Goal: Information Seeking & Learning: Learn about a topic

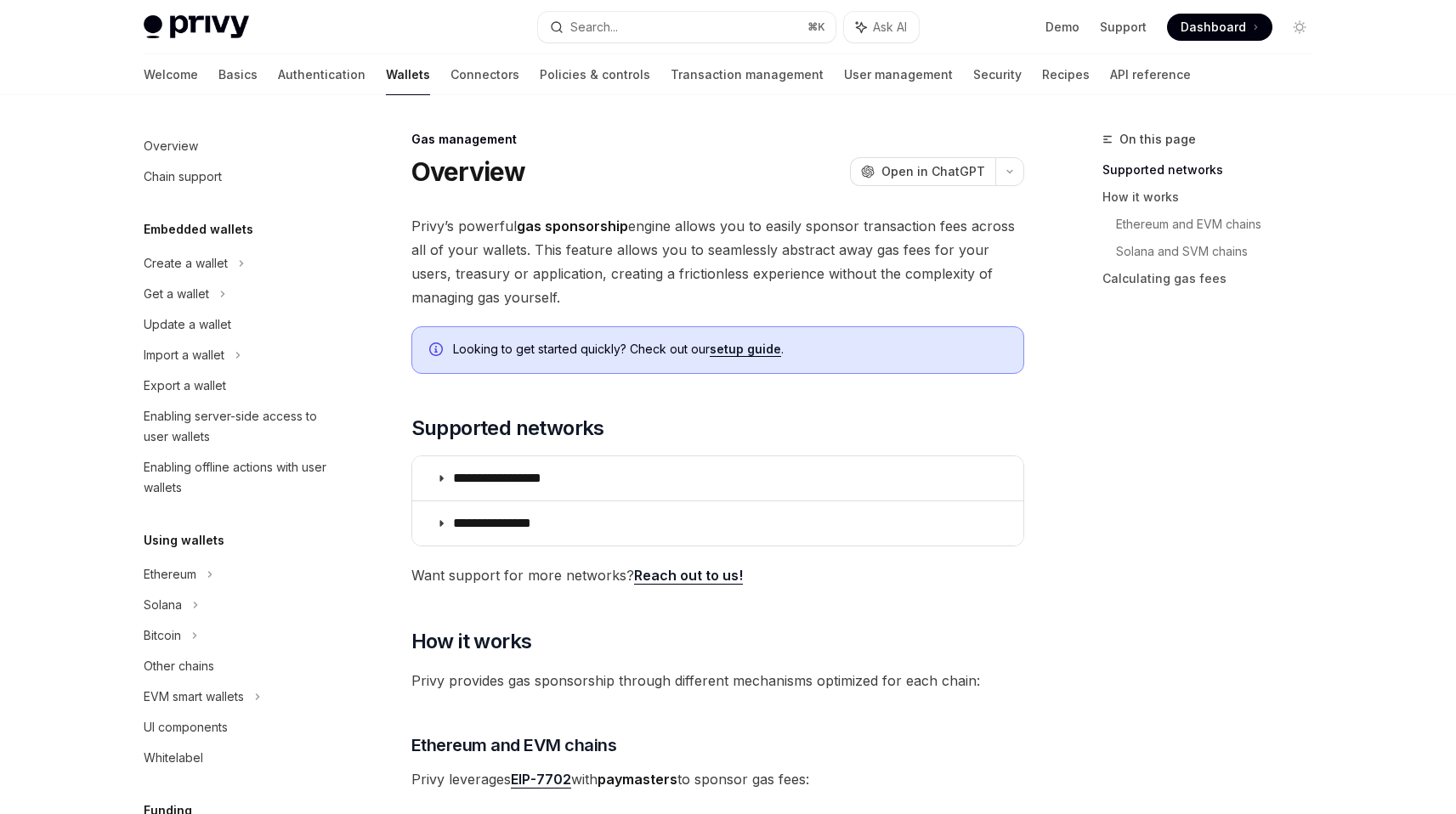
scroll to position [646, 0]
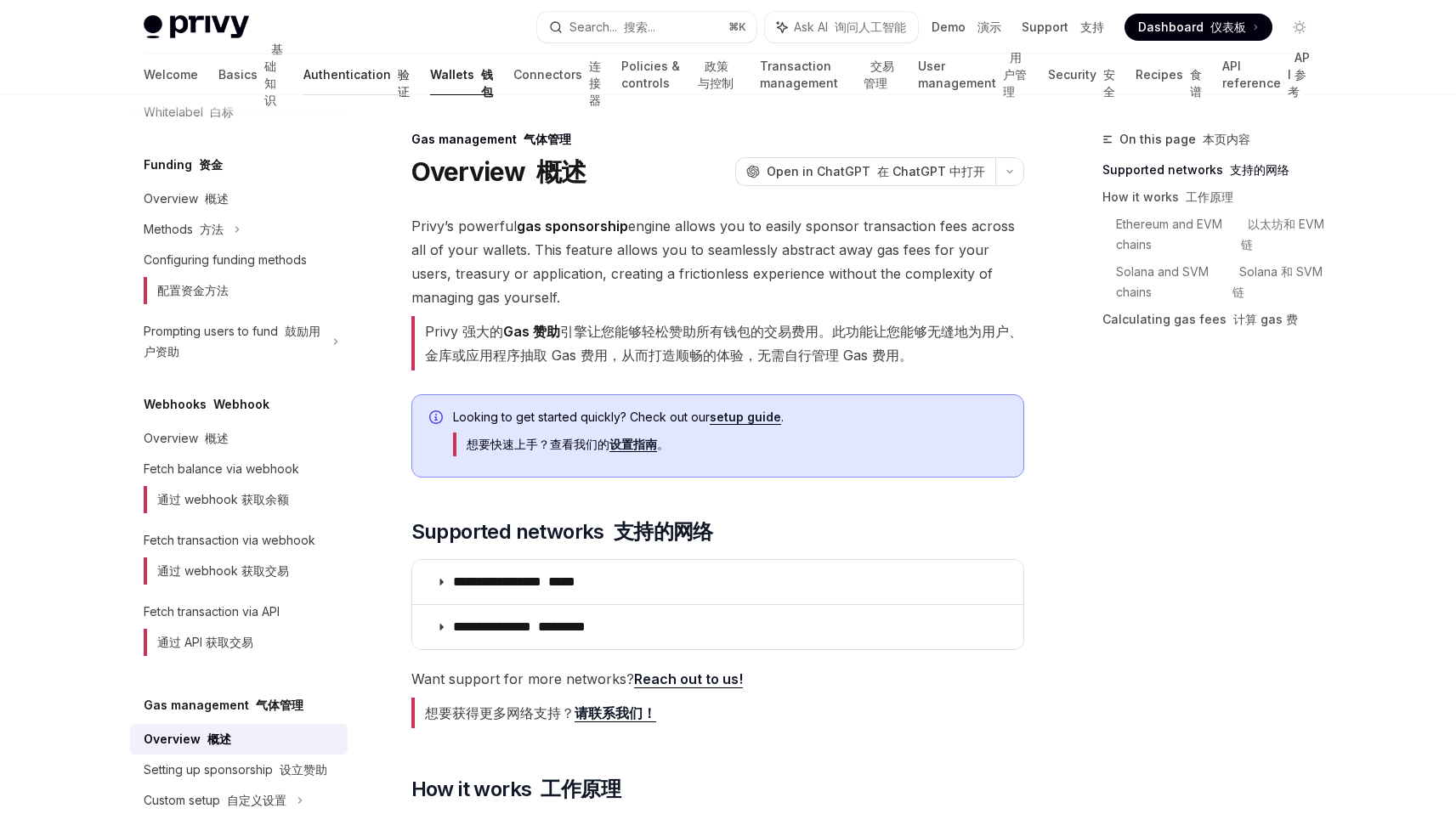
click at [304, 86] on link "Authentication 验证" at bounding box center [357, 75] width 107 height 41
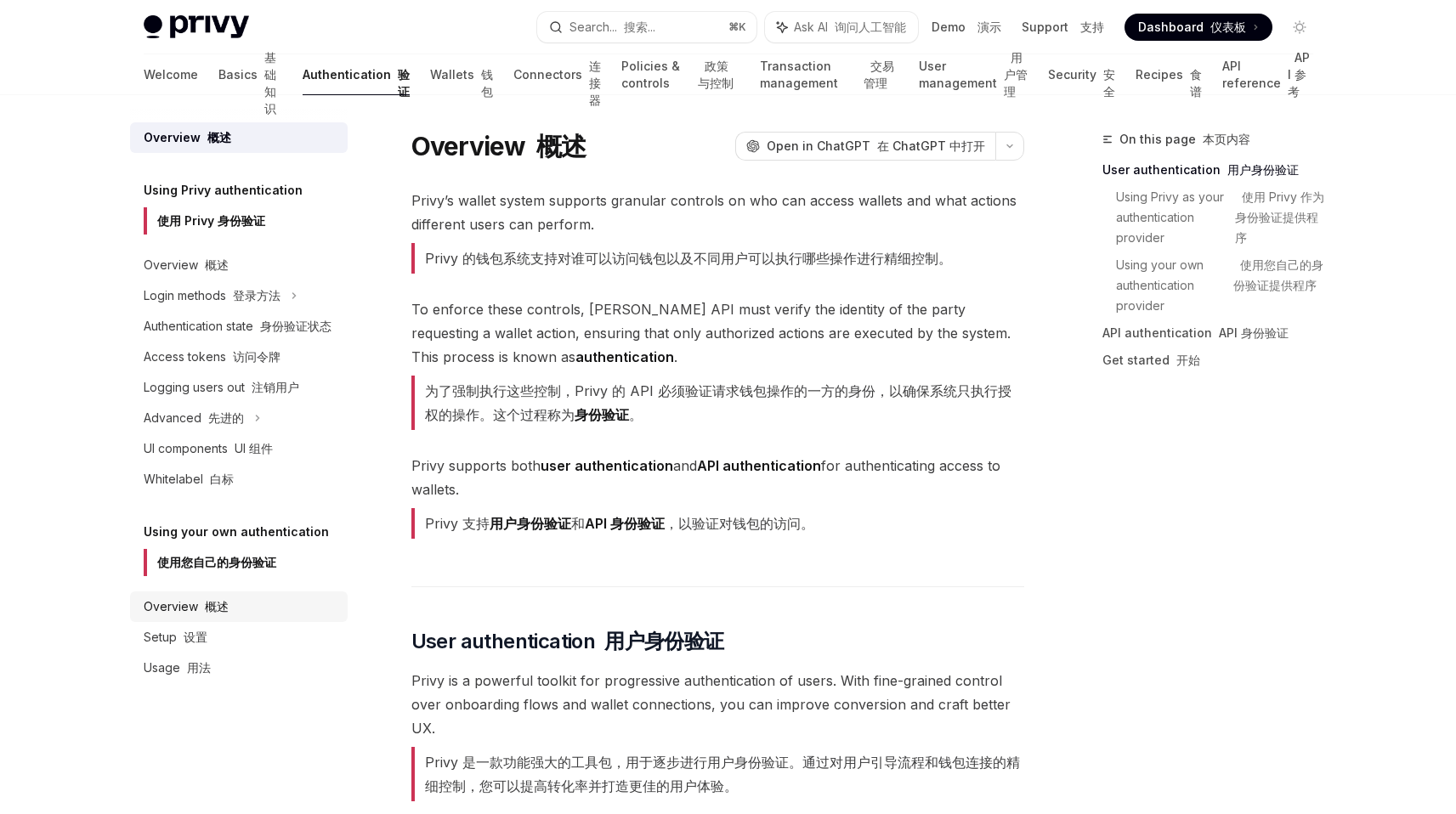
click at [236, 604] on div "Overview 概述" at bounding box center [240, 607] width 193 height 21
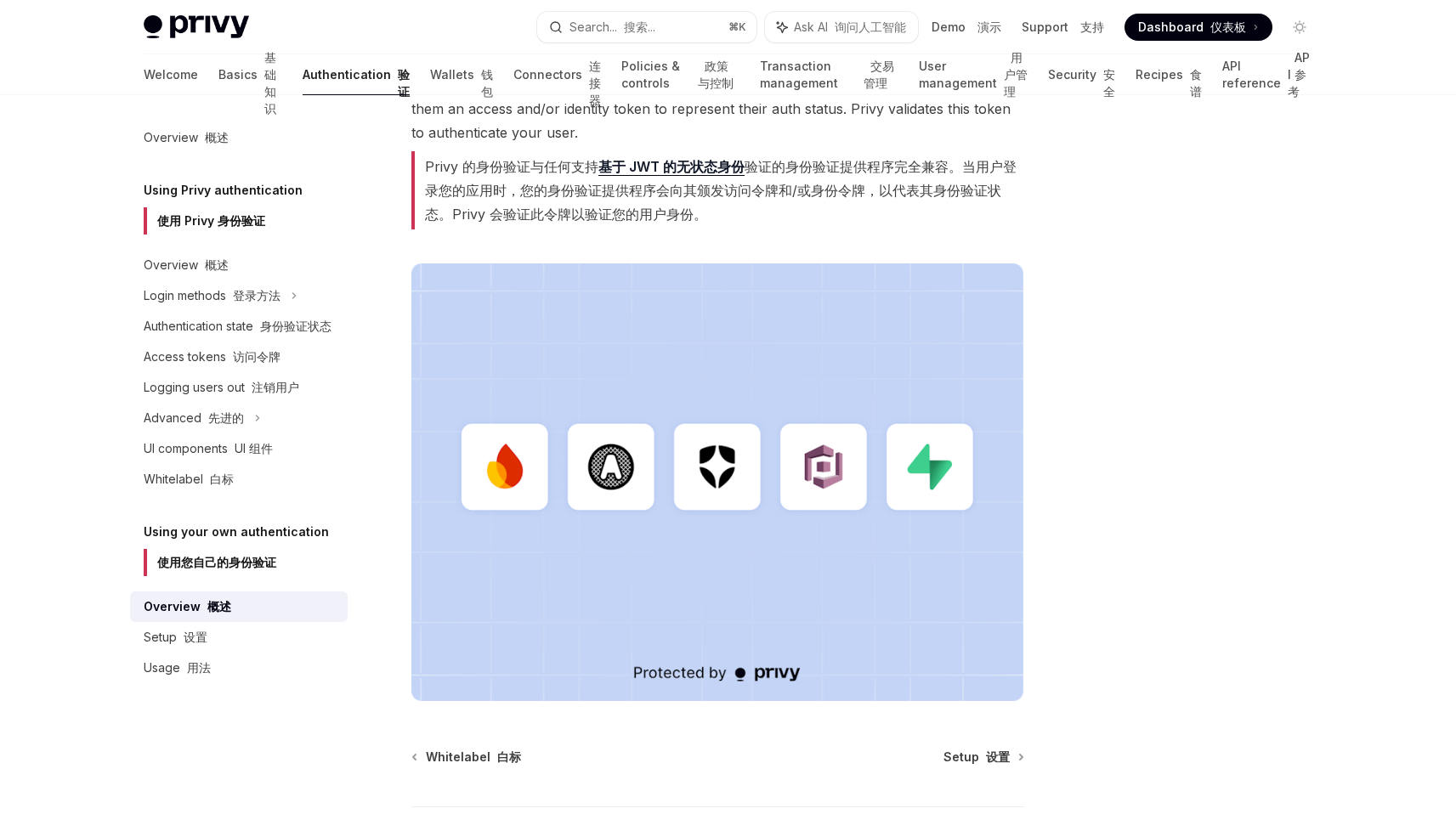
scroll to position [706, 0]
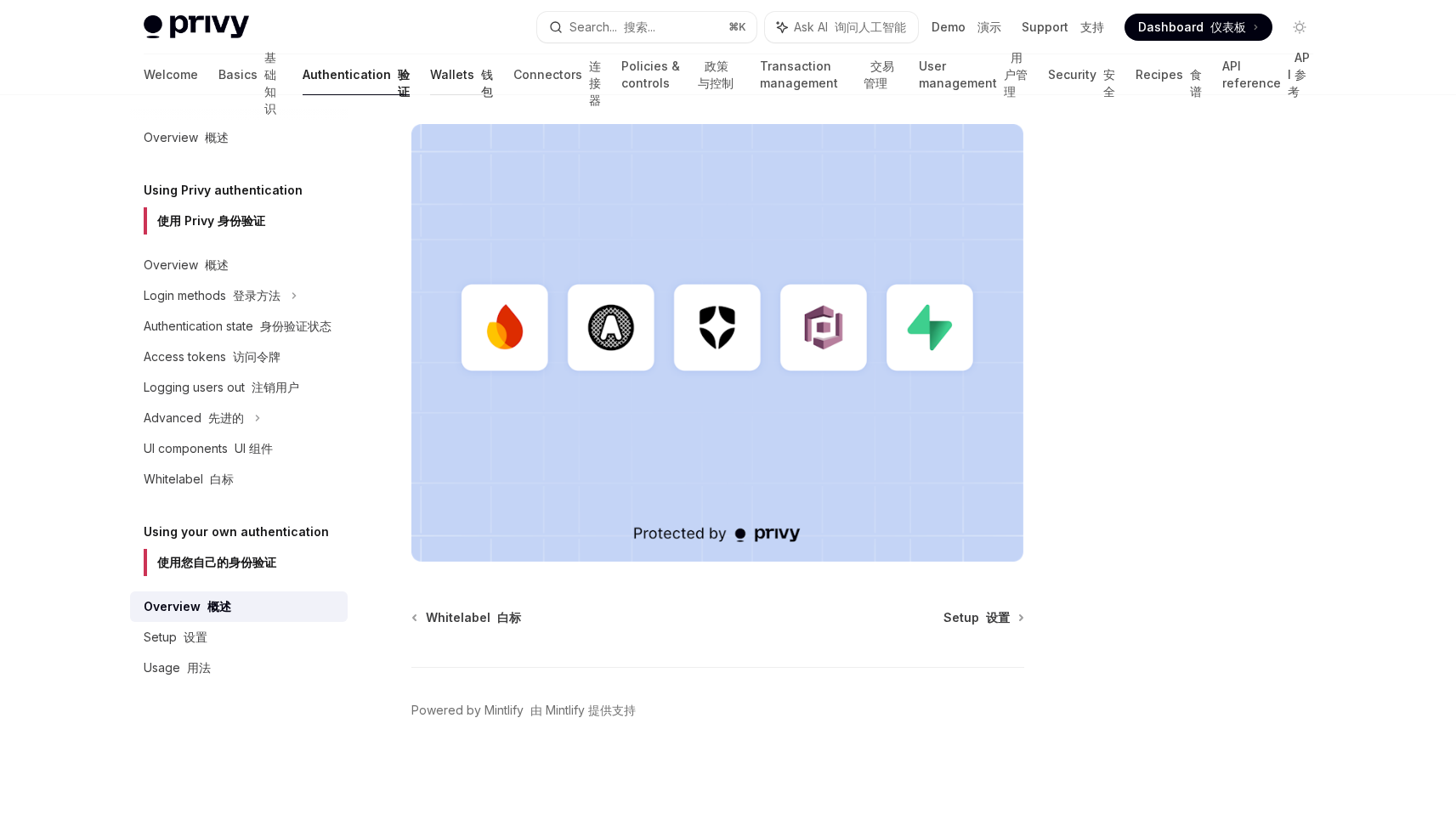
click at [430, 70] on link "Wallets 钱包" at bounding box center [461, 75] width 63 height 41
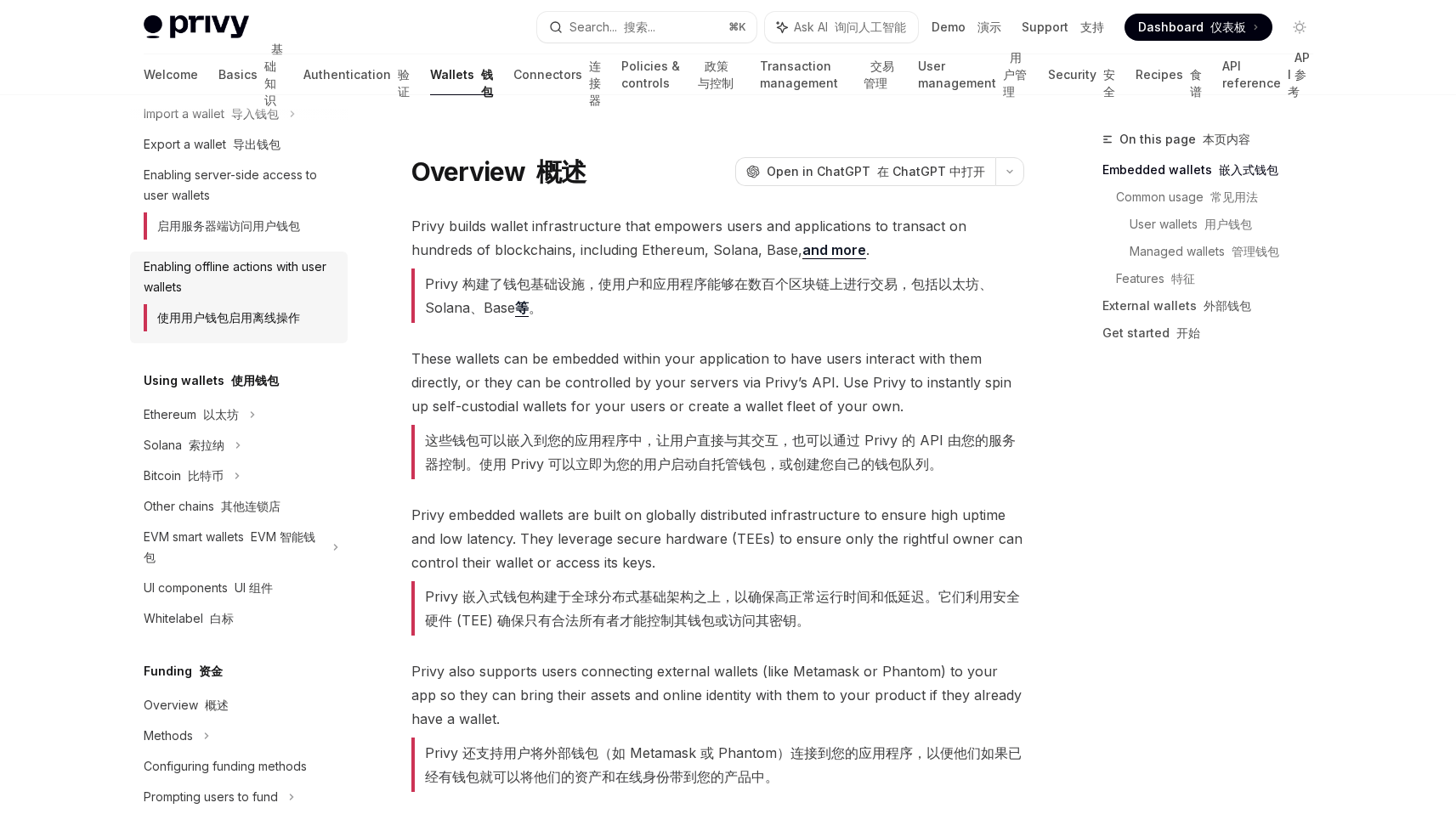
scroll to position [256, 0]
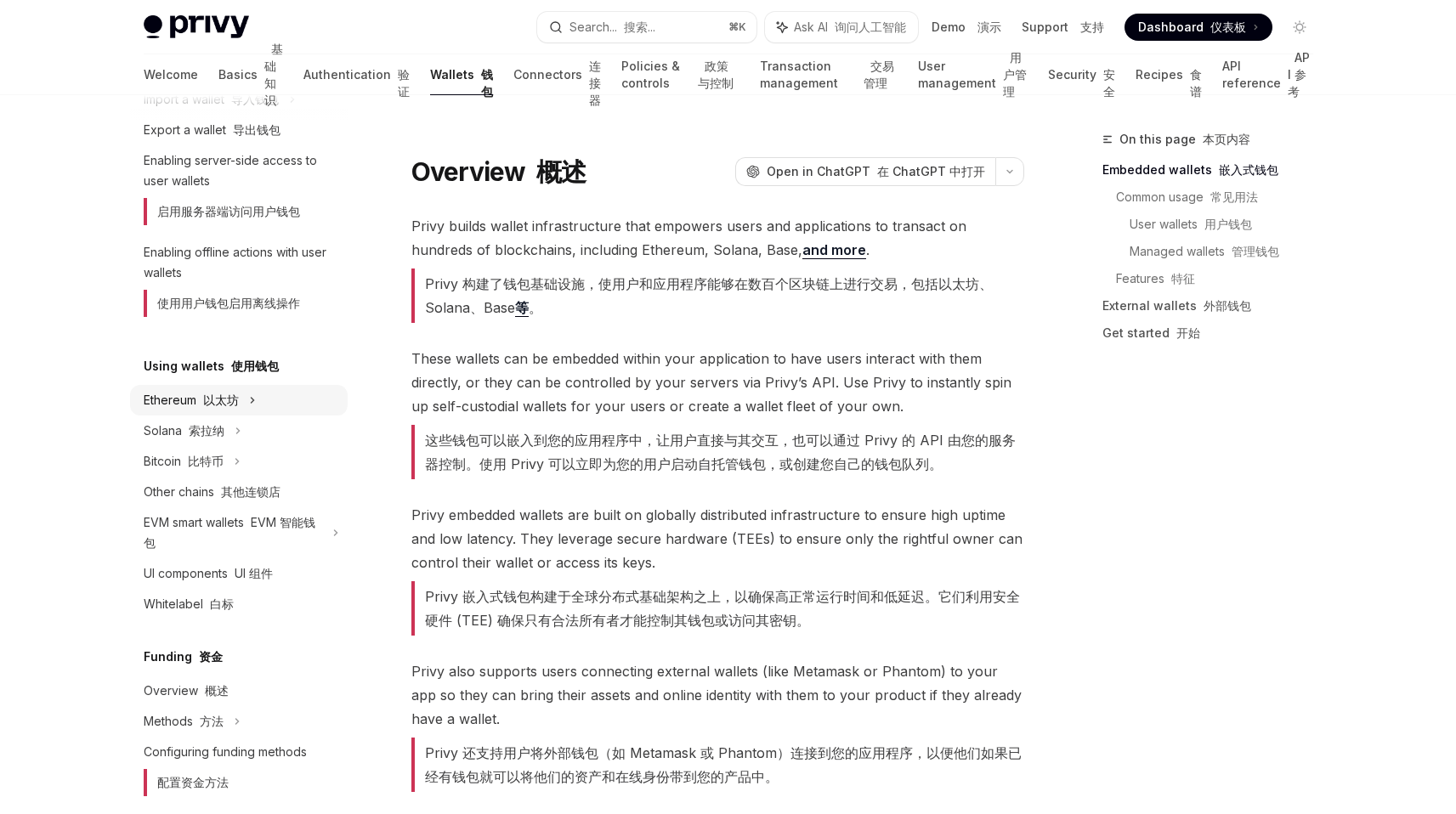
click at [238, 403] on font "以太坊" at bounding box center [221, 400] width 36 height 15
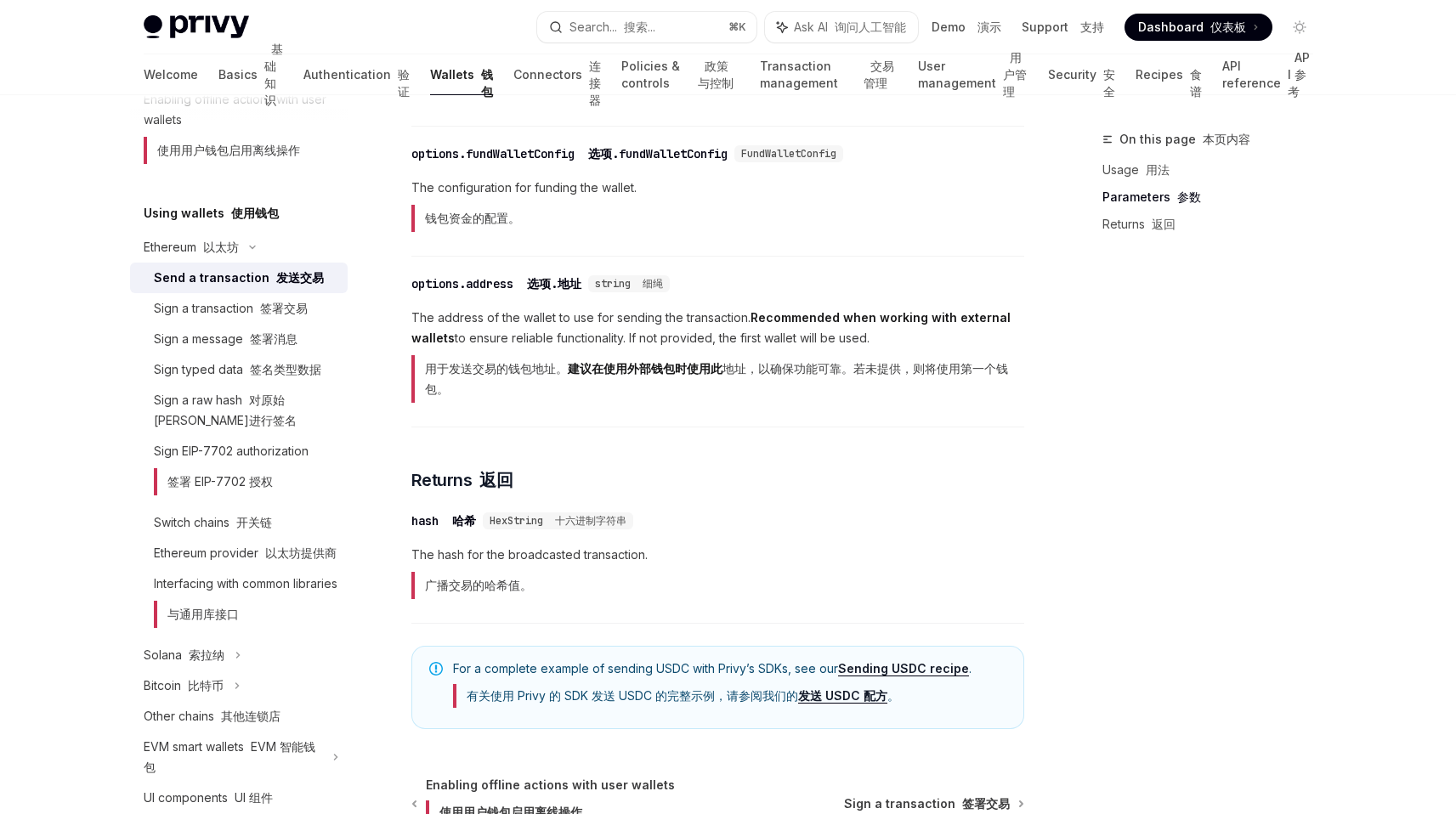
scroll to position [1556, 0]
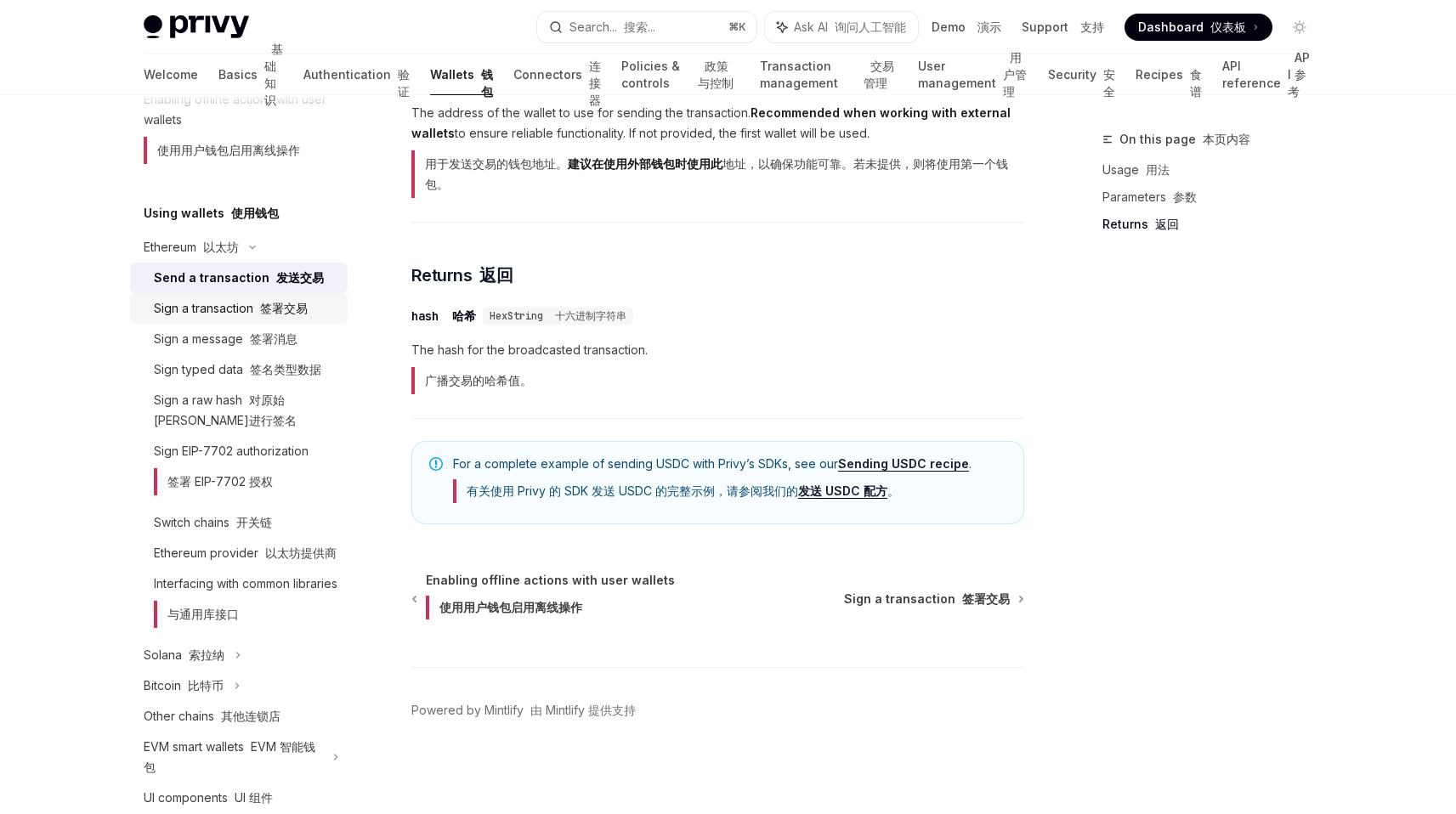
click at [278, 314] on font "签署交易" at bounding box center [283, 308] width 48 height 15
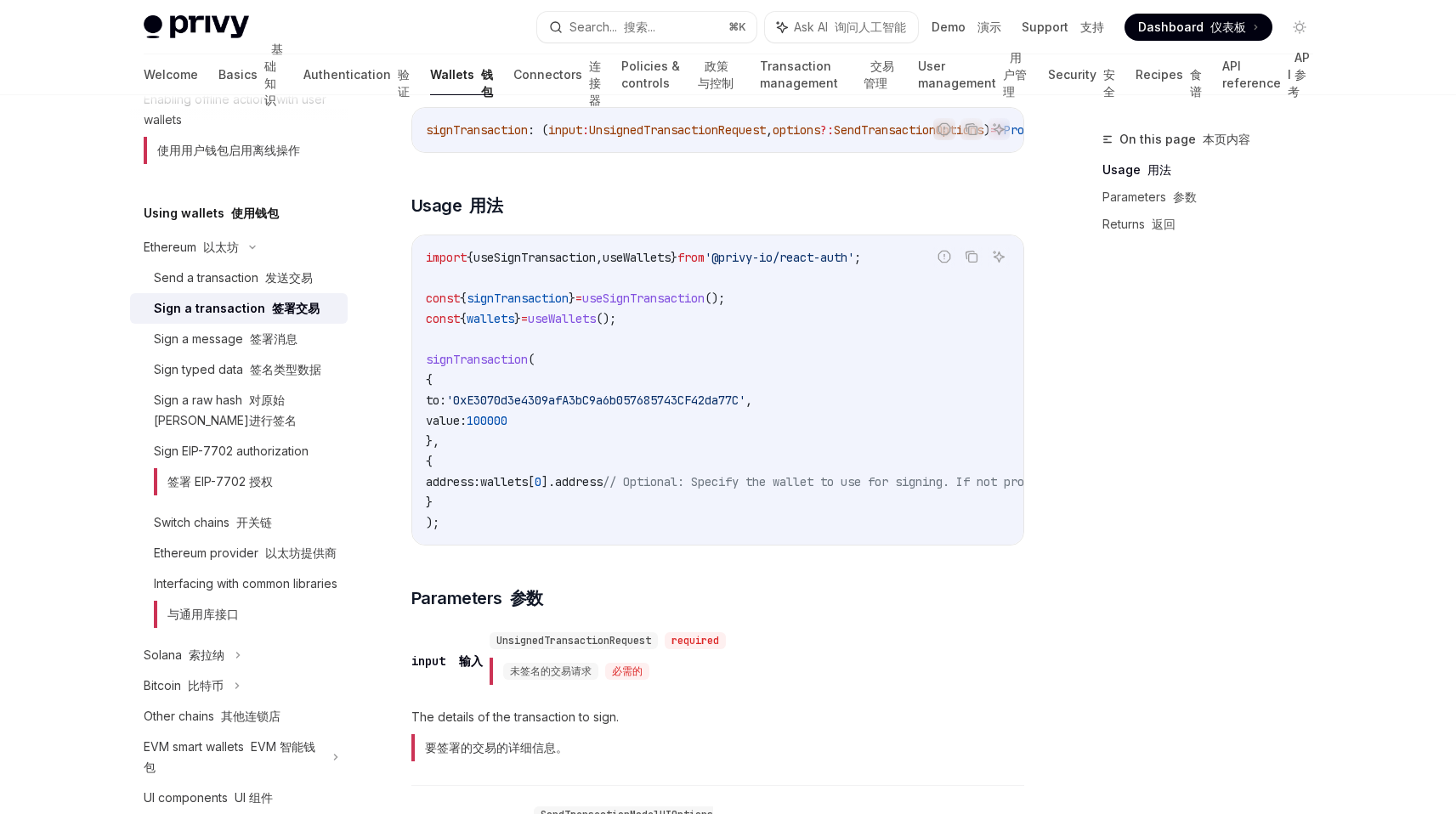
scroll to position [344, 0]
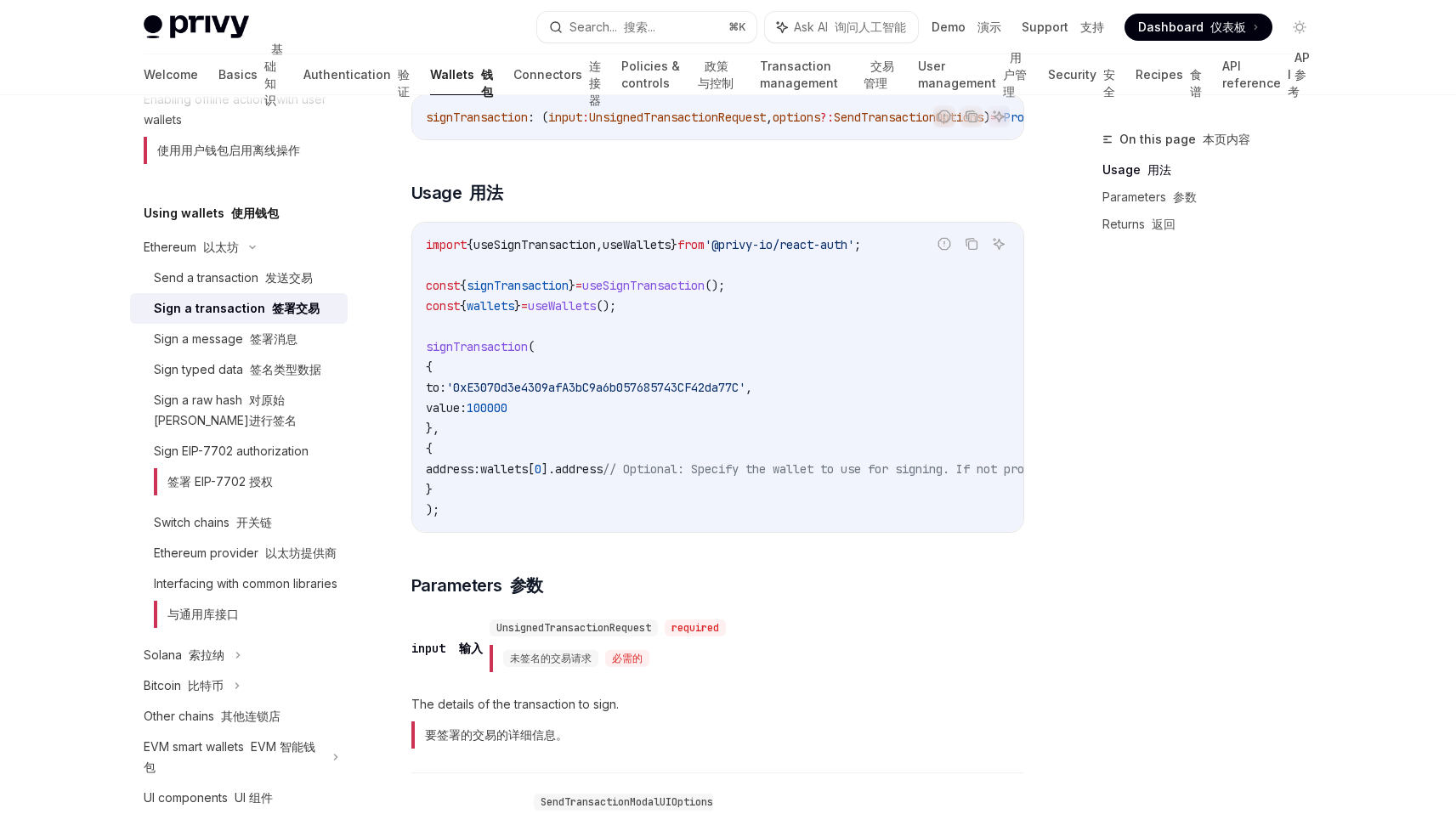
click at [644, 278] on span "useSignTransaction" at bounding box center [643, 285] width 122 height 16
click at [549, 278] on span "signTransaction" at bounding box center [518, 285] width 102 height 16
click at [591, 426] on code "import { useSignTransaction , useWallets } from '@privy-io/react-auth' ; const …" at bounding box center [872, 377] width 891 height 285
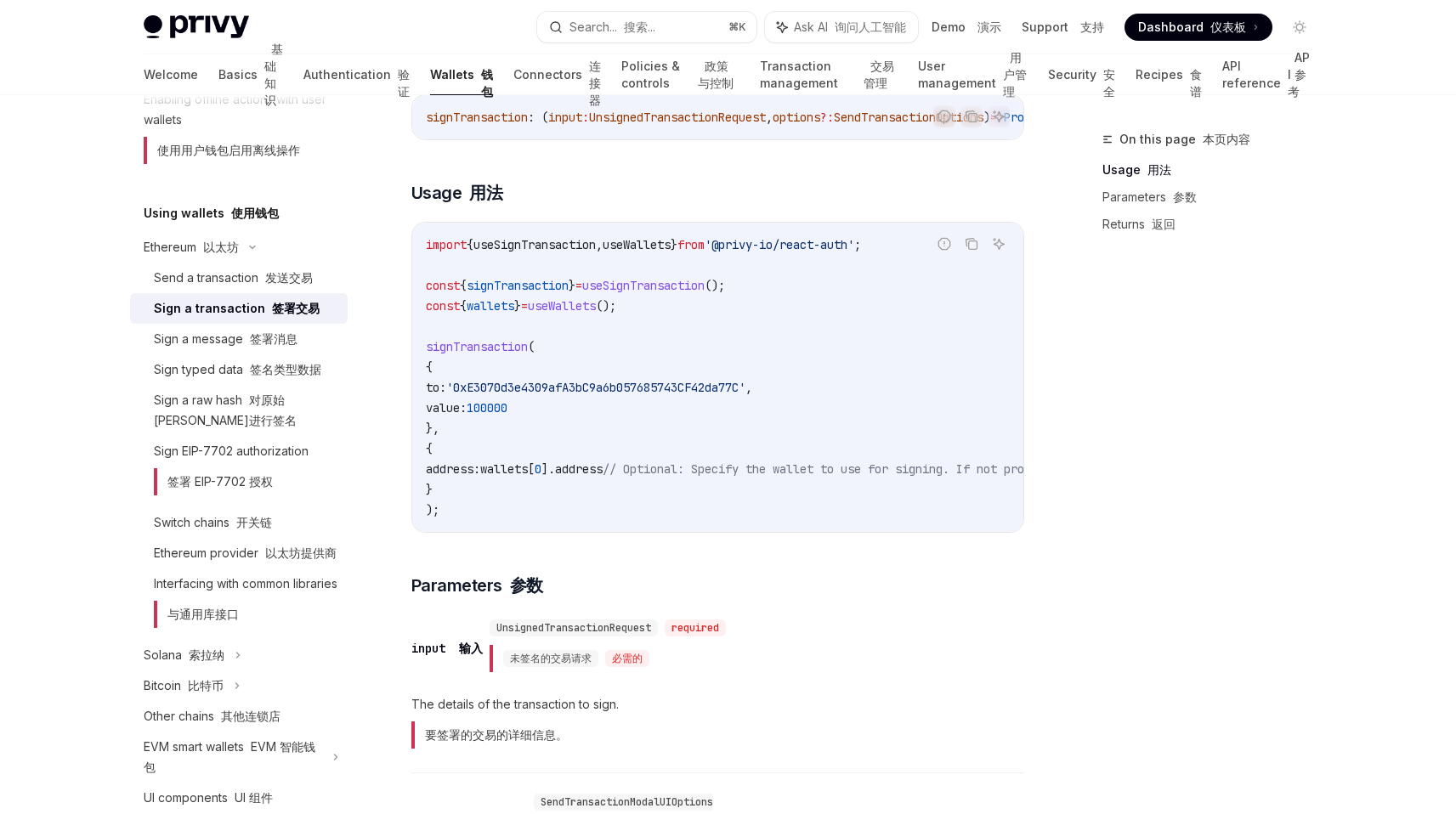
click at [559, 467] on code "import { useSignTransaction , useWallets } from '@privy-io/react-auth' ; const …" at bounding box center [872, 377] width 891 height 285
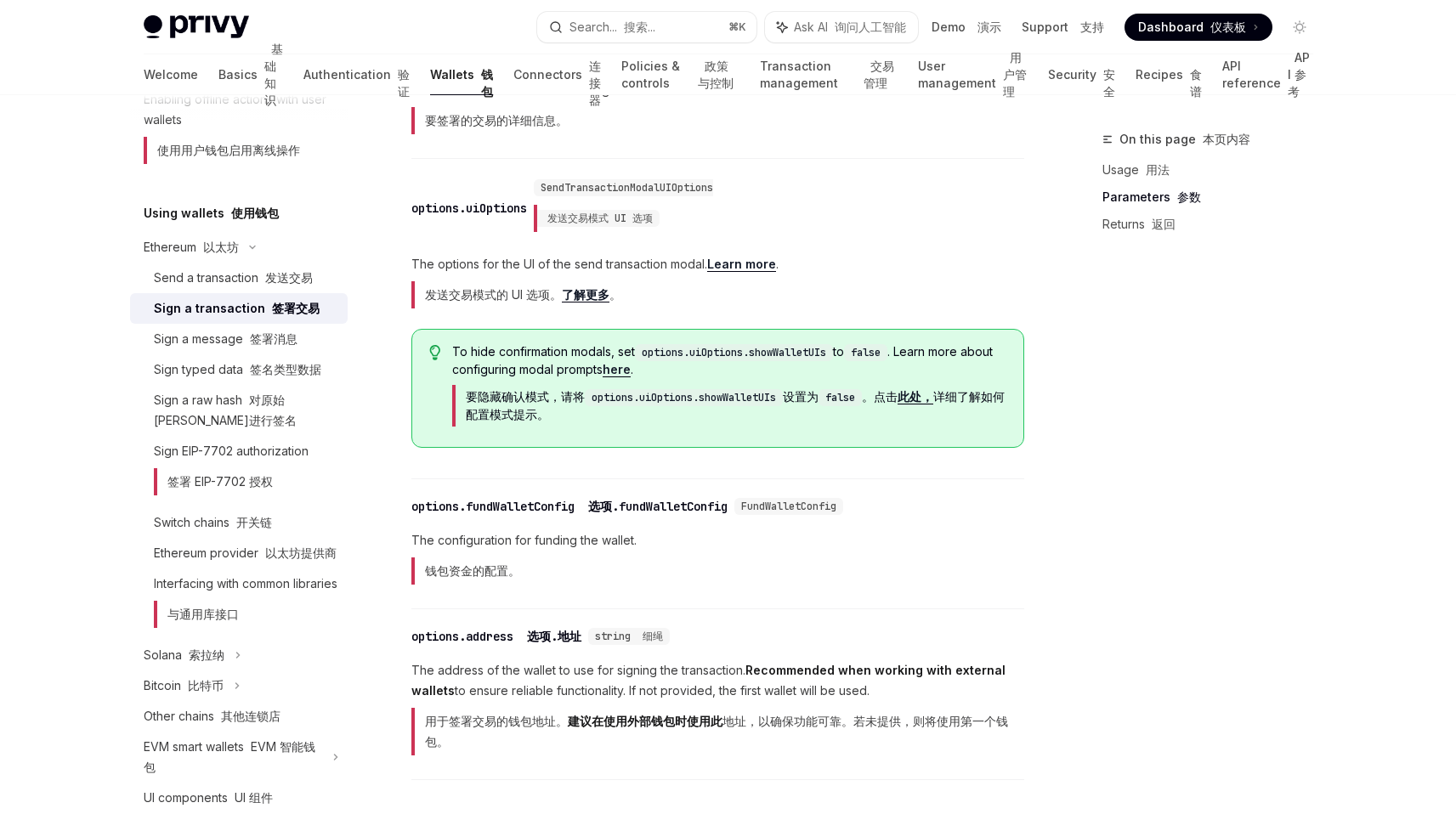
click at [565, 505] on div "options.fundWalletConfig 选项.fundWalletConfig" at bounding box center [570, 506] width 317 height 17
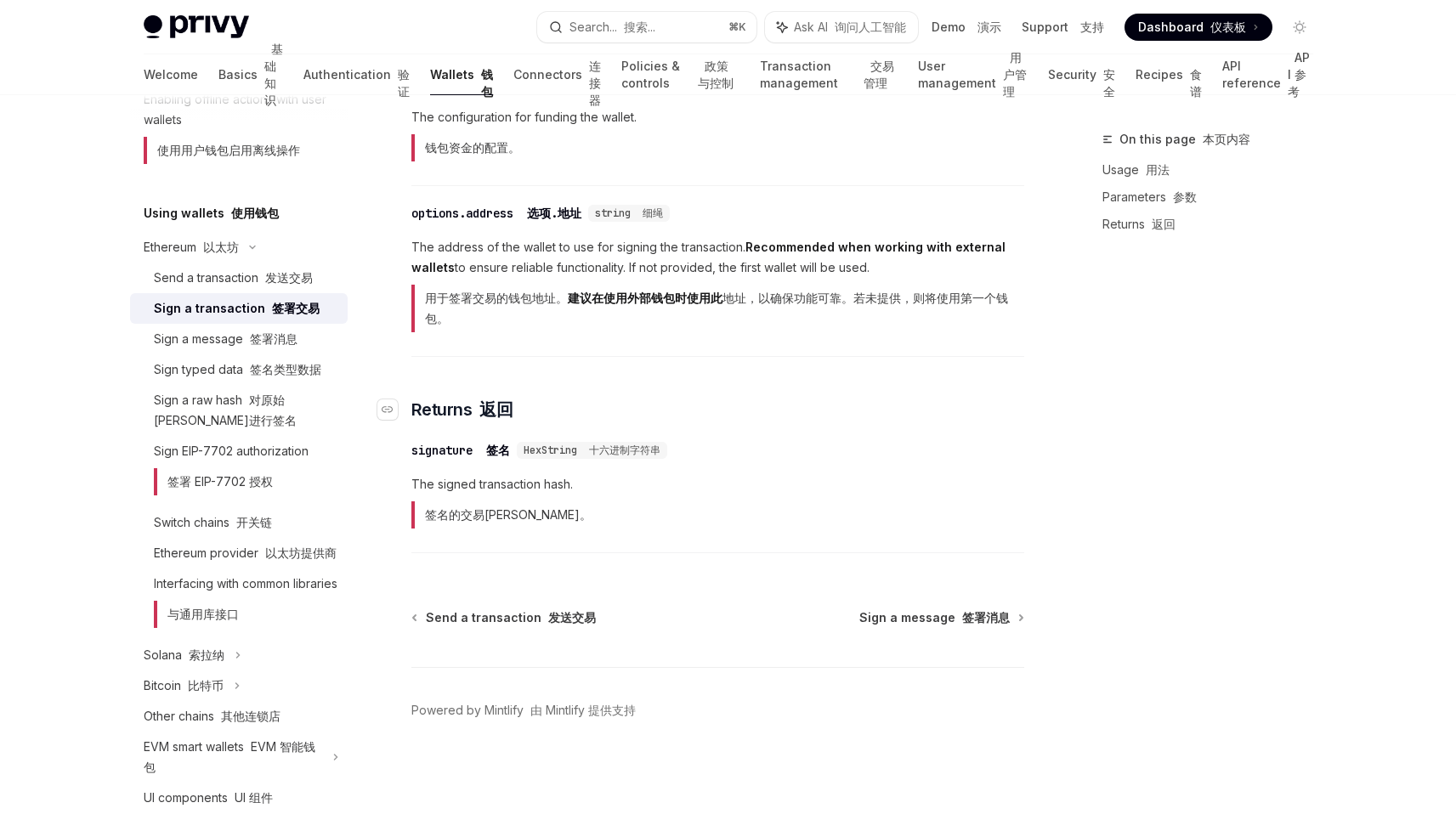
scroll to position [1391, 0]
drag, startPoint x: 535, startPoint y: 518, endPoint x: 431, endPoint y: 467, distance: 115.8
click at [432, 474] on span "The signed transaction hash. 签名的交易[PERSON_NAME]。" at bounding box center [717, 504] width 613 height 62
click at [244, 346] on div "Sign a message 签署消息" at bounding box center [225, 339] width 144 height 21
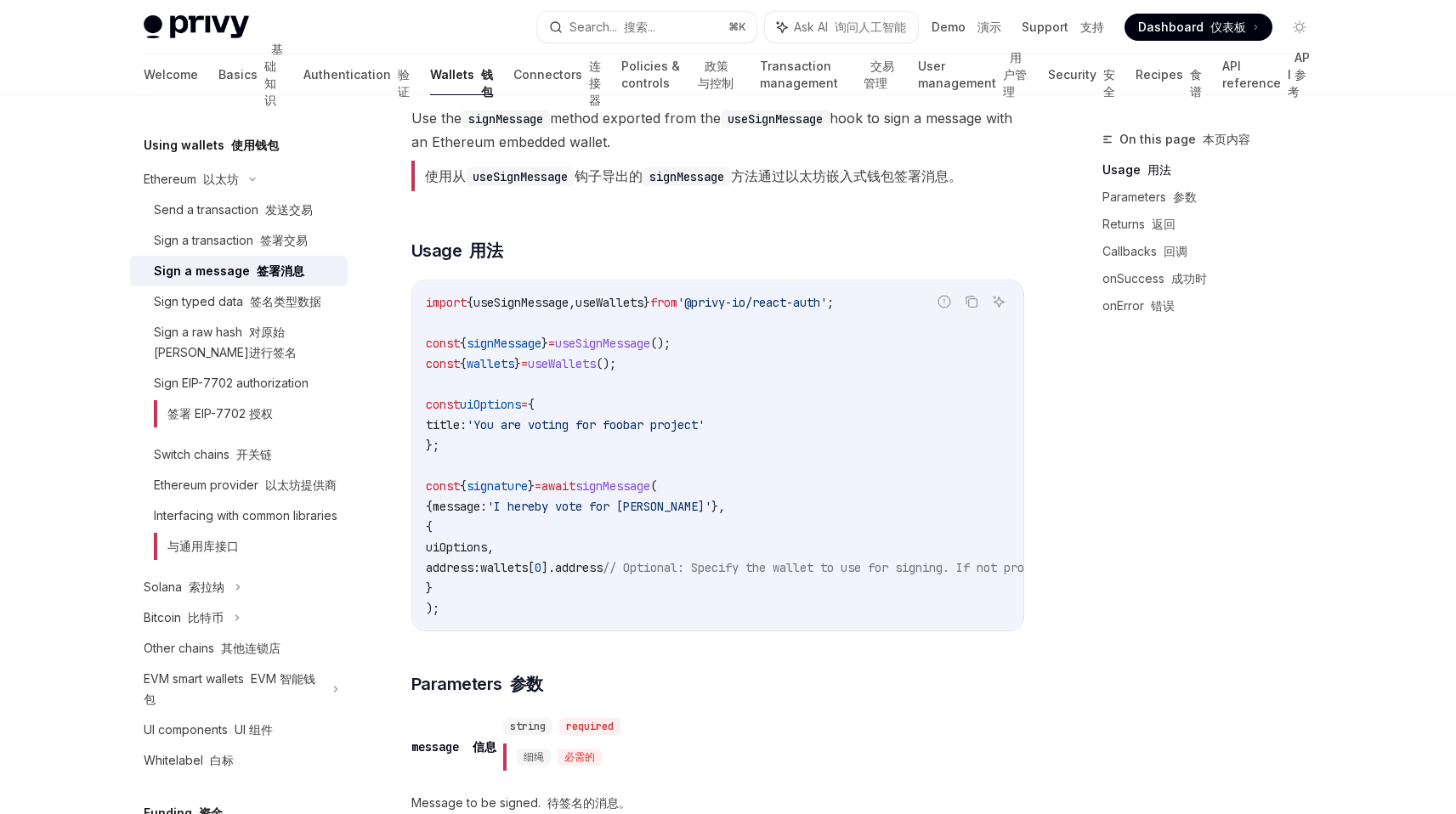
scroll to position [120, 0]
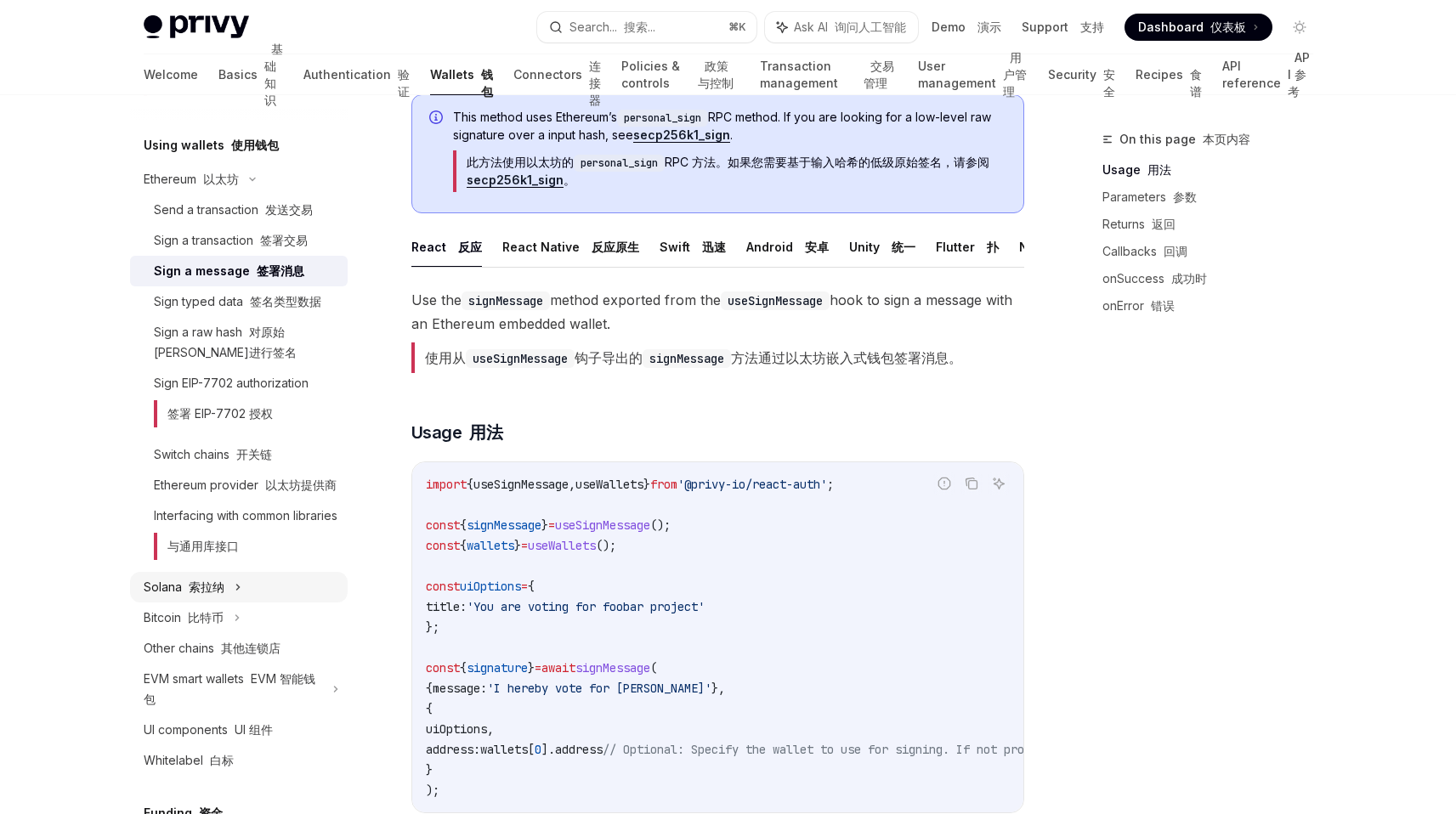
click at [238, 598] on icon at bounding box center [237, 587] width 7 height 21
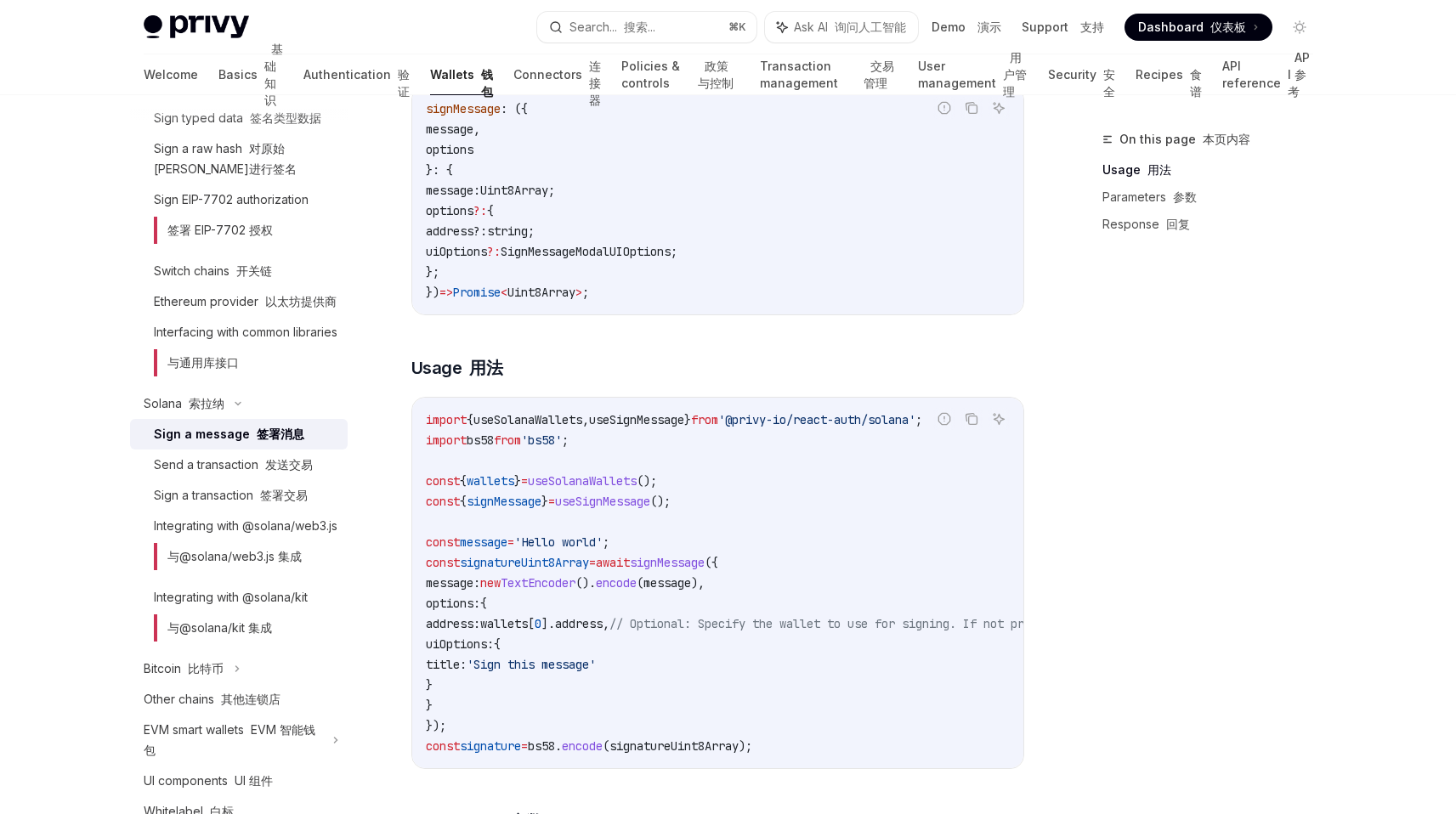
scroll to position [341, 0]
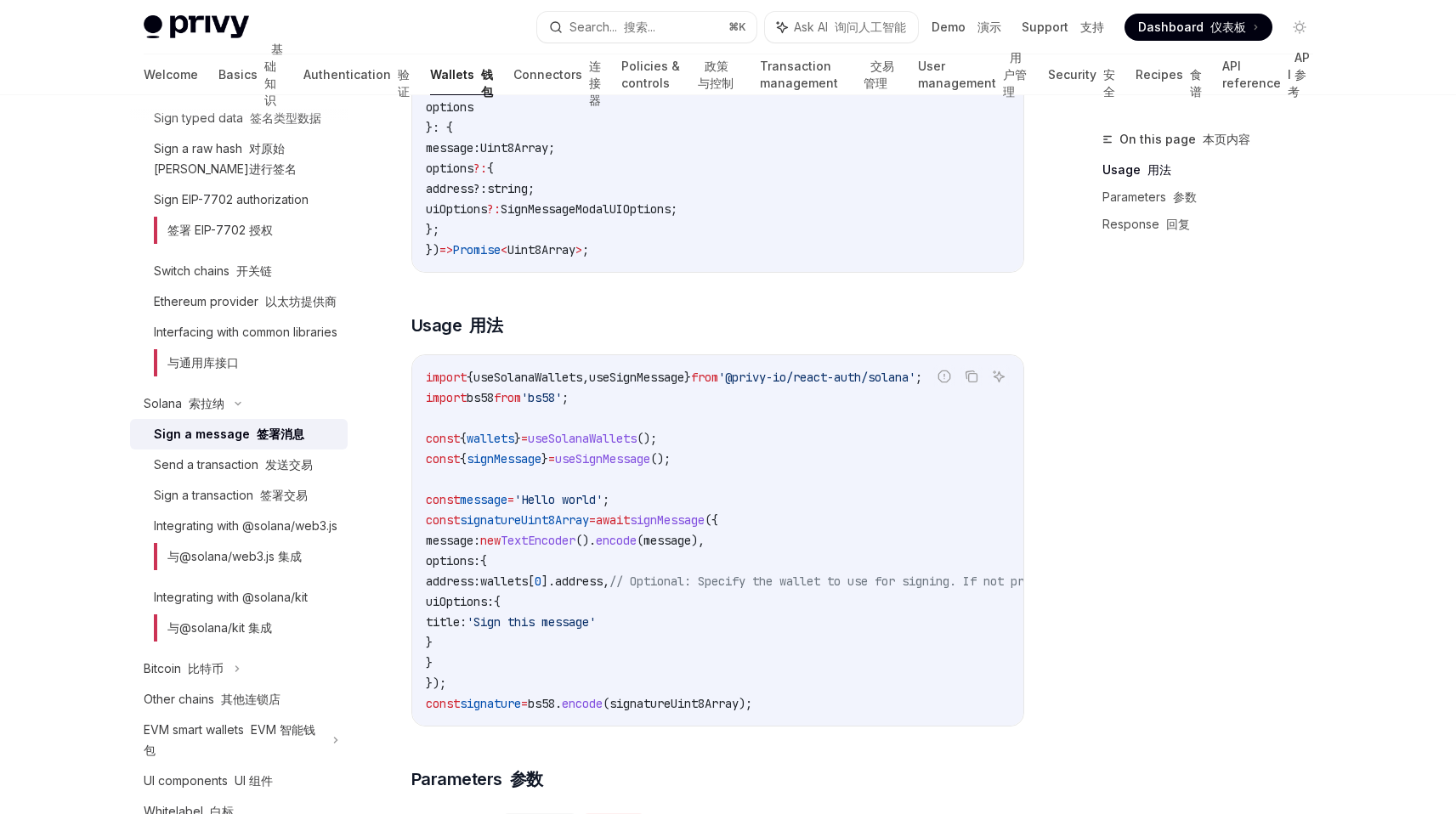
click at [576, 548] on span "TextEncoder" at bounding box center [537, 540] width 75 height 16
click at [528, 548] on span "TextEncoder" at bounding box center [537, 540] width 75 height 16
click at [705, 528] on span "signMessage" at bounding box center [667, 521] width 75 height 16
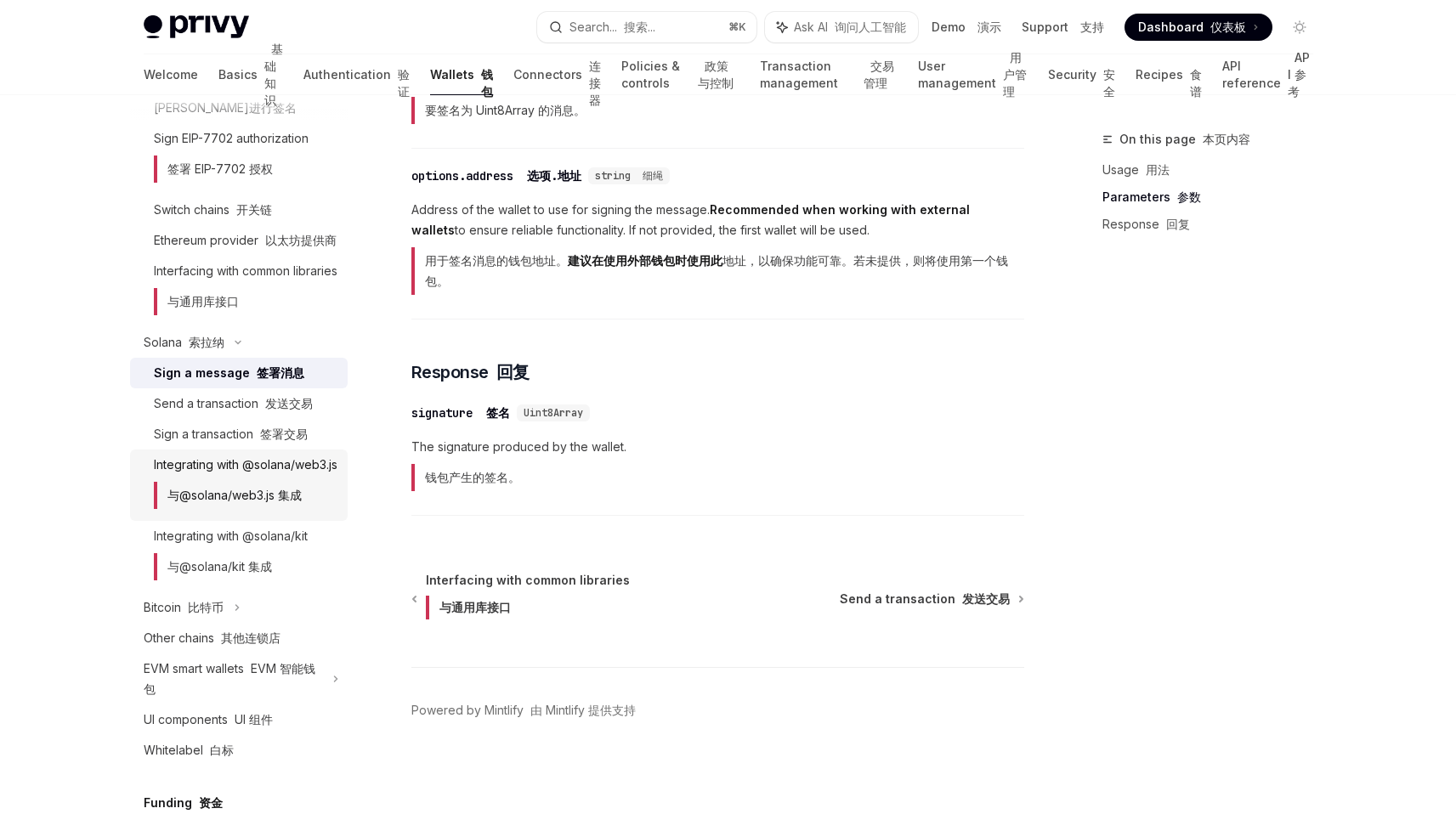
scroll to position [742, 0]
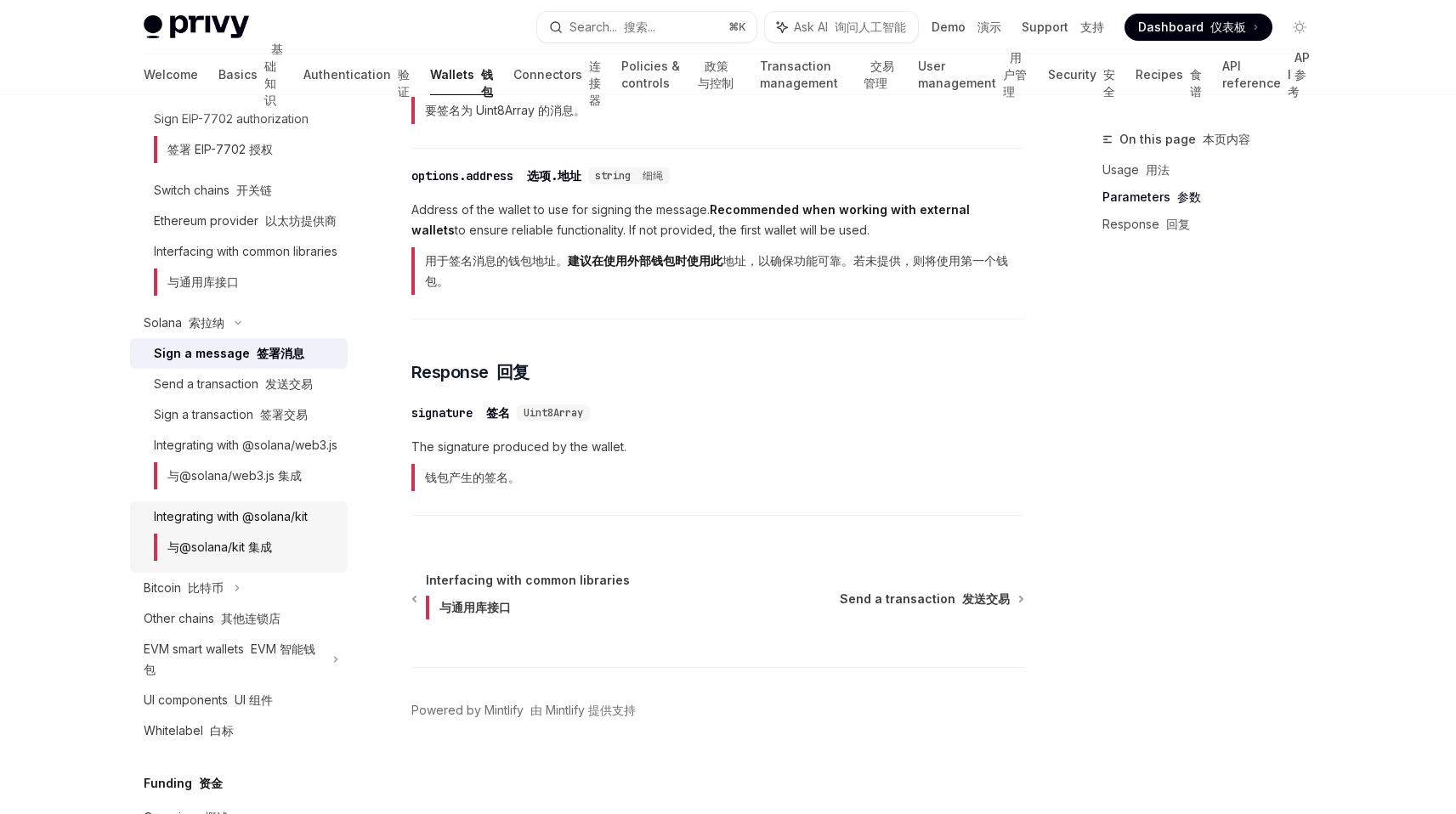
click at [259, 554] on font "与@solana/kit 集成" at bounding box center [219, 546] width 105 height 15
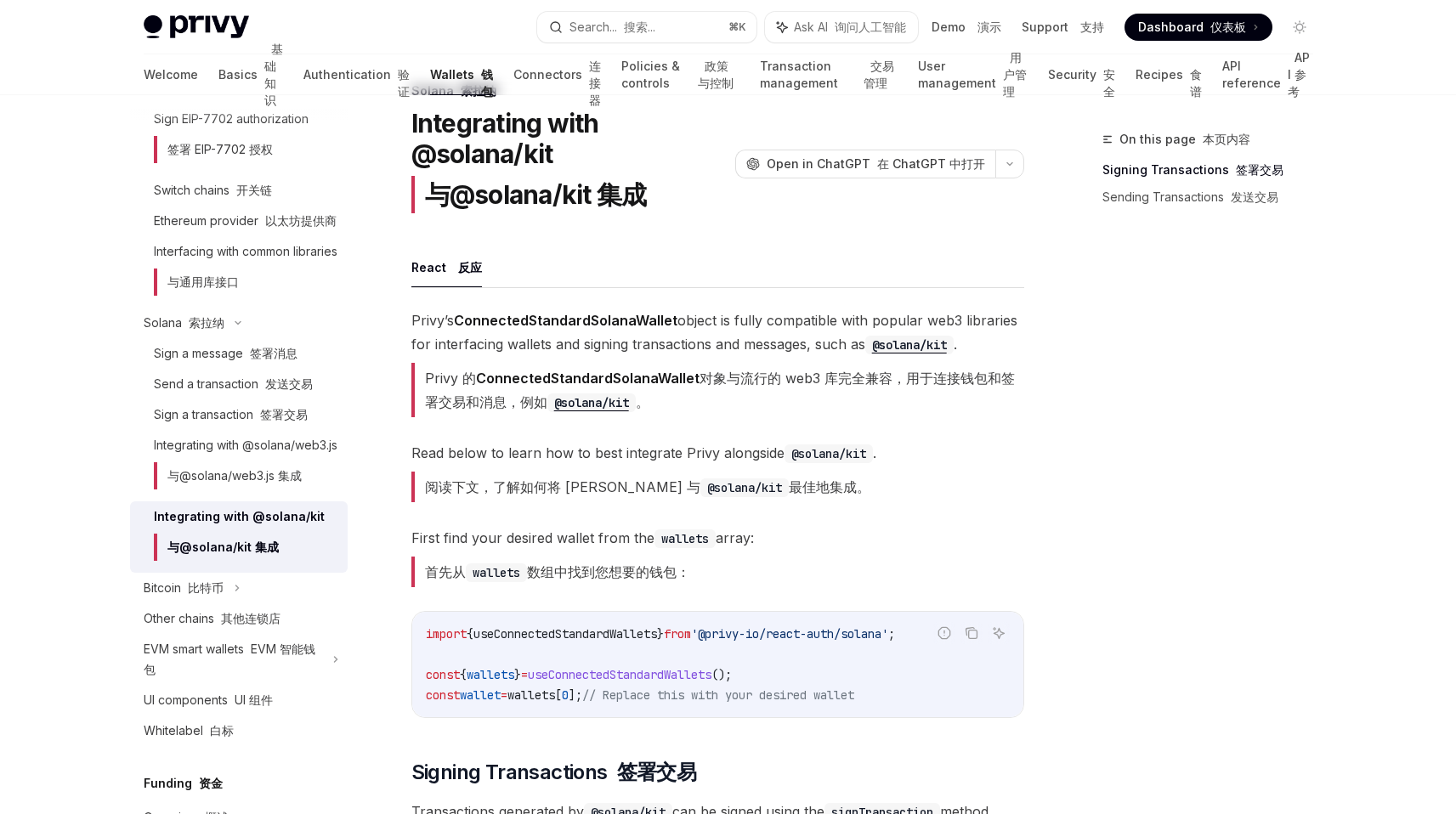
scroll to position [49, 0]
drag, startPoint x: 519, startPoint y: 491, endPoint x: 773, endPoint y: 491, distance: 254.0
click at [773, 491] on font "阅读下文，了解如何将 Privy 与 @solana/kit 最佳地集成。" at bounding box center [648, 486] width 446 height 17
click at [625, 568] on font "首先从 wallets 数组中找到您想要的钱包：" at bounding box center [557, 571] width 265 height 17
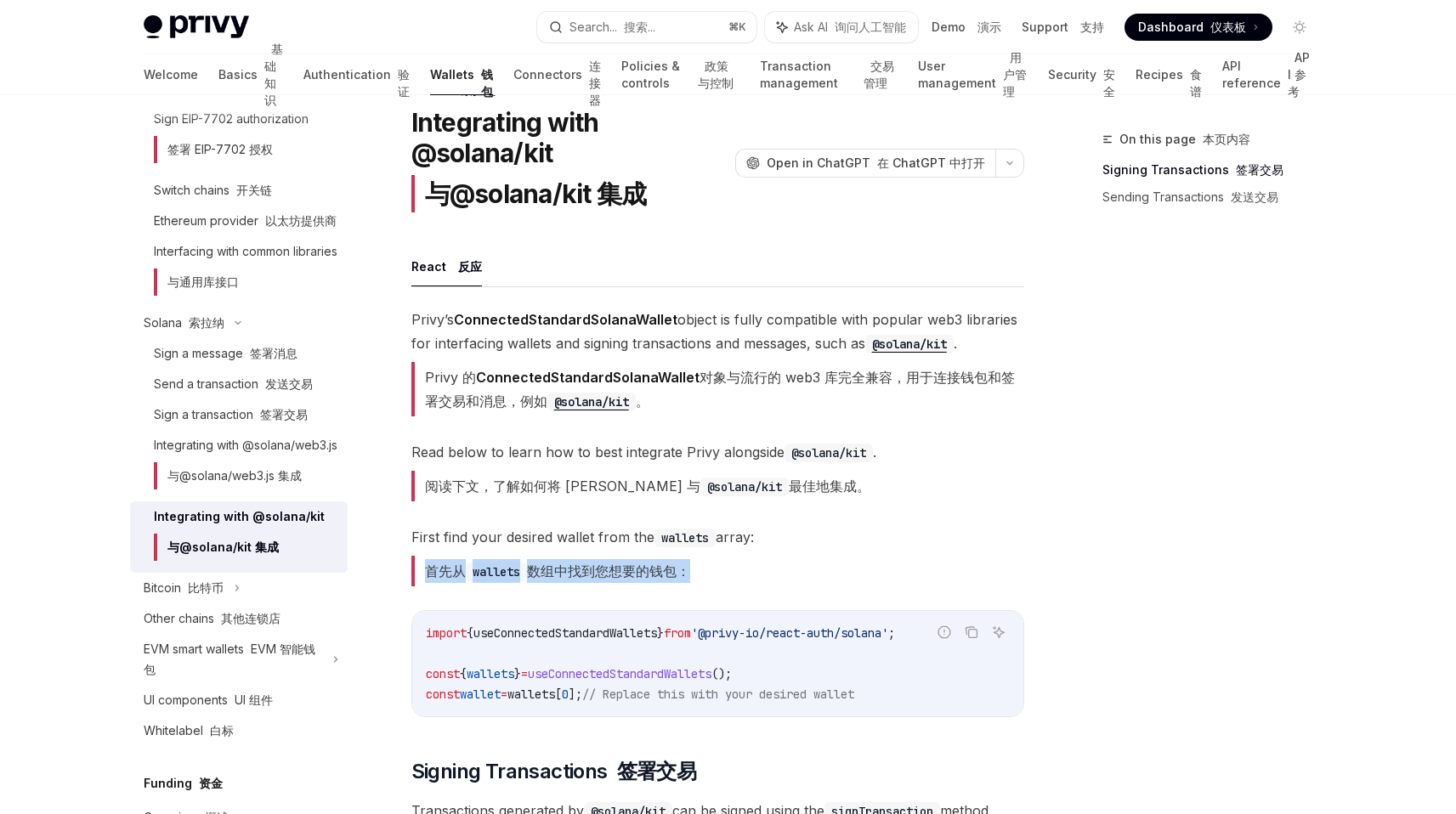
click at [625, 568] on font "首先从 wallets 数组中找到您想要的钱包：" at bounding box center [557, 571] width 265 height 17
click at [788, 577] on span "First find your desired wallet from the wallets array: 首先从 wallets 数组中找到您想要的钱包：" at bounding box center [717, 560] width 613 height 68
click at [649, 676] on span "useConnectedStandardWallets" at bounding box center [620, 674] width 184 height 16
copy span "useConnectedStandardWallets"
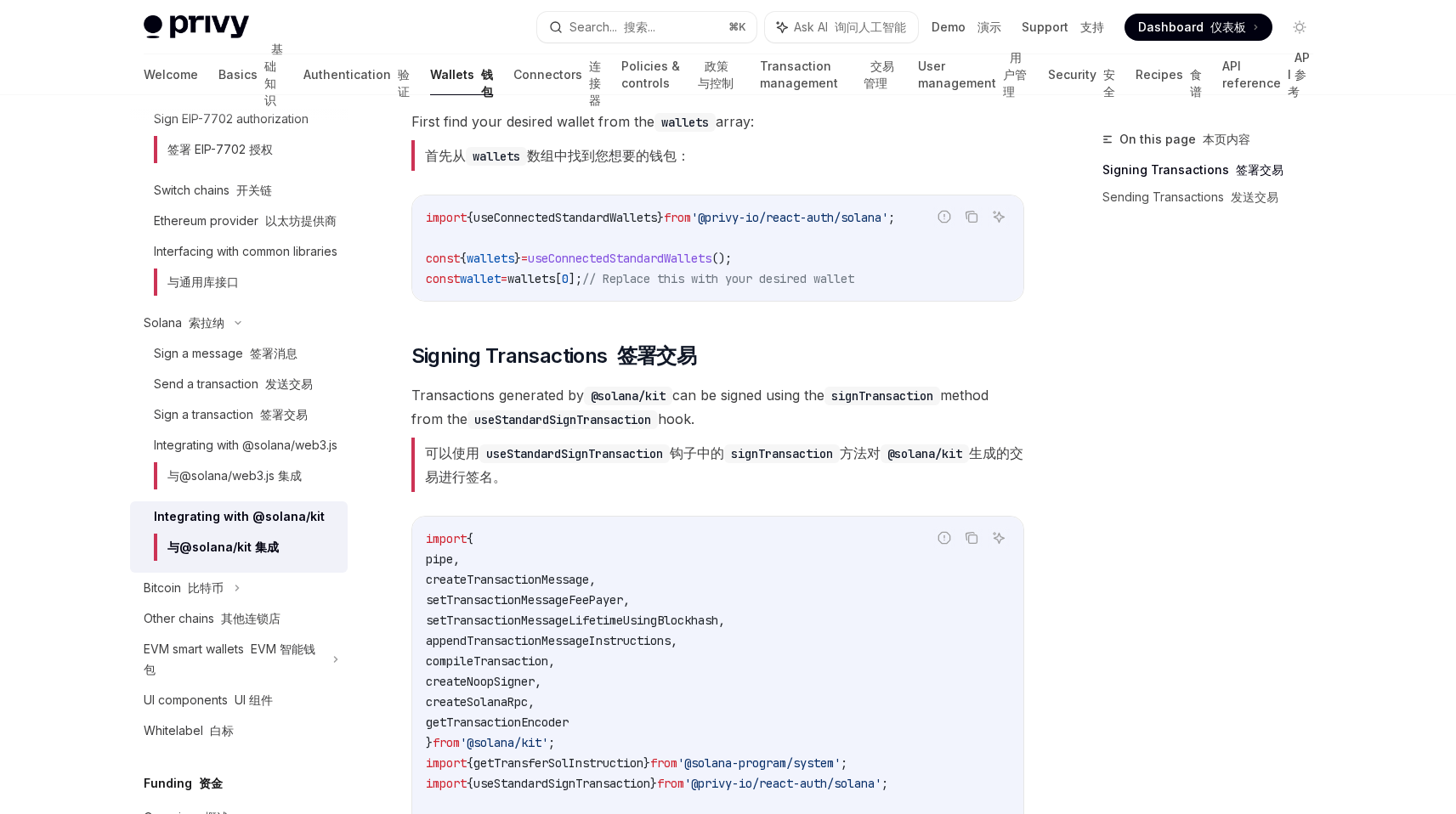
scroll to position [467, 0]
drag, startPoint x: 733, startPoint y: 456, endPoint x: 940, endPoint y: 456, distance: 207.0
click at [940, 456] on font "可以使用 useStandardSignTransaction 钩子中的 signTransaction 方法对 @solana/kit 生成的交易进行签名。" at bounding box center [724, 463] width 598 height 41
click at [940, 456] on code "@solana/kit" at bounding box center [924, 451] width 88 height 19
click at [875, 487] on font "可以使用 useStandardSignTransaction 钩子中的 signTransaction 方法对 @solana/kit 生成的交易进行签名。" at bounding box center [717, 463] width 613 height 55
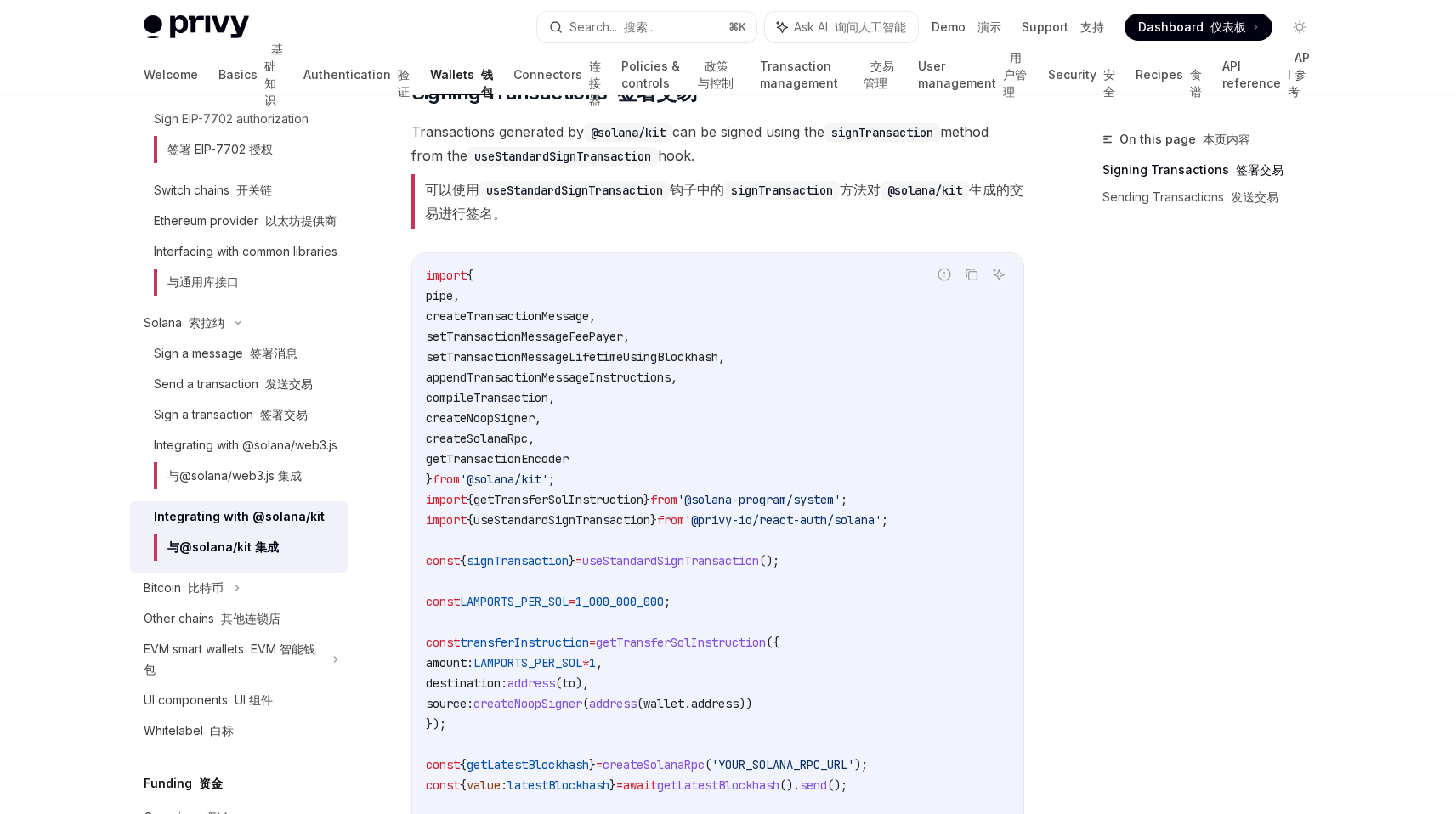
scroll to position [775, 0]
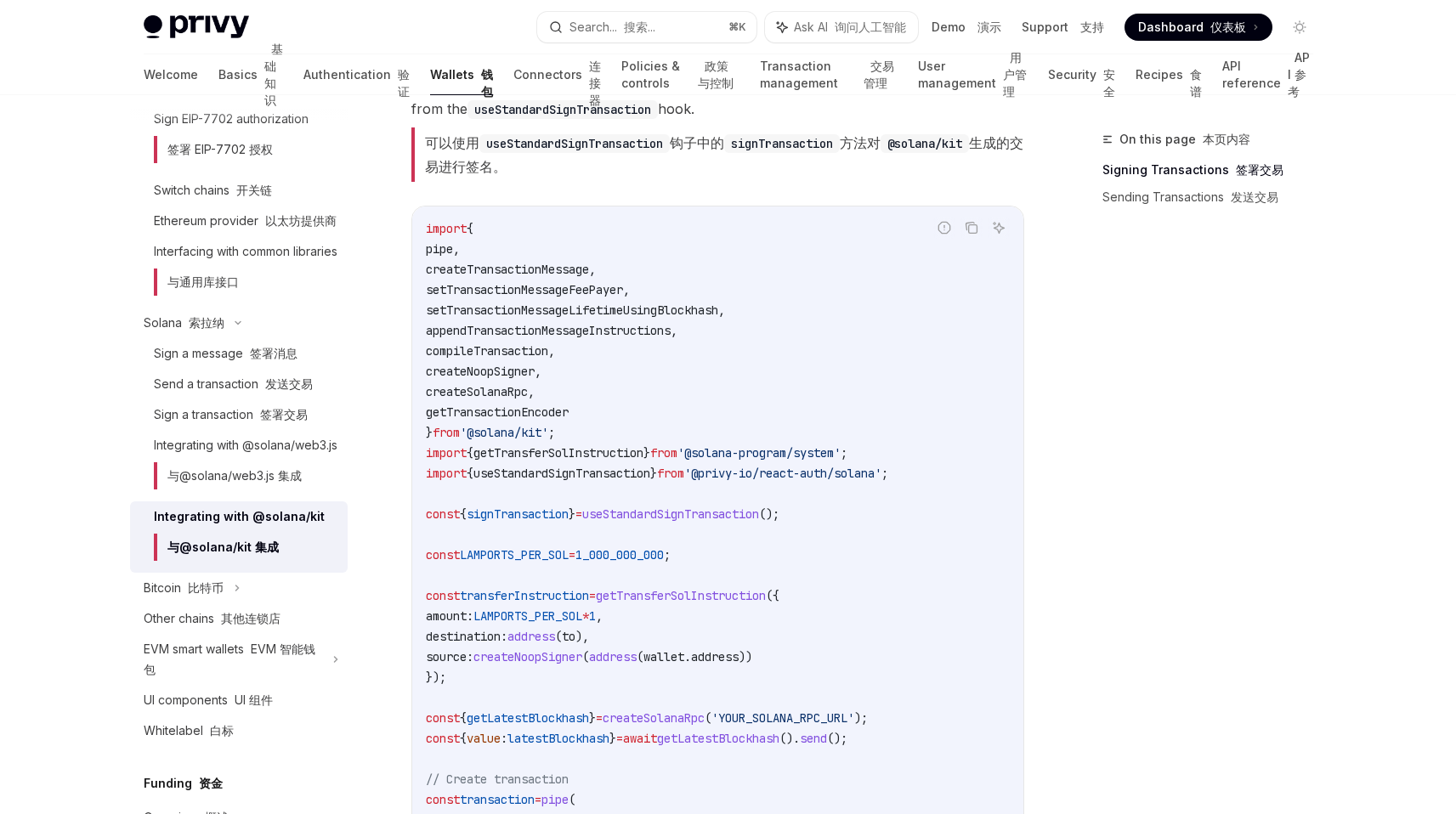
click at [676, 500] on code "import { pipe , createTransactionMessage , setTransactionMessageFeePayer , setT…" at bounding box center [718, 647] width 584 height 857
click at [524, 522] on code "import { pipe , createTransactionMessage , setTransactionMessageFeePayer , setT…" at bounding box center [718, 647] width 584 height 857
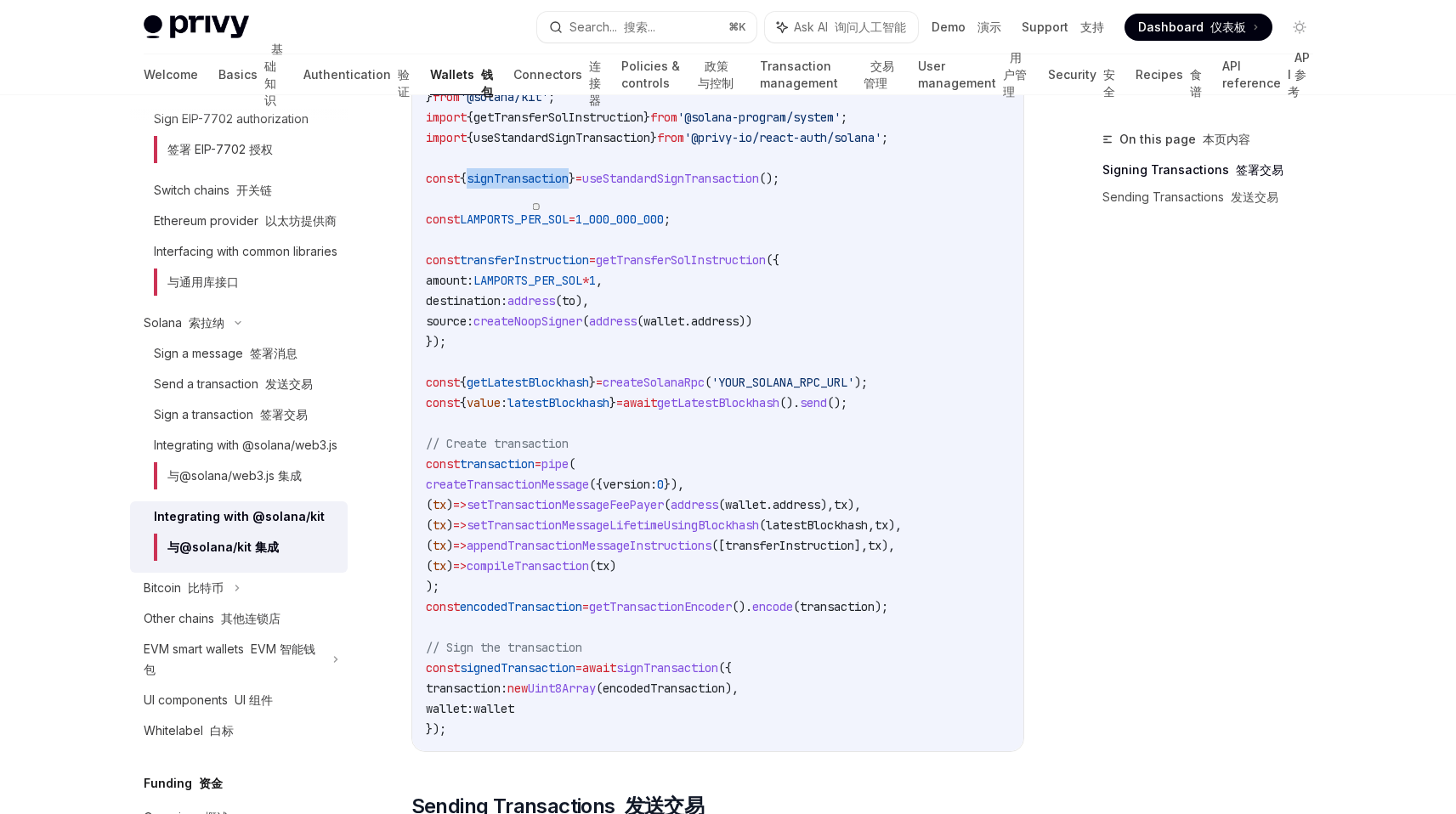
scroll to position [1073, 0]
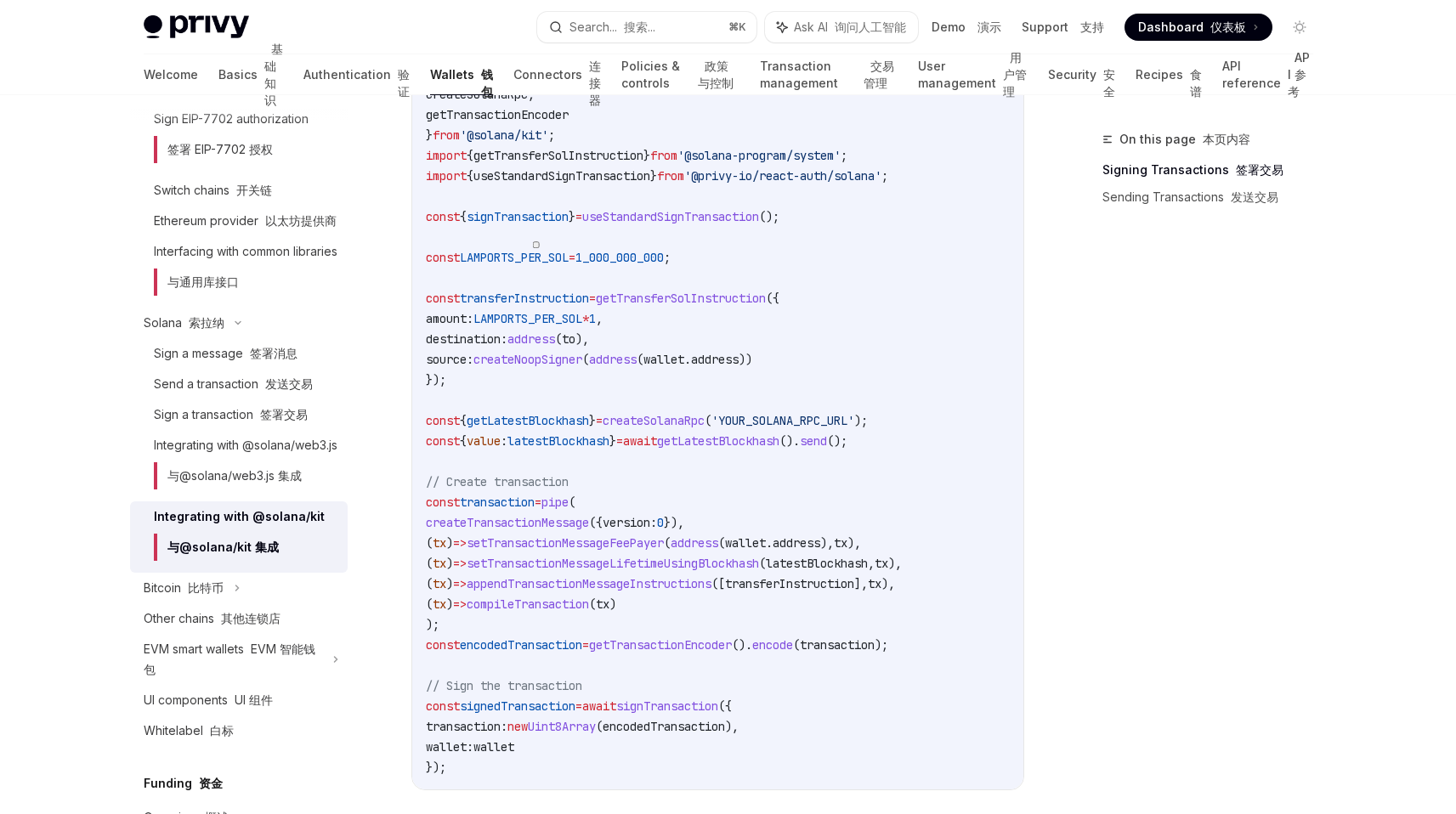
click at [707, 308] on code "import { pipe , createTransactionMessage , setTransactionMessageFeePayer , setT…" at bounding box center [718, 349] width 584 height 857
click at [707, 306] on code "import { pipe , createTransactionMessage , setTransactionMessageFeePayer , setT…" at bounding box center [718, 349] width 584 height 857
click at [526, 331] on span "address" at bounding box center [531, 339] width 48 height 16
drag, startPoint x: 526, startPoint y: 331, endPoint x: 613, endPoint y: 342, distance: 87.7
click at [589, 336] on span "destination: address ( to )," at bounding box center [507, 339] width 163 height 16
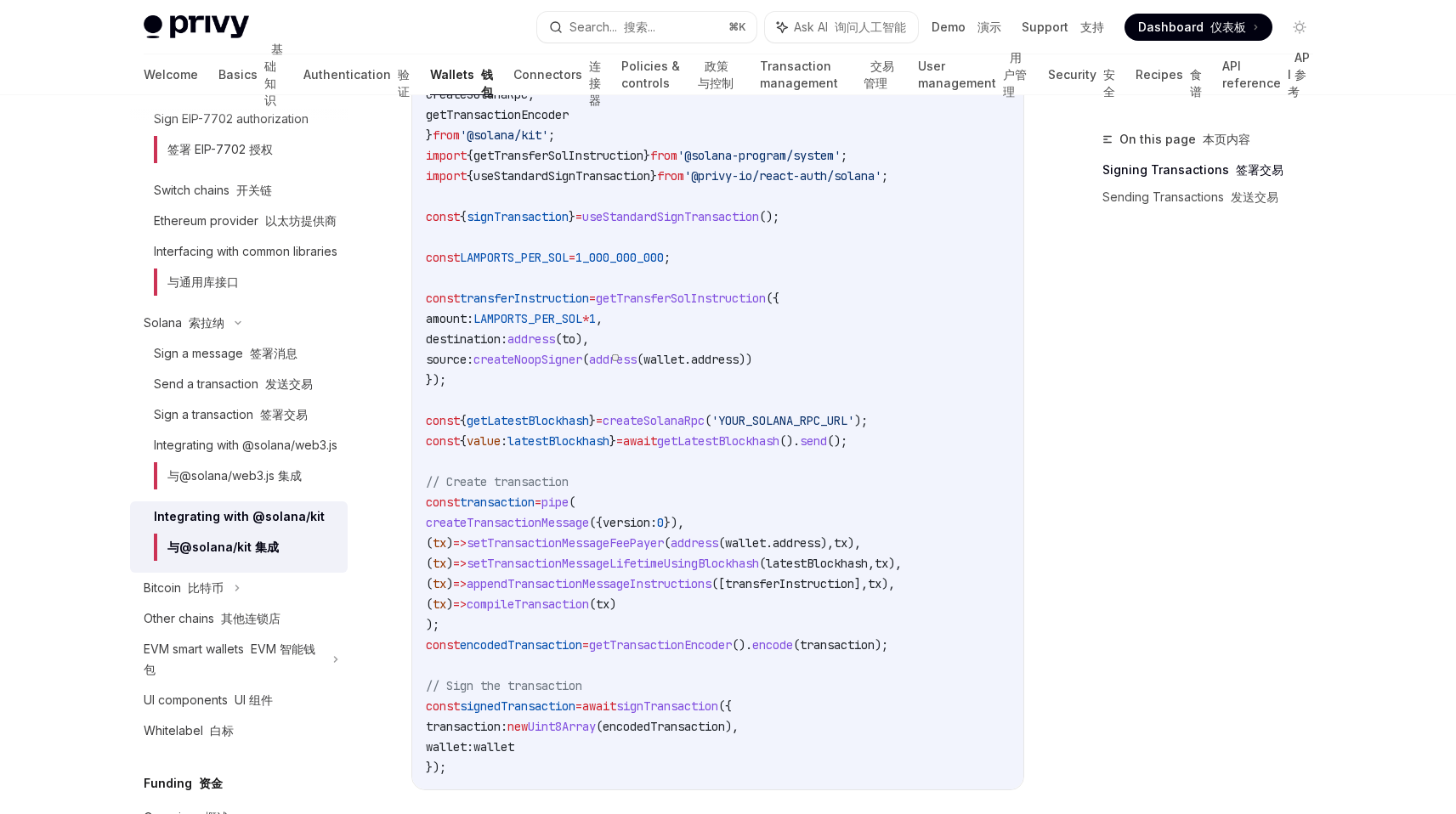
click at [507, 474] on span "// Create transaction" at bounding box center [497, 482] width 143 height 16
click at [556, 550] on span "setTransactionMessageFeePayer" at bounding box center [566, 543] width 197 height 16
drag, startPoint x: 556, startPoint y: 550, endPoint x: 738, endPoint y: 576, distance: 183.8
click at [737, 576] on code "import { pipe , createTransactionMessage , setTransactionMessageFeePayer , setT…" at bounding box center [718, 349] width 584 height 857
click at [783, 533] on code "import { pipe , createTransactionMessage , setTransactionMessageFeePayer , setT…" at bounding box center [718, 349] width 584 height 857
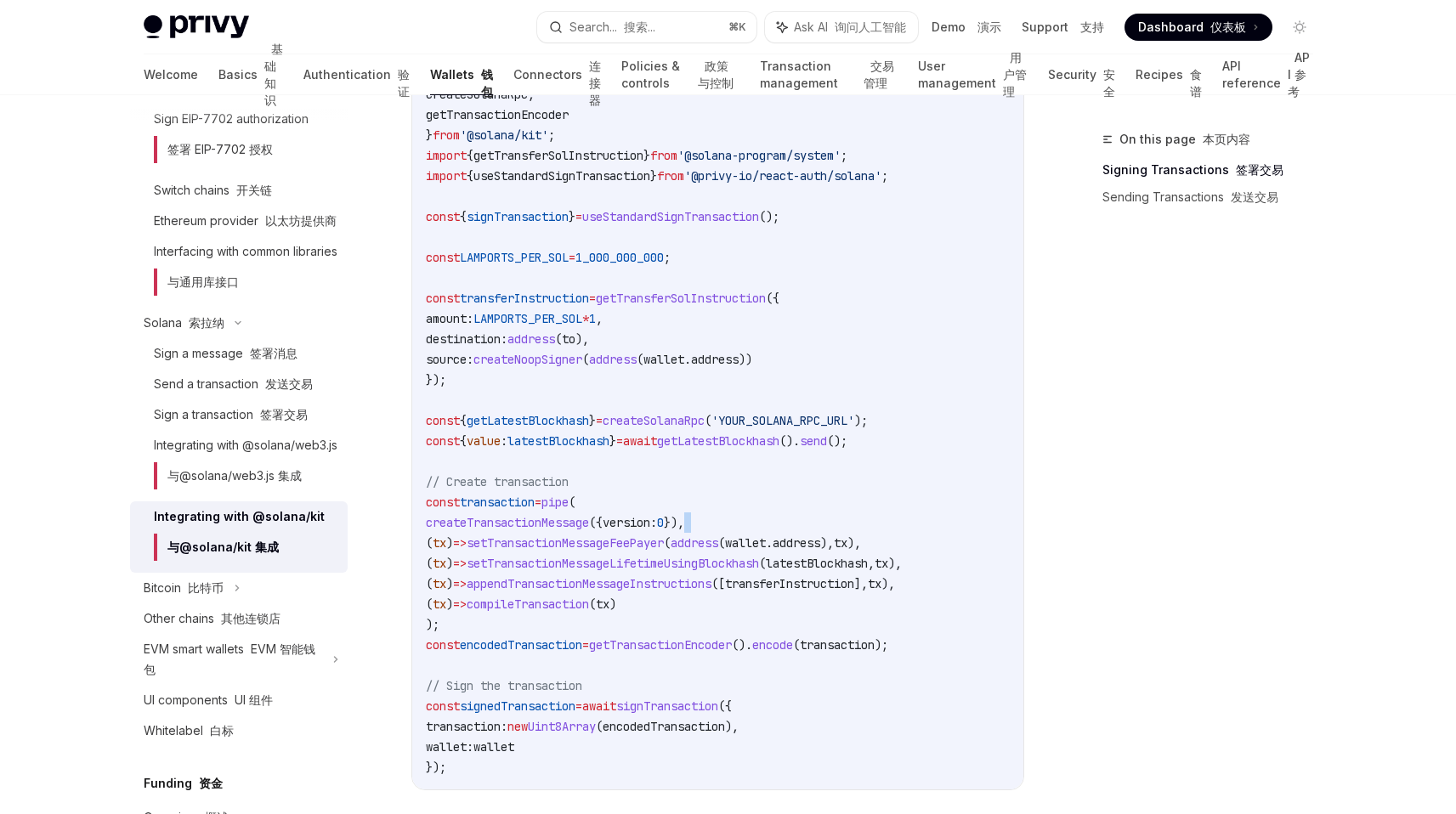
click at [783, 533] on code "import { pipe , createTransactionMessage , setTransactionMessageFeePayer , setT…" at bounding box center [718, 349] width 584 height 857
drag, startPoint x: 783, startPoint y: 541, endPoint x: 895, endPoint y: 544, distance: 112.0
click at [861, 544] on span "( tx ) => setTransactionMessageFeePayer ( address ( wallet . address ), [GEOGRA…" at bounding box center [643, 543] width 435 height 16
click at [664, 546] on span "setTransactionMessageFeePayer" at bounding box center [566, 543] width 197 height 16
drag, startPoint x: 680, startPoint y: 546, endPoint x: 821, endPoint y: 546, distance: 141.0
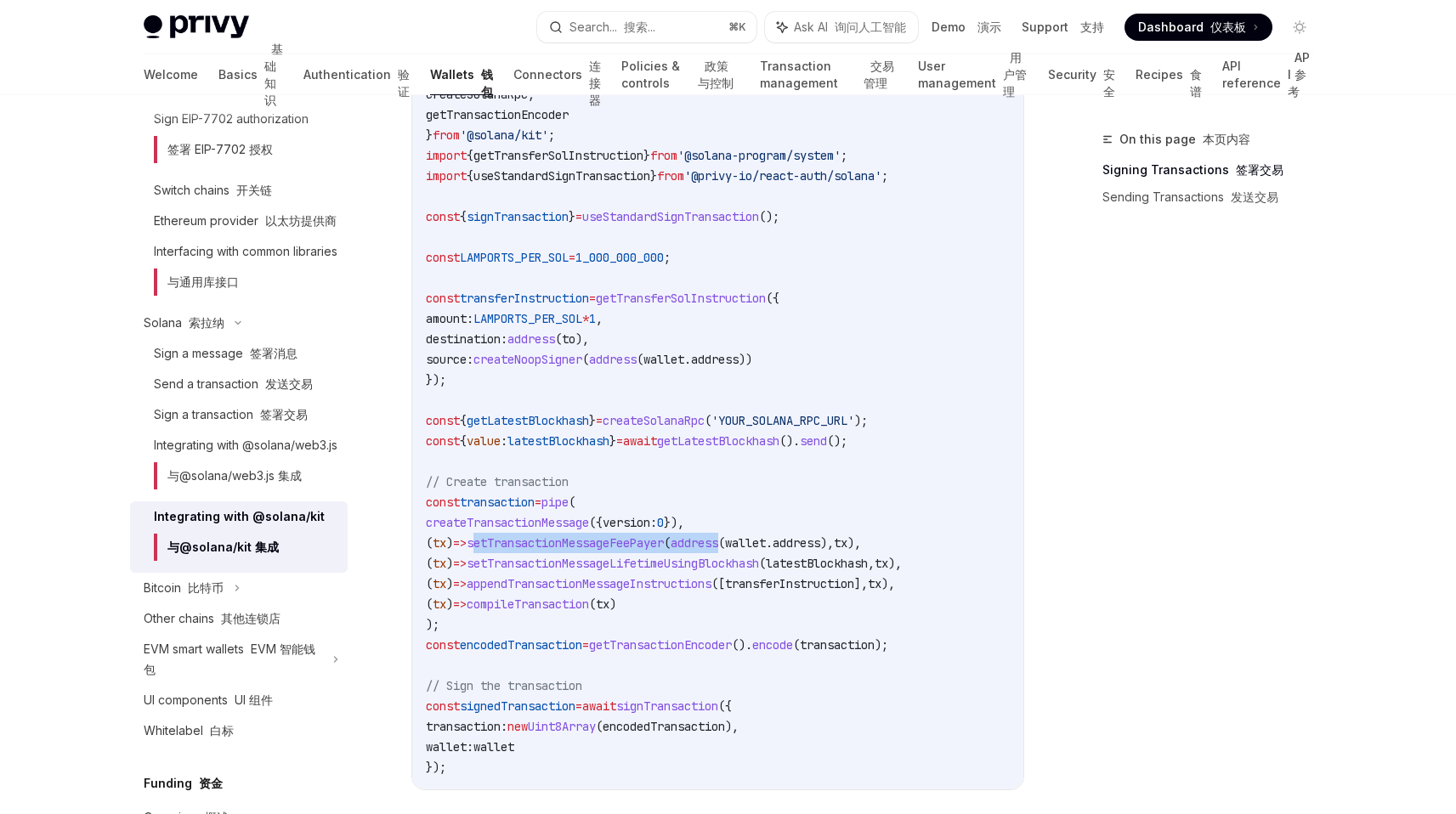
click at [767, 546] on span "( tx ) => setTransactionMessageFeePayer ( address ( wallet . address ), [GEOGRA…" at bounding box center [643, 543] width 435 height 16
click at [820, 546] on span "address" at bounding box center [796, 543] width 48 height 16
drag, startPoint x: 825, startPoint y: 546, endPoint x: 799, endPoint y: 546, distance: 26.0
click at [799, 546] on span "( tx ) => setTransactionMessageFeePayer ( address ( wallet . address ), [GEOGRA…" at bounding box center [643, 543] width 435 height 16
click at [766, 546] on span "wallet" at bounding box center [746, 543] width 41 height 16
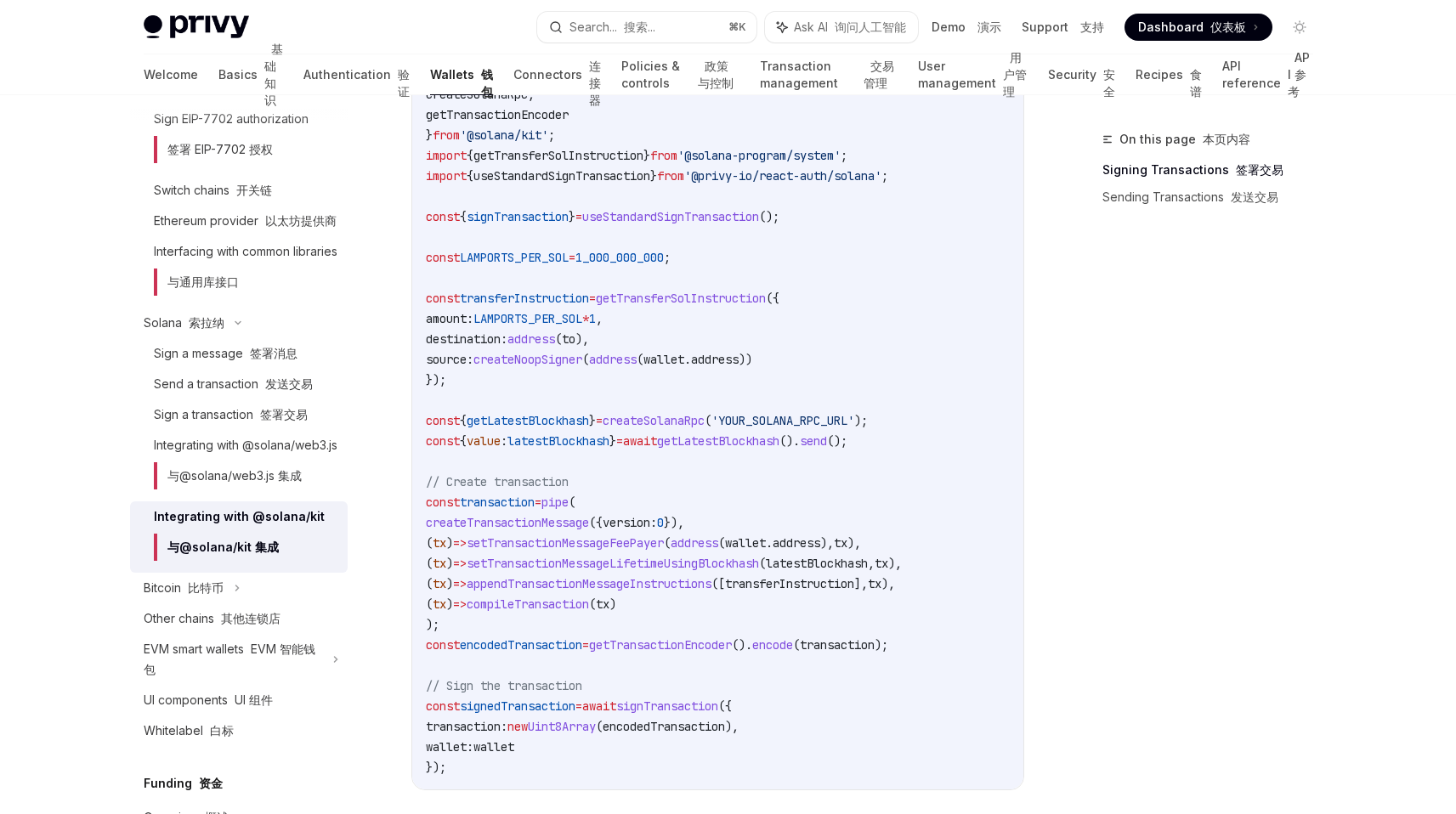
click at [791, 591] on span "transferInstruction" at bounding box center [790, 584] width 129 height 16
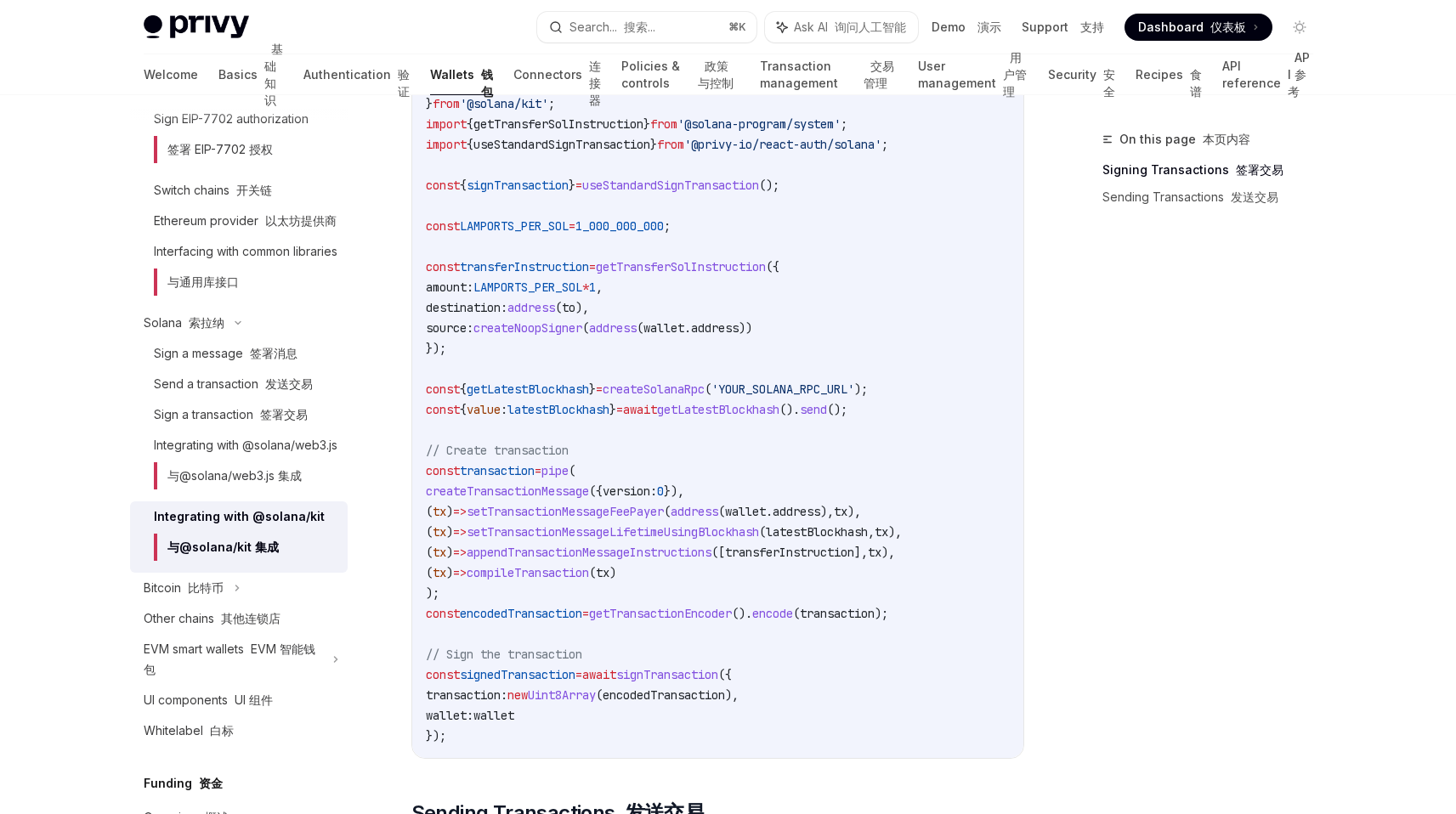
scroll to position [1120, 0]
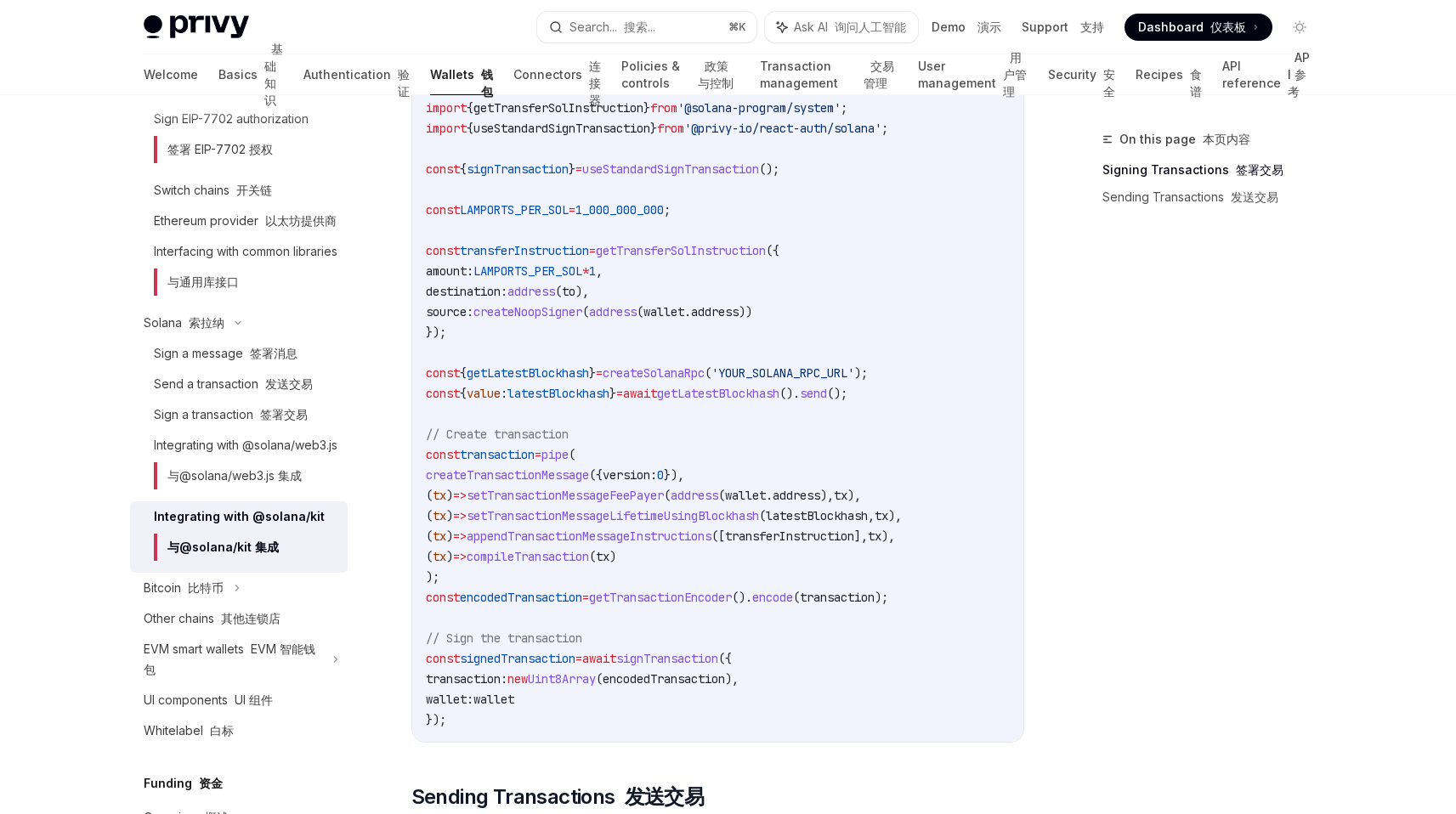
click at [763, 384] on code "import { pipe , createTransactionMessage , setTransactionMessageFeePayer , setT…" at bounding box center [718, 301] width 584 height 857
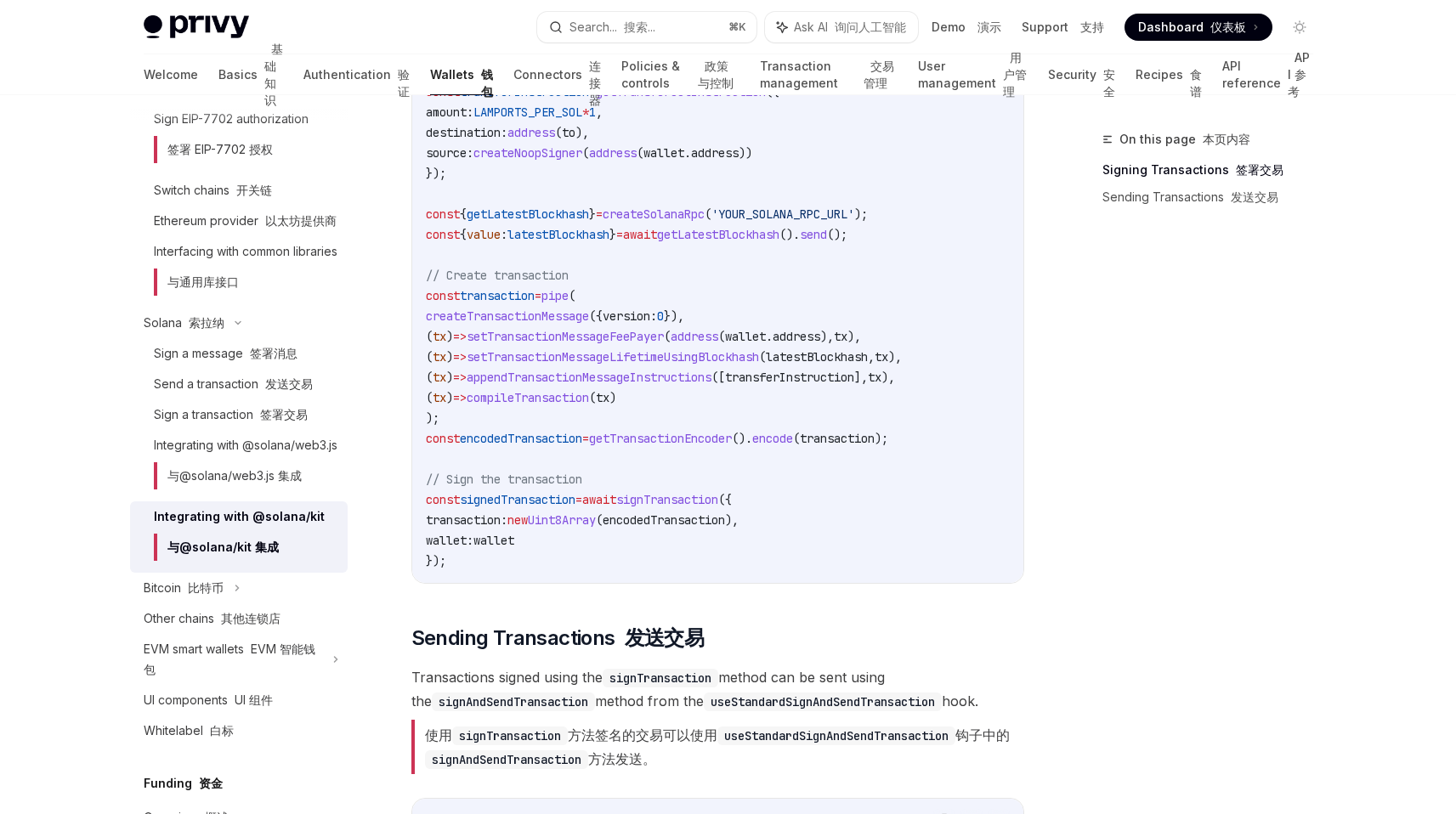
scroll to position [1282, 0]
click at [683, 506] on code "import { pipe , createTransactionMessage , setTransactionMessageFeePayer , setT…" at bounding box center [718, 140] width 584 height 857
click at [683, 502] on span "signTransaction" at bounding box center [667, 497] width 102 height 16
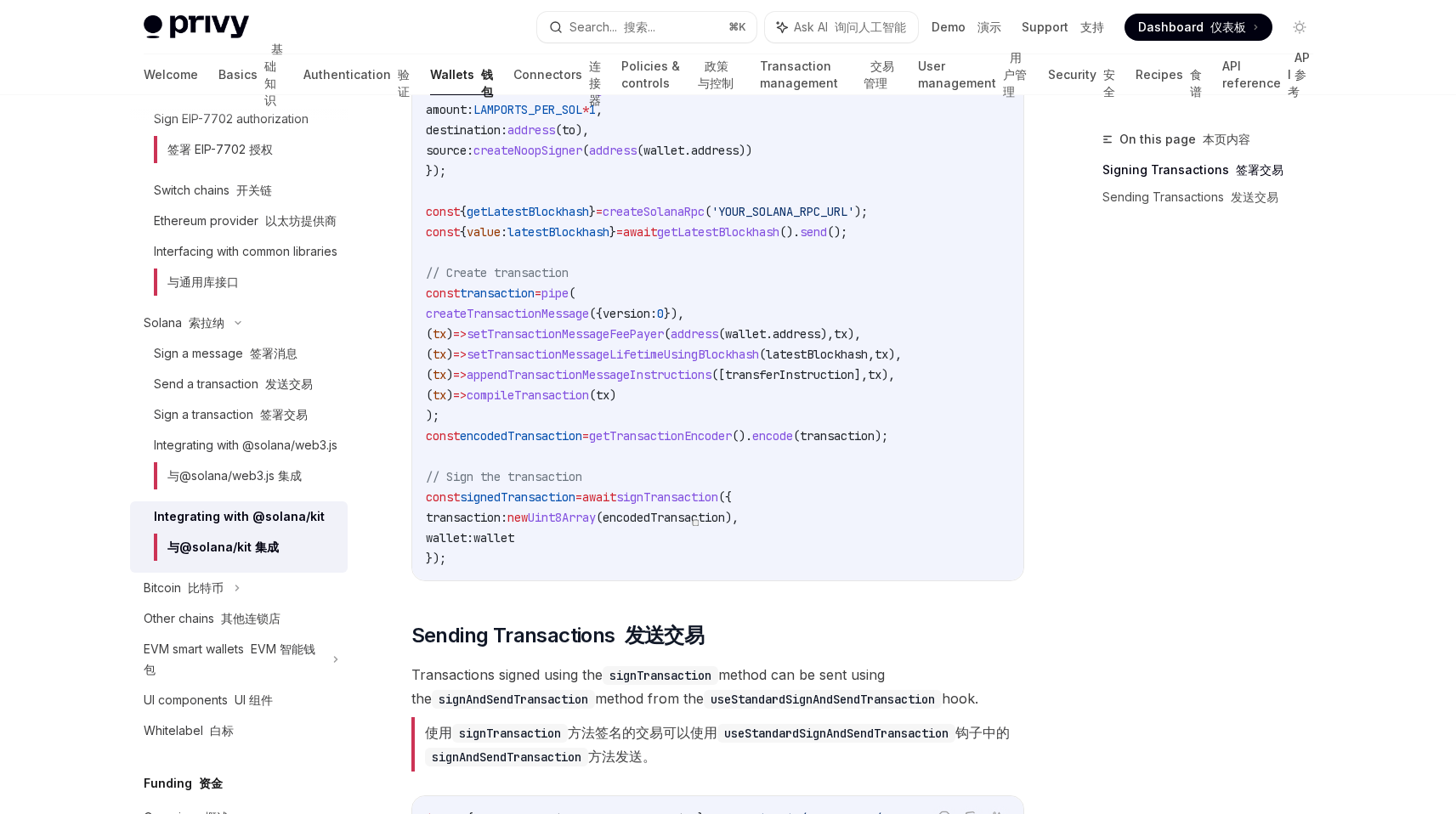
click at [667, 559] on code "import { pipe , createTransactionMessage , setTransactionMessageFeePayer , setT…" at bounding box center [718, 140] width 584 height 857
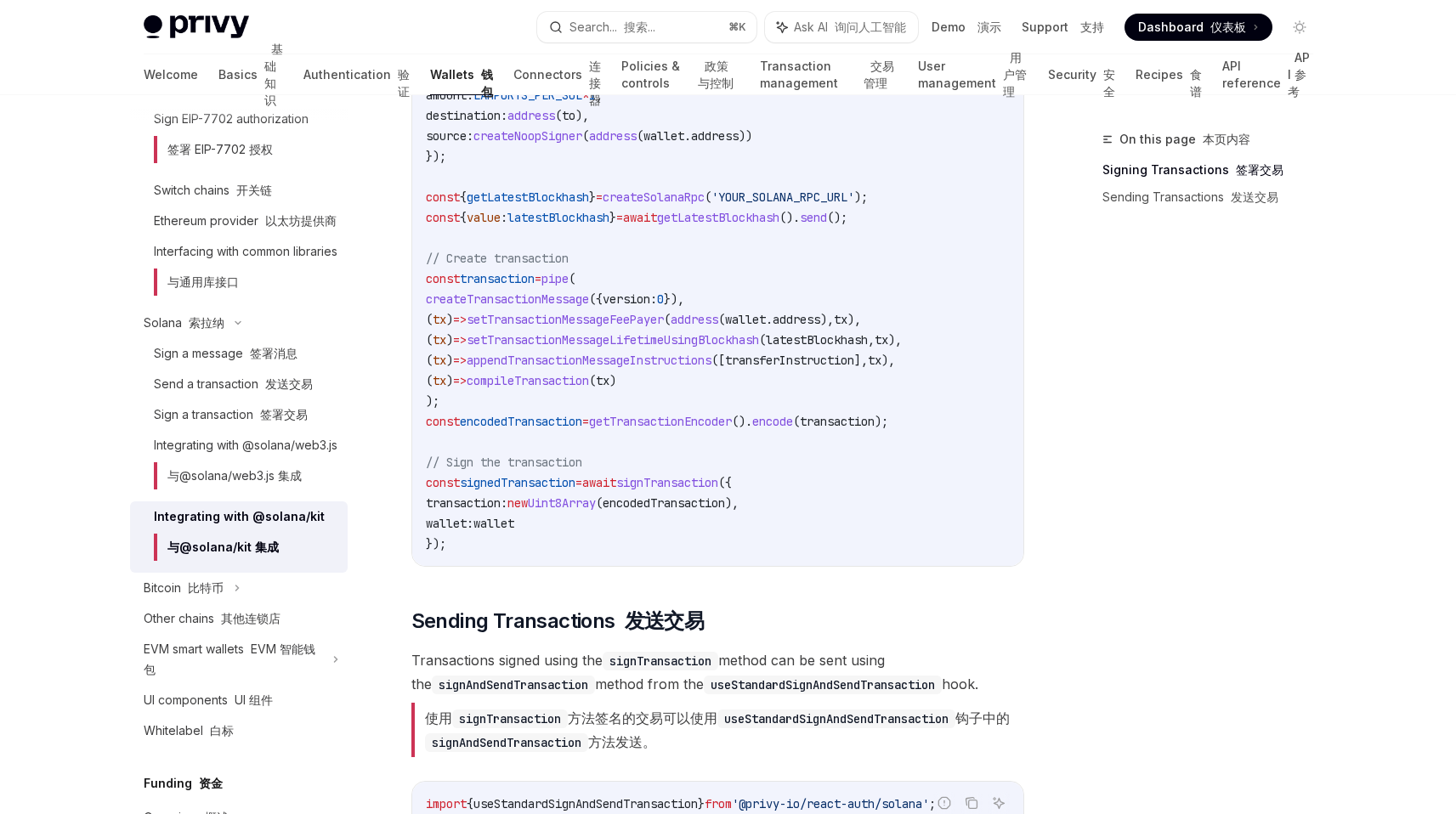
click at [689, 414] on span "getTransactionEncoder" at bounding box center [661, 422] width 143 height 16
drag, startPoint x: 689, startPoint y: 414, endPoint x: 781, endPoint y: 414, distance: 92.0
click at [767, 414] on span "const encodedTransaction = getTransactionEncoder (). encode ( transaction );" at bounding box center [657, 422] width 462 height 16
click at [742, 466] on code "import { pipe , createTransactionMessage , setTransactionMessageFeePayer , setT…" at bounding box center [718, 125] width 584 height 857
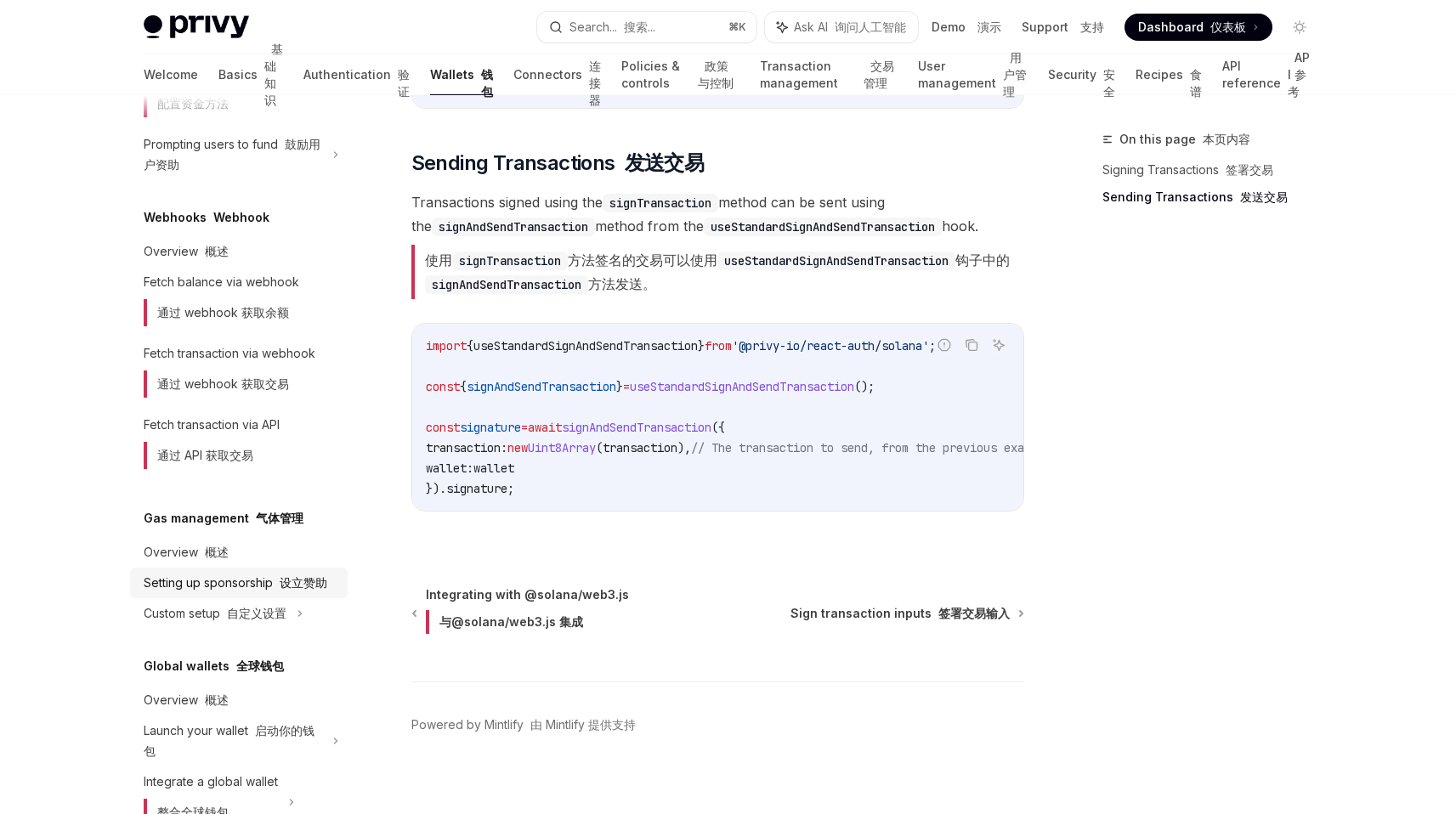
scroll to position [1545, 0]
click at [275, 565] on div "Overview 概述" at bounding box center [240, 554] width 193 height 21
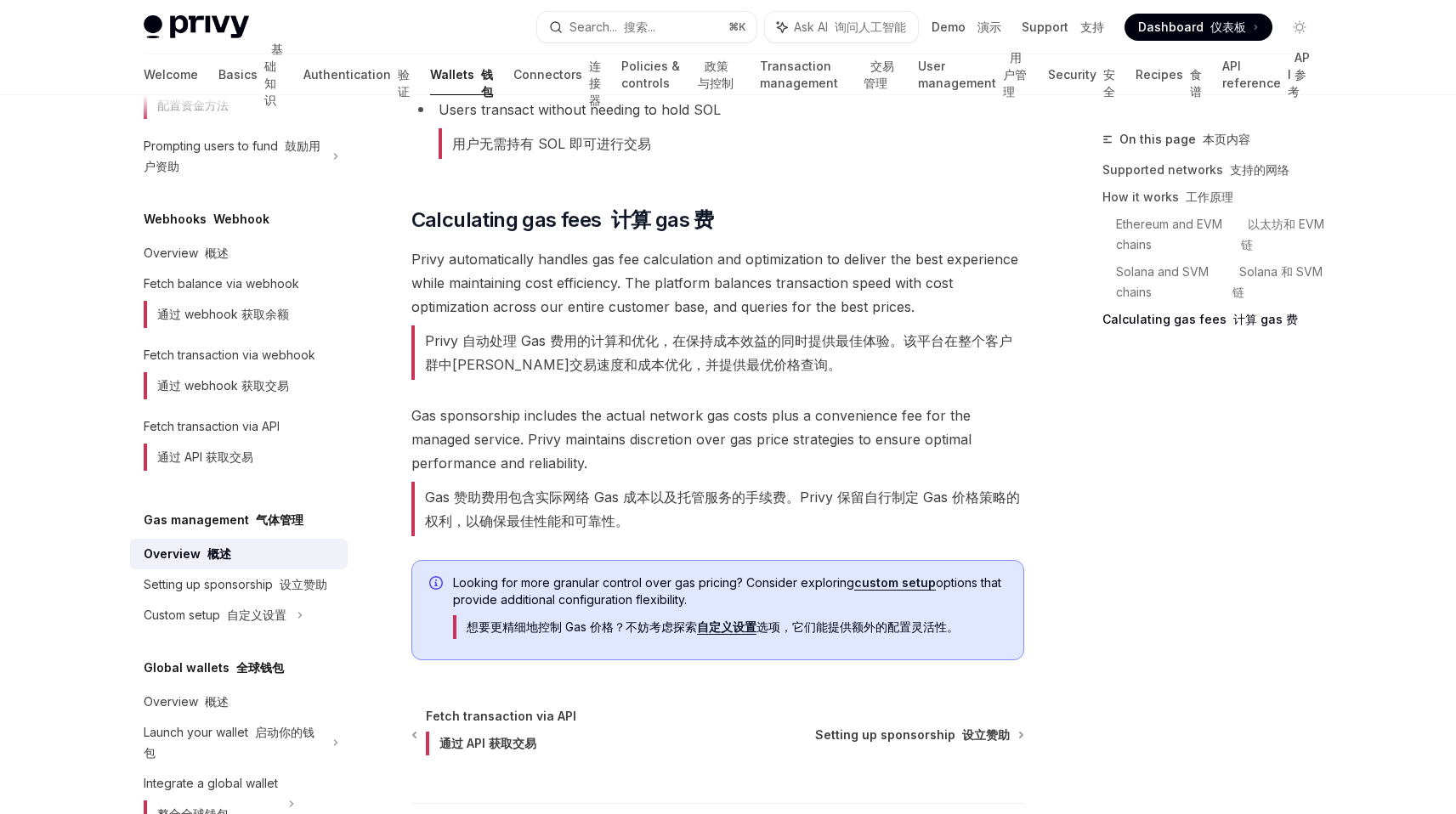
scroll to position [2180, 0]
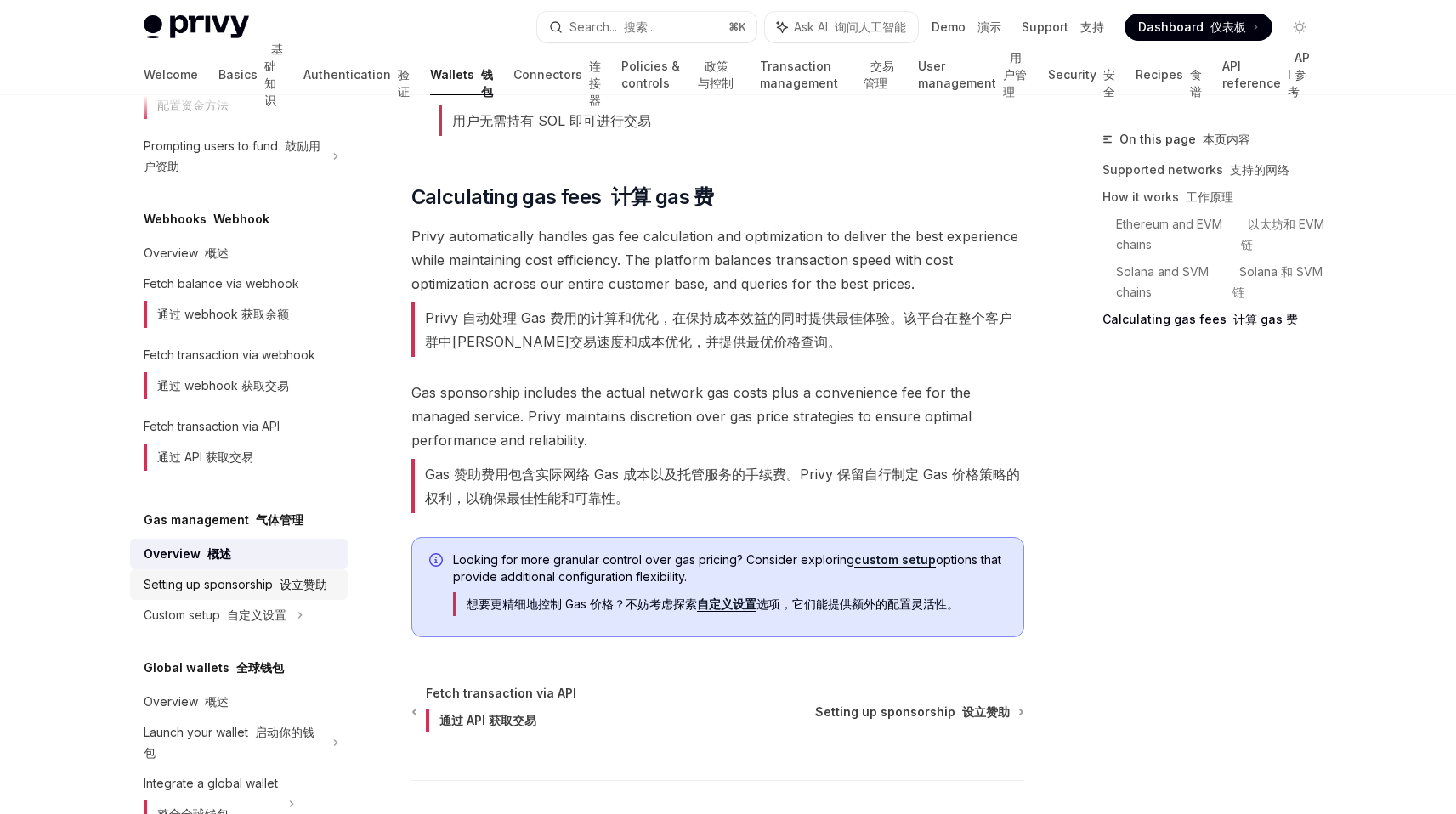
click at [295, 595] on div "Setting up sponsorship 设立赞助" at bounding box center [236, 584] width 184 height 21
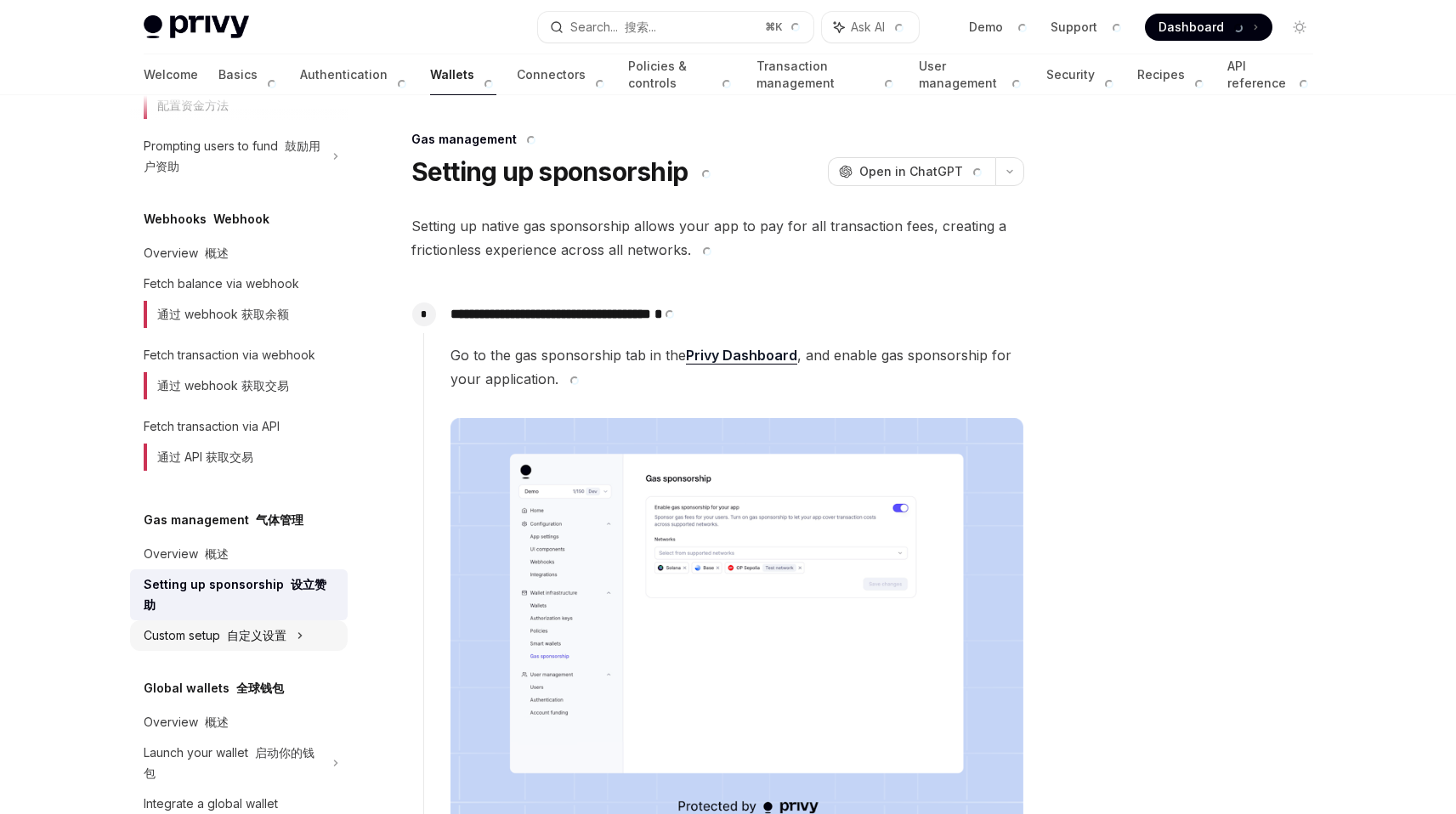
click at [297, 651] on div "Custom setup 自定义设置" at bounding box center [238, 635] width 218 height 30
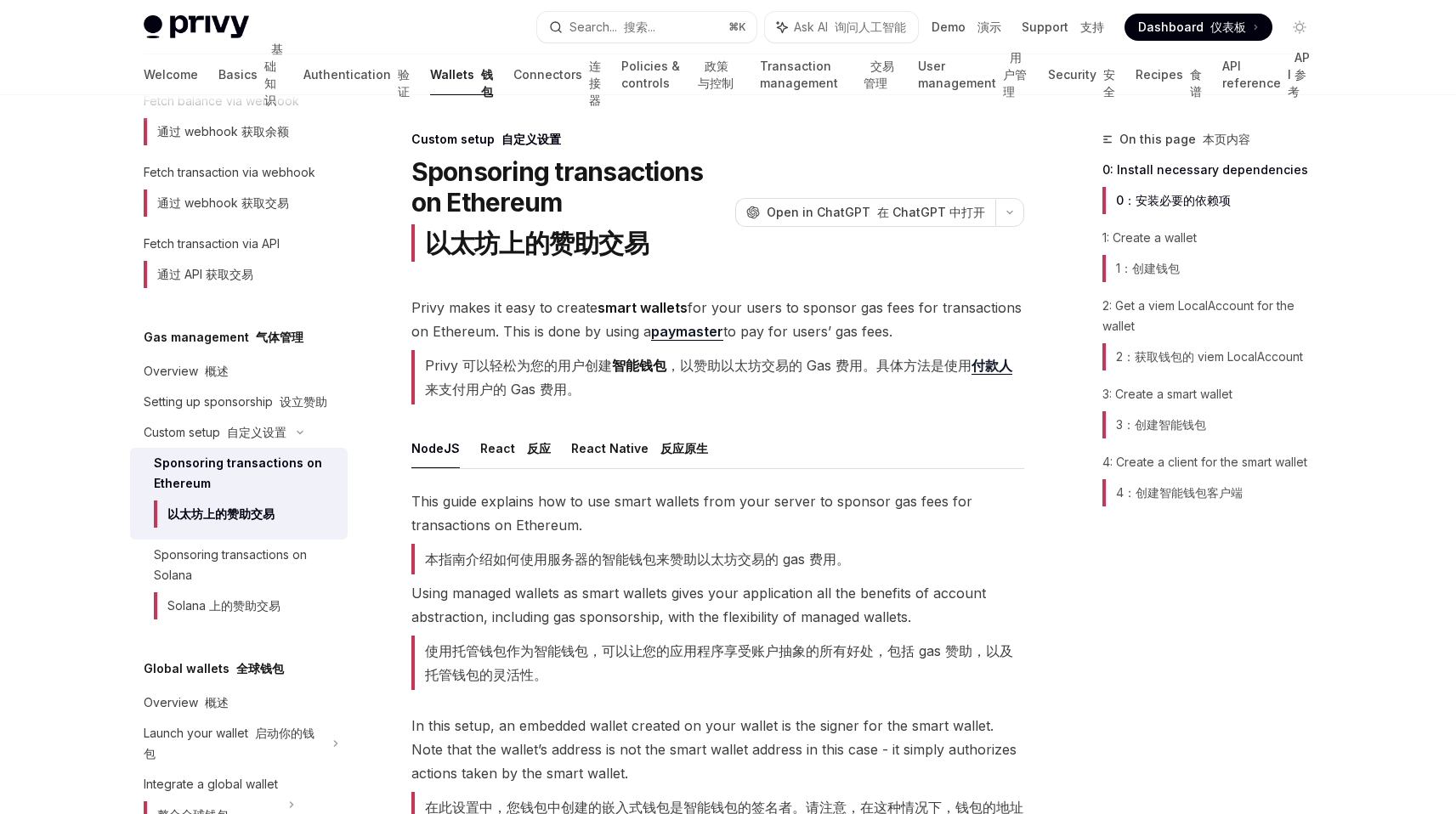
scroll to position [1723, 0]
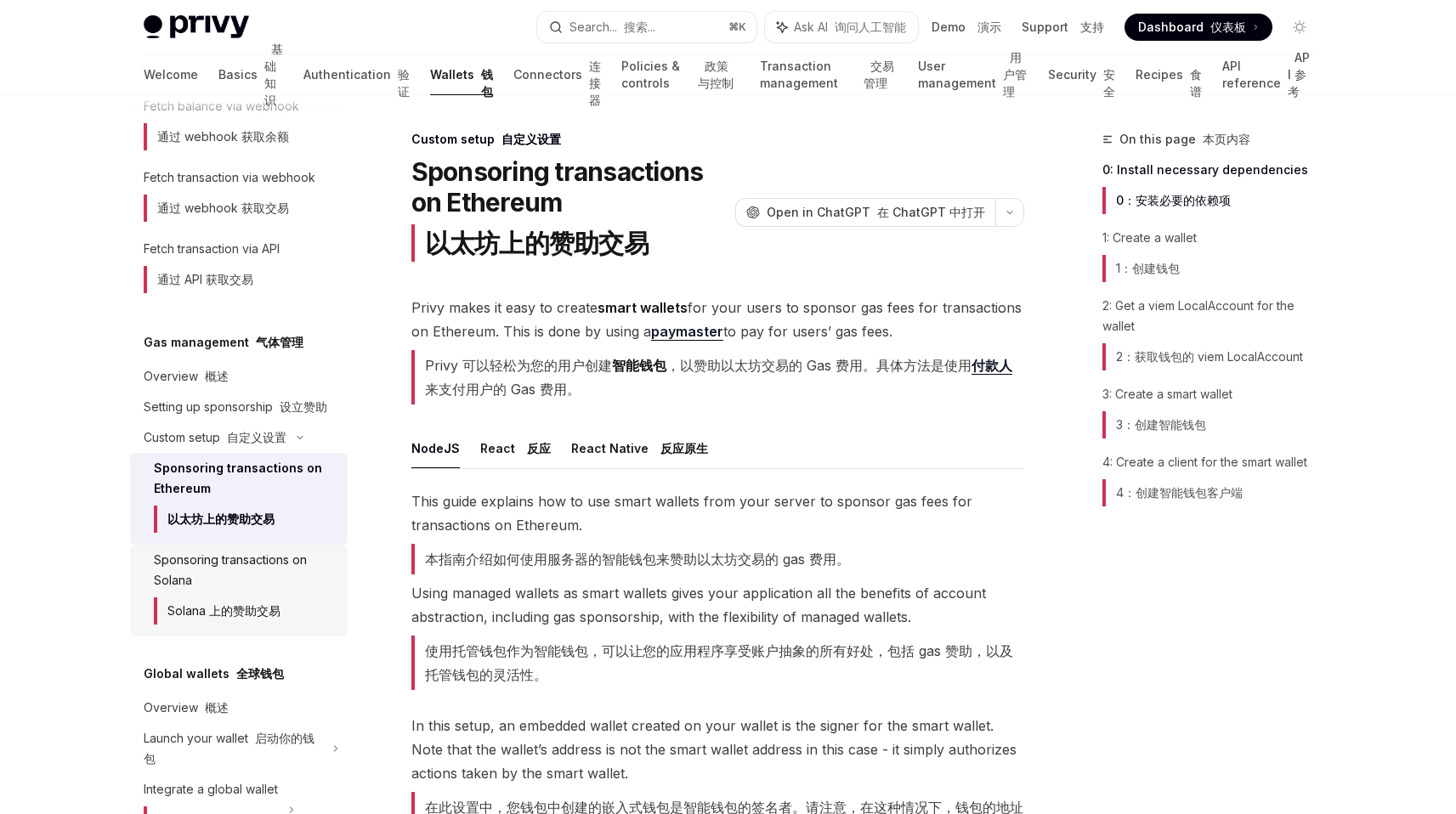
click at [267, 631] on div "Sponsoring transactions on [PERSON_NAME] 上的赞助交易" at bounding box center [245, 591] width 184 height 82
type textarea "*"
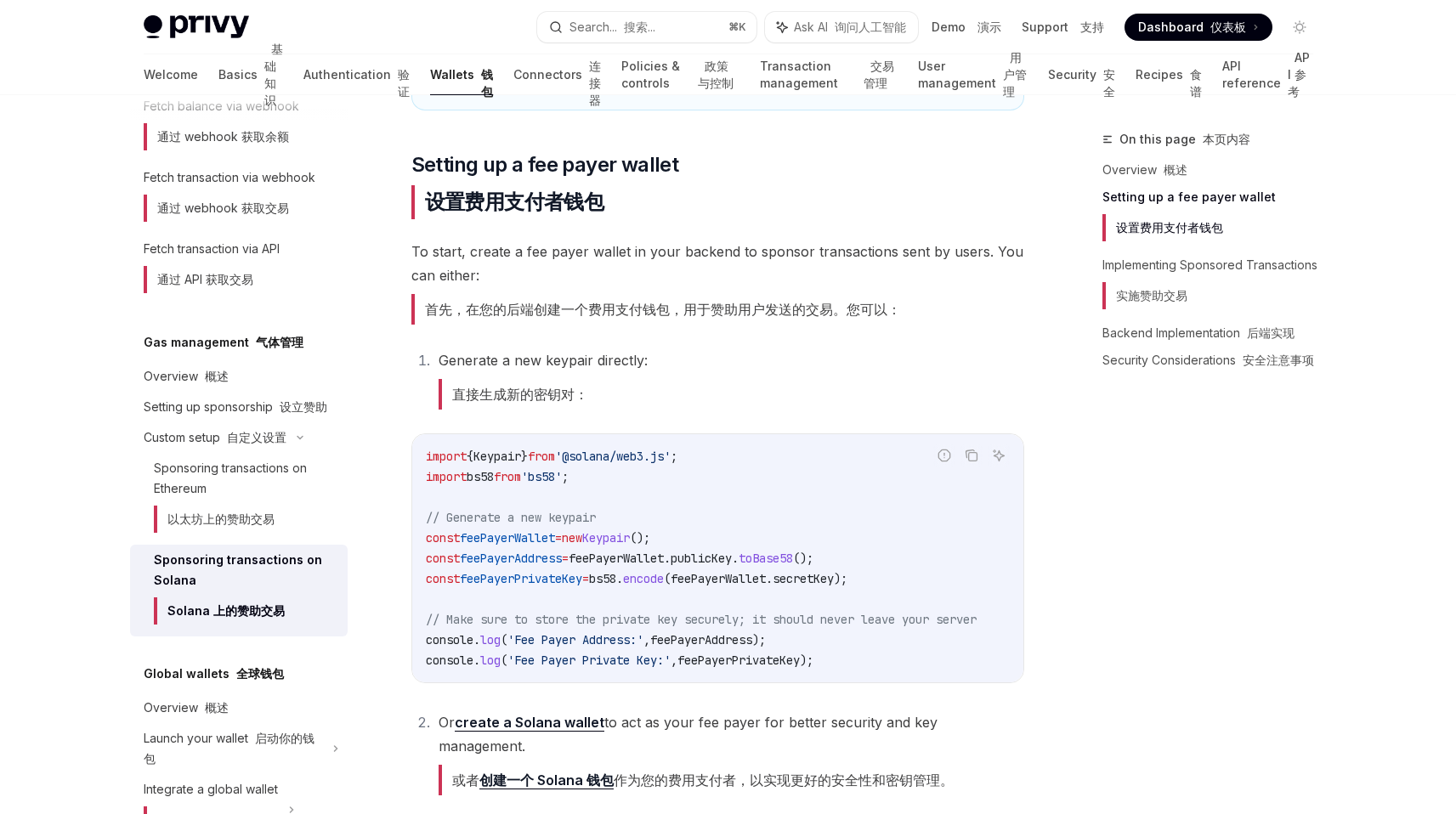
scroll to position [1218, 0]
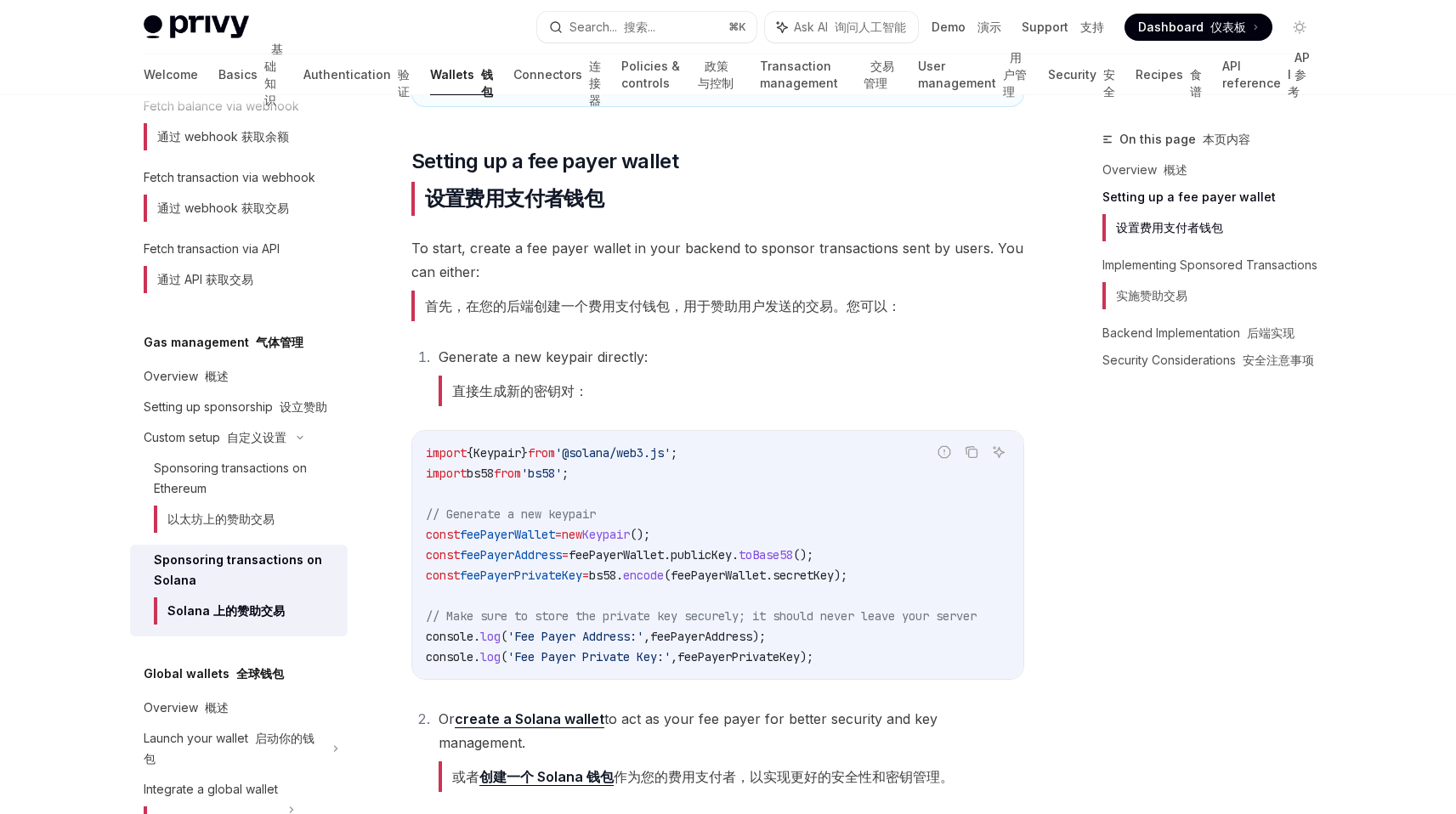
click at [559, 640] on span "'Fee Payer Address:'" at bounding box center [575, 637] width 136 height 16
click at [630, 539] on span "Keypair" at bounding box center [606, 535] width 48 height 16
click at [740, 539] on code "import { Keypair } from '@solana/web3.js' ; import bs58 from 'bs58' ; // Genera…" at bounding box center [721, 555] width 591 height 225
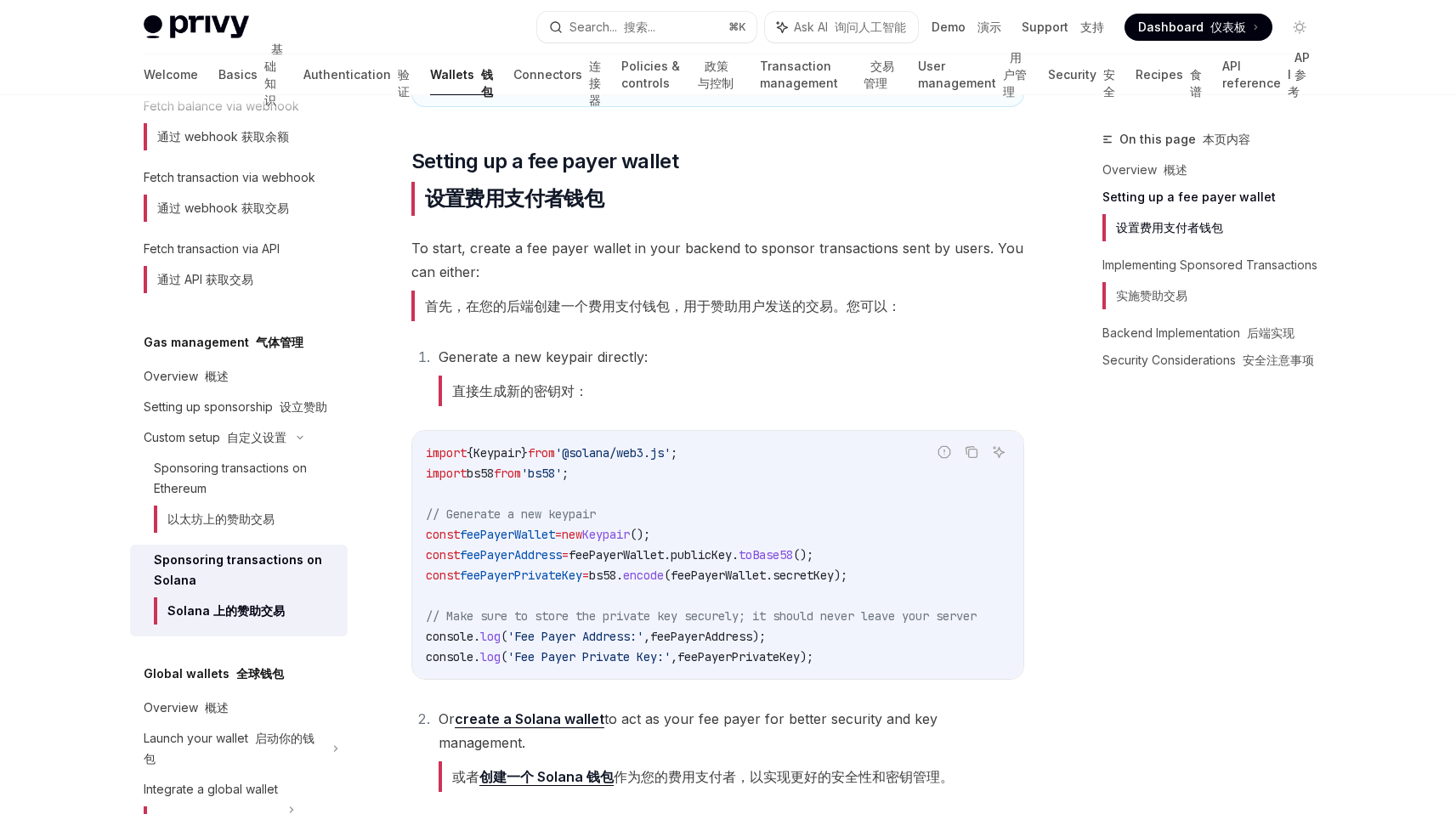
click at [660, 545] on code "import { Keypair } from '@solana/web3.js' ; import bs58 from 'bs58' ; // Genera…" at bounding box center [721, 555] width 591 height 225
click at [703, 545] on code "import { Keypair } from '@solana/web3.js' ; import bs58 from 'bs58' ; // Genera…" at bounding box center [721, 555] width 591 height 225
click at [653, 559] on span "feePayerWallet" at bounding box center [616, 555] width 95 height 16
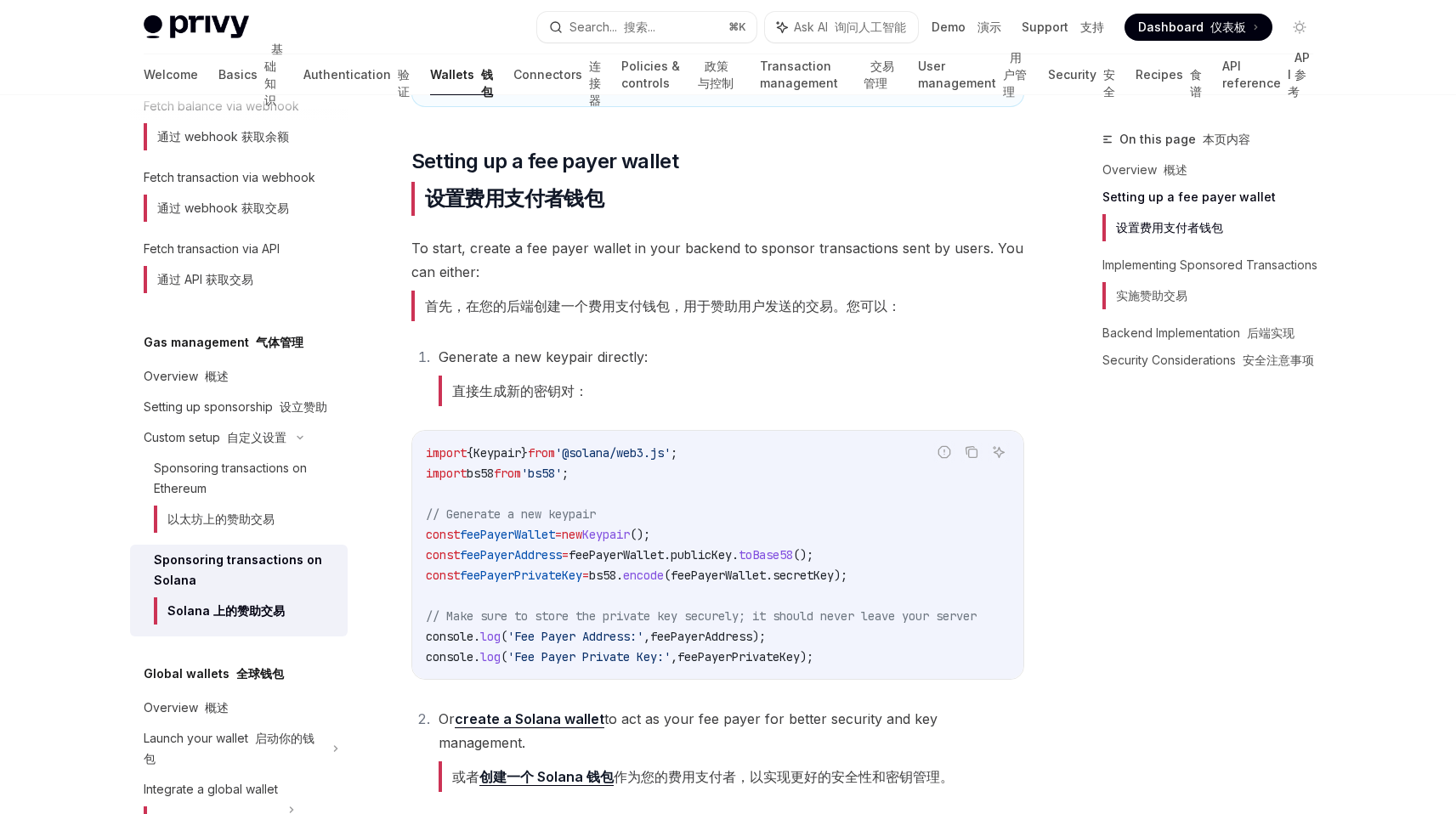
click at [623, 568] on span "." at bounding box center [620, 576] width 7 height 16
click at [617, 574] on span "bs58" at bounding box center [603, 576] width 27 height 16
drag, startPoint x: 619, startPoint y: 574, endPoint x: 838, endPoint y: 574, distance: 219.0
click at [838, 574] on span "const feePayerPrivateKey = bs58 . encode ( feePayerWallet . secretKey );" at bounding box center [636, 576] width 421 height 16
click at [650, 631] on span "," at bounding box center [646, 637] width 7 height 16
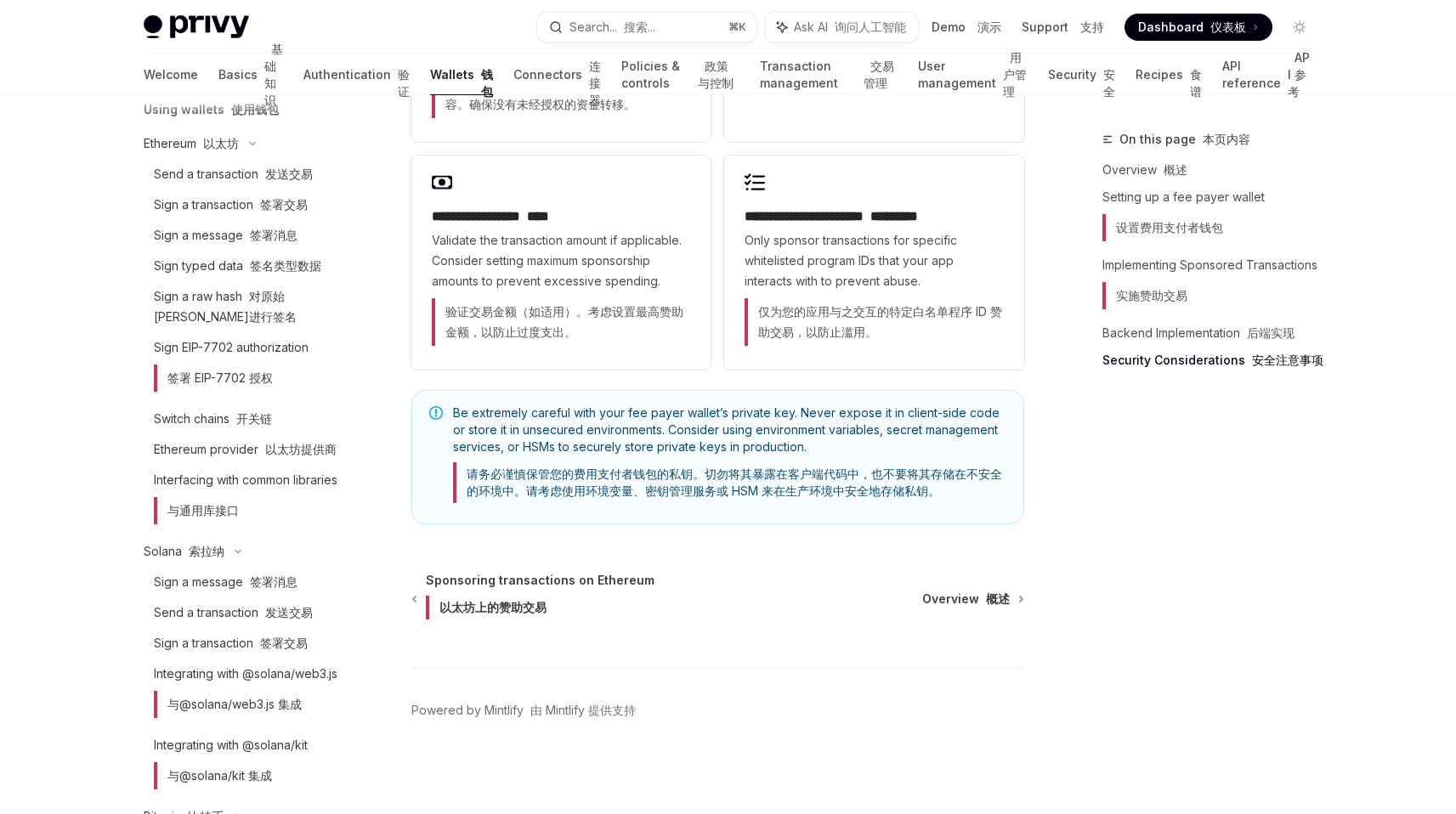
scroll to position [0, 0]
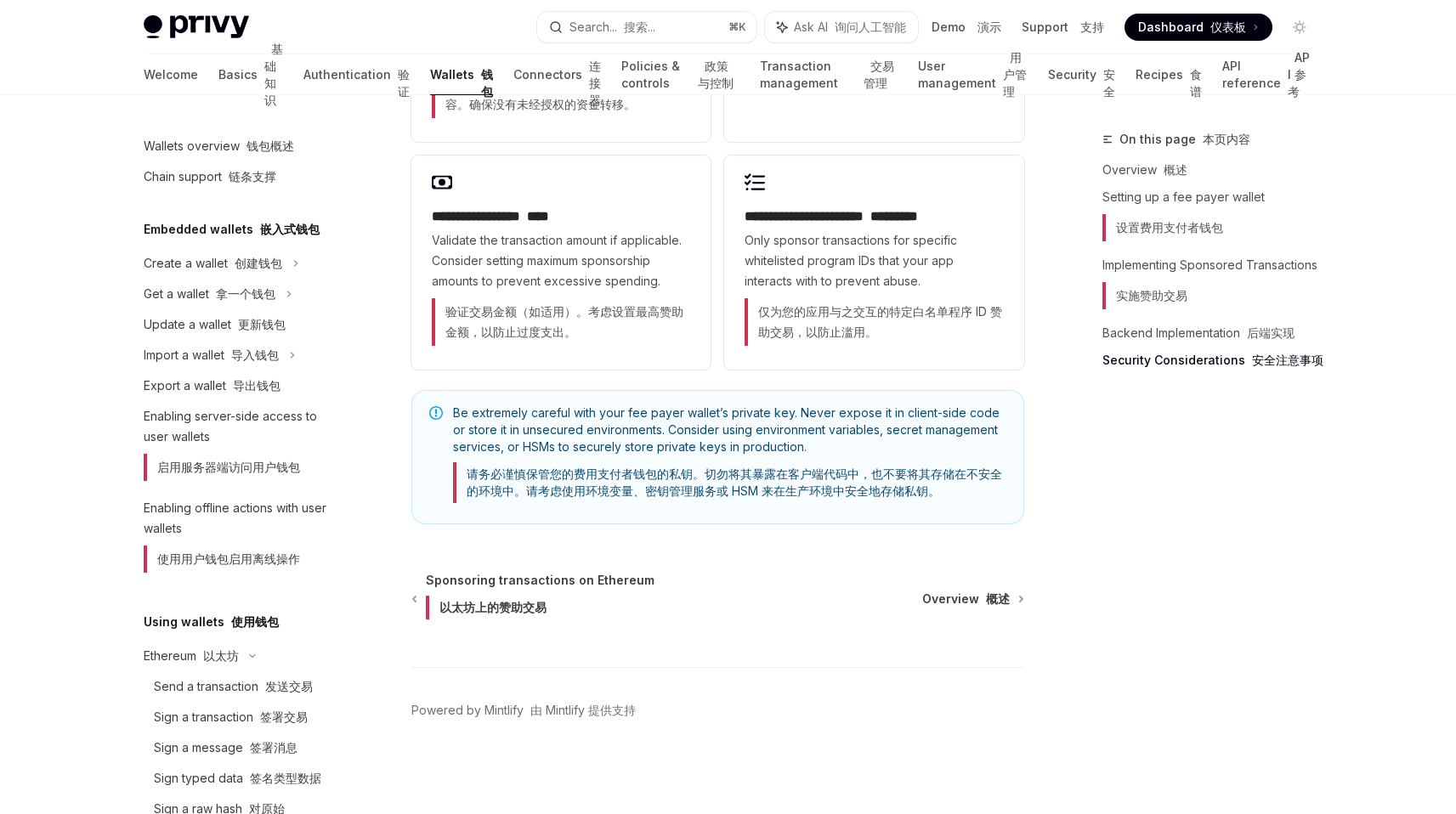
click at [714, 426] on span "Be extremely careful with your fee payer wallet’s private key. Never expose it …" at bounding box center [730, 457] width 553 height 106
click at [623, 21] on font "button" at bounding box center [621, 26] width 7 height 15
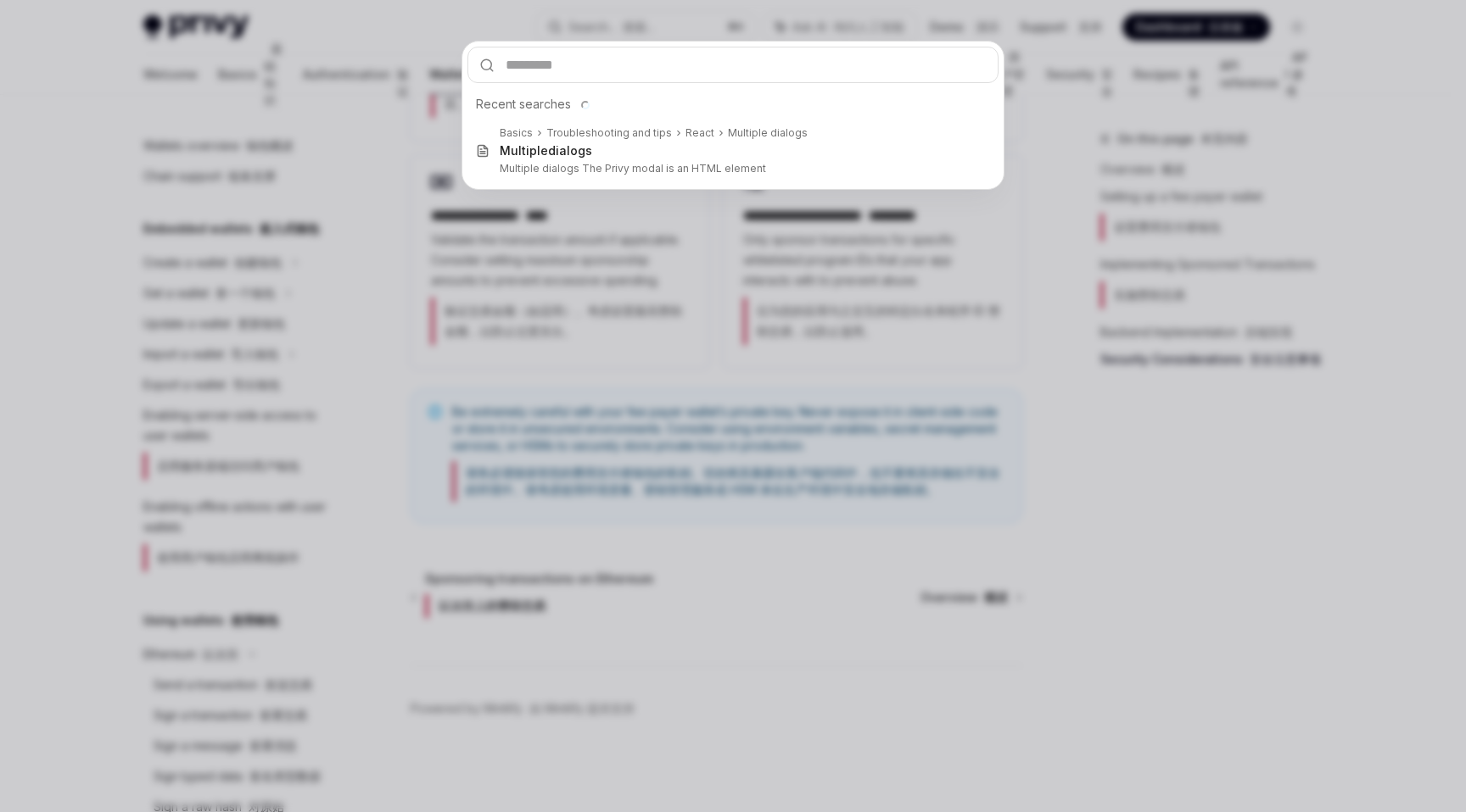
type input "**********"
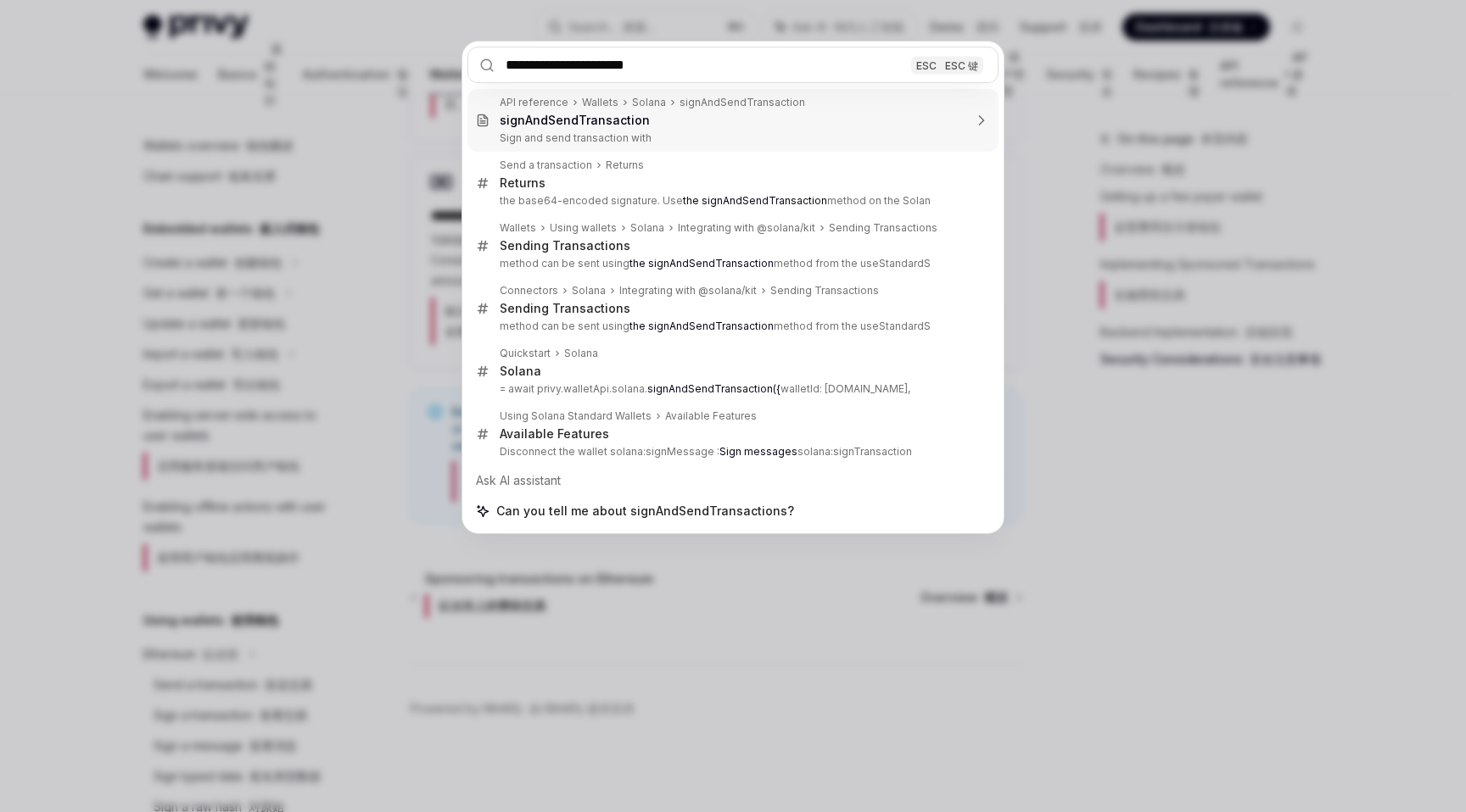
click at [695, 58] on input "**********" at bounding box center [733, 64] width 532 height 36
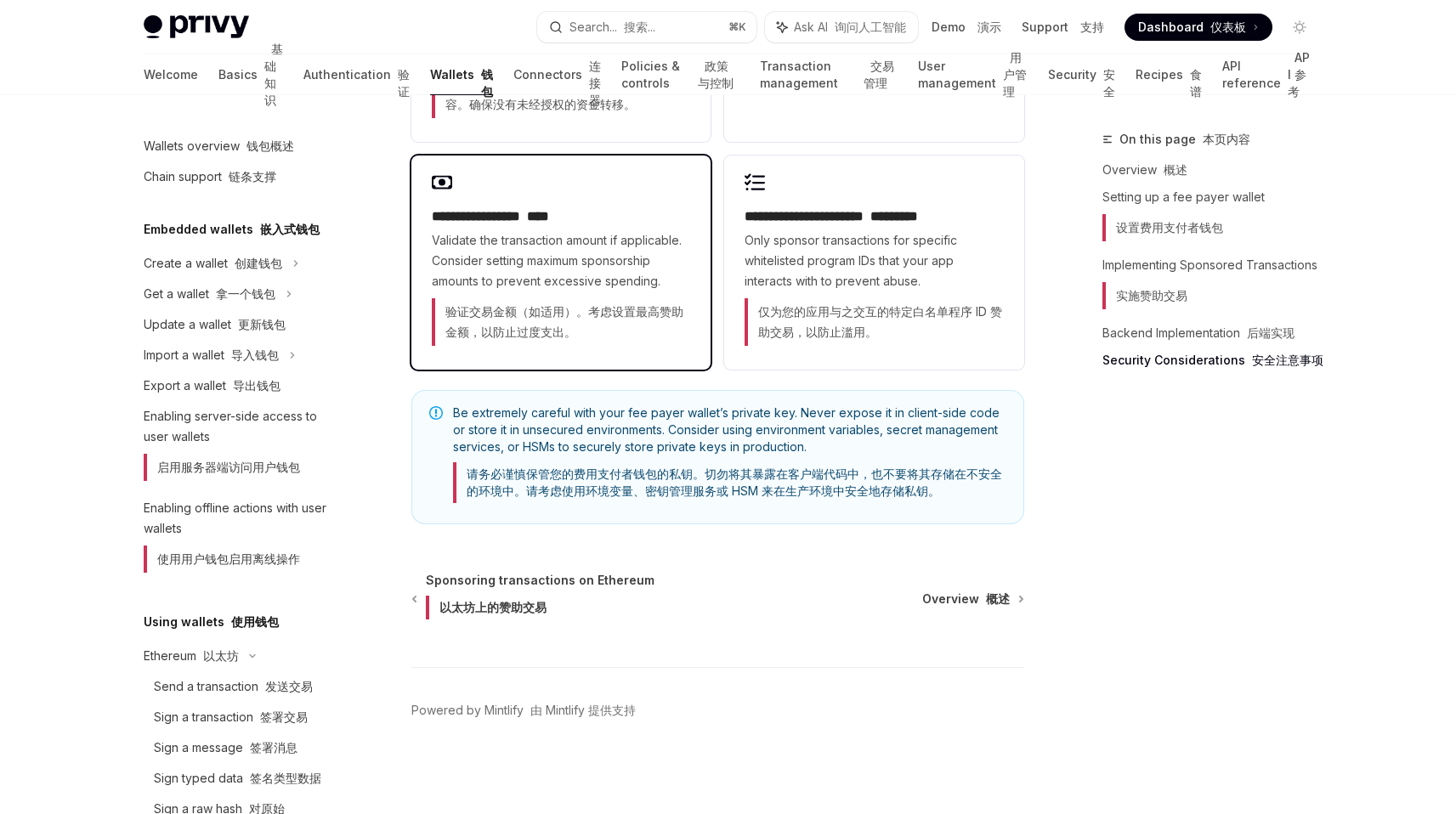
type textarea "*"
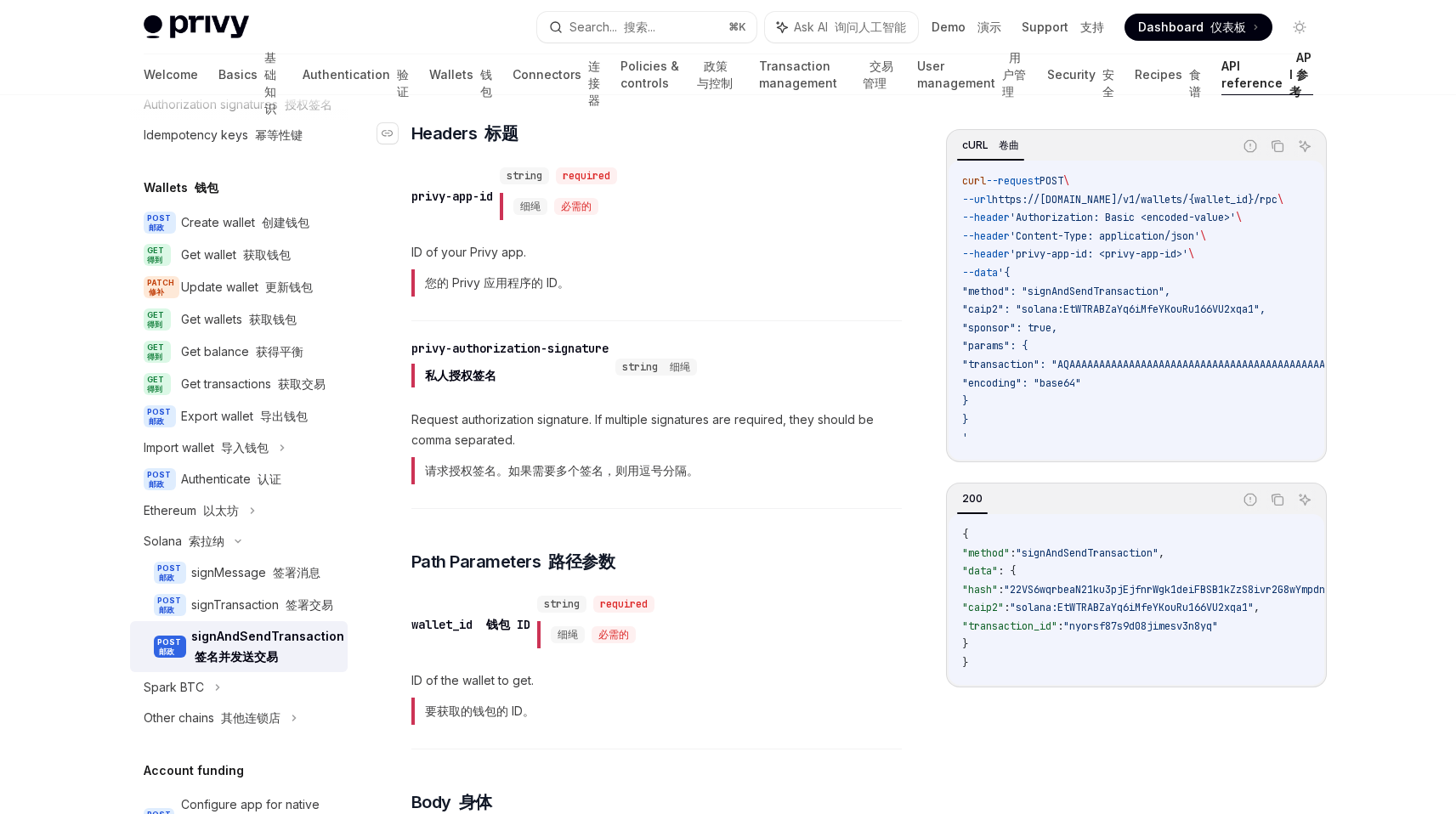
scroll to position [405, 0]
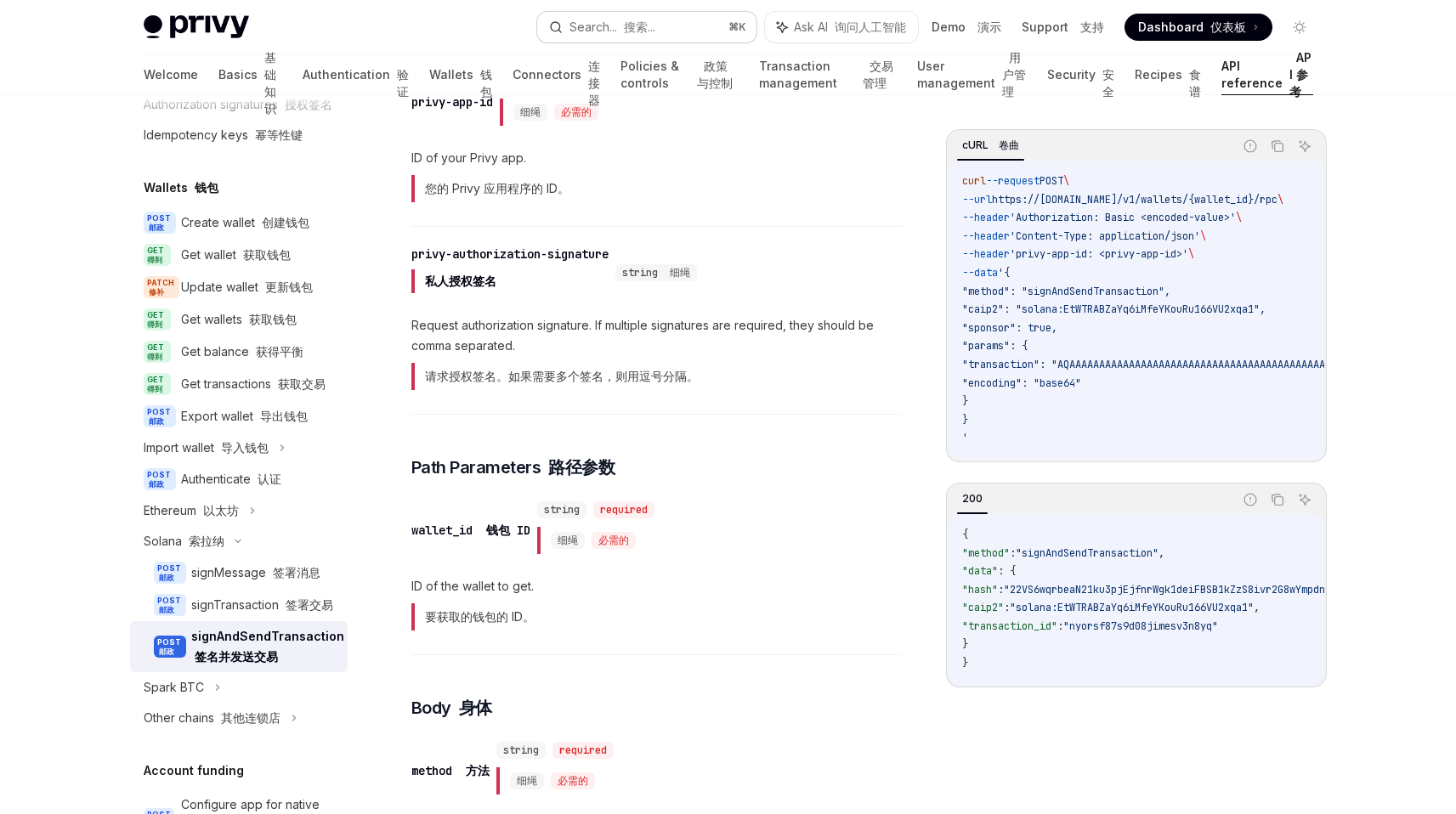
click at [584, 27] on div "Search... 搜索..." at bounding box center [613, 26] width 86 height 21
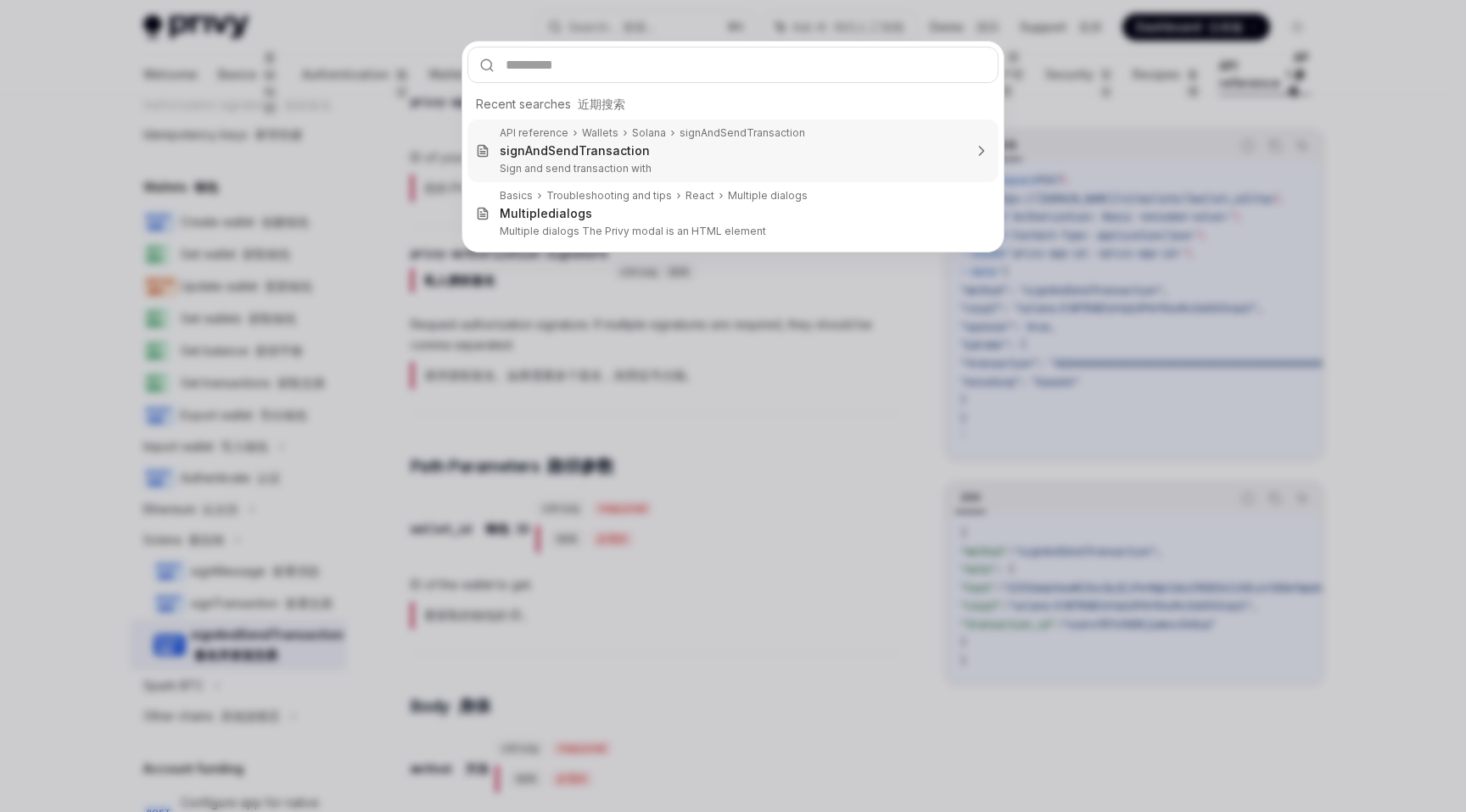
type input "**********"
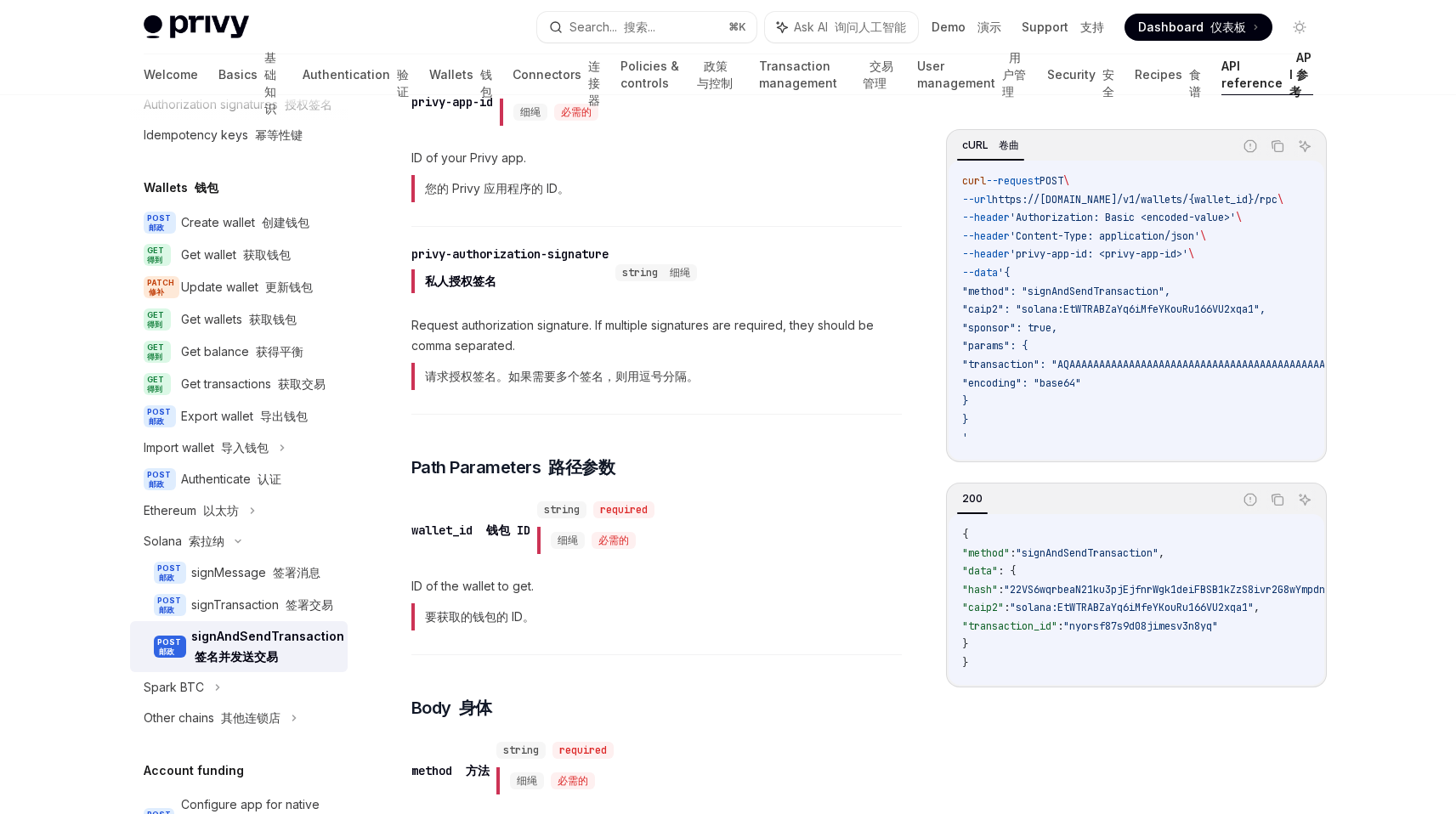
scroll to position [1364, 0]
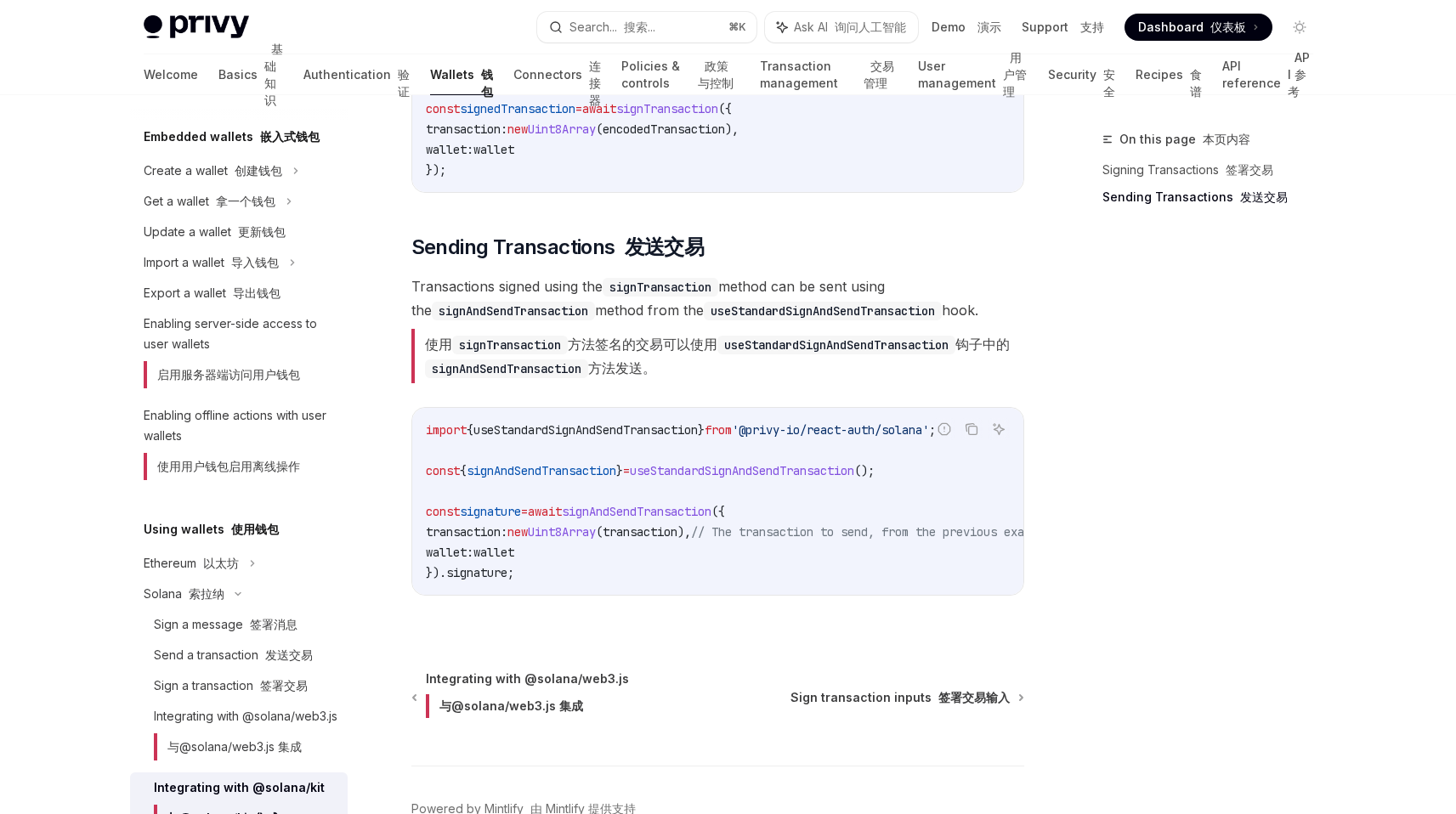
click at [640, 518] on span "signAndSendTransaction" at bounding box center [636, 512] width 150 height 16
click at [583, 545] on code "import { useStandardSignAndSendTransaction } from '@privy-io/react-auth/solana'…" at bounding box center [759, 501] width 666 height 163
click at [658, 487] on code "import { useStandardSignAndSendTransaction } from '@privy-io/react-auth/solana'…" at bounding box center [759, 501] width 666 height 163
click at [651, 519] on span "signAndSendTransaction" at bounding box center [636, 512] width 150 height 16
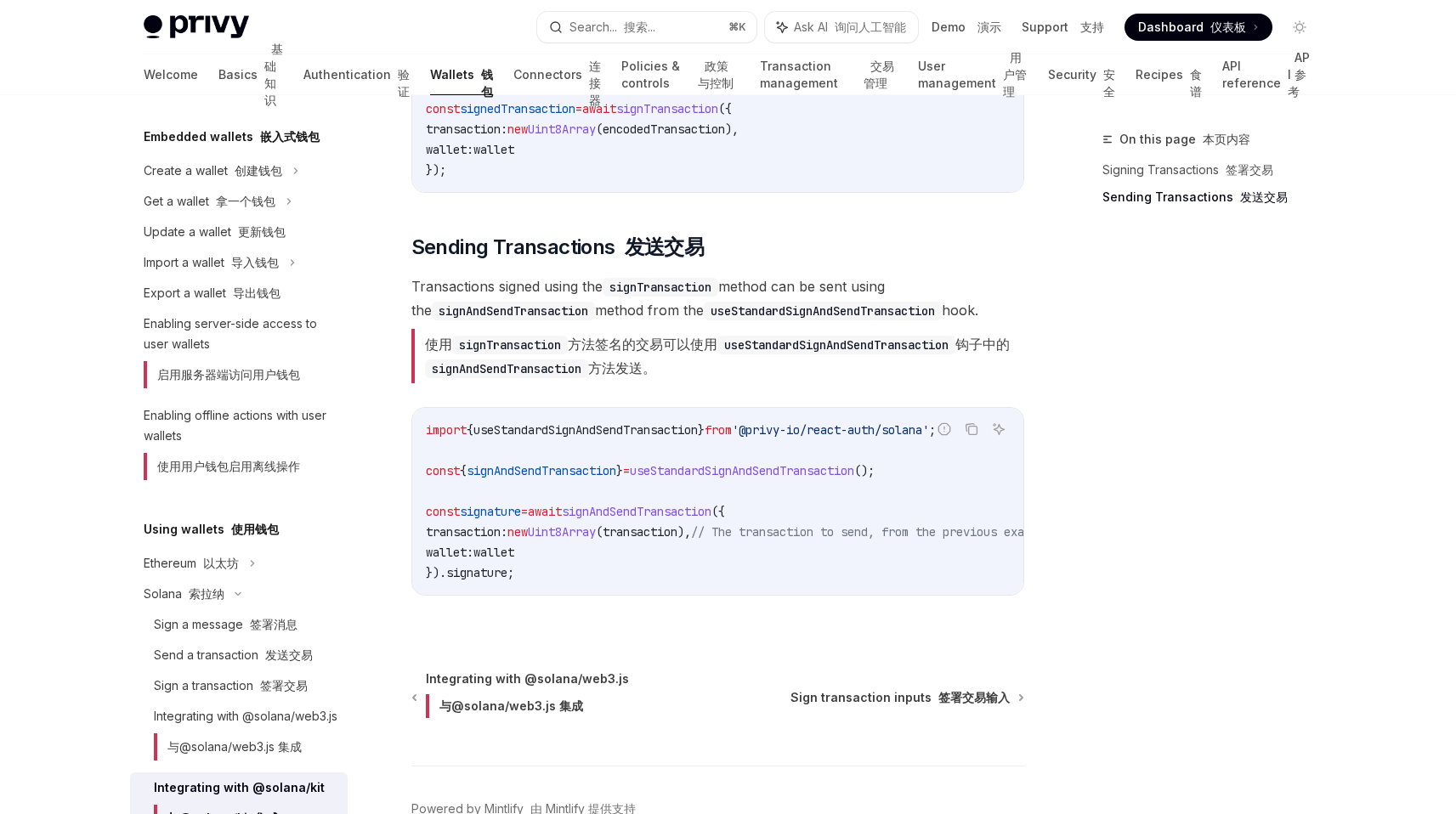
click at [651, 509] on span "signAndSendTransaction" at bounding box center [636, 512] width 150 height 16
click at [768, 464] on span "useStandardSignAndSendTransaction" at bounding box center [743, 471] width 225 height 16
click at [657, 504] on span "signAndSendTransaction" at bounding box center [636, 512] width 150 height 16
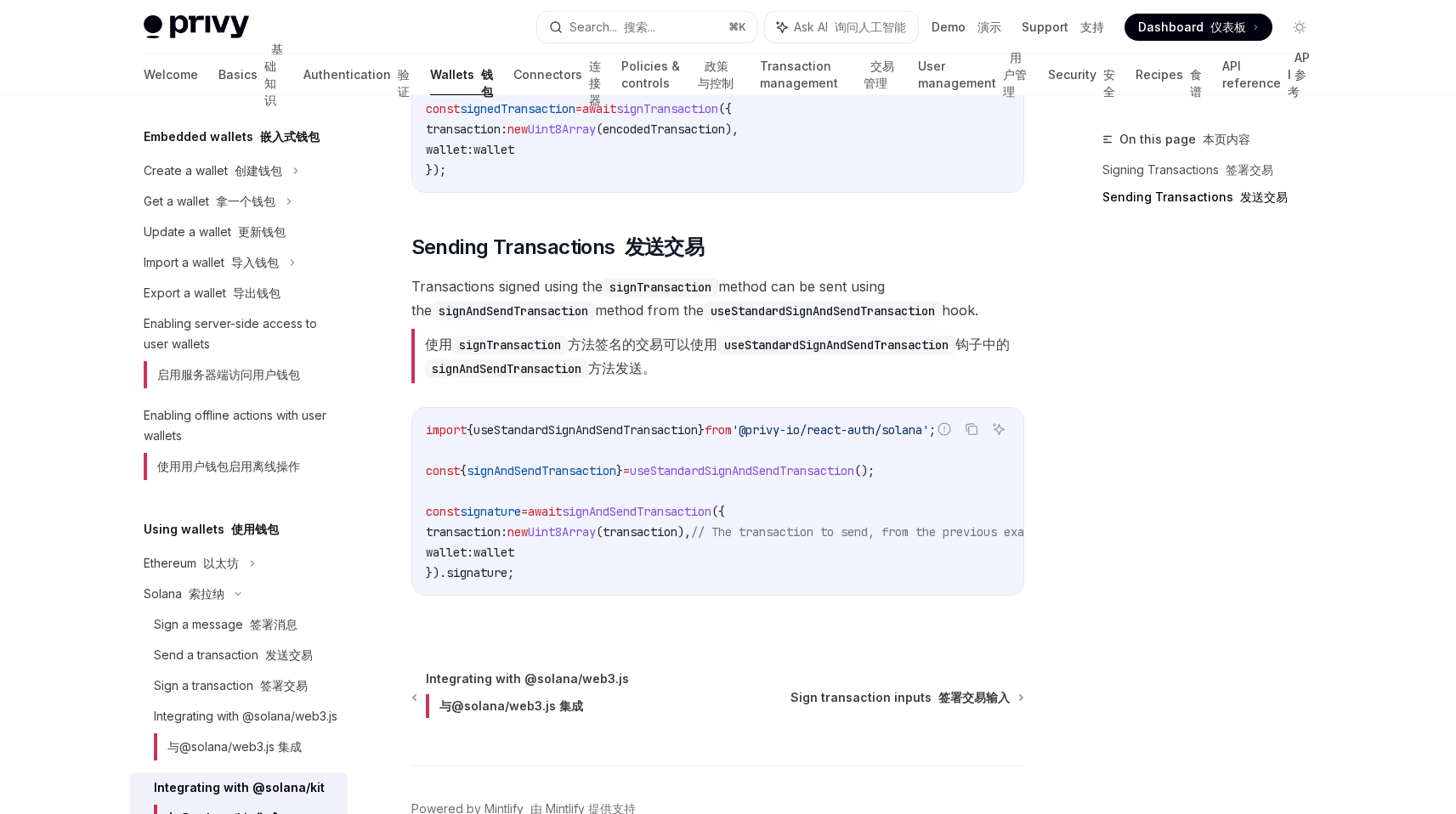
click at [657, 504] on span "signAndSendTransaction" at bounding box center [636, 512] width 150 height 16
click at [610, 506] on span "signAndSendTransaction" at bounding box center [636, 512] width 150 height 16
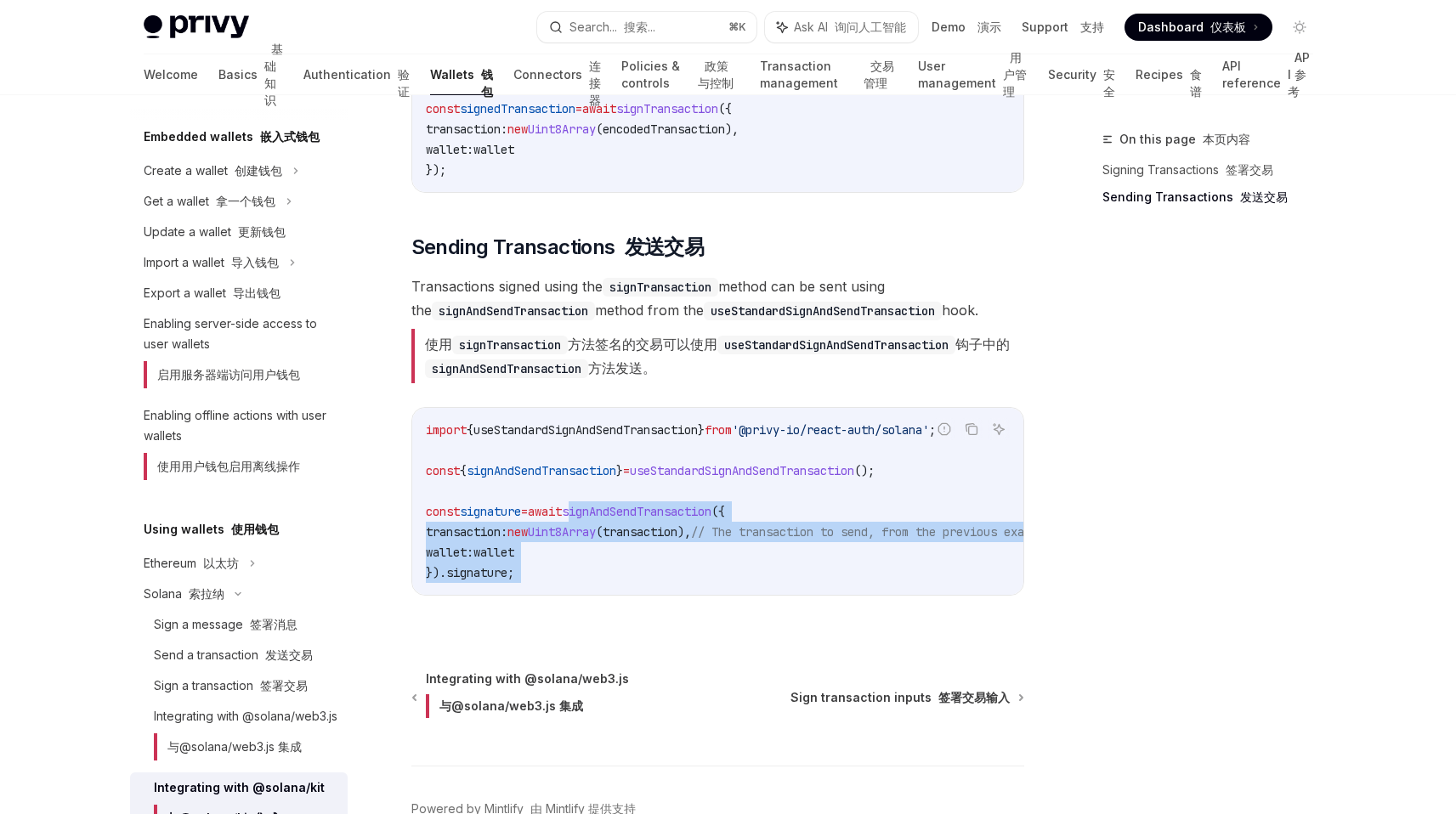
drag, startPoint x: 610, startPoint y: 506, endPoint x: 608, endPoint y: 600, distance: 94.0
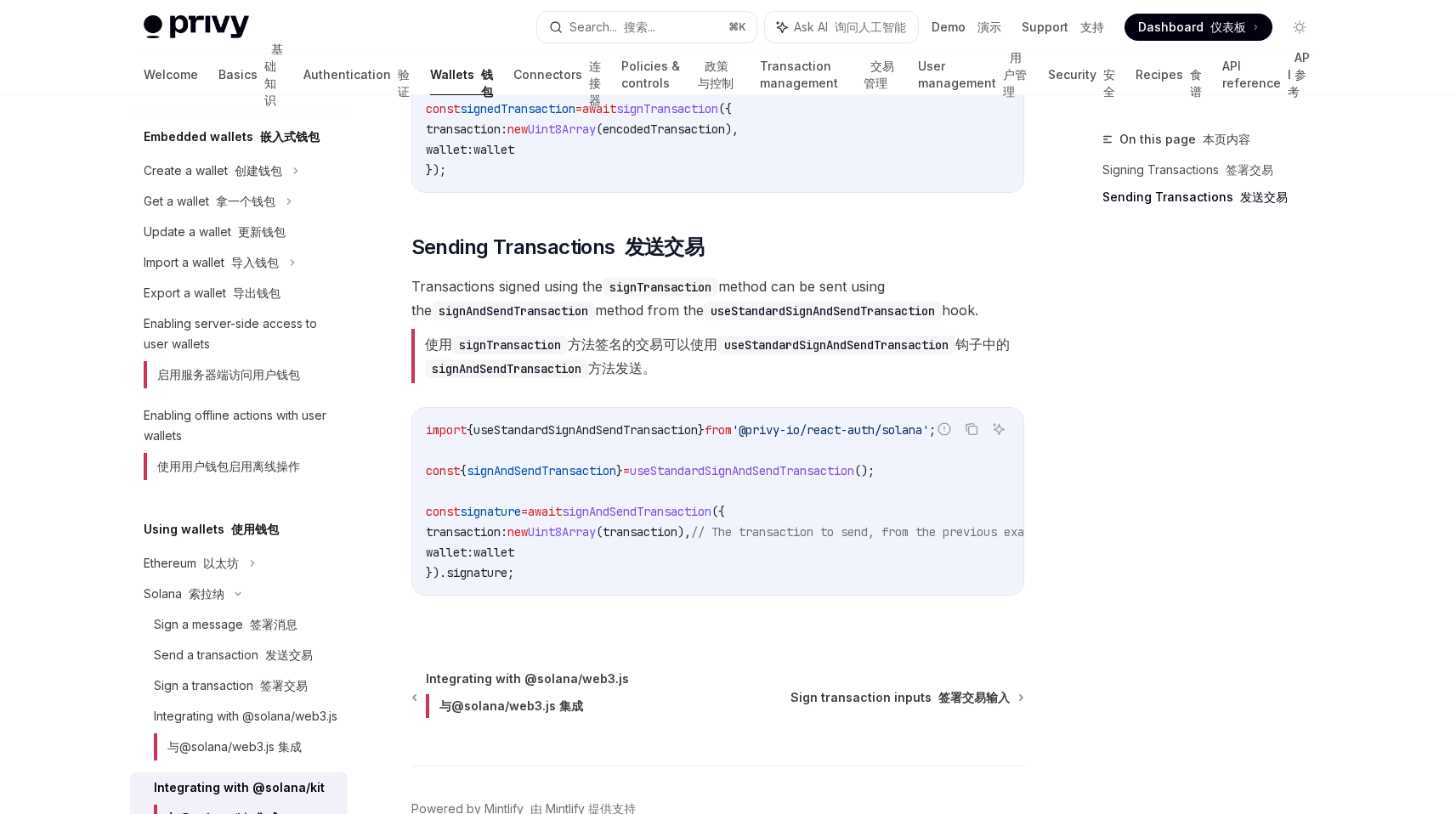
click at [595, 561] on code "import { useStandardSignAndSendTransaction } from '@privy-io/react-auth/solana'…" at bounding box center [759, 501] width 666 height 163
click at [591, 578] on code "import { useStandardSignAndSendTransaction } from '@privy-io/react-auth/solana'…" at bounding box center [759, 501] width 666 height 163
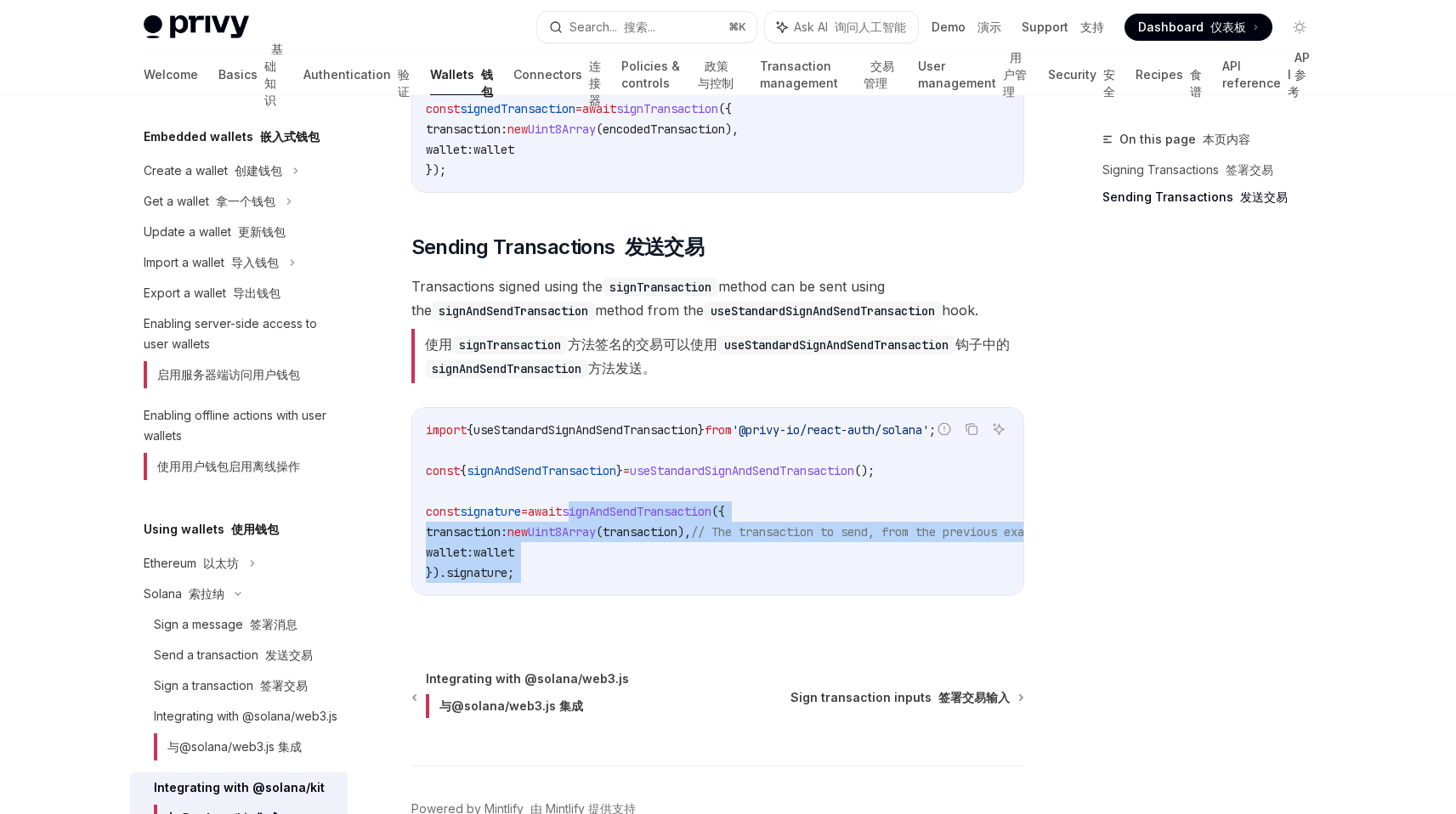
drag, startPoint x: 591, startPoint y: 578, endPoint x: 597, endPoint y: 512, distance: 66.3
click at [597, 512] on code "import { useStandardSignAndSendTransaction } from '@privy-io/react-auth/solana'…" at bounding box center [759, 501] width 666 height 163
click at [597, 512] on span "signAndSendTransaction" at bounding box center [636, 512] width 150 height 16
drag, startPoint x: 597, startPoint y: 512, endPoint x: 597, endPoint y: 585, distance: 73.0
click at [597, 585] on div "import { useStandardSignAndSendTransaction } from '@privy-io/react-auth/solana'…" at bounding box center [717, 501] width 611 height 187
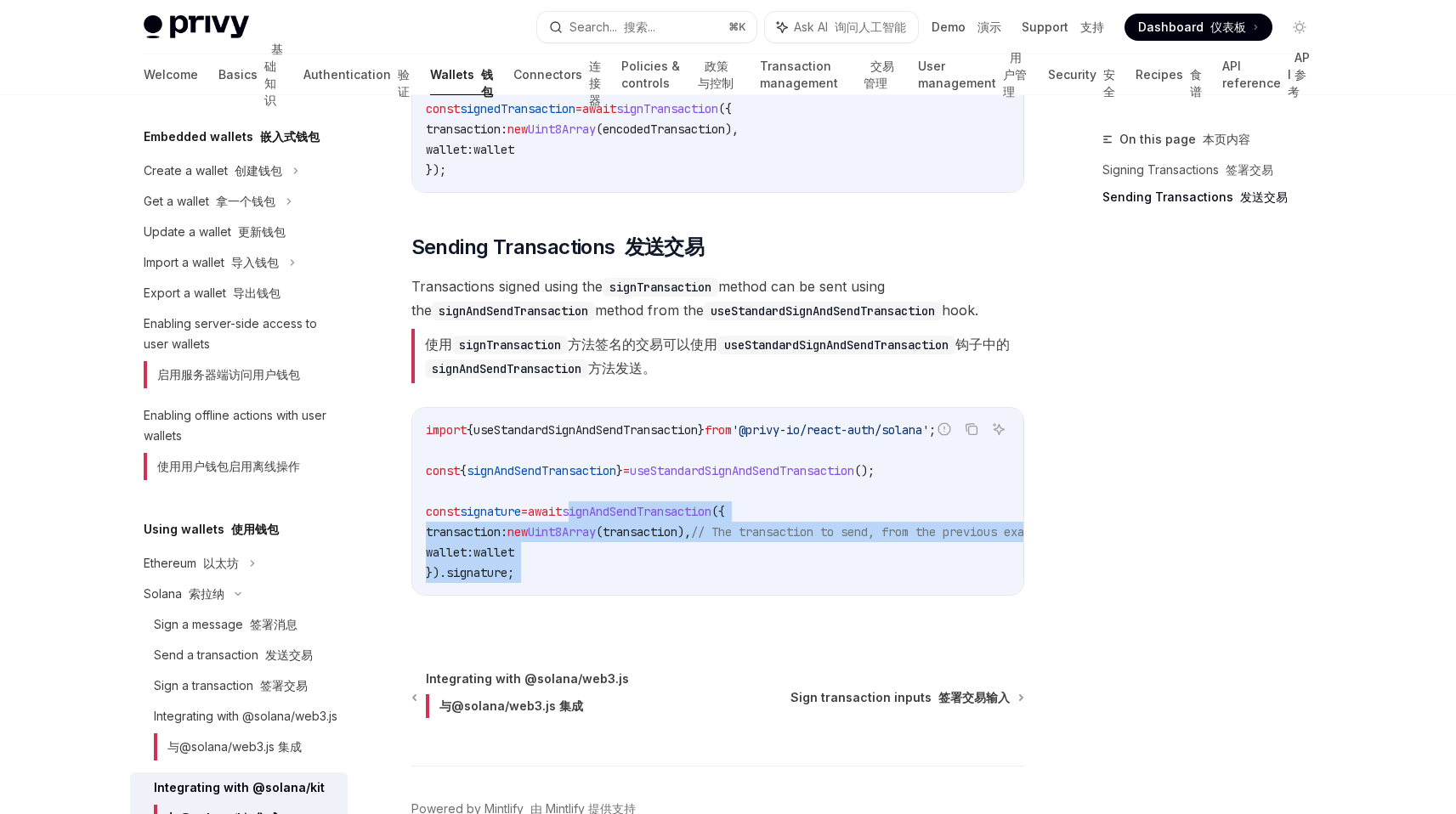
click at [618, 554] on code "import { useStandardSignAndSendTransaction } from '@privy-io/react-auth/solana'…" at bounding box center [759, 501] width 666 height 163
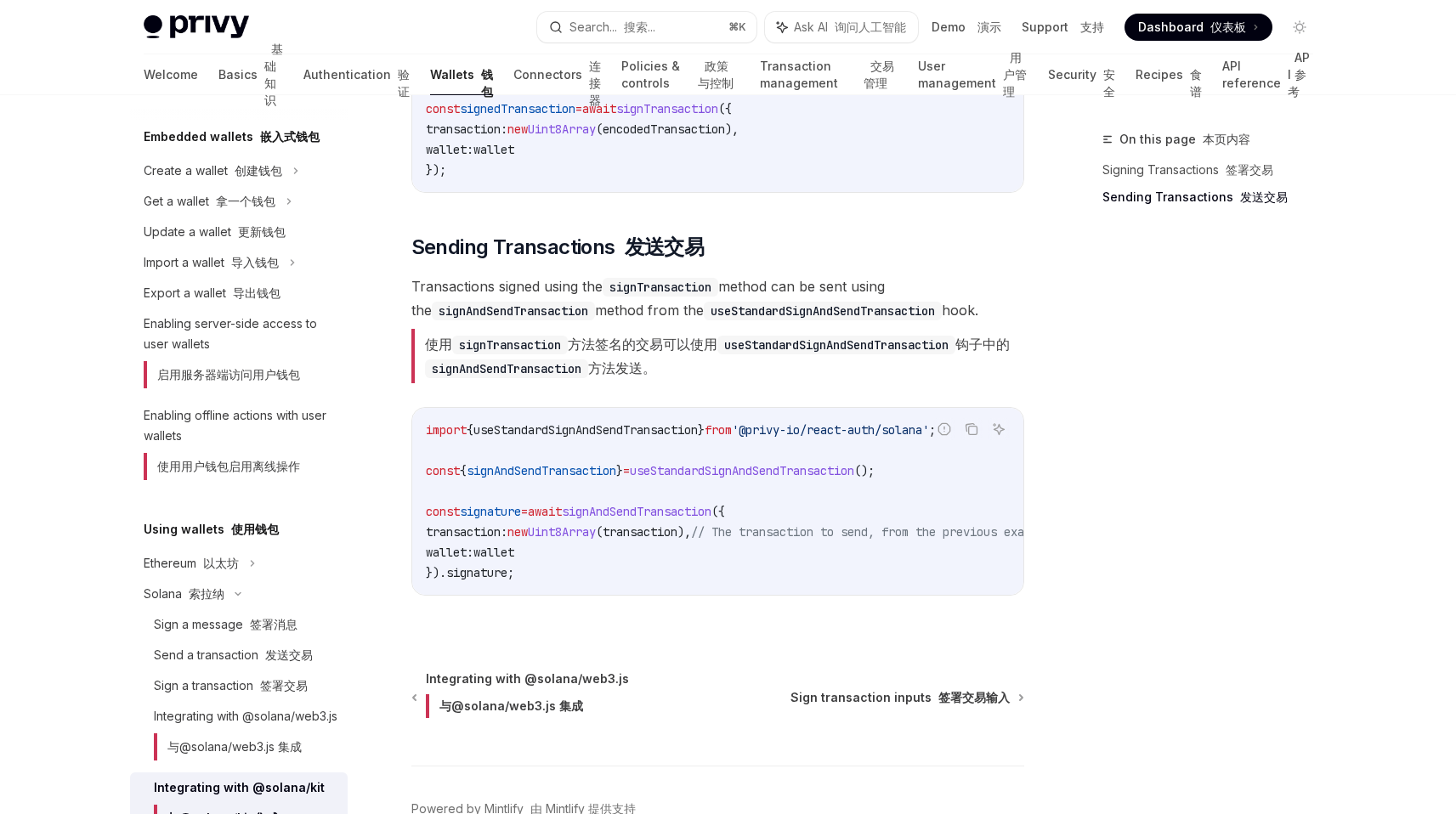
click at [482, 536] on span "transaction:" at bounding box center [467, 533] width 82 height 16
drag, startPoint x: 482, startPoint y: 536, endPoint x: 679, endPoint y: 536, distance: 197.0
click at [679, 536] on span "transaction: new Uint8Array ( transaction ), // The transaction to send, from t…" at bounding box center [739, 533] width 625 height 16
click at [584, 548] on code "import { useStandardSignAndSendTransaction } from '@privy-io/react-auth/solana'…" at bounding box center [759, 501] width 666 height 163
click at [578, 562] on code "import { useStandardSignAndSendTransaction } from '@privy-io/react-auth/solana'…" at bounding box center [759, 501] width 666 height 163
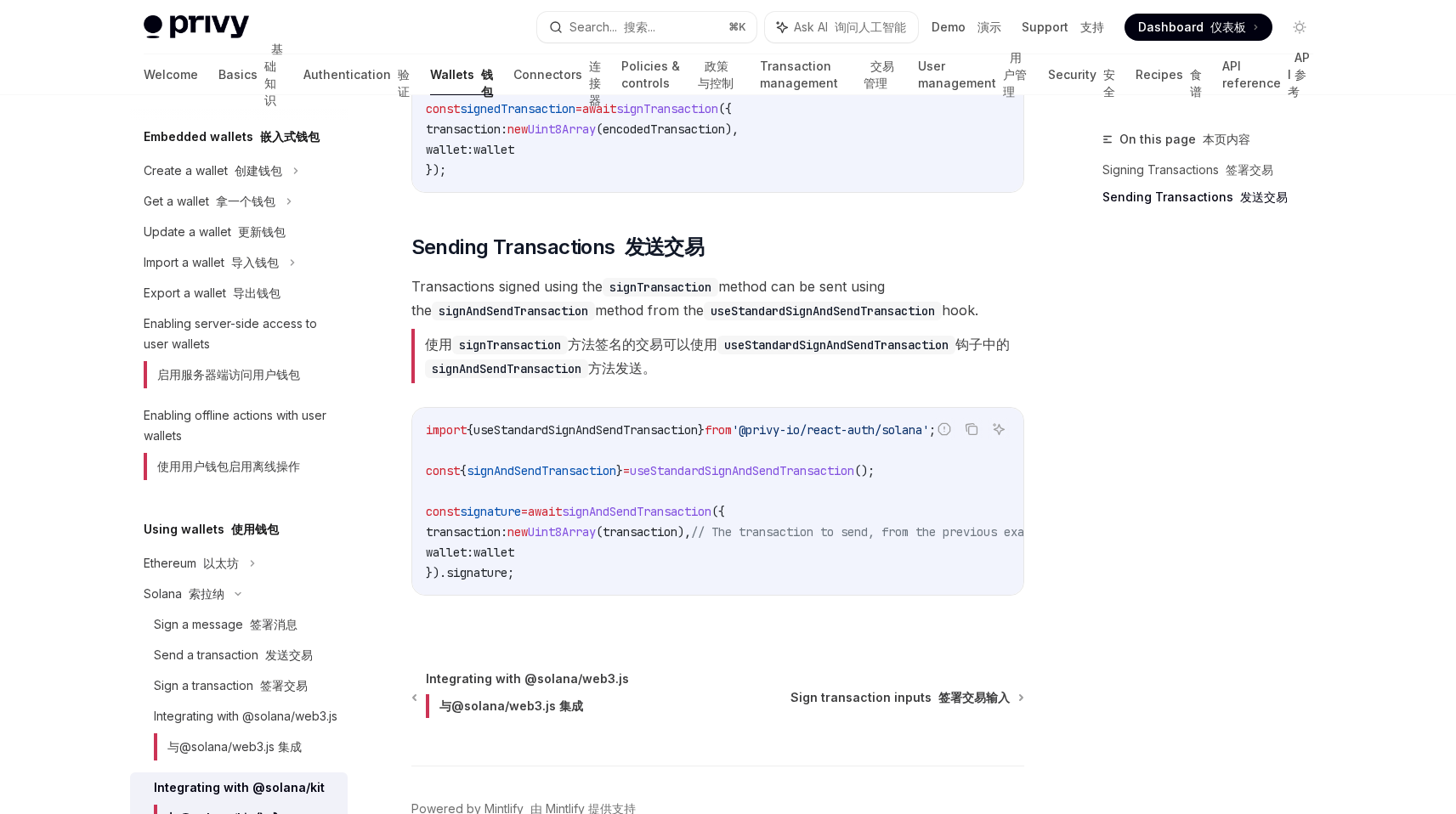
click at [578, 570] on code "import { useStandardSignAndSendTransaction } from '@privy-io/react-auth/solana'…" at bounding box center [759, 501] width 666 height 163
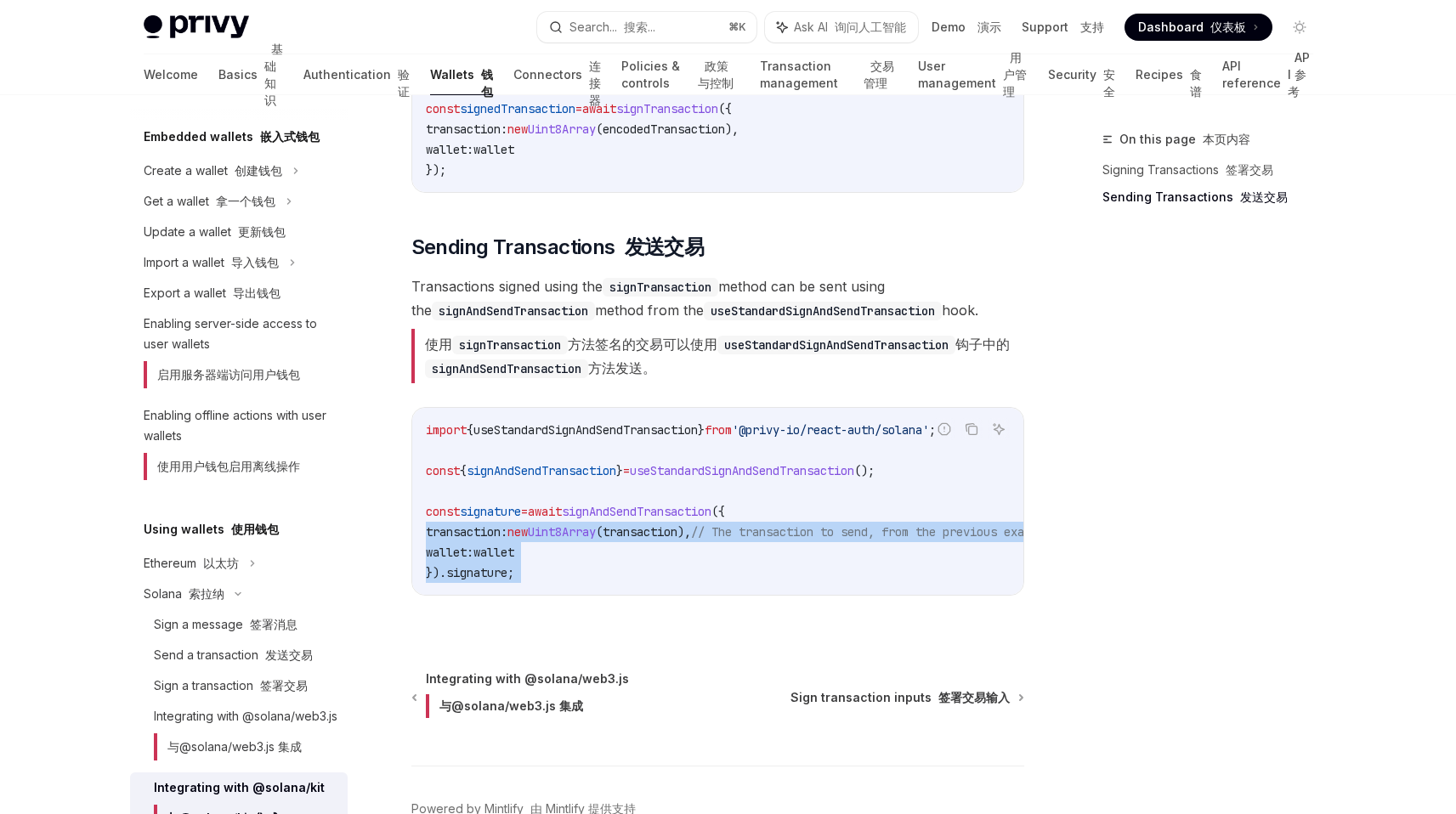
drag, startPoint x: 578, startPoint y: 570, endPoint x: 580, endPoint y: 528, distance: 42.0
click at [580, 528] on code "import { useStandardSignAndSendTransaction } from '@privy-io/react-auth/solana'…" at bounding box center [759, 501] width 666 height 163
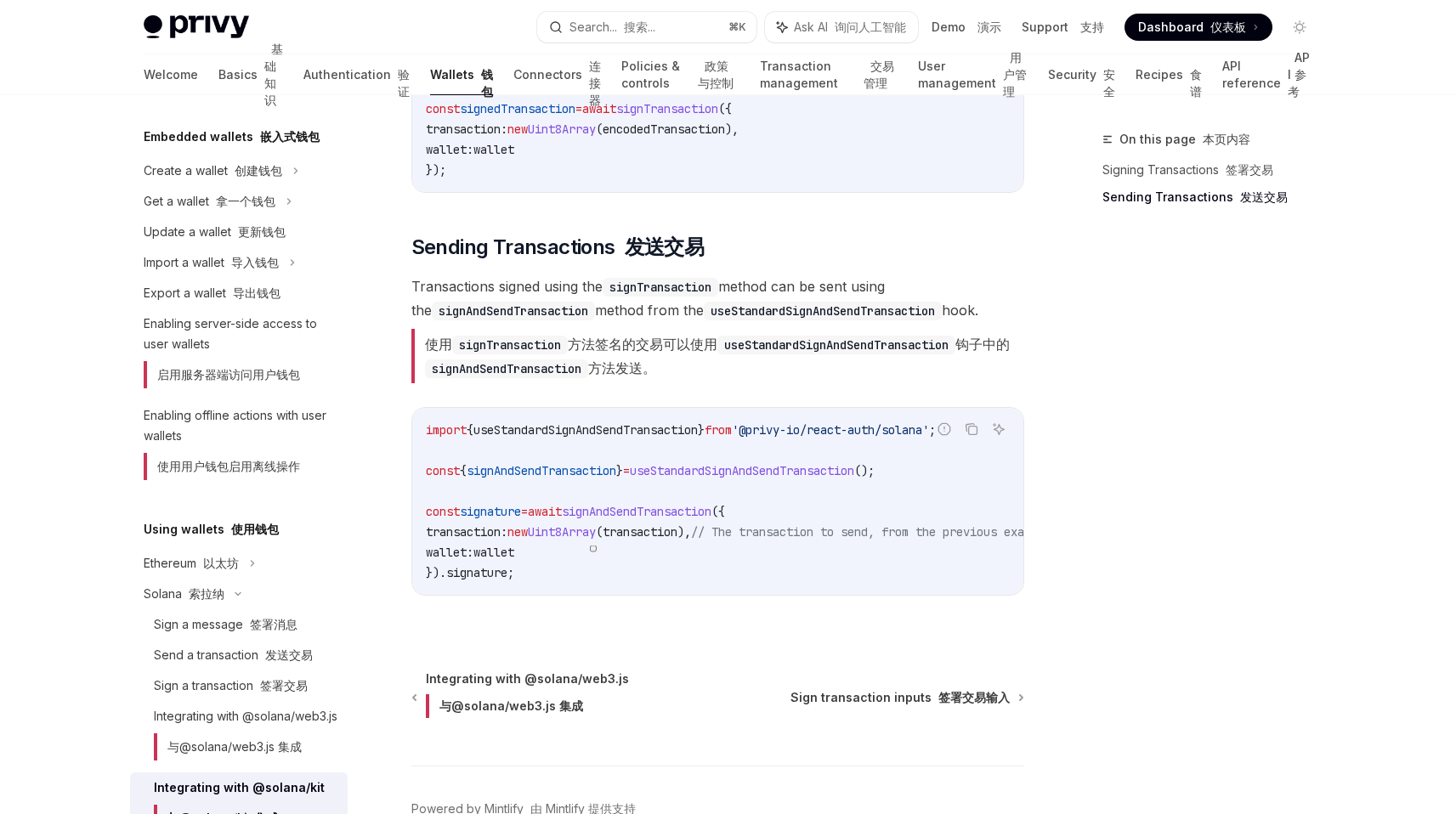
click at [562, 511] on span "await" at bounding box center [544, 512] width 34 height 16
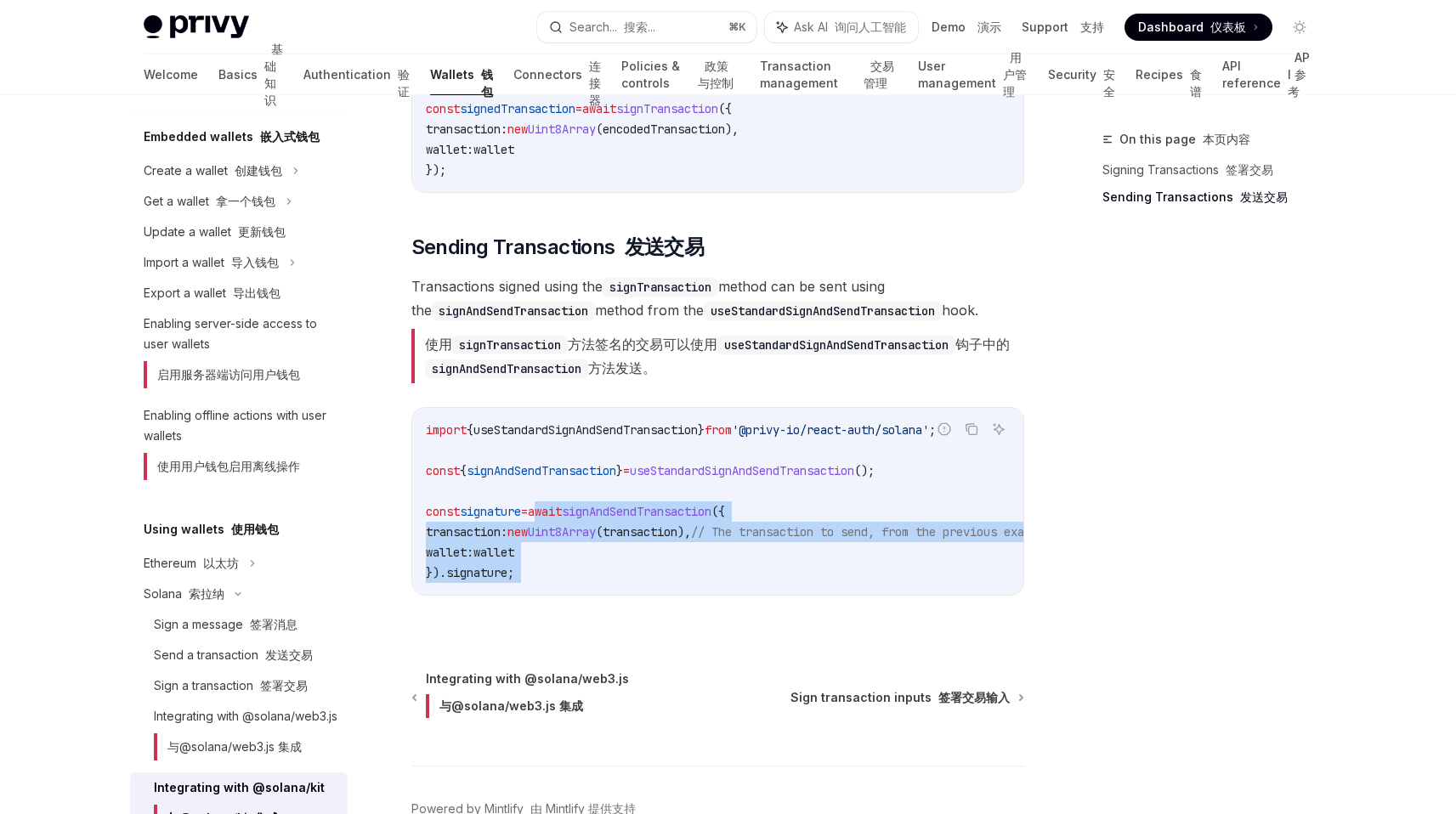
drag, startPoint x: 572, startPoint y: 511, endPoint x: 581, endPoint y: 564, distance: 53.8
click at [581, 564] on code "import { useStandardSignAndSendTransaction } from '@privy-io/react-auth/solana'…" at bounding box center [759, 501] width 666 height 163
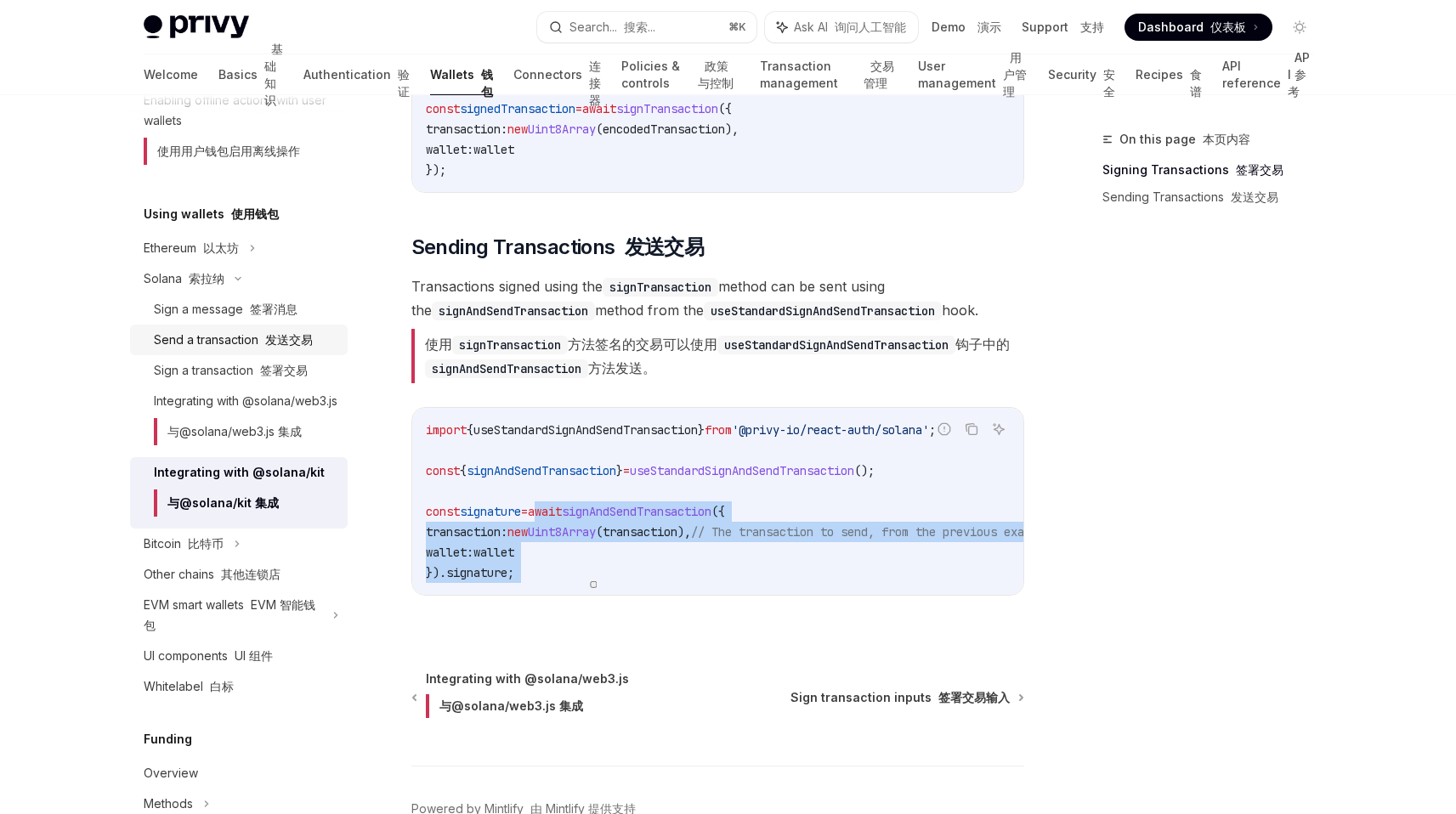
scroll to position [469, 0]
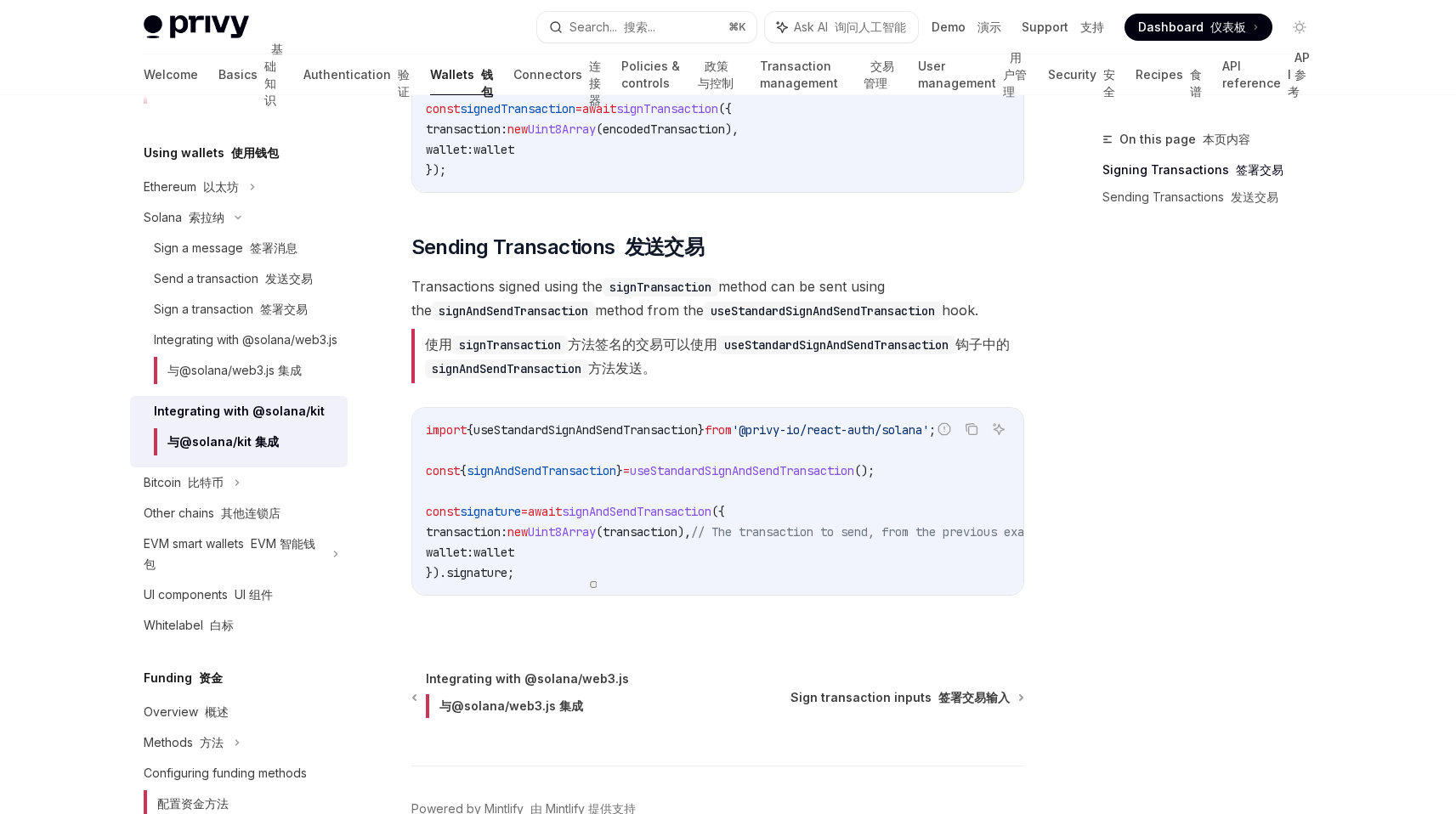
click at [226, 449] on font "与@solana/kit 集成" at bounding box center [223, 442] width 111 height 15
type textarea "*"
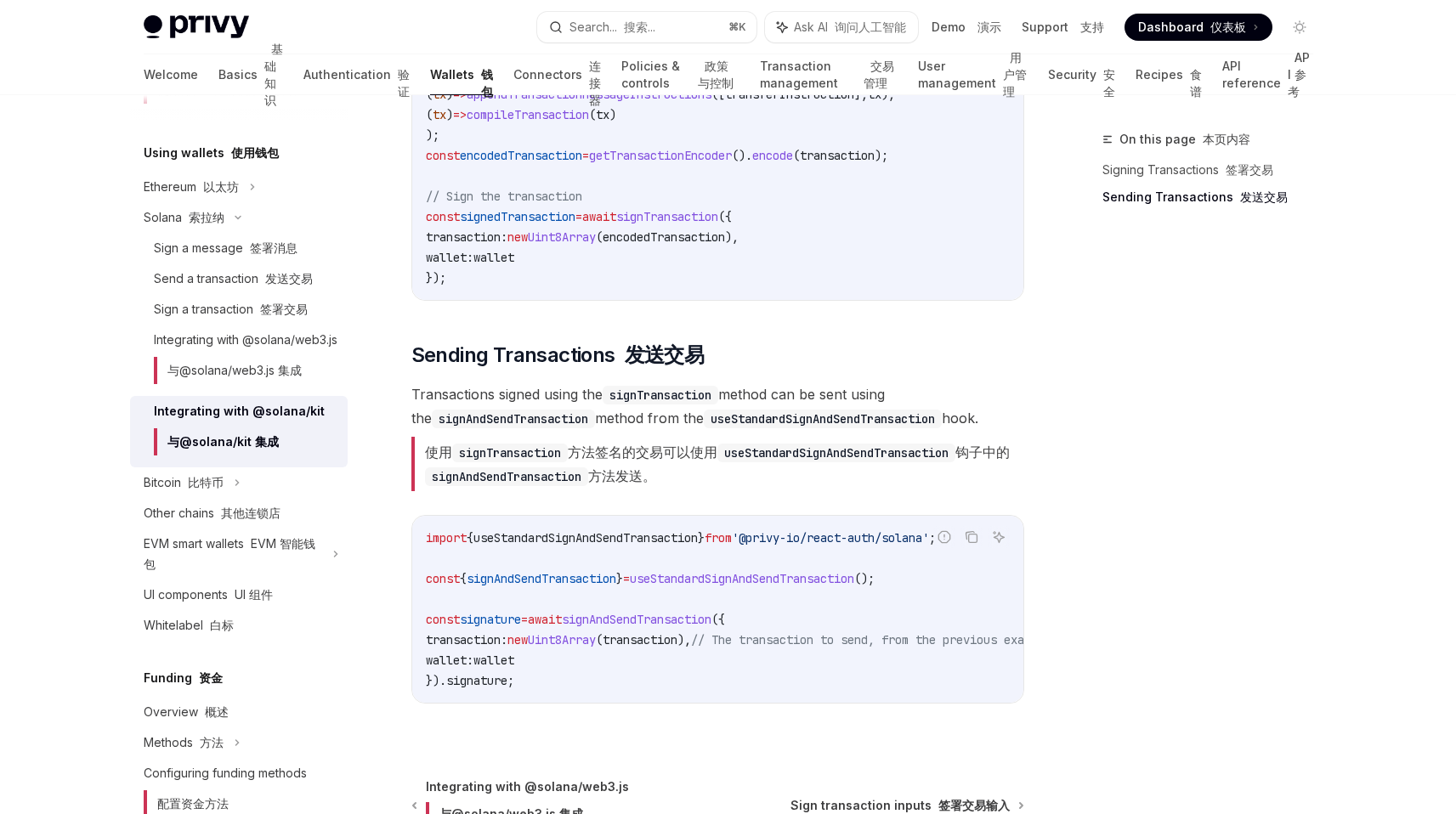
scroll to position [1571, 0]
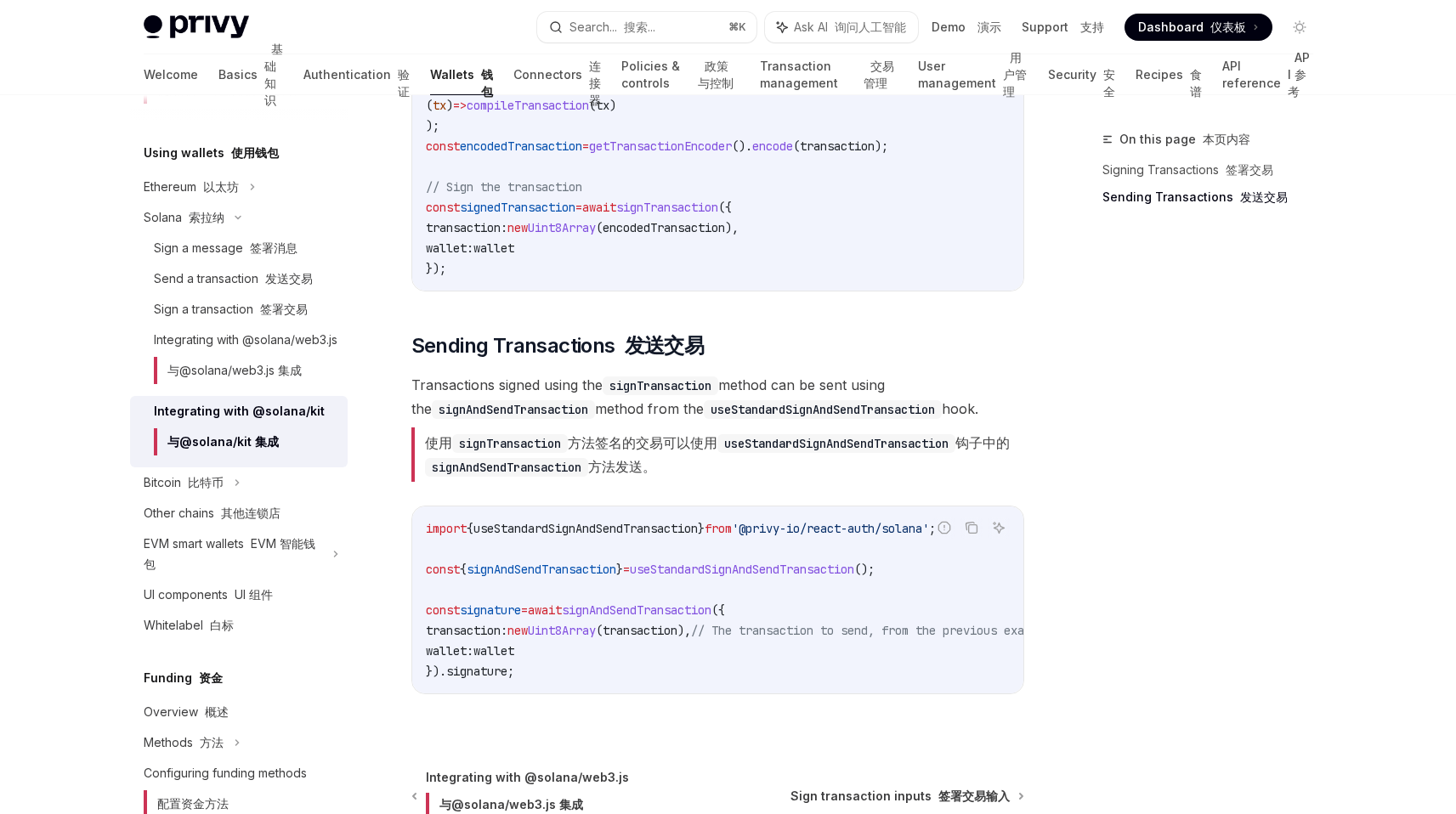
click at [653, 619] on code "import { useStandardSignAndSendTransaction } from '@privy-io/react-auth/solana'…" at bounding box center [759, 600] width 666 height 163
click at [653, 617] on span "signAndSendTransaction" at bounding box center [636, 611] width 150 height 16
click at [696, 587] on code "import { useStandardSignAndSendTransaction } from '@privy-io/react-auth/solana'…" at bounding box center [759, 600] width 666 height 163
click at [697, 562] on span "useStandardSignAndSendTransaction" at bounding box center [743, 570] width 225 height 16
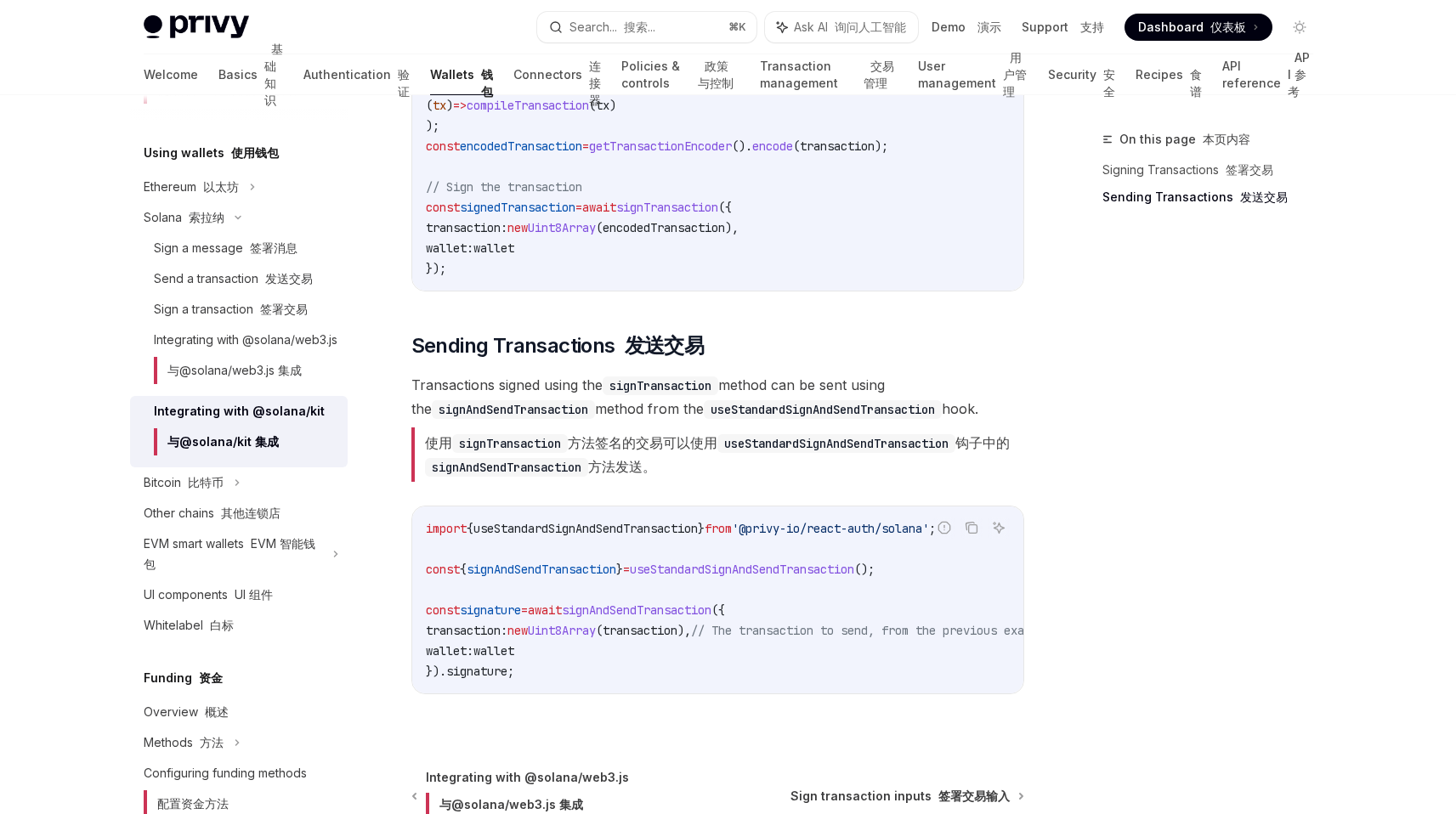
click at [697, 562] on span "useStandardSignAndSendTransaction" at bounding box center [743, 570] width 225 height 16
click at [660, 599] on code "import { useStandardSignAndSendTransaction } from '@privy-io/react-auth/solana'…" at bounding box center [759, 600] width 666 height 163
click at [656, 603] on span "signAndSendTransaction" at bounding box center [636, 611] width 150 height 16
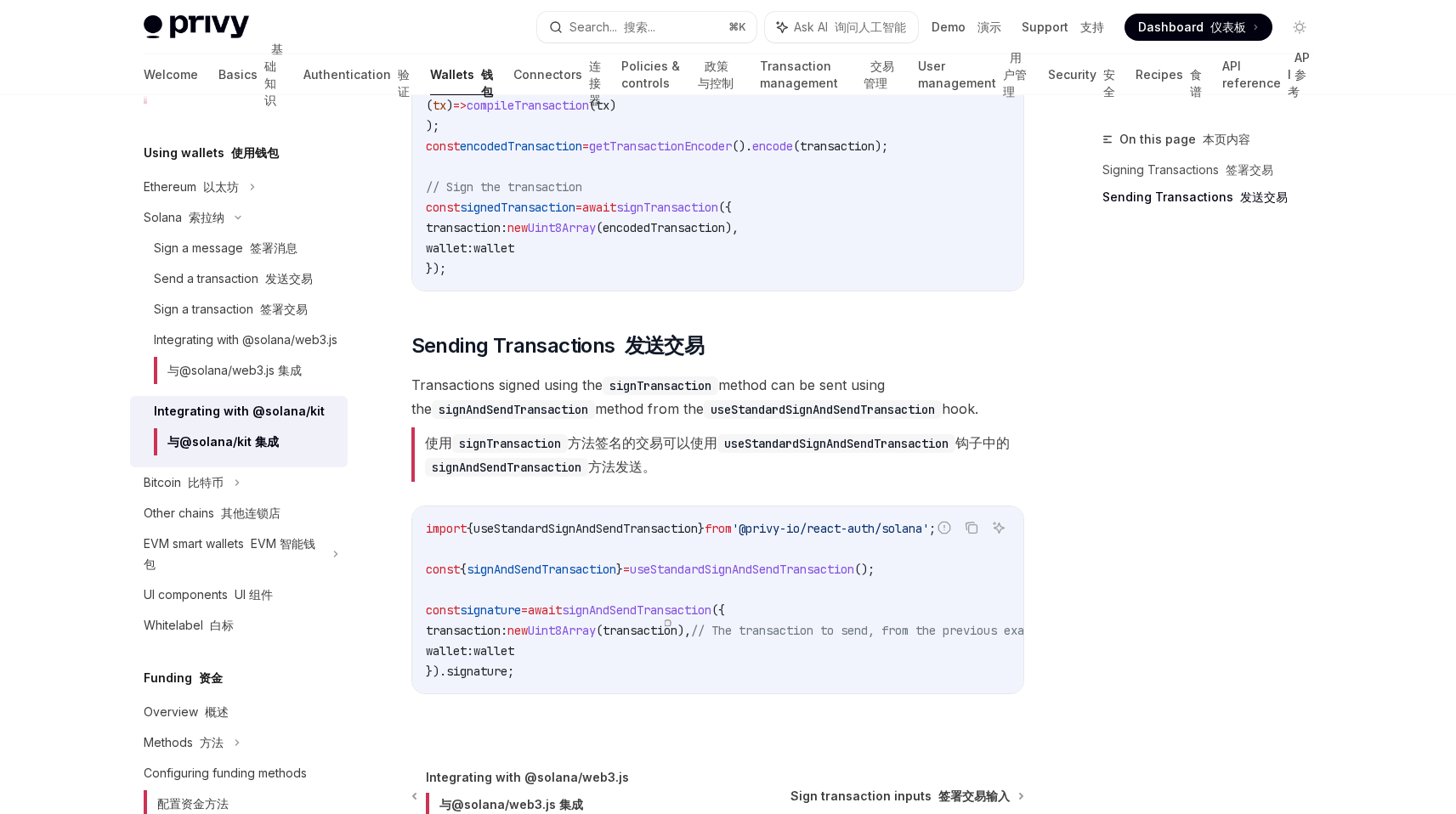
click at [662, 663] on code "import { useStandardSignAndSendTransaction } from '@privy-io/react-auth/solana'…" at bounding box center [759, 600] width 666 height 163
click at [798, 448] on code "useStandardSignAndSendTransaction" at bounding box center [836, 444] width 238 height 19
click at [776, 469] on font "使用 signTransaction 方法签名的交易可以使用 useStandardSignAndSendTransaction 钩子中的 signAndSe…" at bounding box center [717, 455] width 613 height 55
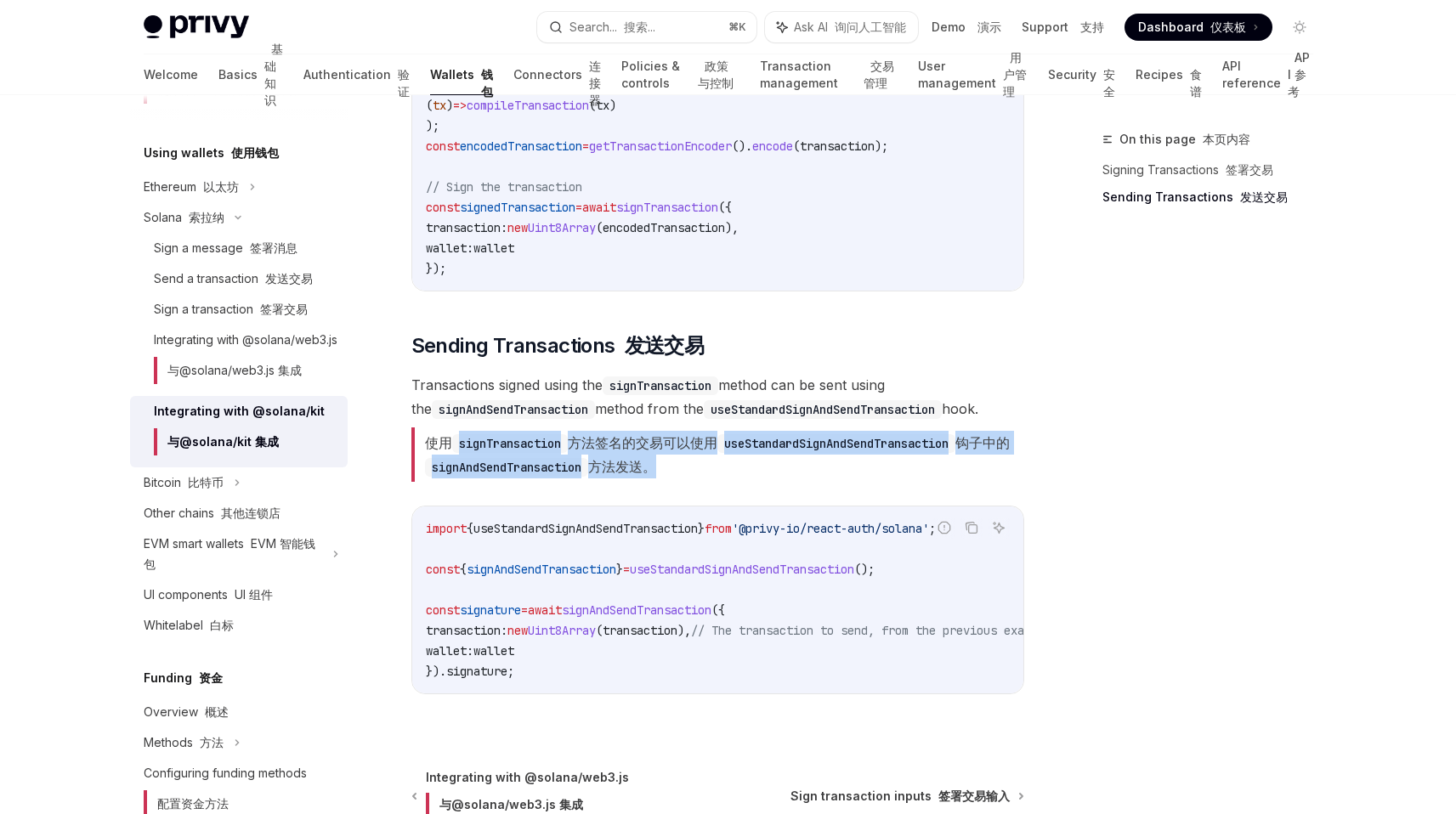
drag, startPoint x: 776, startPoint y: 469, endPoint x: 436, endPoint y: 433, distance: 341.9
click at [436, 433] on font "使用 signTransaction 方法签名的交易可以使用 useStandardSignAndSendTransaction 钩子中的 signAndSe…" at bounding box center [717, 455] width 613 height 55
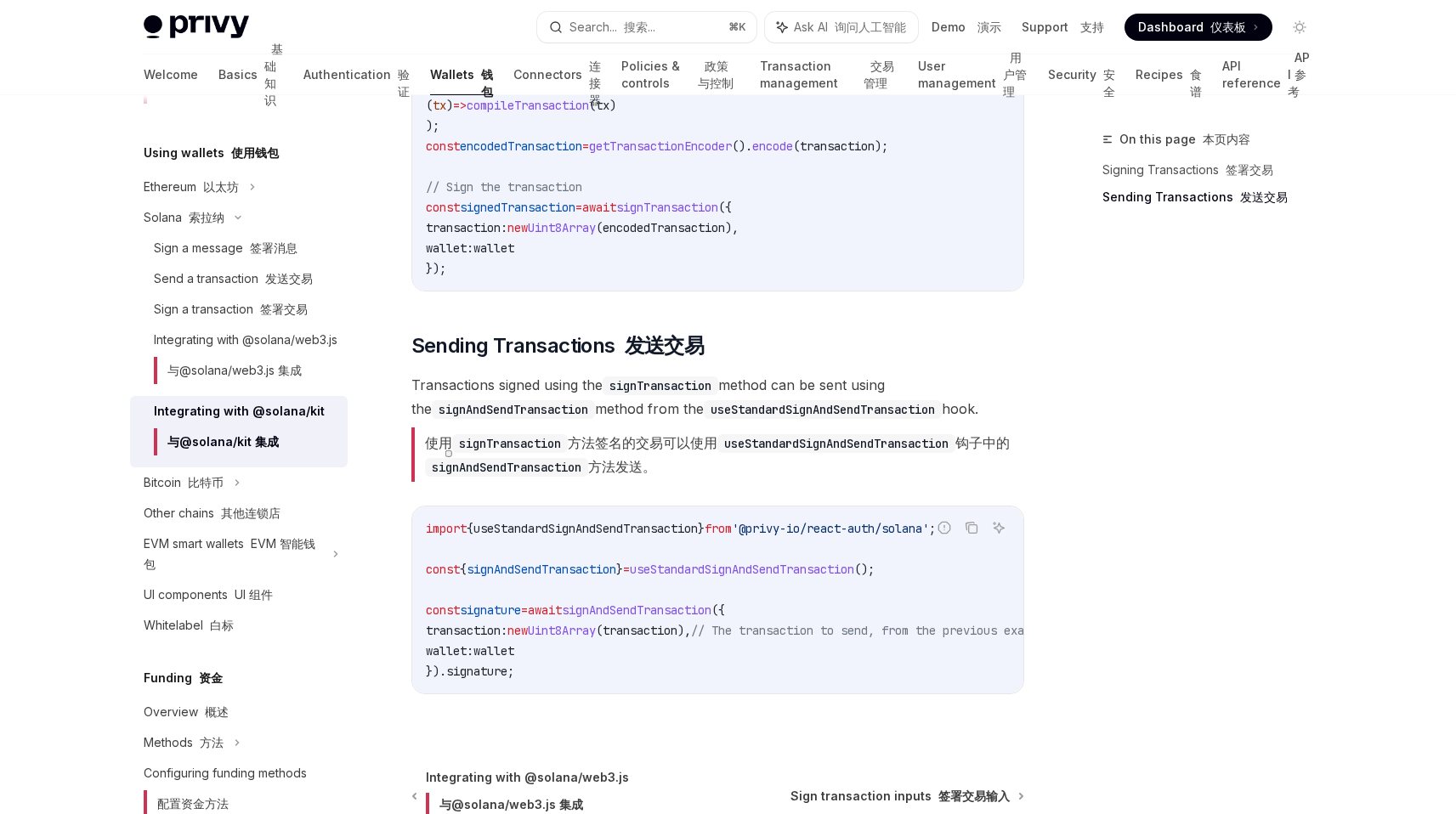
click at [819, 486] on span "Transactions signed using the signTransaction method can be sent using the sign…" at bounding box center [717, 431] width 613 height 115
click at [643, 598] on code "import { useStandardSignAndSendTransaction } from '@privy-io/react-auth/solana'…" at bounding box center [759, 600] width 666 height 163
click at [639, 599] on code "import { useStandardSignAndSendTransaction } from '@privy-io/react-auth/solana'…" at bounding box center [759, 600] width 666 height 163
click at [632, 611] on span "signAndSendTransaction" at bounding box center [636, 611] width 150 height 16
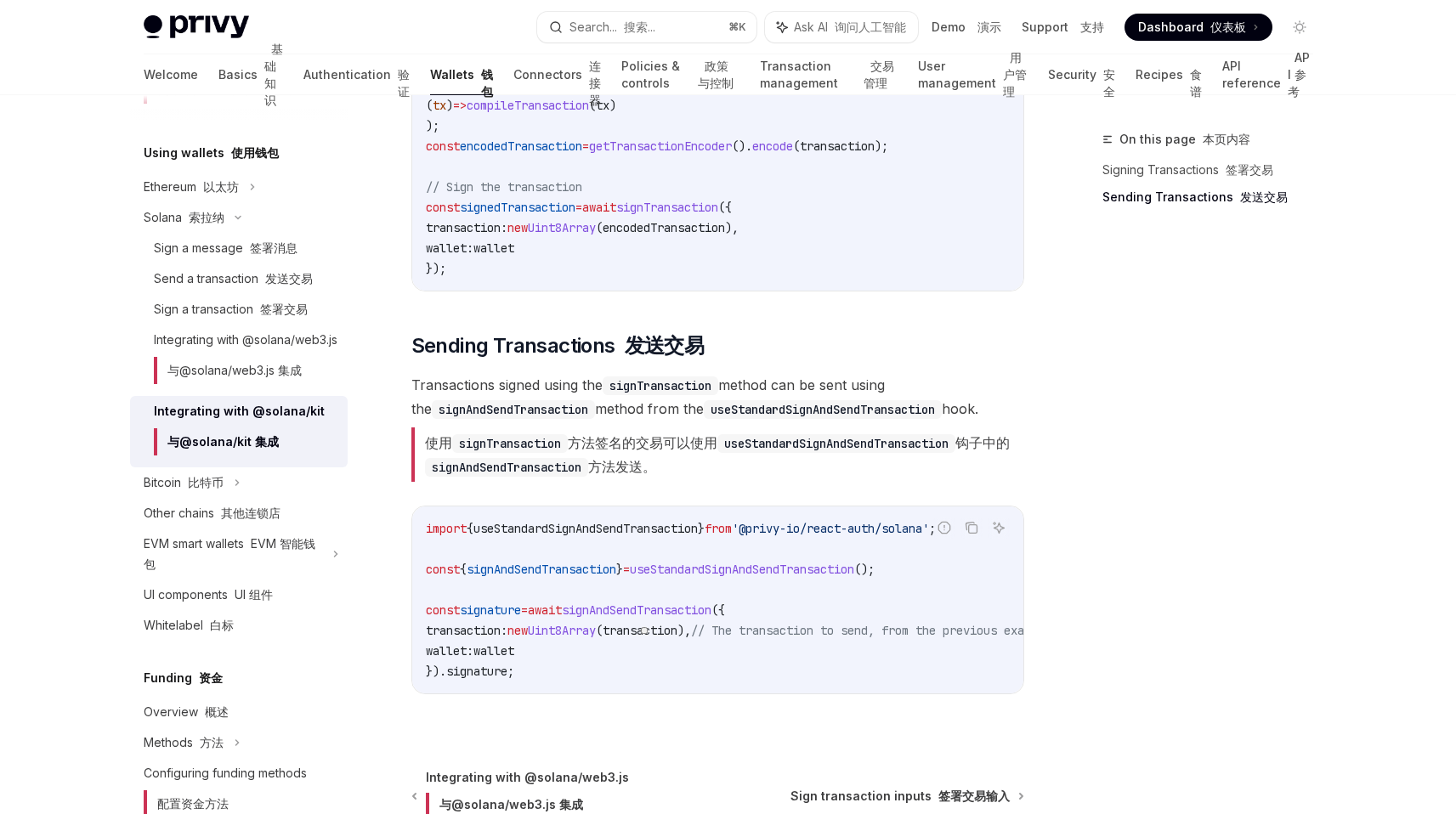
click at [669, 557] on code "import { useStandardSignAndSendTransaction } from '@privy-io/react-auth/solana'…" at bounding box center [759, 600] width 666 height 163
click at [690, 439] on font "使用 signTransaction 方法签名的交易可以使用 useStandardSignAndSendTransaction 钩子中的 signAndSe…" at bounding box center [717, 455] width 584 height 41
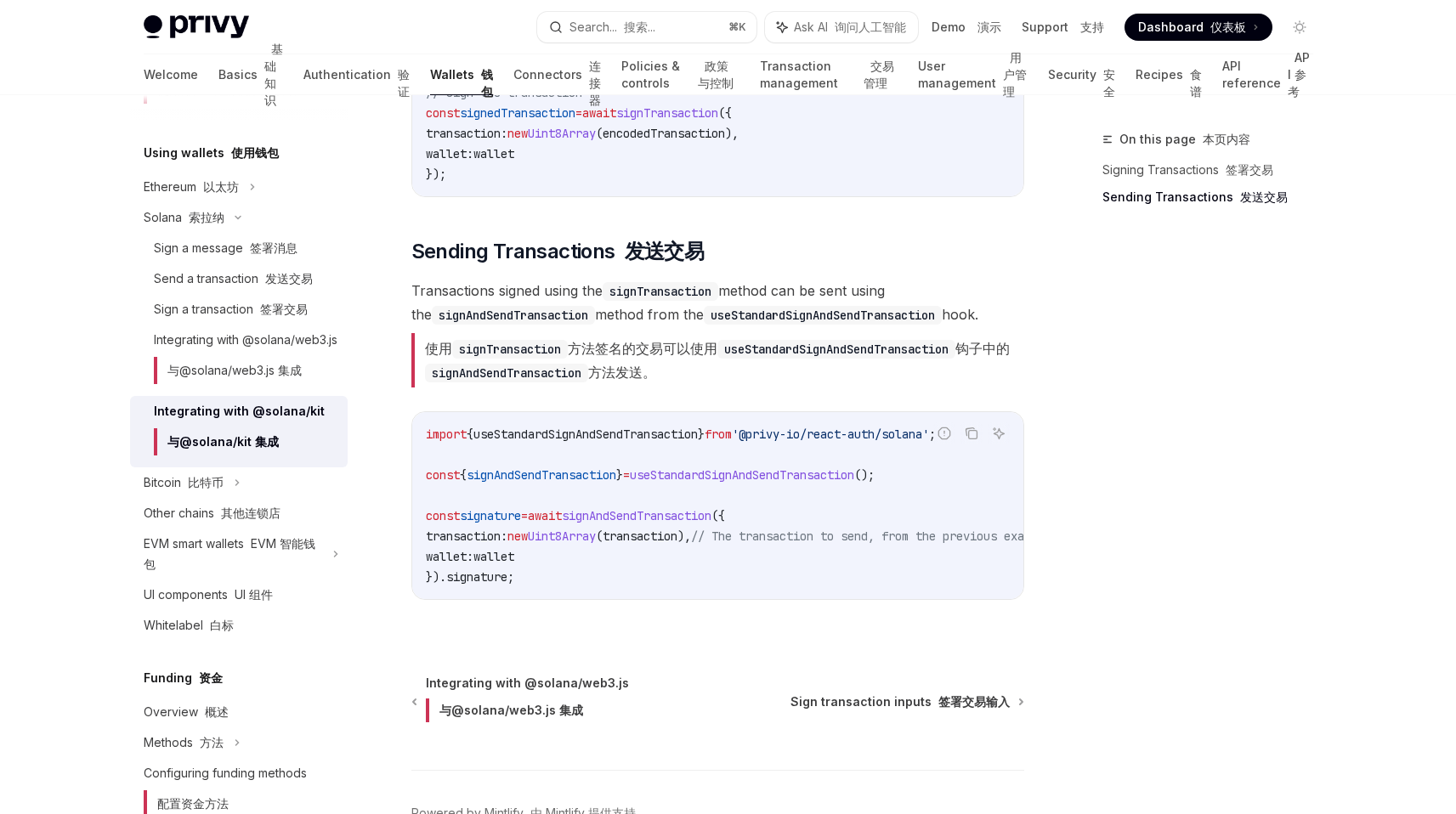
scroll to position [1679, 0]
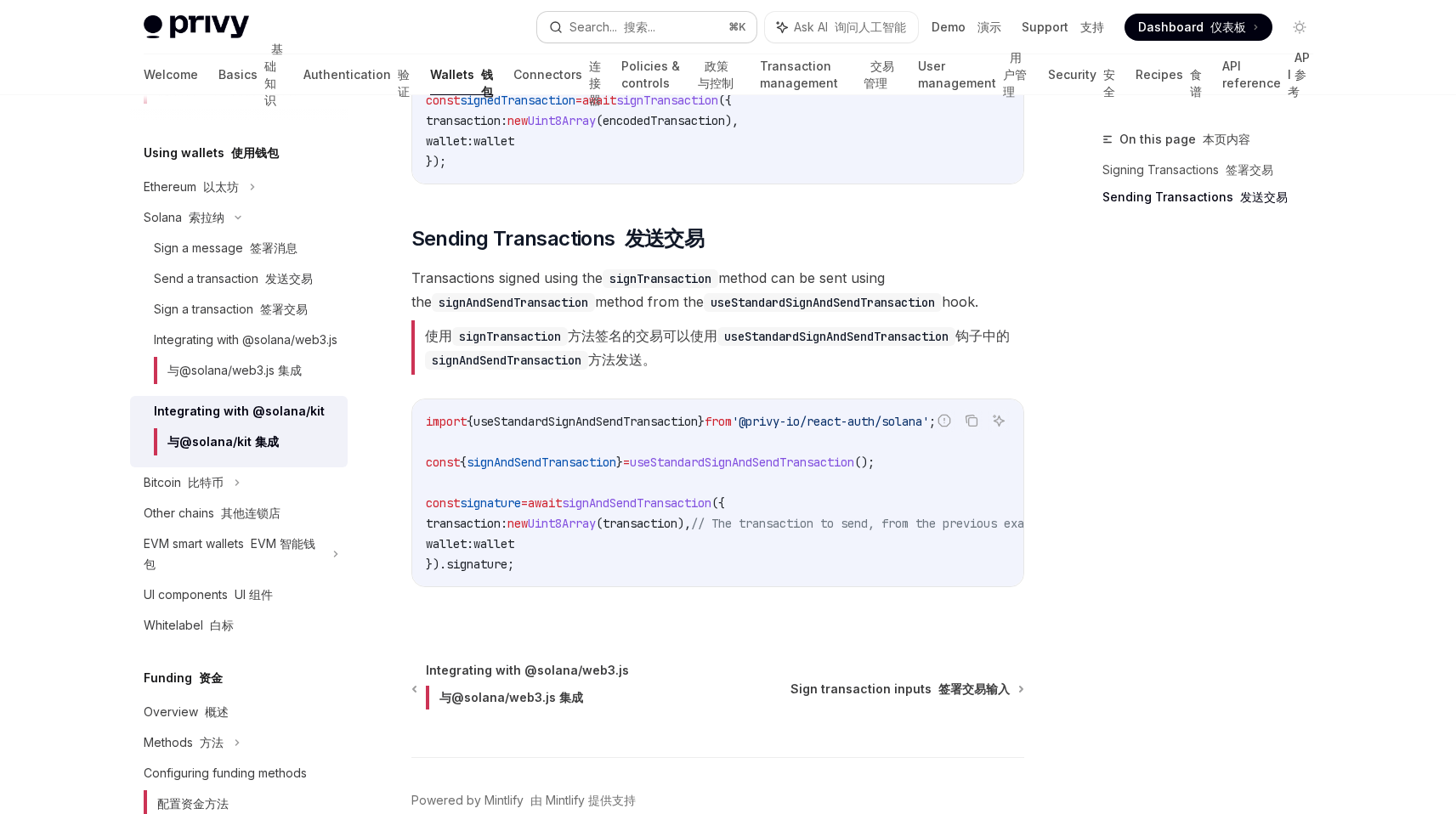
click at [601, 32] on div "Search... 搜索..." at bounding box center [613, 26] width 86 height 21
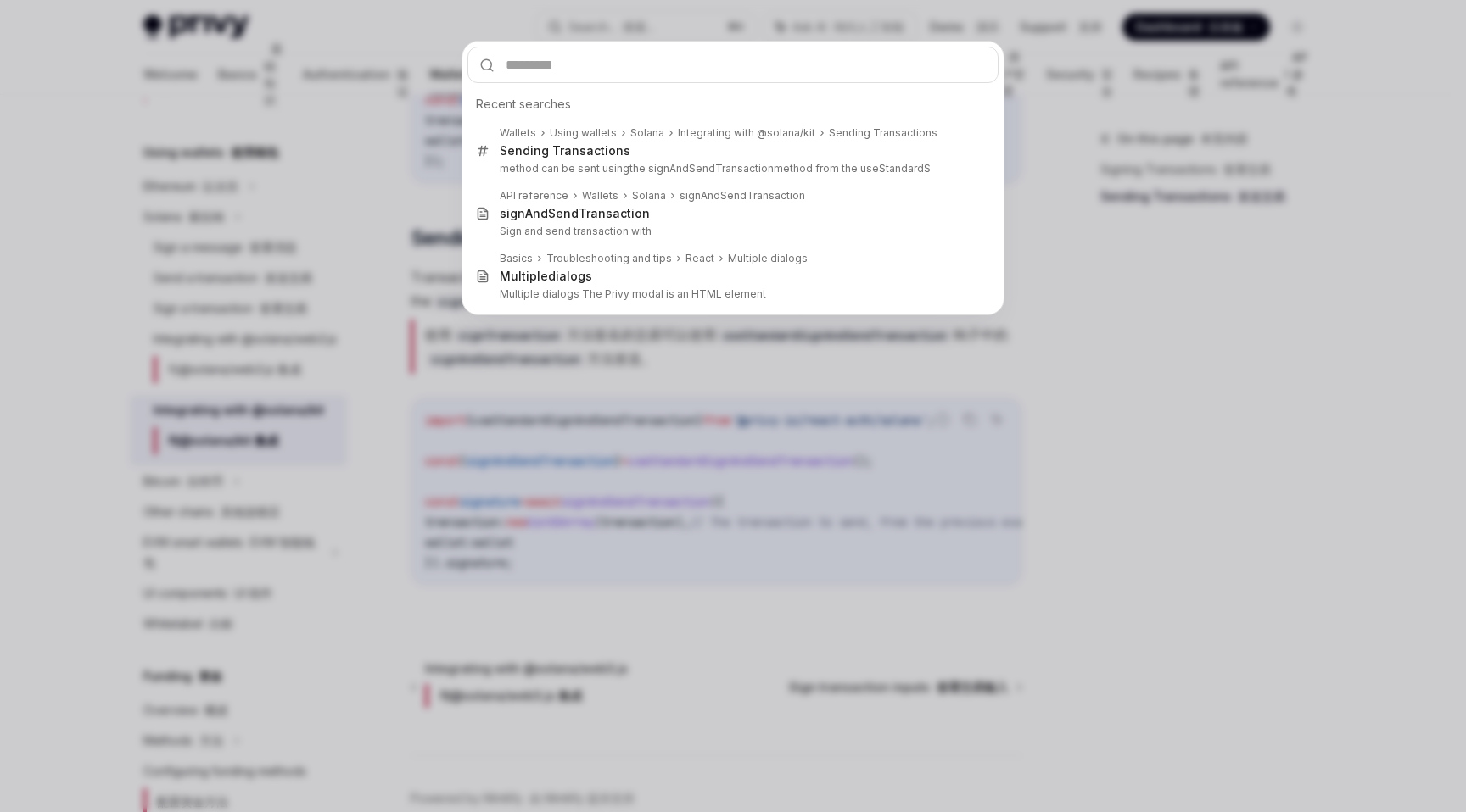
type input "**********"
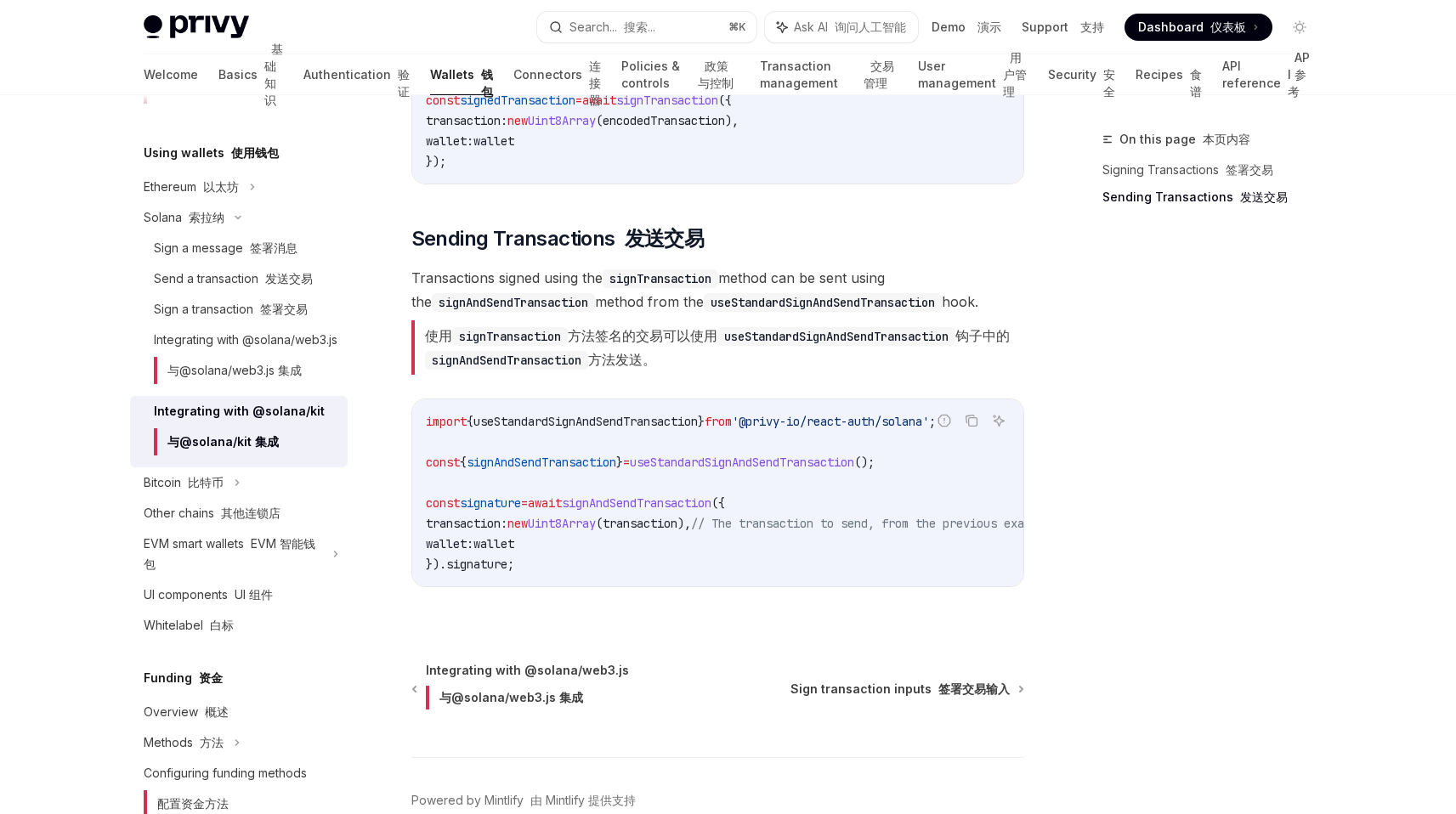
click at [580, 511] on code "import { useStandardSignAndSendTransaction } from '@privy-io/react-auth/solana'…" at bounding box center [759, 493] width 666 height 163
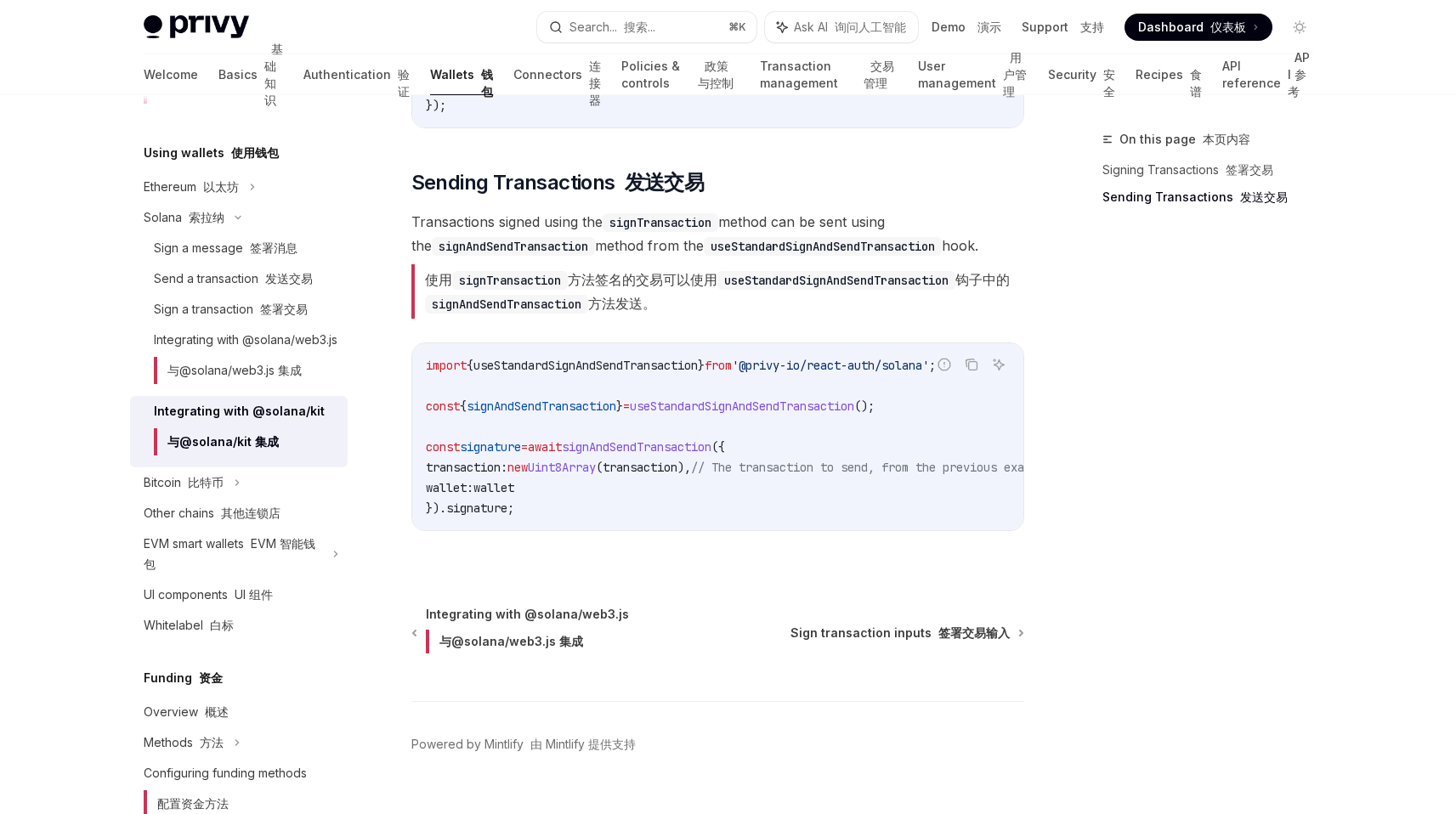
scroll to position [1740, 0]
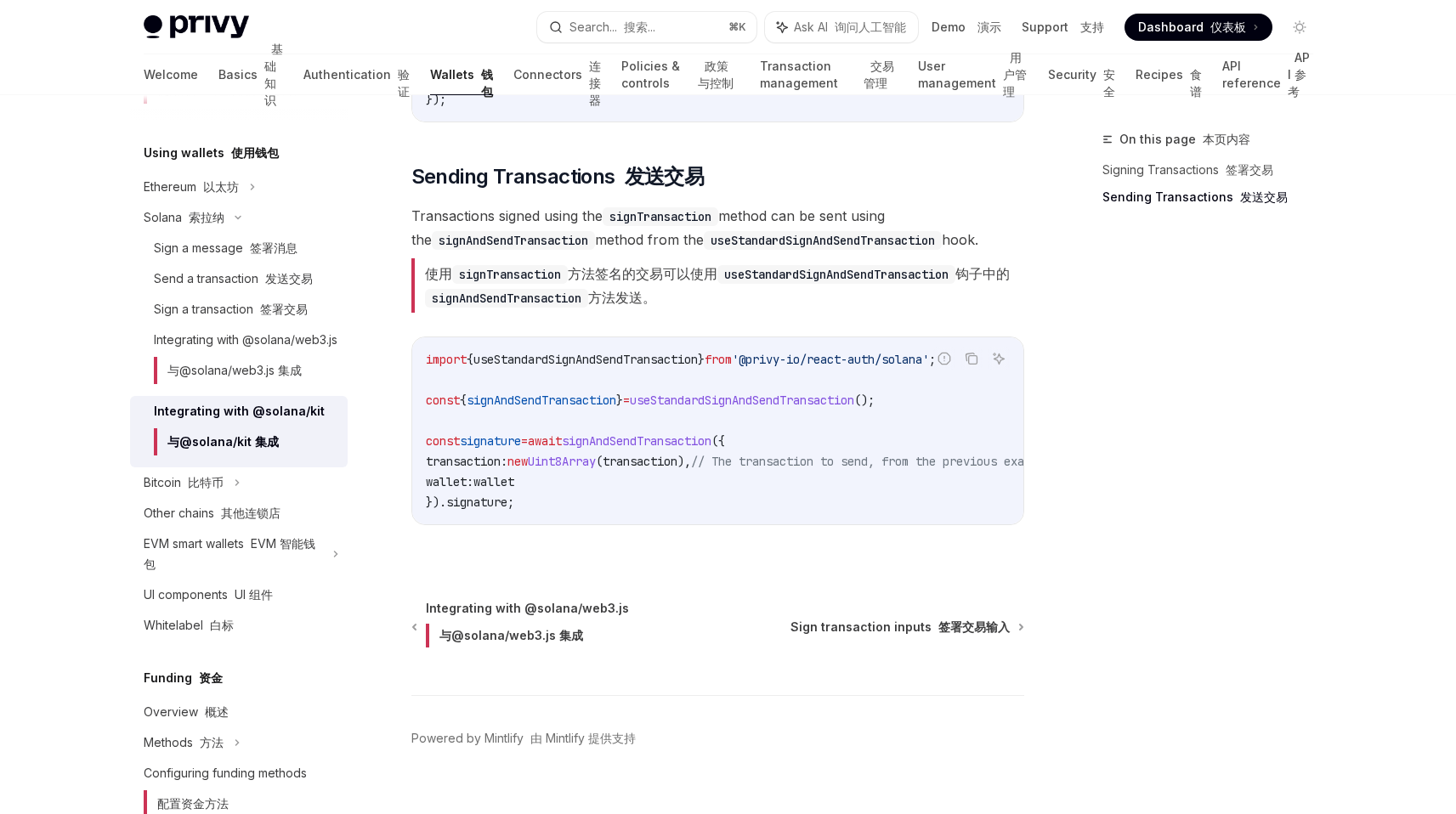
click at [665, 431] on code "import { useStandardSignAndSendTransaction } from '@privy-io/react-auth/solana'…" at bounding box center [759, 431] width 666 height 163
click at [636, 452] on code "import { useStandardSignAndSendTransaction } from '@privy-io/react-auth/solana'…" at bounding box center [759, 431] width 666 height 163
click at [649, 443] on span "signAndSendTransaction" at bounding box center [636, 442] width 150 height 16
click at [728, 409] on code "import { useStandardSignAndSendTransaction } from '@privy-io/react-auth/solana'…" at bounding box center [759, 431] width 666 height 163
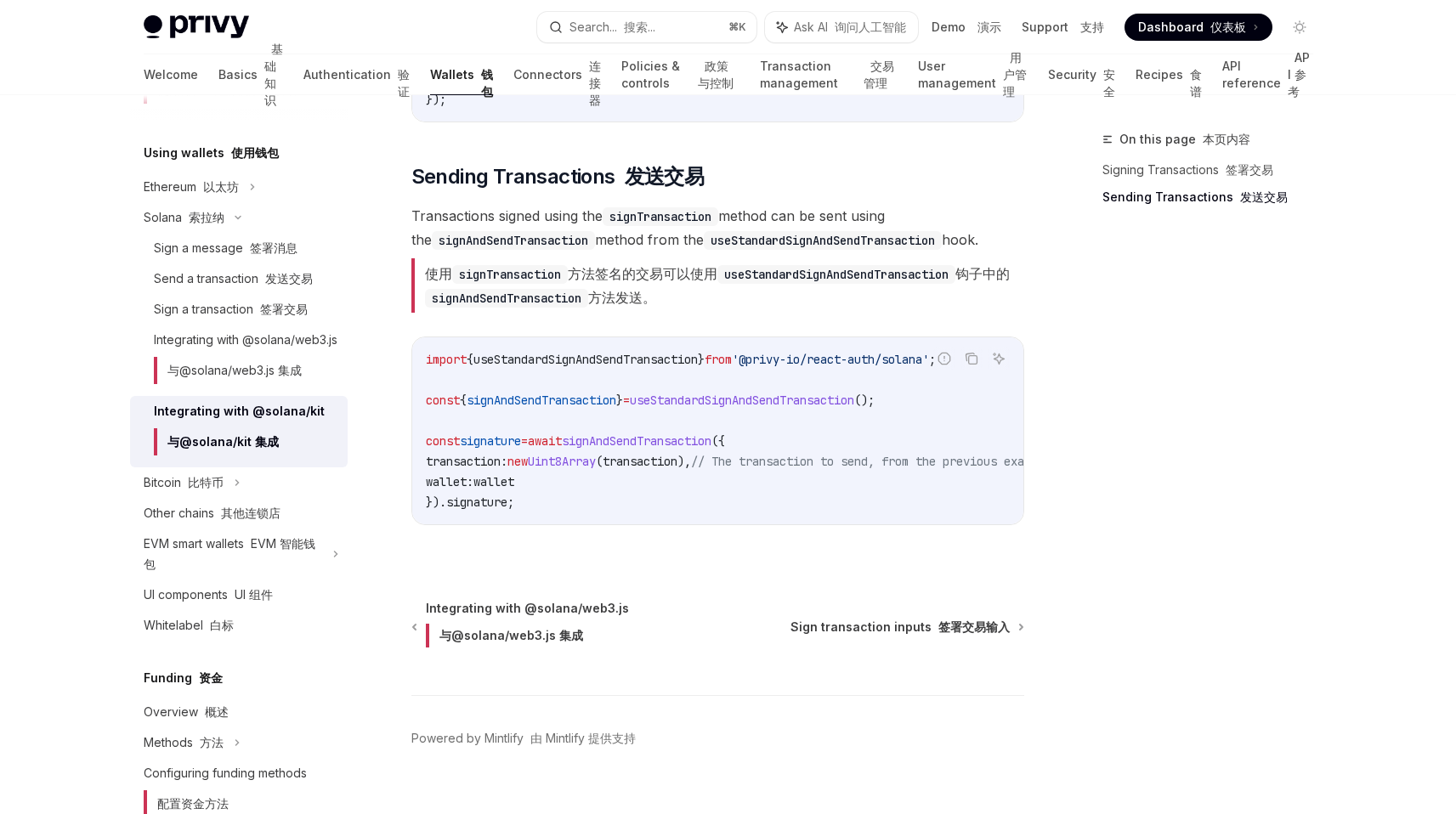
click at [728, 405] on span "useStandardSignAndSendTransaction" at bounding box center [743, 401] width 225 height 16
click at [712, 403] on span "useStandardSignAndSendTransaction" at bounding box center [743, 401] width 225 height 16
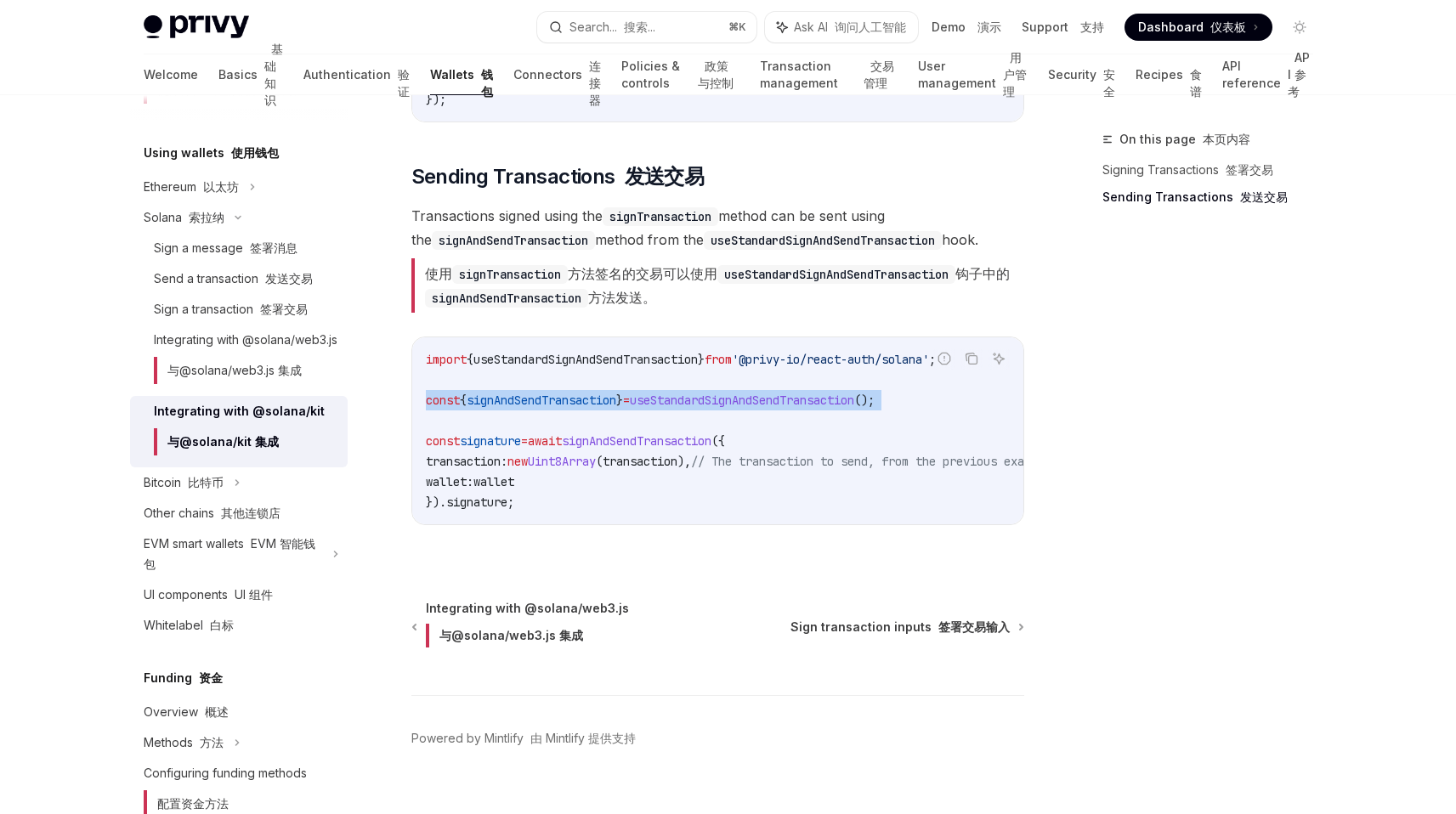
click at [712, 403] on span "useStandardSignAndSendTransaction" at bounding box center [743, 401] width 225 height 16
copy code "const { signAndSendTransaction } = useStandardSignAndSendTransaction ();"
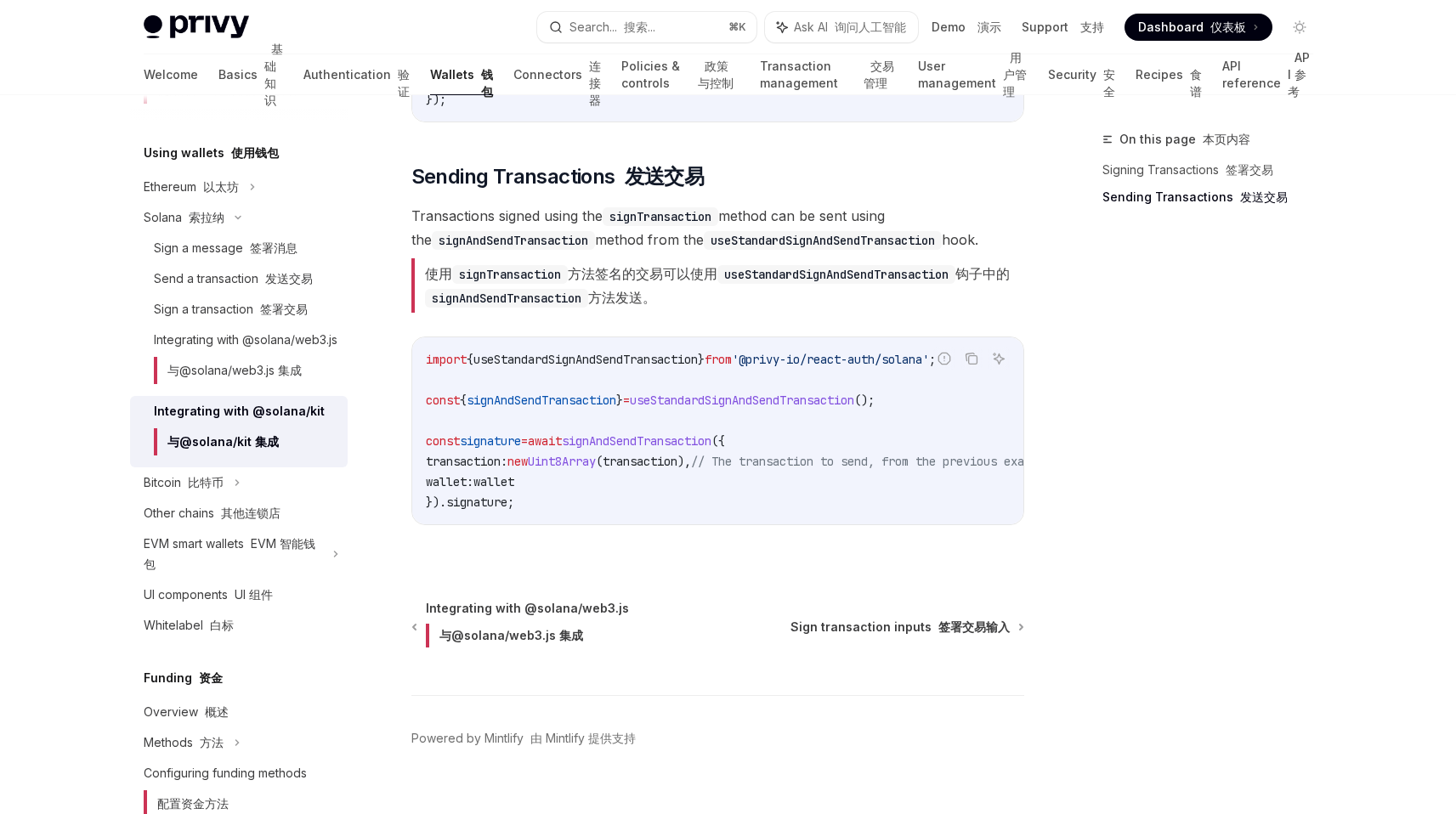
click at [686, 395] on span "useStandardSignAndSendTransaction" at bounding box center [743, 401] width 225 height 16
copy span "useStandardSignAndSendTransaction"
click at [732, 363] on span "from" at bounding box center [718, 360] width 27 height 16
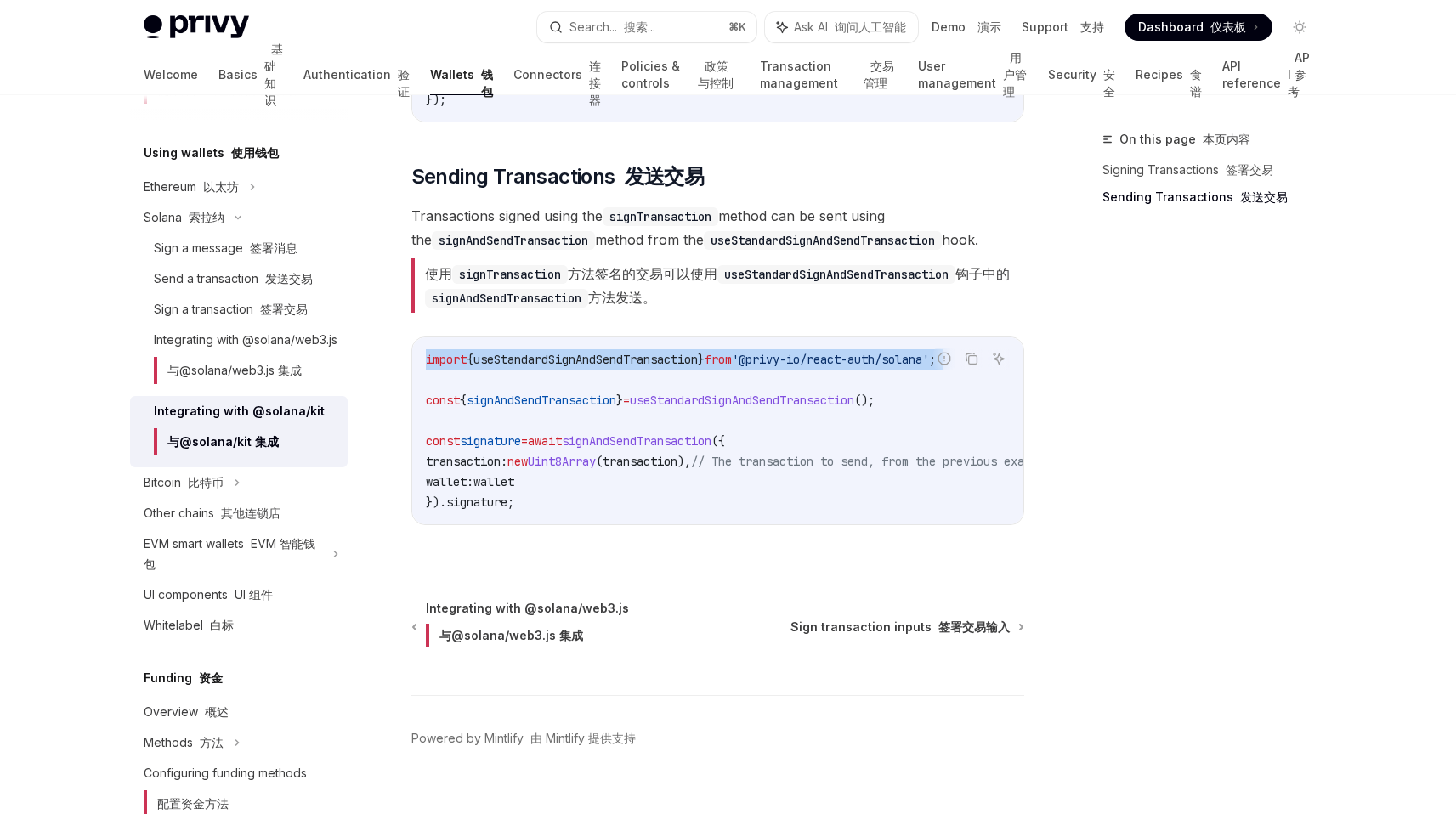
click at [732, 363] on span "from" at bounding box center [718, 360] width 27 height 16
copy code "import { useStandardSignAndSendTransaction } from '@privy-io/react-auth/solana'…"
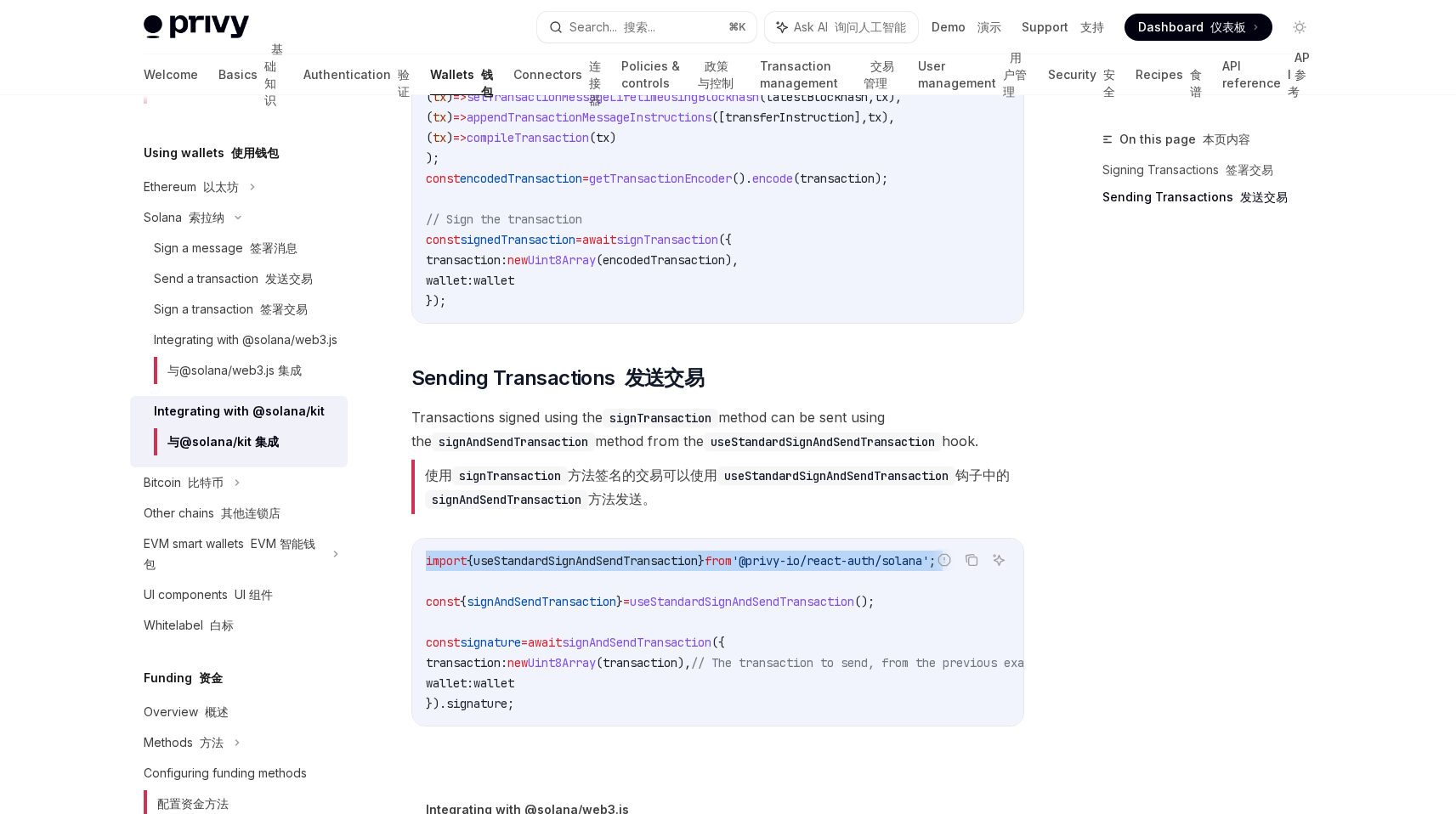
scroll to position [1538, 0]
click at [785, 581] on code "import { useStandardSignAndSendTransaction } from '@privy-io/react-auth/solana'…" at bounding box center [759, 633] width 666 height 163
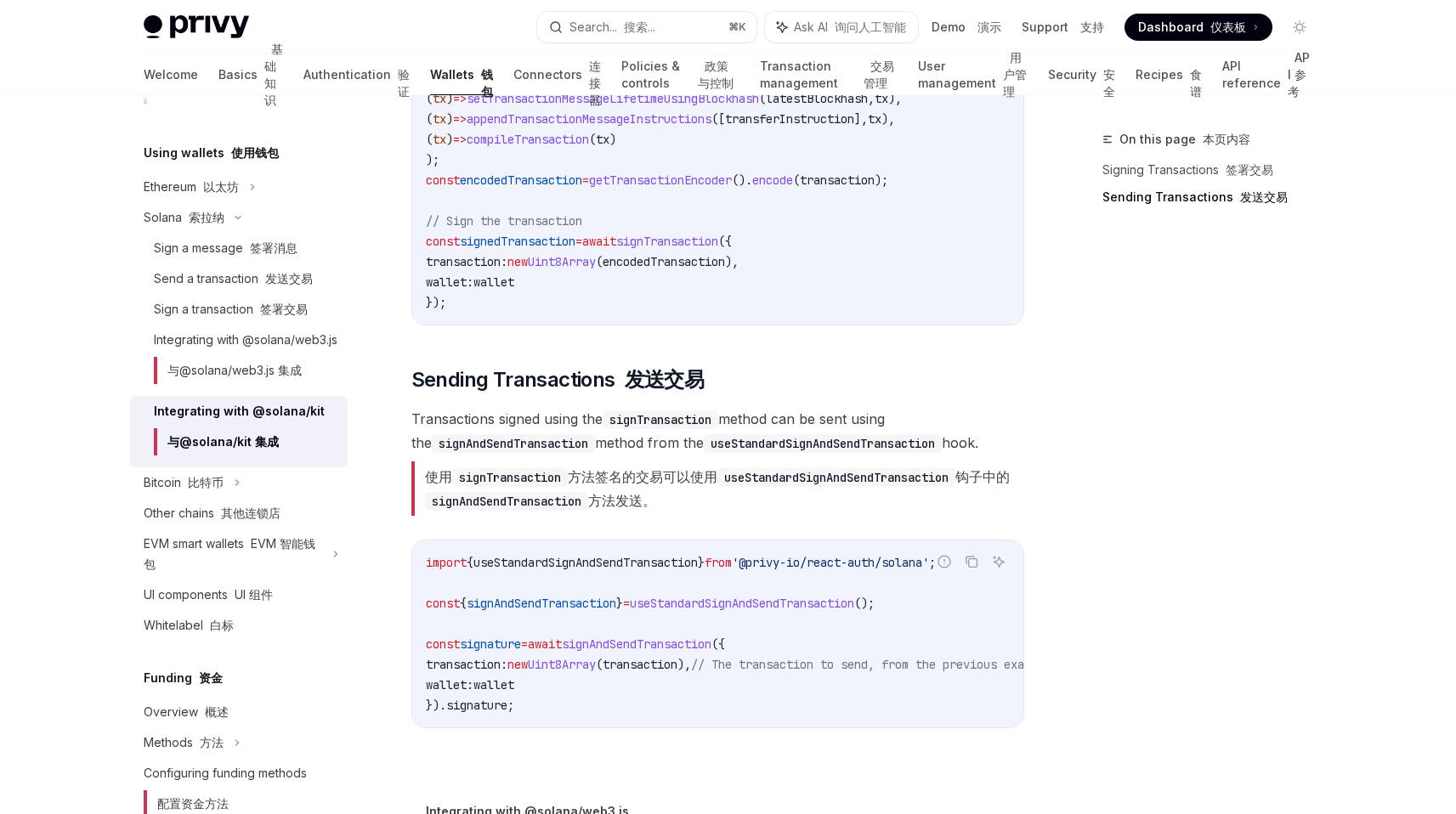
click at [787, 567] on span "'@privy-io/react-auth/solana'" at bounding box center [831, 563] width 197 height 16
click at [631, 511] on font "使用 signTransaction 方法签名的交易可以使用 useStandardSignAndSendTransaction 钩子中的 signAndSe…" at bounding box center [717, 489] width 613 height 55
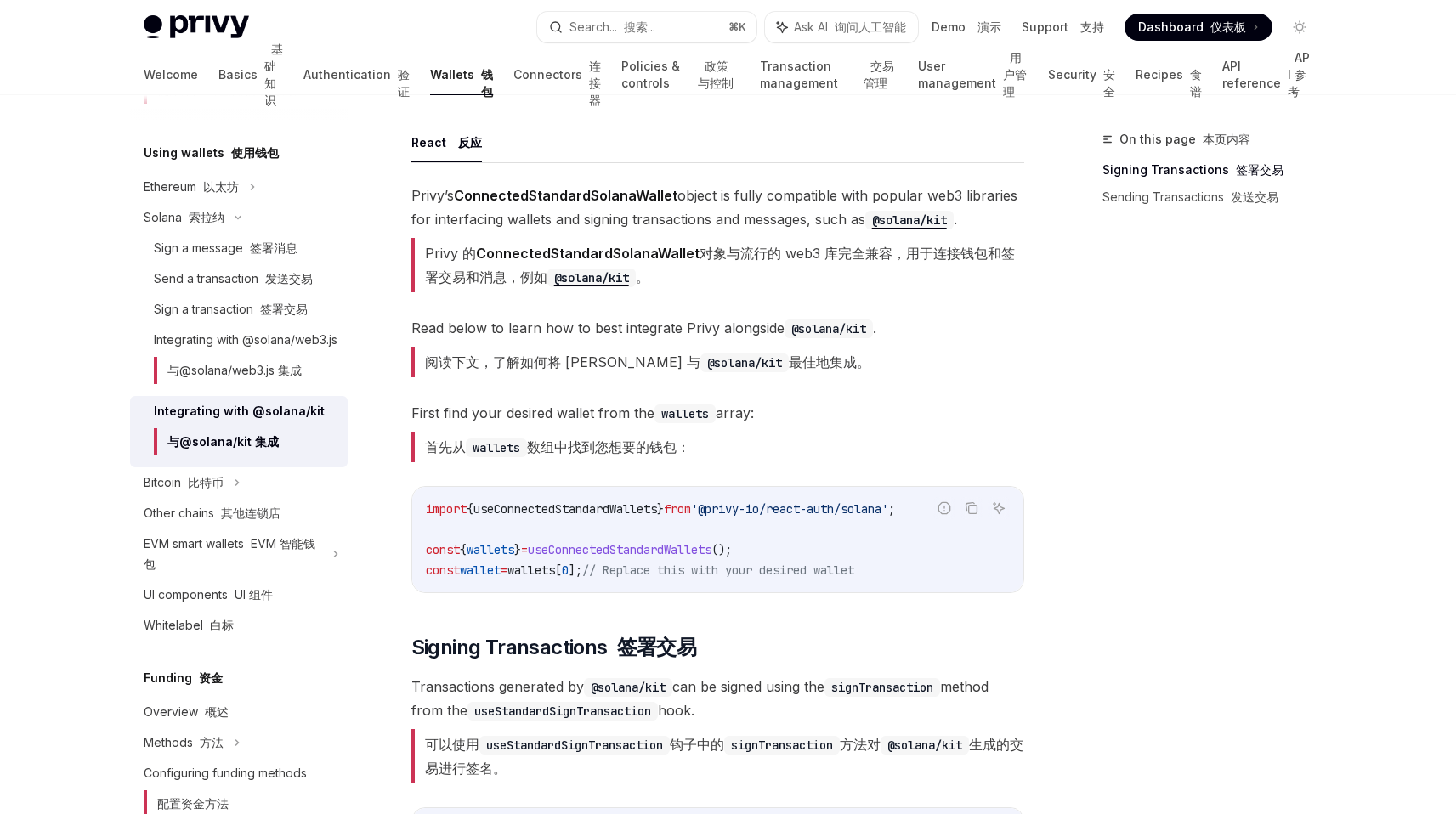
scroll to position [171, 0]
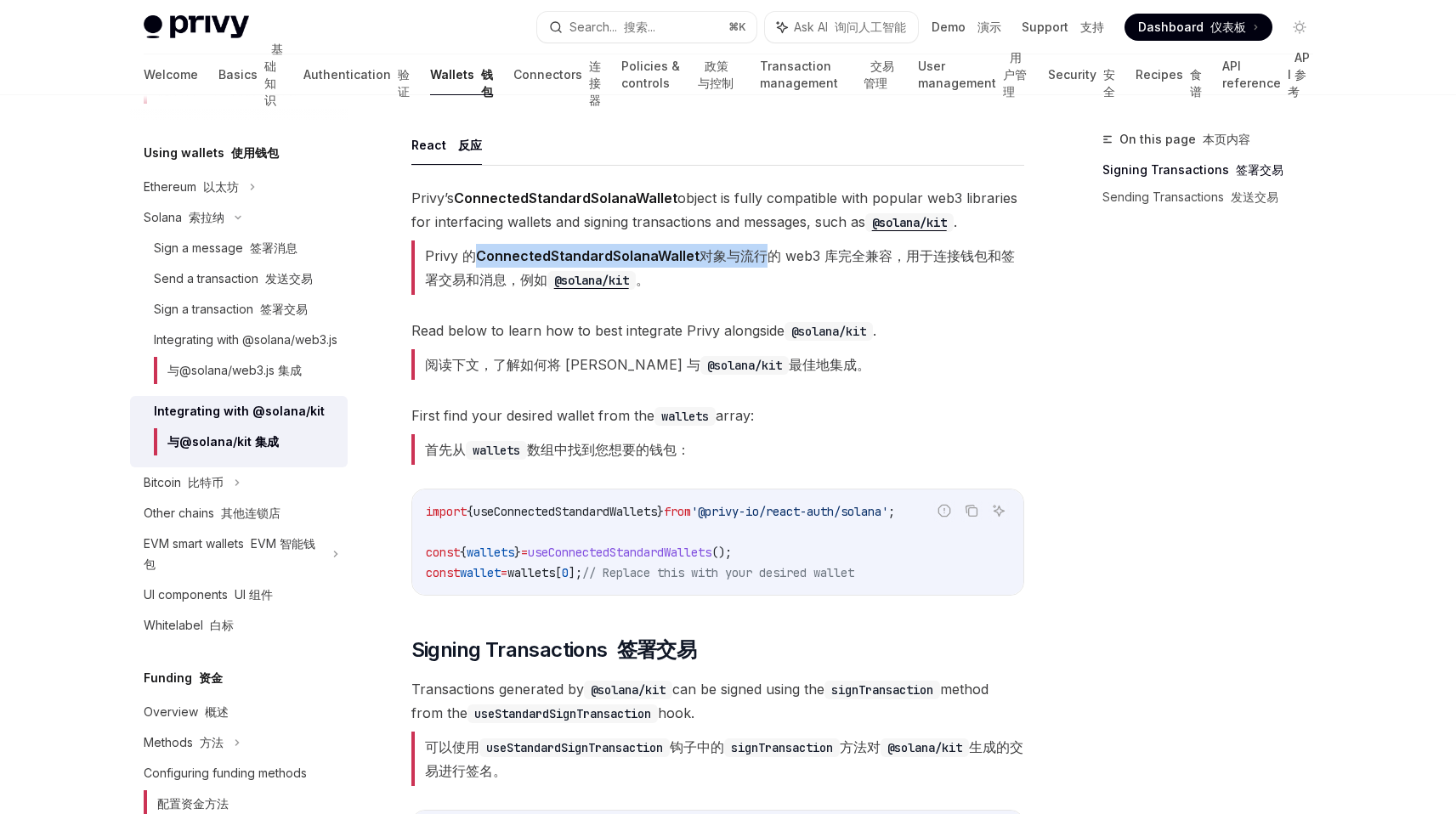
drag, startPoint x: 482, startPoint y: 251, endPoint x: 758, endPoint y: 251, distance: 276.0
click at [758, 251] on font "Privy 的 ConnectedStandardSolanaWallet 对象与流行的 web3 库完全兼容，用于连接钱包和签署交易和消息，例如 @sola…" at bounding box center [720, 268] width 590 height 41
drag, startPoint x: 748, startPoint y: 251, endPoint x: 947, endPoint y: 251, distance: 199.0
click at [947, 251] on font "Privy 的 ConnectedStandardSolanaWallet 对象与流行的 web3 库完全兼容，用于连接钱包和签署交易和消息，例如 @sola…" at bounding box center [720, 268] width 590 height 41
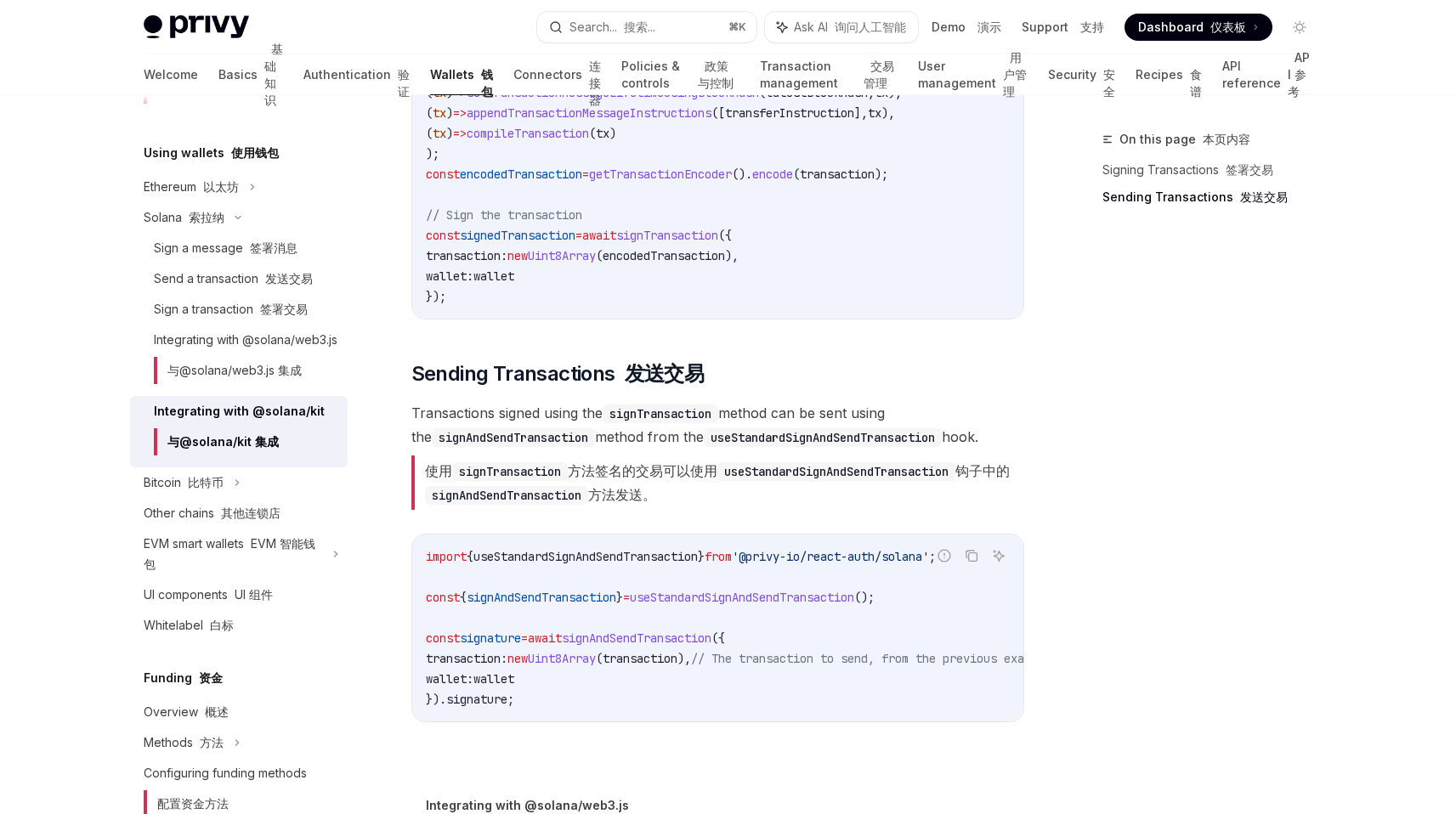
scroll to position [1550, 0]
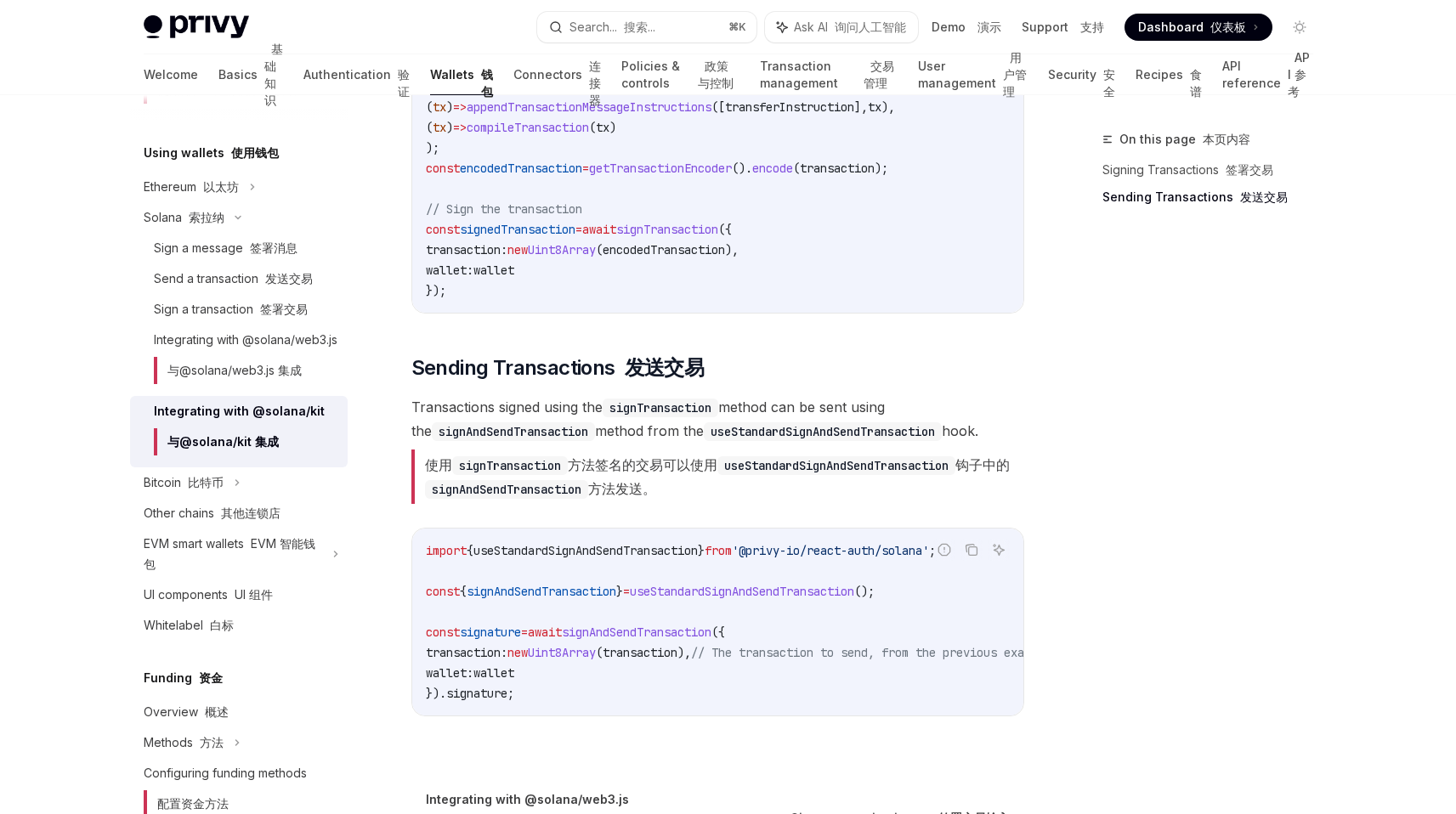
click at [612, 619] on code "import { useStandardSignAndSendTransaction } from '@privy-io/react-auth/solana'…" at bounding box center [759, 621] width 666 height 163
click at [612, 624] on span "signAndSendTransaction" at bounding box center [636, 632] width 150 height 16
click at [612, 638] on span "signAndSendTransaction" at bounding box center [636, 632] width 150 height 16
click at [599, 639] on code "import { useStandardSignAndSendTransaction } from '@privy-io/react-auth/solana'…" at bounding box center [759, 621] width 666 height 163
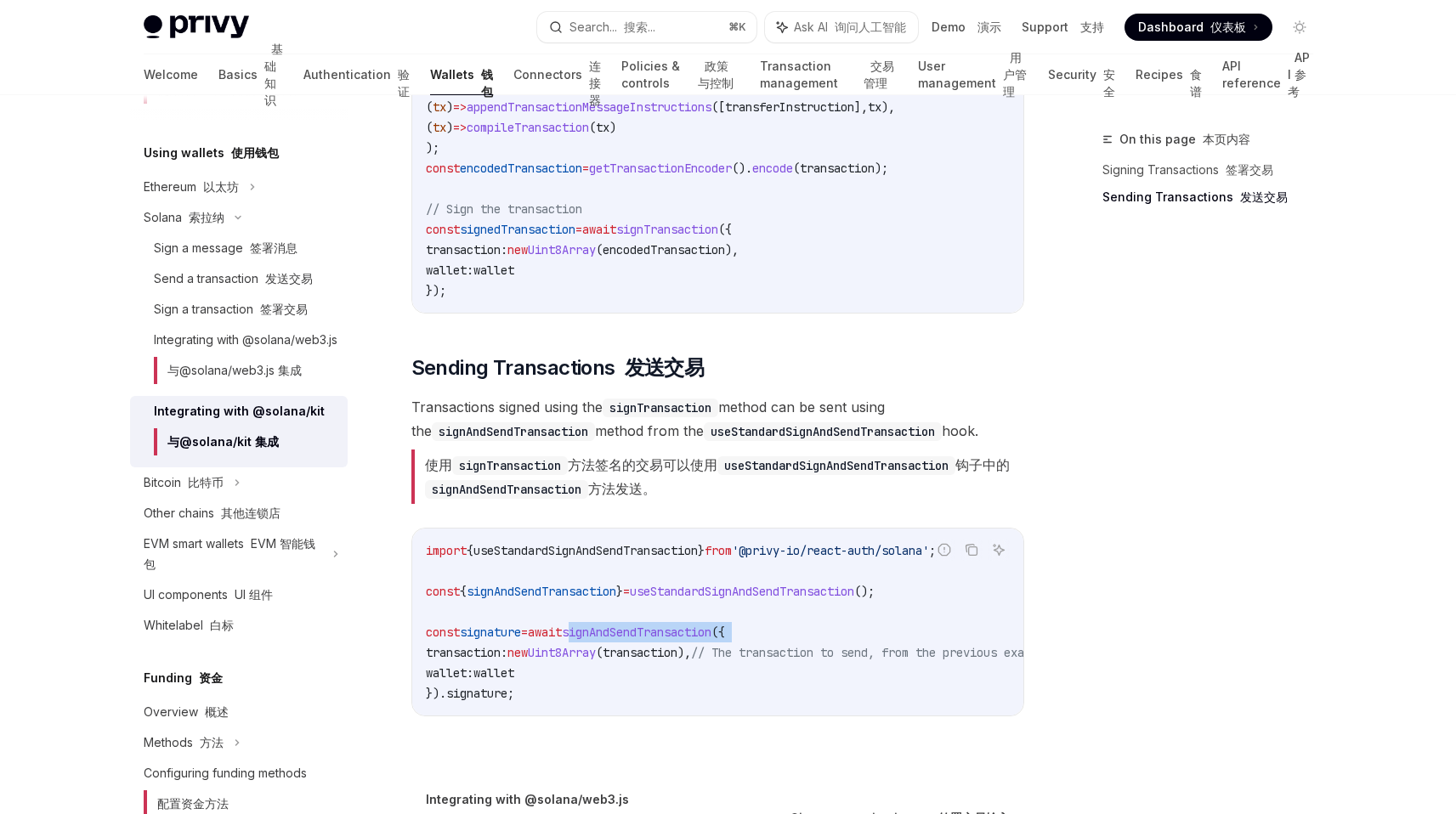
drag, startPoint x: 599, startPoint y: 639, endPoint x: 840, endPoint y: 639, distance: 241.0
click at [840, 639] on code "import { useStandardSignAndSendTransaction } from '@privy-io/react-auth/solana'…" at bounding box center [759, 621] width 666 height 163
click at [614, 692] on code "import { useStandardSignAndSendTransaction } from '@privy-io/react-auth/solana'…" at bounding box center [759, 621] width 666 height 163
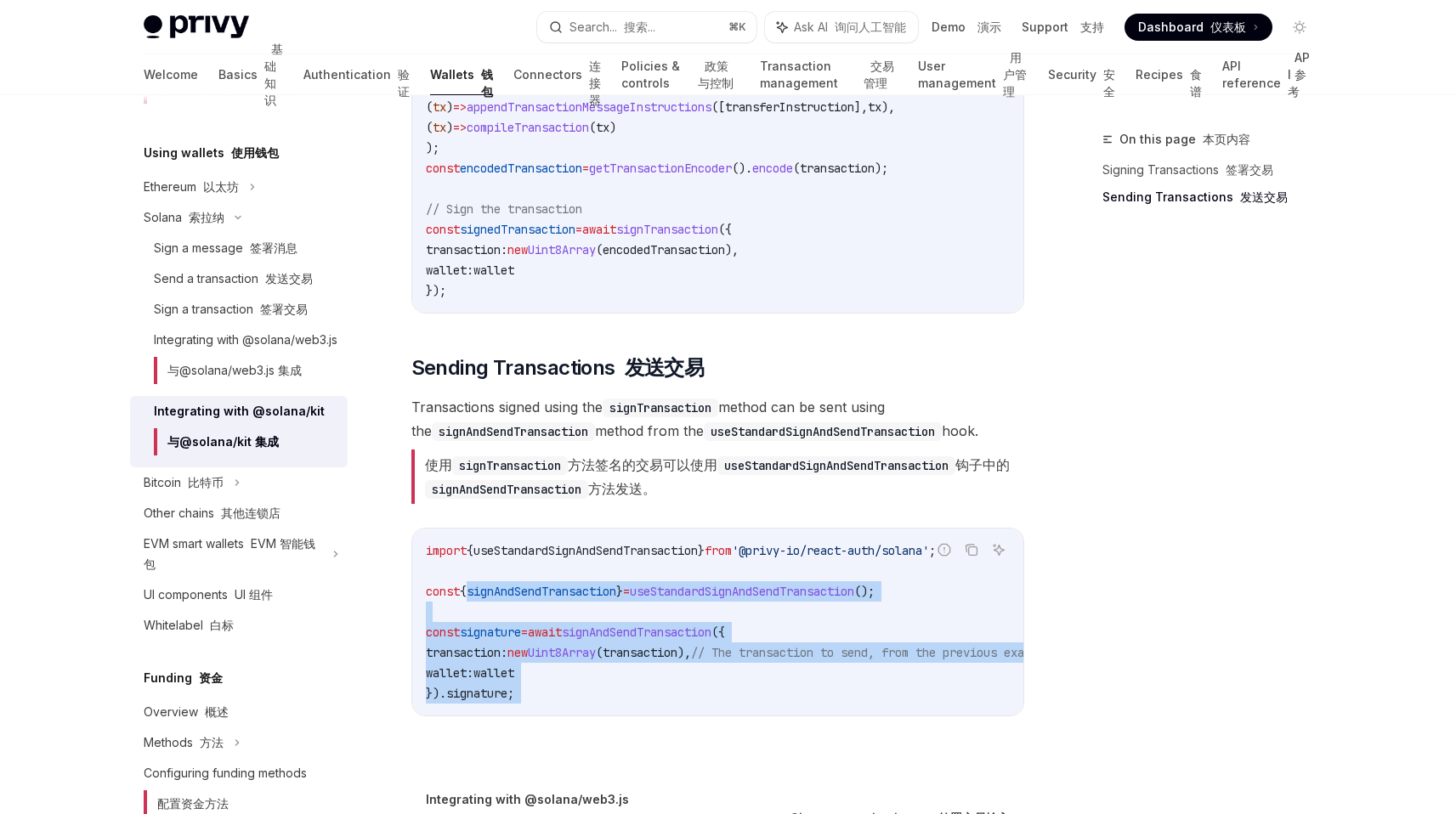
drag, startPoint x: 614, startPoint y: 692, endPoint x: 519, endPoint y: 579, distance: 147.6
click at [519, 579] on code "import { useStandardSignAndSendTransaction } from '@privy-io/react-auth/solana'…" at bounding box center [759, 621] width 666 height 163
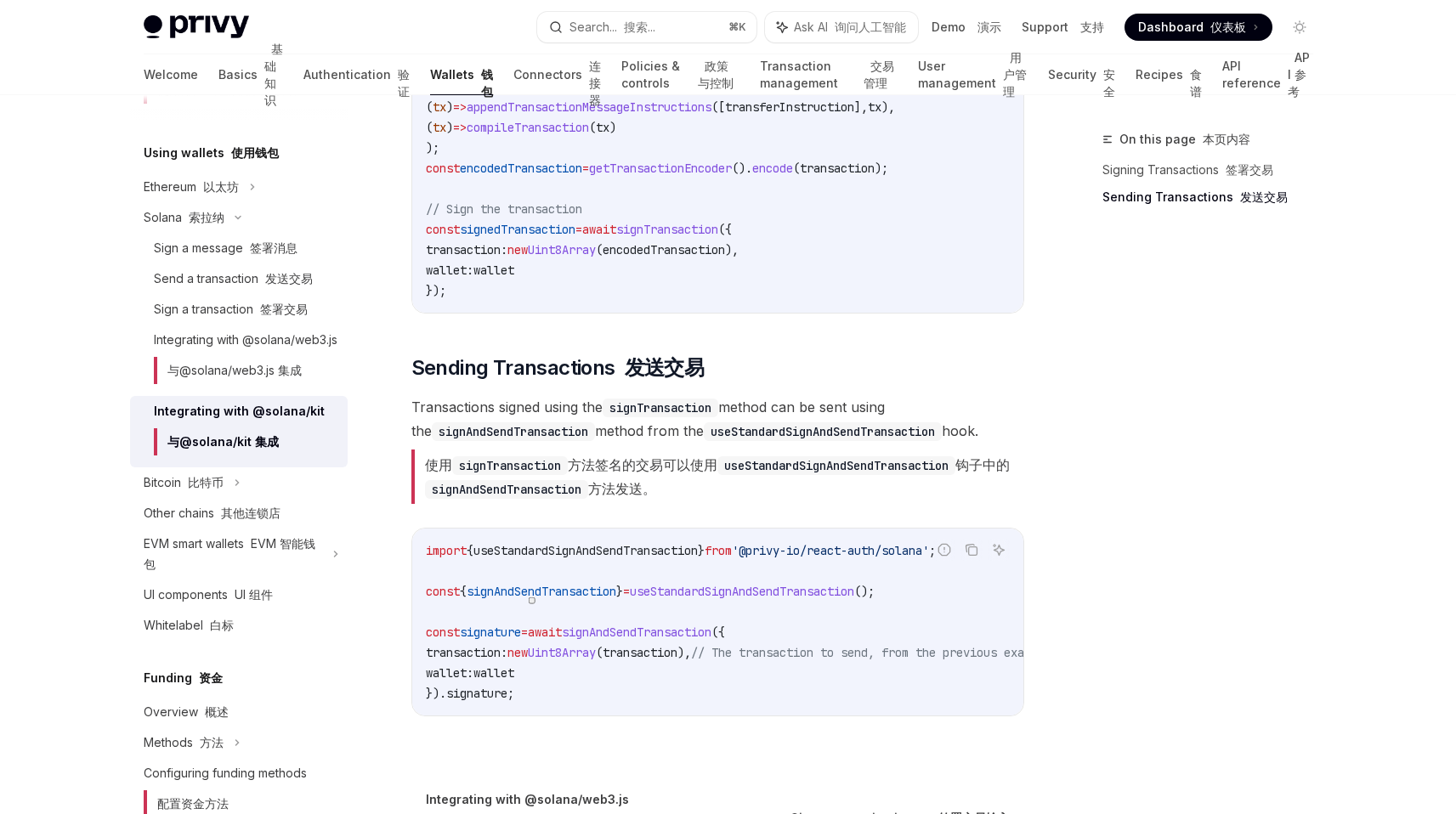
click at [783, 637] on code "import { useStandardSignAndSendTransaction } from '@privy-io/react-auth/solana'…" at bounding box center [759, 621] width 666 height 163
click at [769, 654] on span "// The transaction to send, from the previous example" at bounding box center [871, 653] width 361 height 16
drag, startPoint x: 769, startPoint y: 654, endPoint x: 871, endPoint y: 654, distance: 102.0
click at [871, 654] on span "// The transaction to send, from the previous example" at bounding box center [871, 653] width 361 height 16
click at [708, 675] on code "import { useStandardSignAndSendTransaction } from '@privy-io/react-auth/solana'…" at bounding box center [759, 621] width 666 height 163
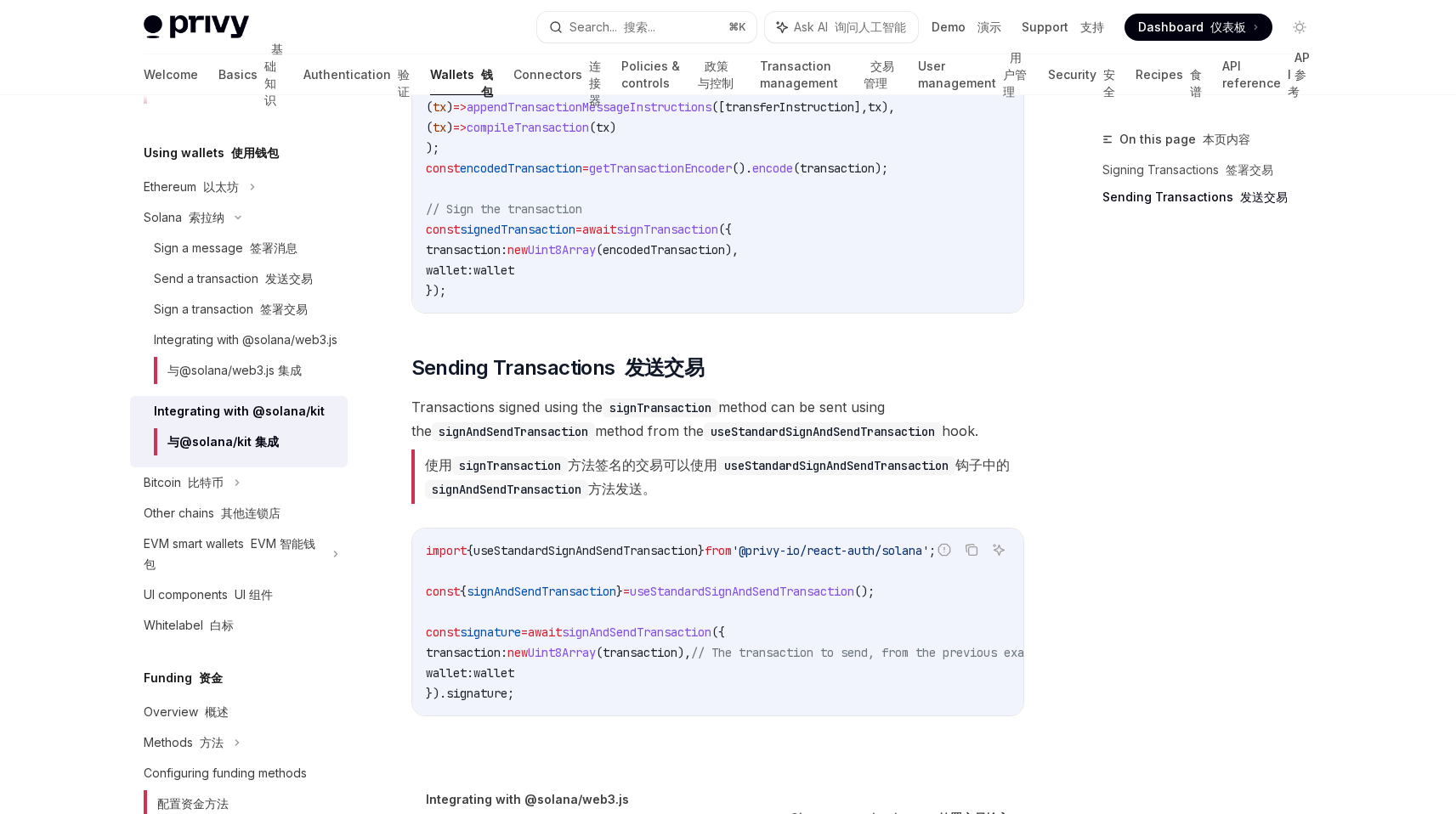
scroll to position [1527, 0]
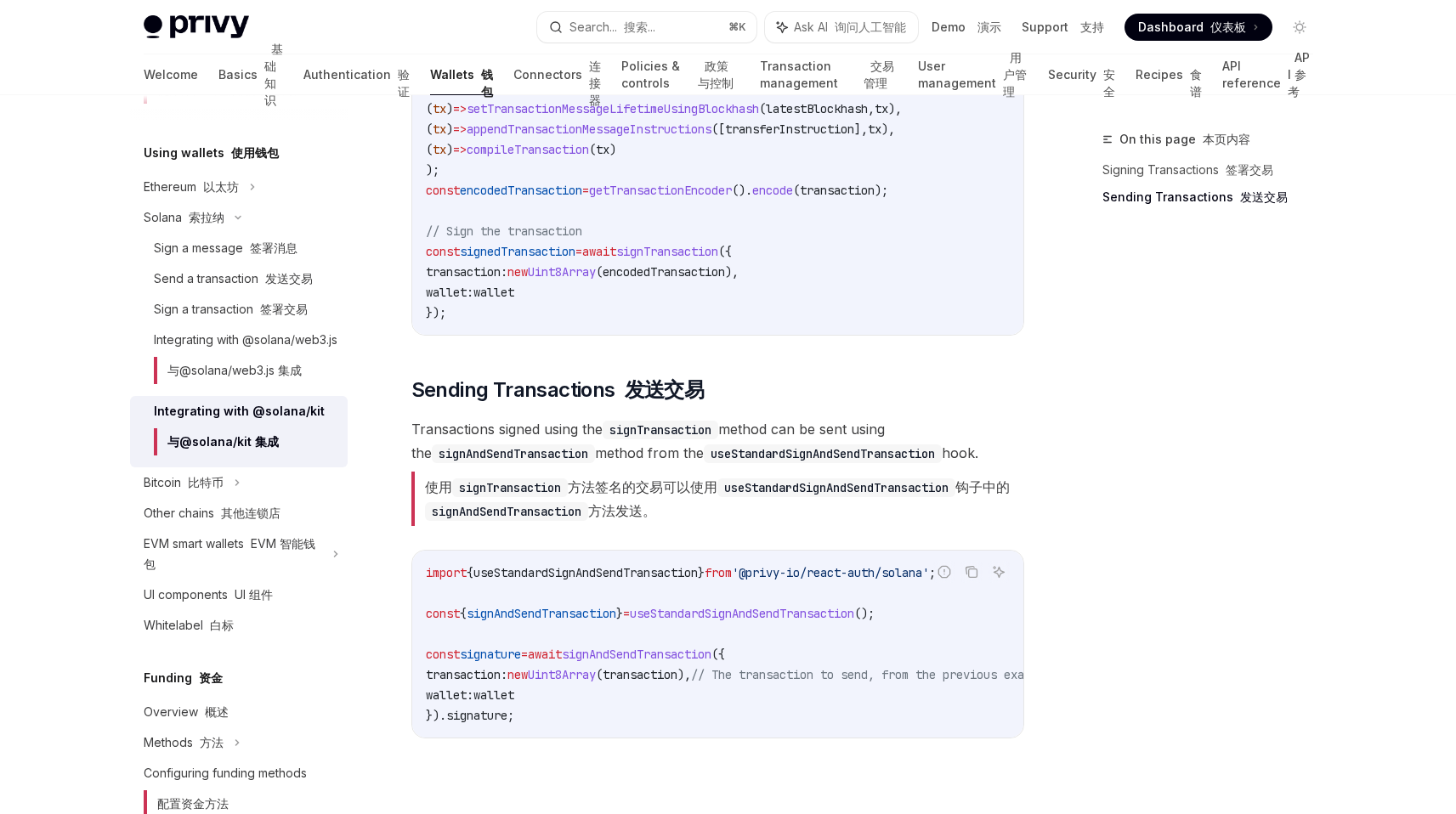
click at [779, 573] on span "'@privy-io/react-auth/solana'" at bounding box center [831, 573] width 197 height 16
drag, startPoint x: 779, startPoint y: 573, endPoint x: 864, endPoint y: 573, distance: 85.0
click at [864, 573] on span "'@privy-io/react-auth/solana'" at bounding box center [831, 573] width 197 height 16
click at [740, 617] on span "useStandardSignAndSendTransaction" at bounding box center [743, 614] width 225 height 16
click at [789, 572] on span "'@privy-io/react-auth/solana'" at bounding box center [831, 573] width 197 height 16
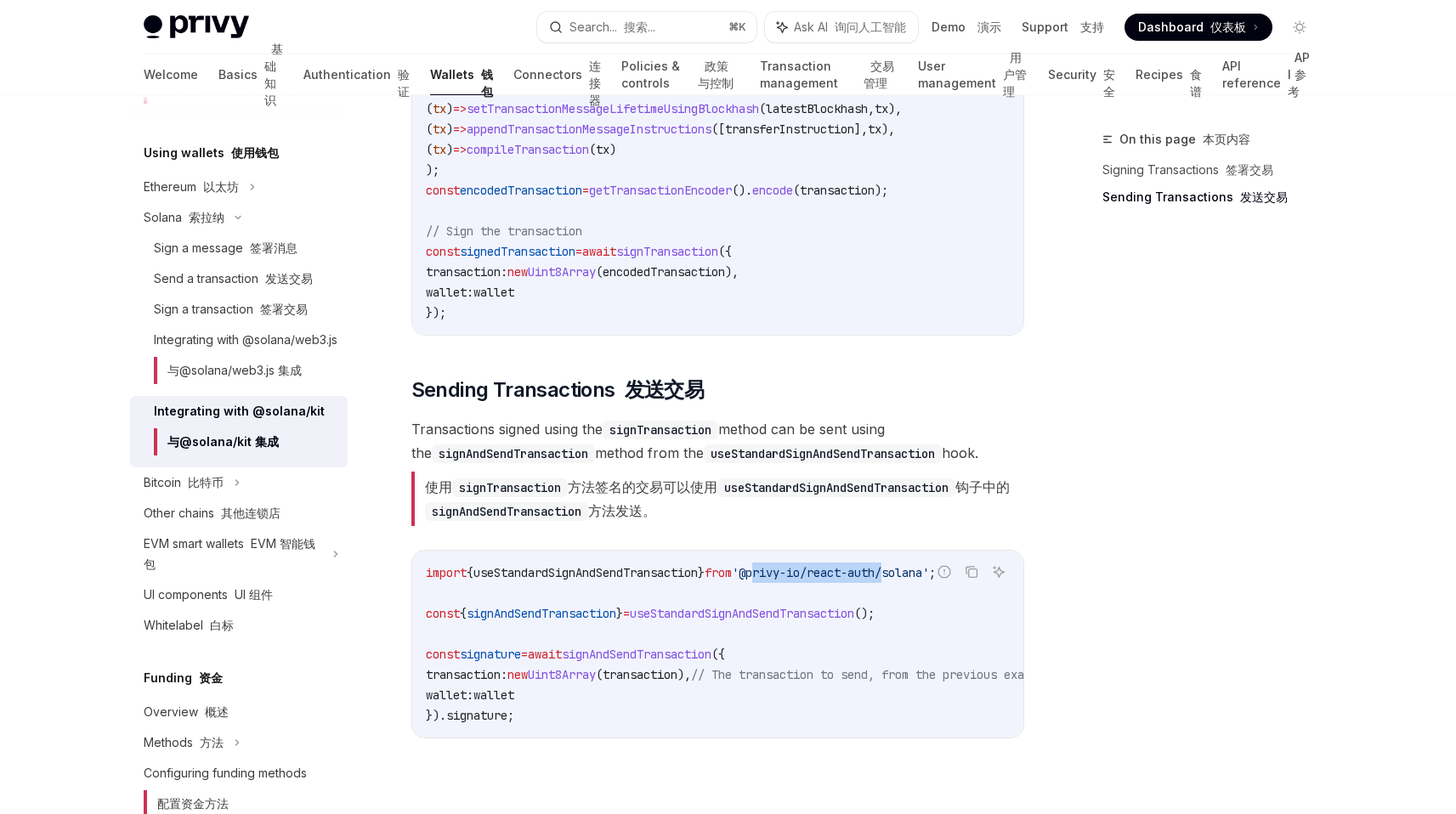
drag, startPoint x: 789, startPoint y: 572, endPoint x: 905, endPoint y: 567, distance: 116.1
click at [905, 567] on span "'@privy-io/react-auth/solana'" at bounding box center [831, 573] width 197 height 16
copy span "privy-io/react-auth"
click at [720, 513] on font "使用 signTransaction 方法签名的交易可以使用 useStandardSignAndSendTransaction 钩子中的 signAndSe…" at bounding box center [717, 499] width 613 height 55
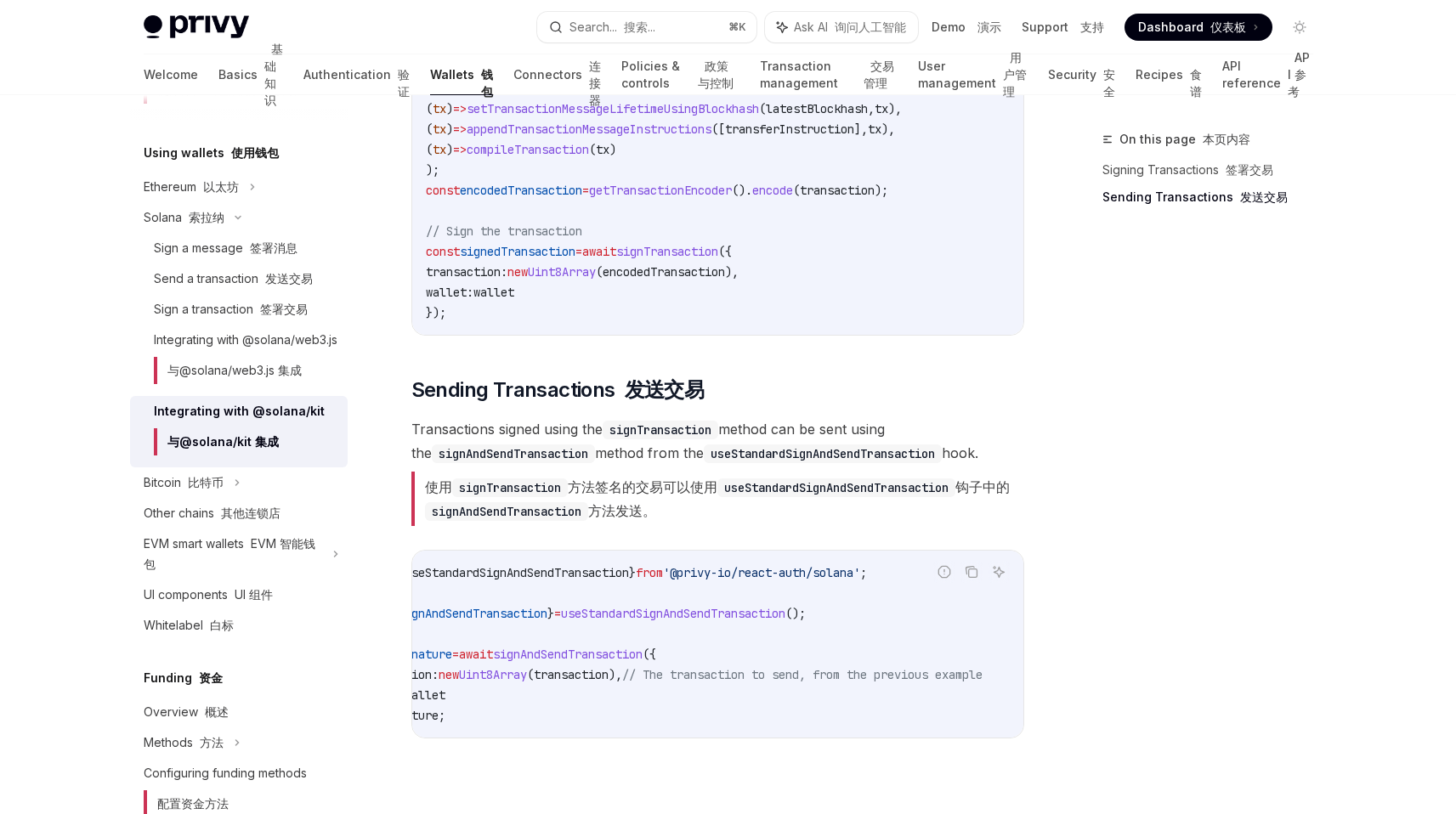
scroll to position [0, 0]
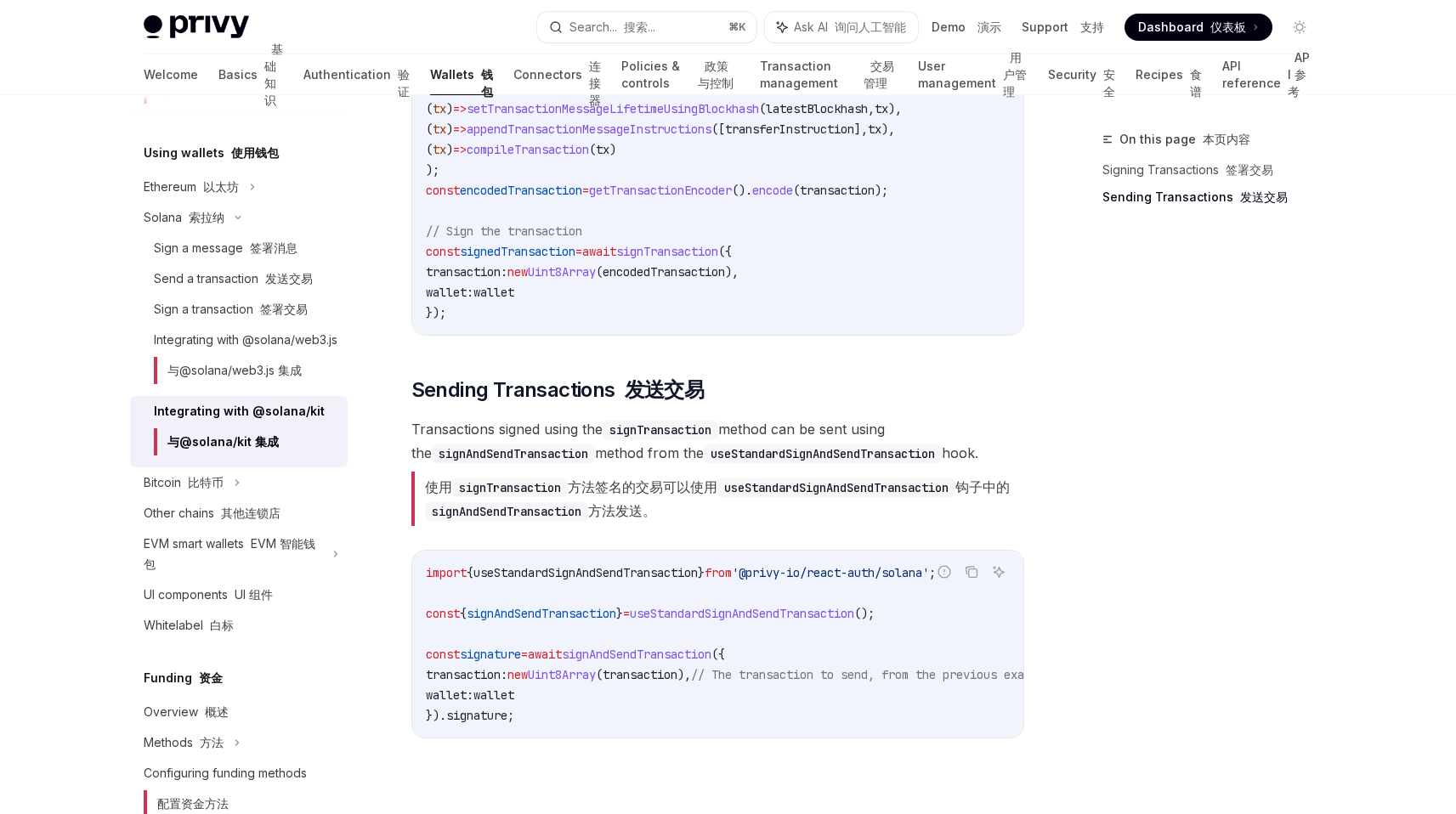
click at [674, 582] on code "import { useStandardSignAndSendTransaction } from '@privy-io/react-auth/solana'…" at bounding box center [759, 644] width 666 height 163
click at [676, 557] on div "import { useStandardSignAndSendTransaction } from '@privy-io/react-auth/solana'…" at bounding box center [717, 644] width 611 height 187
click at [671, 563] on code "import { useStandardSignAndSendTransaction } from '@privy-io/react-auth/solana'…" at bounding box center [759, 644] width 666 height 163
click at [671, 564] on code "import { useStandardSignAndSendTransaction } from '@privy-io/react-auth/solana'…" at bounding box center [759, 644] width 666 height 163
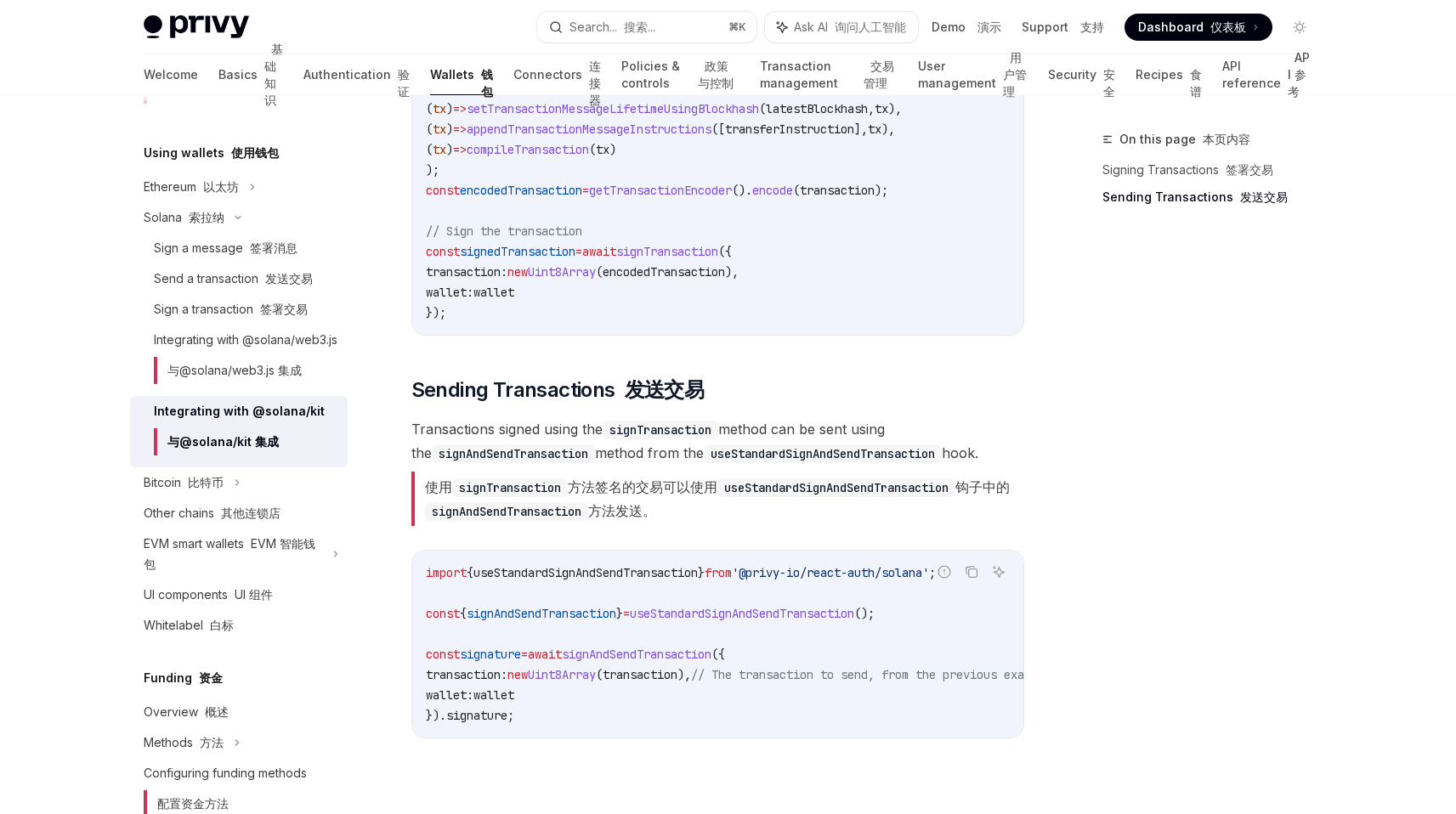
click at [755, 468] on span "Transactions signed using the signTransaction method can be sent using the sign…" at bounding box center [717, 475] width 613 height 115
click at [722, 597] on code "import { useStandardSignAndSendTransaction } from '@privy-io/react-auth/solana'…" at bounding box center [759, 644] width 666 height 163
click at [708, 614] on span "useStandardSignAndSendTransaction" at bounding box center [743, 614] width 225 height 16
click at [546, 620] on span "signAndSendTransaction" at bounding box center [541, 614] width 150 height 16
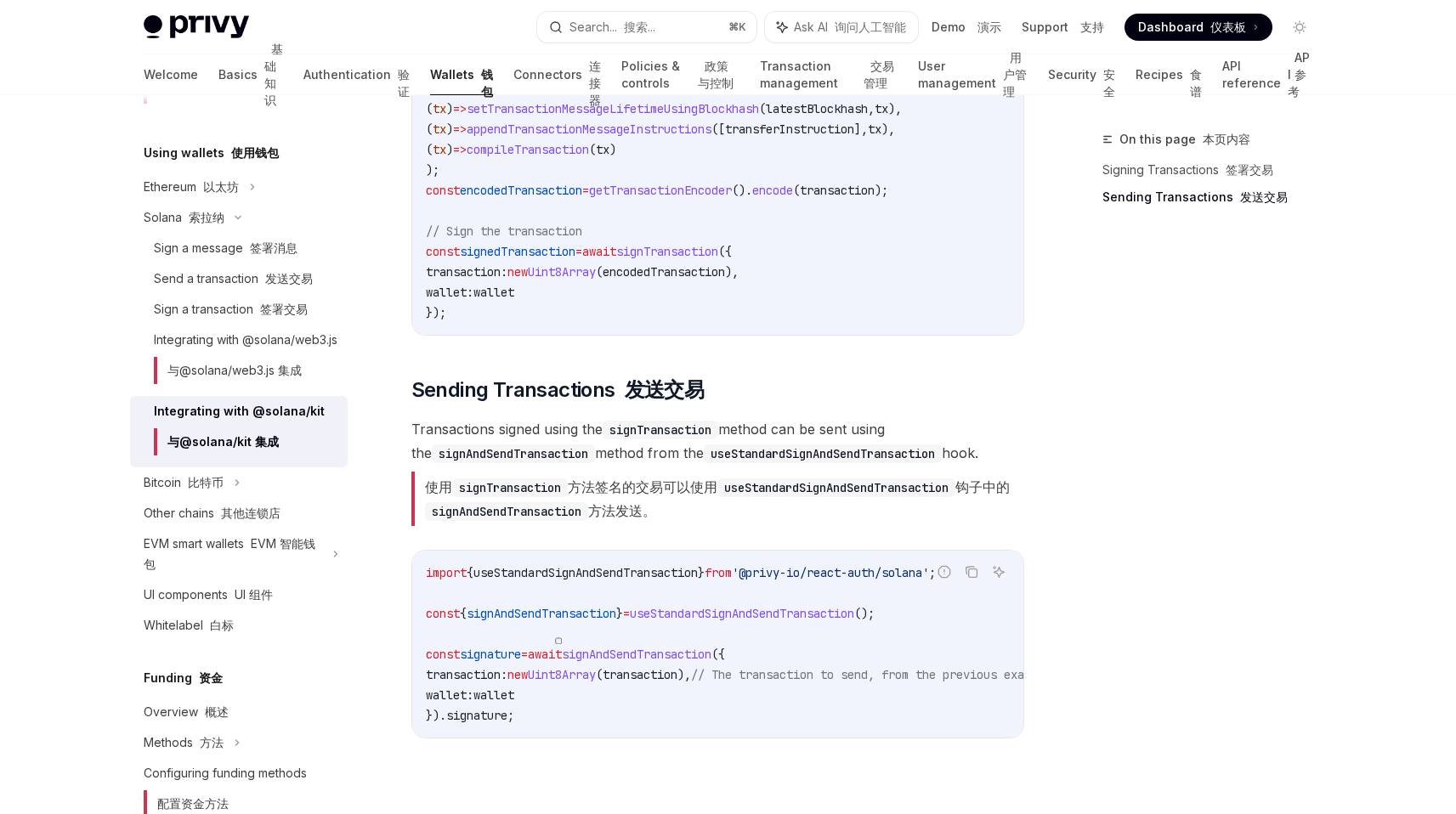
click at [690, 611] on span "useStandardSignAndSendTransaction" at bounding box center [743, 614] width 225 height 16
click at [688, 589] on code "import { useStandardSignAndSendTransaction } from '@privy-io/react-auth/solana'…" at bounding box center [759, 644] width 666 height 163
click at [499, 487] on code "signTransaction" at bounding box center [510, 488] width 115 height 19
click at [777, 486] on code "useStandardSignAndSendTransaction" at bounding box center [836, 488] width 238 height 19
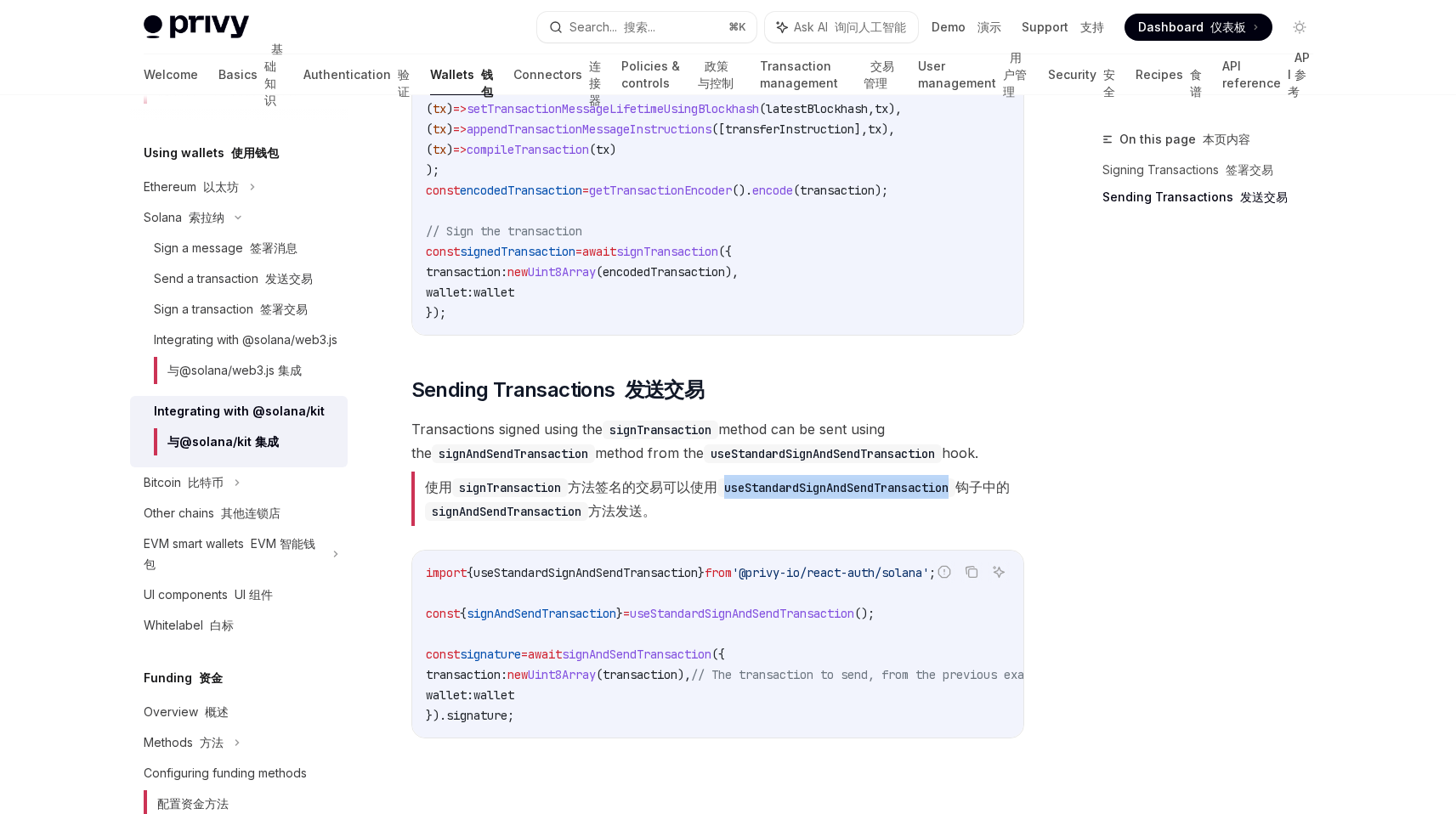
click at [777, 486] on code "useStandardSignAndSendTransaction" at bounding box center [836, 488] width 238 height 19
click at [595, 487] on font "使用 signTransaction 方法签名的交易可以使用 useStandardSignAndSendTransaction 钩子中的 signAndSe…" at bounding box center [717, 499] width 584 height 41
drag, startPoint x: 595, startPoint y: 487, endPoint x: 708, endPoint y: 487, distance: 113.0
click at [708, 487] on font "使用 signTransaction 方法签名的交易可以使用 useStandardSignAndSendTransaction 钩子中的 signAndSe…" at bounding box center [717, 499] width 584 height 41
click at [792, 491] on code "useStandardSignAndSendTransaction" at bounding box center [836, 488] width 238 height 19
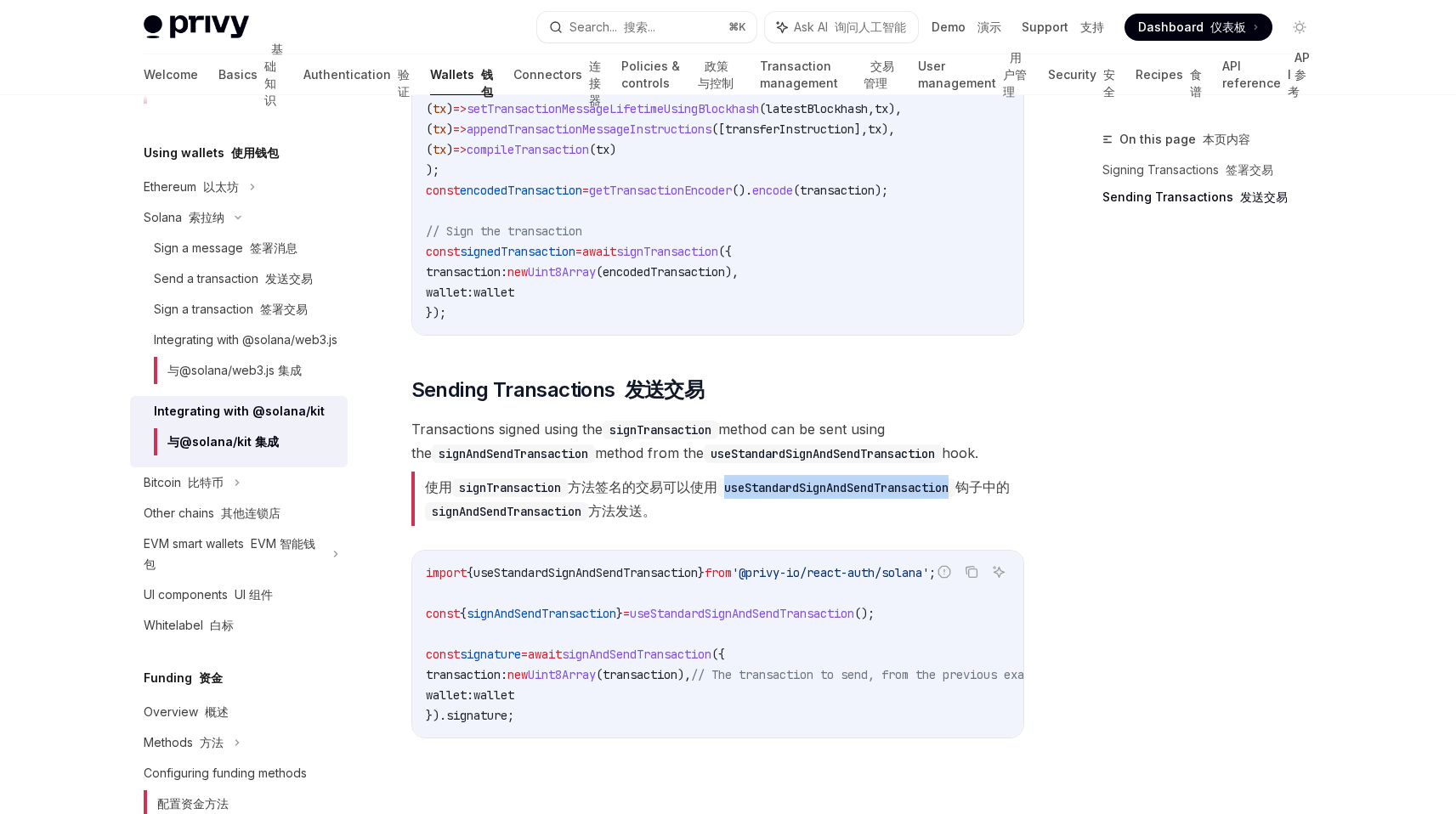
drag, startPoint x: 792, startPoint y: 491, endPoint x: 833, endPoint y: 491, distance: 41.0
click at [833, 491] on code "useStandardSignAndSendTransaction" at bounding box center [836, 488] width 238 height 19
click at [656, 488] on font "使用 signTransaction 方法签名的交易可以使用 useStandardSignAndSendTransaction 钩子中的 signAndSe…" at bounding box center [717, 499] width 584 height 41
drag, startPoint x: 656, startPoint y: 488, endPoint x: 798, endPoint y: 488, distance: 142.0
click at [798, 488] on font "使用 signTransaction 方法签名的交易可以使用 useStandardSignAndSendTransaction 钩子中的 signAndSe…" at bounding box center [717, 499] width 584 height 41
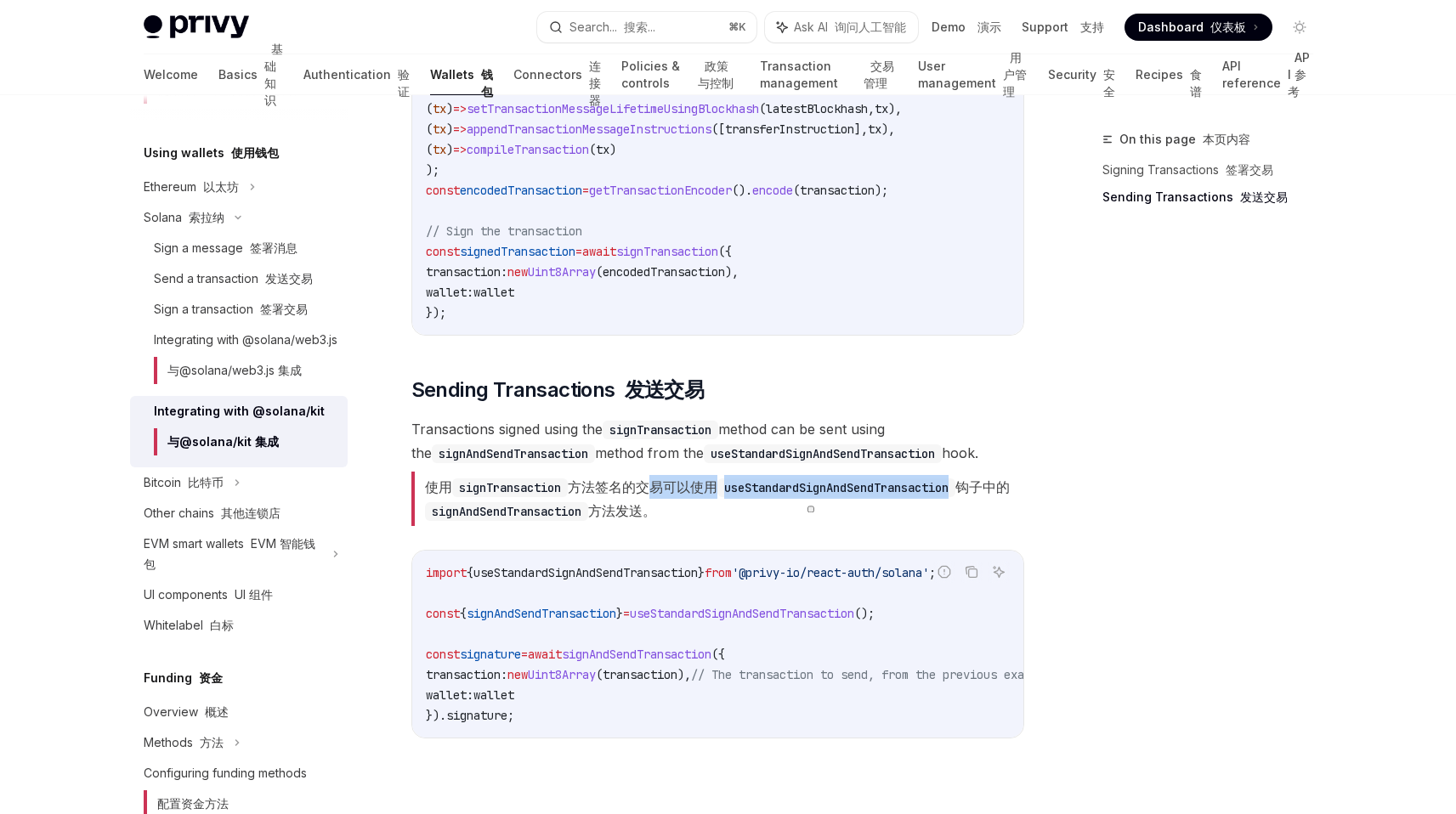
click at [798, 488] on code "useStandardSignAndSendTransaction" at bounding box center [836, 488] width 238 height 19
click at [680, 506] on font "使用 signTransaction 方法签名的交易可以使用 useStandardSignAndSendTransaction 钩子中的 signAndSe…" at bounding box center [717, 499] width 584 height 41
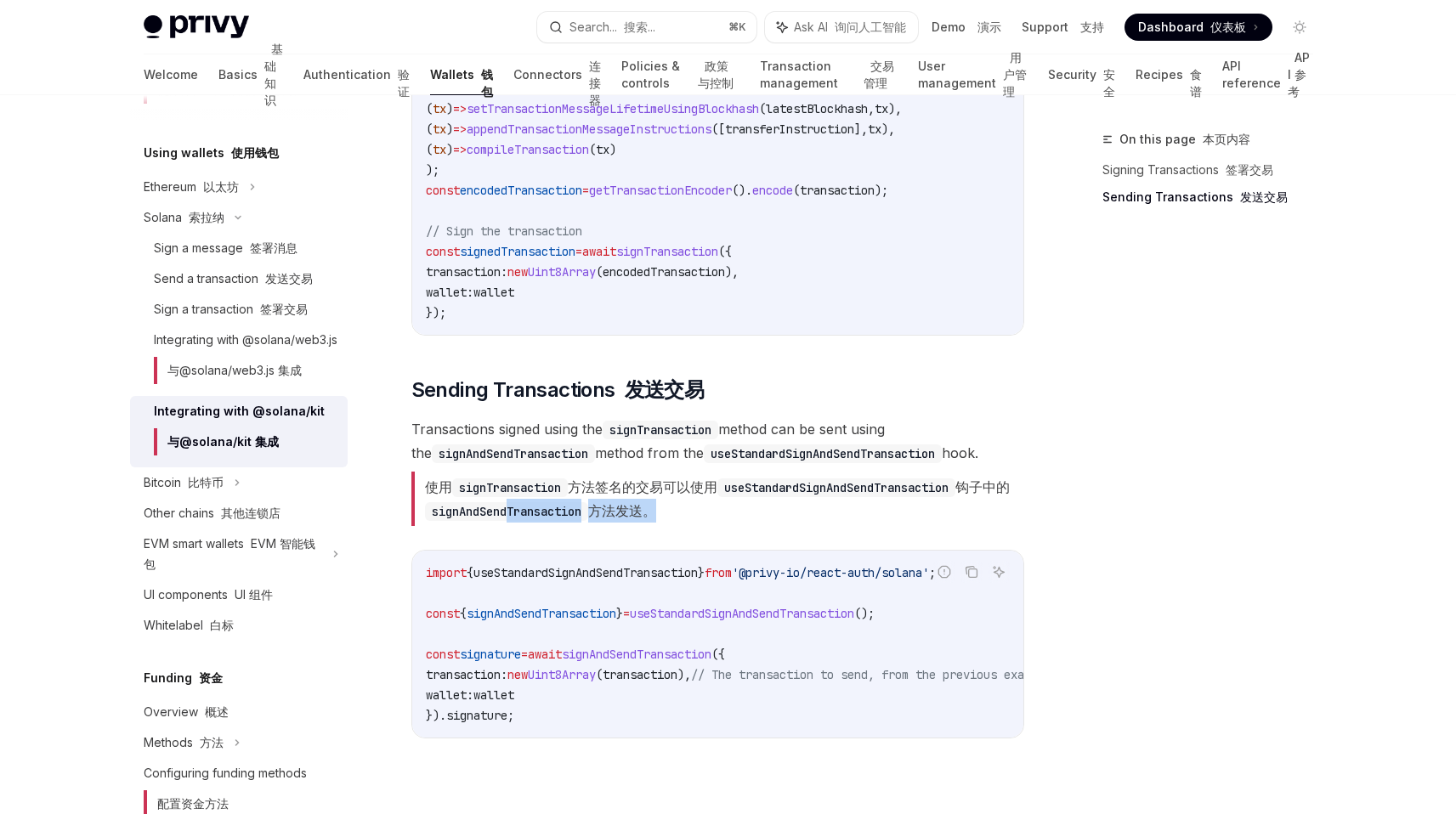
drag, startPoint x: 683, startPoint y: 506, endPoint x: 531, endPoint y: 506, distance: 152.0
click at [531, 506] on font "使用 signTransaction 方法签名的交易可以使用 useStandardSignAndSendTransaction 钩子中的 signAndSe…" at bounding box center [717, 499] width 584 height 41
click at [727, 506] on font "使用 signTransaction 方法签名的交易可以使用 useStandardSignAndSendTransaction 钩子中的 signAndSe…" at bounding box center [717, 499] width 613 height 55
drag, startPoint x: 727, startPoint y: 506, endPoint x: 492, endPoint y: 506, distance: 235.0
click at [492, 506] on font "使用 signTransaction 方法签名的交易可以使用 useStandardSignAndSendTransaction 钩子中的 signAndSe…" at bounding box center [717, 499] width 613 height 55
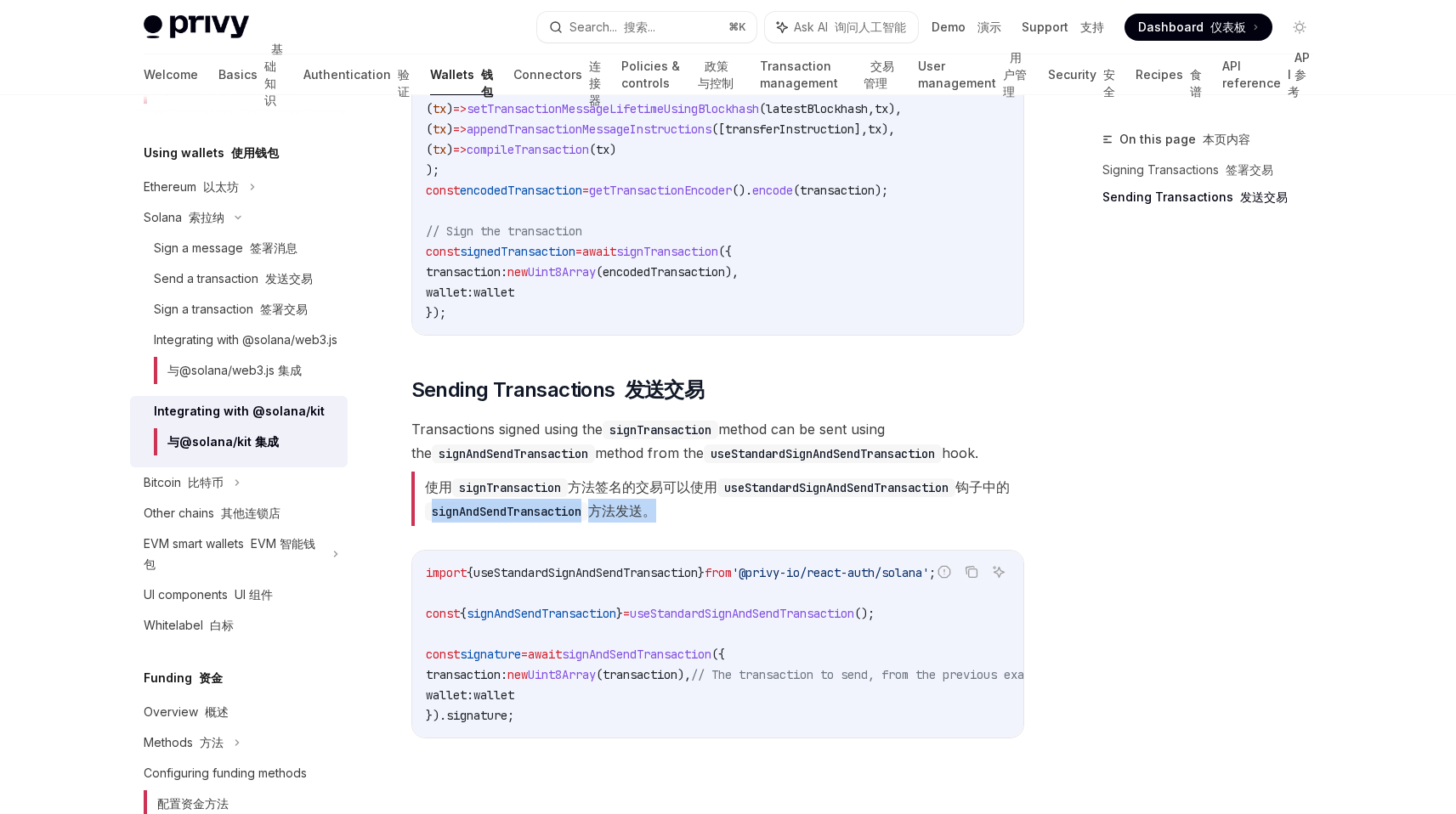
click at [492, 506] on code "signAndSendTransaction" at bounding box center [506, 511] width 163 height 19
click at [688, 506] on font "使用 signTransaction 方法签名的交易可以使用 useStandardSignAndSendTransaction 钩子中的 signAndSe…" at bounding box center [717, 499] width 584 height 41
click at [655, 657] on span "signAndSendTransaction" at bounding box center [636, 655] width 150 height 16
drag, startPoint x: 655, startPoint y: 657, endPoint x: 788, endPoint y: 456, distance: 241.0
click at [655, 657] on span "signAndSendTransaction" at bounding box center [636, 655] width 150 height 16
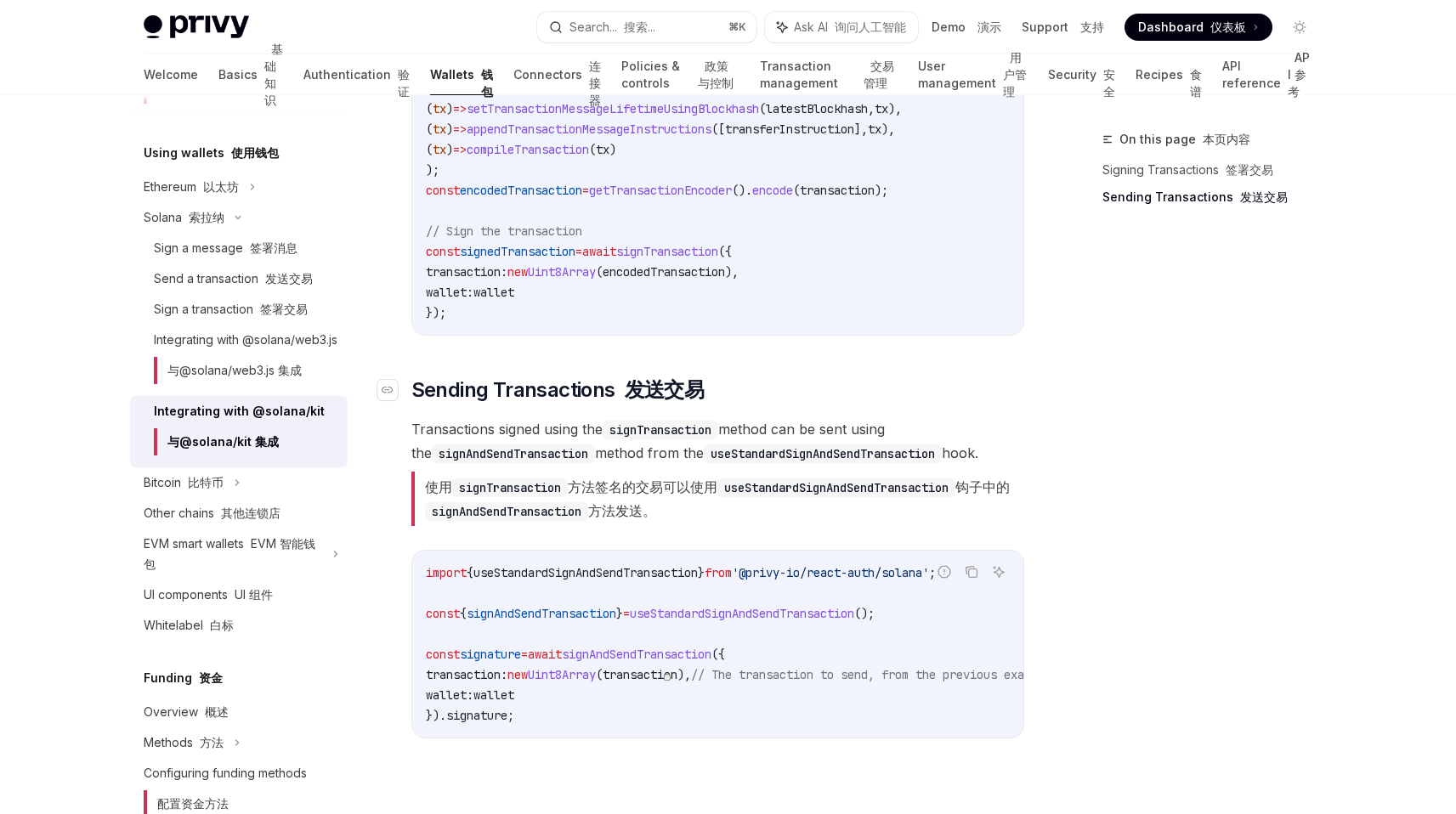
click at [793, 379] on h2 "​ Sending Transactions 发送交易" at bounding box center [717, 390] width 613 height 27
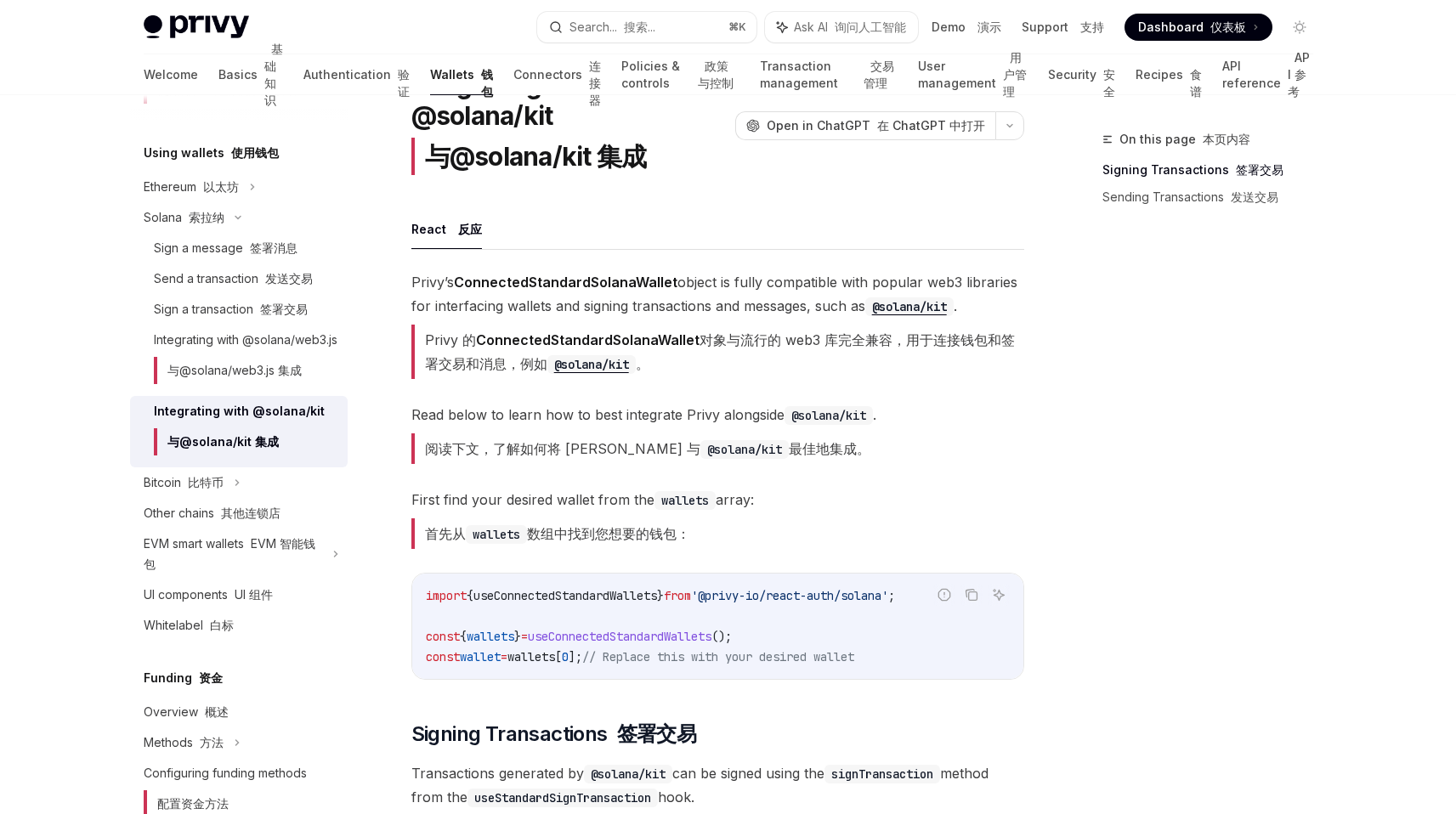
scroll to position [8, 0]
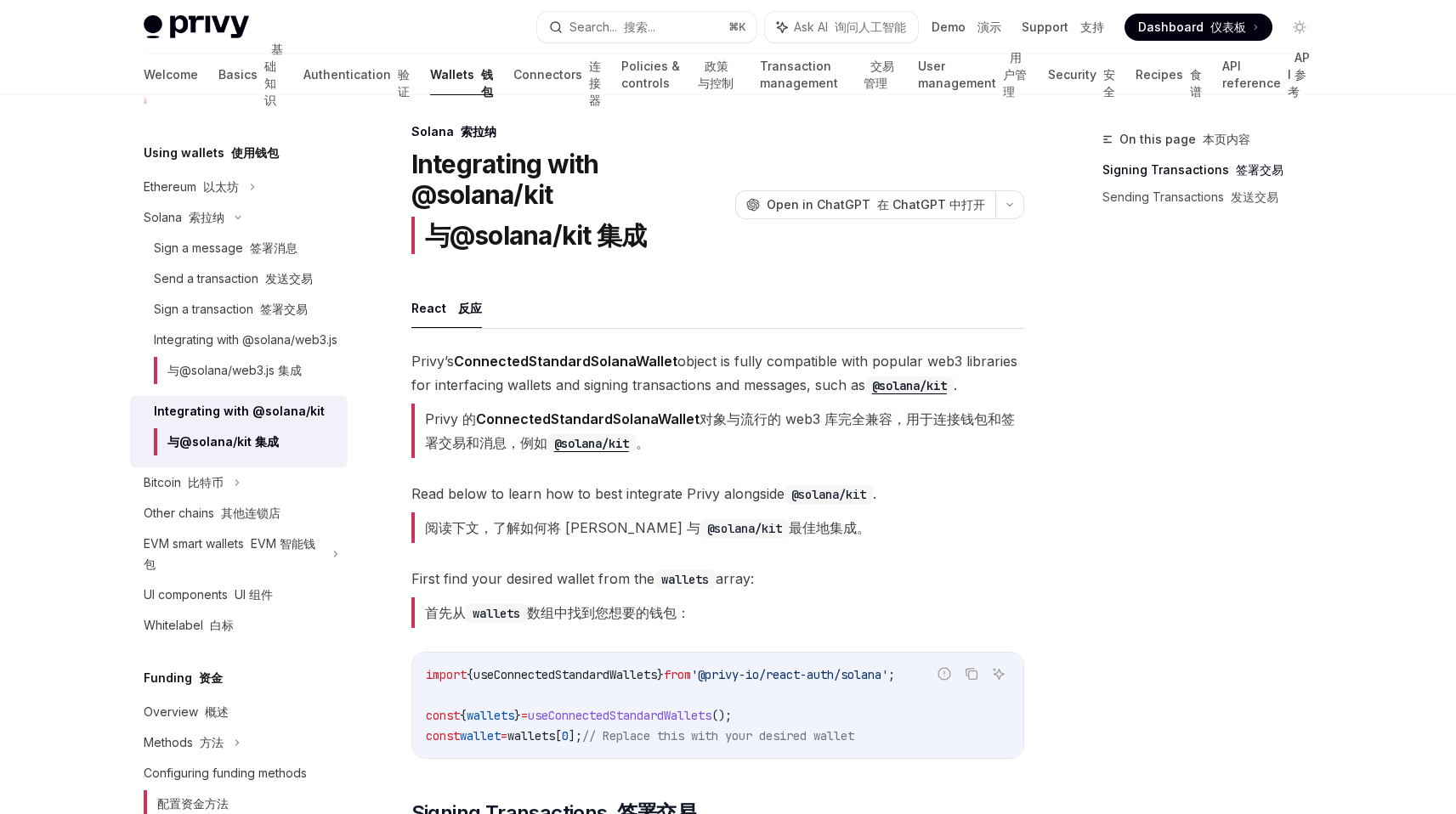
drag, startPoint x: 635, startPoint y: 523, endPoint x: 867, endPoint y: 523, distance: 232.0
click at [866, 523] on span "Read below to learn how to best integrate Privy alongside @solana/kit . 阅读下文，了解…" at bounding box center [717, 516] width 613 height 68
click at [867, 523] on span "Read below to learn how to best integrate Privy alongside @solana/kit . 阅读下文，了解…" at bounding box center [717, 516] width 613 height 68
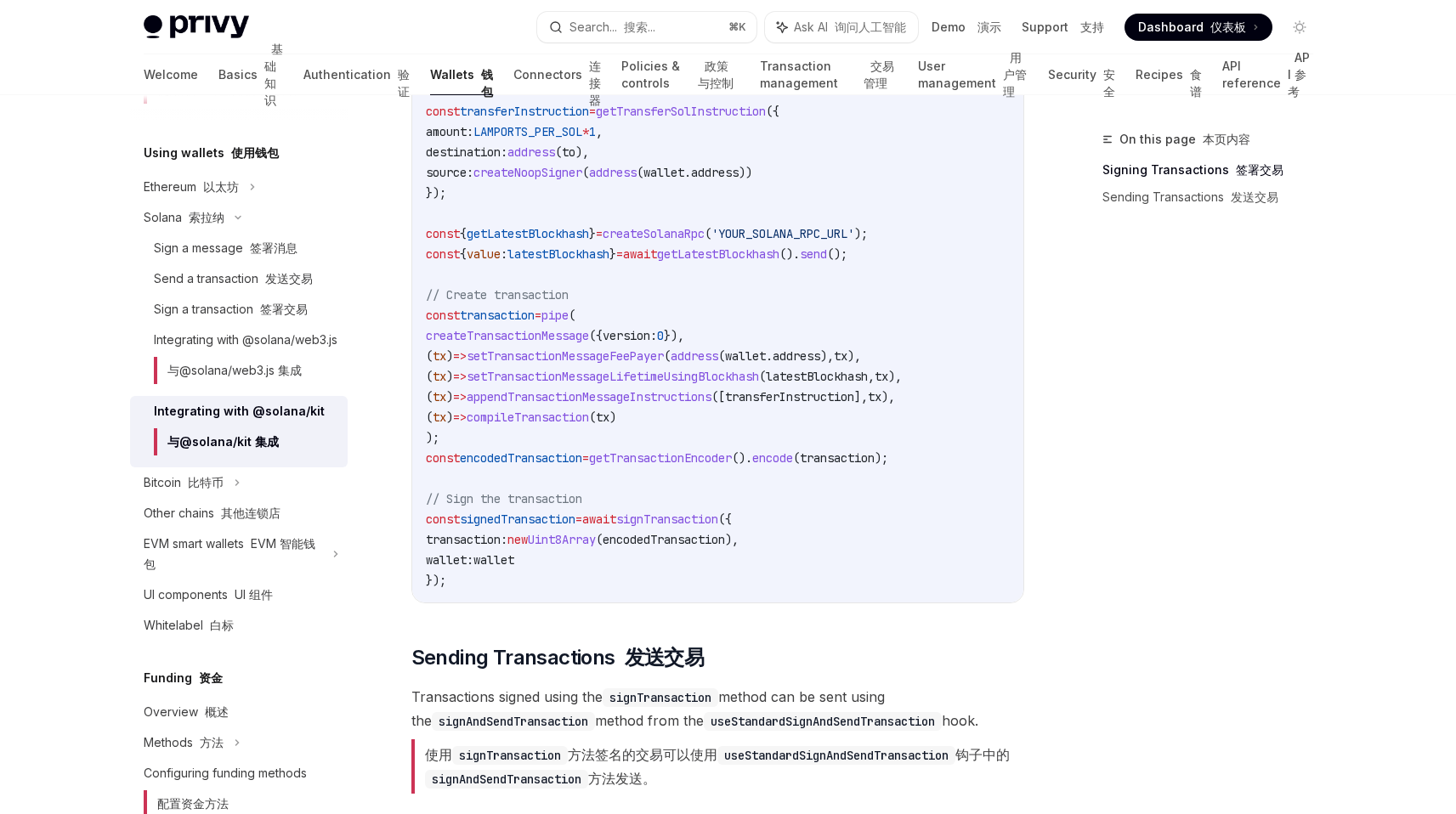
scroll to position [1788, 0]
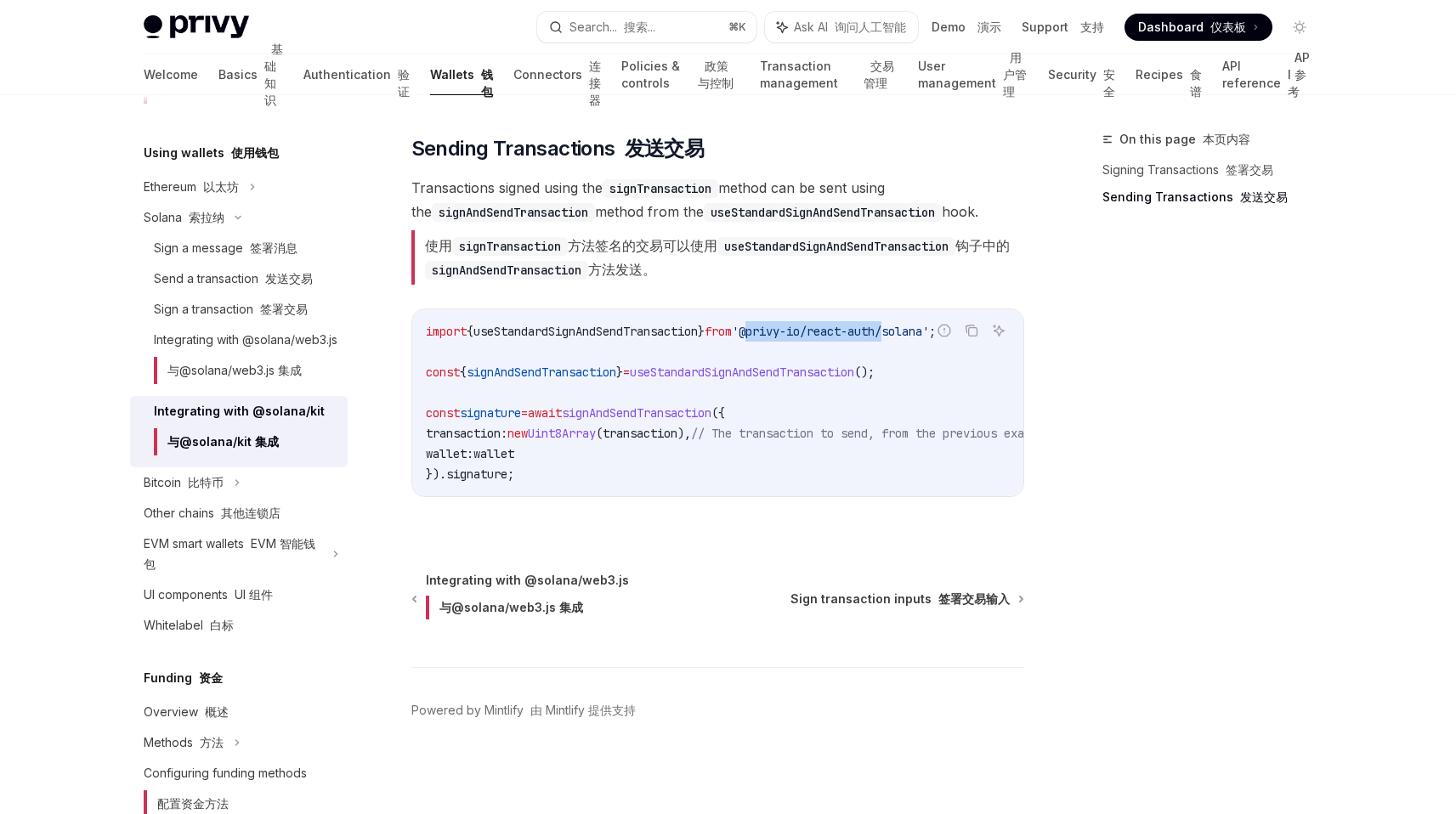
drag, startPoint x: 773, startPoint y: 313, endPoint x: 916, endPoint y: 313, distance: 143.0
click at [916, 323] on span "'@privy-io/react-auth/solana'" at bounding box center [831, 331] width 197 height 16
copy span "@privy-io/react-auth"
click at [589, 402] on code "import { useStandardSignAndSendTransaction } from '@privy-io/react-auth/solana'…" at bounding box center [759, 403] width 666 height 163
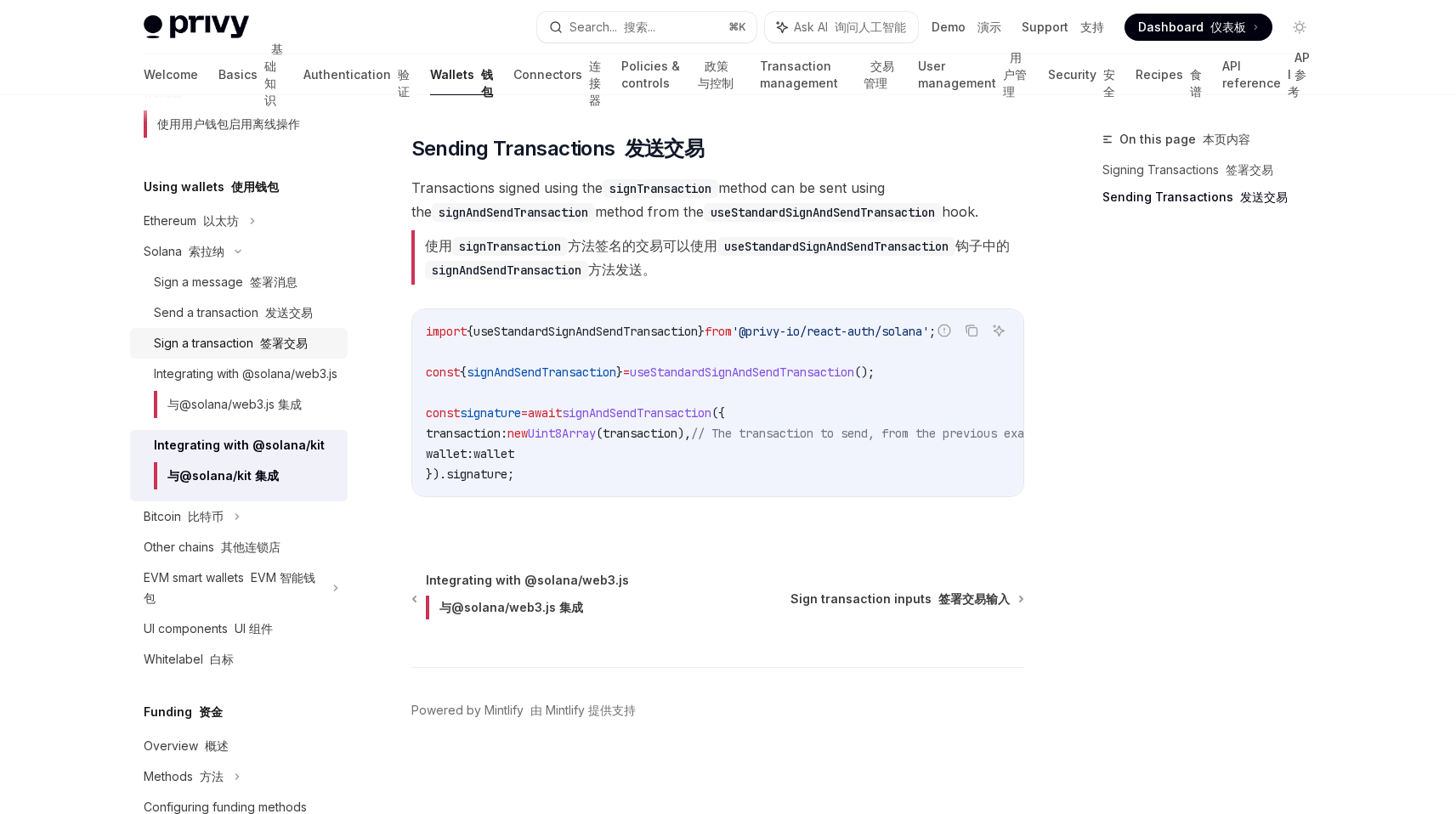
scroll to position [419, 0]
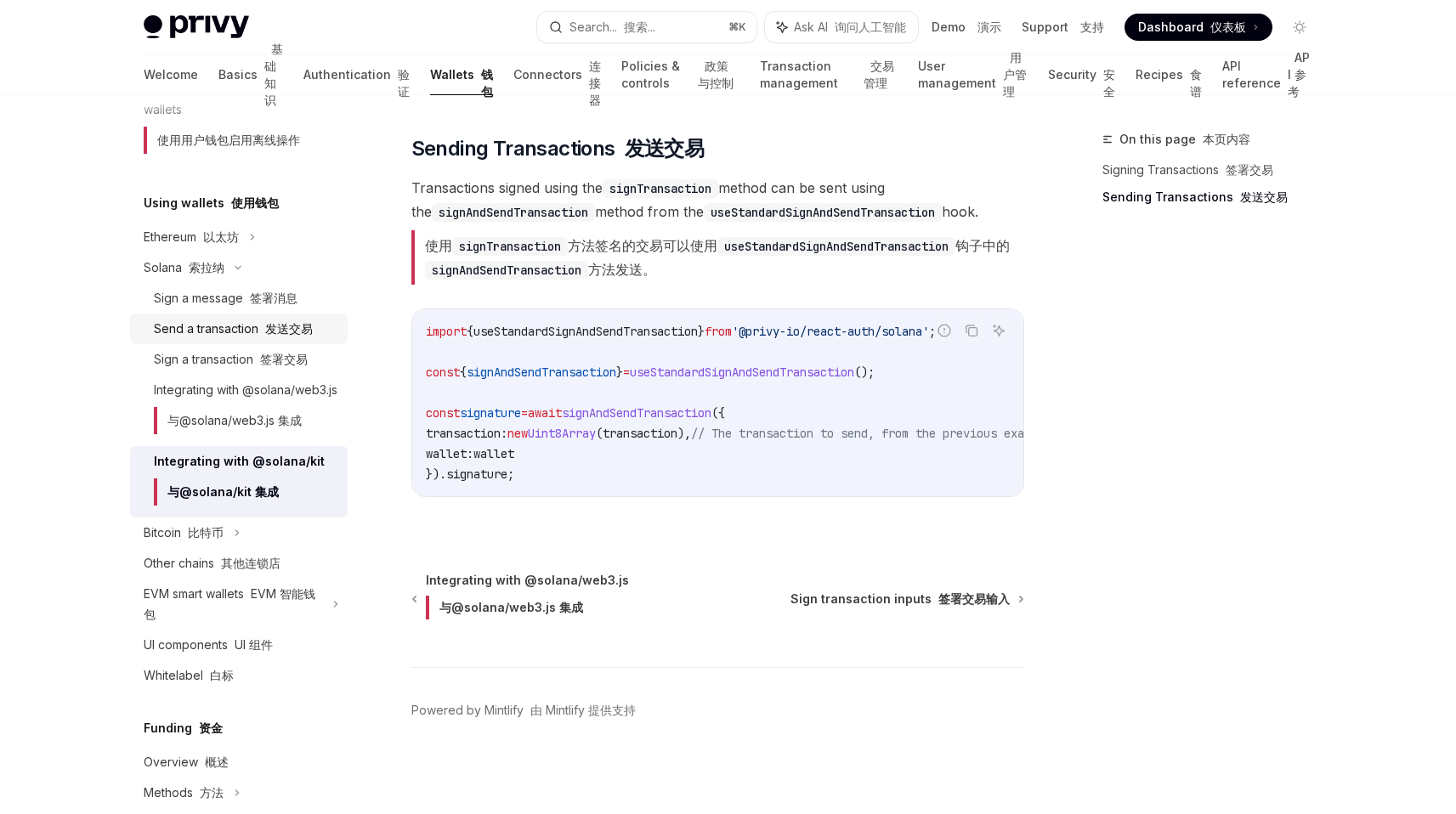
click at [289, 322] on font "发送交易" at bounding box center [288, 328] width 48 height 15
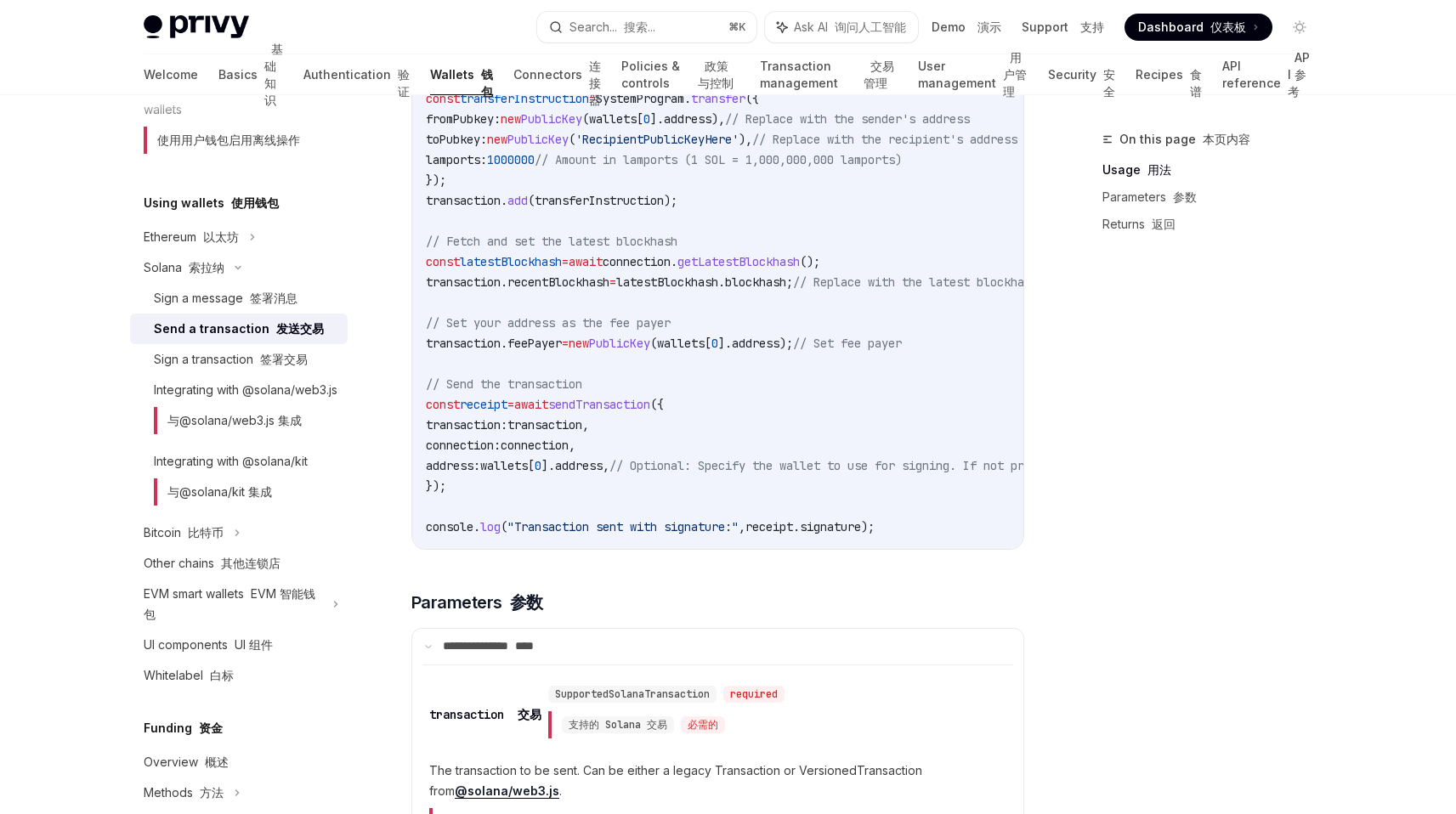
scroll to position [1171, 0]
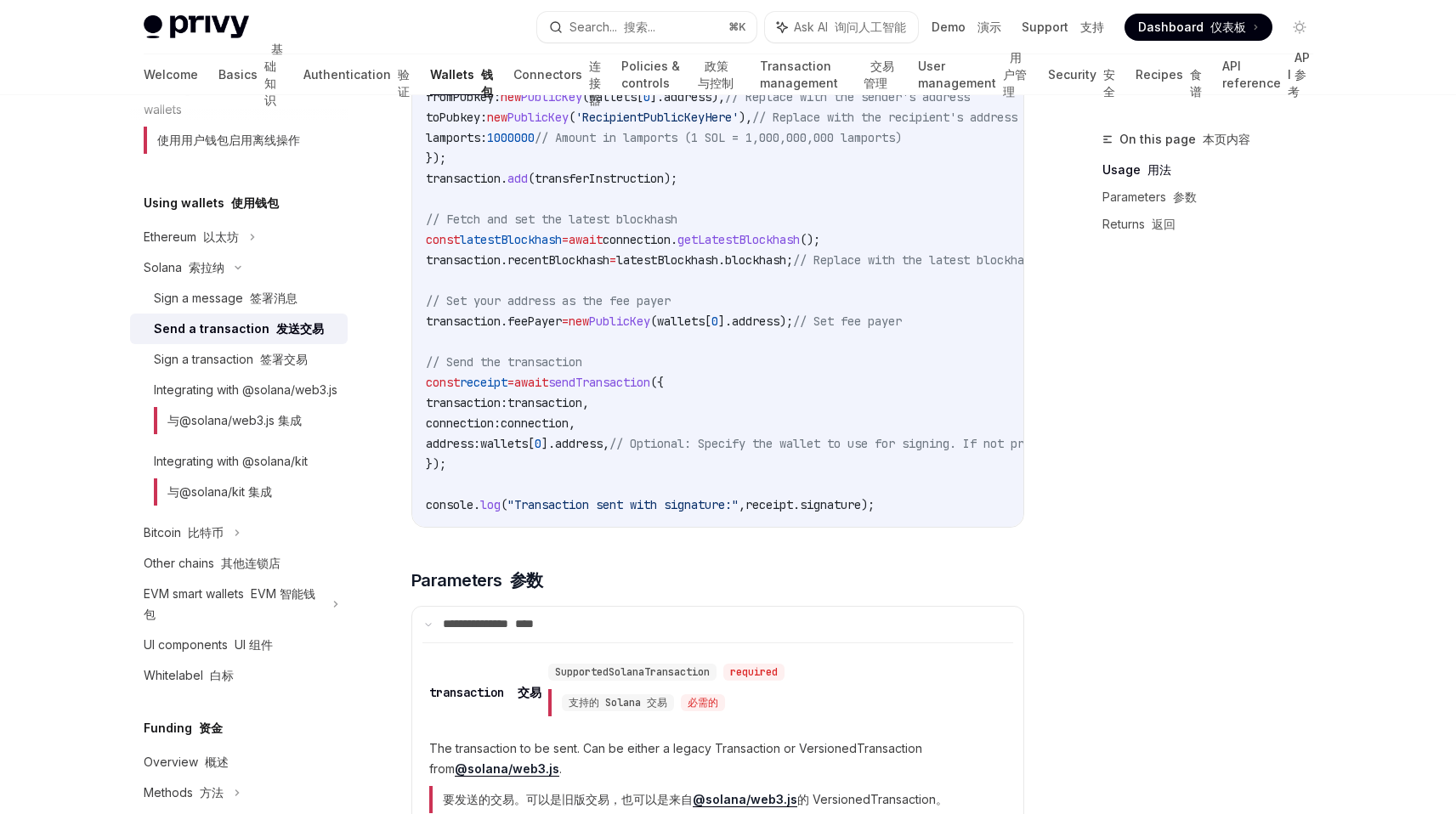
click at [630, 390] on span "sendTransaction" at bounding box center [599, 383] width 102 height 16
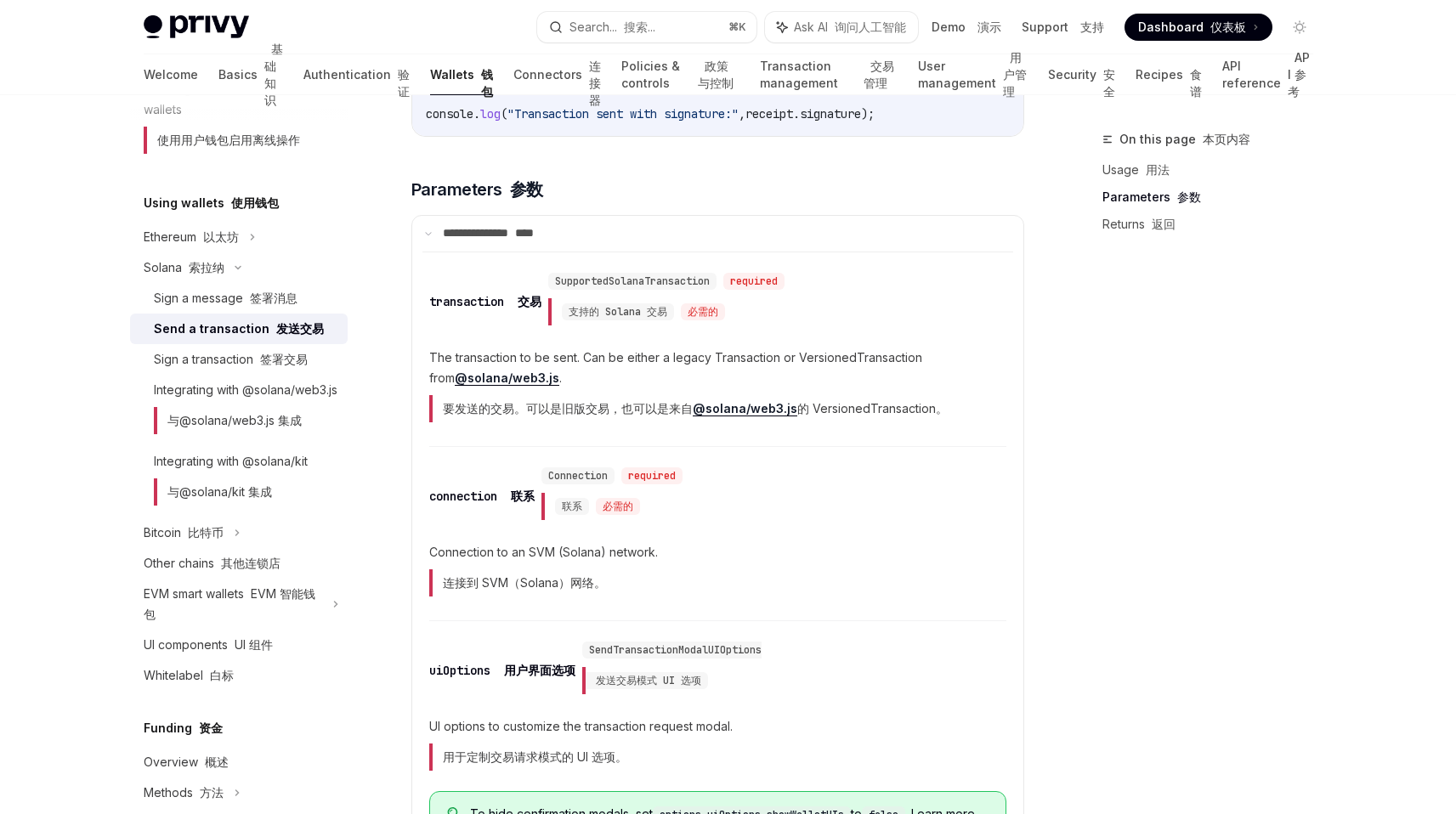
scroll to position [1604, 0]
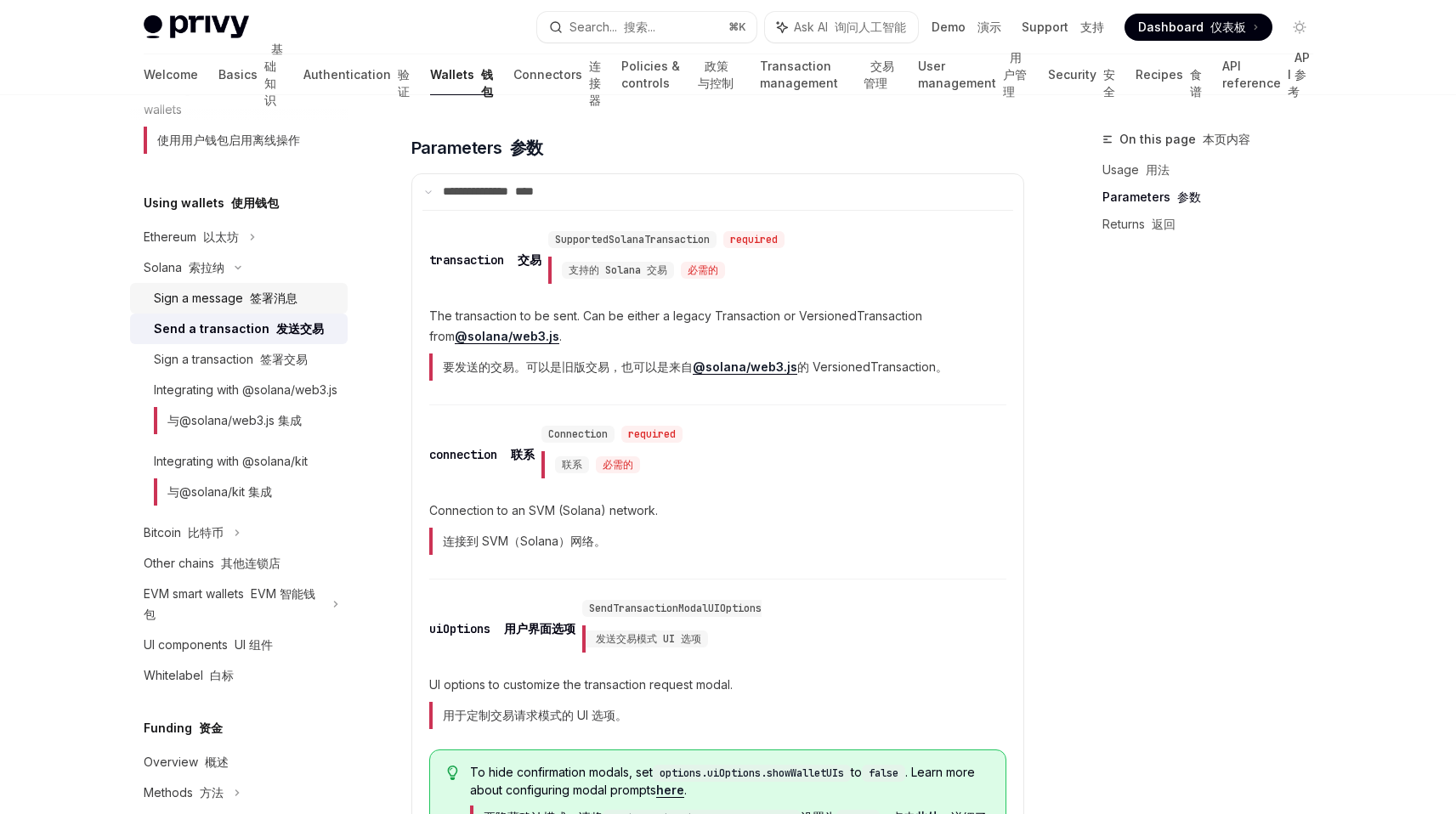
click at [246, 287] on link "Sign a message 签署消息" at bounding box center [238, 298] width 218 height 30
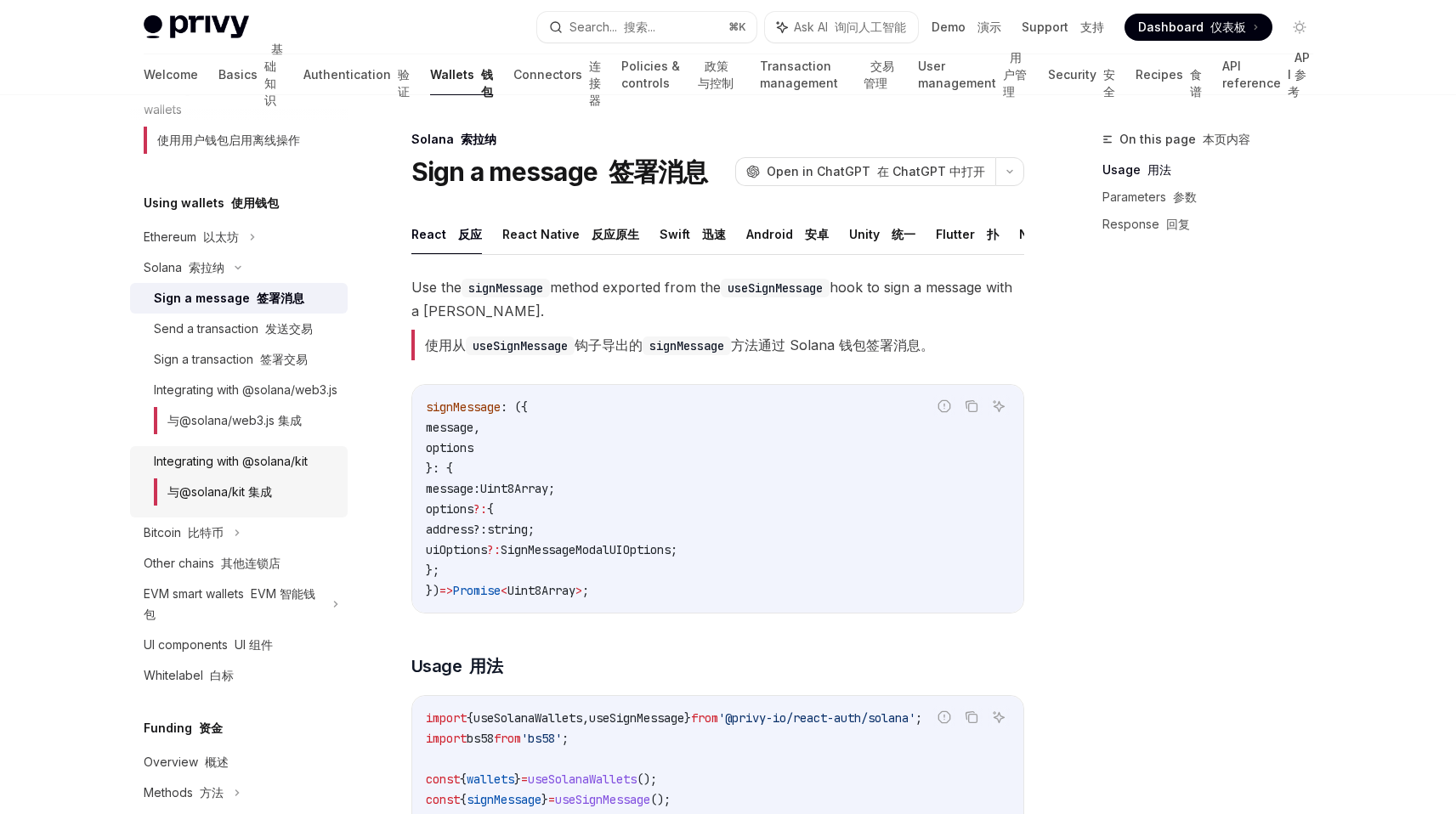
click at [235, 502] on font "与@solana/kit 集成" at bounding box center [212, 493] width 118 height 27
type textarea "*"
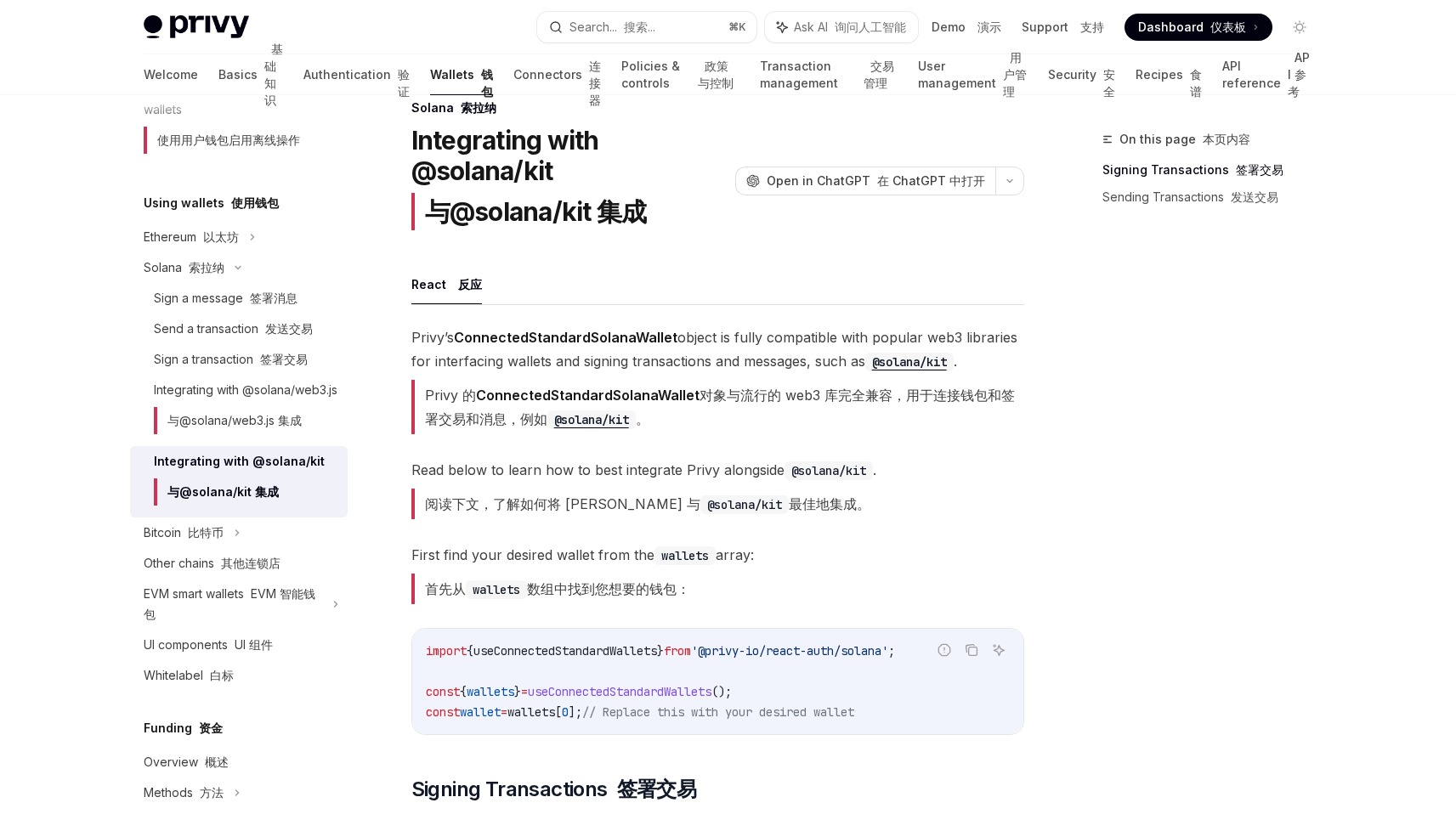
scroll to position [35, 0]
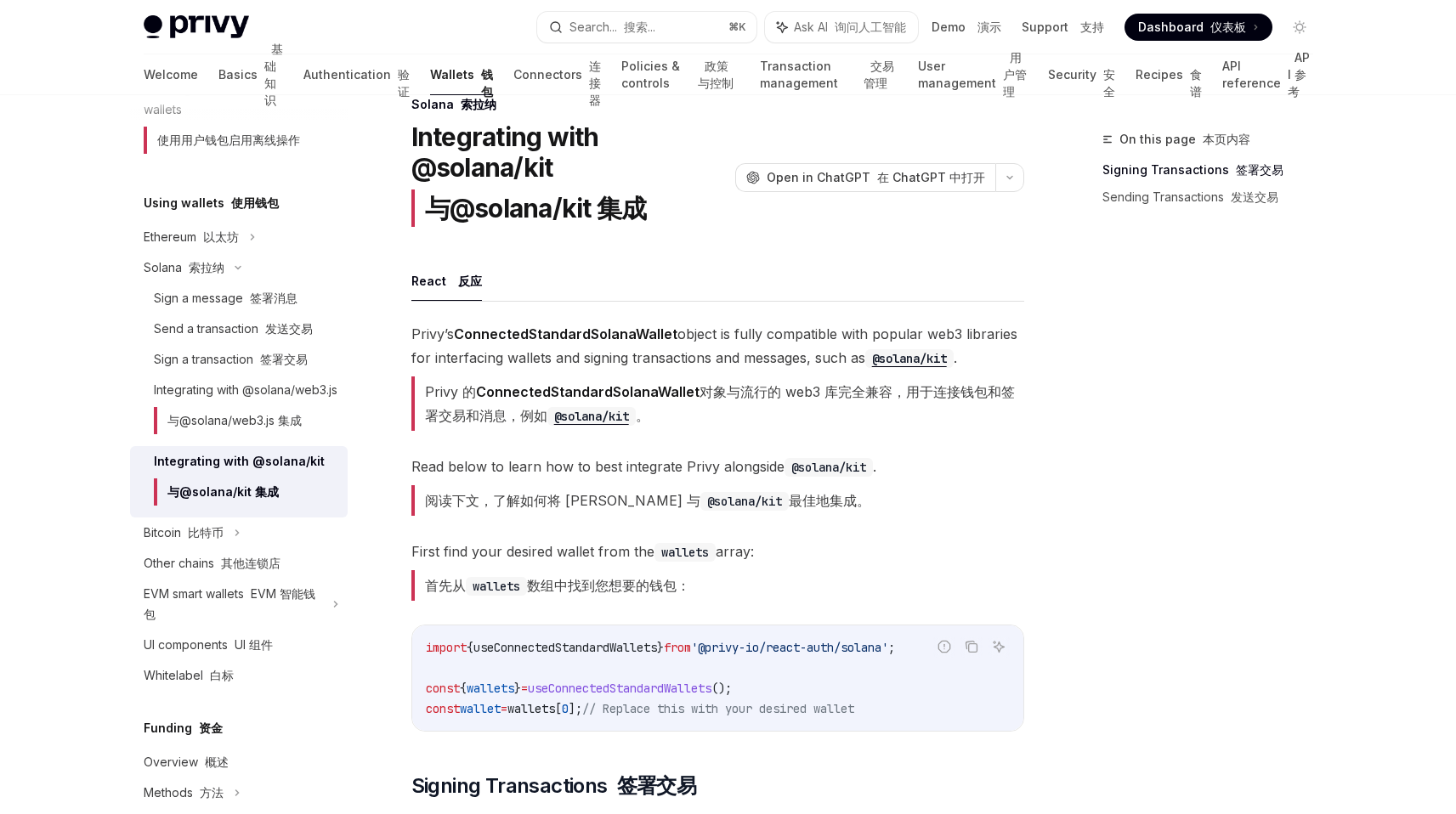
click at [545, 390] on strong "ConnectedStandardSolanaWallet" at bounding box center [587, 391] width 224 height 17
drag, startPoint x: 545, startPoint y: 390, endPoint x: 840, endPoint y: 390, distance: 295.0
click at [840, 390] on font "Privy 的 ConnectedStandardSolanaWallet 对象与流行的 web3 库完全兼容，用于连接钱包和签署交易和消息，例如 @sola…" at bounding box center [720, 404] width 590 height 41
click at [594, 390] on strong "ConnectedStandardSolanaWallet" at bounding box center [587, 391] width 224 height 17
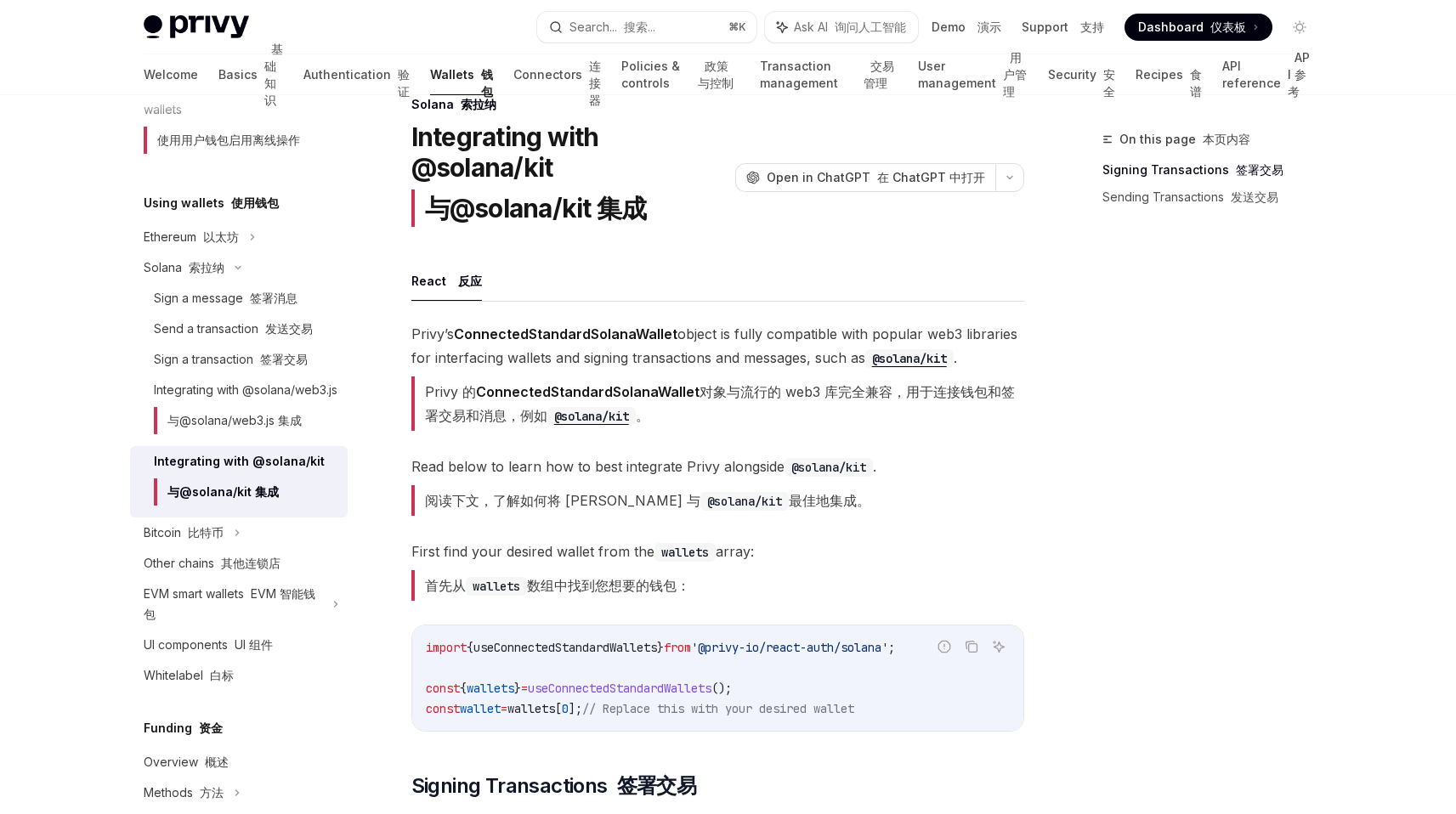
click at [453, 388] on font "Privy 的 ConnectedStandardSolanaWallet 对象与流行的 web3 库完全兼容，用于连接钱包和签署交易和消息，例如 @sola…" at bounding box center [720, 404] width 590 height 41
drag, startPoint x: 453, startPoint y: 388, endPoint x: 563, endPoint y: 388, distance: 110.0
click at [563, 388] on font "Privy 的 ConnectedStandardSolanaWallet 对象与流行的 web3 库完全兼容，用于连接钱包和签署交易和消息，例如 @sola…" at bounding box center [720, 404] width 590 height 41
click at [563, 388] on strong "ConnectedStandardSolanaWallet" at bounding box center [587, 391] width 224 height 17
click at [516, 394] on strong "ConnectedStandardSolanaWallet" at bounding box center [587, 391] width 224 height 17
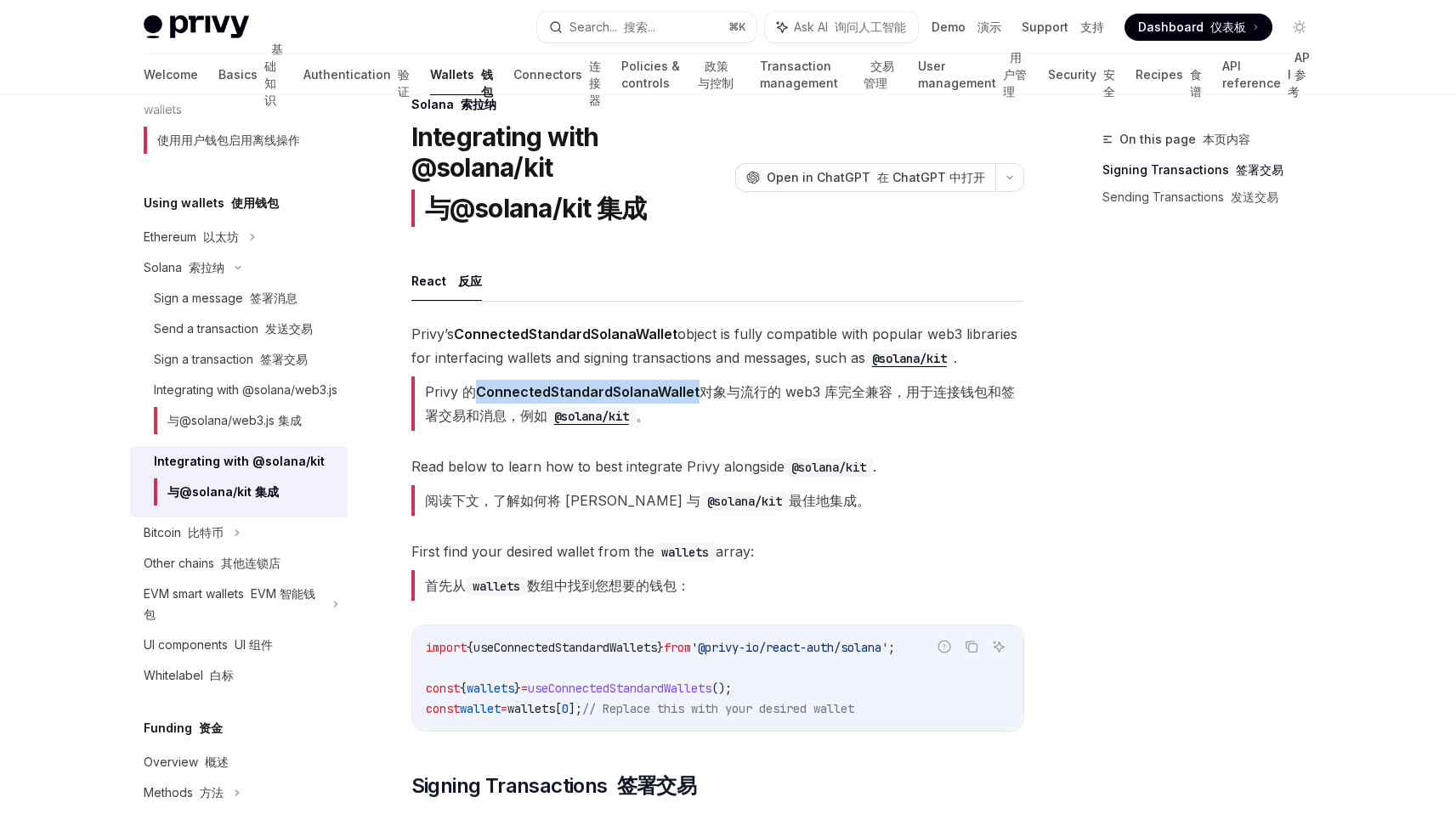
click at [516, 394] on strong "ConnectedStandardSolanaWallet" at bounding box center [587, 391] width 224 height 17
copy strong "ConnectedStandardSolanaWallet"
click at [693, 398] on strong "ConnectedStandardSolanaWallet" at bounding box center [587, 391] width 224 height 17
drag, startPoint x: 693, startPoint y: 398, endPoint x: 852, endPoint y: 398, distance: 159.0
click at [852, 398] on font "Privy 的 ConnectedStandardSolanaWallet 对象与流行的 web3 库完全兼容，用于连接钱包和签署交易和消息，例如 @sola…" at bounding box center [720, 404] width 590 height 41
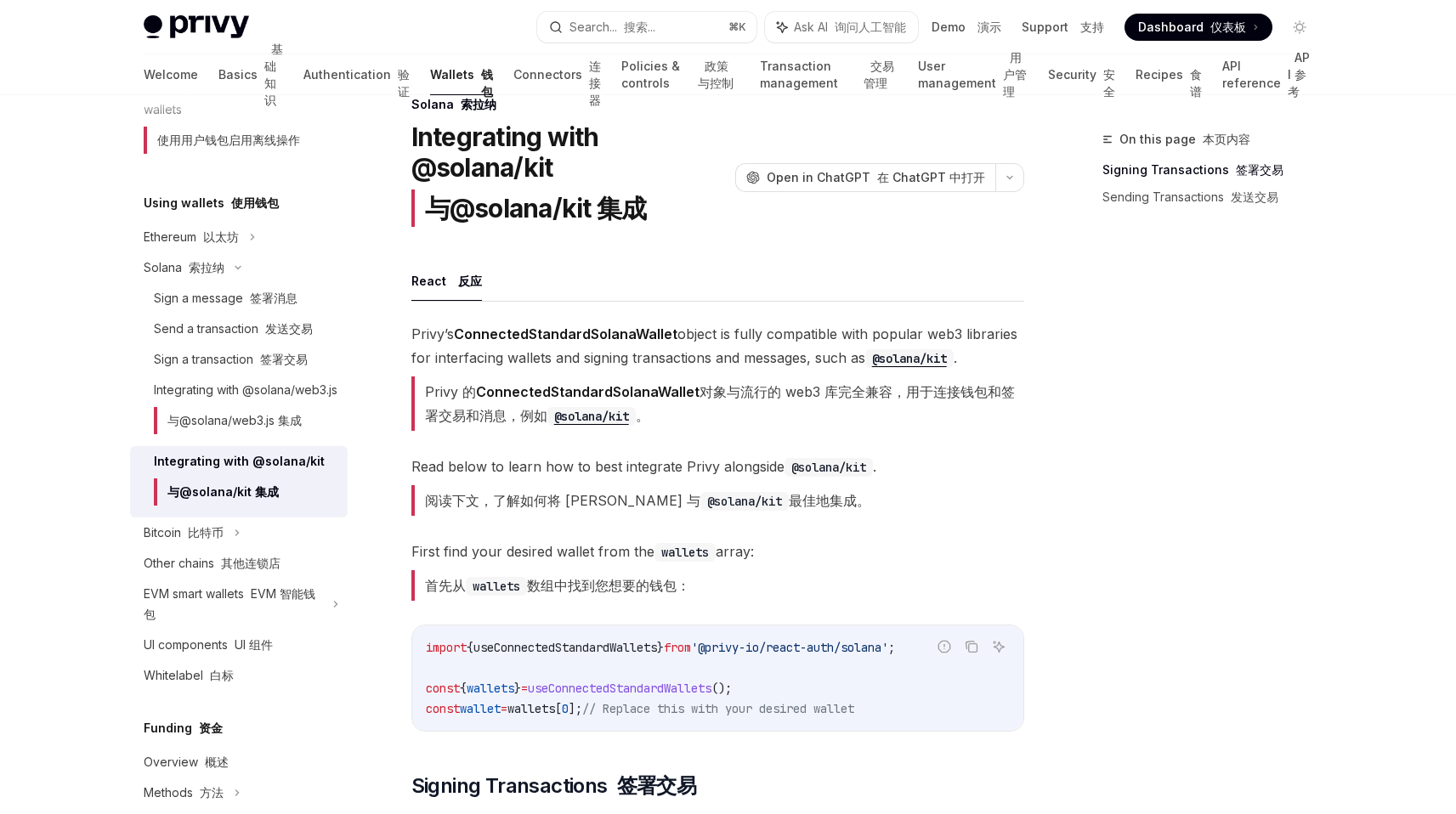
click at [761, 407] on font "Privy 的 ConnectedStandardSolanaWallet 对象与流行的 web3 库完全兼容，用于连接钱包和签署交易和消息，例如 @sola…" at bounding box center [717, 404] width 613 height 55
click at [700, 388] on font "Privy 的 ConnectedStandardSolanaWallet 对象与流行的 web3 库完全兼容，用于连接钱包和签署交易和消息，例如 @sola…" at bounding box center [720, 404] width 590 height 41
drag, startPoint x: 700, startPoint y: 388, endPoint x: 881, endPoint y: 388, distance: 181.0
click at [881, 388] on font "Privy 的 ConnectedStandardSolanaWallet 对象与流行的 web3 库完全兼容，用于连接钱包和签署交易和消息，例如 @sola…" at bounding box center [720, 404] width 590 height 41
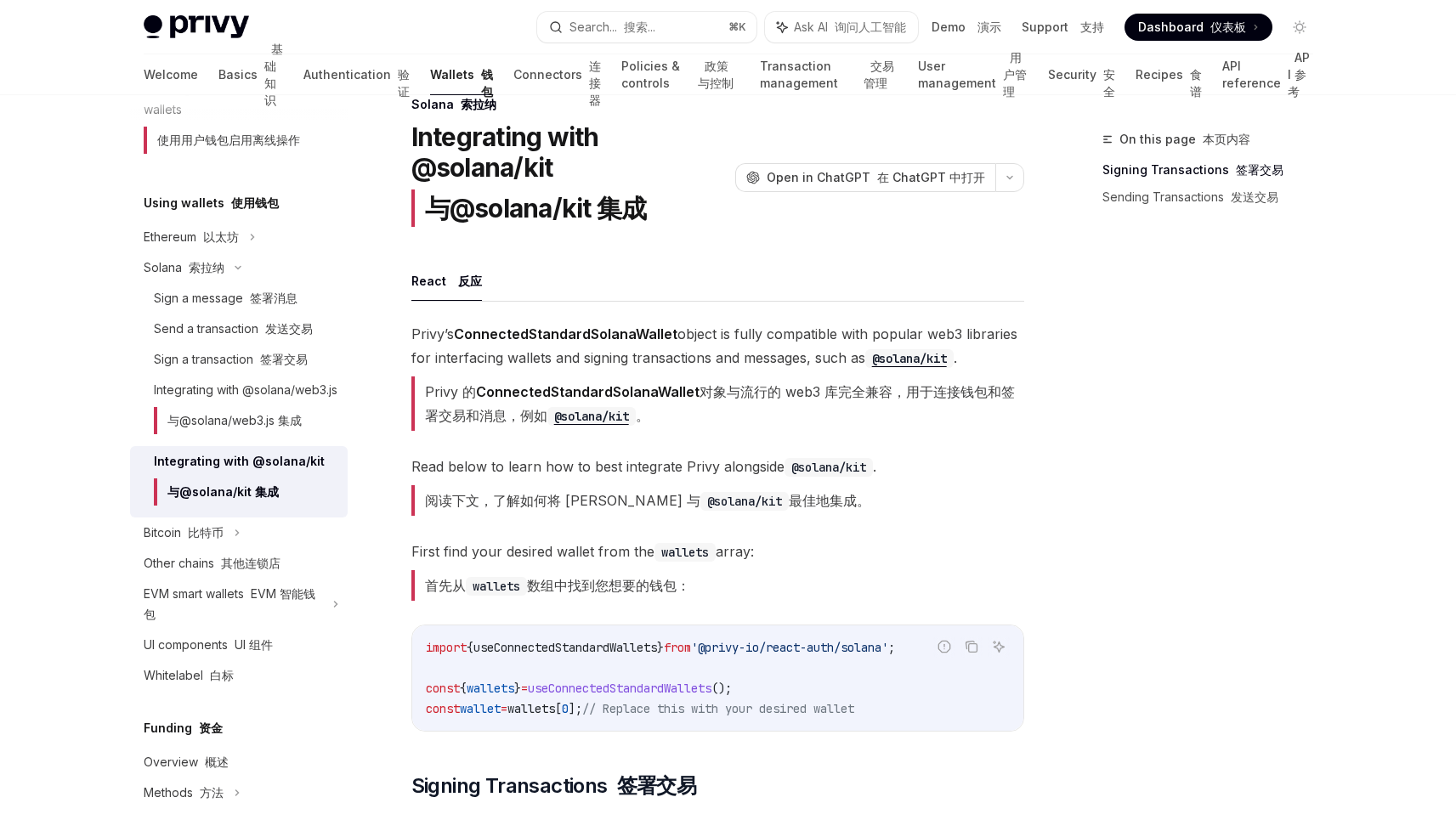
click at [951, 389] on font "Privy 的 ConnectedStandardSolanaWallet 对象与流行的 web3 库完全兼容，用于连接钱包和签署交易和消息，例如 @sola…" at bounding box center [720, 404] width 590 height 41
drag, startPoint x: 918, startPoint y: 389, endPoint x: 945, endPoint y: 435, distance: 53.3
click at [961, 435] on span "[PERSON_NAME] ConnectedStandardSolanaWallet object is fully compatible with pop…" at bounding box center [717, 380] width 613 height 115
click at [854, 469] on code "@solana/kit" at bounding box center [829, 467] width 88 height 19
click at [760, 643] on span "'@privy-io/react-auth/solana'" at bounding box center [790, 648] width 197 height 16
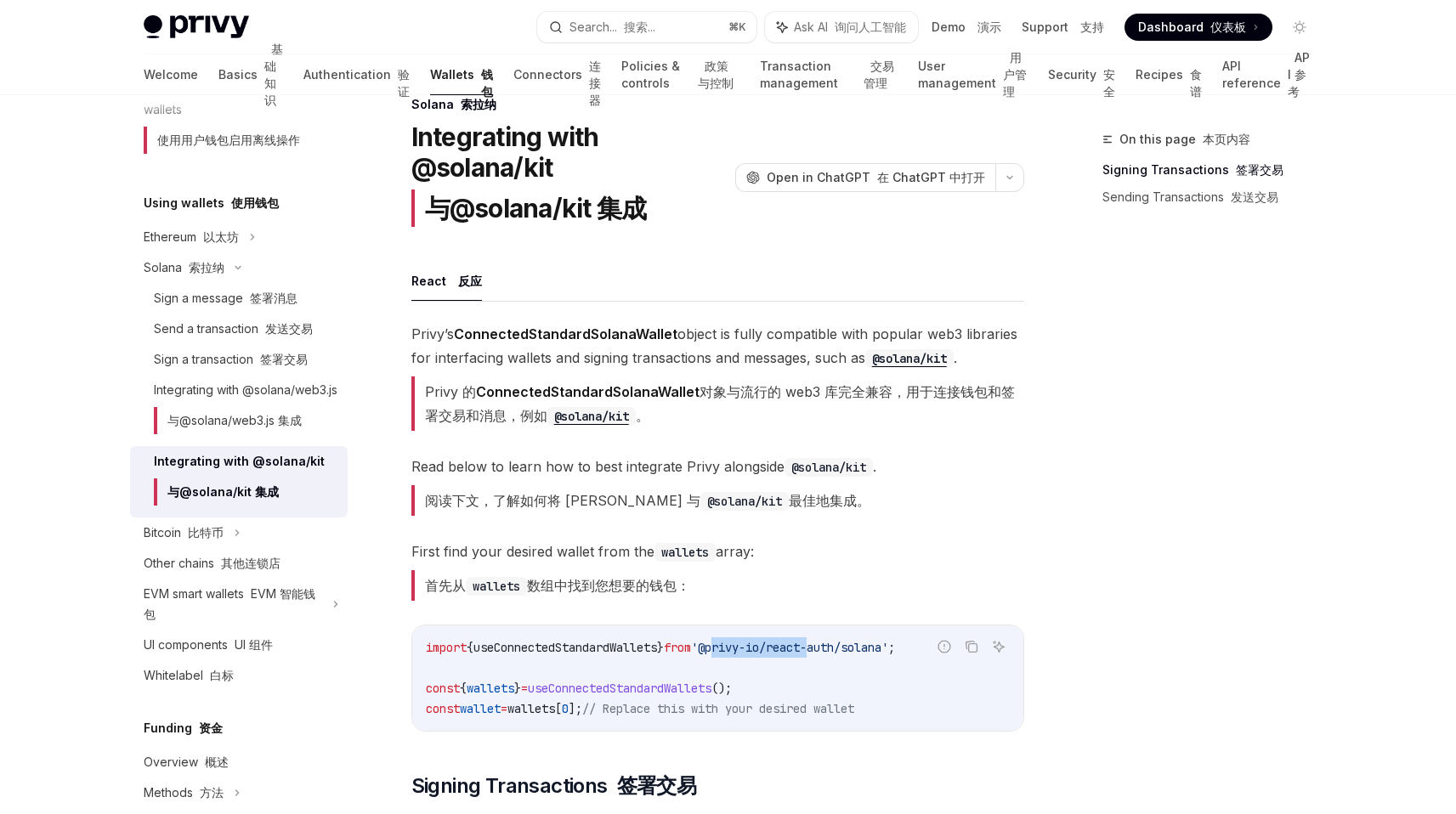
drag, startPoint x: 760, startPoint y: 643, endPoint x: 827, endPoint y: 643, distance: 67.0
click at [827, 643] on span "'@privy-io/react-auth/solana'" at bounding box center [790, 648] width 197 height 16
click at [857, 643] on span "'@privy-io/react-auth/solana'" at bounding box center [790, 648] width 197 height 16
drag, startPoint x: 857, startPoint y: 643, endPoint x: 753, endPoint y: 644, distance: 104.0
click at [753, 644] on span "'@privy-io/react-auth/solana'" at bounding box center [790, 648] width 197 height 16
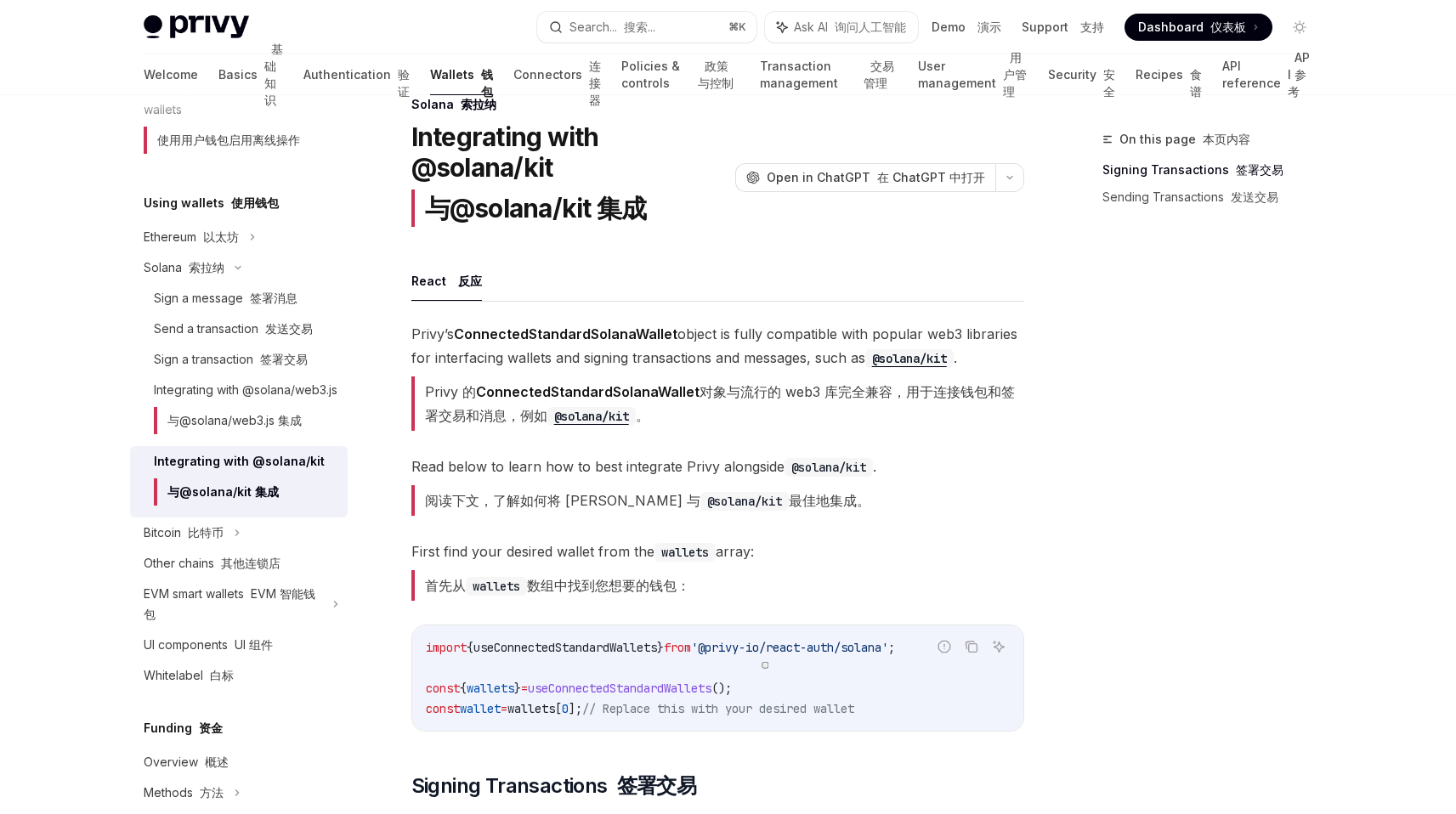
click at [650, 390] on strong "ConnectedStandardSolanaWallet" at bounding box center [587, 391] width 224 height 17
click at [714, 519] on span "Read below to learn how to best integrate Privy alongside @solana/kit . 阅读下文，了解…" at bounding box center [717, 489] width 613 height 68
drag, startPoint x: 741, startPoint y: 386, endPoint x: 885, endPoint y: 386, distance: 144.0
click at [884, 386] on font "Privy 的 ConnectedStandardSolanaWallet 对象与流行的 web3 库完全兼容，用于连接钱包和签署交易和消息，例如 @sola…" at bounding box center [720, 404] width 590 height 41
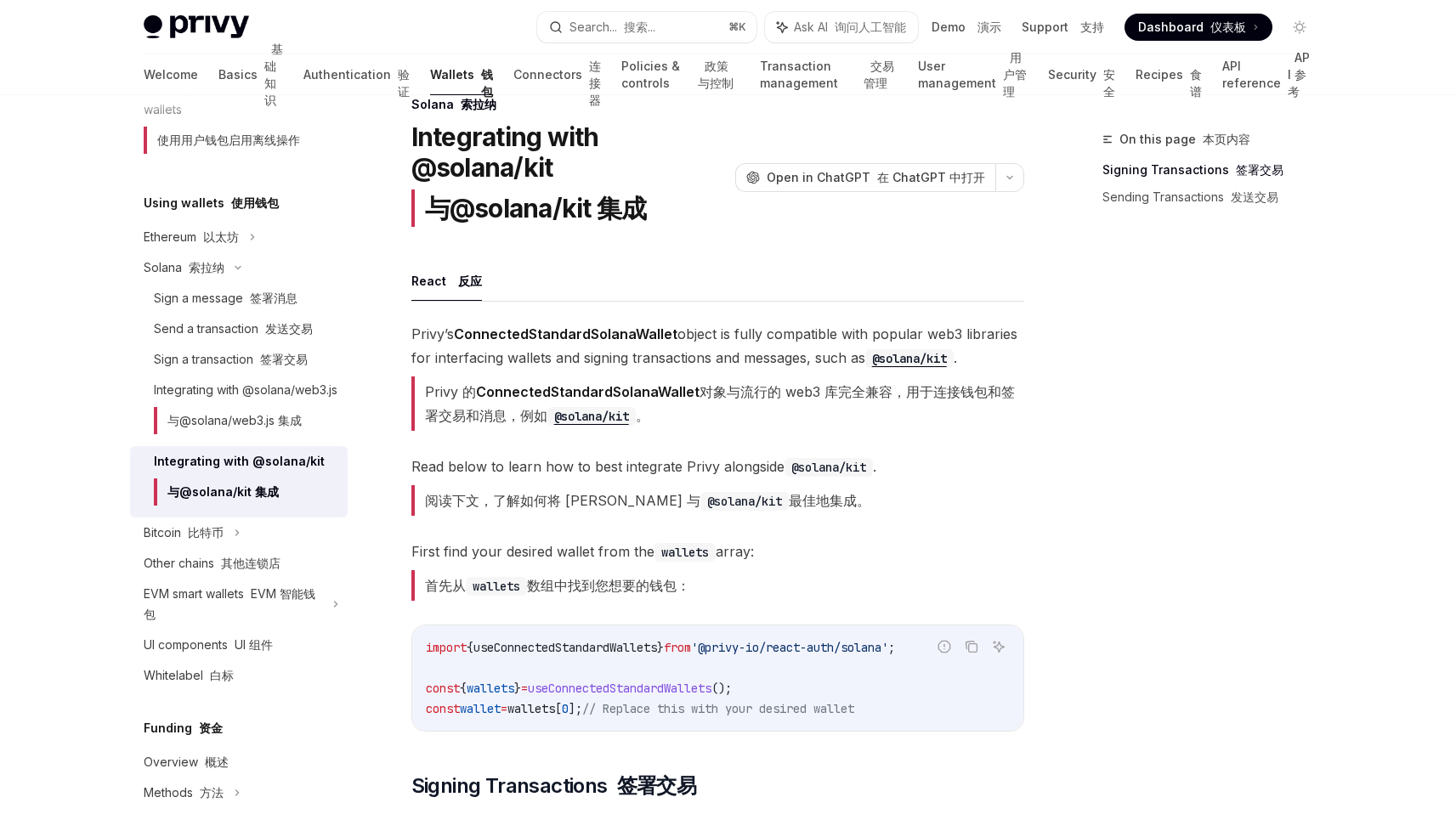
click at [720, 464] on span "Read below to learn how to best integrate Privy alongside @solana/kit . 阅读下文，了解…" at bounding box center [717, 489] width 613 height 68
click at [604, 390] on strong "ConnectedStandardSolanaWallet" at bounding box center [587, 391] width 224 height 17
click at [604, 512] on font "阅读下文，了解如何将 Privy 与 @solana/kit 最佳地集成。" at bounding box center [641, 500] width 459 height 30
drag, startPoint x: 523, startPoint y: 500, endPoint x: 803, endPoint y: 500, distance: 280.0
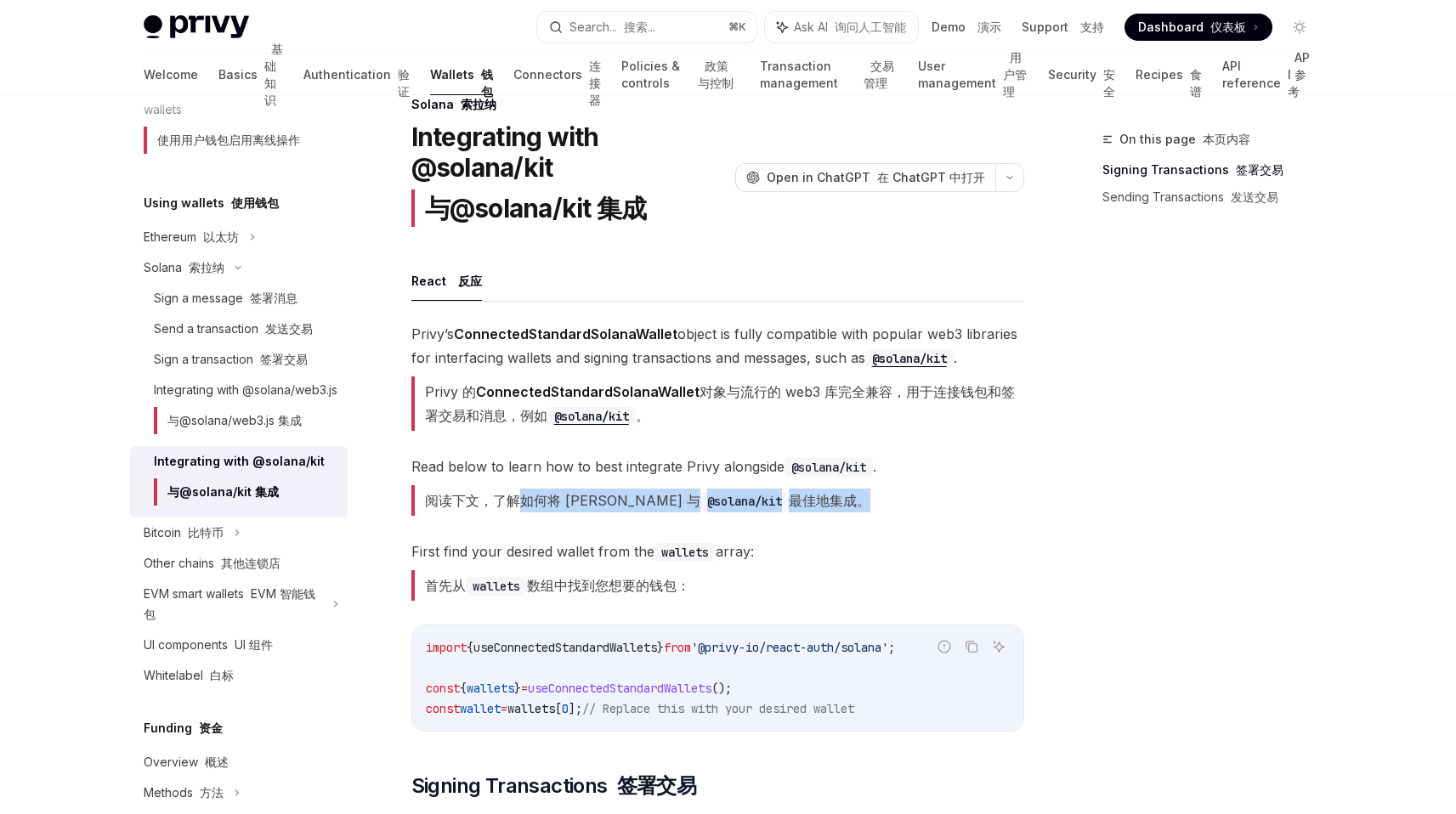
click at [801, 500] on span "Read below to learn how to best integrate Privy alongside @solana/kit . 阅读下文，了解…" at bounding box center [717, 489] width 613 height 68
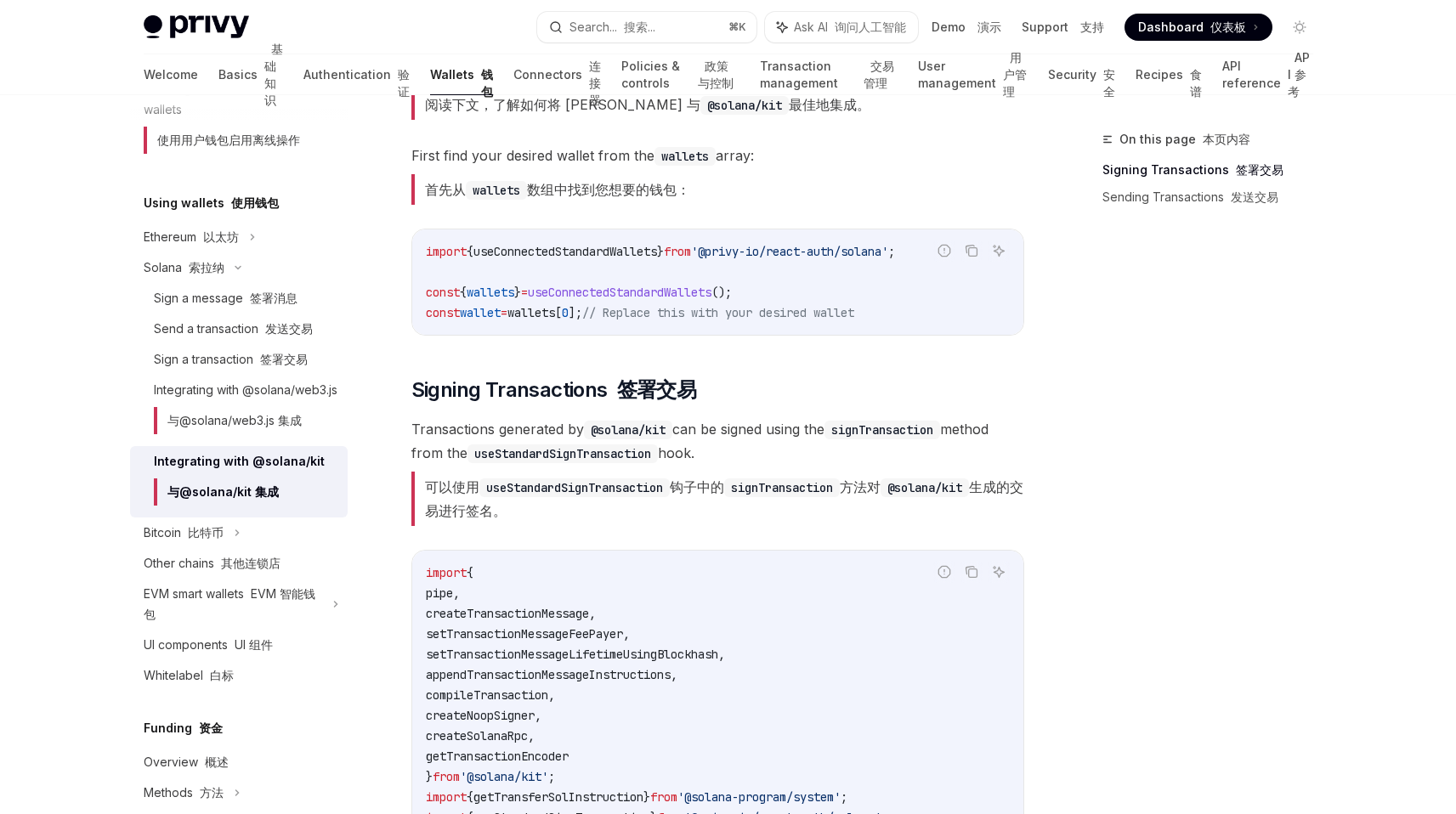
click at [619, 495] on code "useStandardSignTransaction" at bounding box center [575, 488] width 191 height 19
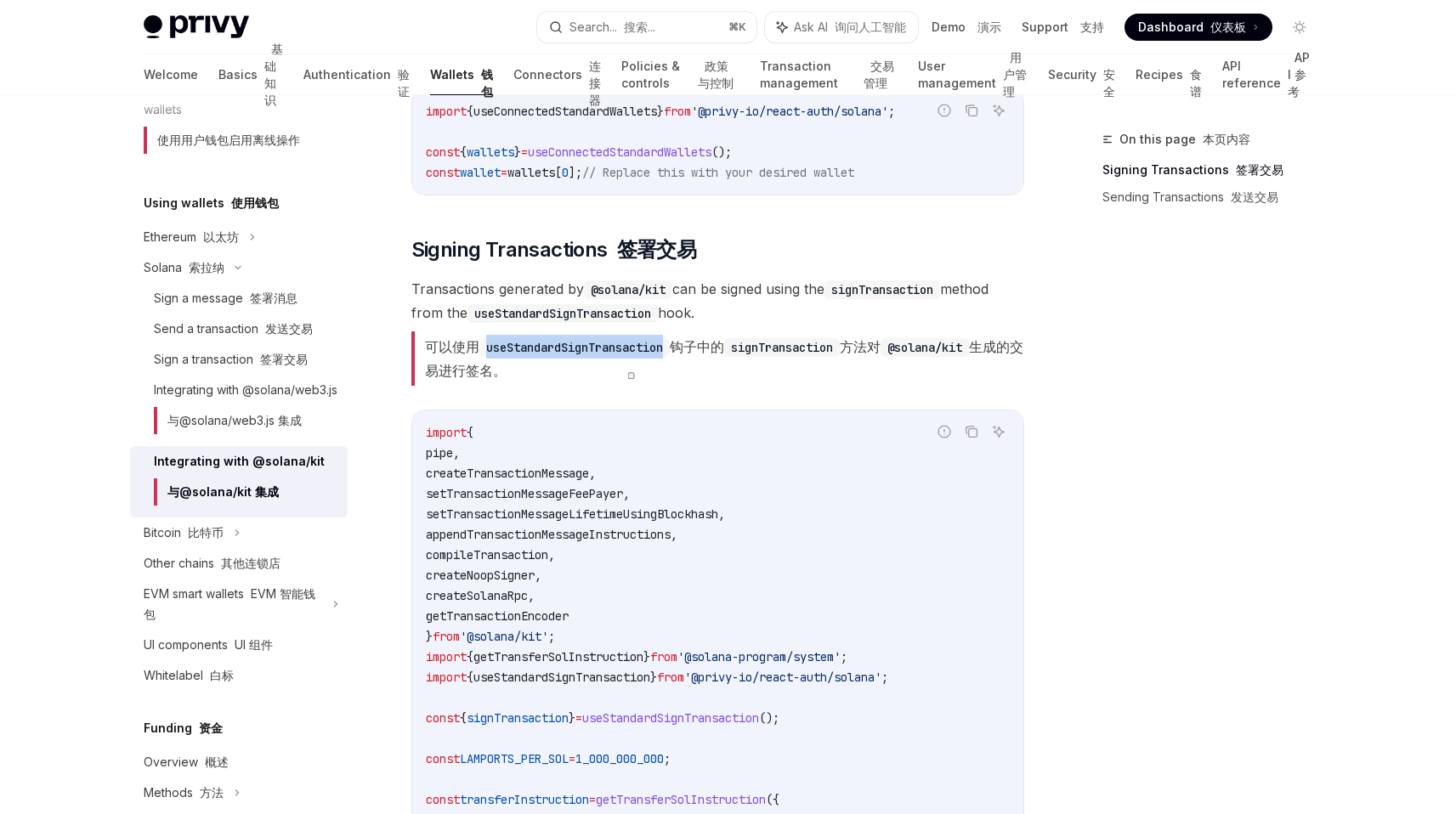
scroll to position [576, 0]
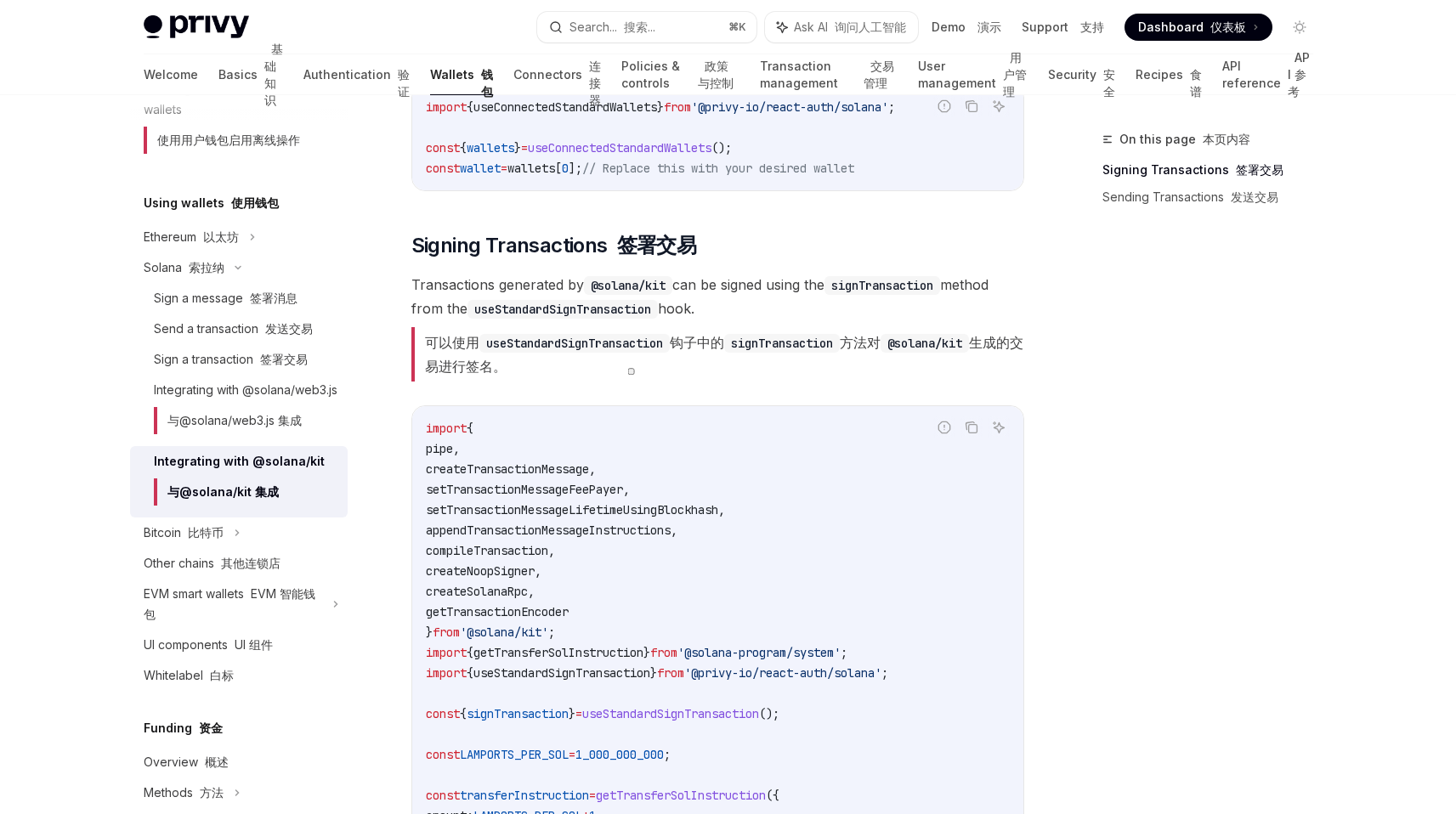
click at [557, 611] on span "getTransactionEncoder" at bounding box center [497, 612] width 143 height 16
click at [589, 533] on span "appendTransactionMessageInstructions" at bounding box center [548, 531] width 245 height 16
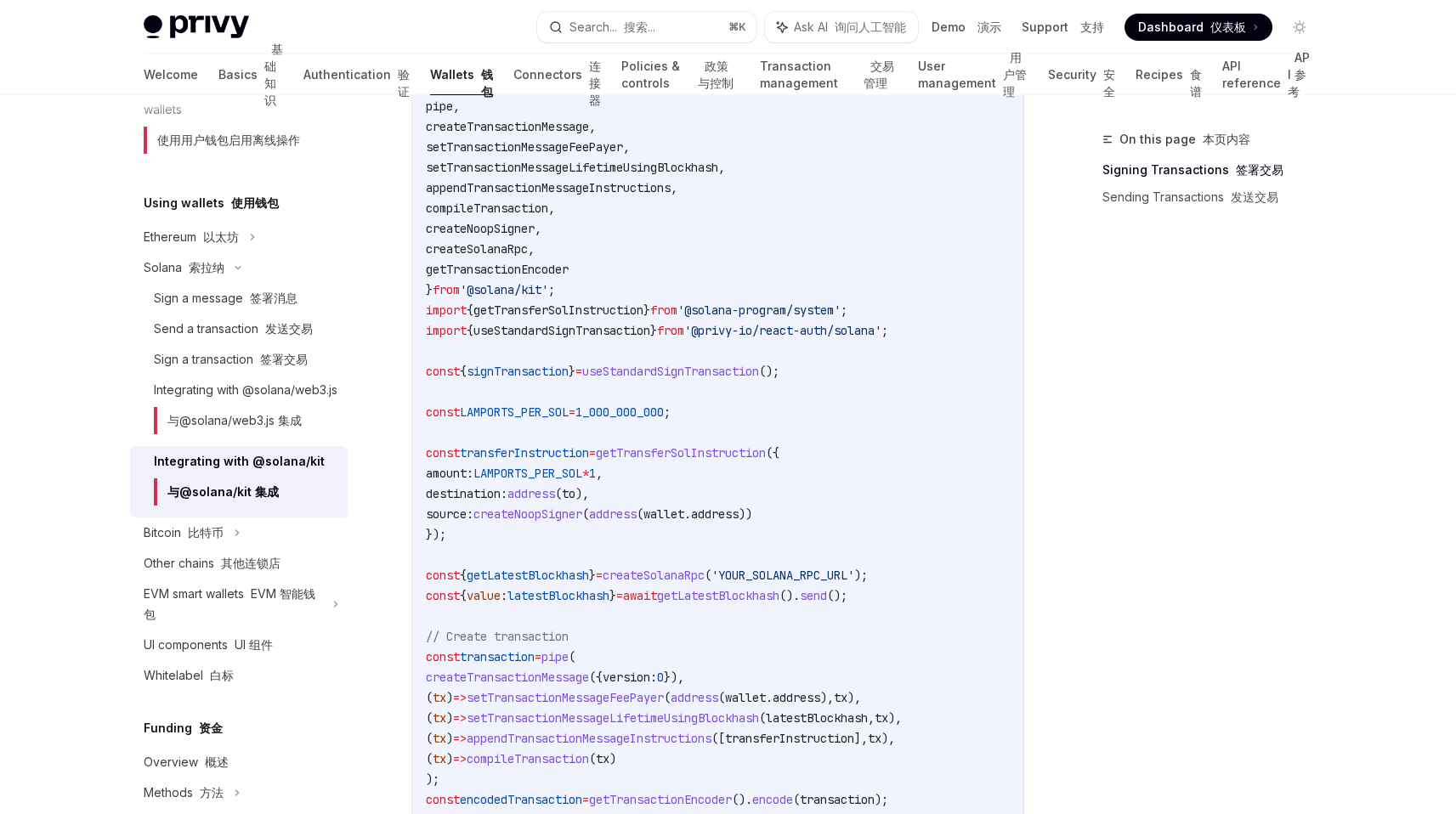
scroll to position [793, 0]
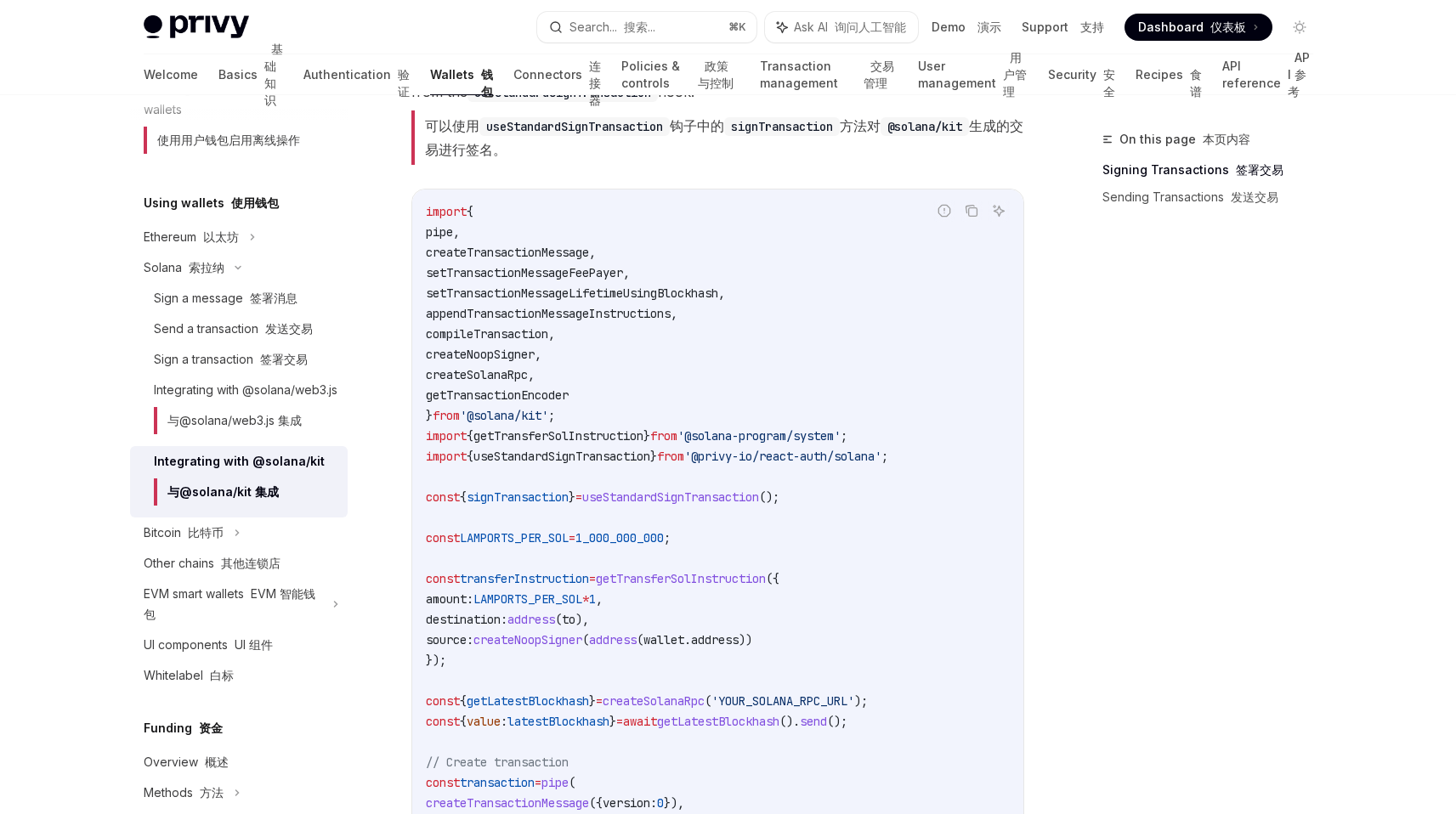
click at [617, 474] on code "import { pipe , createTransactionMessage , setTransactionMessageFeePayer , setT…" at bounding box center [718, 629] width 584 height 857
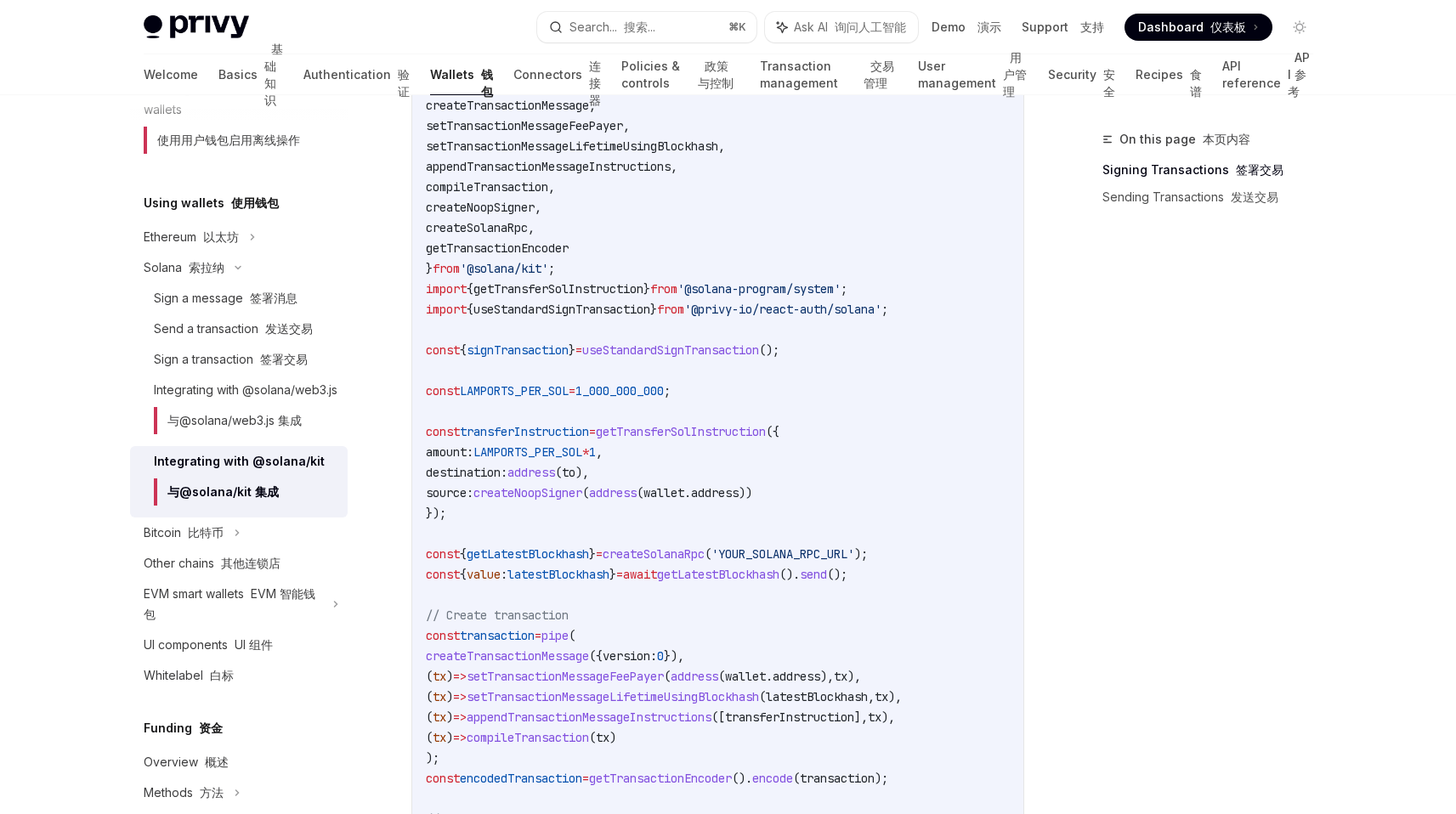
scroll to position [942, 0]
click at [785, 299] on span "'@privy-io/react-auth/solana'" at bounding box center [783, 307] width 197 height 16
click at [881, 304] on span "'@privy-io/react-auth/solana'" at bounding box center [783, 307] width 197 height 16
drag, startPoint x: 901, startPoint y: 304, endPoint x: 663, endPoint y: 304, distance: 238.0
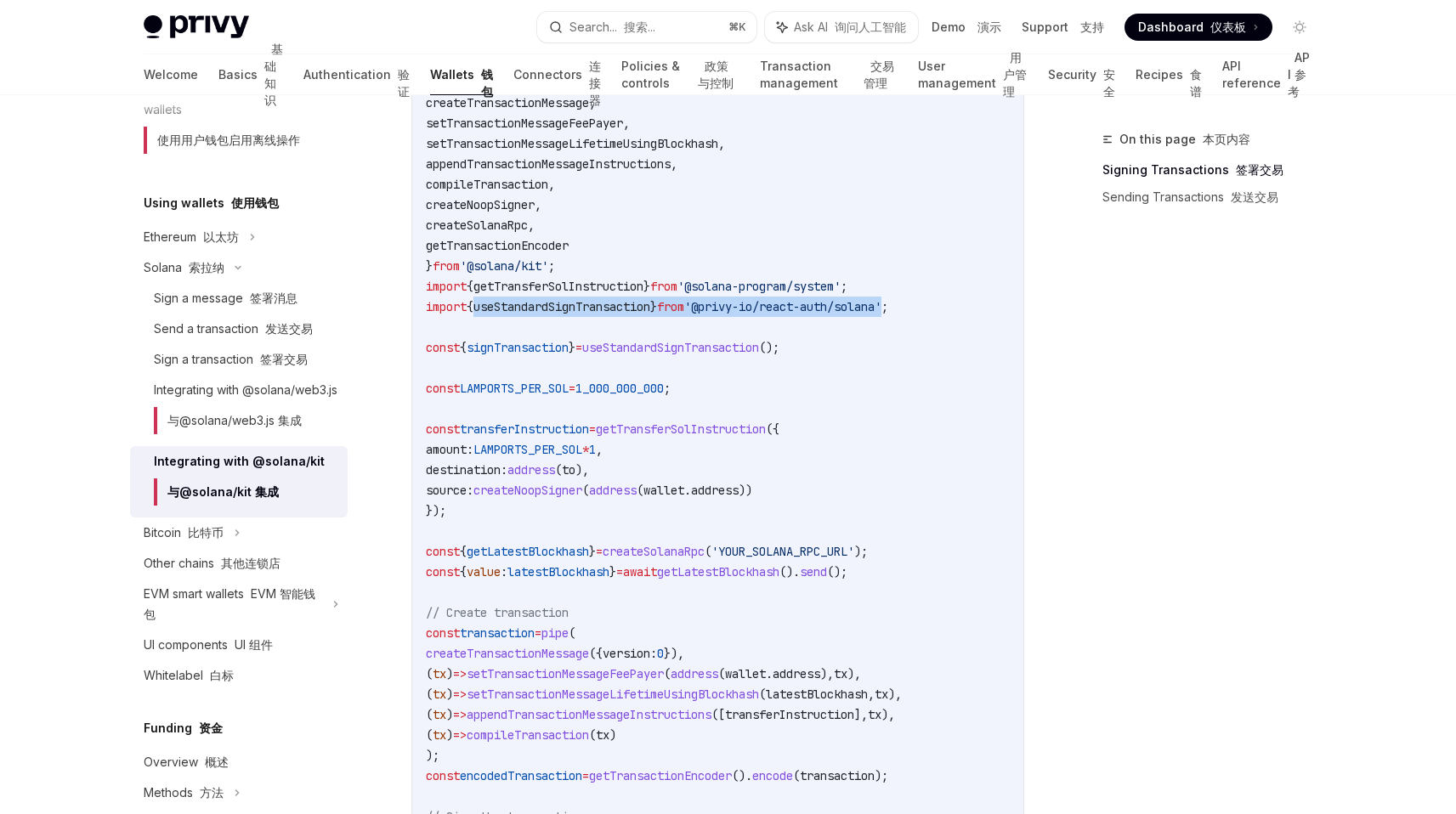
click at [663, 304] on span "import { useStandardSignTransaction } from '@privy-io/react-auth/solana' ;" at bounding box center [657, 307] width 462 height 16
click at [643, 304] on span "useStandardSignTransaction" at bounding box center [562, 307] width 177 height 16
copy span "useStandardSignTransaction"
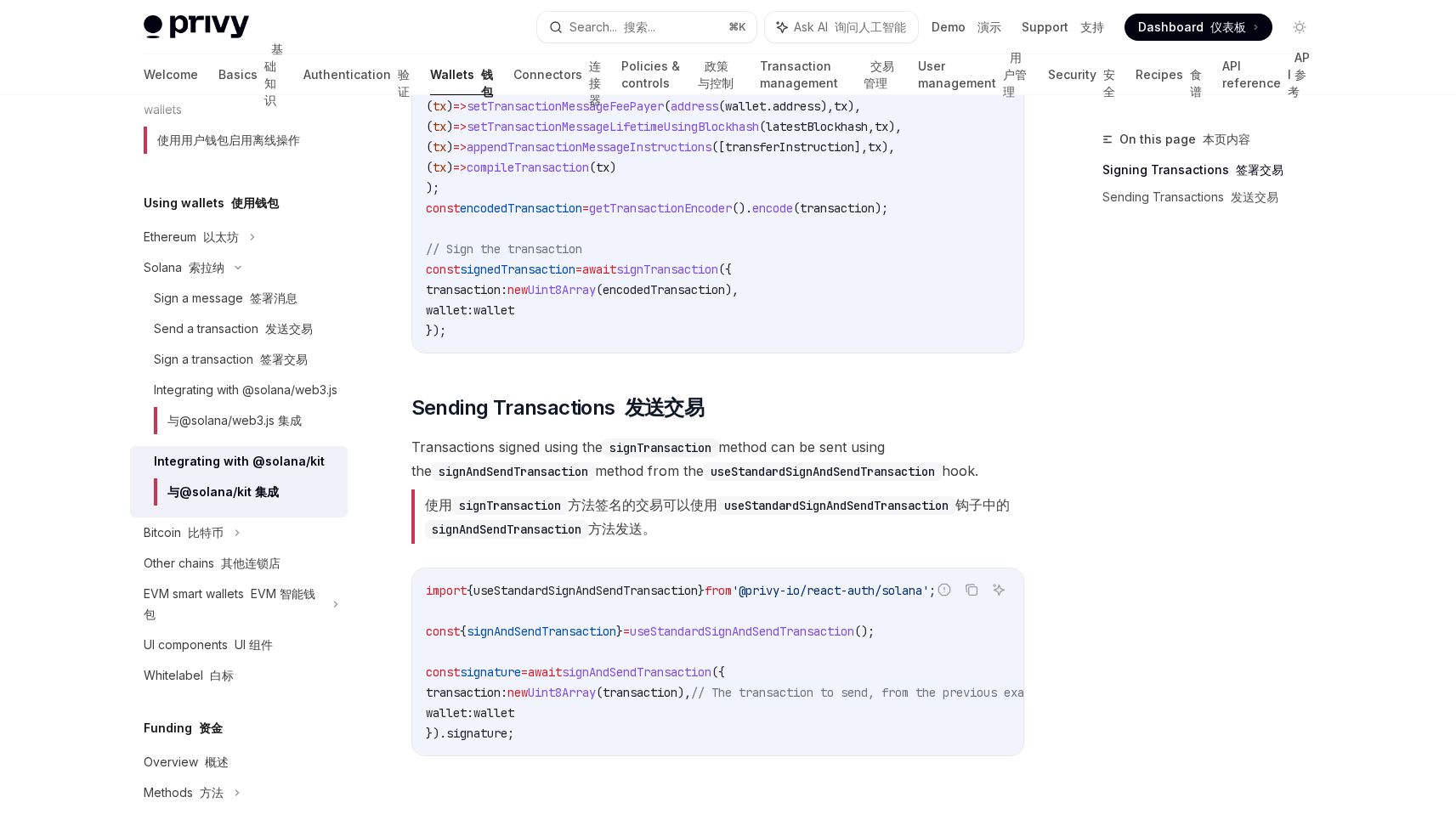
scroll to position [1788, 0]
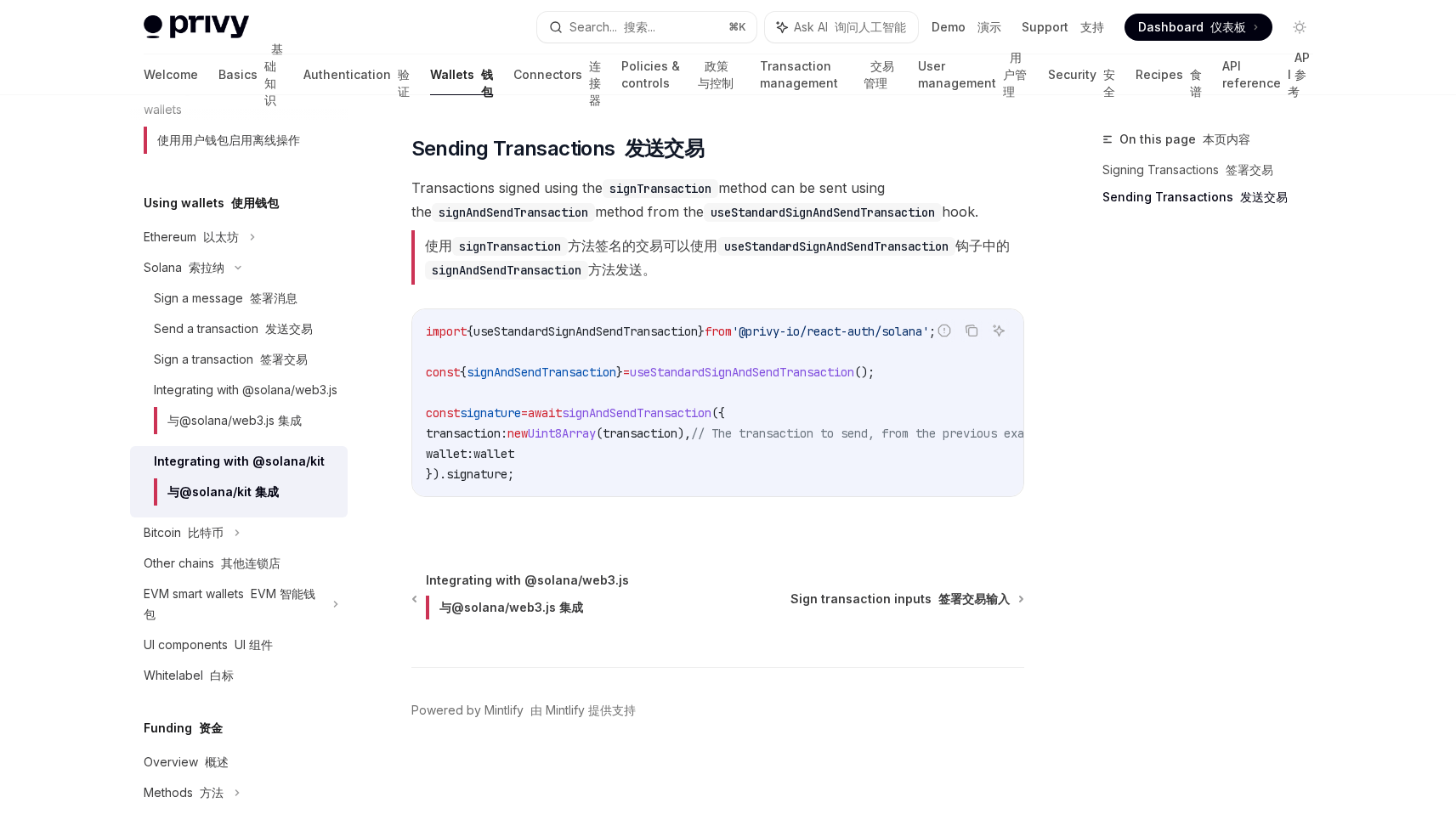
click at [615, 406] on span "signAndSendTransaction" at bounding box center [636, 413] width 150 height 16
click at [574, 422] on code "import { useStandardSignAndSendTransaction } from '@privy-io/react-auth/solana'…" at bounding box center [759, 403] width 666 height 163
click at [454, 403] on code "import { useStandardSignAndSendTransaction } from '@privy-io/react-auth/solana'…" at bounding box center [759, 403] width 666 height 163
drag, startPoint x: 454, startPoint y: 403, endPoint x: 552, endPoint y: 408, distance: 98.1
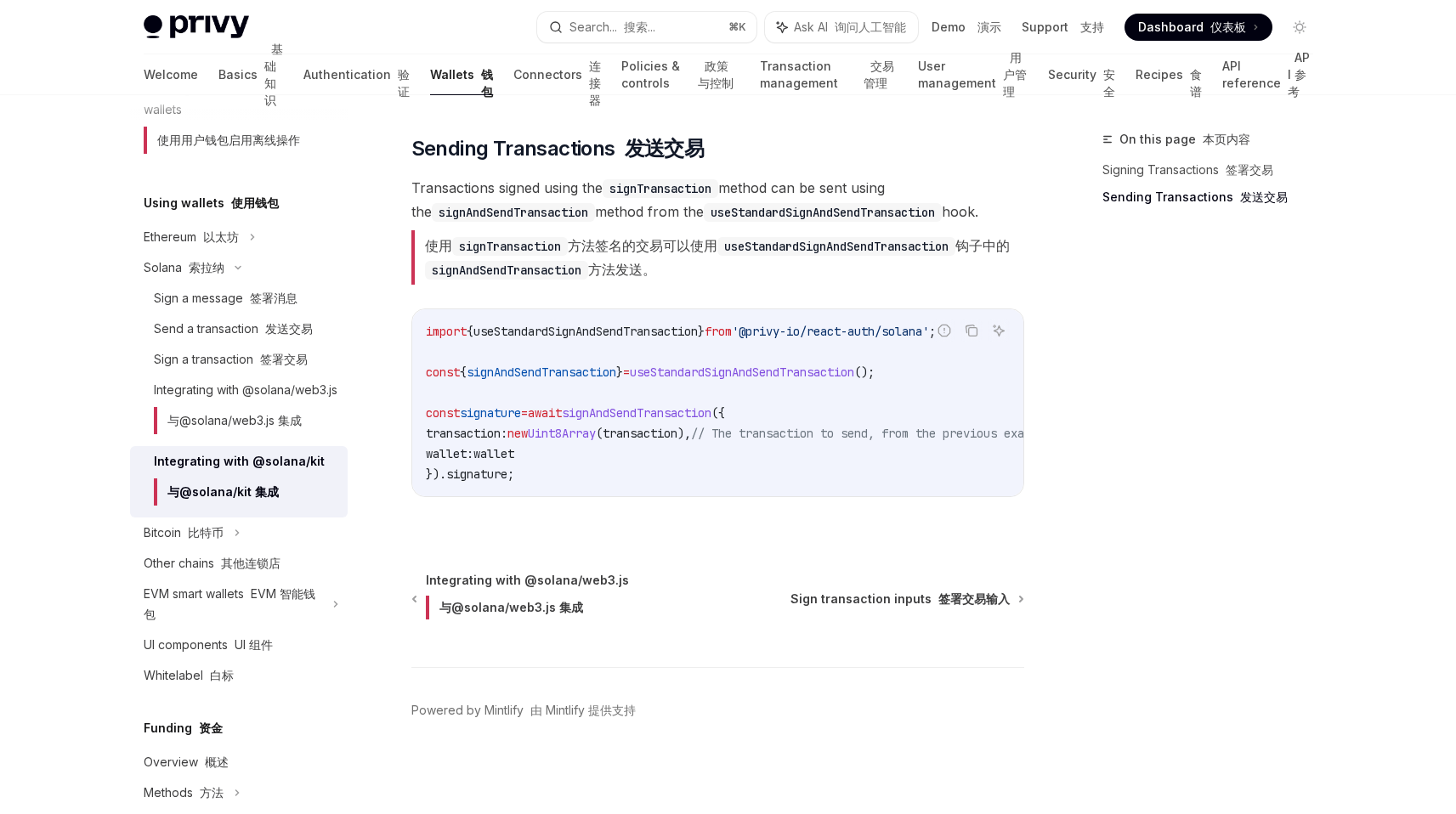
click at [552, 408] on code "import { useStandardSignAndSendTransaction } from '@privy-io/react-auth/solana'…" at bounding box center [759, 403] width 666 height 163
click at [506, 425] on code "import { useStandardSignAndSendTransaction } from '@privy-io/react-auth/solana'…" at bounding box center [759, 403] width 666 height 163
click at [555, 427] on code "import { useStandardSignAndSendTransaction } from '@privy-io/react-auth/solana'…" at bounding box center [759, 403] width 666 height 163
drag, startPoint x: 555, startPoint y: 427, endPoint x: 430, endPoint y: 427, distance: 125.0
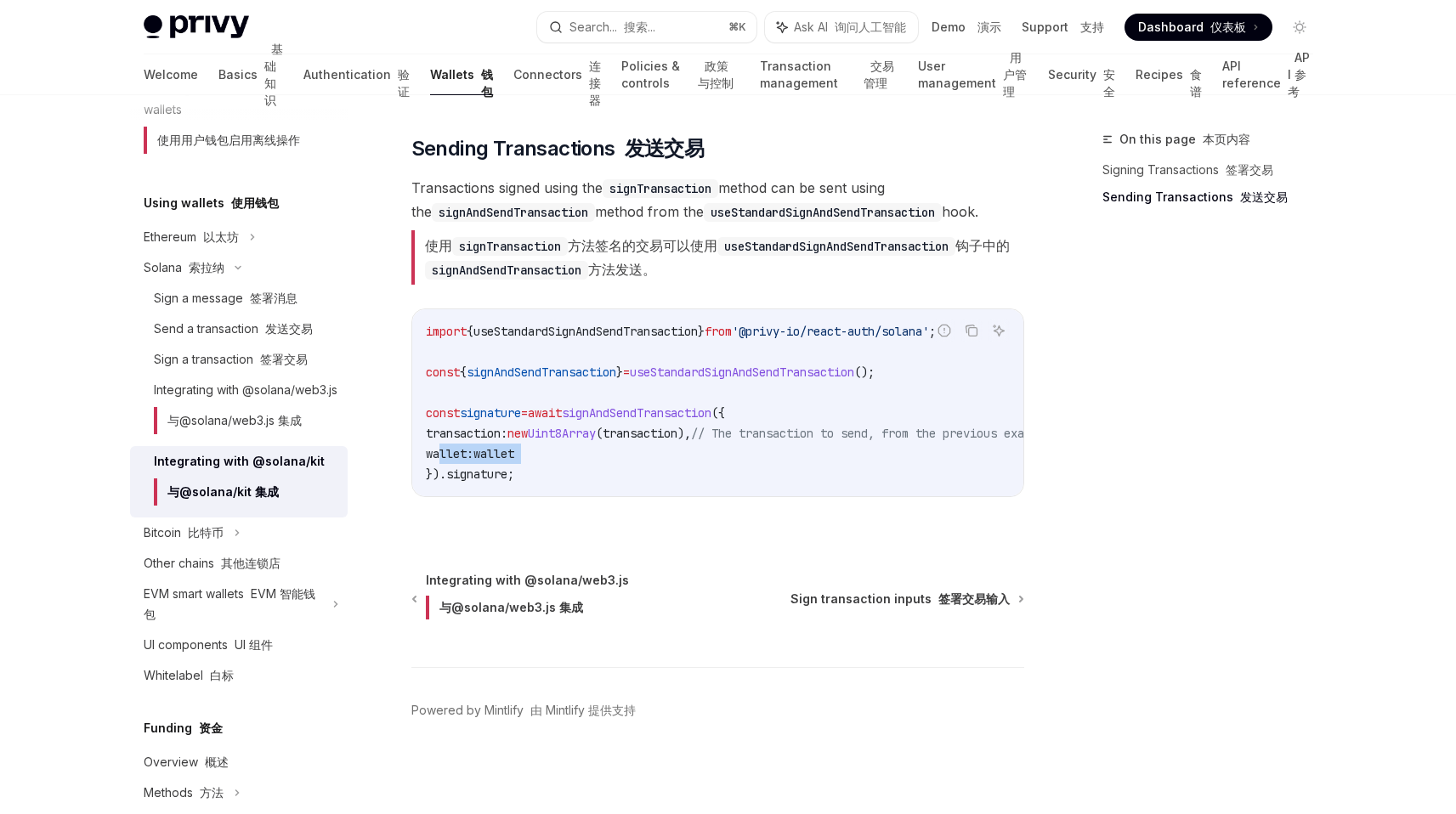
click at [431, 427] on code "import { useStandardSignAndSendTransaction } from '@privy-io/react-auth/solana'…" at bounding box center [759, 403] width 666 height 163
click at [474, 426] on span "transaction:" at bounding box center [467, 434] width 82 height 16
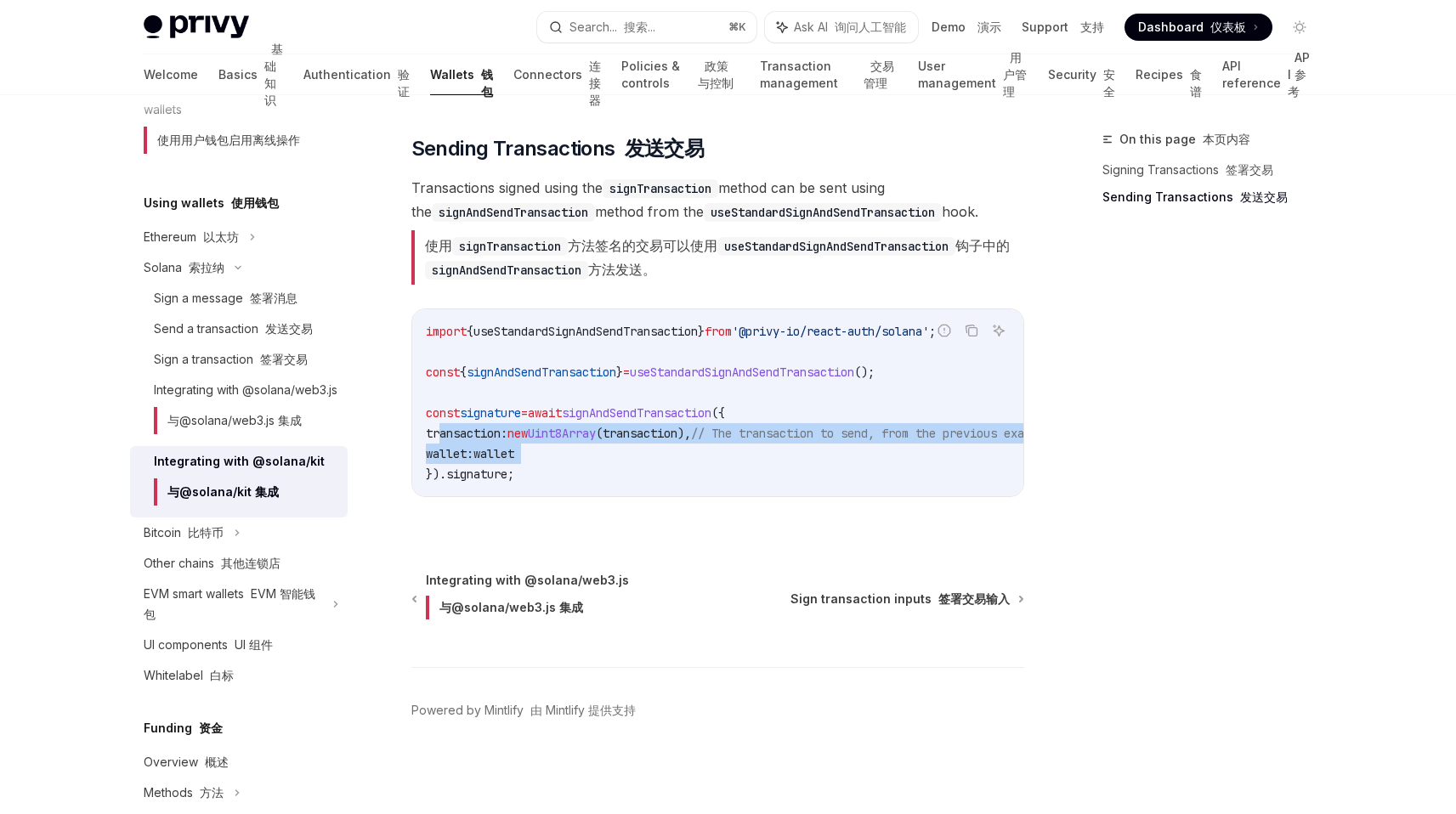
drag, startPoint x: 474, startPoint y: 414, endPoint x: 610, endPoint y: 426, distance: 136.5
click at [610, 426] on code "import { useStandardSignAndSendTransaction } from '@privy-io/react-auth/solana'…" at bounding box center [759, 403] width 666 height 163
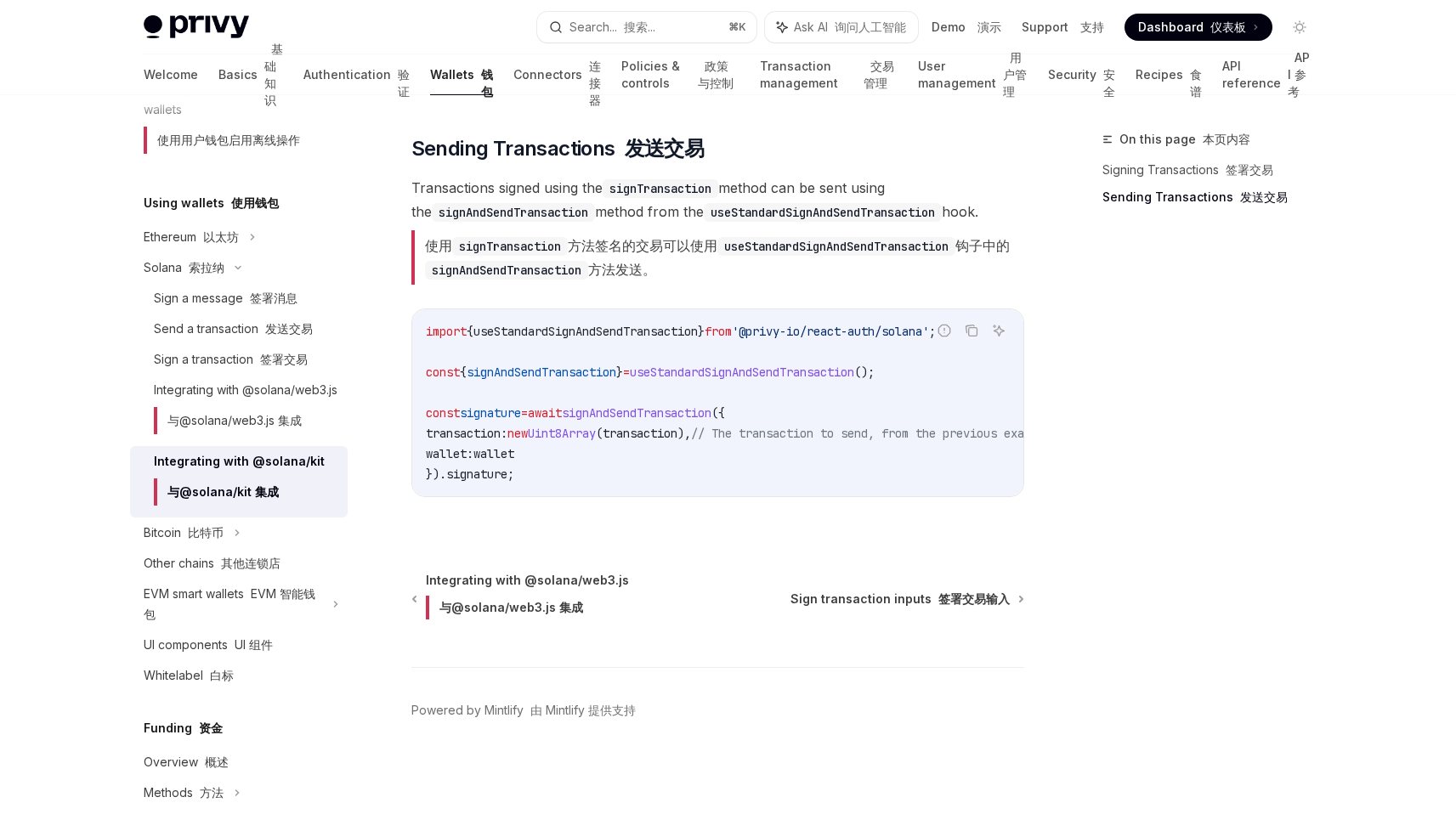
click at [510, 447] on span "wallet" at bounding box center [494, 454] width 41 height 16
click at [631, 425] on code "import { useStandardSignAndSendTransaction } from '@privy-io/react-auth/solana'…" at bounding box center [759, 403] width 666 height 163
click at [514, 447] on span "wallet" at bounding box center [494, 454] width 41 height 16
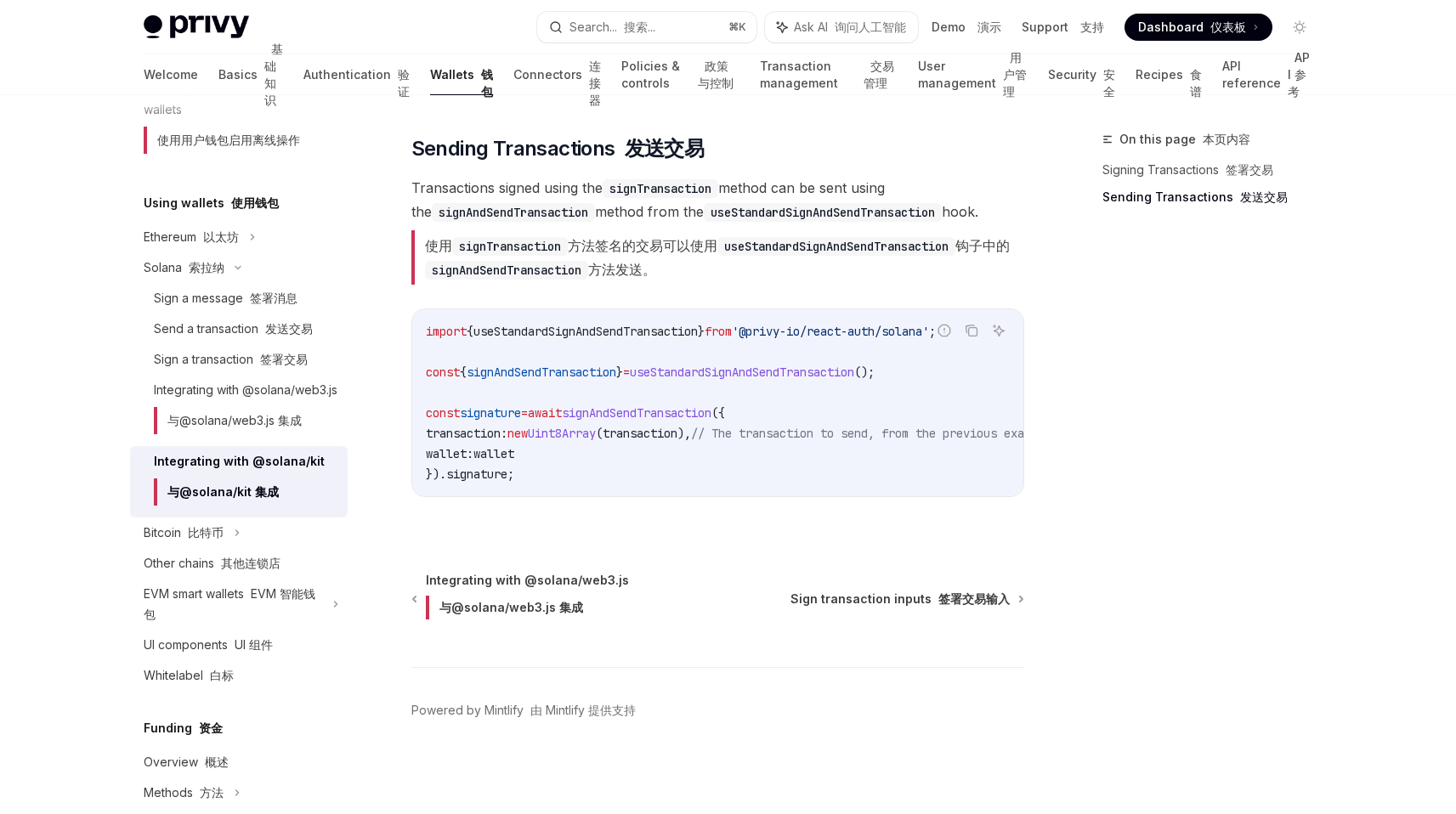
click at [639, 429] on code "import { useStandardSignAndSendTransaction } from '@privy-io/react-auth/solana'…" at bounding box center [759, 403] width 666 height 163
click at [593, 426] on span "Uint8Array" at bounding box center [562, 434] width 68 height 16
click at [672, 426] on span "transaction" at bounding box center [640, 434] width 75 height 16
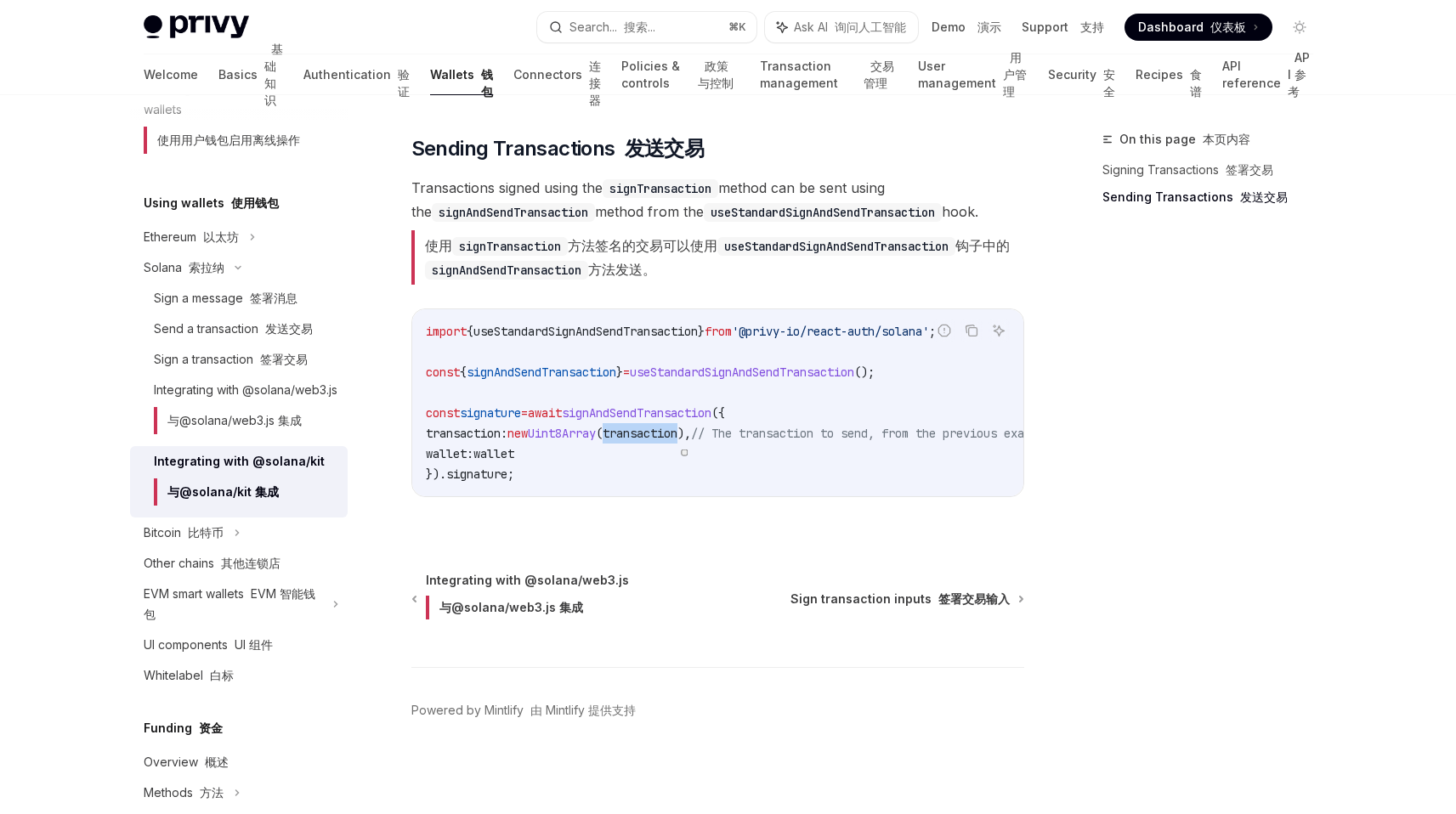
copy span "transaction"
click at [765, 426] on span "// The transaction to send, from the previous example" at bounding box center [871, 434] width 361 height 16
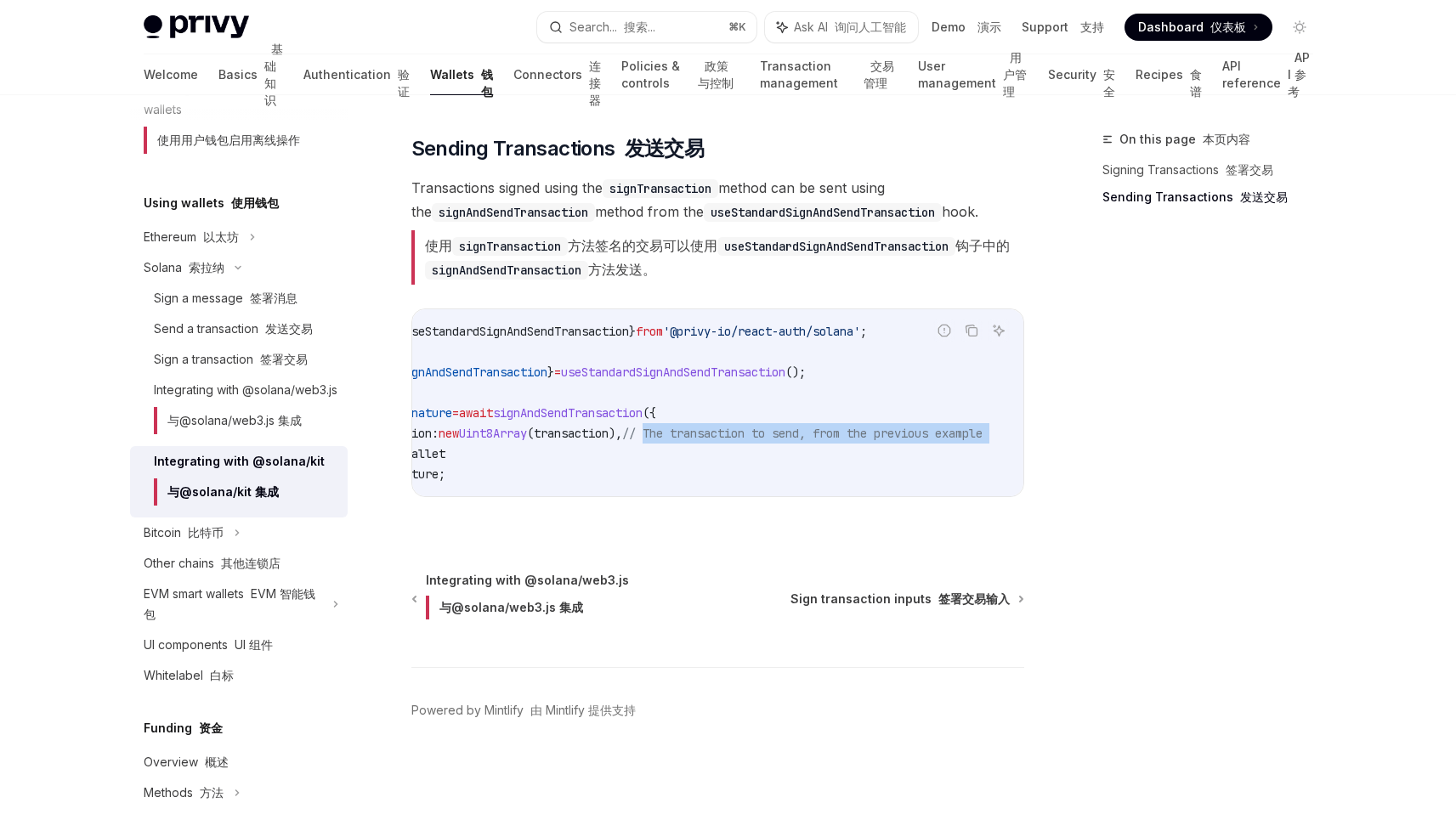
scroll to position [0, 28]
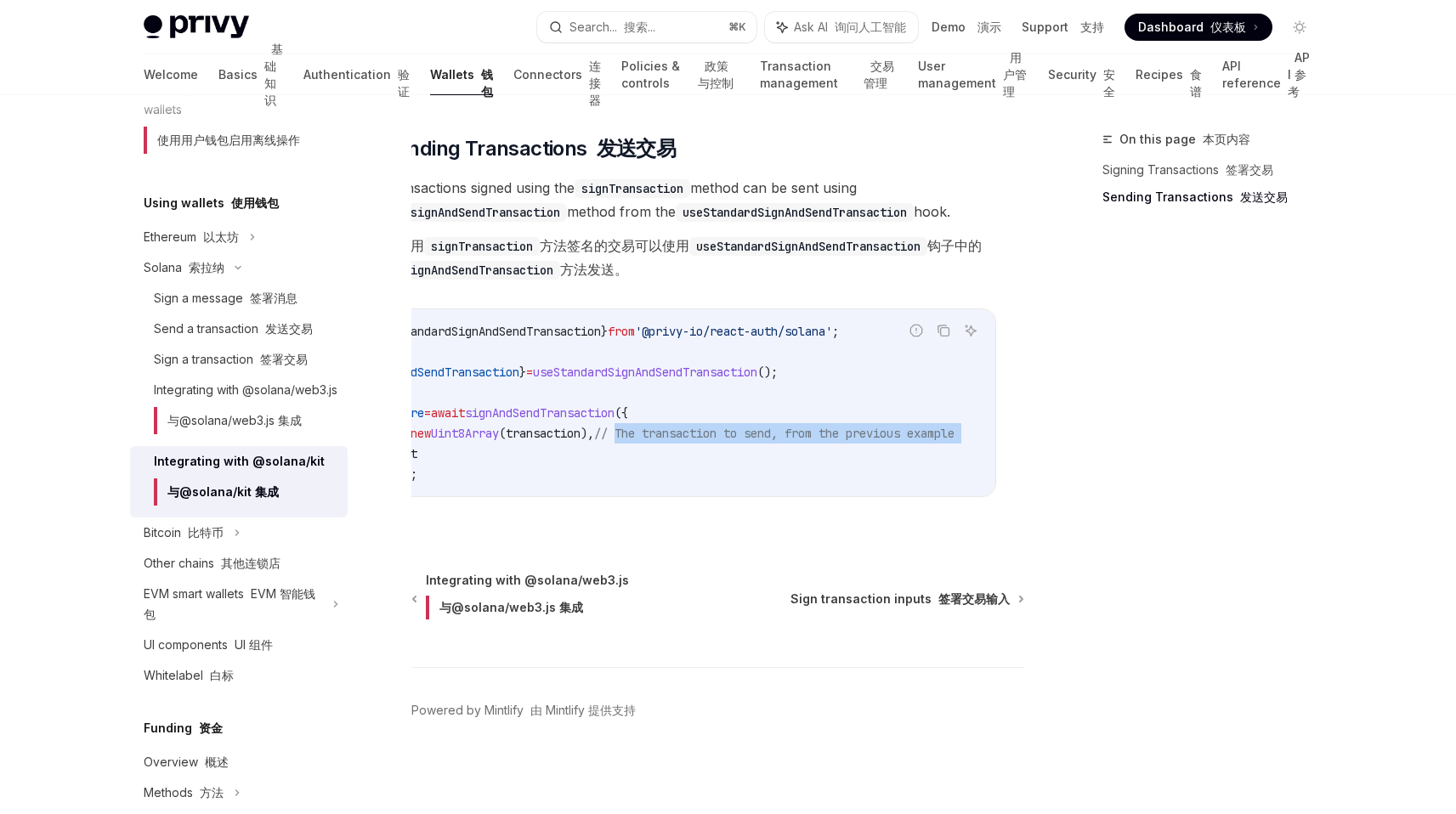
drag, startPoint x: 765, startPoint y: 416, endPoint x: 1061, endPoint y: 416, distance: 296.0
copy code "The transaction to send, from the previous example"
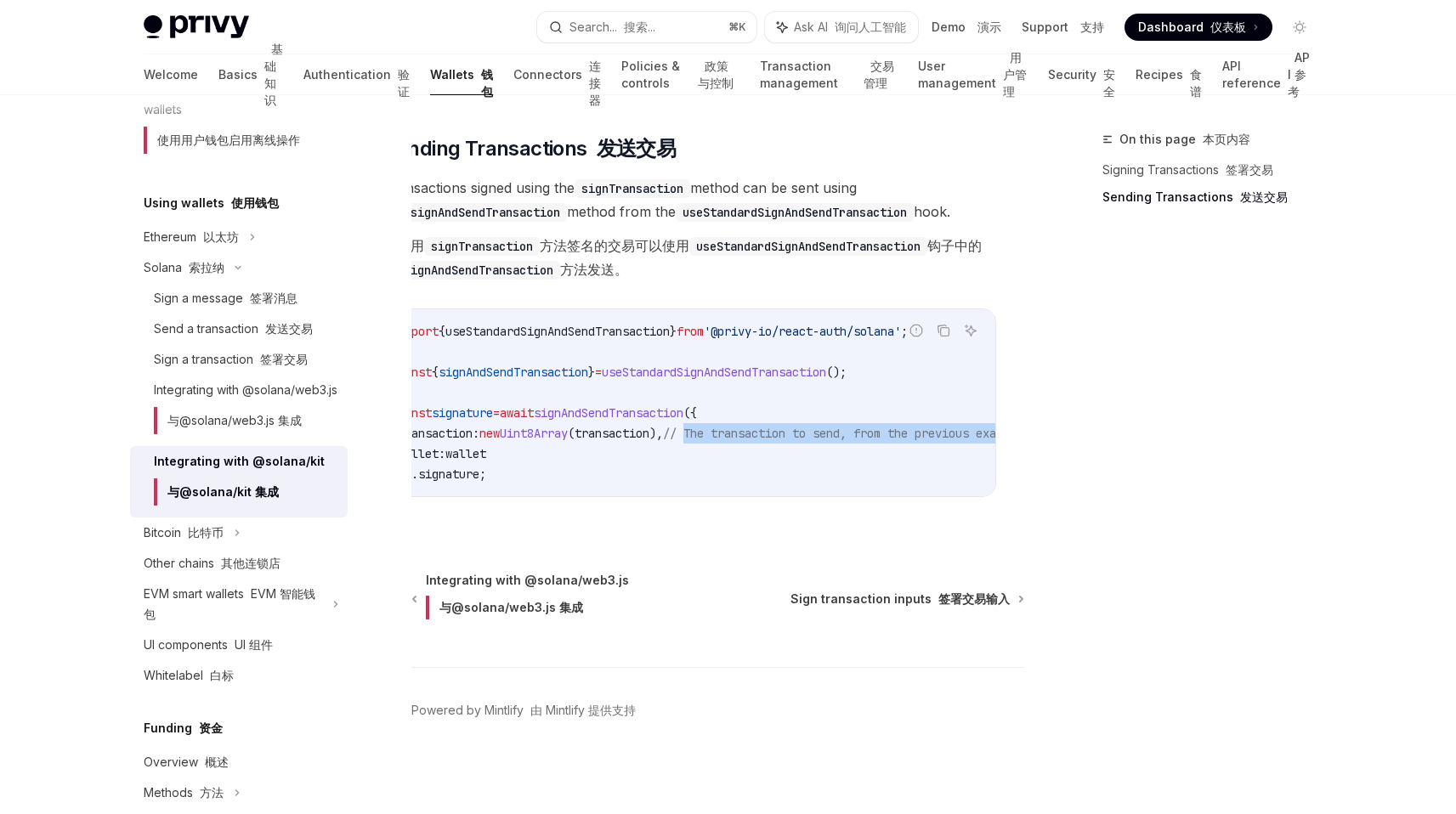
scroll to position [1787, 0]
click at [439, 447] on span "wallet:" at bounding box center [421, 454] width 48 height 16
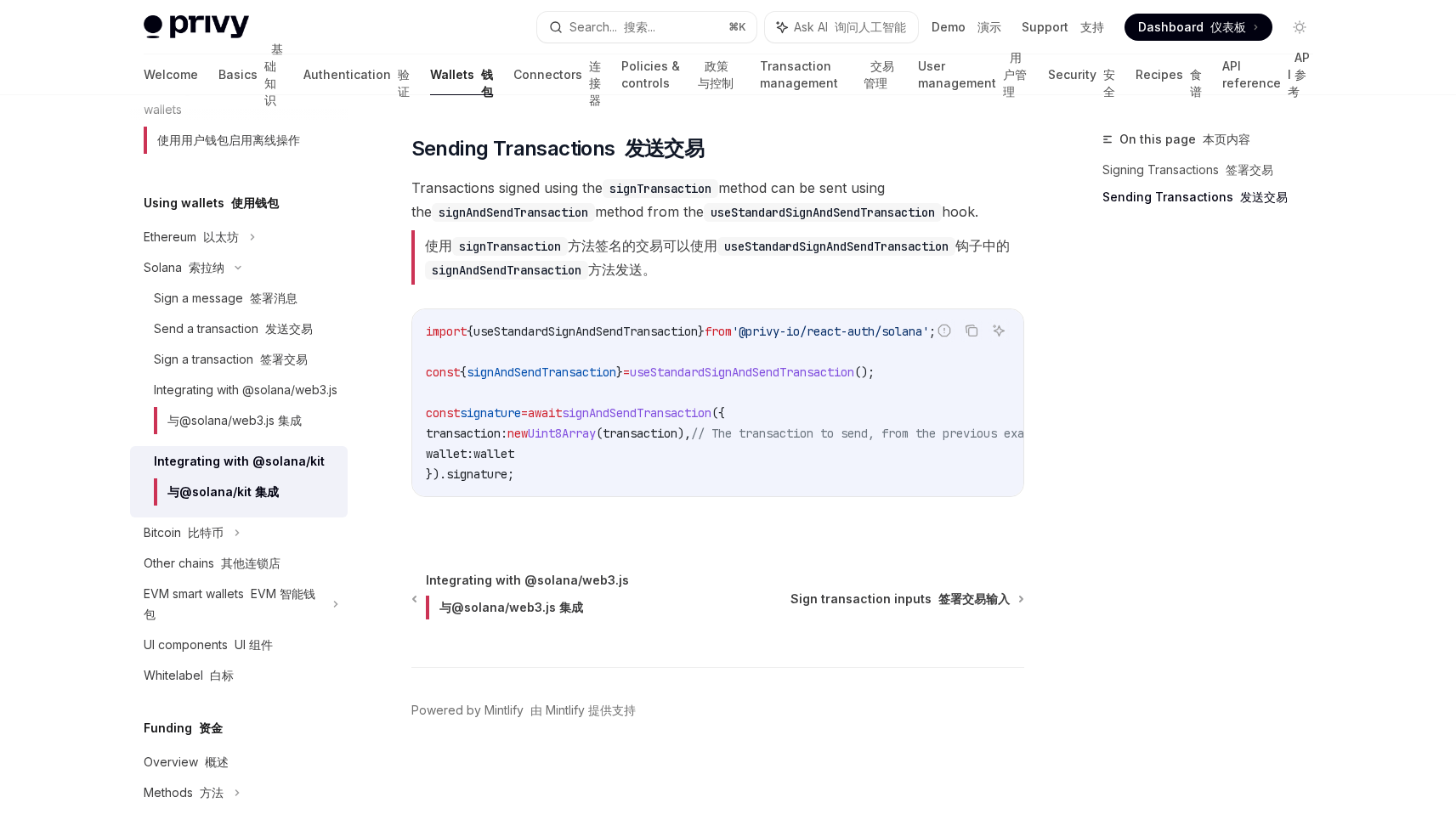
click at [651, 441] on code "import { useStandardSignAndSendTransaction } from '@privy-io/react-auth/solana'…" at bounding box center [759, 403] width 666 height 163
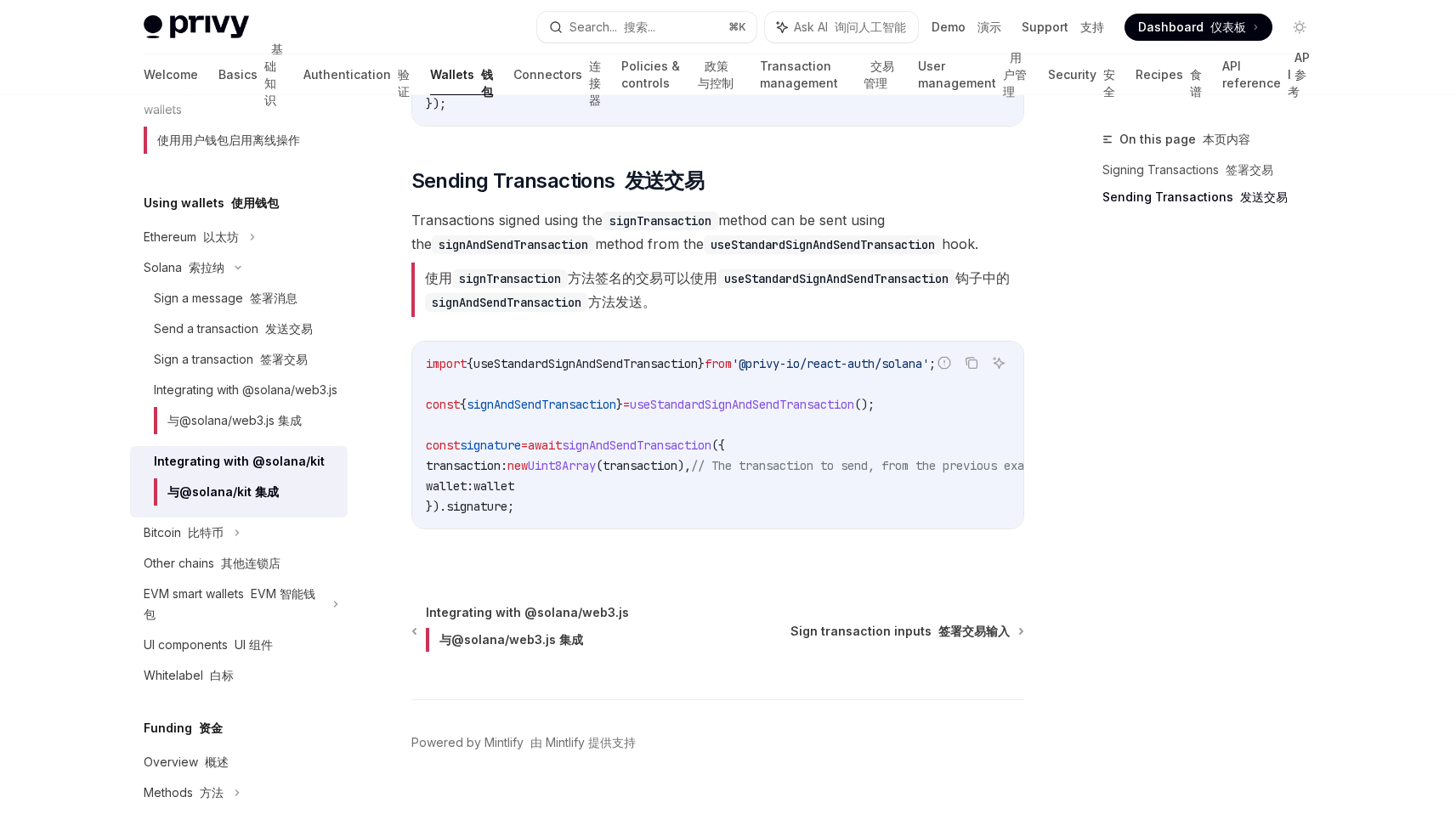
scroll to position [1726, 0]
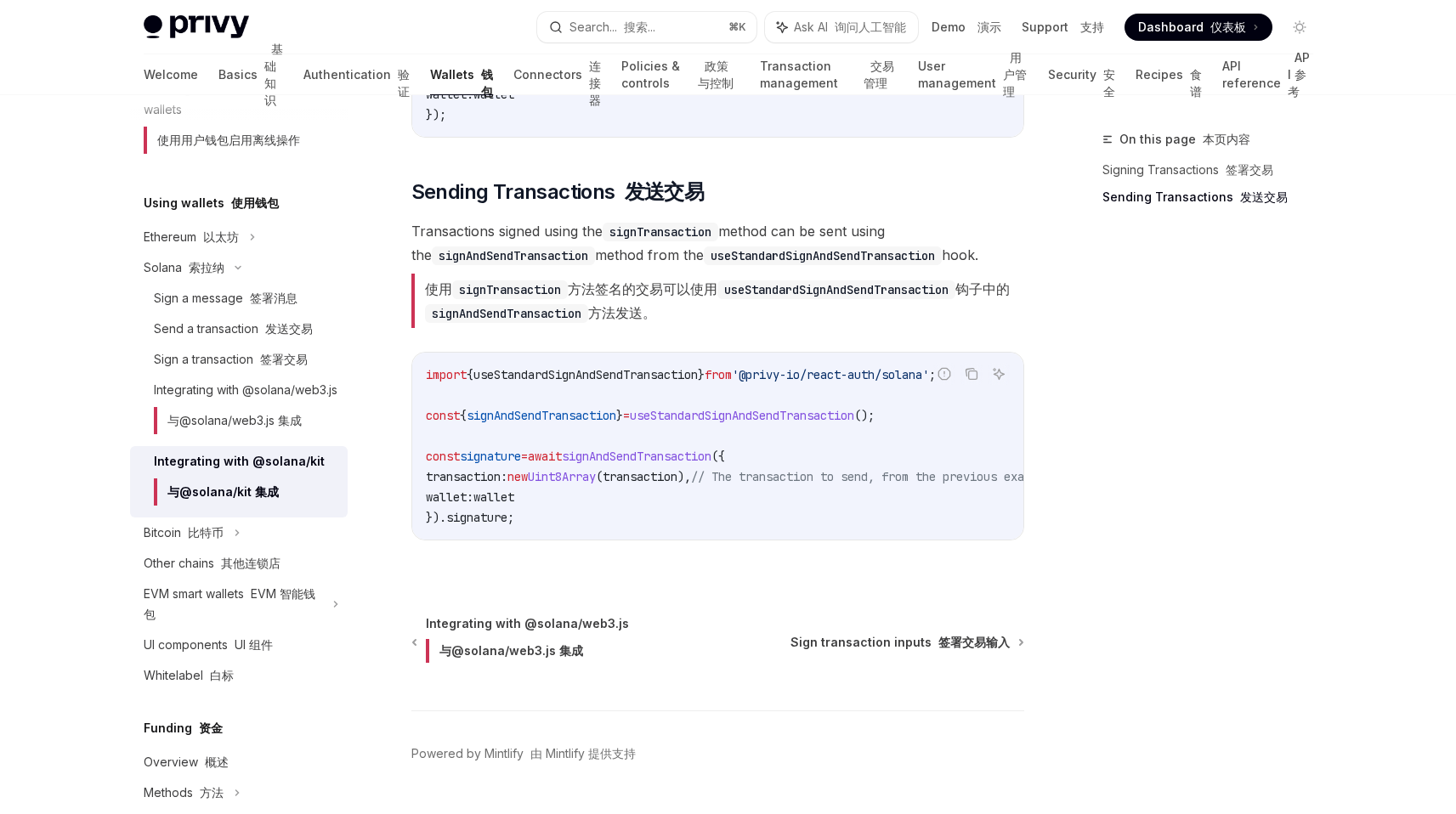
click at [528, 480] on span "new" at bounding box center [517, 477] width 21 height 16
drag, startPoint x: 549, startPoint y: 480, endPoint x: 618, endPoint y: 480, distance: 69.0
click at [618, 480] on span "transaction: new Uint8Array ( transaction ), // The transaction to send, from t…" at bounding box center [739, 477] width 625 height 16
click at [562, 449] on span "await" at bounding box center [544, 456] width 34 height 16
click at [514, 491] on span "wallet" at bounding box center [494, 497] width 41 height 16
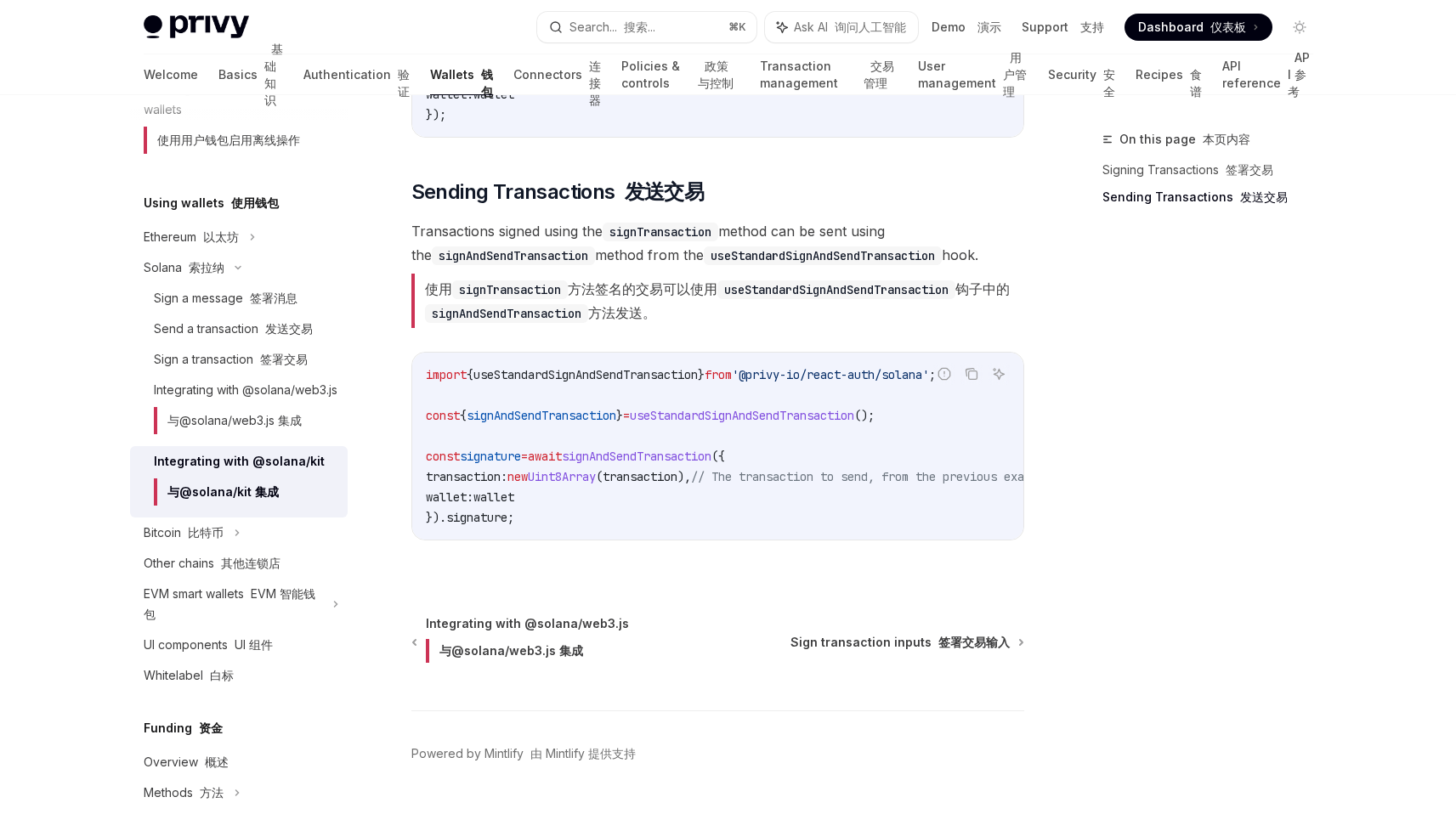
click at [514, 491] on span "wallet" at bounding box center [494, 497] width 41 height 16
click at [637, 389] on code "import { useStandardSignAndSendTransaction } from '@privy-io/react-auth/solana'…" at bounding box center [759, 446] width 666 height 163
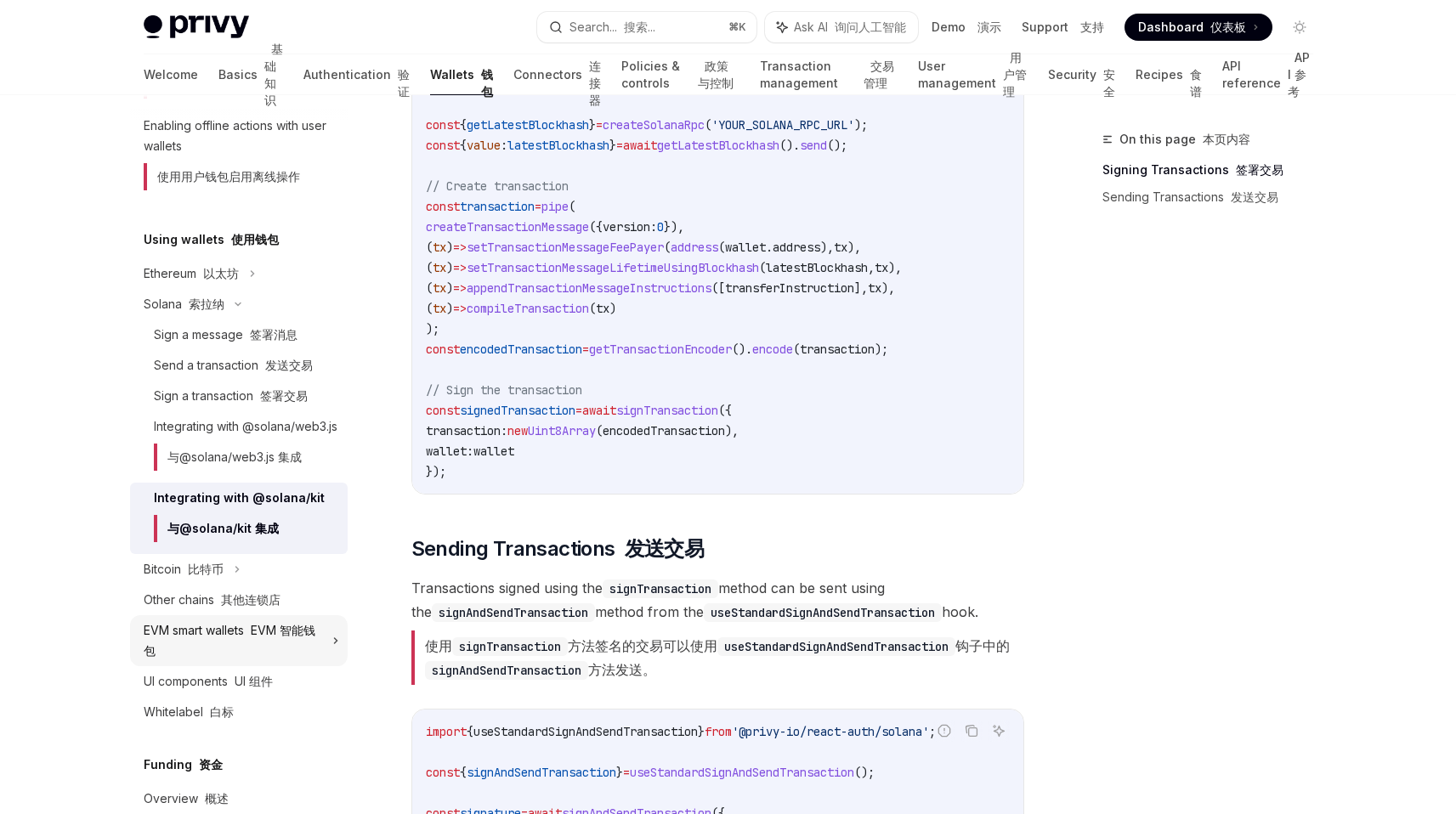
scroll to position [348, 0]
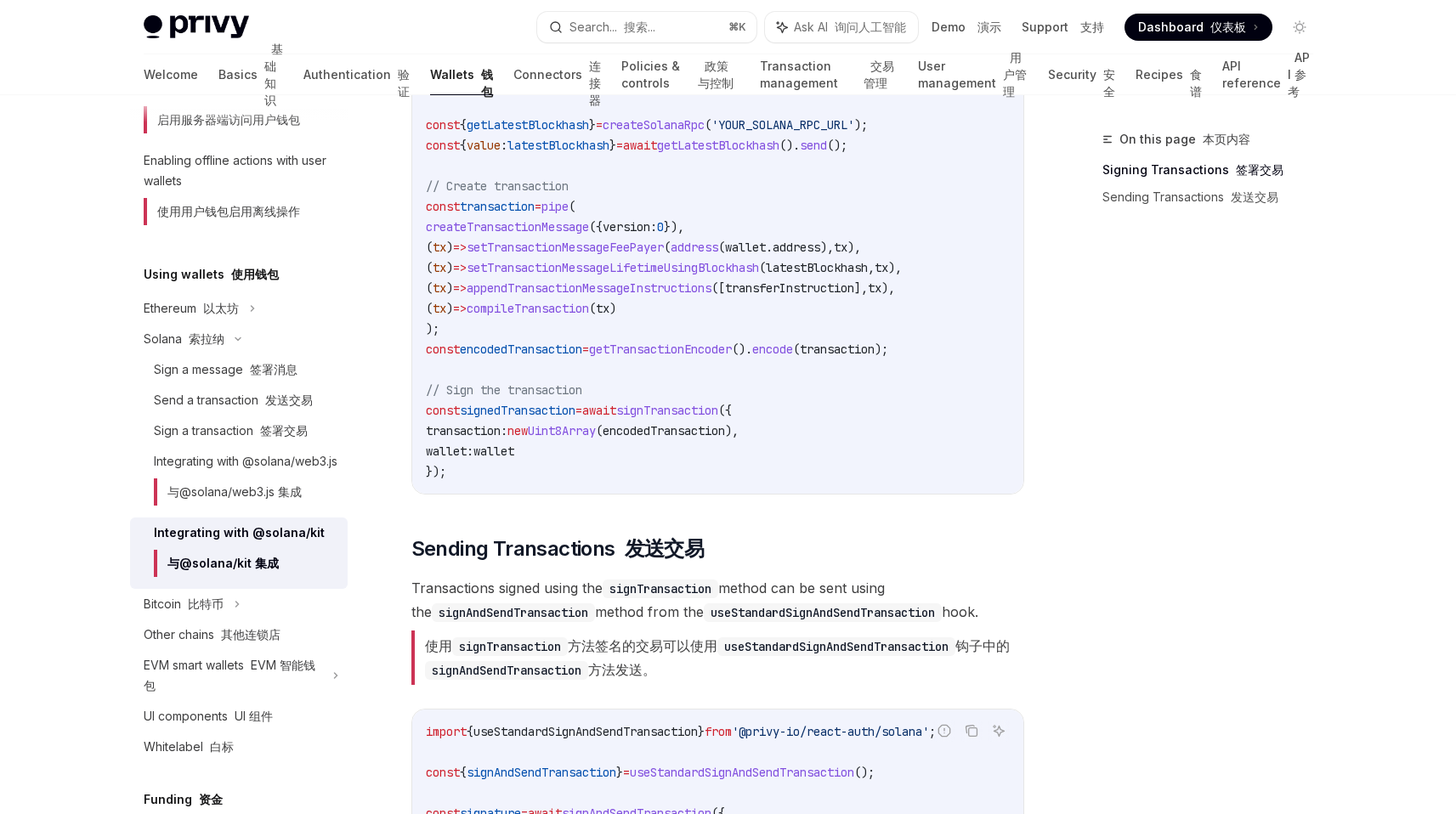
click at [531, 474] on code "import { pipe , createTransactionMessage , setTransactionMessageFeePayer , setT…" at bounding box center [718, 53] width 584 height 857
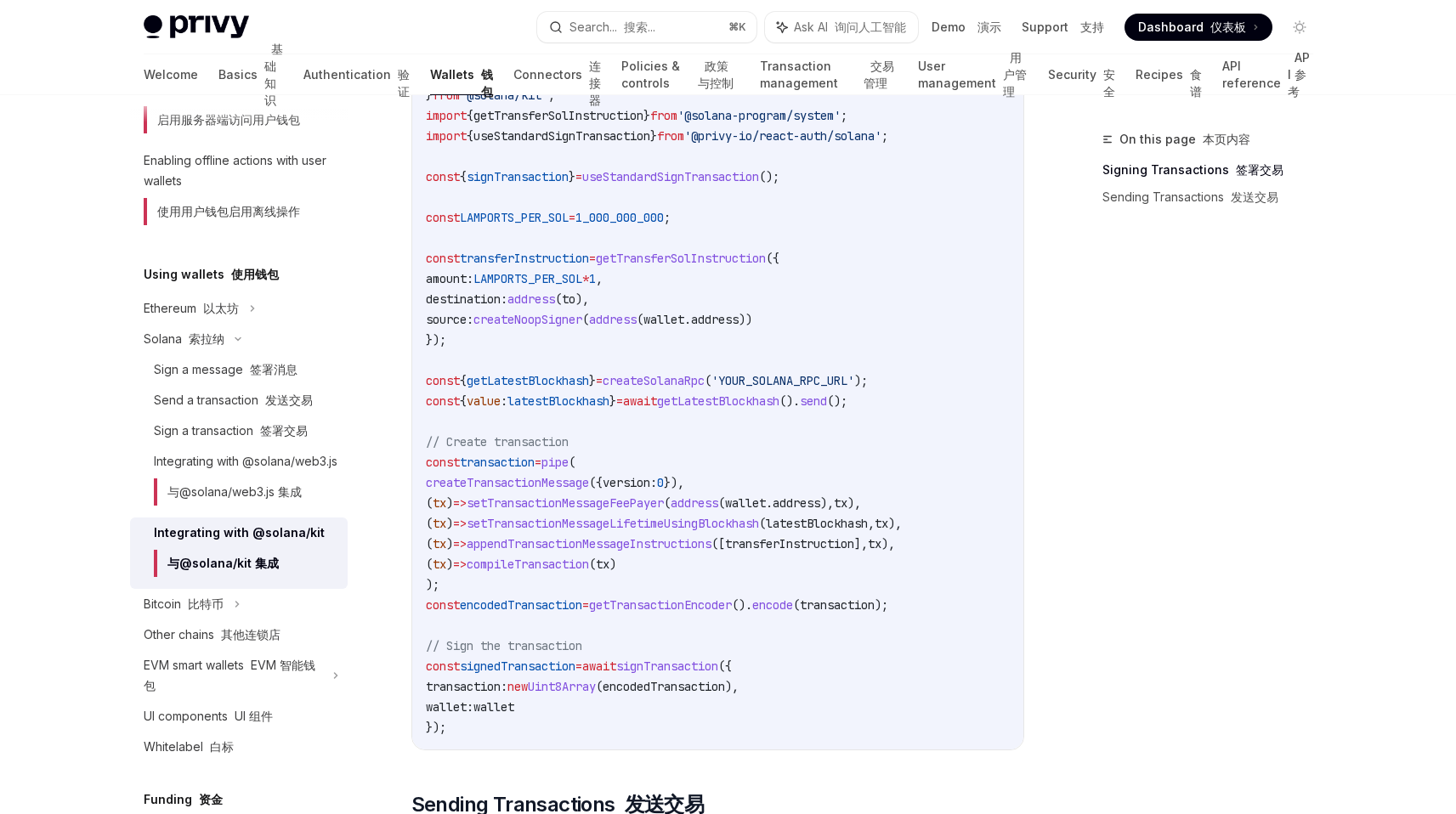
scroll to position [1050, 0]
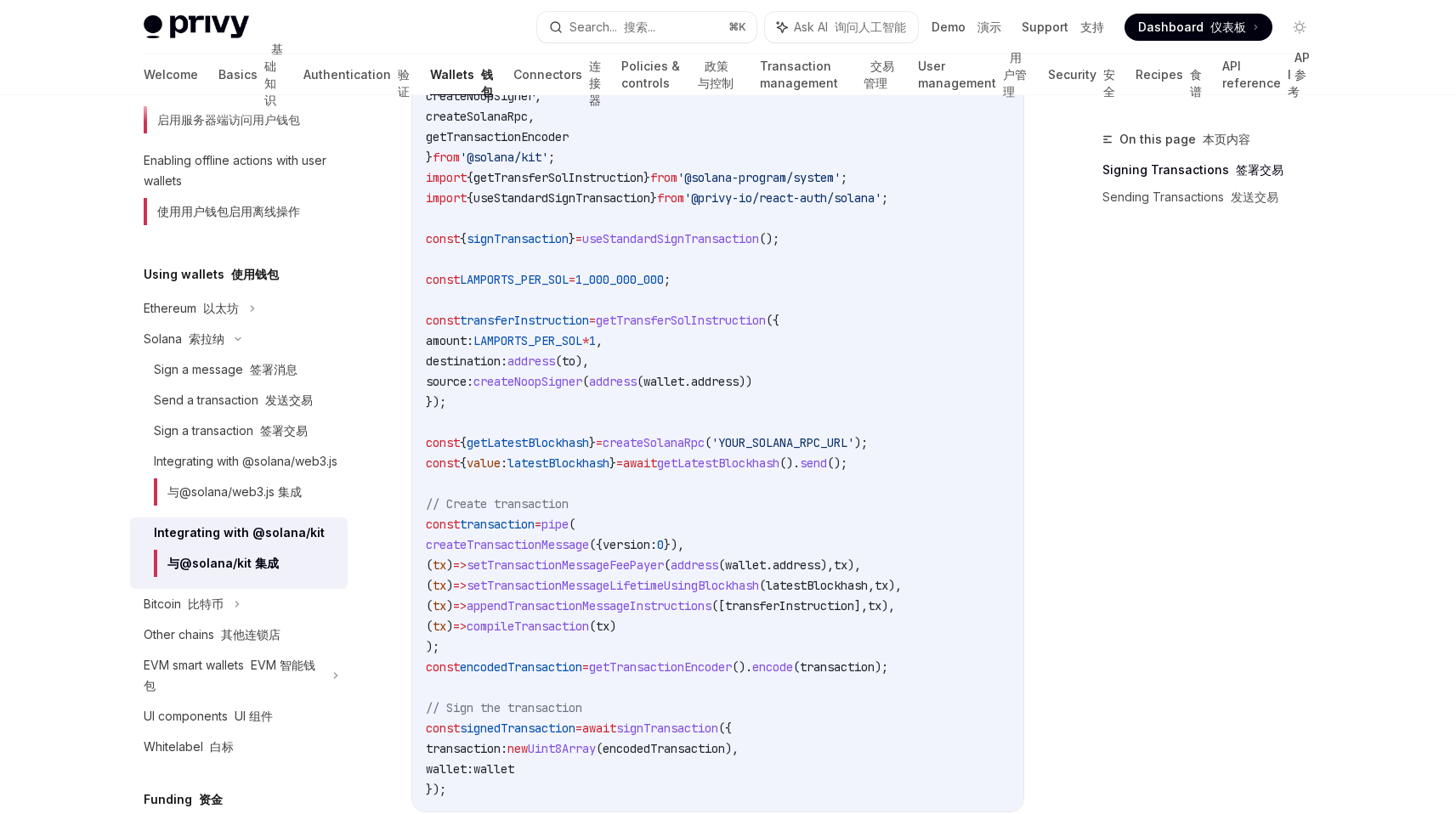
click at [518, 236] on span "signTransaction" at bounding box center [518, 239] width 102 height 16
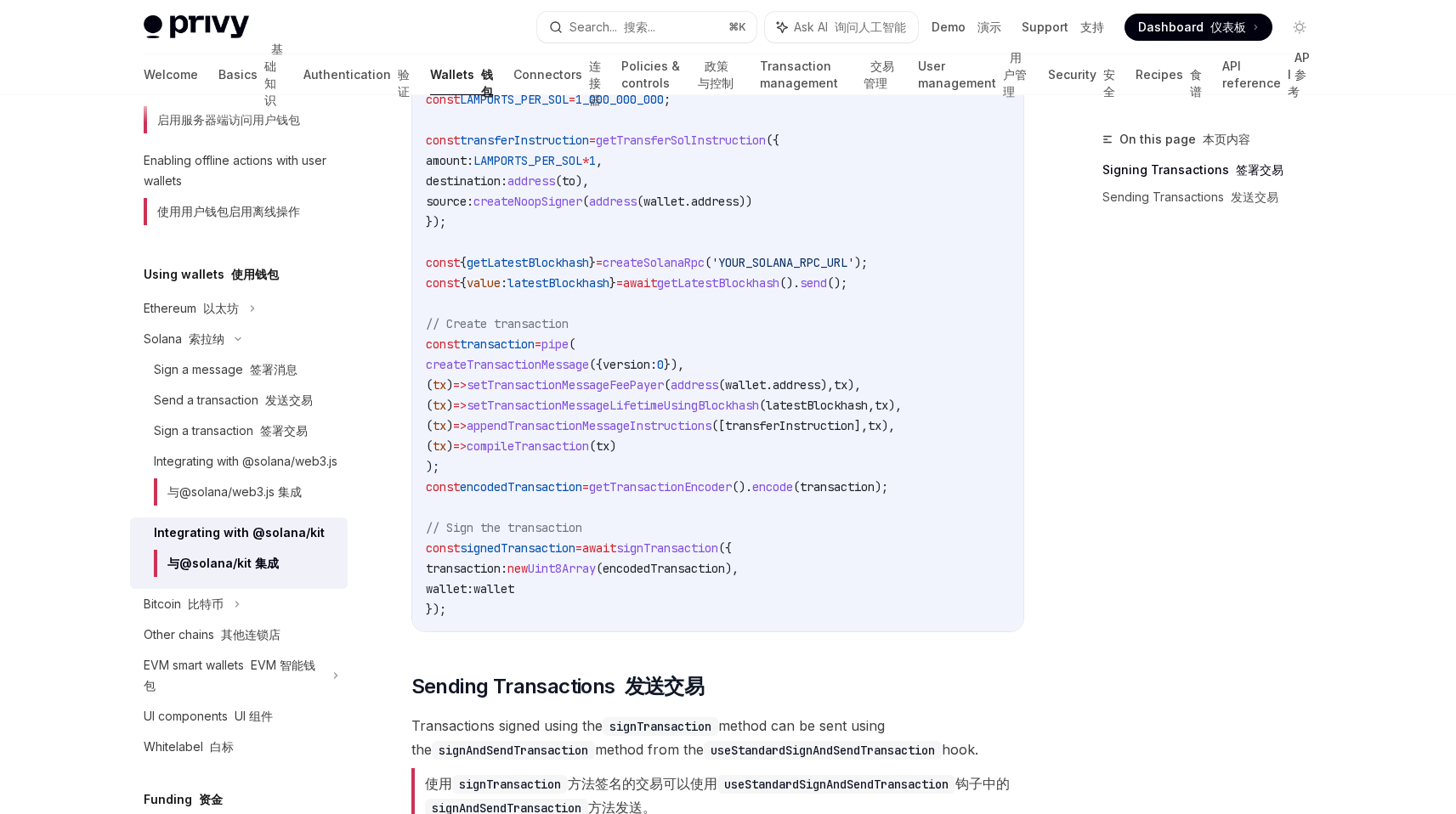
scroll to position [1233, 0]
click at [647, 509] on code "import { pipe , createTransactionMessage , setTransactionMessageFeePayer , setT…" at bounding box center [718, 189] width 584 height 857
click at [662, 538] on span "signTransaction" at bounding box center [667, 546] width 102 height 16
click at [662, 551] on span "signTransaction" at bounding box center [667, 546] width 102 height 16
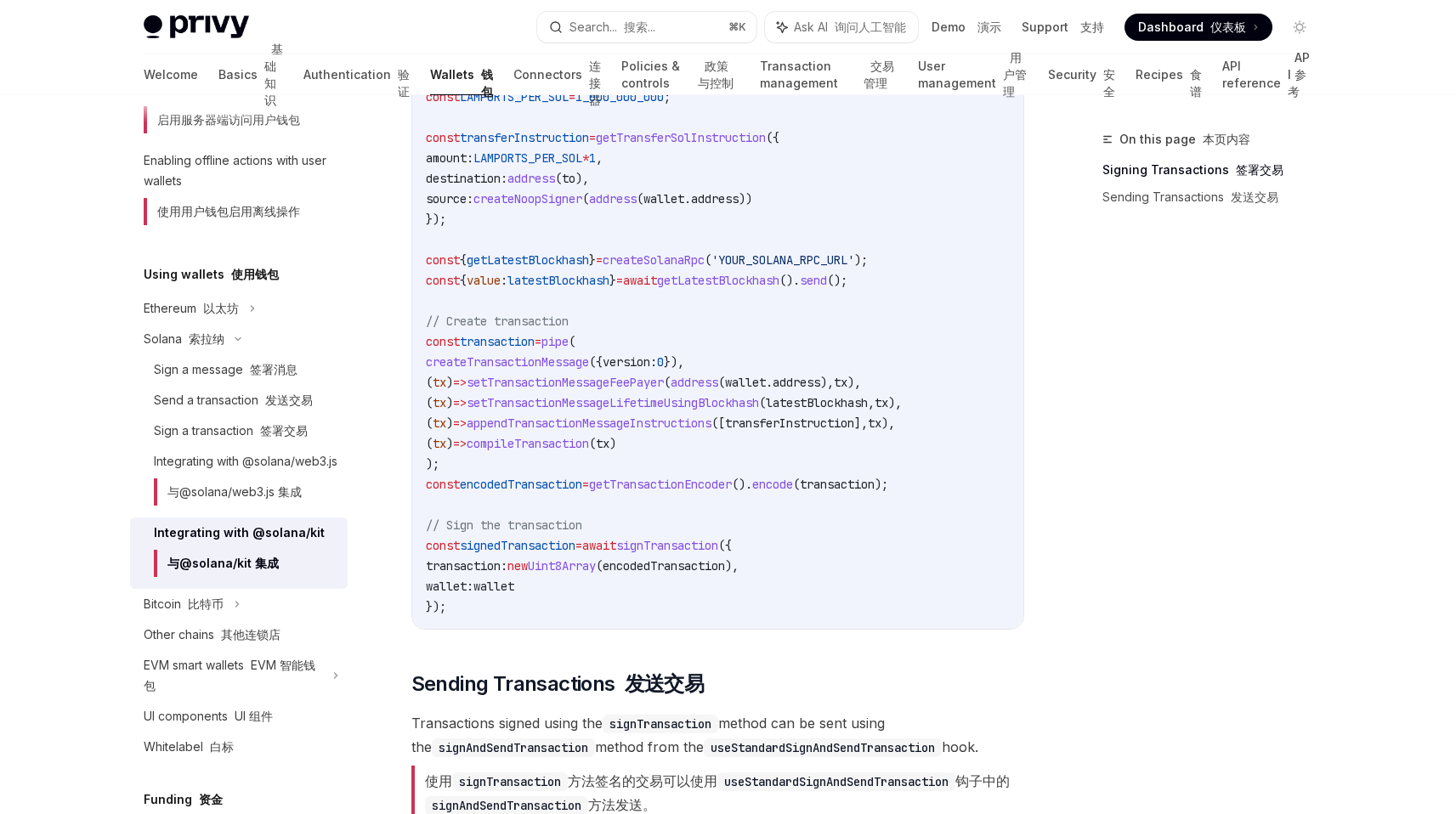
click at [658, 560] on span "encodedTransaction" at bounding box center [664, 567] width 122 height 16
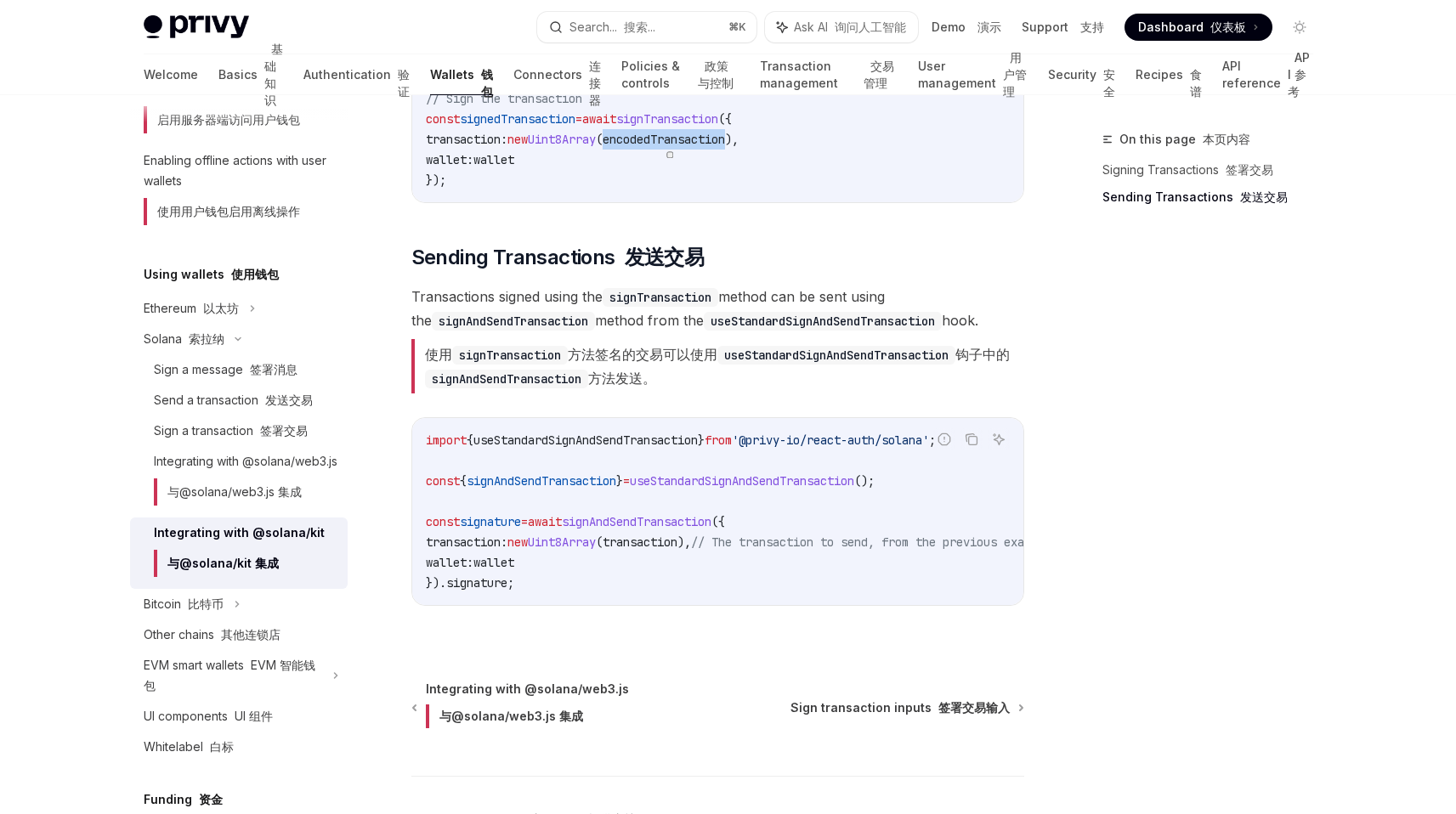
scroll to position [1691, 0]
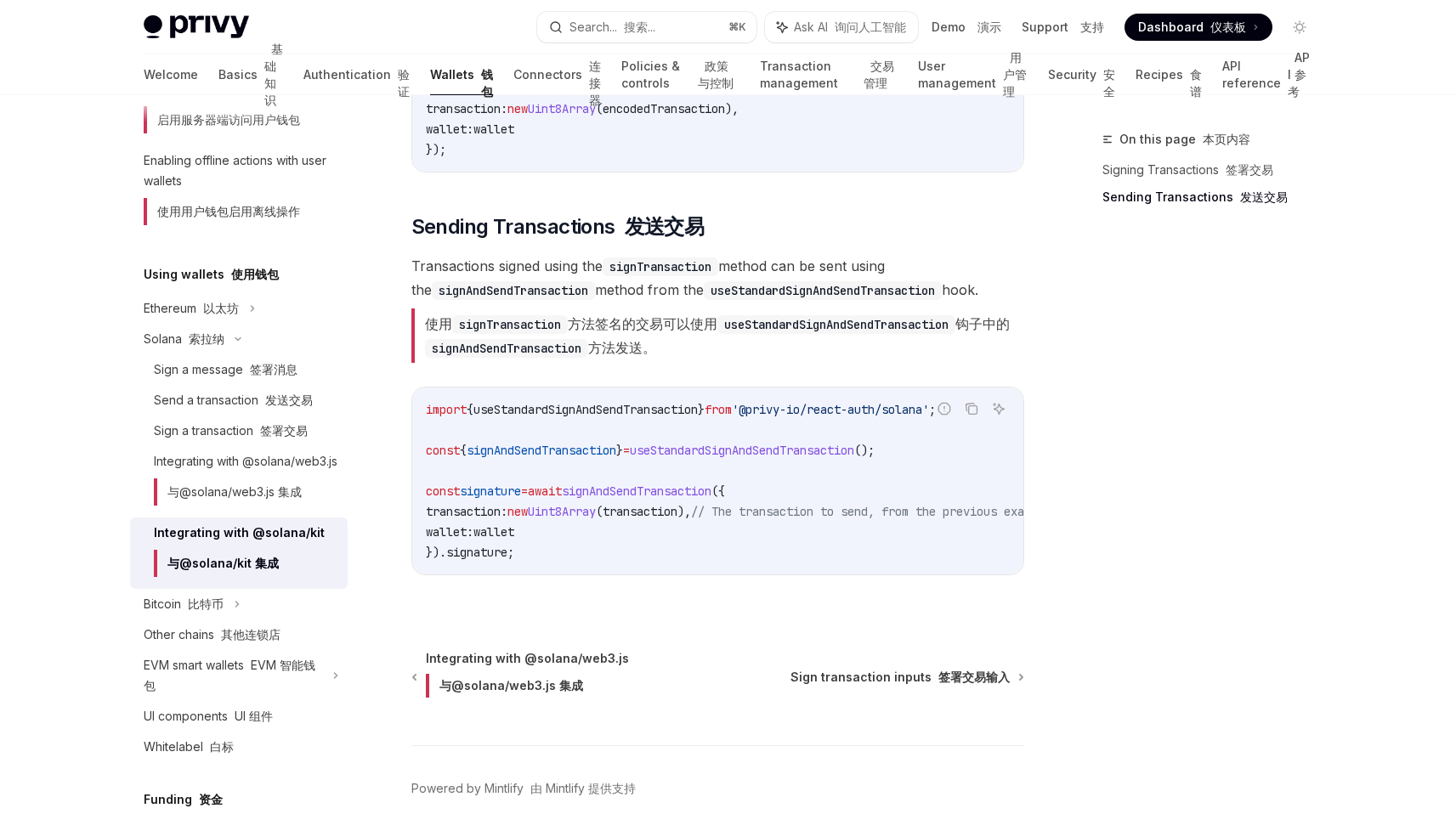
click at [735, 321] on code "useStandardSignAndSendTransaction" at bounding box center [836, 324] width 238 height 19
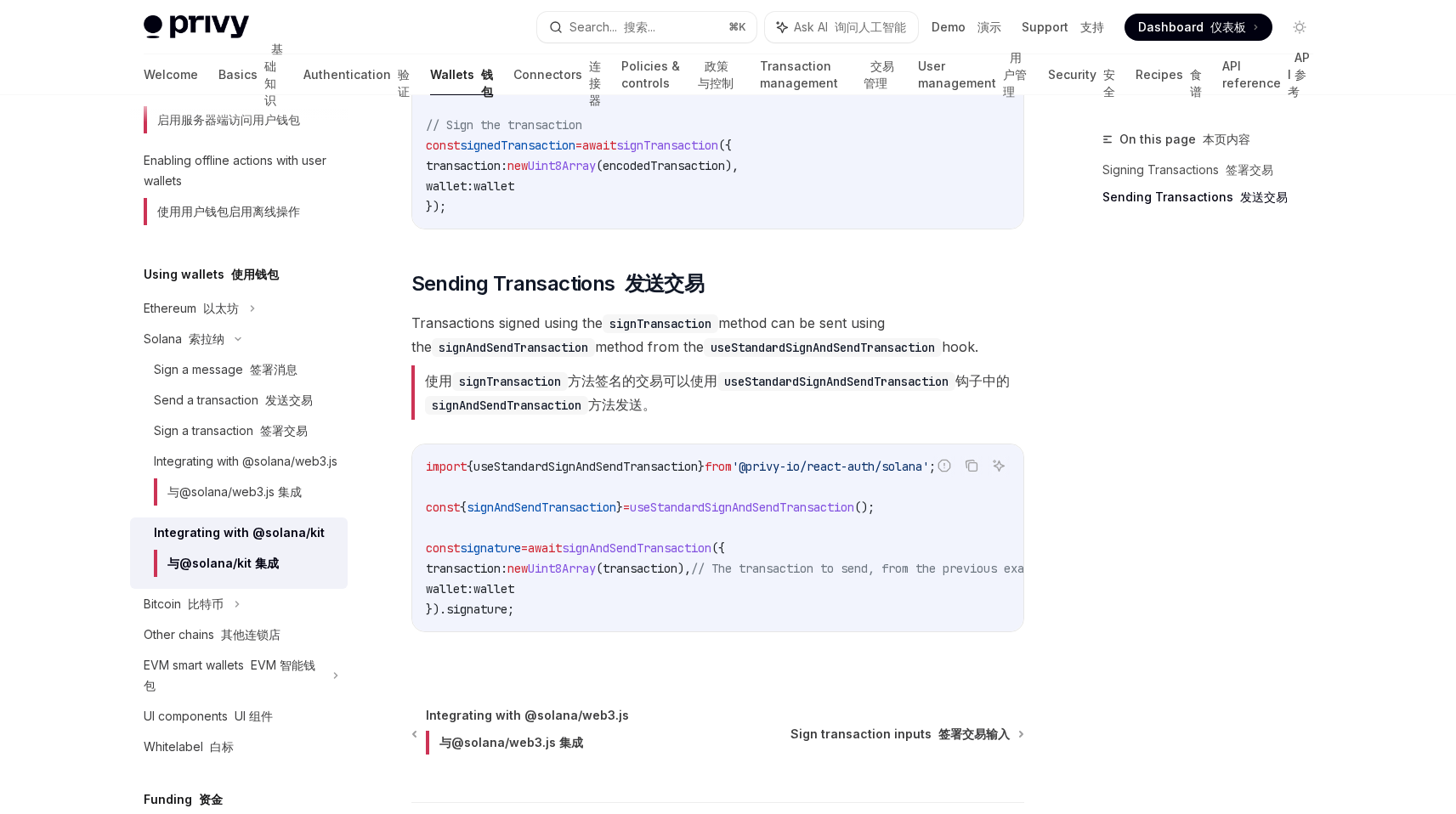
scroll to position [1605, 0]
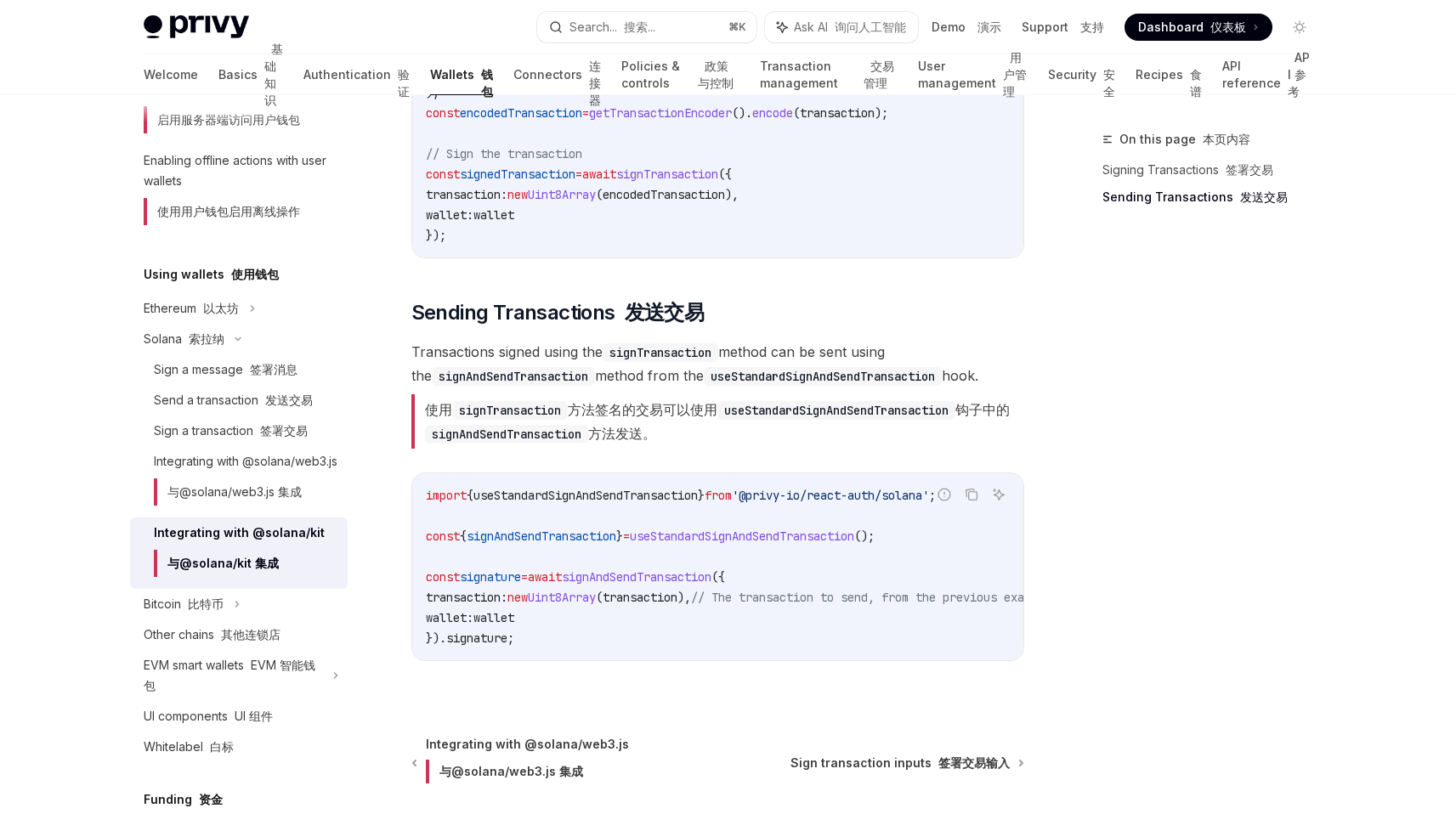
click at [629, 433] on font "使用 signTransaction 方法签名的交易可以使用 useStandardSignAndSendTransaction 钩子中的 signAndSe…" at bounding box center [717, 422] width 584 height 41
click at [588, 426] on code "signAndSendTransaction" at bounding box center [506, 434] width 163 height 19
drag, startPoint x: 590, startPoint y: 426, endPoint x: 663, endPoint y: 426, distance: 73.0
click at [663, 426] on font "使用 signTransaction 方法签名的交易可以使用 useStandardSignAndSendTransaction 钩子中的 signAndSe…" at bounding box center [717, 422] width 584 height 41
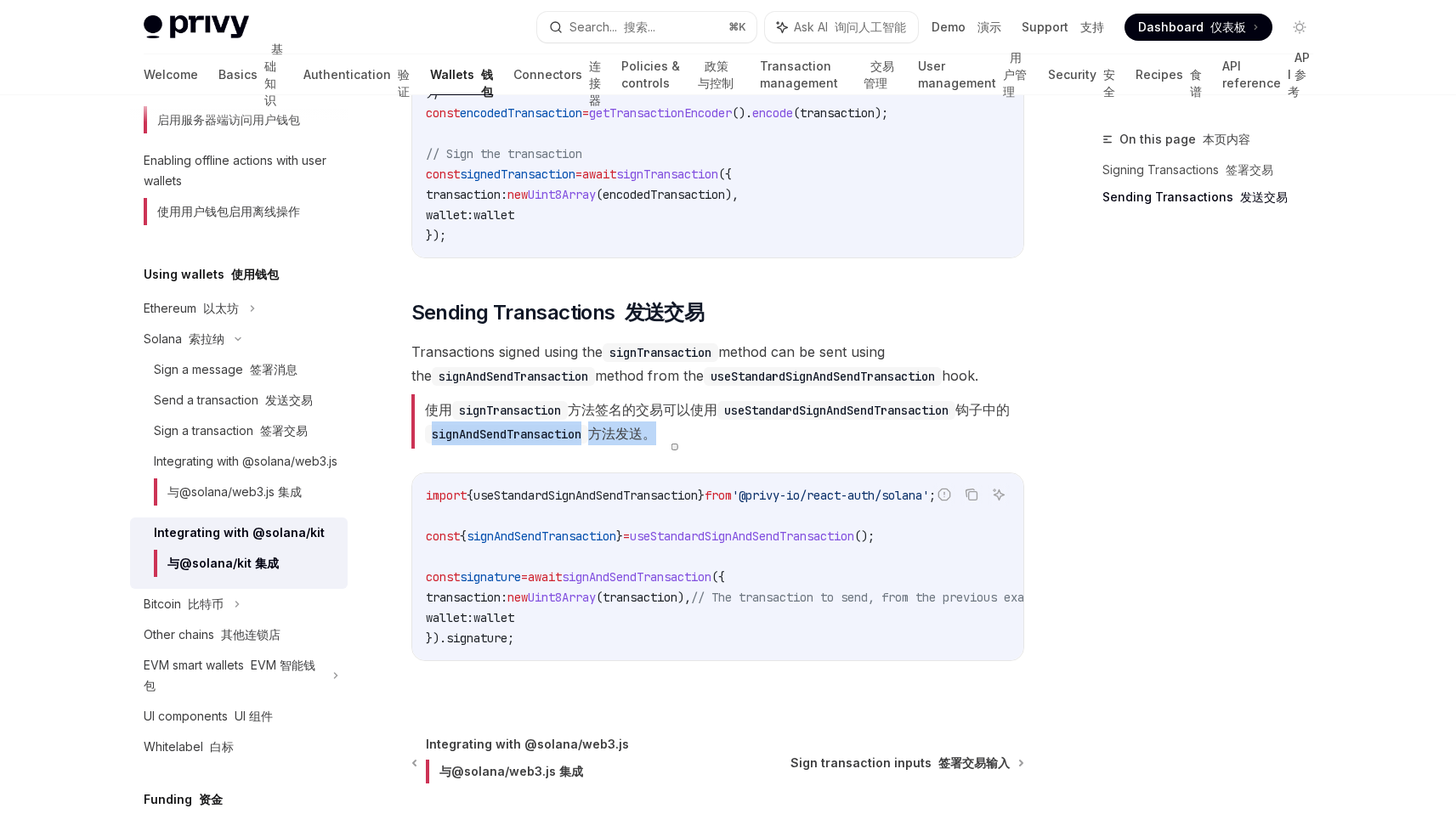
click at [479, 421] on font "使用 signTransaction 方法签名的交易可以使用 useStandardSignAndSendTransaction 钩子中的 signAndSe…" at bounding box center [717, 422] width 613 height 55
click at [479, 414] on code "signTransaction" at bounding box center [510, 410] width 115 height 19
drag, startPoint x: 479, startPoint y: 414, endPoint x: 720, endPoint y: 414, distance: 241.0
click at [720, 414] on font "使用 signTransaction 方法签名的交易可以使用 useStandardSignAndSendTransaction 钩子中的 signAndSe…" at bounding box center [717, 422] width 584 height 41
click at [695, 521] on code "import { useStandardSignAndSendTransaction } from '@privy-io/react-auth/solana'…" at bounding box center [759, 567] width 666 height 163
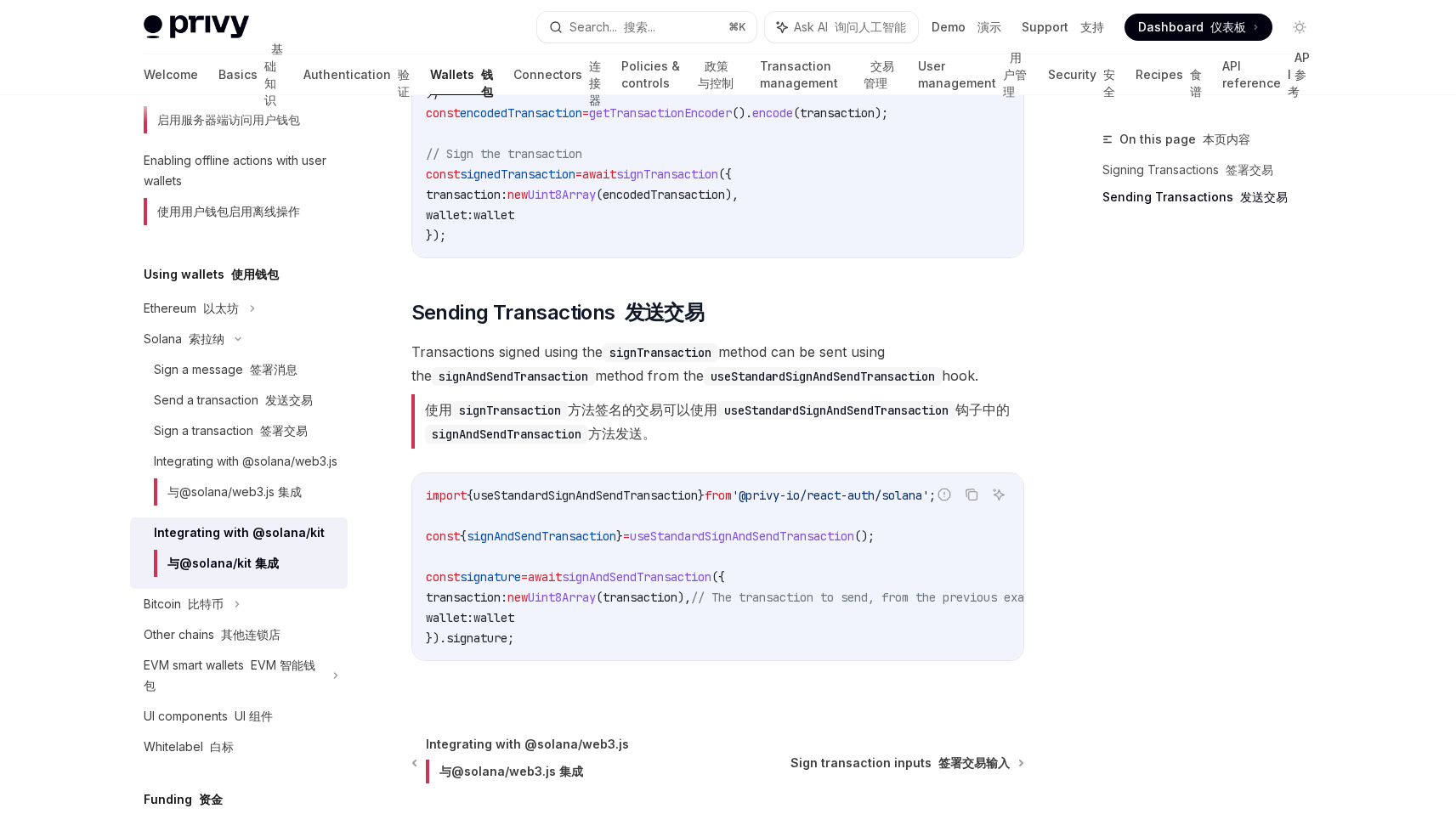
click at [680, 558] on code "import { useStandardSignAndSendTransaction } from '@privy-io/react-auth/solana'…" at bounding box center [759, 567] width 666 height 163
click at [589, 535] on span "signAndSendTransaction" at bounding box center [541, 536] width 150 height 16
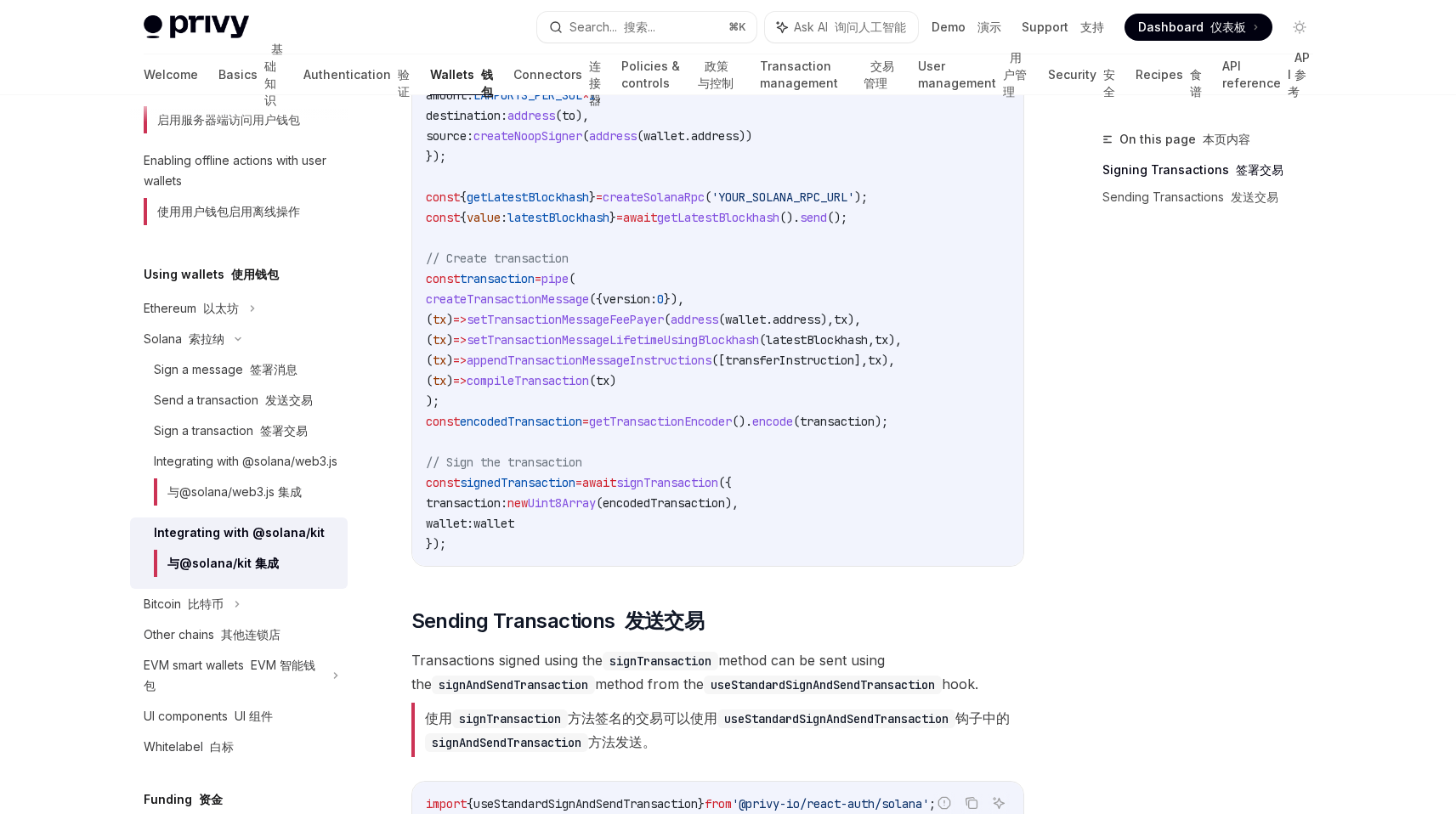
scroll to position [1290, 0]
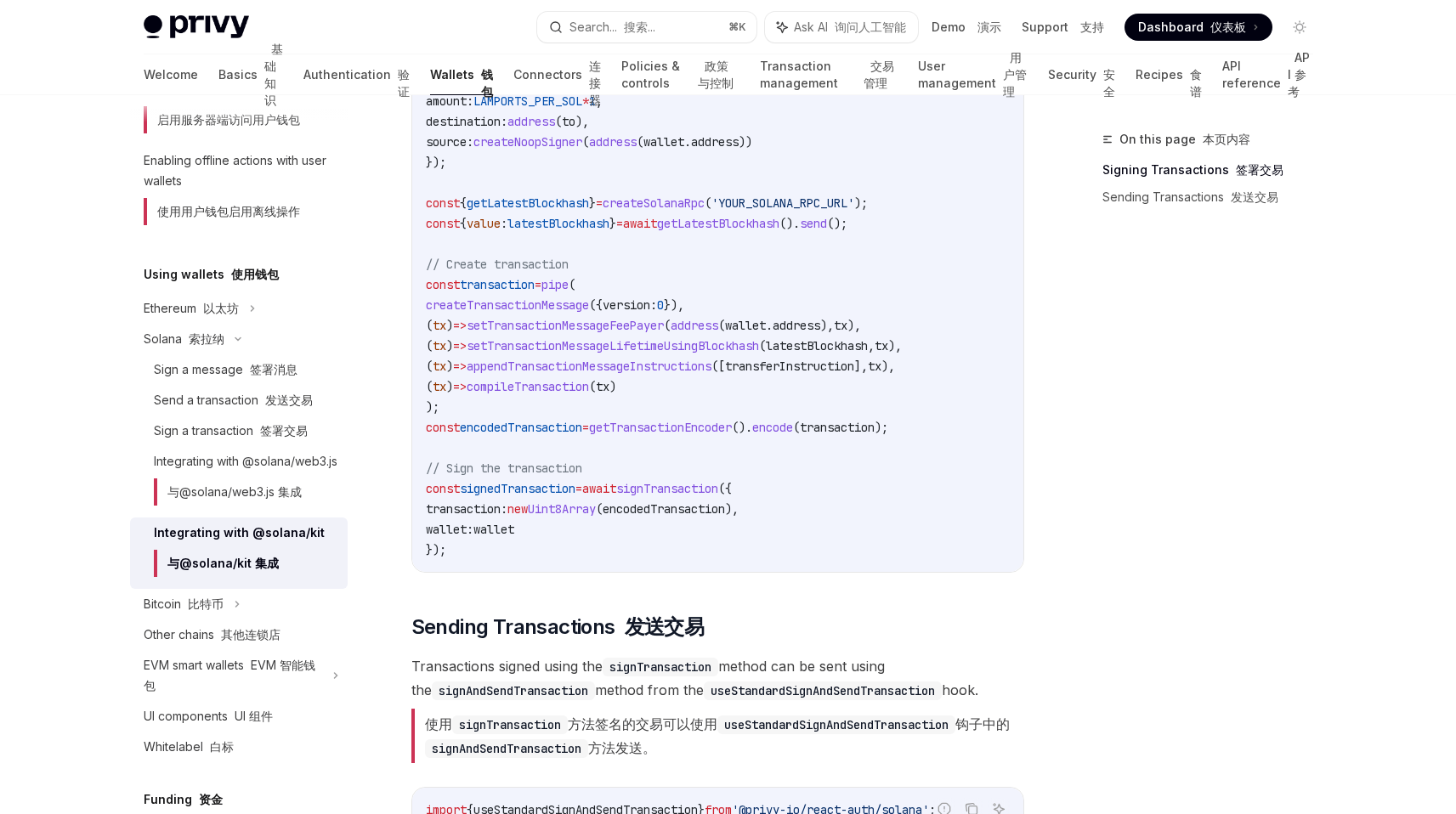
click at [514, 526] on span "wallet" at bounding box center [494, 530] width 41 height 16
click at [689, 527] on code "import { pipe , createTransactionMessage , setTransactionMessageFeePayer , setT…" at bounding box center [718, 131] width 584 height 857
click at [692, 487] on span "signTransaction" at bounding box center [667, 489] width 102 height 16
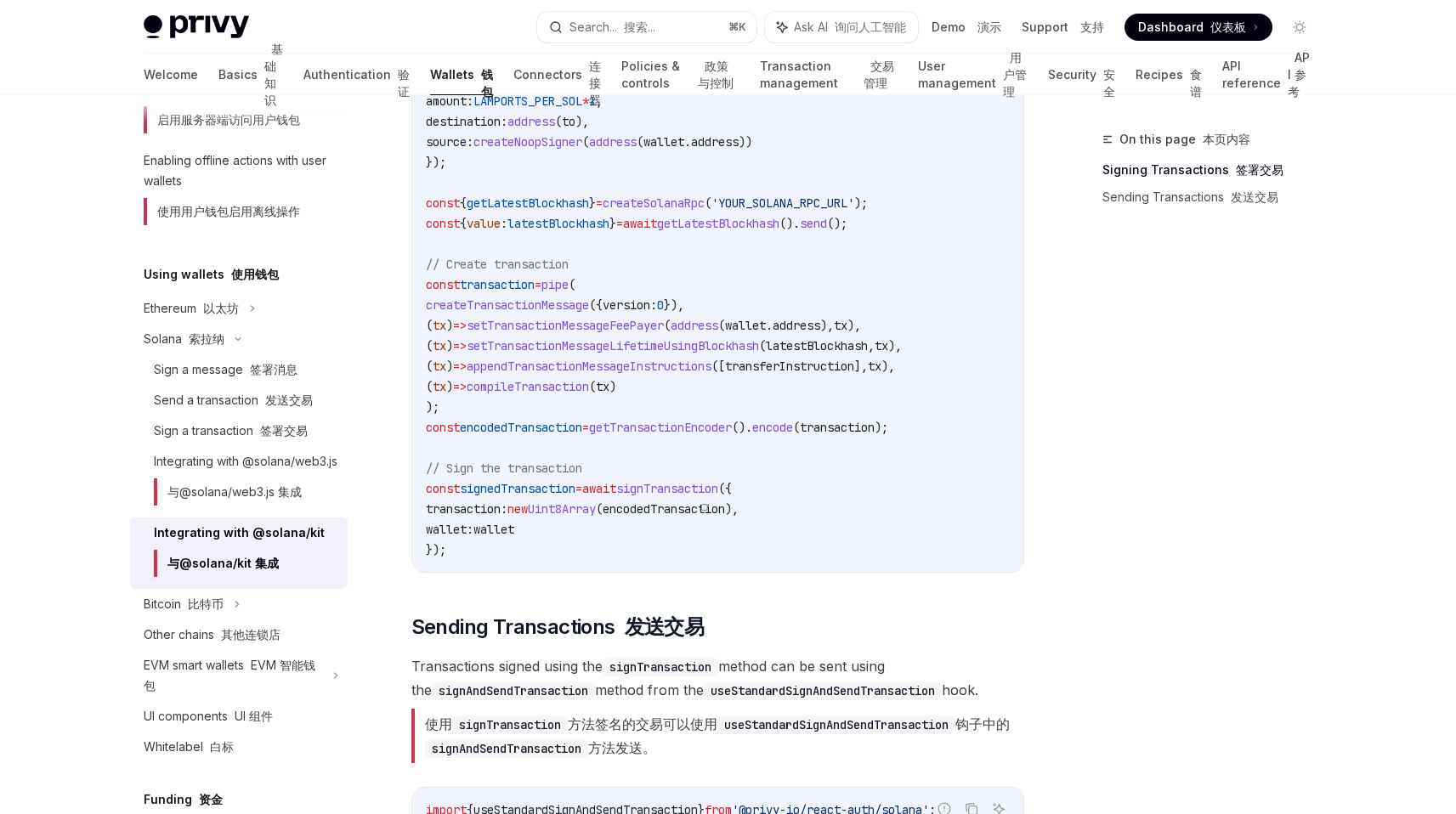
click at [692, 487] on span "signTransaction" at bounding box center [667, 489] width 102 height 16
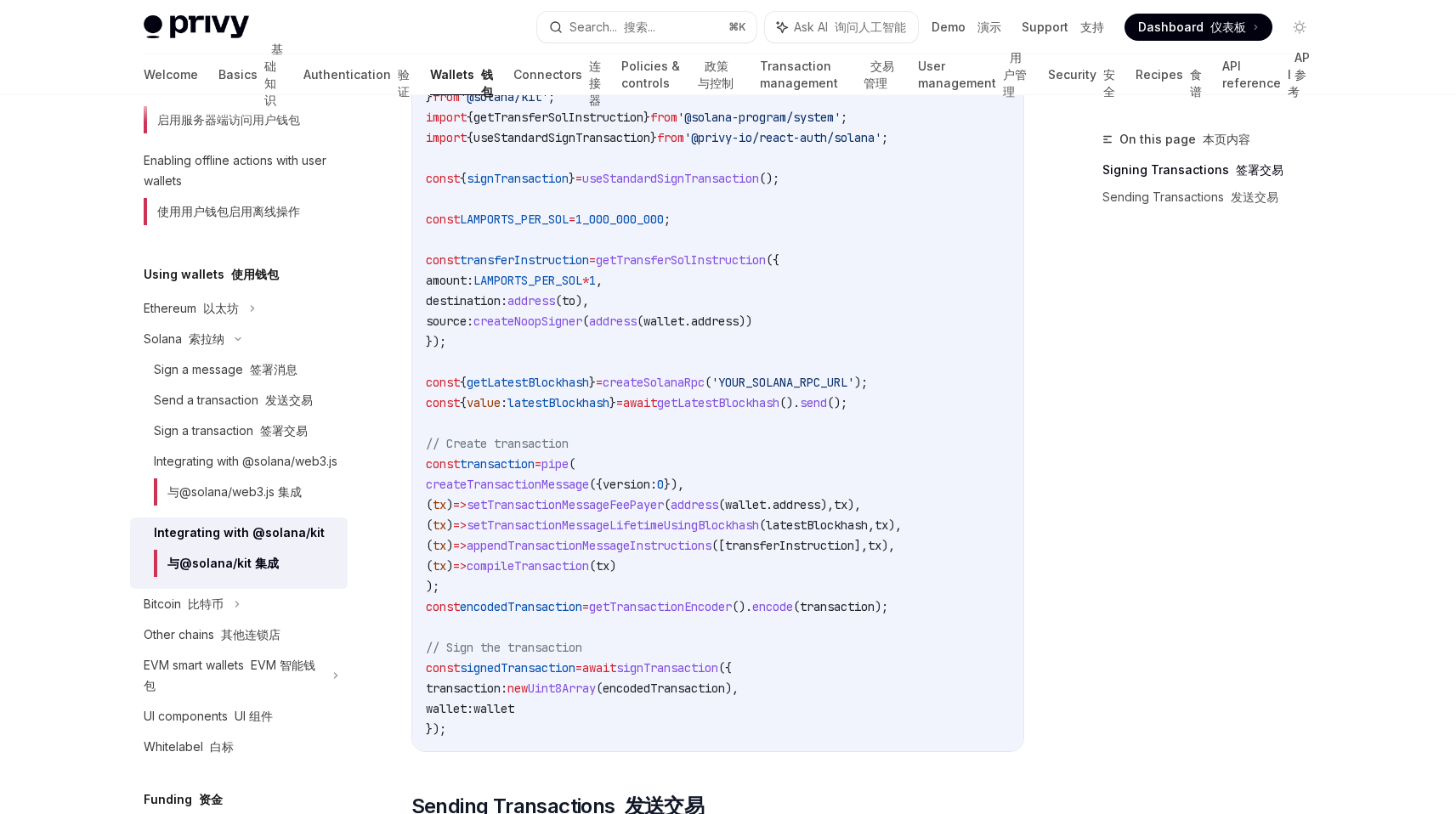
scroll to position [984, 0]
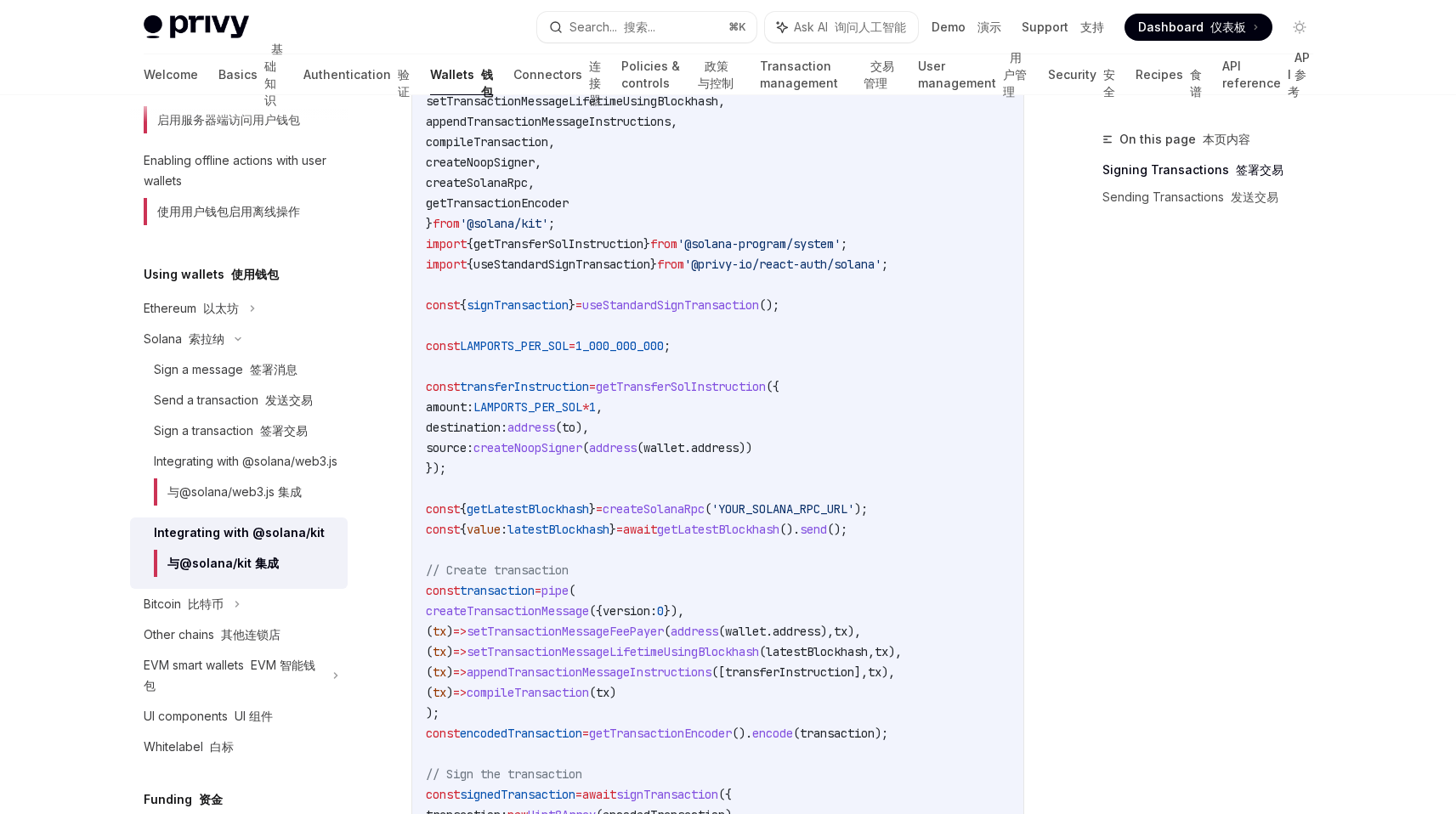
click at [665, 308] on span "useStandardSignTransaction" at bounding box center [670, 305] width 177 height 16
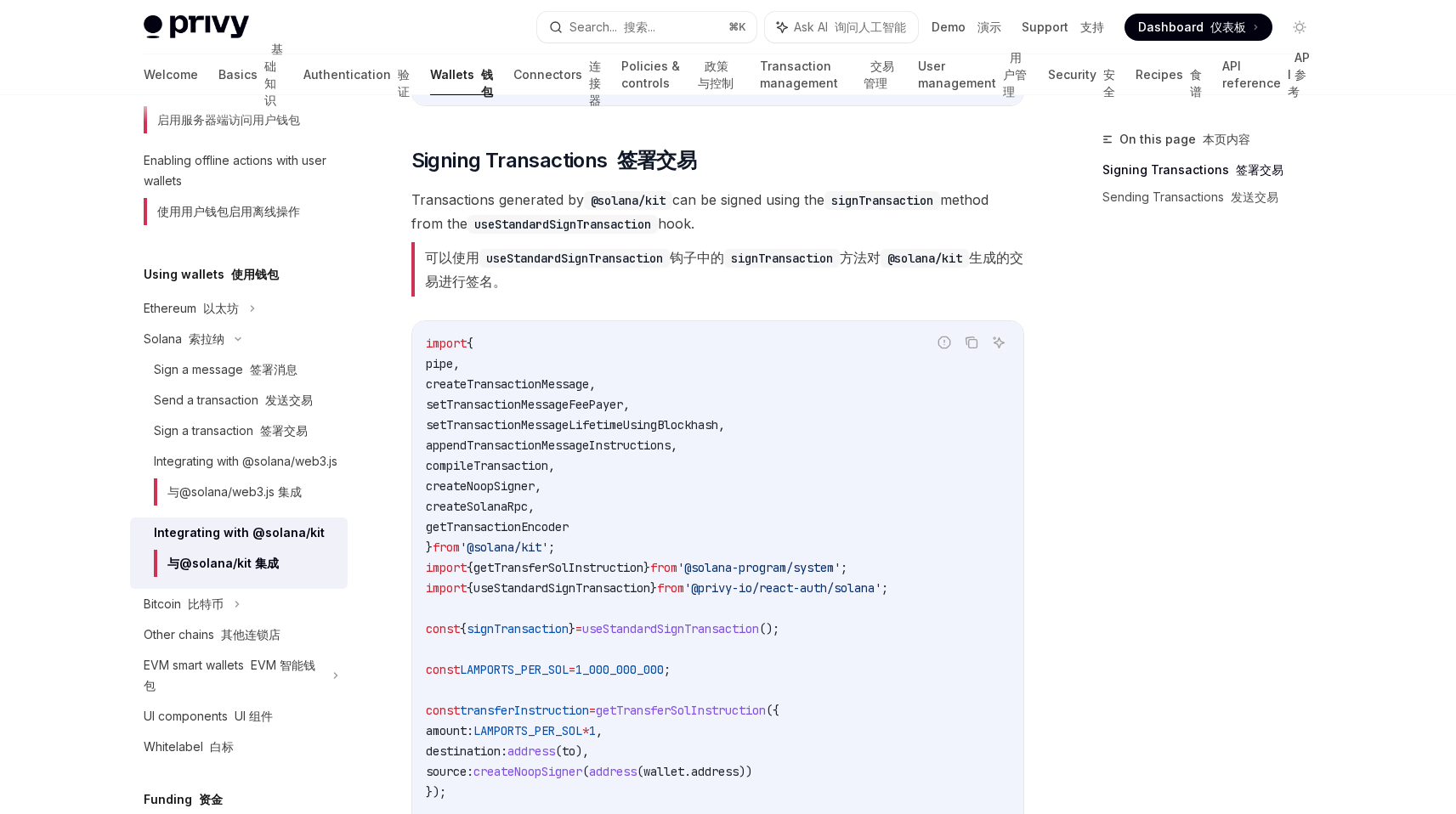
scroll to position [650, 0]
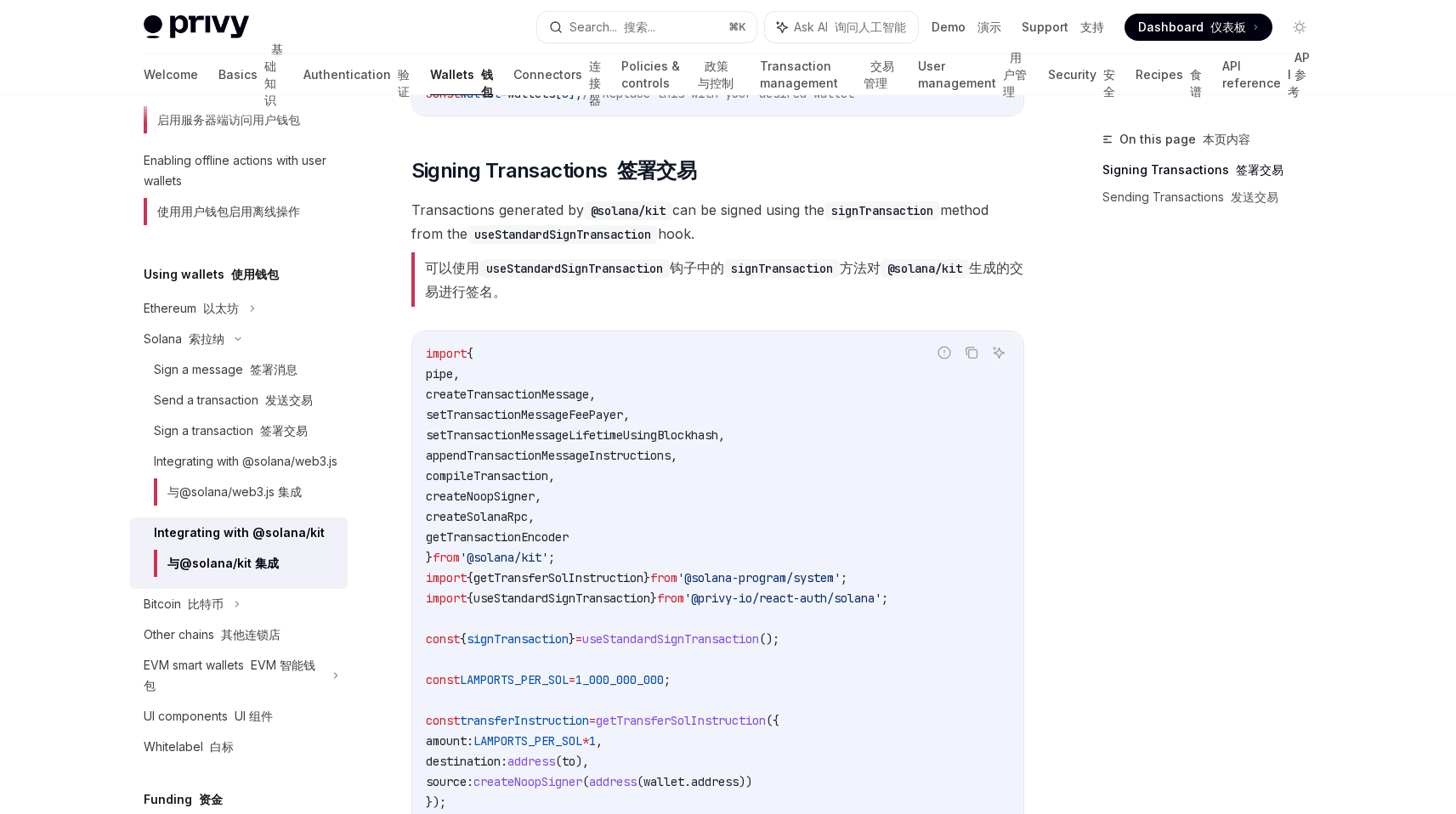
click at [643, 643] on span "useStandardSignTransaction" at bounding box center [670, 639] width 177 height 16
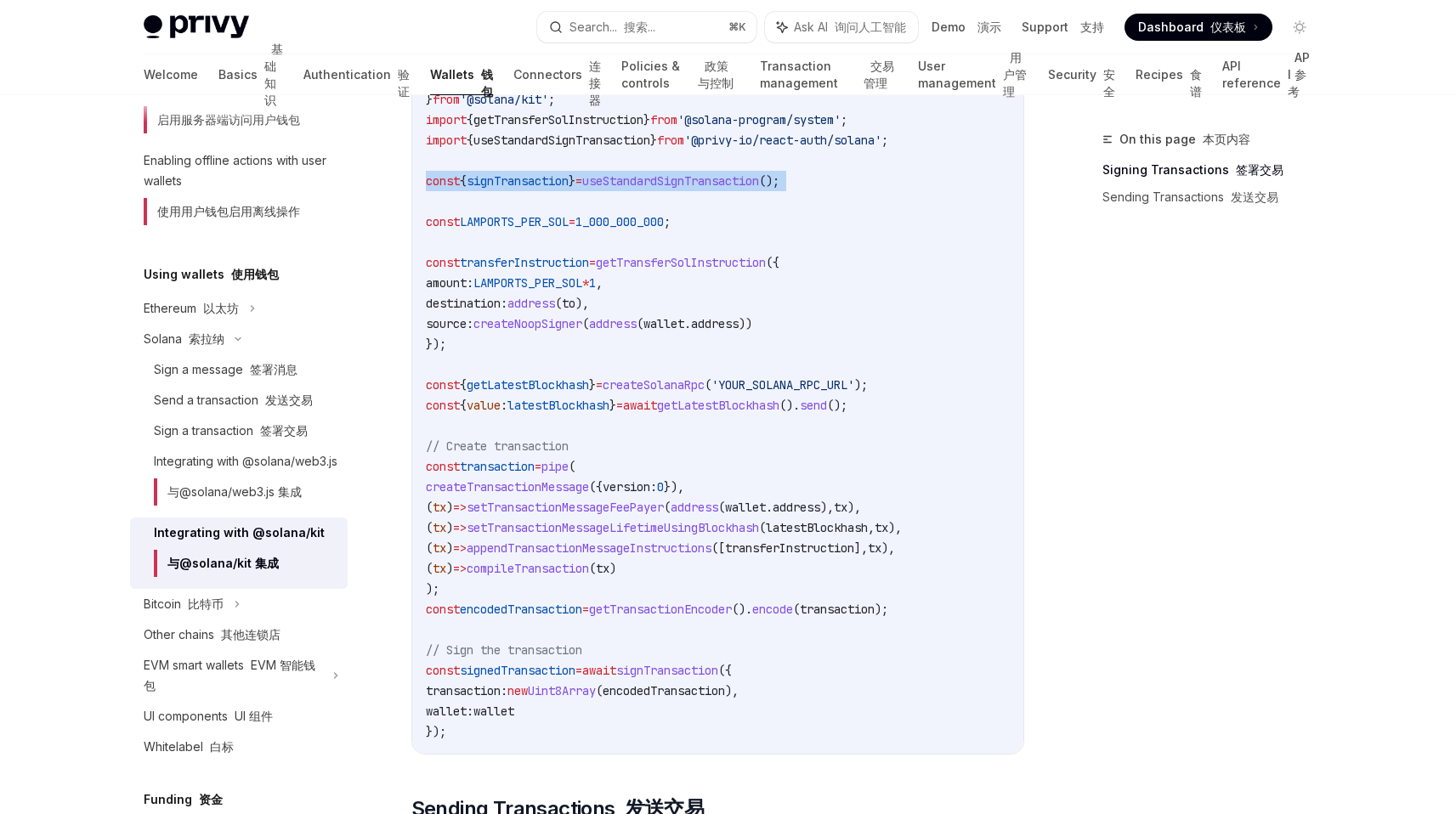
scroll to position [1077, 0]
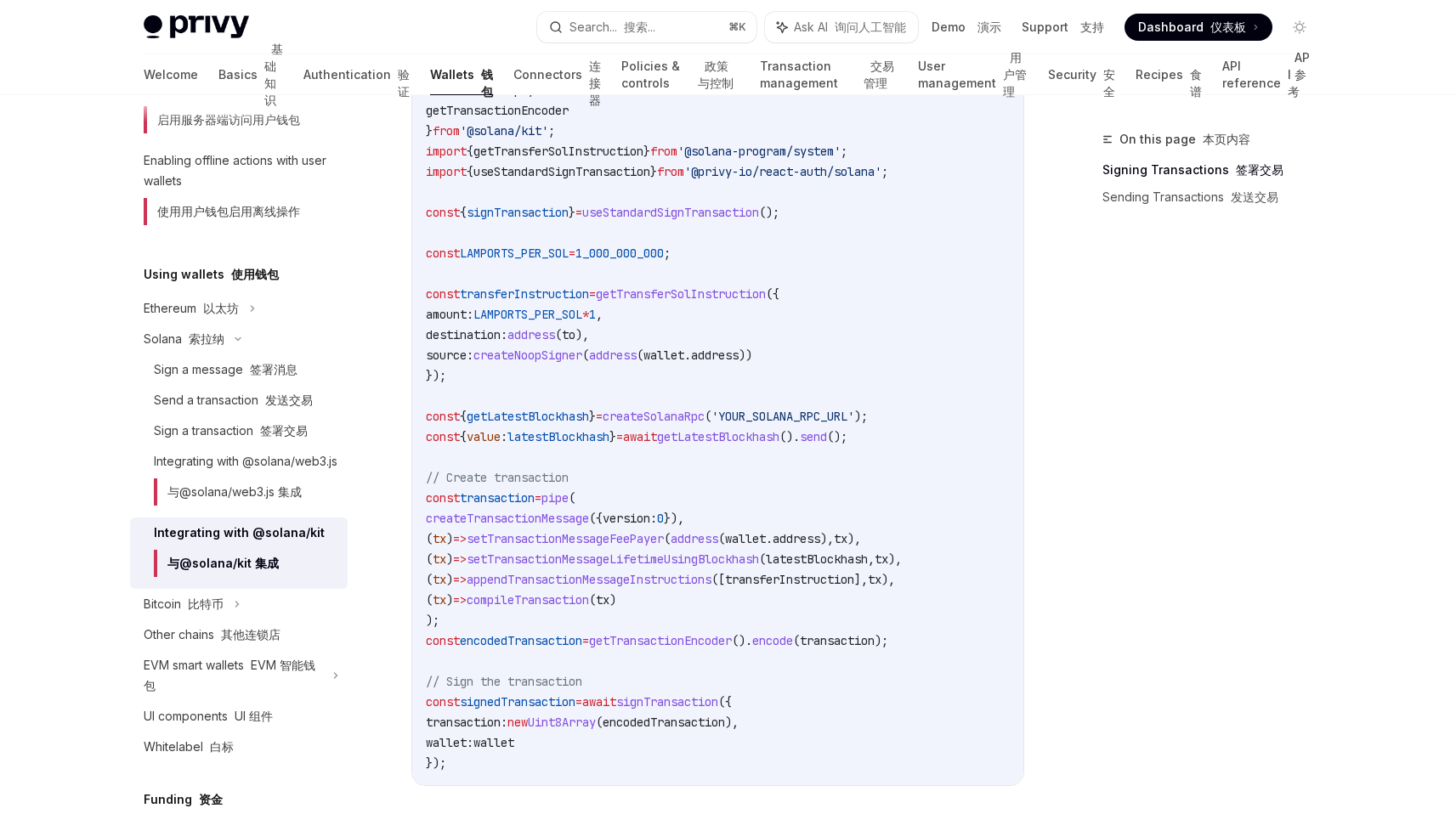
click at [881, 172] on span "'@privy-io/react-auth/solana'" at bounding box center [783, 172] width 197 height 16
click at [1159, 73] on link "Recipes 食谱" at bounding box center [1169, 75] width 66 height 41
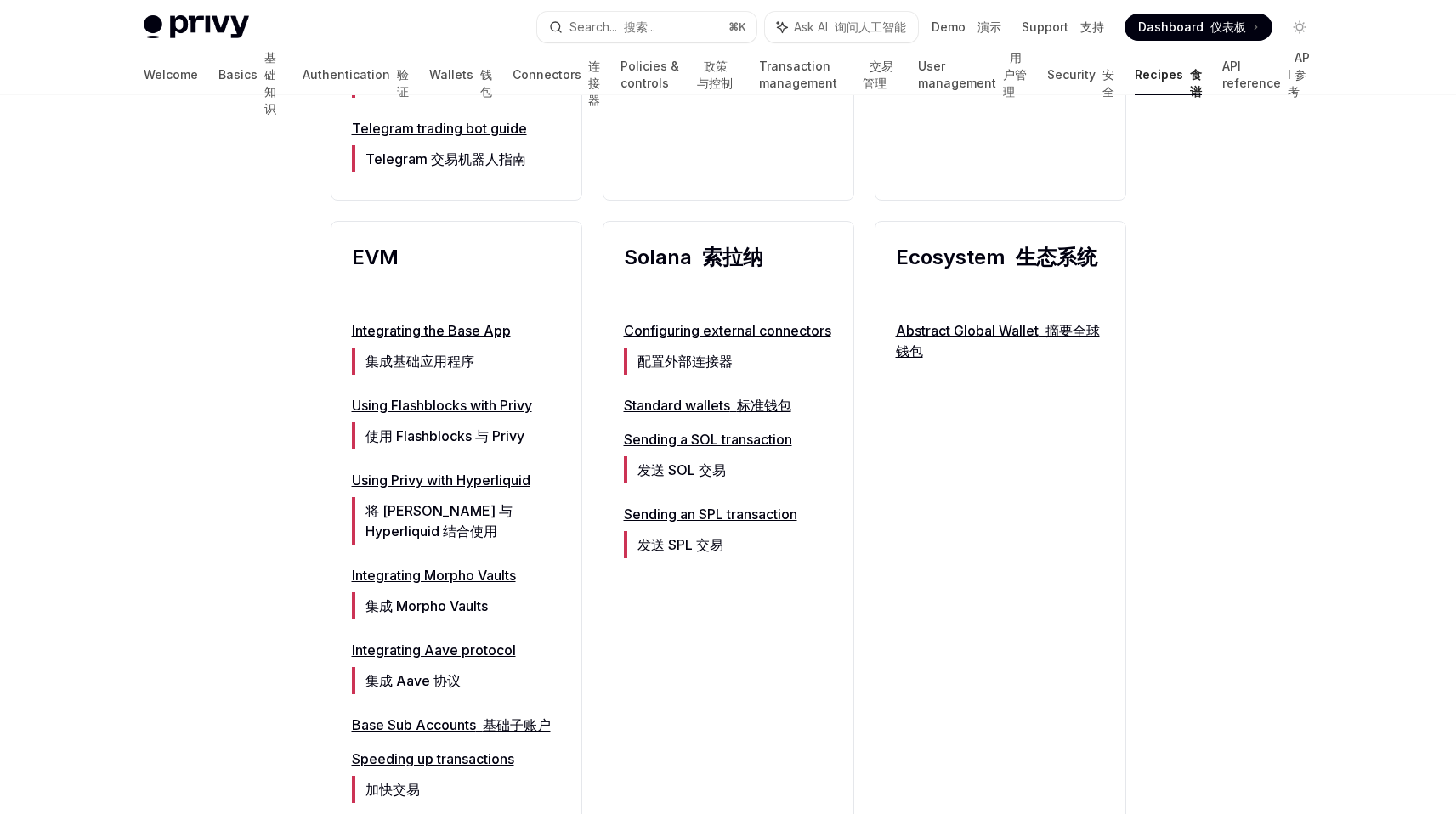
scroll to position [2247, 0]
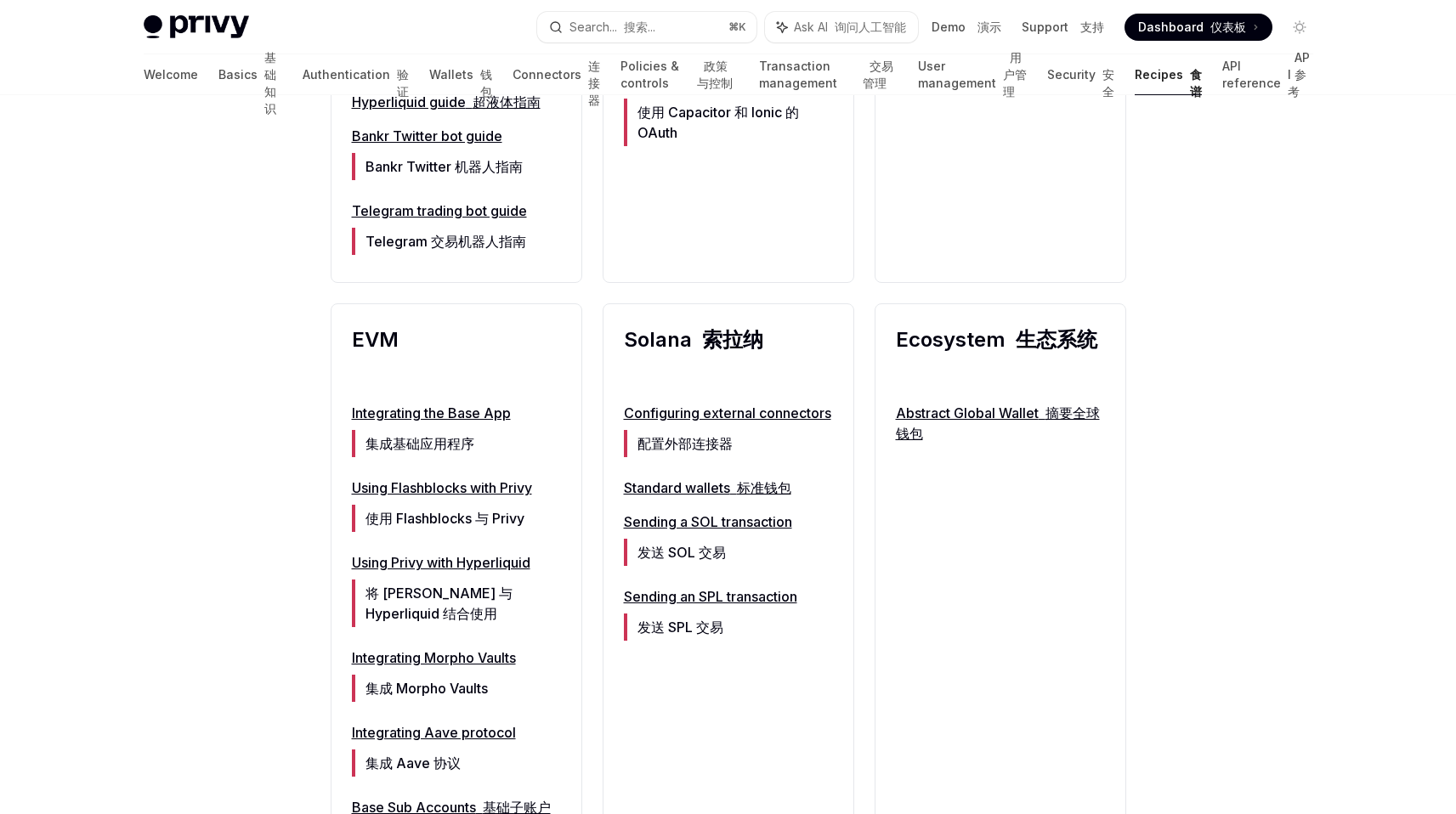
click at [711, 639] on link "Sending an SPL transaction 发送 SPL 交易" at bounding box center [728, 617] width 209 height 62
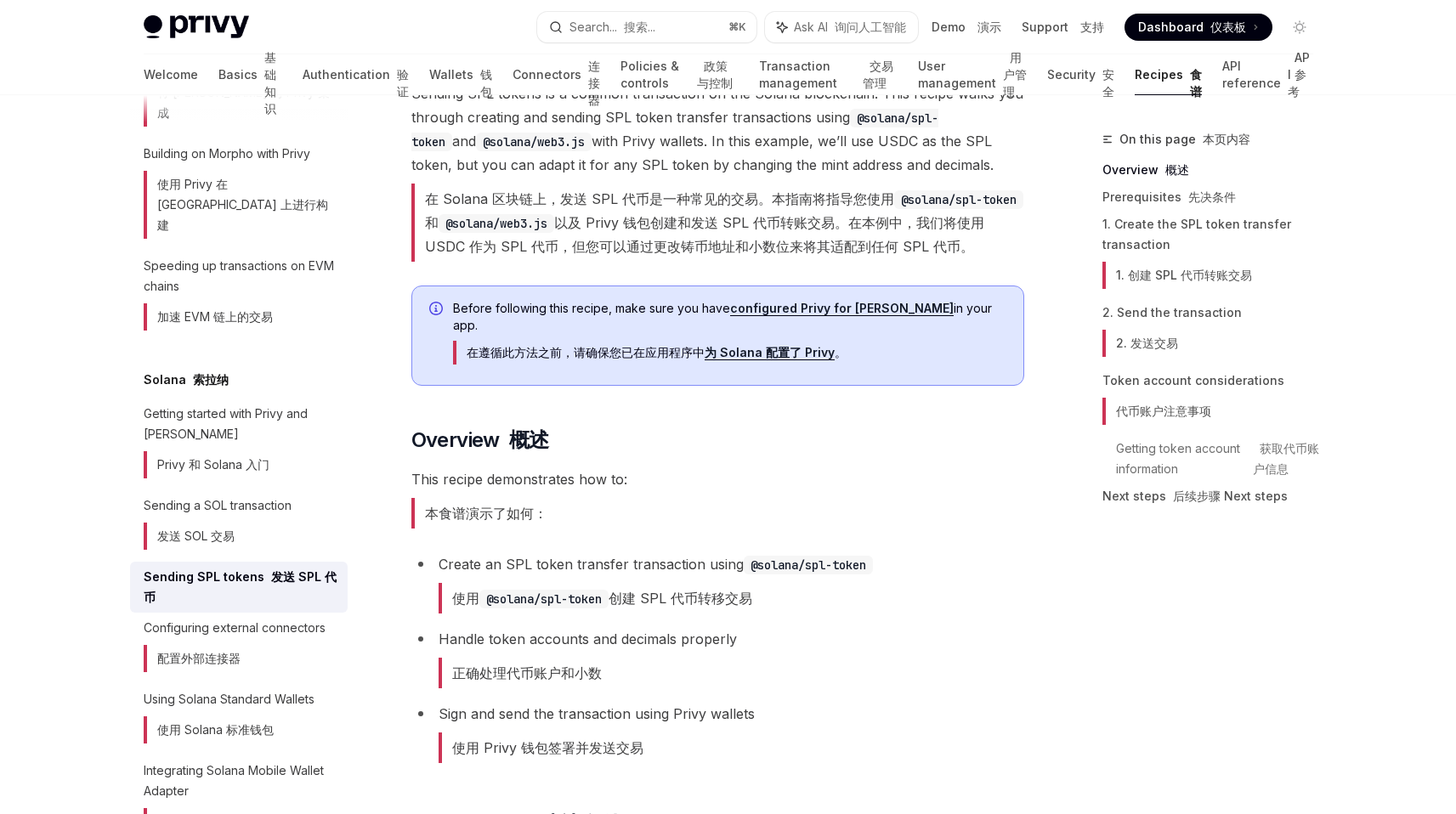
scroll to position [23, 0]
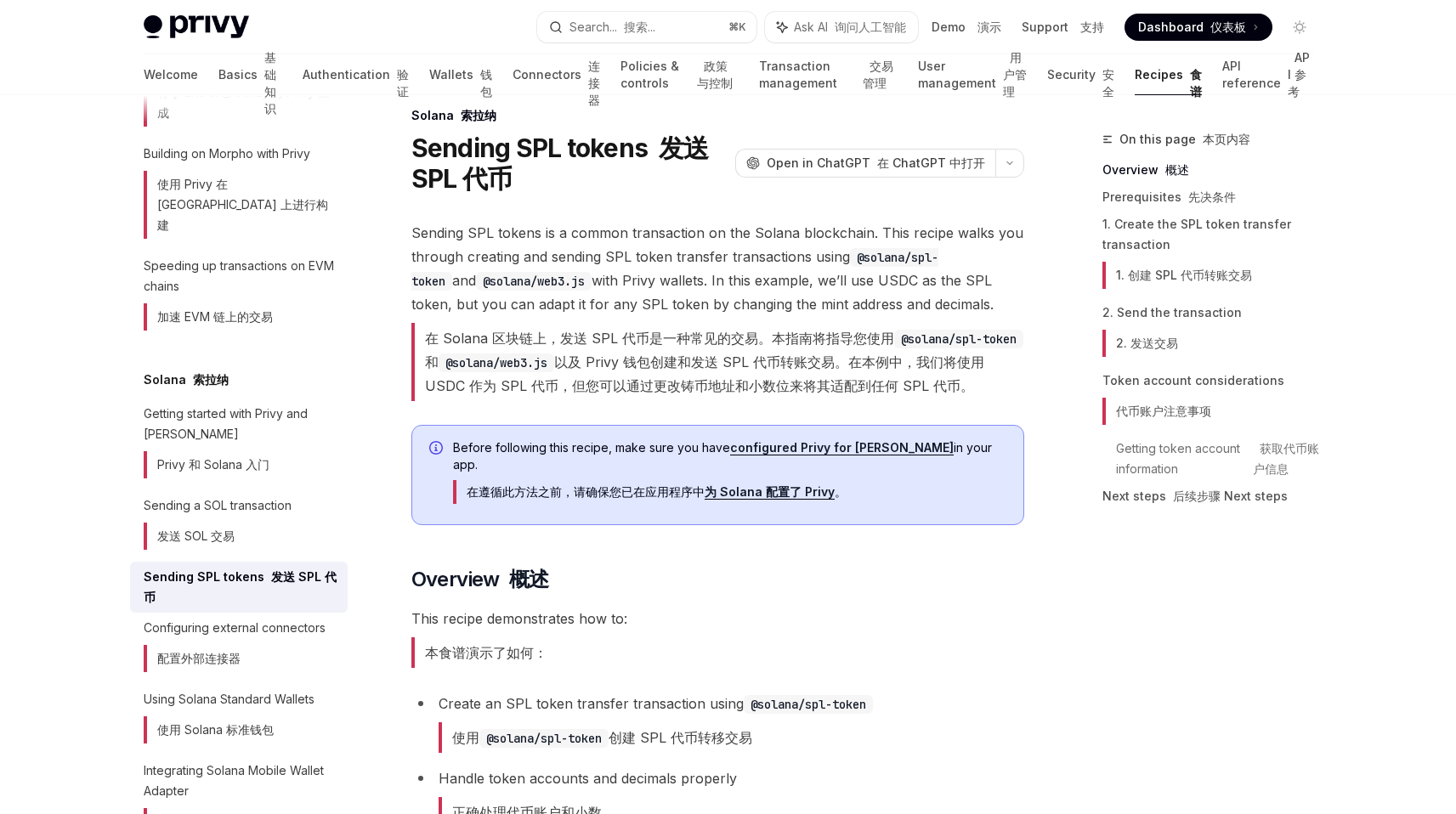
drag, startPoint x: 615, startPoint y: 364, endPoint x: 910, endPoint y: 398, distance: 297.0
click at [910, 398] on font "在 Solana 区块链上，发送 SPL 代币是一种常见的交易。本指南将指导您使用 @solana/spl-token 和 @solana/web3.js 以…" at bounding box center [717, 363] width 613 height 78
click at [837, 380] on font "在 Solana 区块链上，发送 SPL 代币是一种常见的交易。本指南将指导您使用 @solana/spl-token 和 @solana/web3.js 以…" at bounding box center [724, 363] width 598 height 64
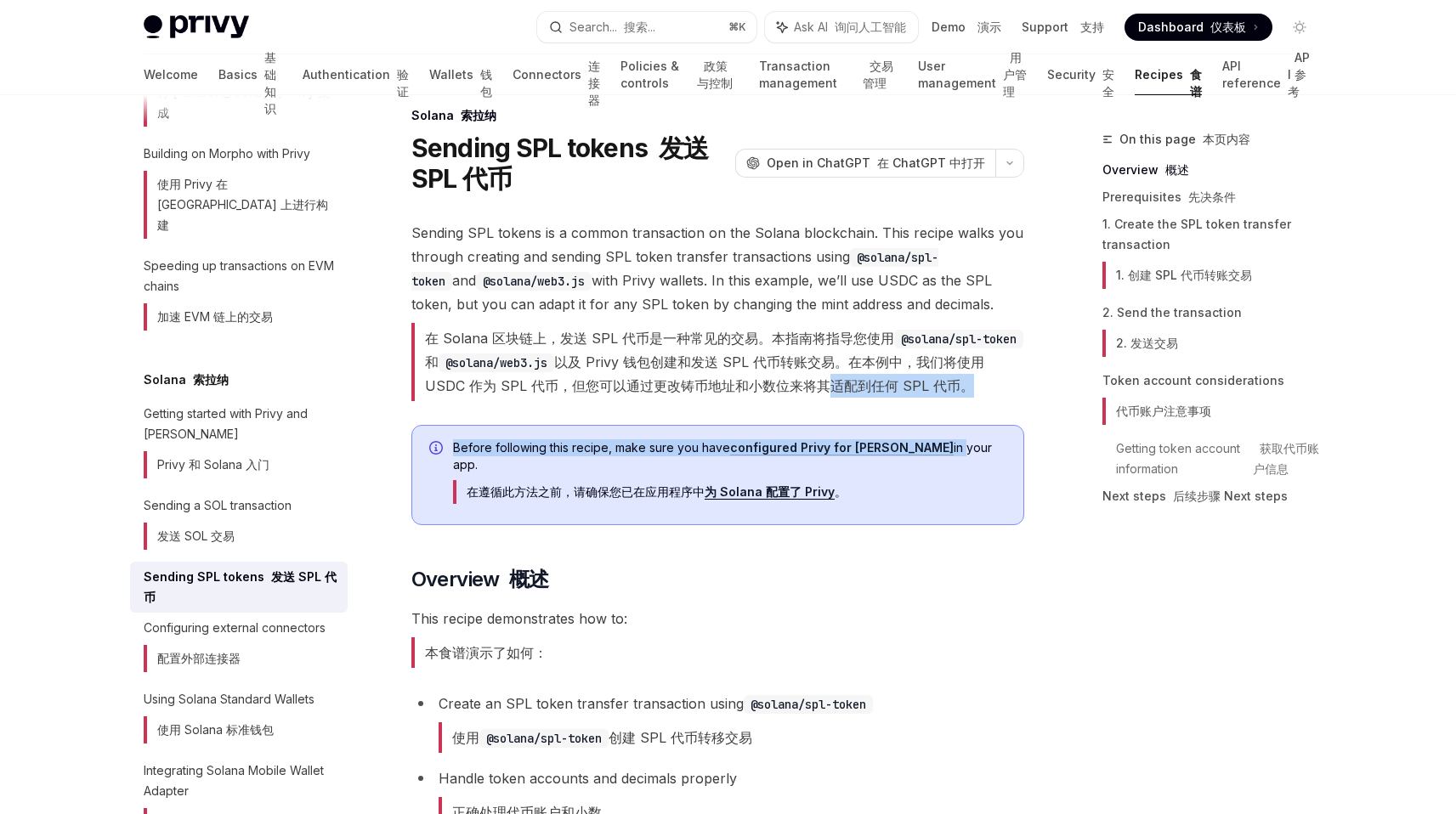
drag, startPoint x: 837, startPoint y: 380, endPoint x: 888, endPoint y: 444, distance: 81.8
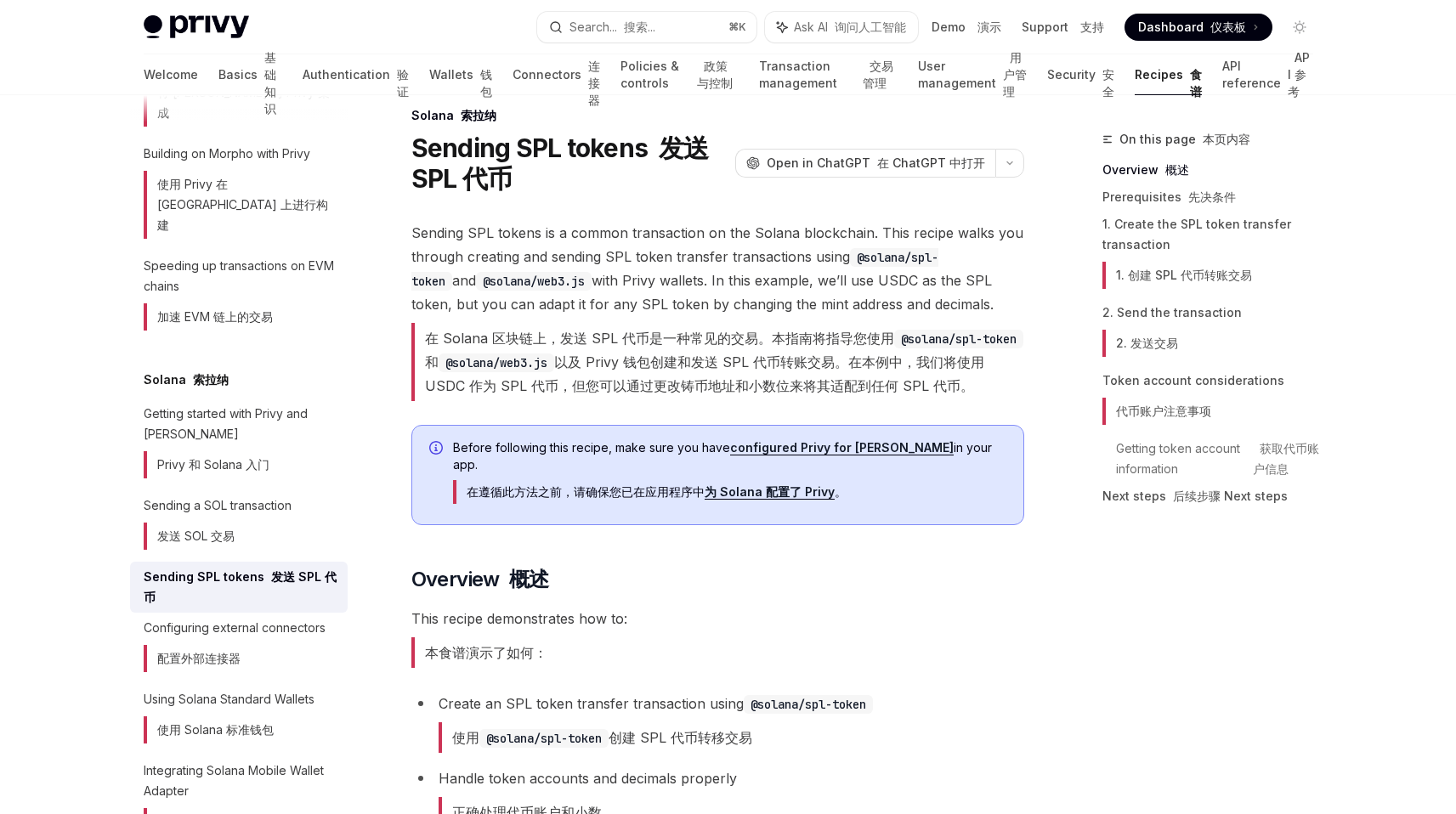
click at [848, 607] on span "This recipe demonstrates how to: 本食谱演示了如何：" at bounding box center [717, 641] width 613 height 68
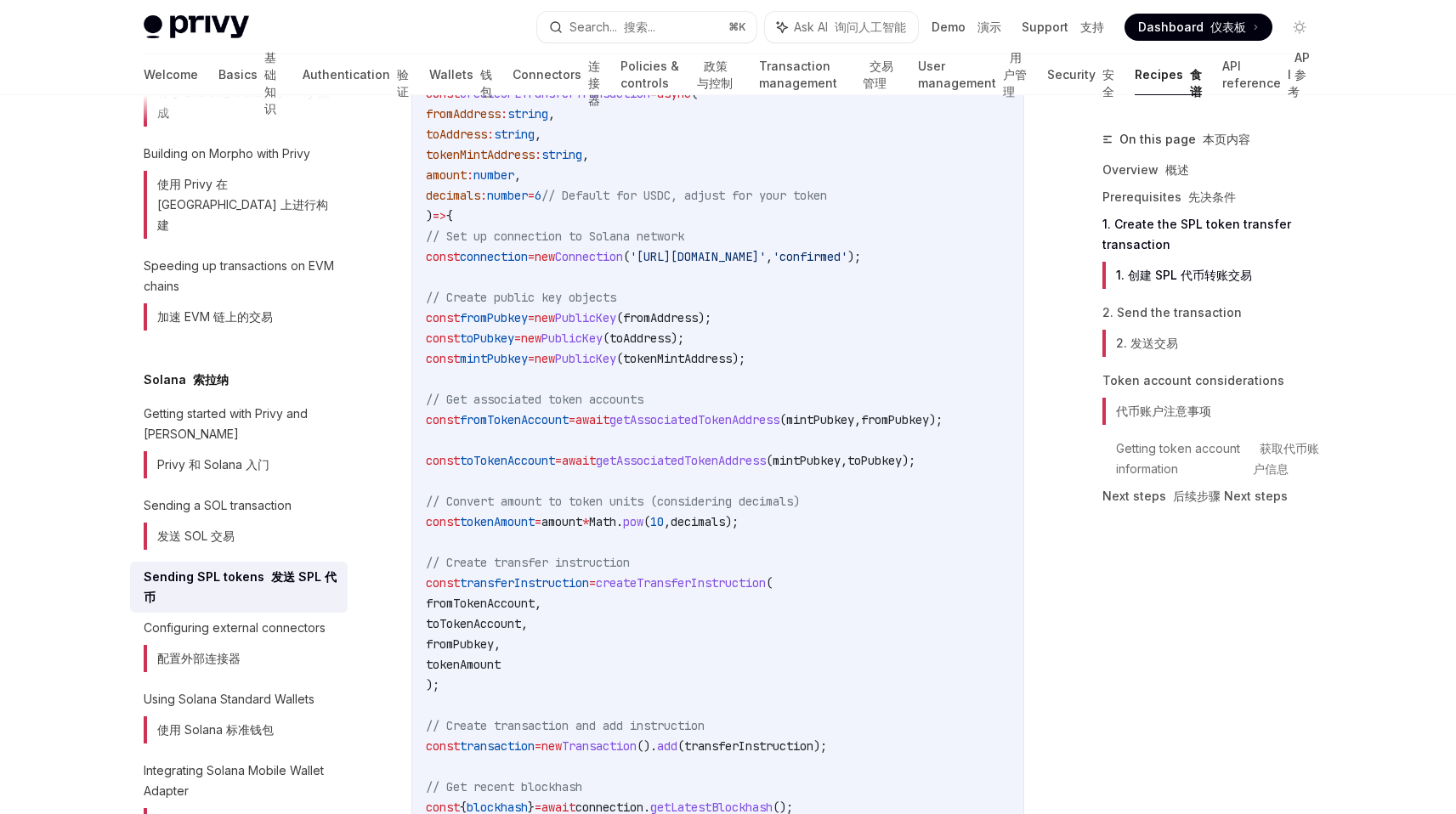
scroll to position [1469, 0]
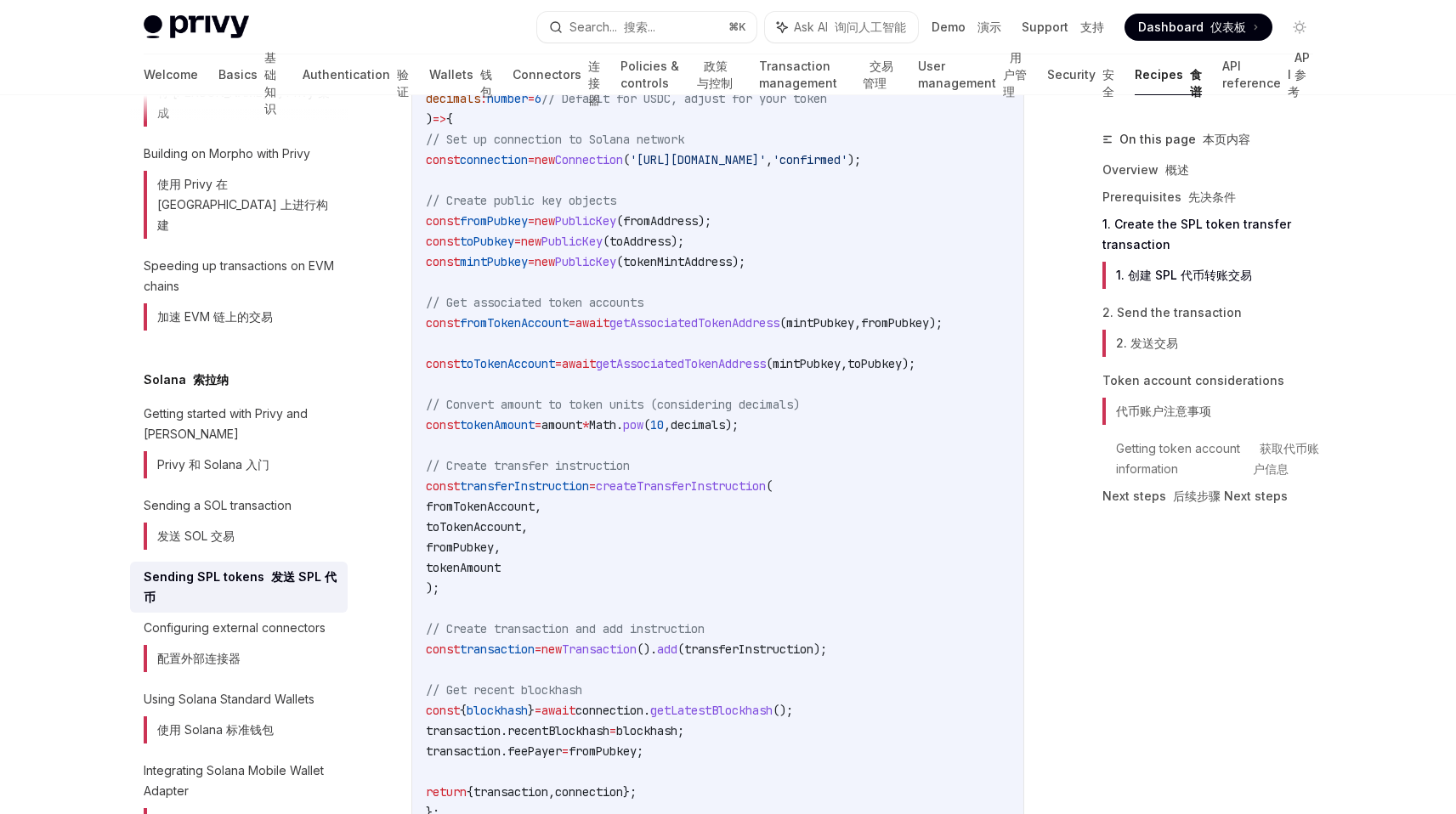
click at [663, 596] on code "import { Connection , PublicKey , Transaction } from '@solana/web3.js' ; import…" at bounding box center [728, 373] width 605 height 898
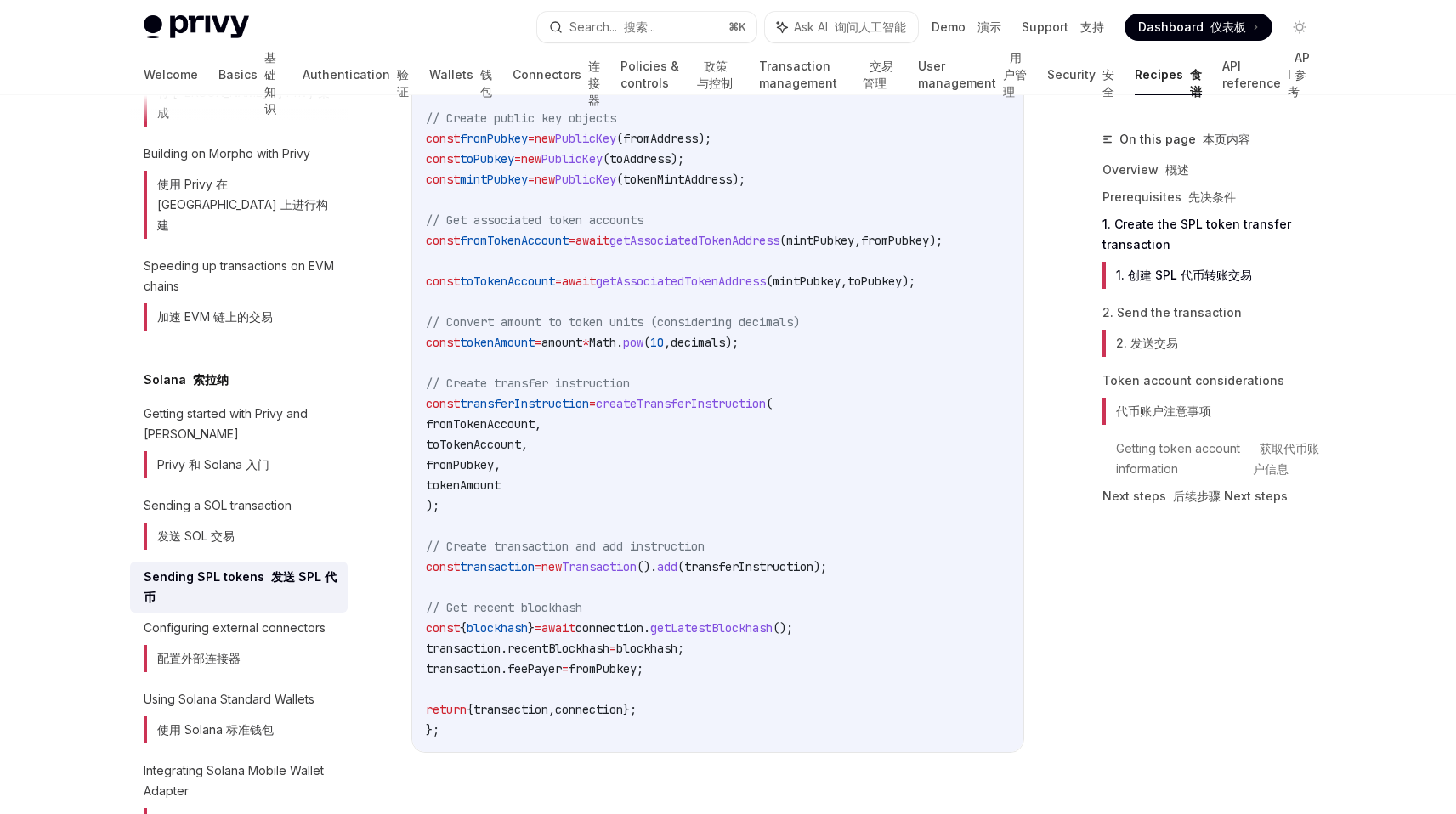
scroll to position [1653, 0]
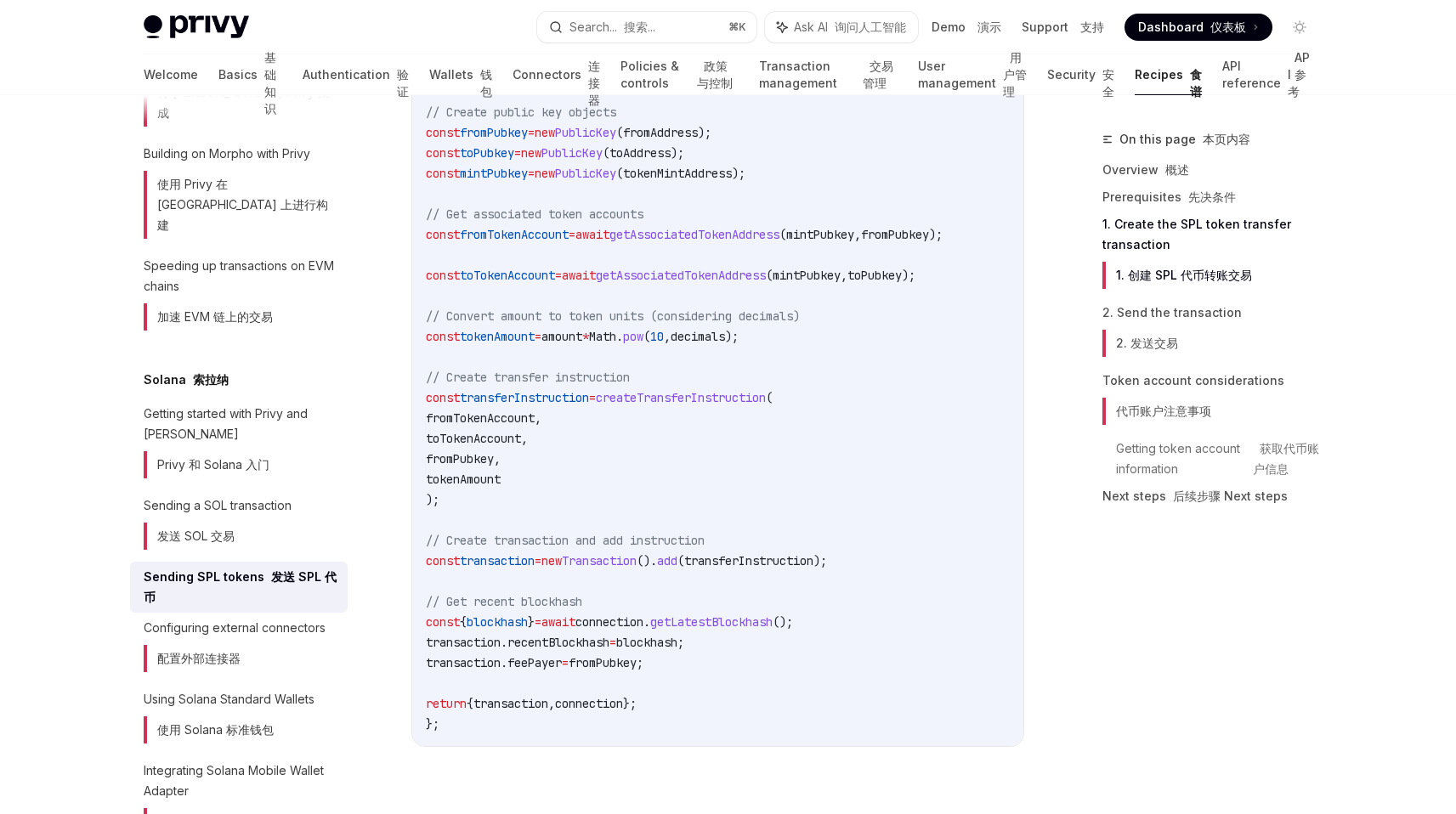
click at [661, 574] on code "import { Connection , PublicKey , Transaction } from '@solana/web3.js' ; import…" at bounding box center [728, 285] width 605 height 898
click at [637, 553] on span "Transaction" at bounding box center [599, 561] width 75 height 16
click at [643, 615] on span "connection" at bounding box center [610, 622] width 68 height 16
drag, startPoint x: 650, startPoint y: 612, endPoint x: 846, endPoint y: 612, distance: 196.0
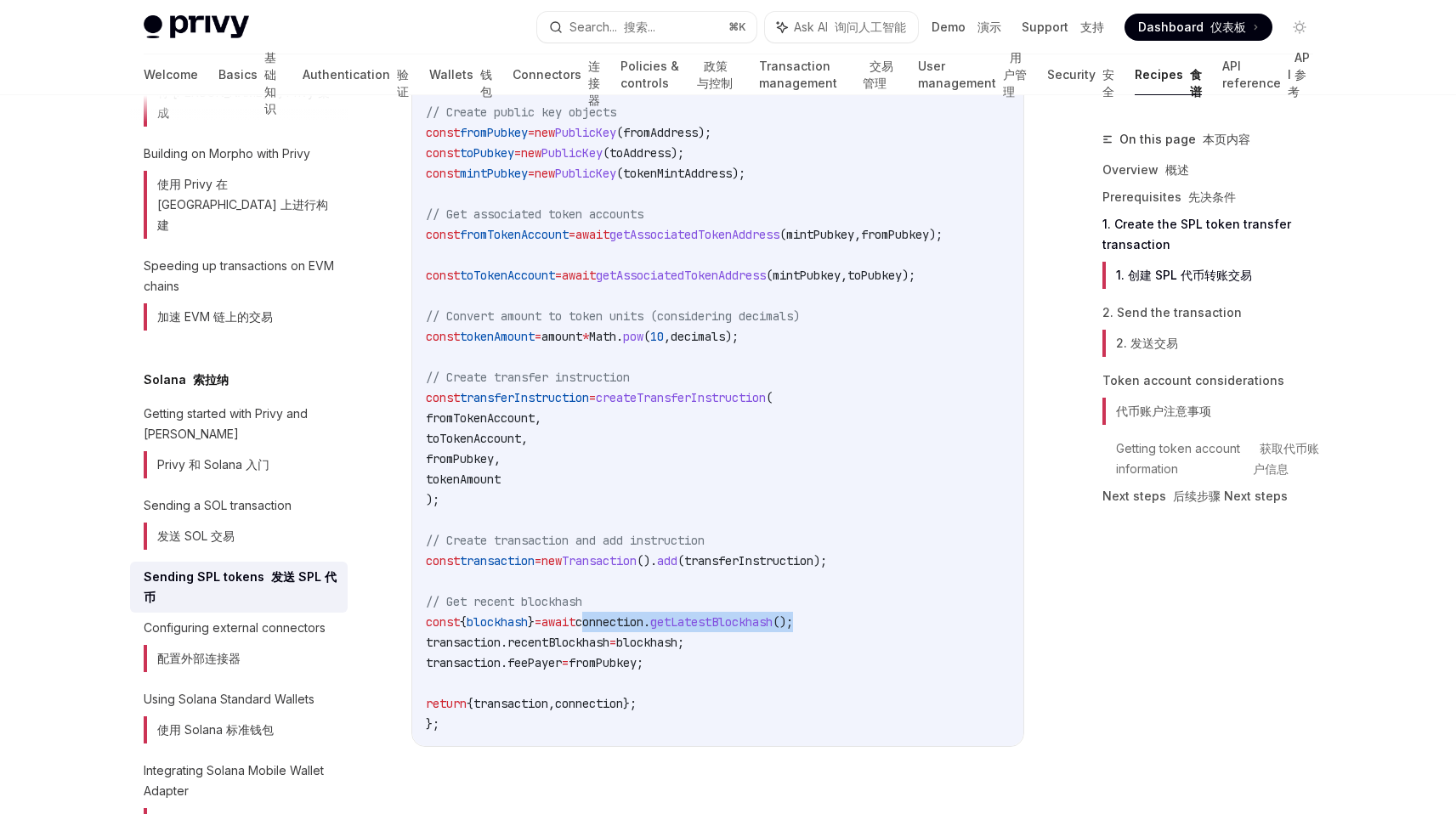
click at [793, 615] on span "const { blockhash } = await connection . getLatestBlockhash ();" at bounding box center [610, 622] width 367 height 16
click at [714, 662] on code "import { Connection , PublicKey , Transaction } from '@solana/web3.js' ; import…" at bounding box center [728, 285] width 605 height 898
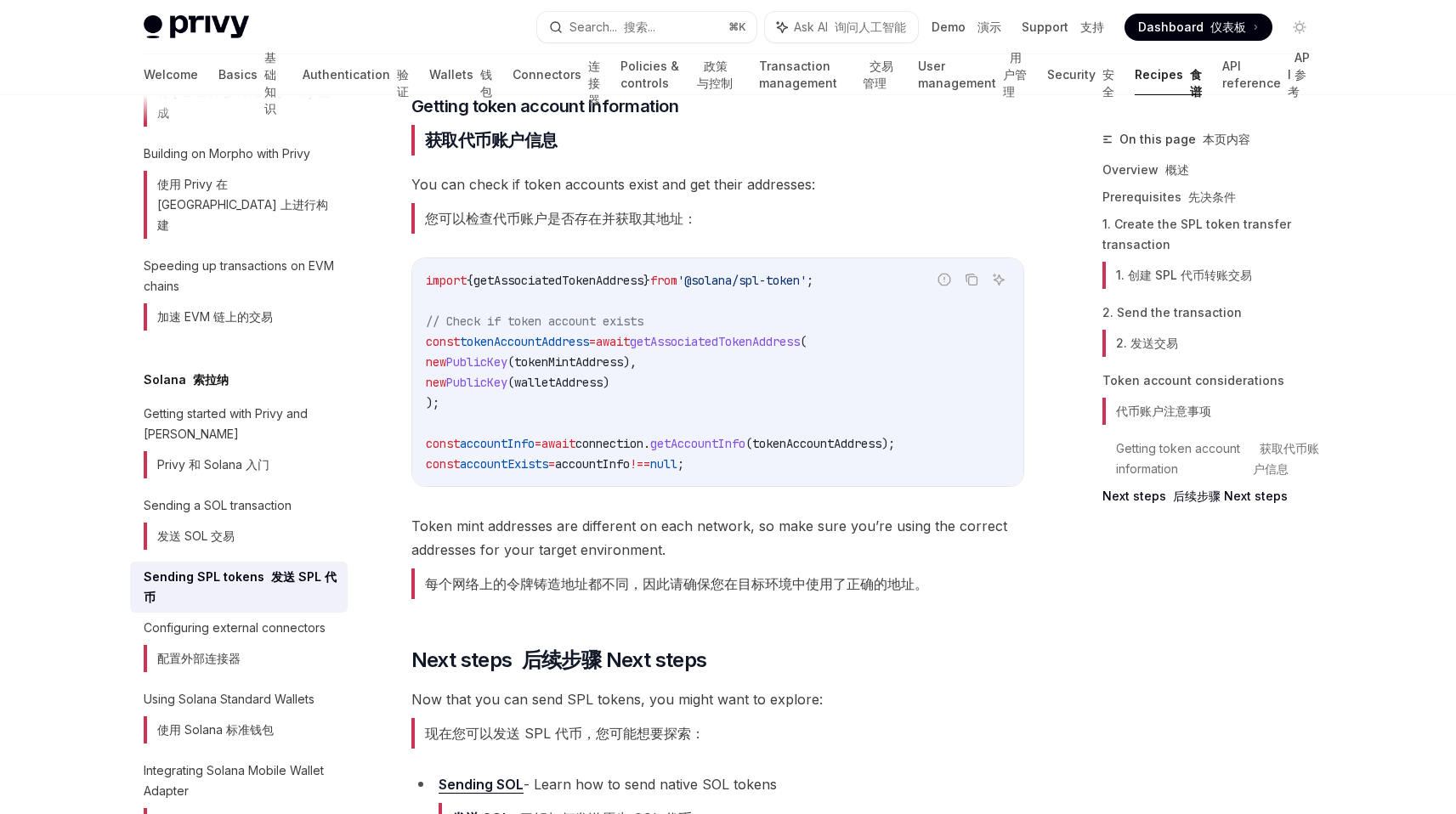
scroll to position [3405, 0]
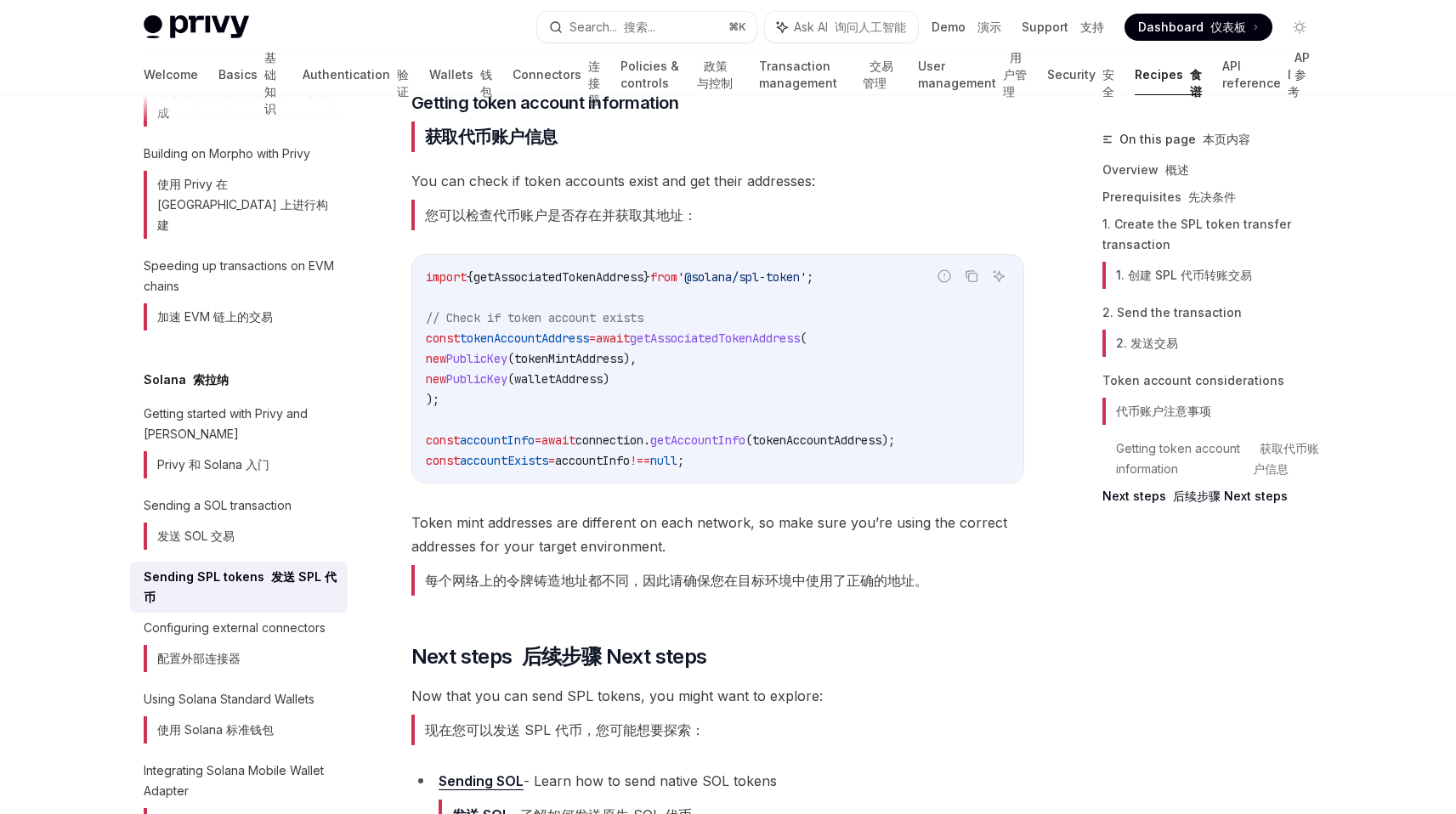
click at [740, 346] on span "getAssociatedTokenAddress" at bounding box center [715, 338] width 170 height 16
click at [710, 422] on code "import { getAssociatedTokenAddress } from '@solana/spl-token' ; // Check if tok…" at bounding box center [718, 368] width 584 height 204
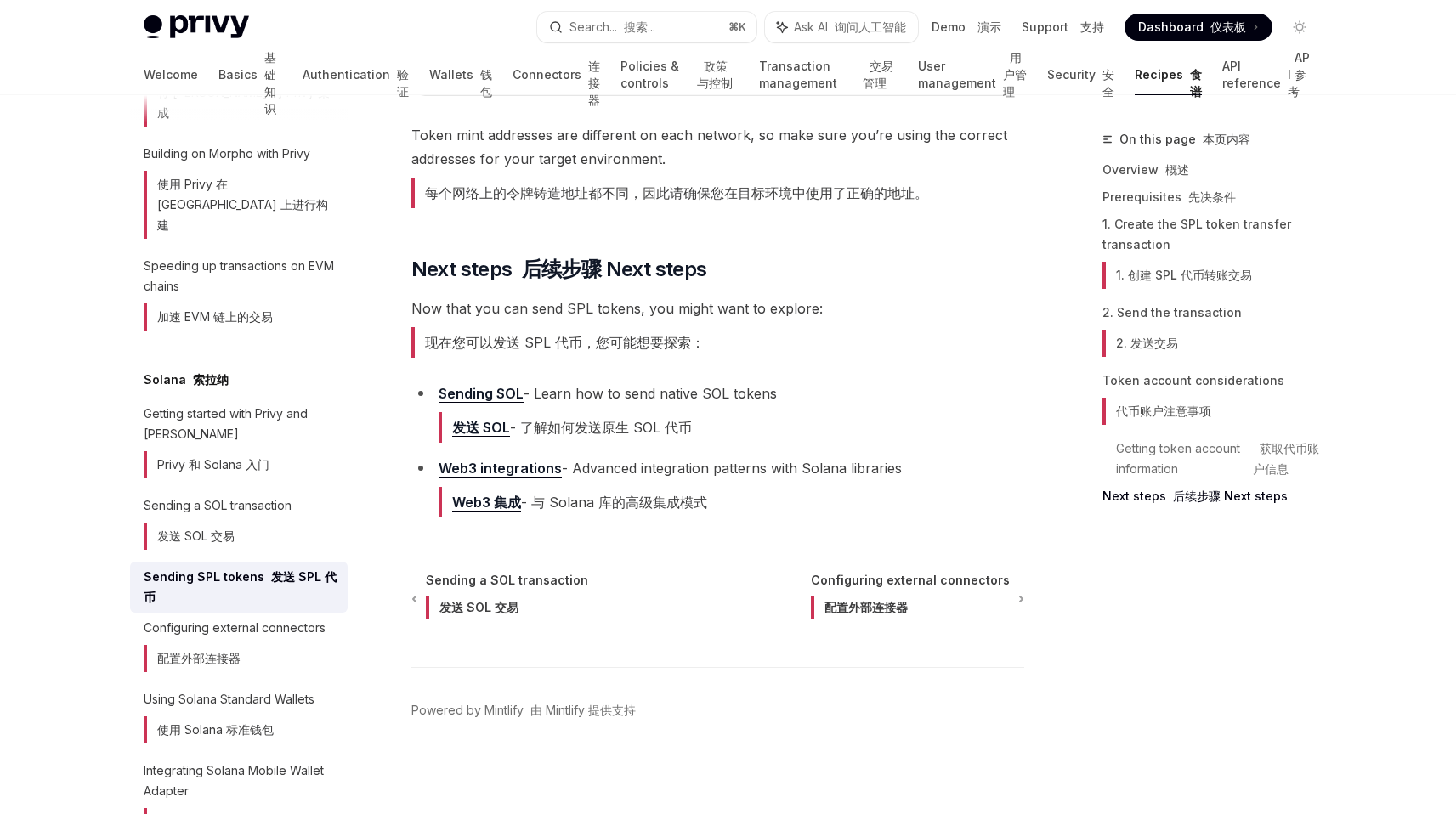
scroll to position [3765, 0]
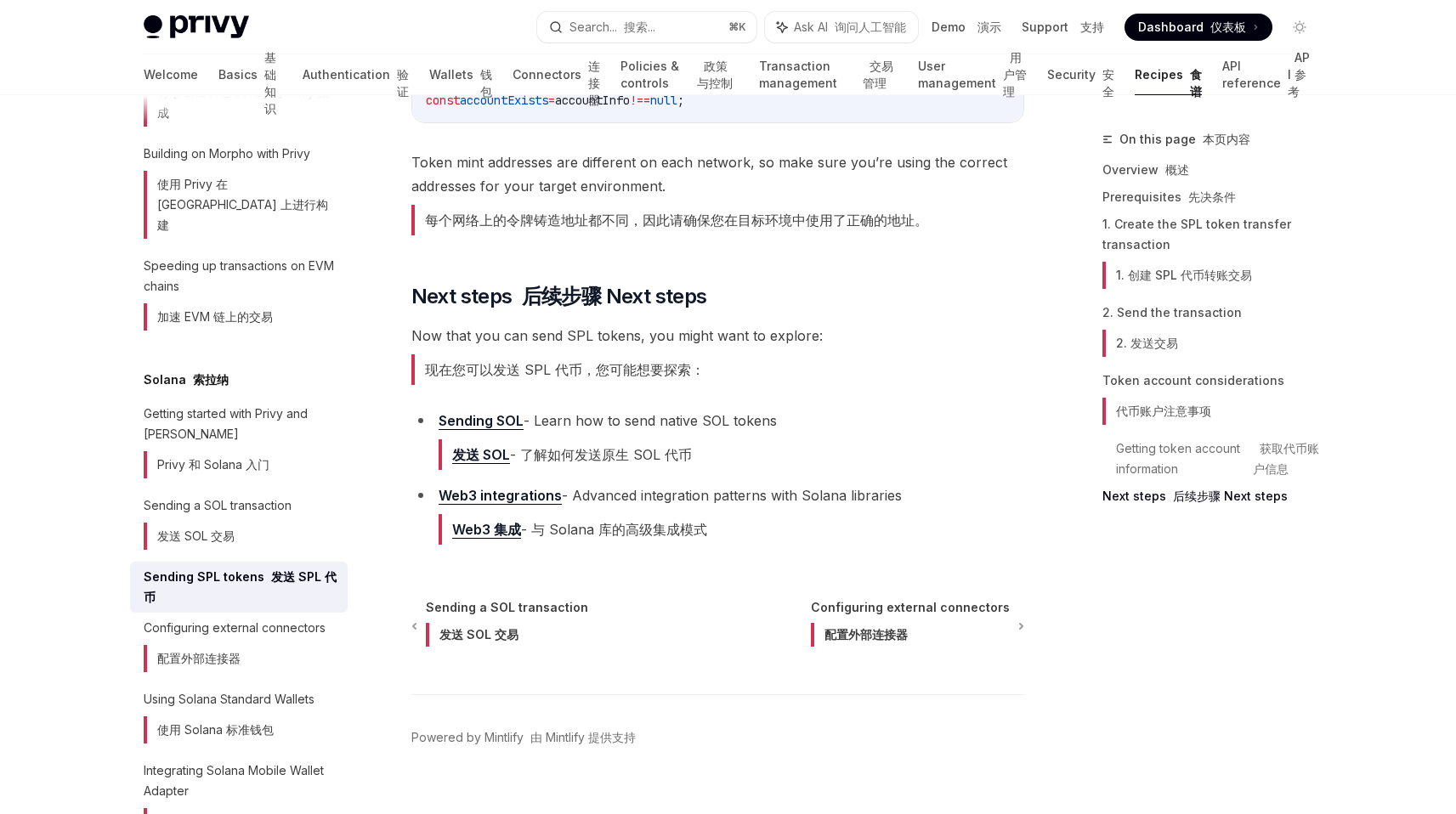
click at [487, 505] on link "Web3 integrations" at bounding box center [500, 495] width 123 height 18
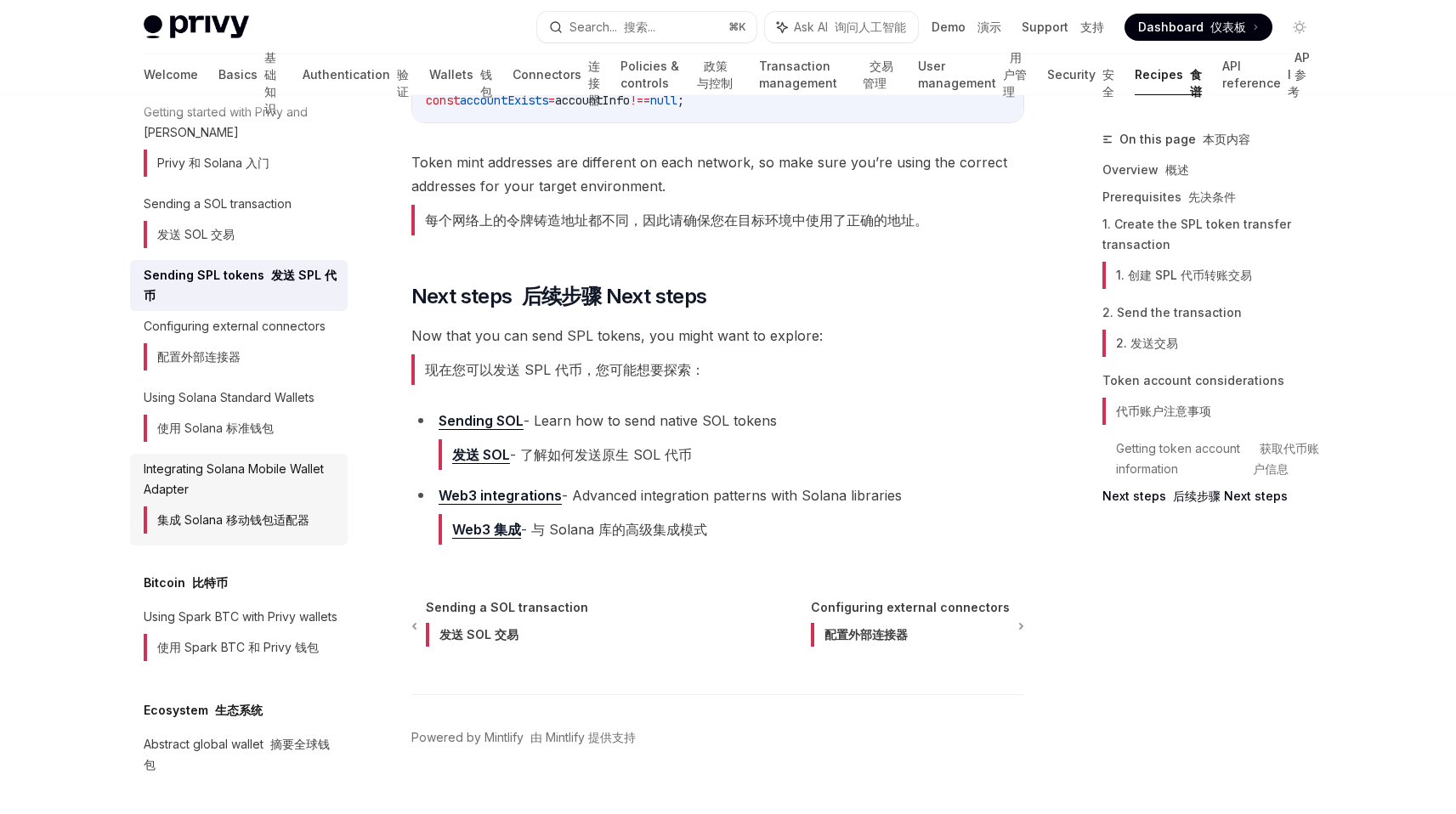
scroll to position [3111, 0]
click at [493, 505] on link "Web3 integrations" at bounding box center [500, 495] width 123 height 18
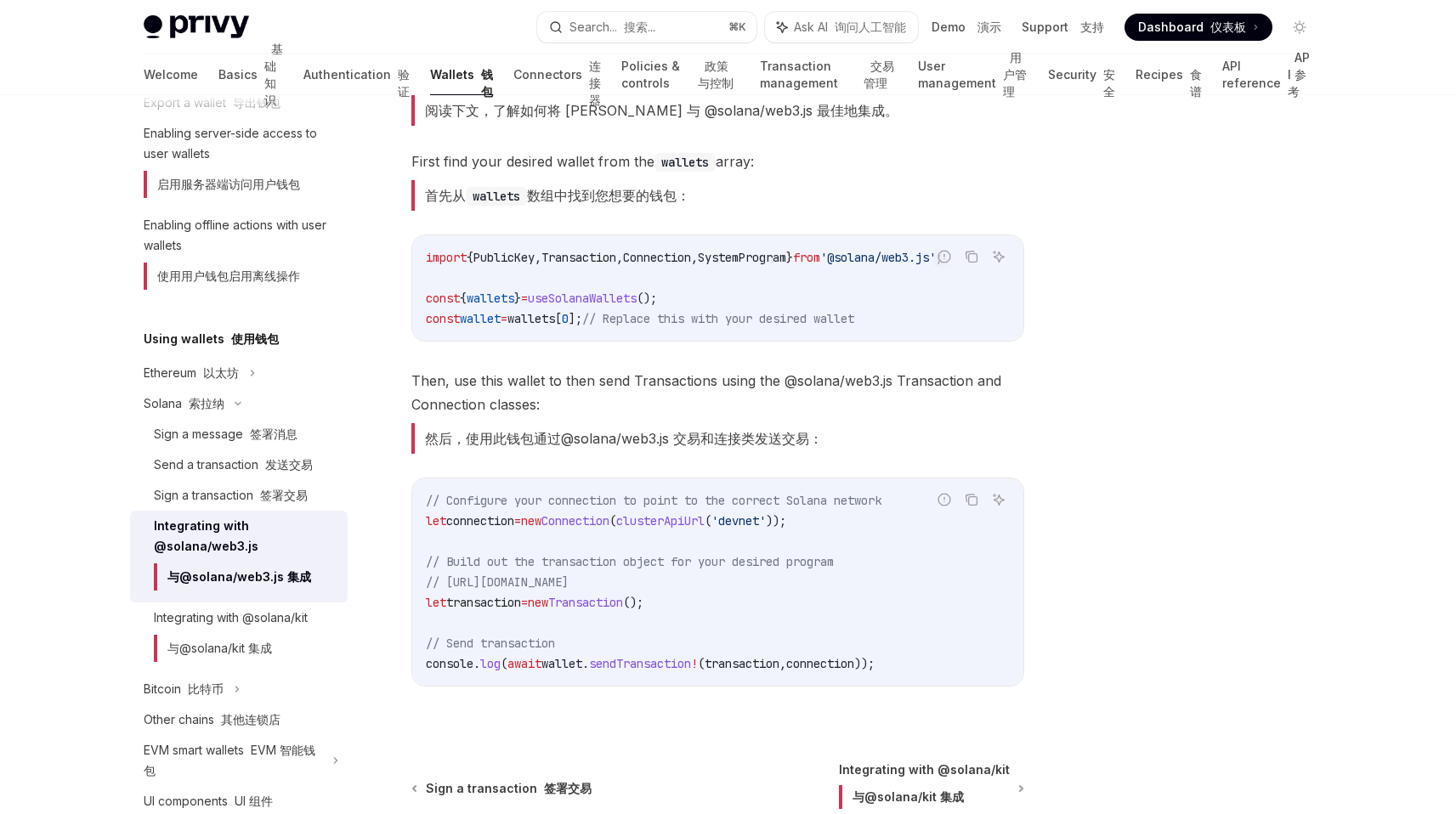
scroll to position [634, 0]
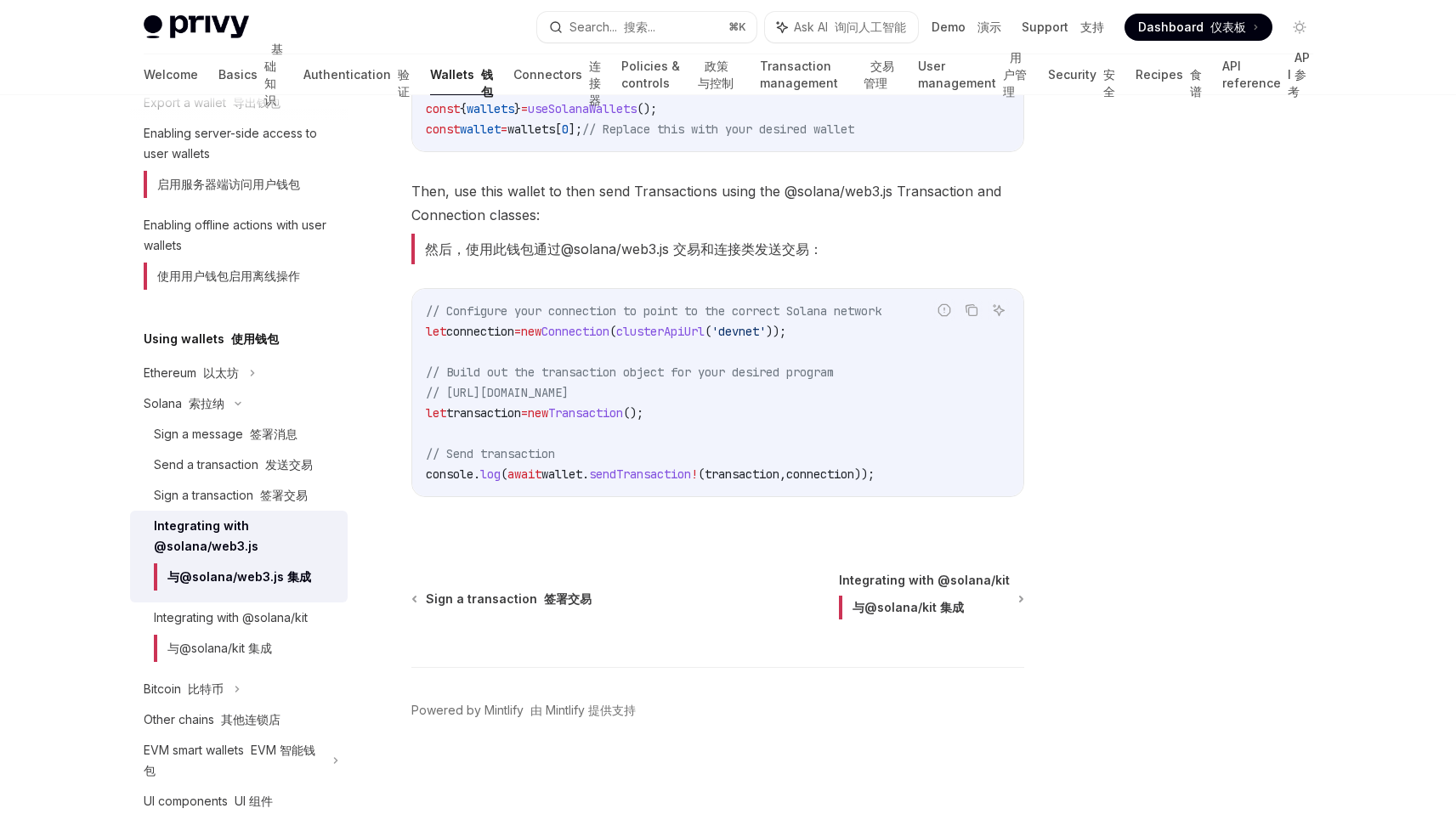
type textarea "*"
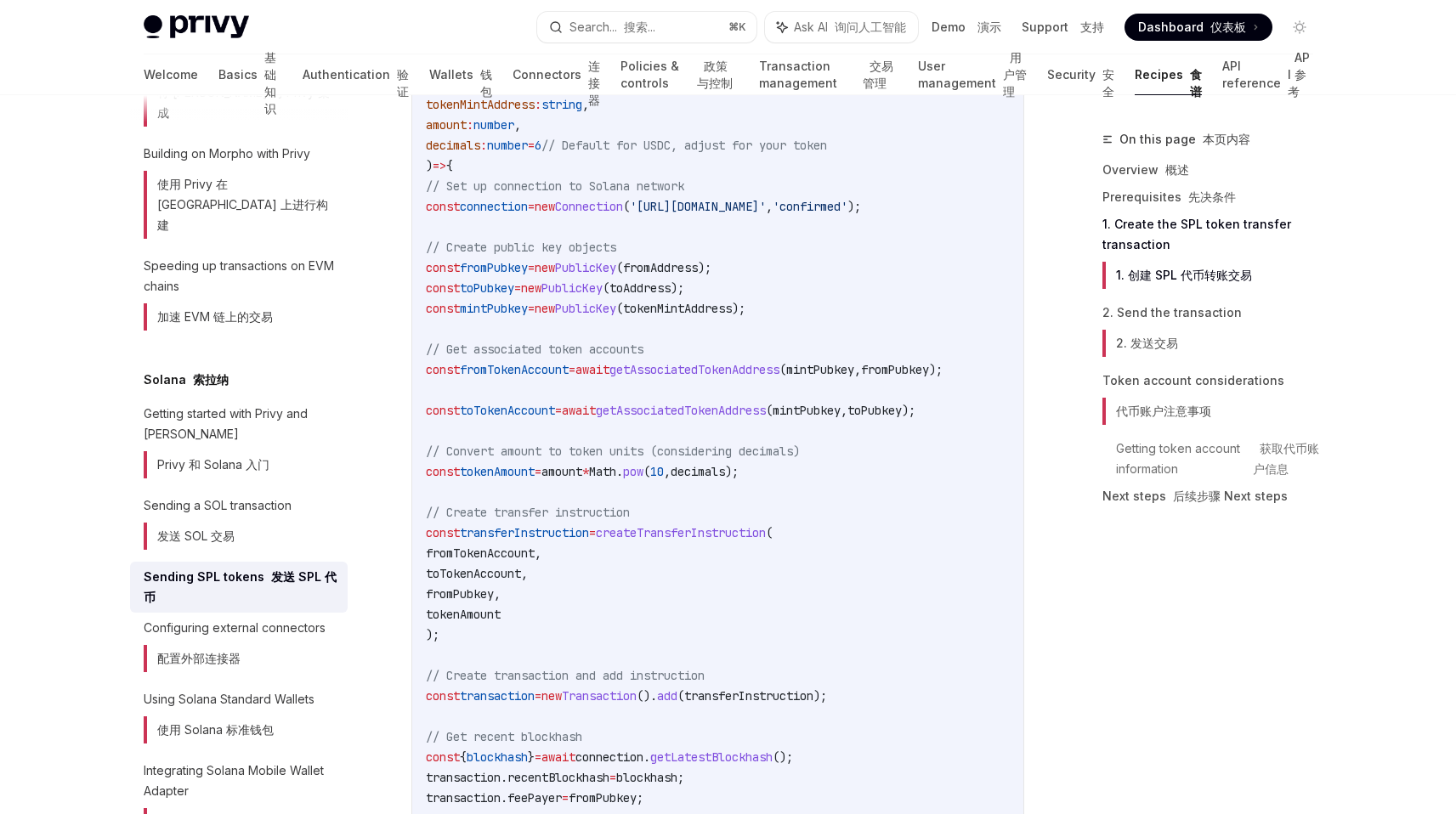
scroll to position [1140, 0]
click at [500, 604] on span "tokenAmount" at bounding box center [463, 612] width 75 height 16
click at [677, 604] on code "import { Connection , PublicKey , Transaction } from '@solana/web3.js' ; import…" at bounding box center [728, 417] width 605 height 898
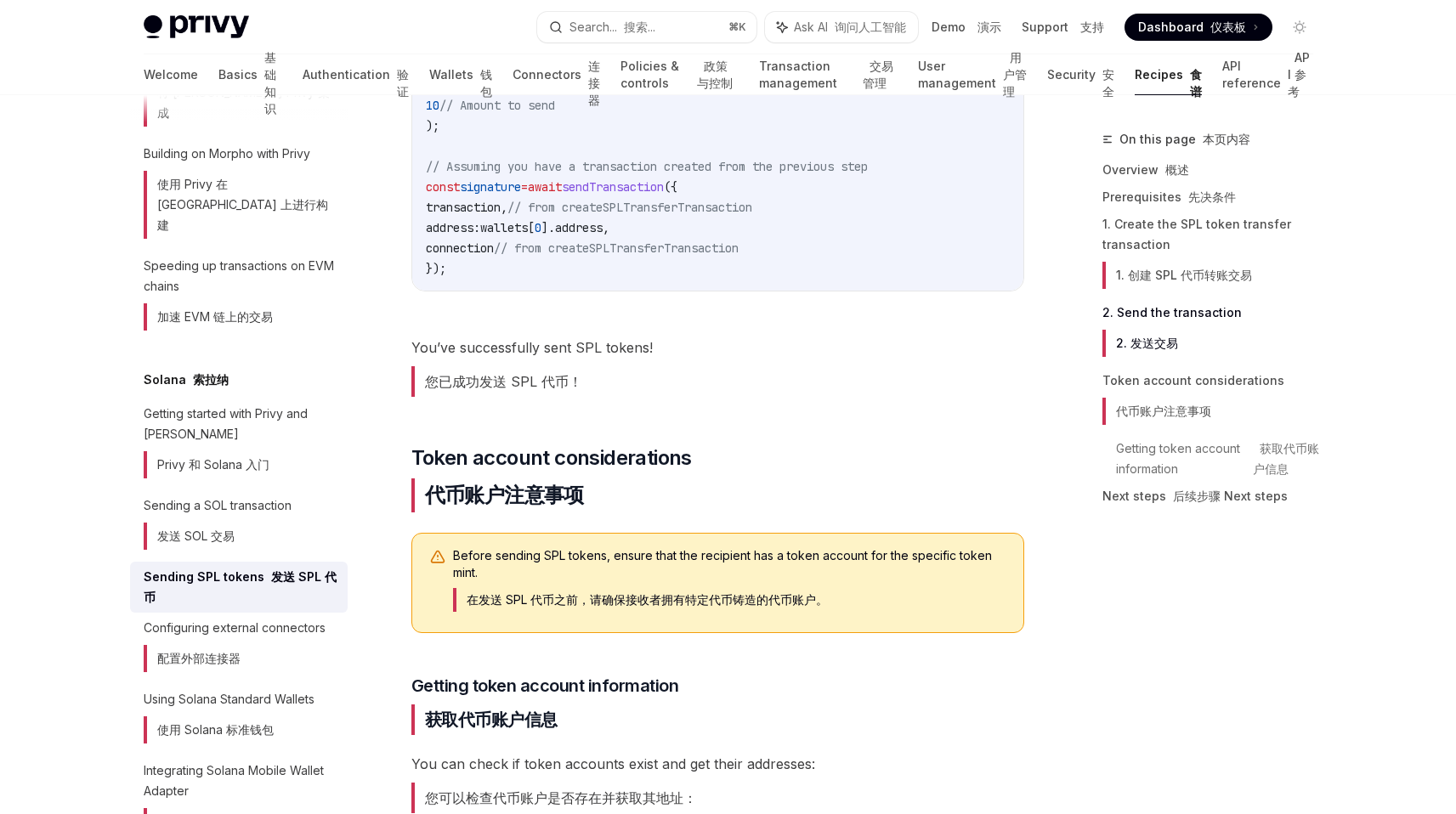
scroll to position [2474, 0]
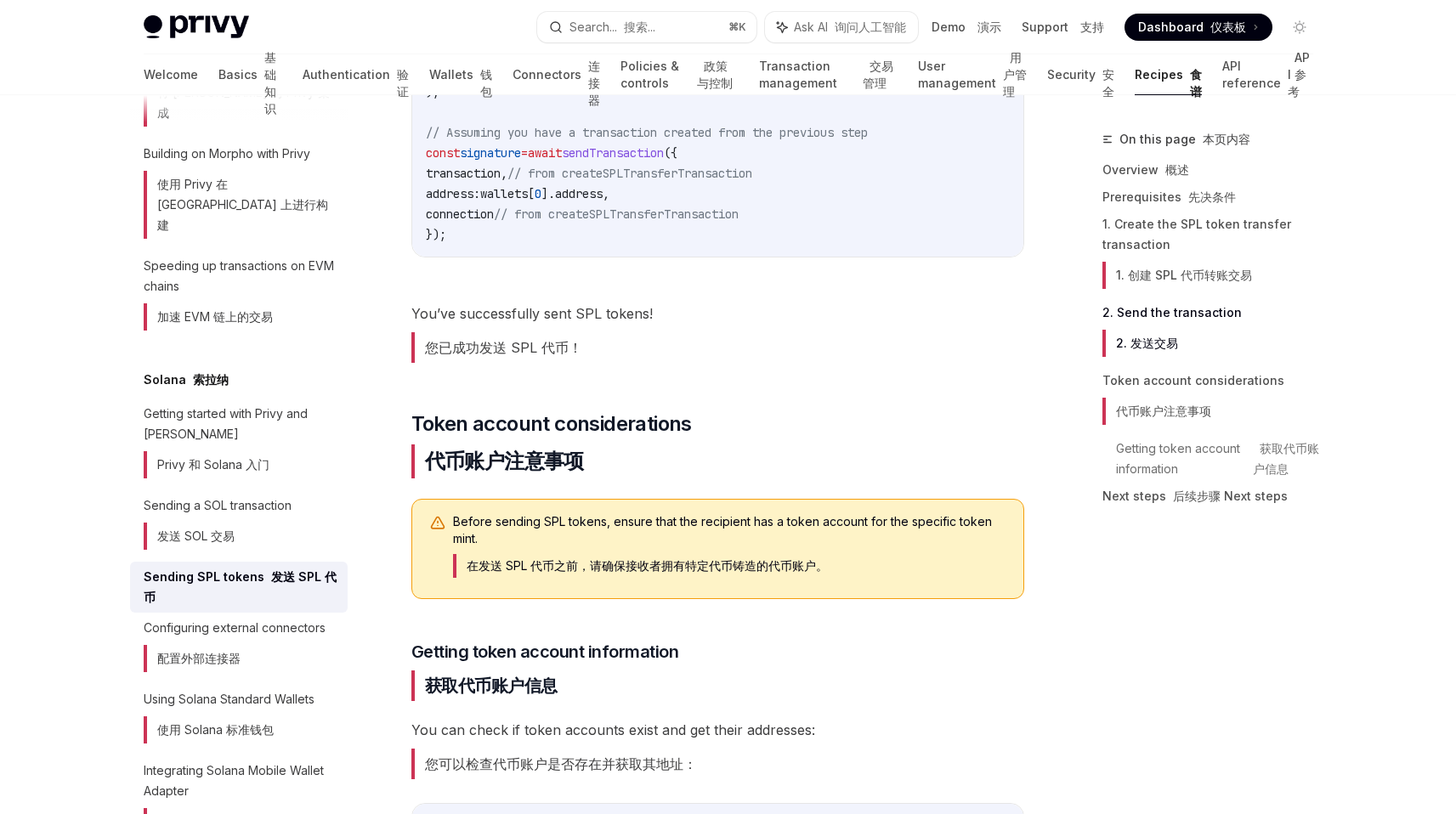
click at [630, 571] on span "Before sending SPL tokens, ensure that the recipient has a token account for th…" at bounding box center [730, 548] width 553 height 71
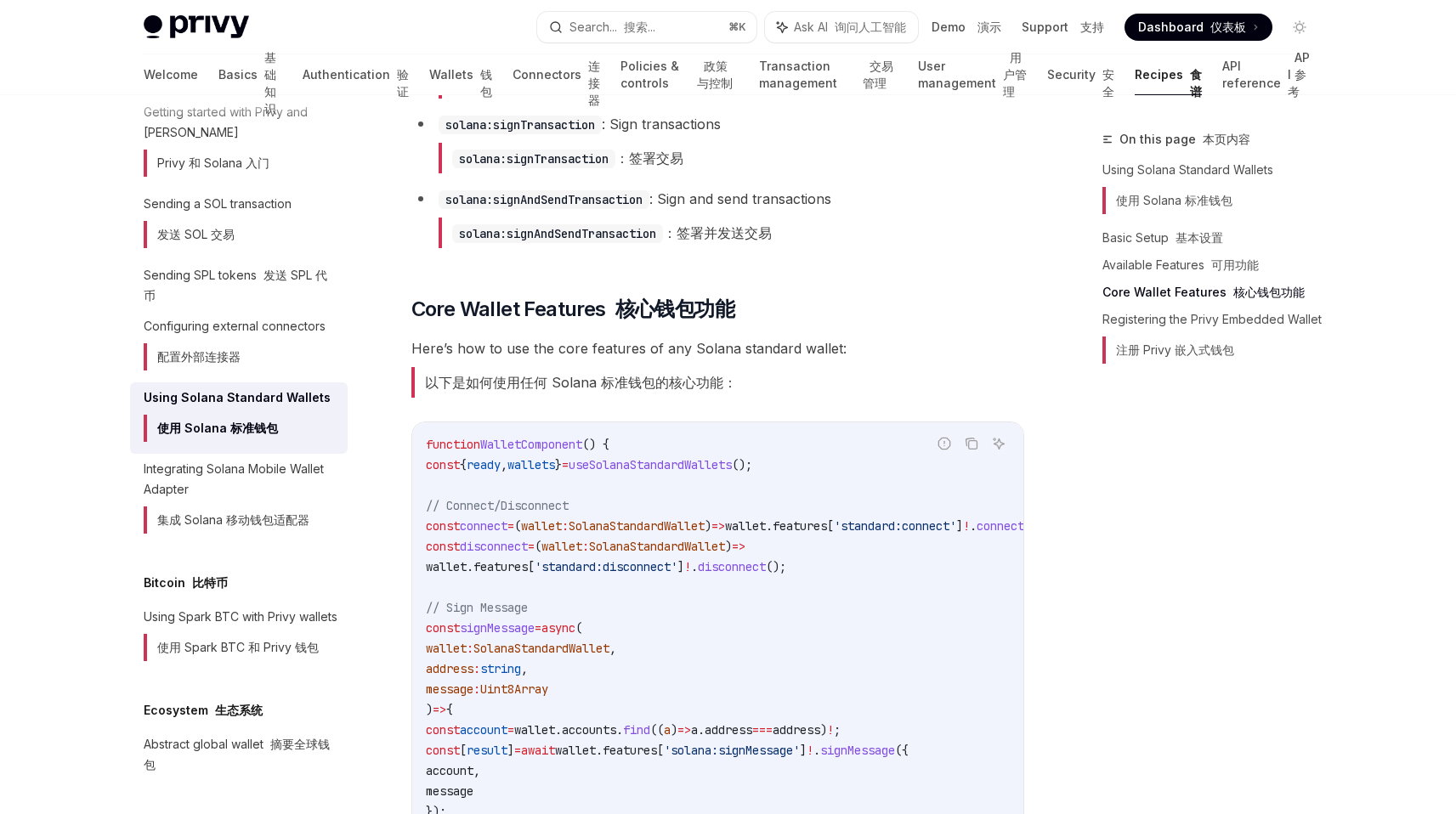
scroll to position [1169, 0]
click at [655, 389] on font "以下是如何使用任何 Solana 标准钱包的核心功能：" at bounding box center [580, 380] width 312 height 17
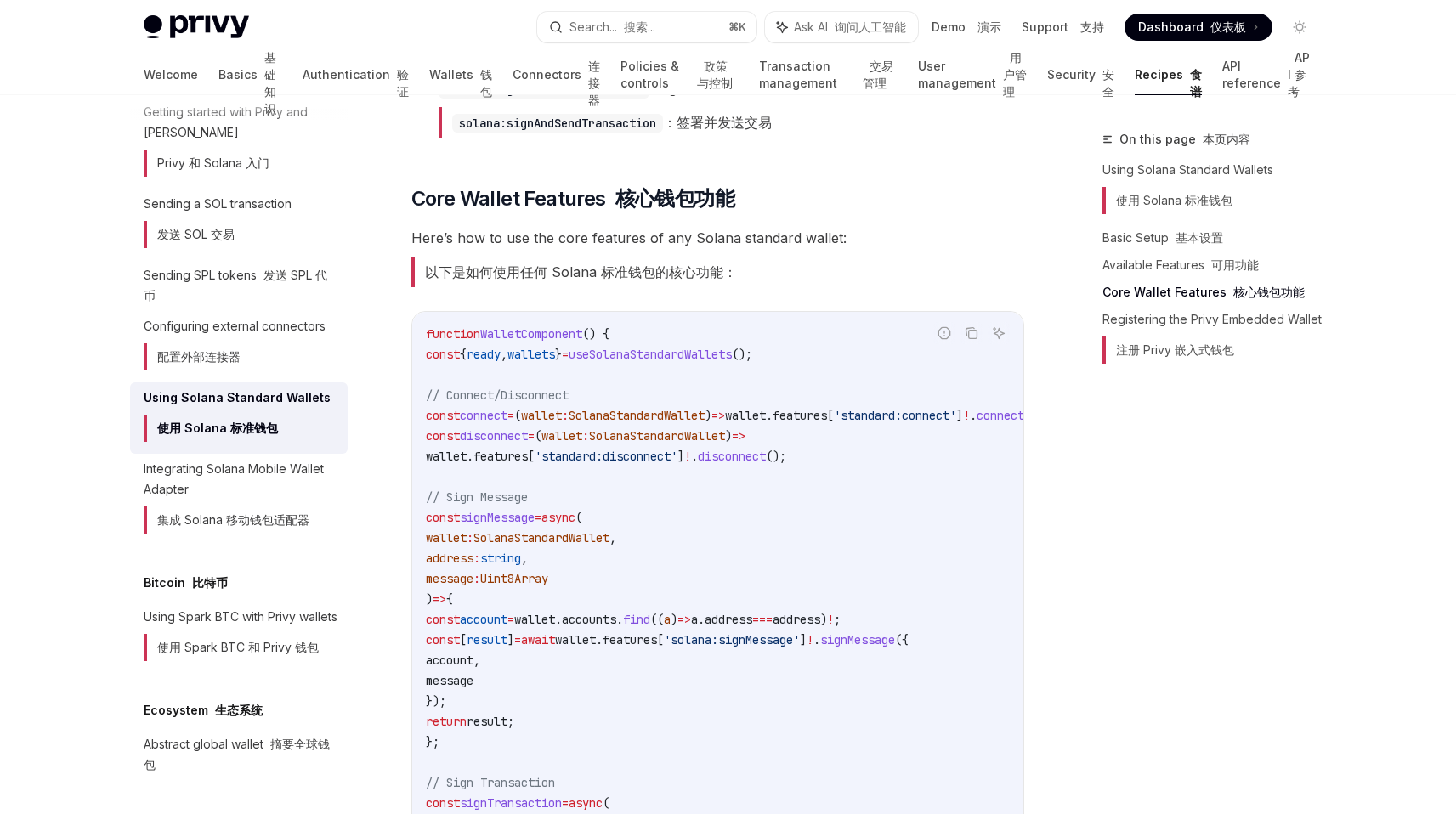
click at [573, 337] on span "WalletComponent" at bounding box center [531, 334] width 102 height 16
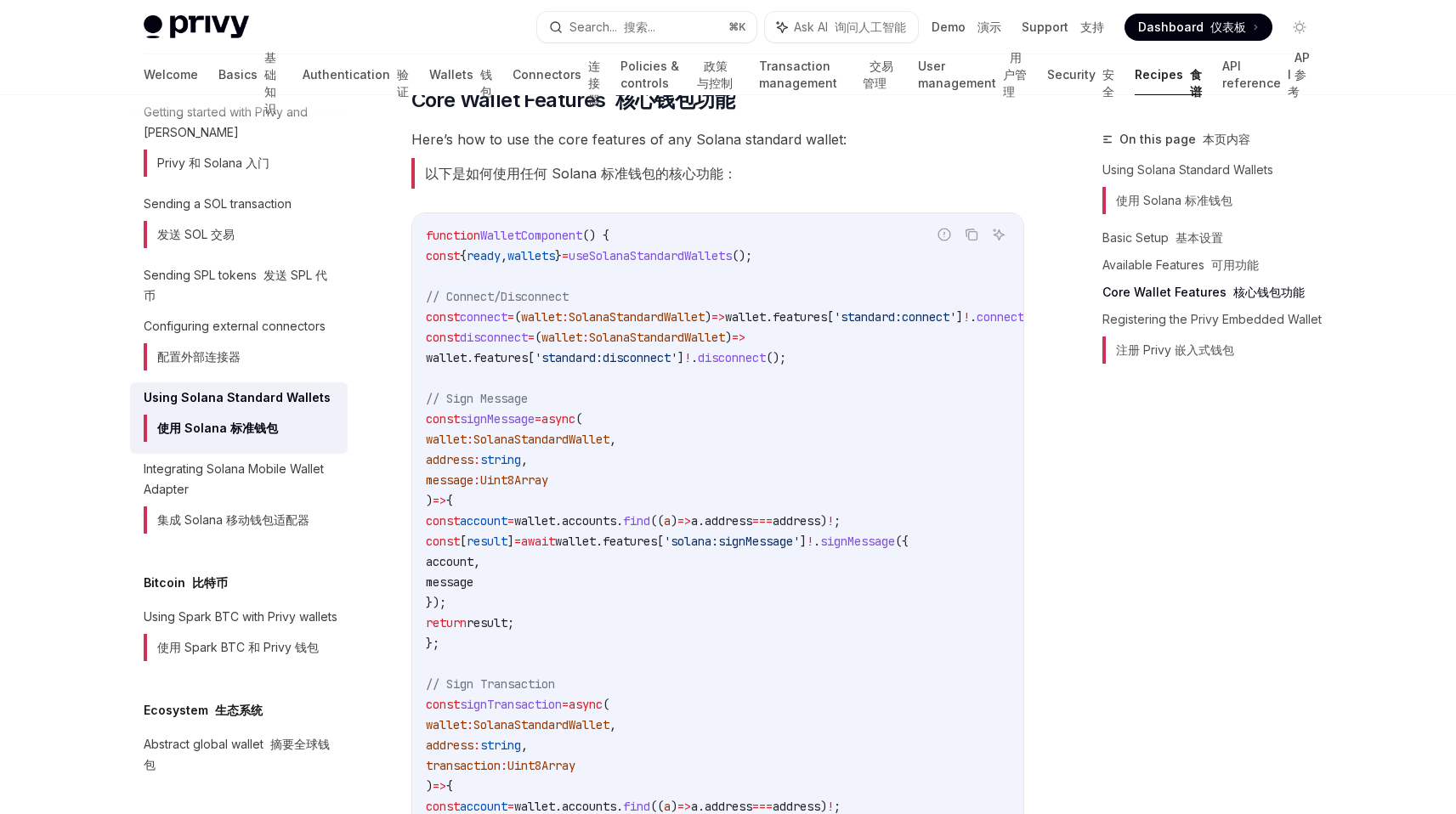
click at [533, 427] on span "signMessage" at bounding box center [497, 419] width 75 height 16
click at [596, 549] on span "wallet" at bounding box center [576, 541] width 41 height 16
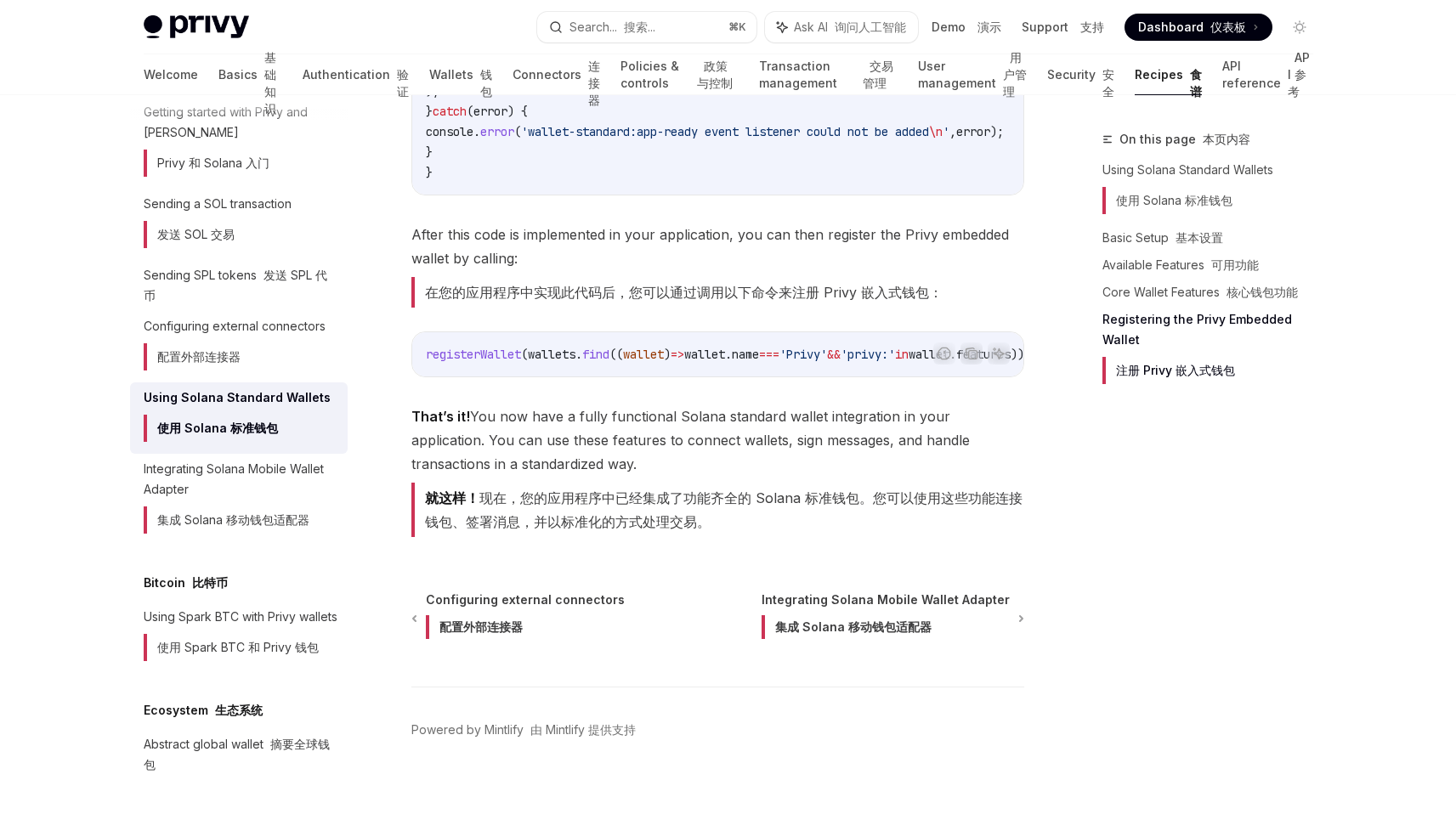
scroll to position [3808, 0]
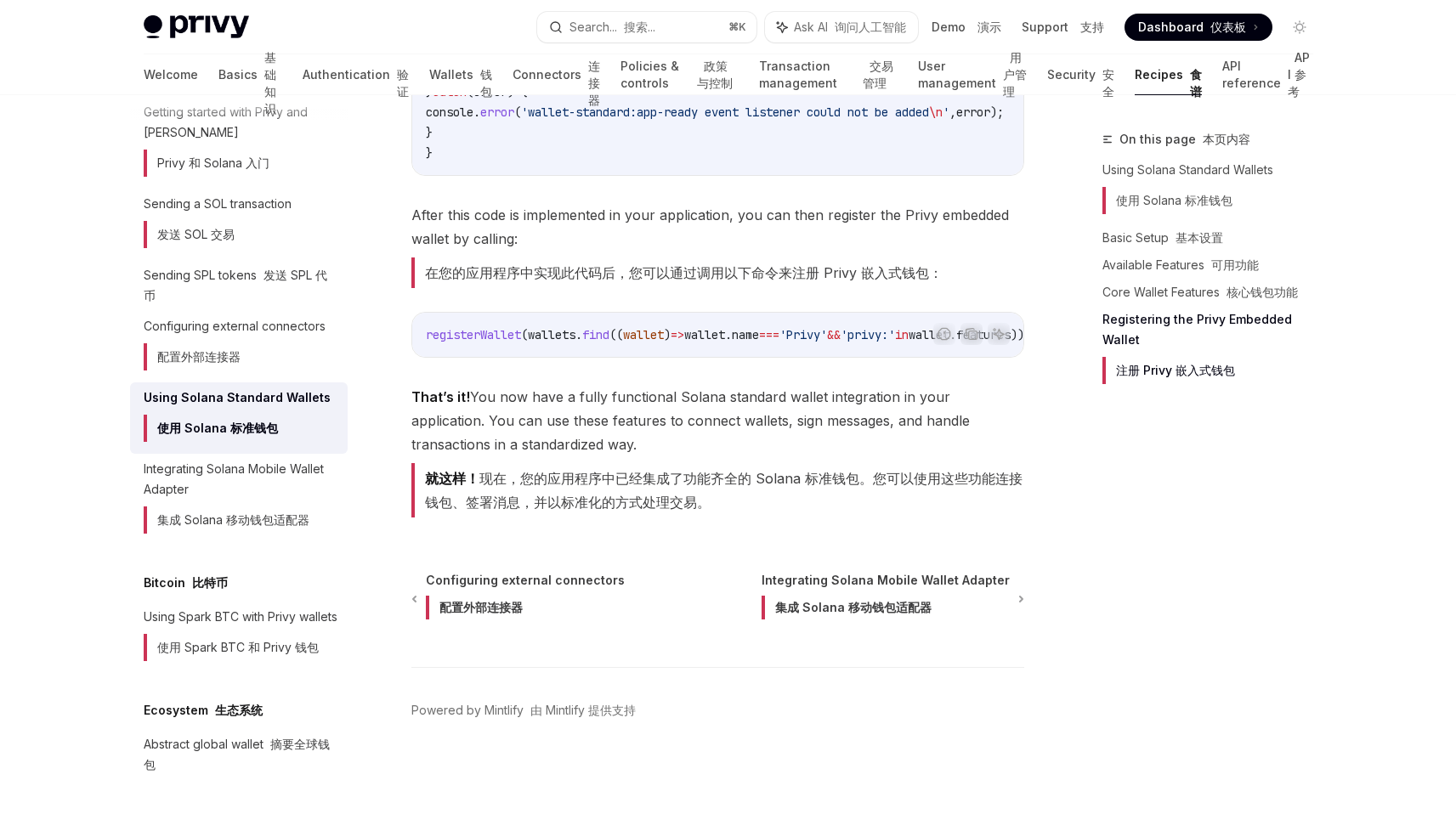
click at [562, 487] on font "就这样！ 现在，您的应用程序中已经集成了功能齐全的 Solana 标准钱包。您可以使用这些功能连接钱包、签署消息，并以标准化的方式处理交易。" at bounding box center [724, 491] width 598 height 41
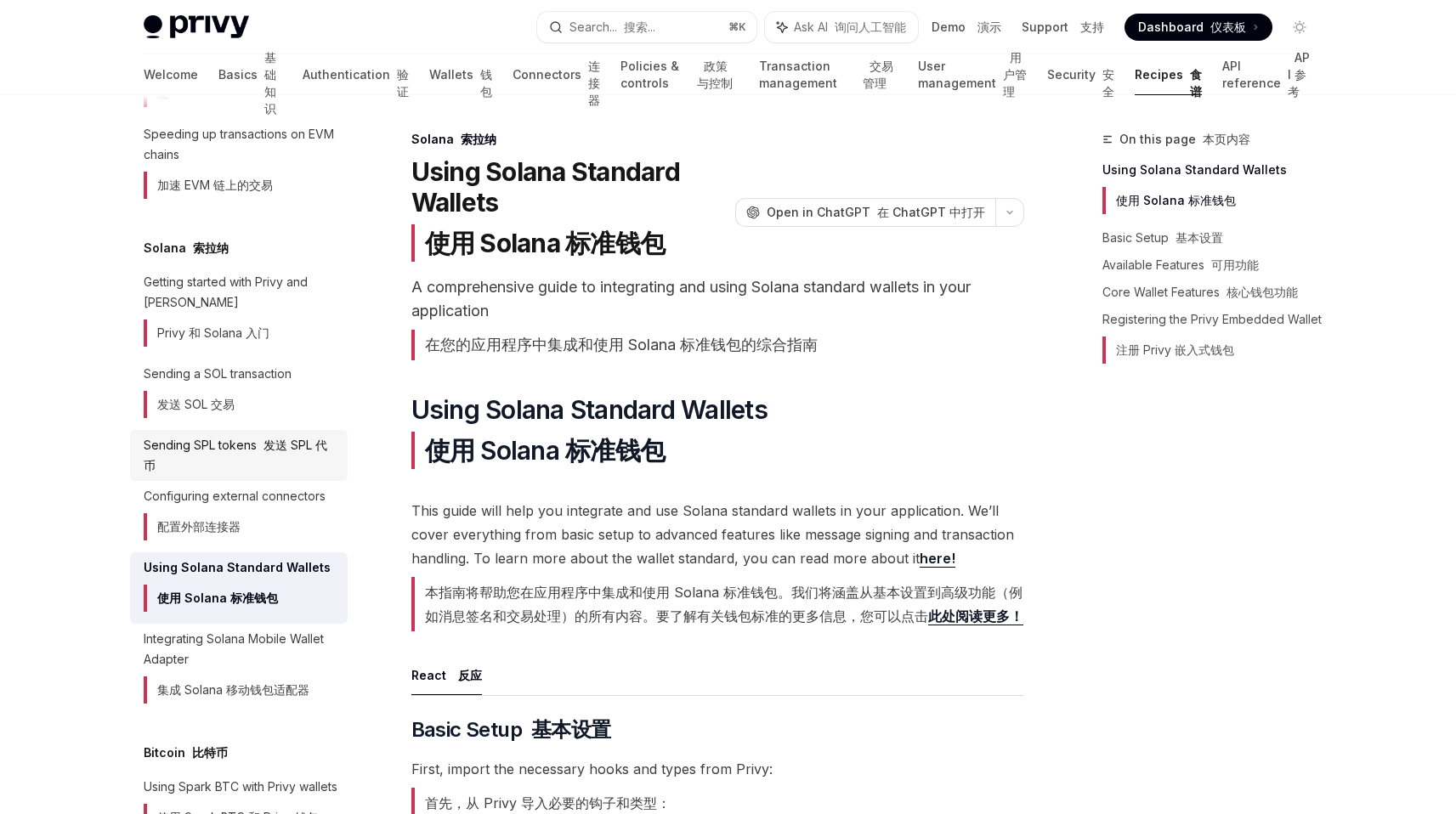
scroll to position [2766, 0]
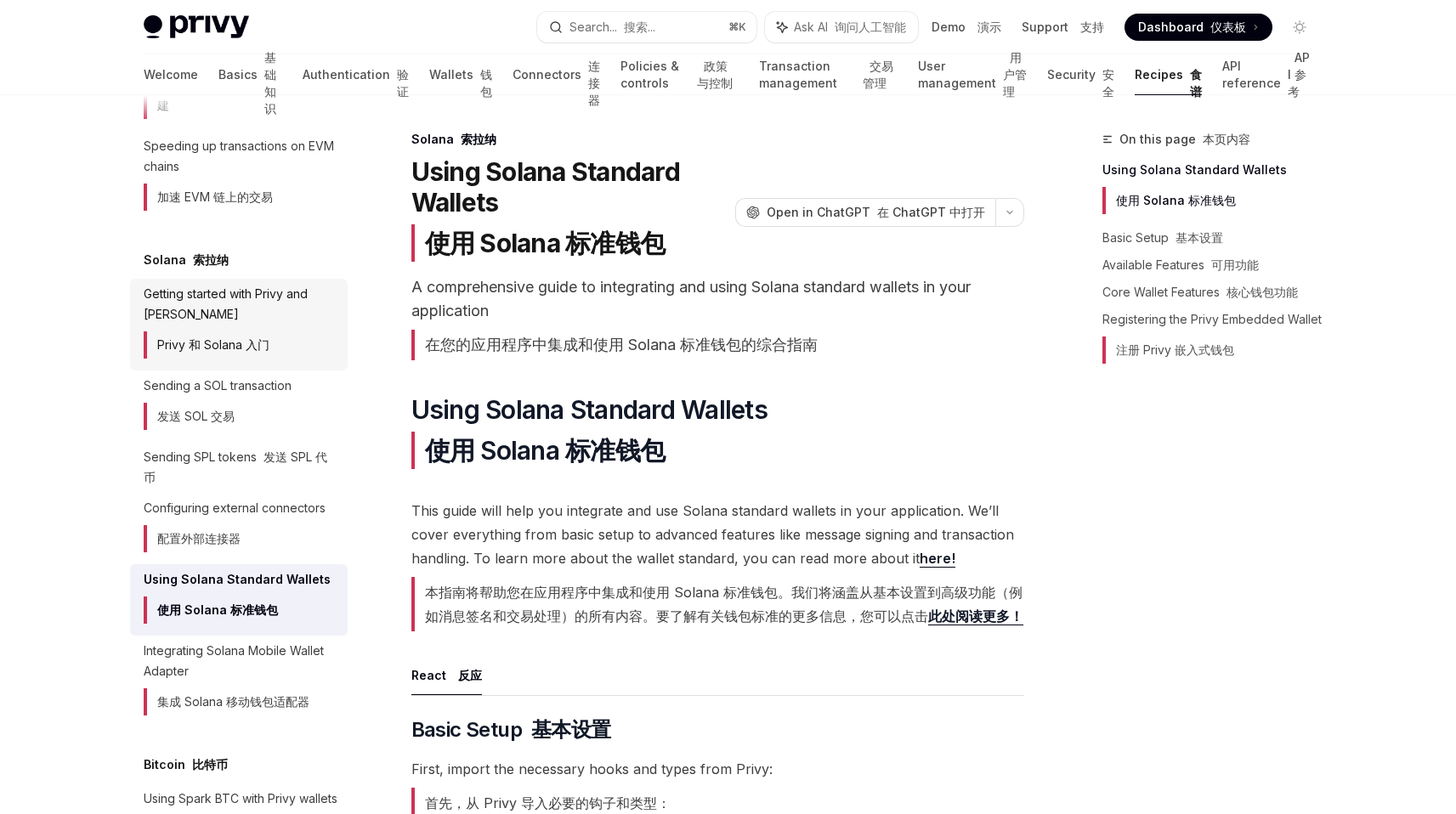
click at [254, 352] on font "Privy 和 Solana 入门" at bounding box center [213, 344] width 112 height 15
type textarea "*"
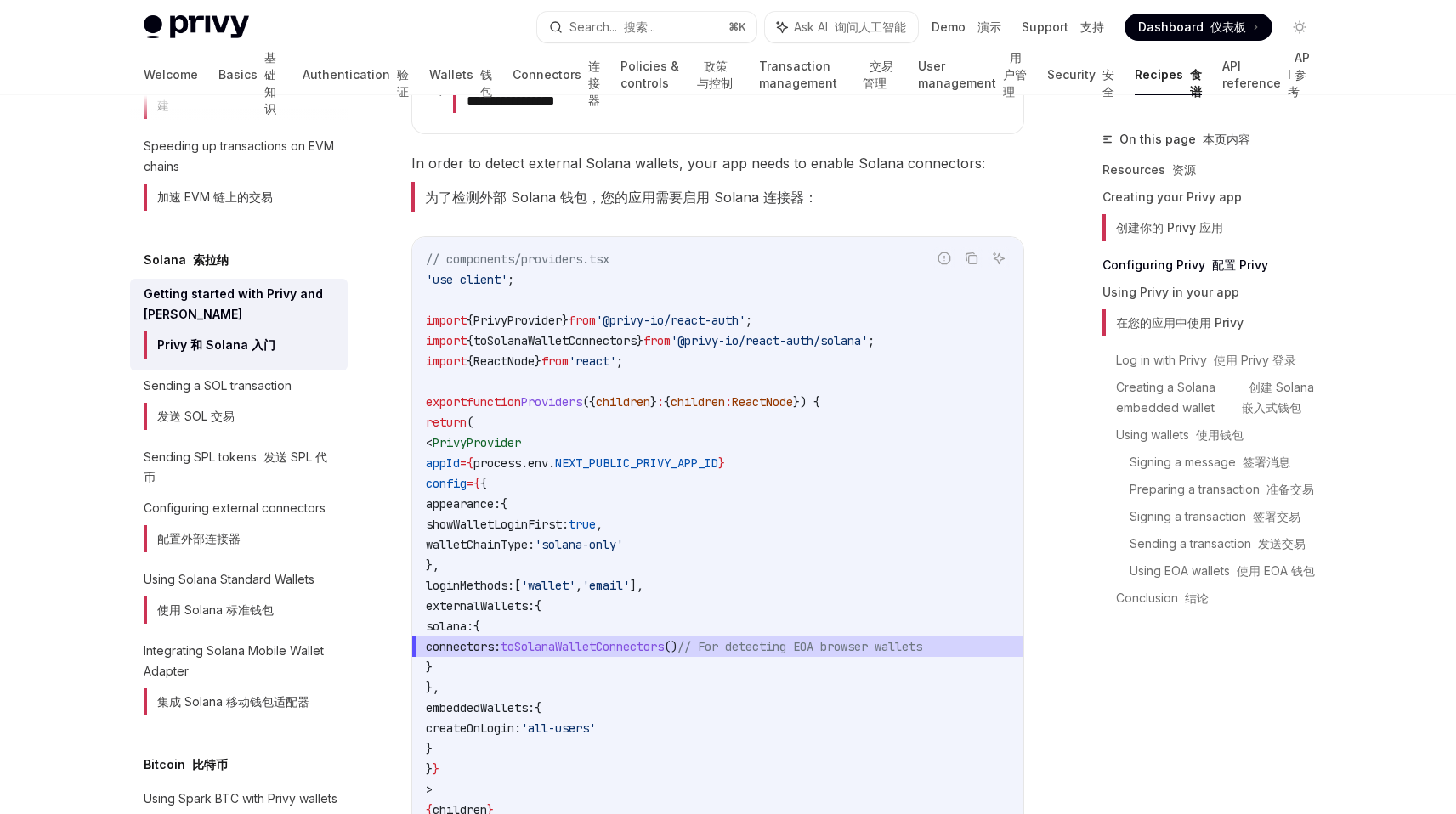
scroll to position [1146, 0]
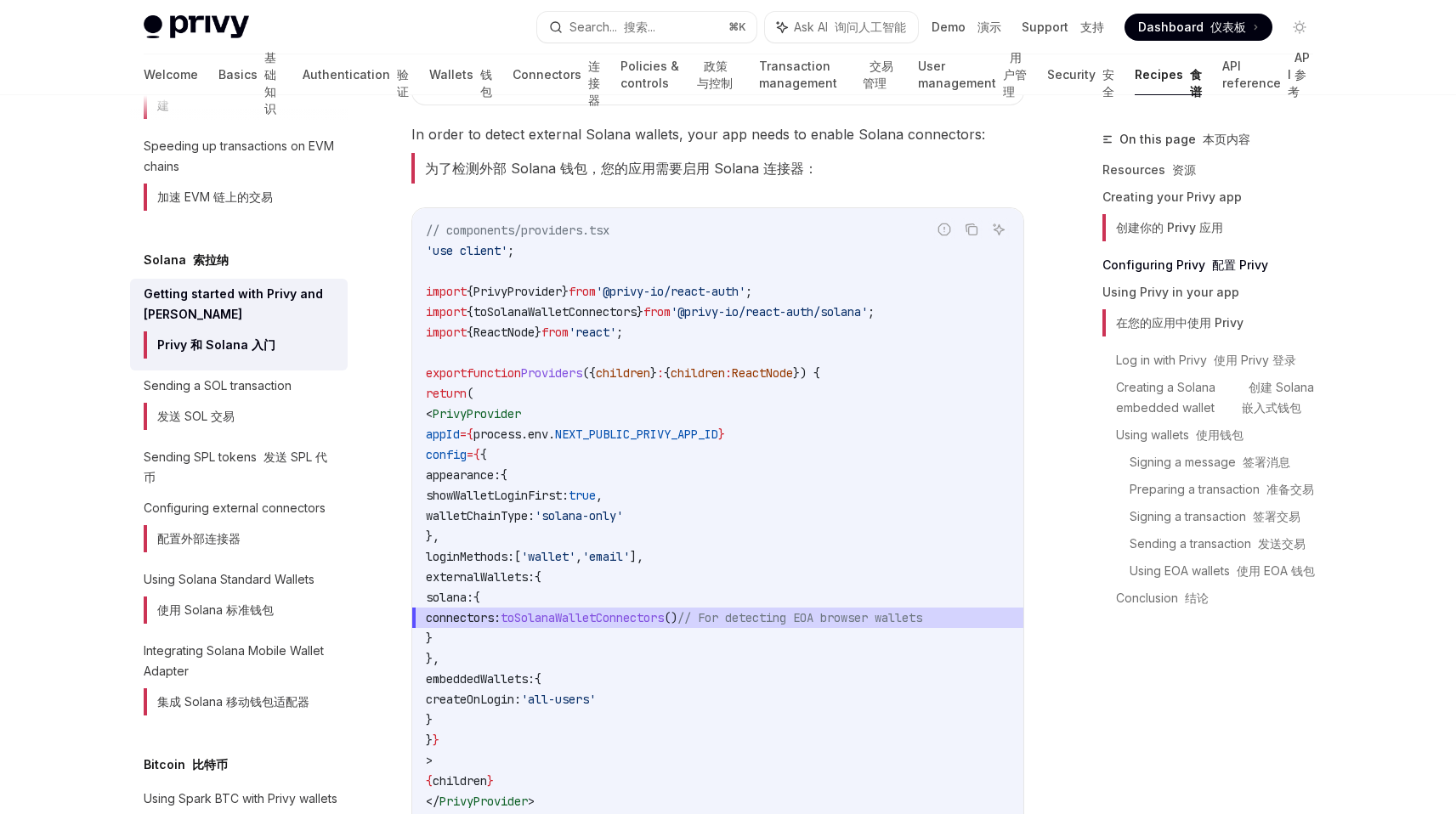
click at [656, 611] on span "toSolanaWalletConnectors" at bounding box center [581, 619] width 163 height 16
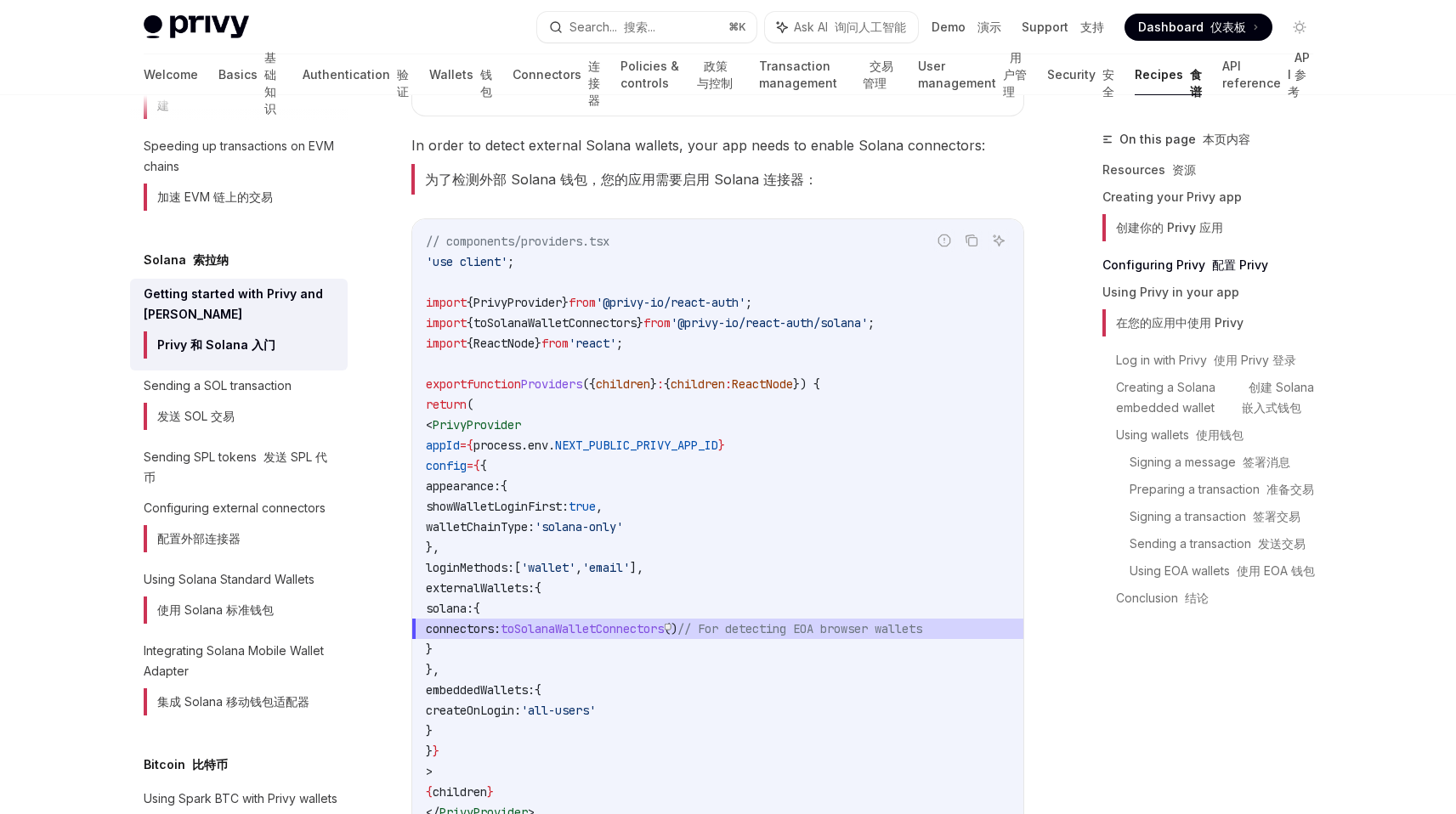
click at [652, 621] on span "toSolanaWalletConnectors" at bounding box center [581, 629] width 163 height 16
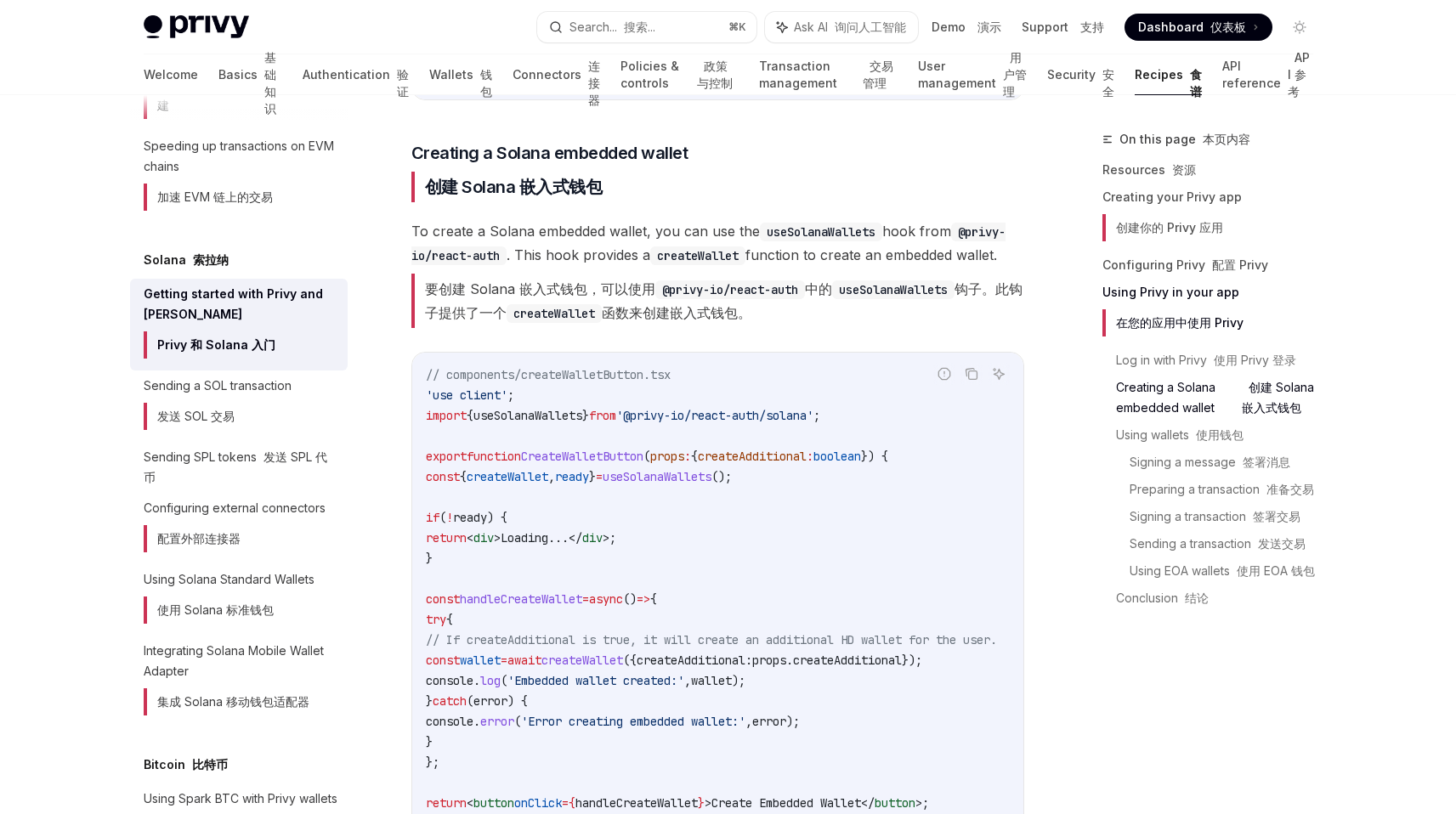
scroll to position [2798, 0]
click at [700, 468] on span "useSolanaWallets" at bounding box center [657, 476] width 108 height 16
click at [668, 468] on span "useSolanaWallets" at bounding box center [657, 476] width 108 height 16
click at [686, 468] on span "useSolanaWallets" at bounding box center [657, 476] width 108 height 16
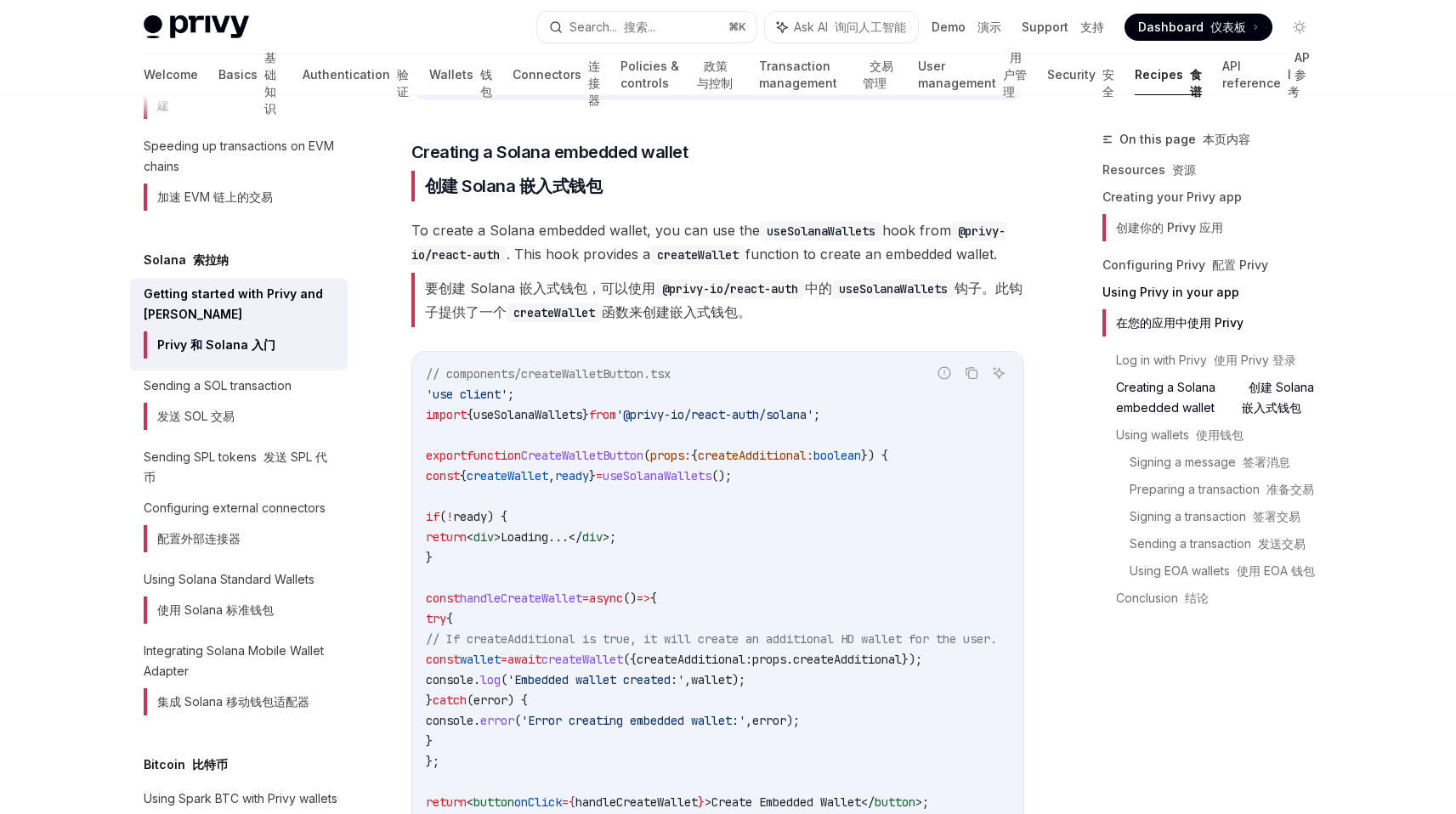
click at [686, 468] on span "useSolanaWallets" at bounding box center [657, 476] width 108 height 16
copy span "useSolanaWallets"
click at [690, 468] on span "useSolanaWallets" at bounding box center [657, 476] width 108 height 16
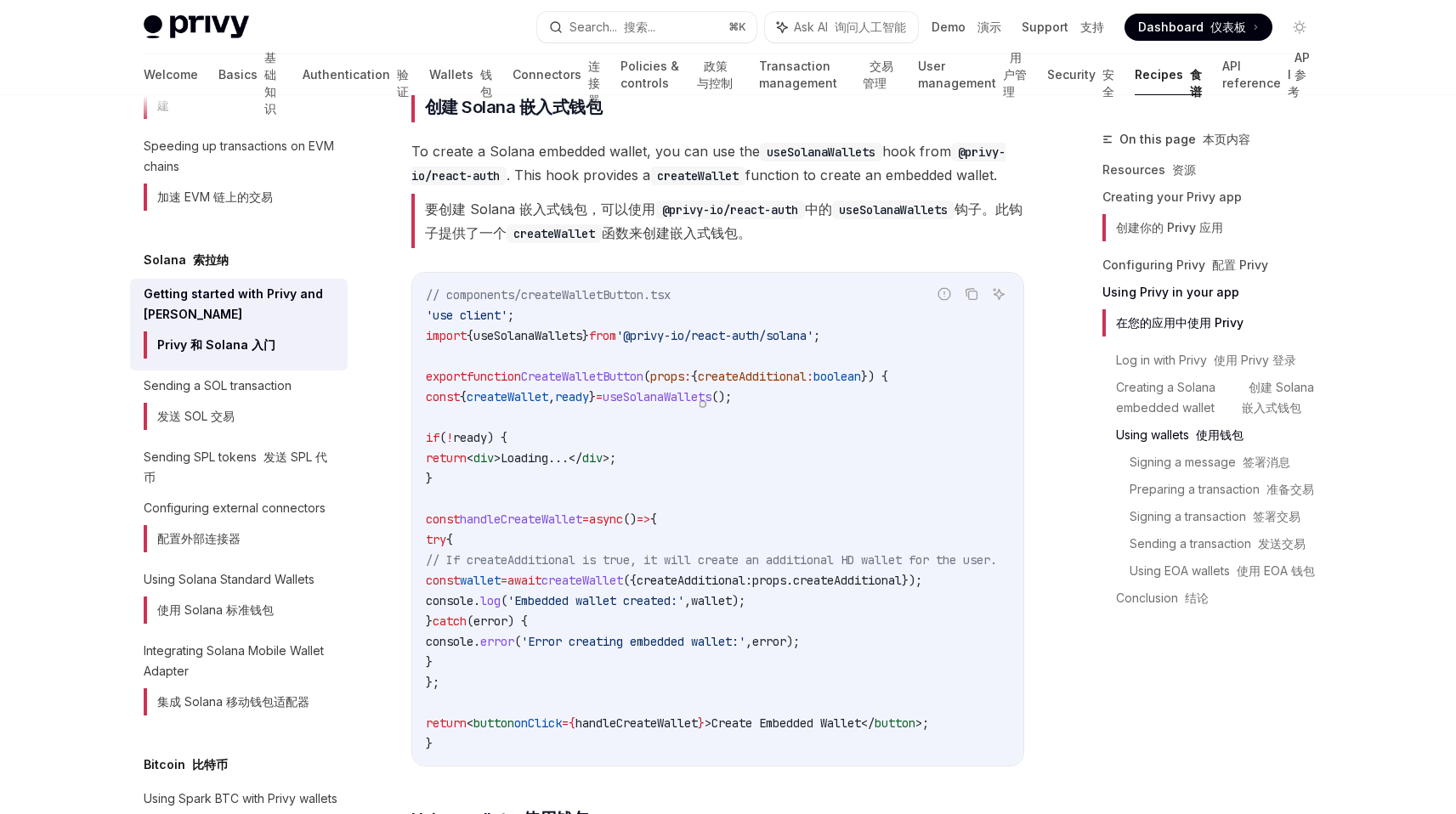
scroll to position [2879, 0]
click at [657, 220] on font "要创建 Solana 嵌入式钱包，可以使用 @privy-io/react-auth 中的 useSolanaWallets 钩子。此钩子提供了一个 crea…" at bounding box center [724, 219] width 598 height 41
drag, startPoint x: 657, startPoint y: 220, endPoint x: 779, endPoint y: 220, distance: 122.0
click at [779, 220] on font "要创建 Solana 嵌入式钱包，可以使用 @privy-io/react-auth 中的 useSolanaWallets 钩子。此钩子提供了一个 crea…" at bounding box center [724, 219] width 598 height 41
click at [684, 418] on code "// components/createWalletButton.tsx 'use client' ; import { useSolanaWallets }…" at bounding box center [732, 517] width 612 height 469
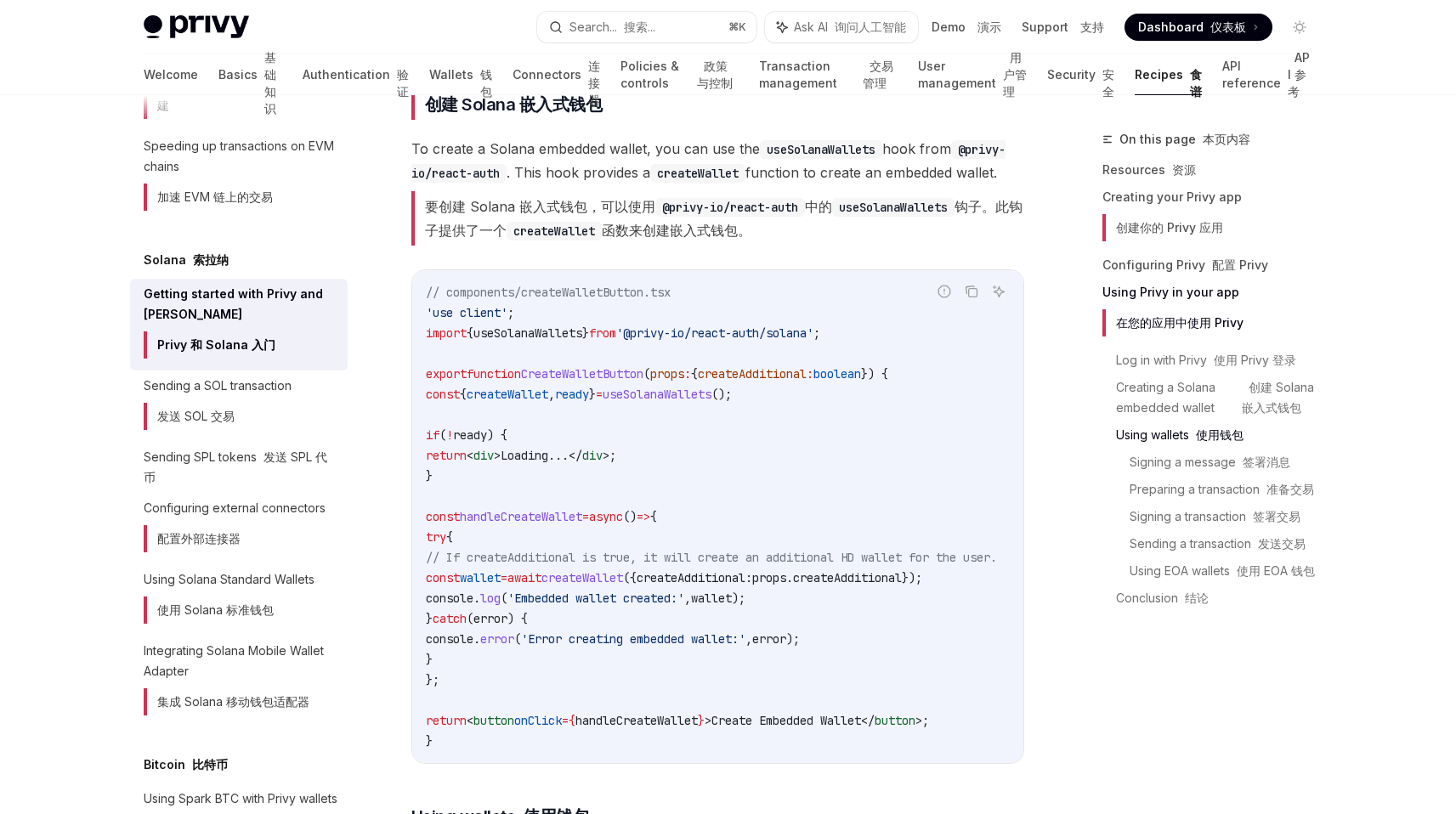
click at [519, 389] on code "// components/createWalletButton.tsx 'use client' ; import { useSolanaWallets }…" at bounding box center [732, 517] width 612 height 469
click at [519, 387] on span "createWallet" at bounding box center [508, 395] width 82 height 16
click at [590, 398] on code "// components/createWalletButton.tsx 'use client' ; import { useSolanaWallets }…" at bounding box center [732, 517] width 612 height 469
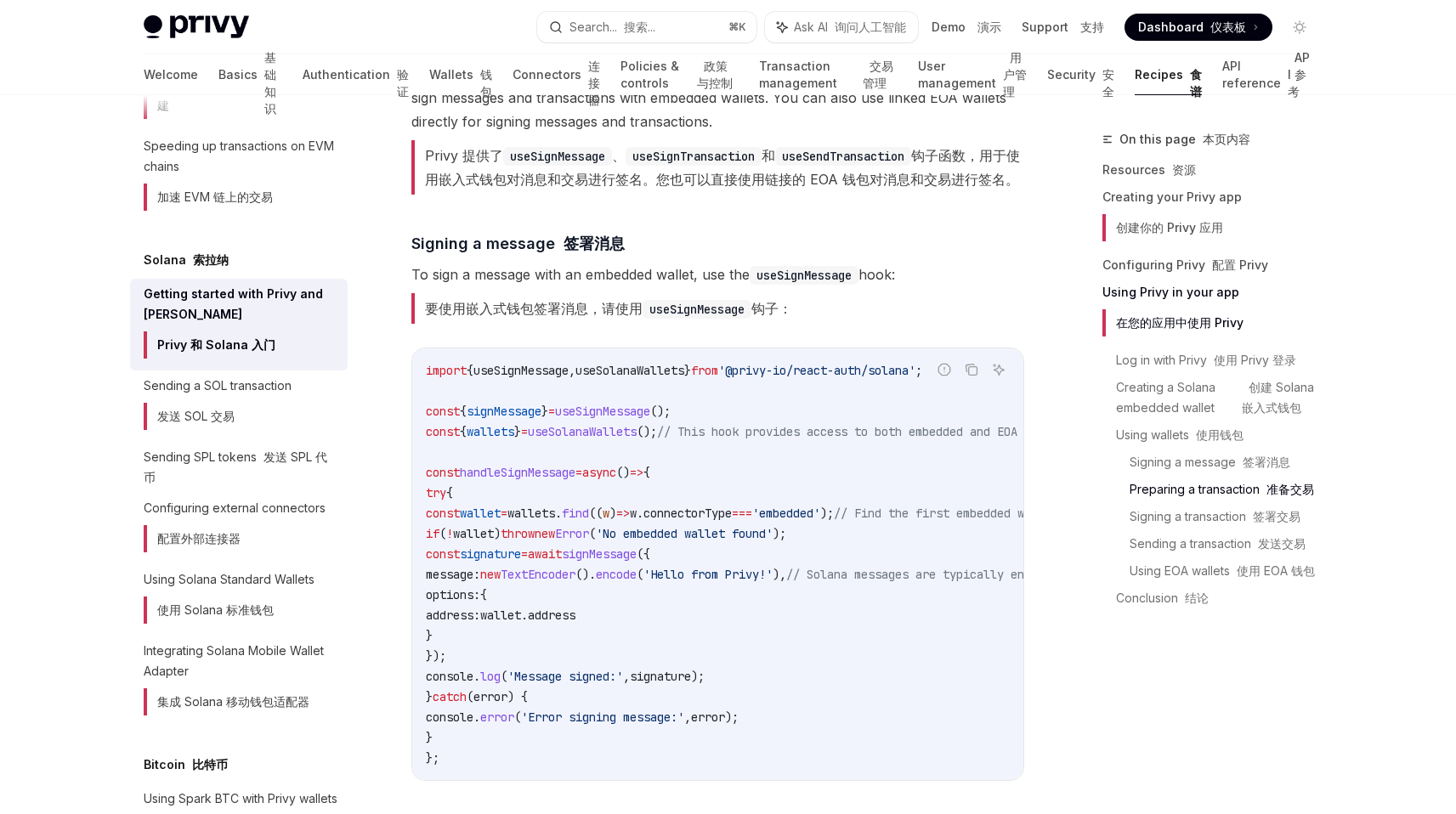
scroll to position [3663, 0]
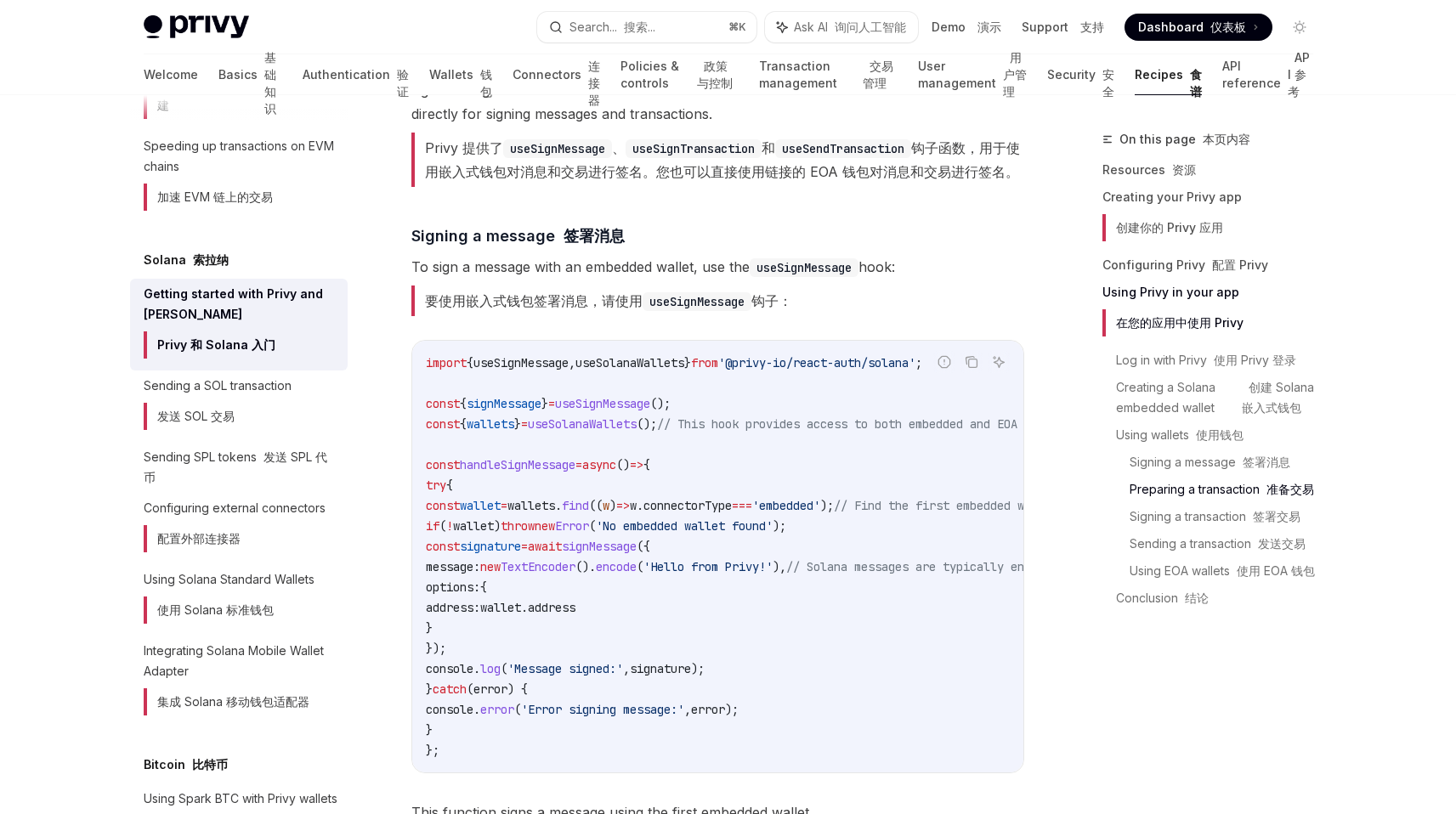
click at [614, 432] on span "useSolanaWallets" at bounding box center [581, 424] width 108 height 16
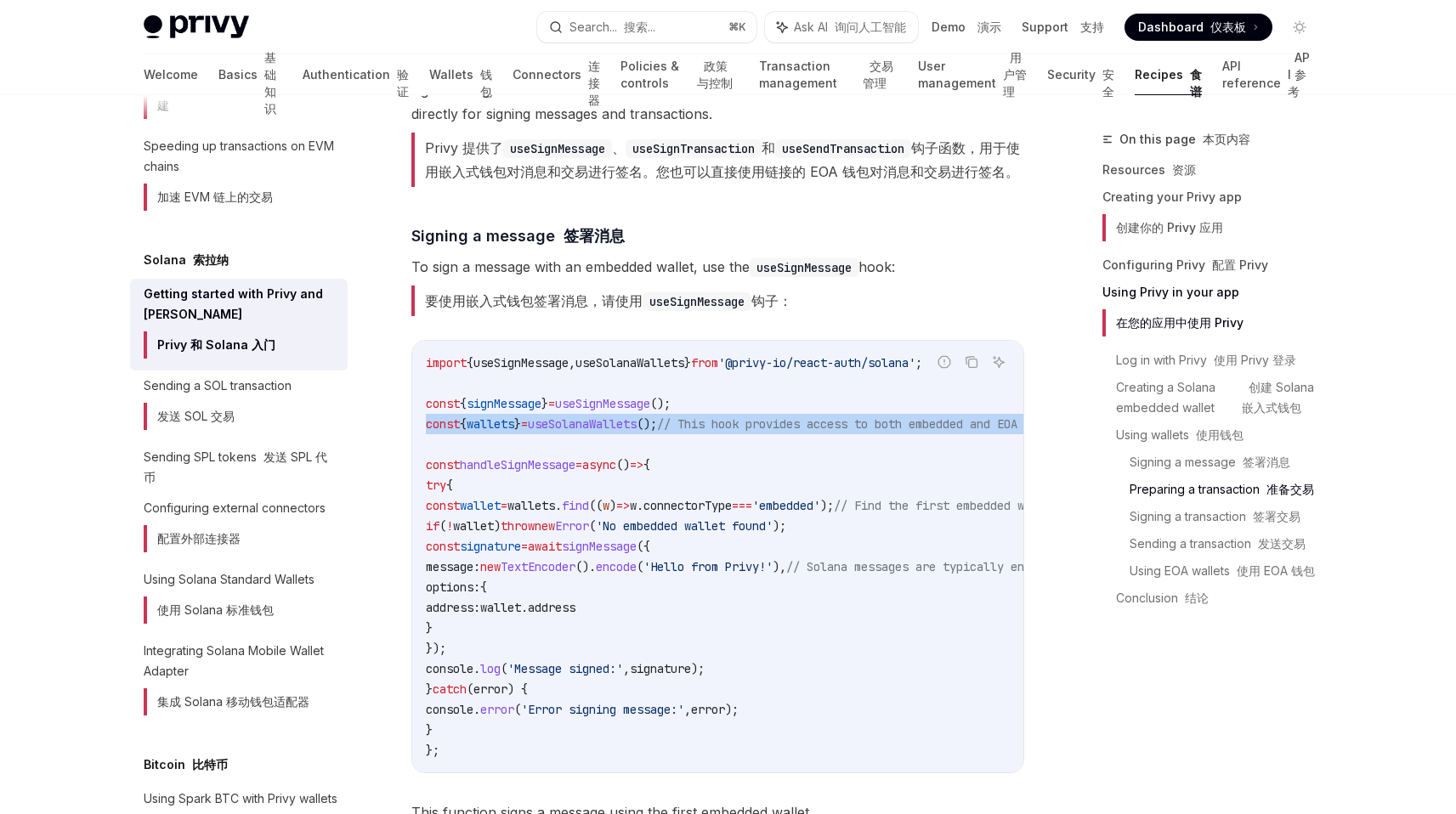
click at [614, 432] on span "useSolanaWallets" at bounding box center [581, 424] width 108 height 16
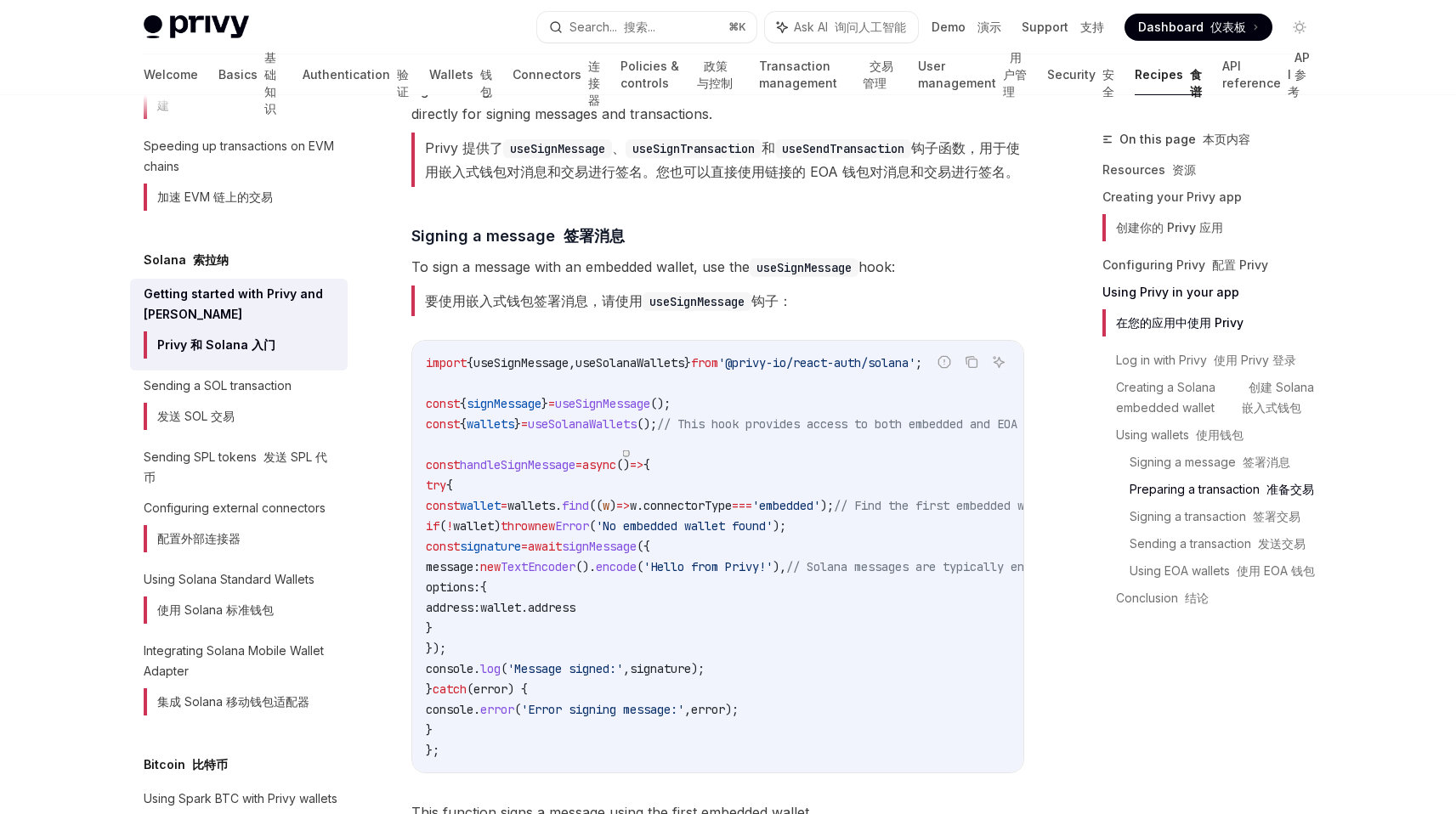
click at [598, 454] on code "import { useSignMessage , useSolanaWallets } from '@privy-io/react-auth/solana'…" at bounding box center [810, 557] width 768 height 408
click at [598, 432] on span "useSolanaWallets" at bounding box center [581, 424] width 108 height 16
click at [790, 402] on code "import { useSignMessage , useSolanaWallets } from '@privy-io/react-auth/solana'…" at bounding box center [810, 557] width 768 height 408
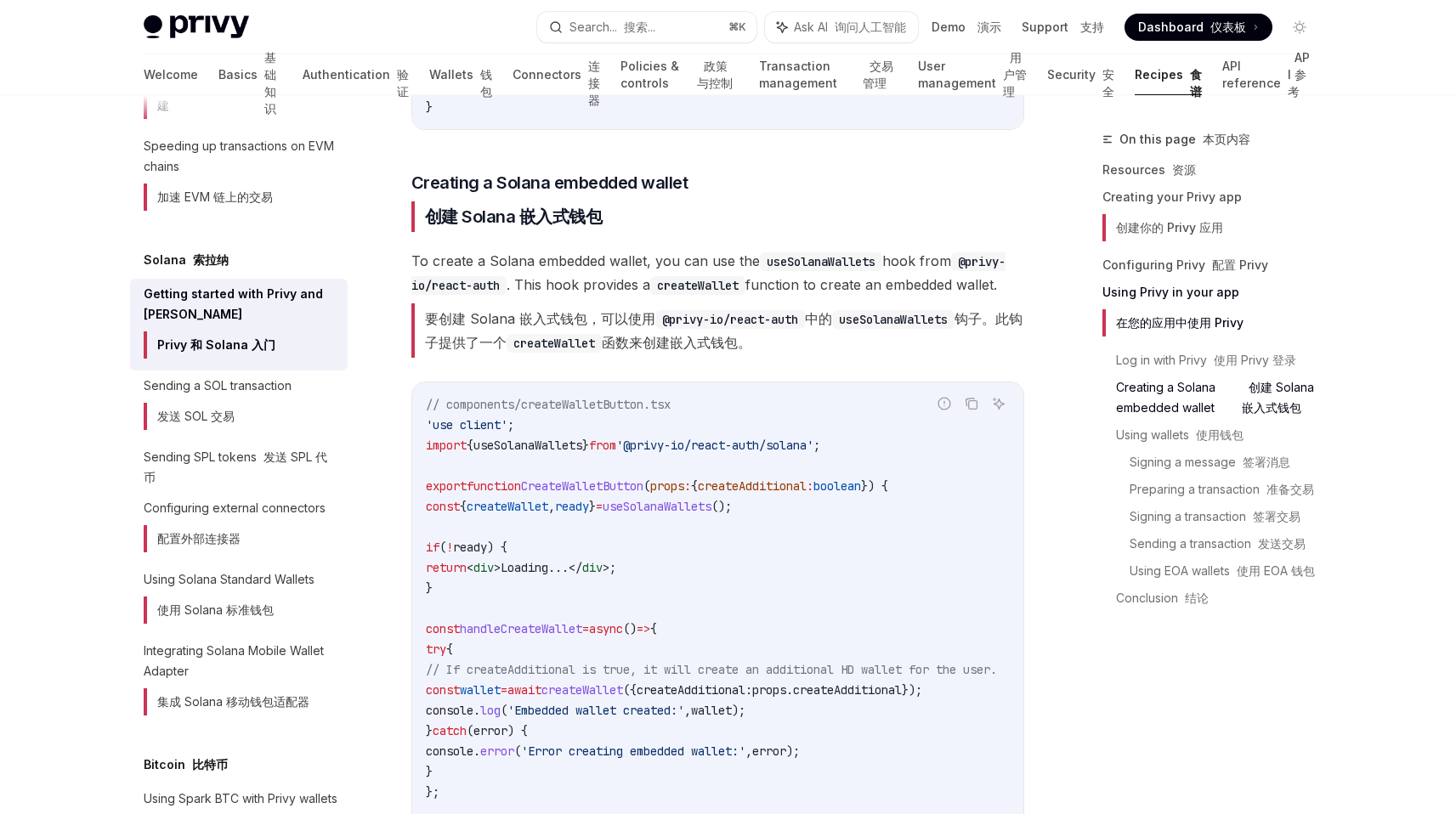
scroll to position [2777, 0]
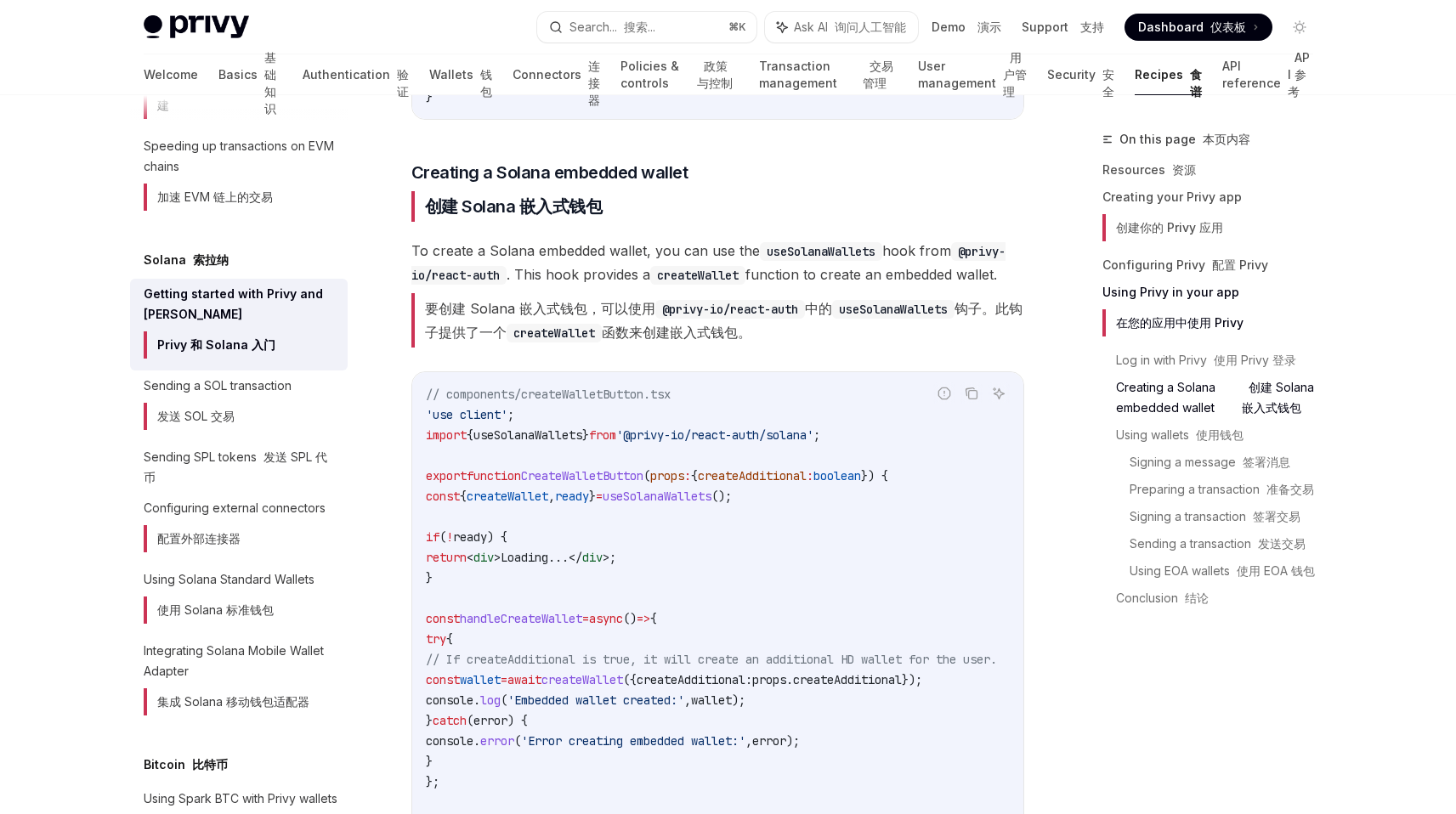
click at [523, 428] on span "useSolanaWallets" at bounding box center [528, 436] width 108 height 16
copy span "useSolanaWallets"
click at [802, 487] on code "// components/createWalletButton.tsx 'use client' ; import { useSolanaWallets }…" at bounding box center [732, 619] width 612 height 469
click at [821, 483] on code "// components/createWalletButton.tsx 'use client' ; import { useSolanaWallets }…" at bounding box center [732, 619] width 612 height 469
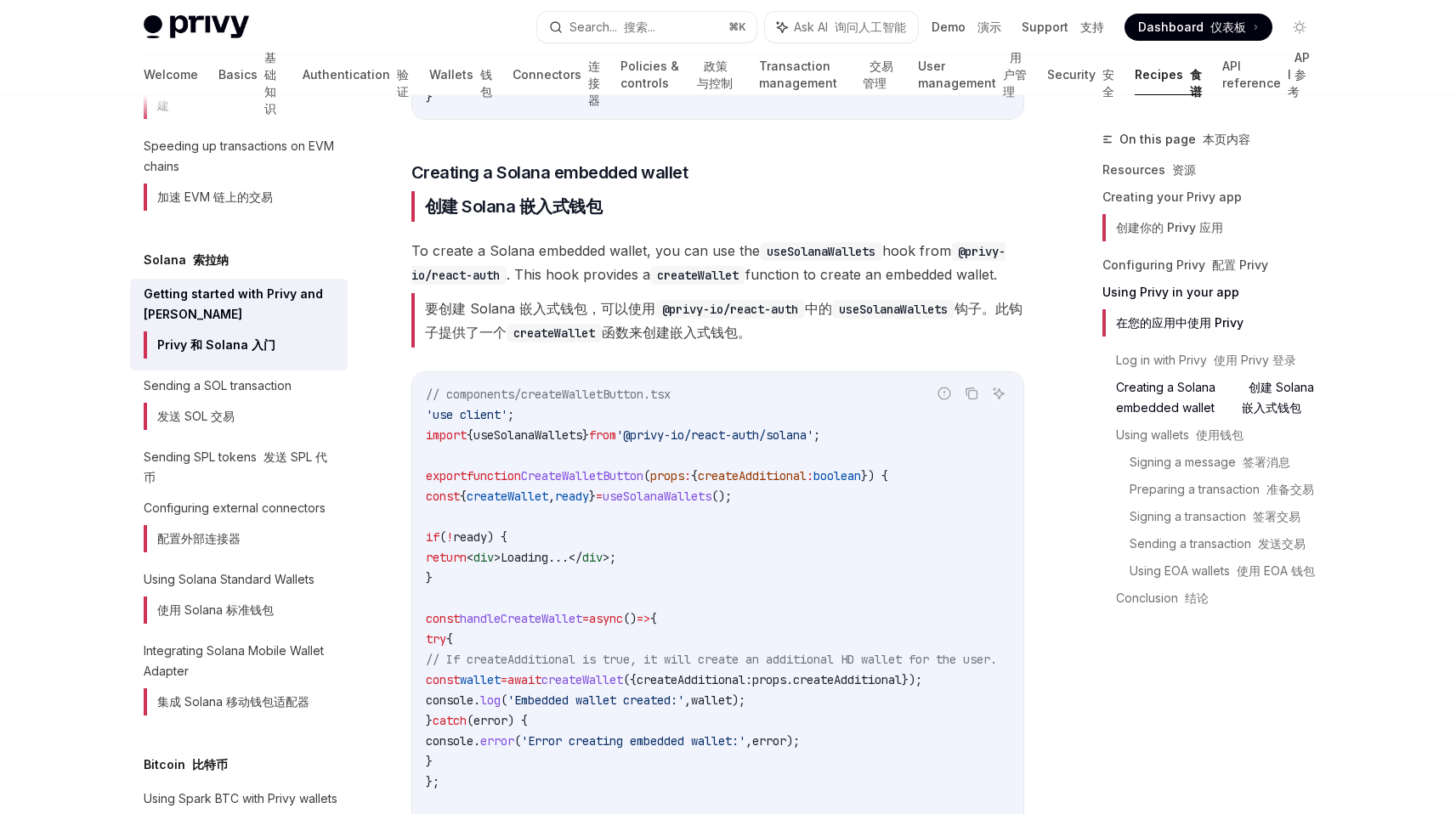
click at [729, 444] on code "// components/createWalletButton.tsx 'use client' ; import { useSolanaWallets }…" at bounding box center [732, 619] width 612 height 469
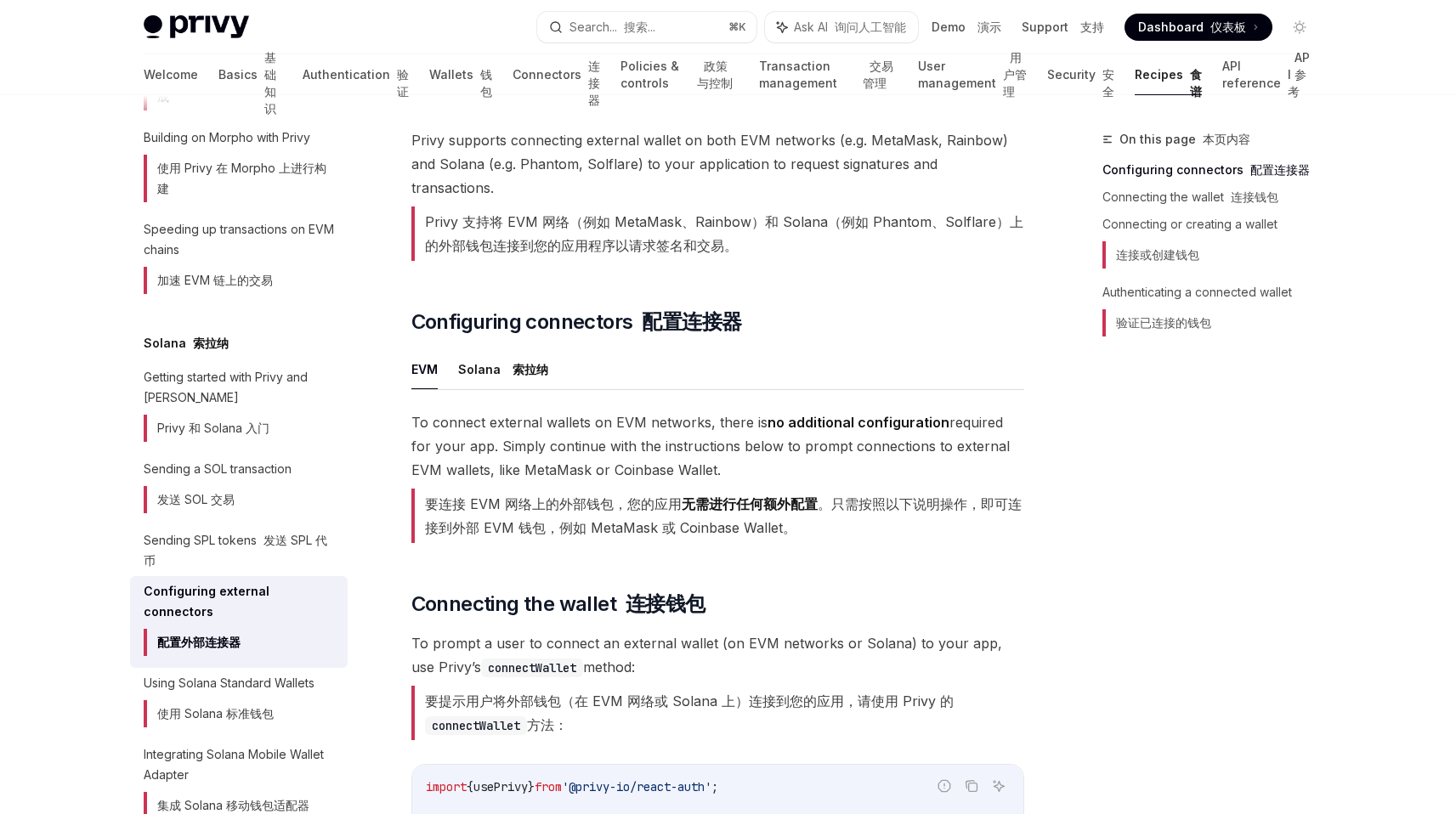
scroll to position [242, 0]
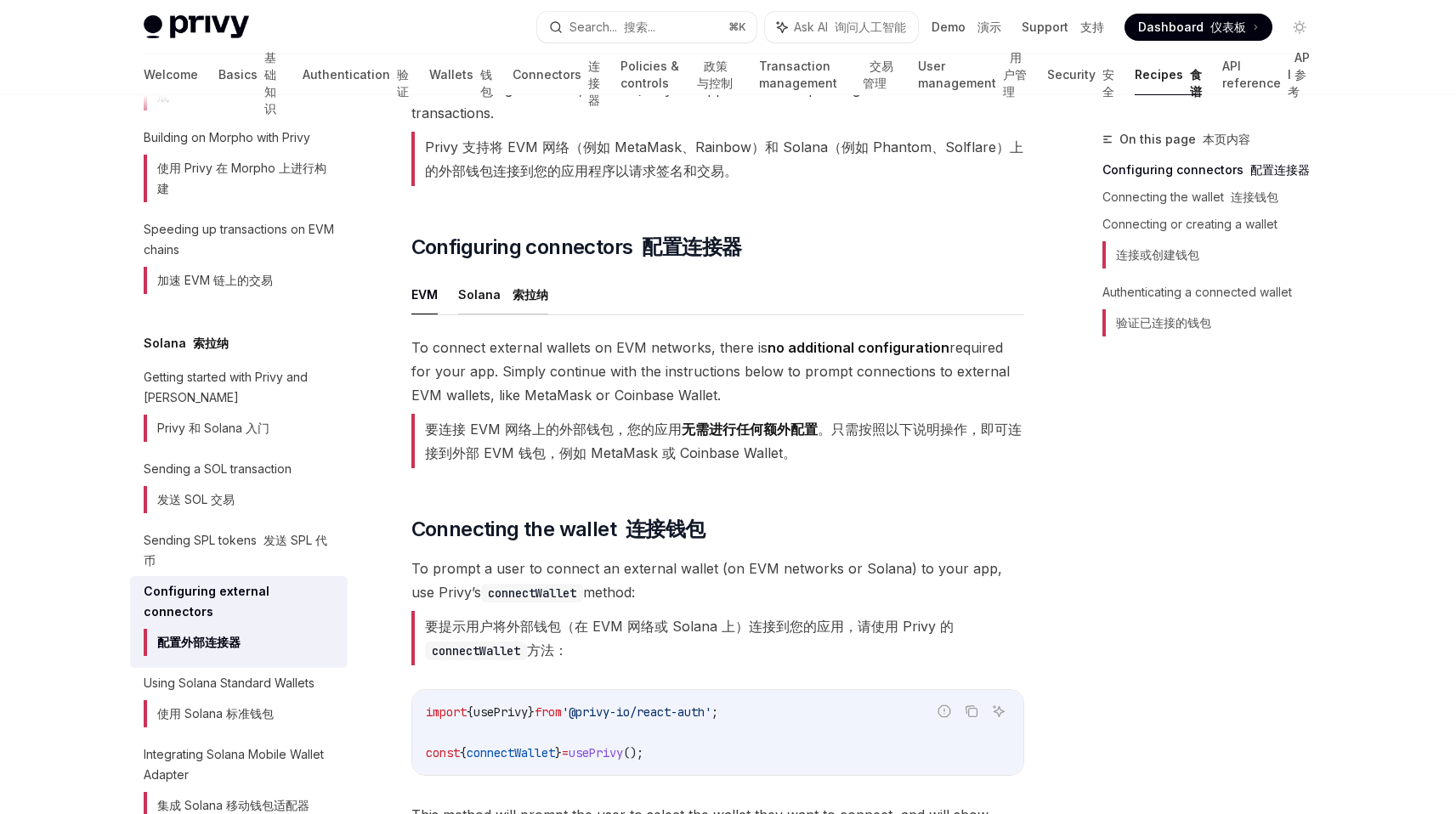
click at [511, 283] on button "Solana 索拉纳" at bounding box center [503, 294] width 90 height 40
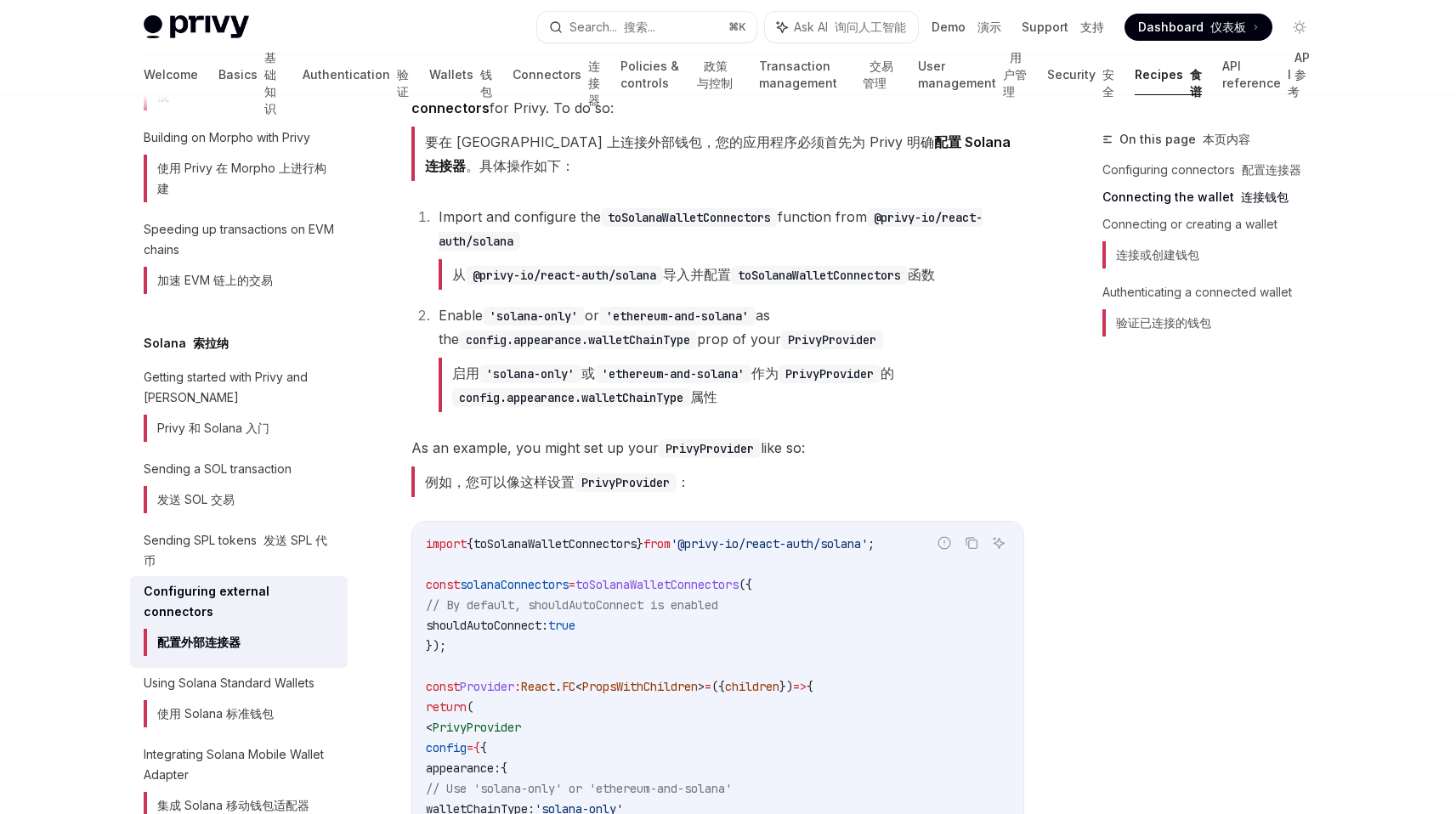
scroll to position [516, 0]
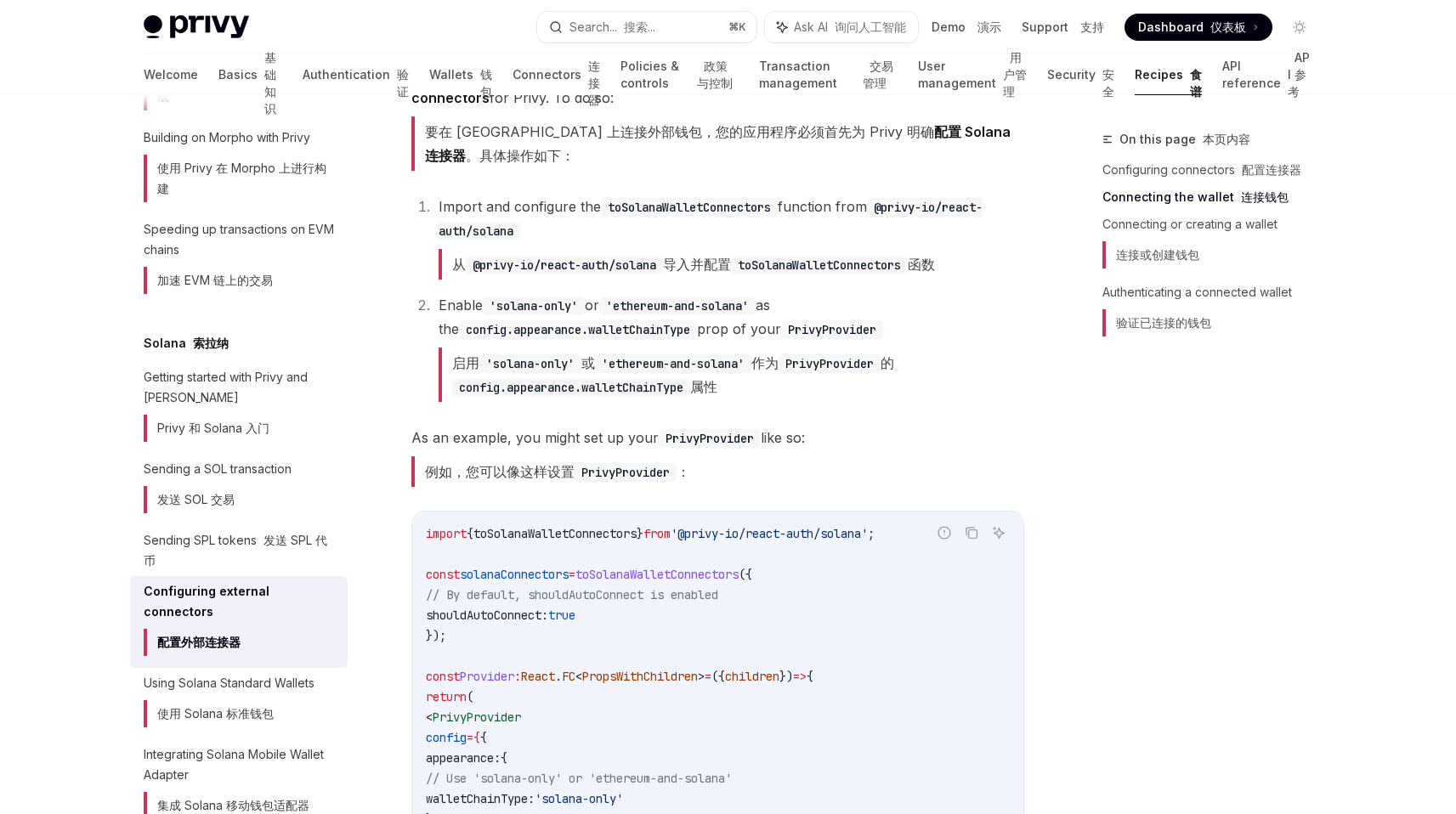
click at [572, 526] on span "toSolanaWalletConnectors" at bounding box center [555, 534] width 163 height 16
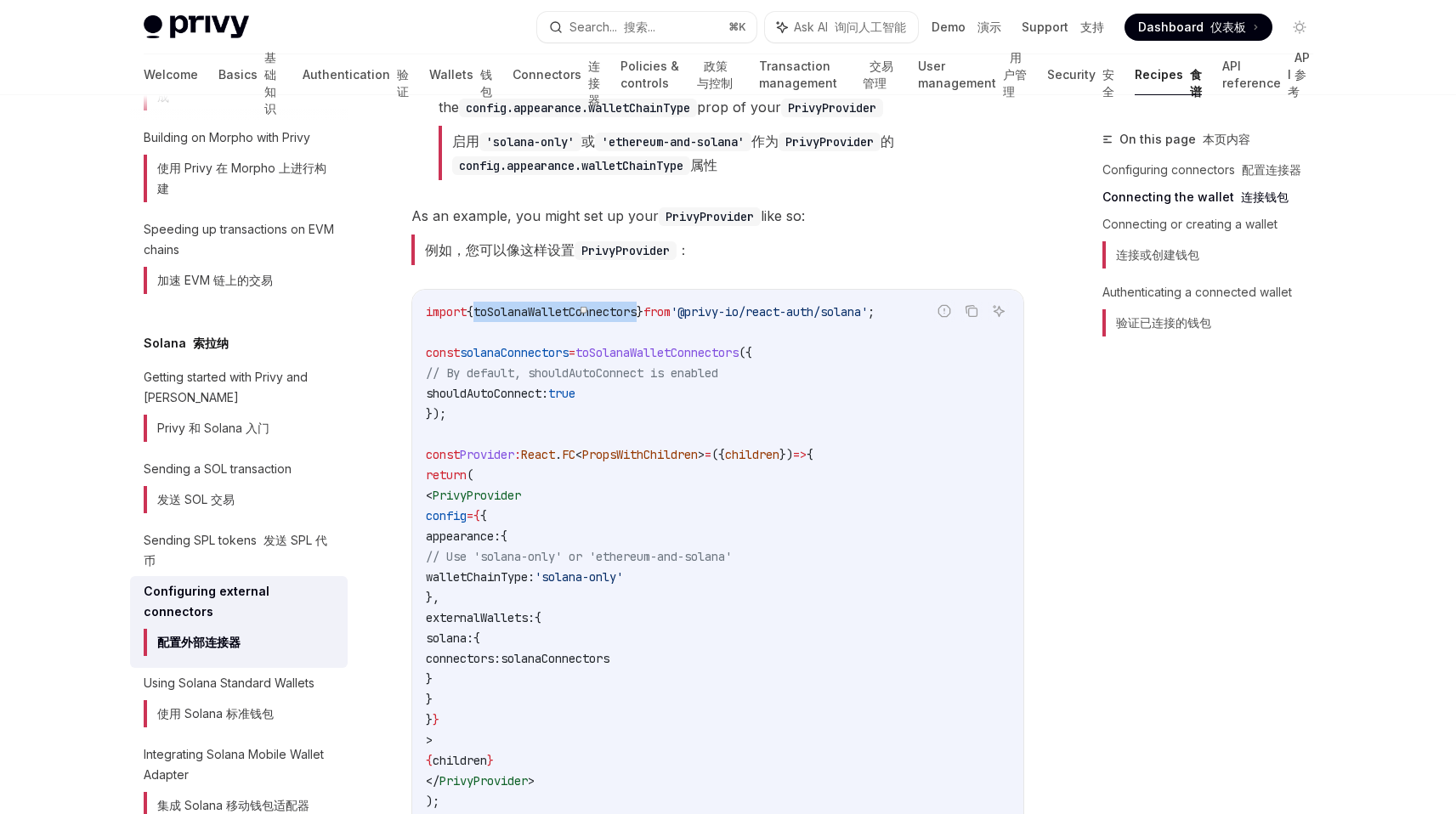
scroll to position [800, 0]
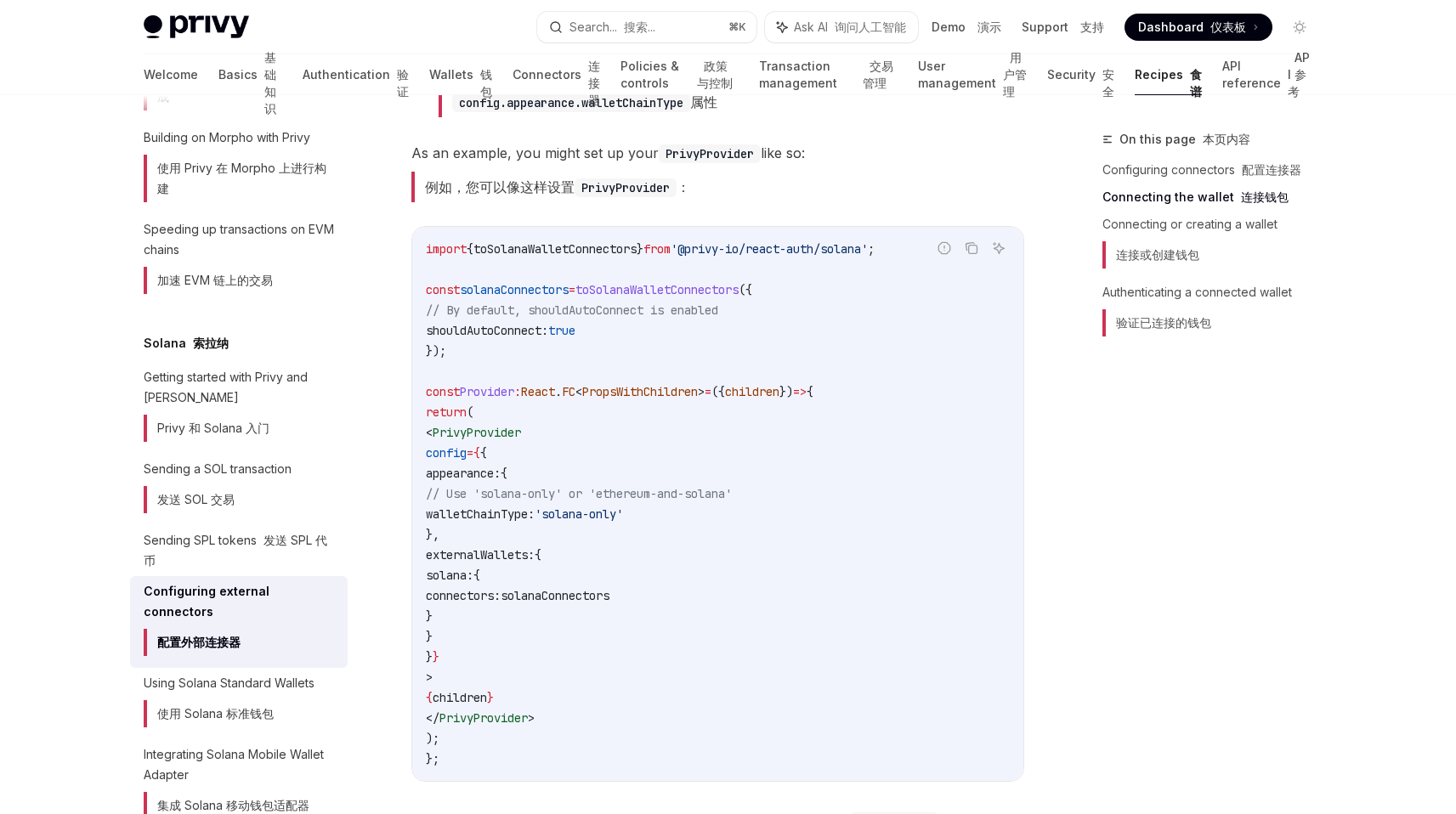
click at [610, 588] on span "solanaConnectors" at bounding box center [554, 596] width 108 height 16
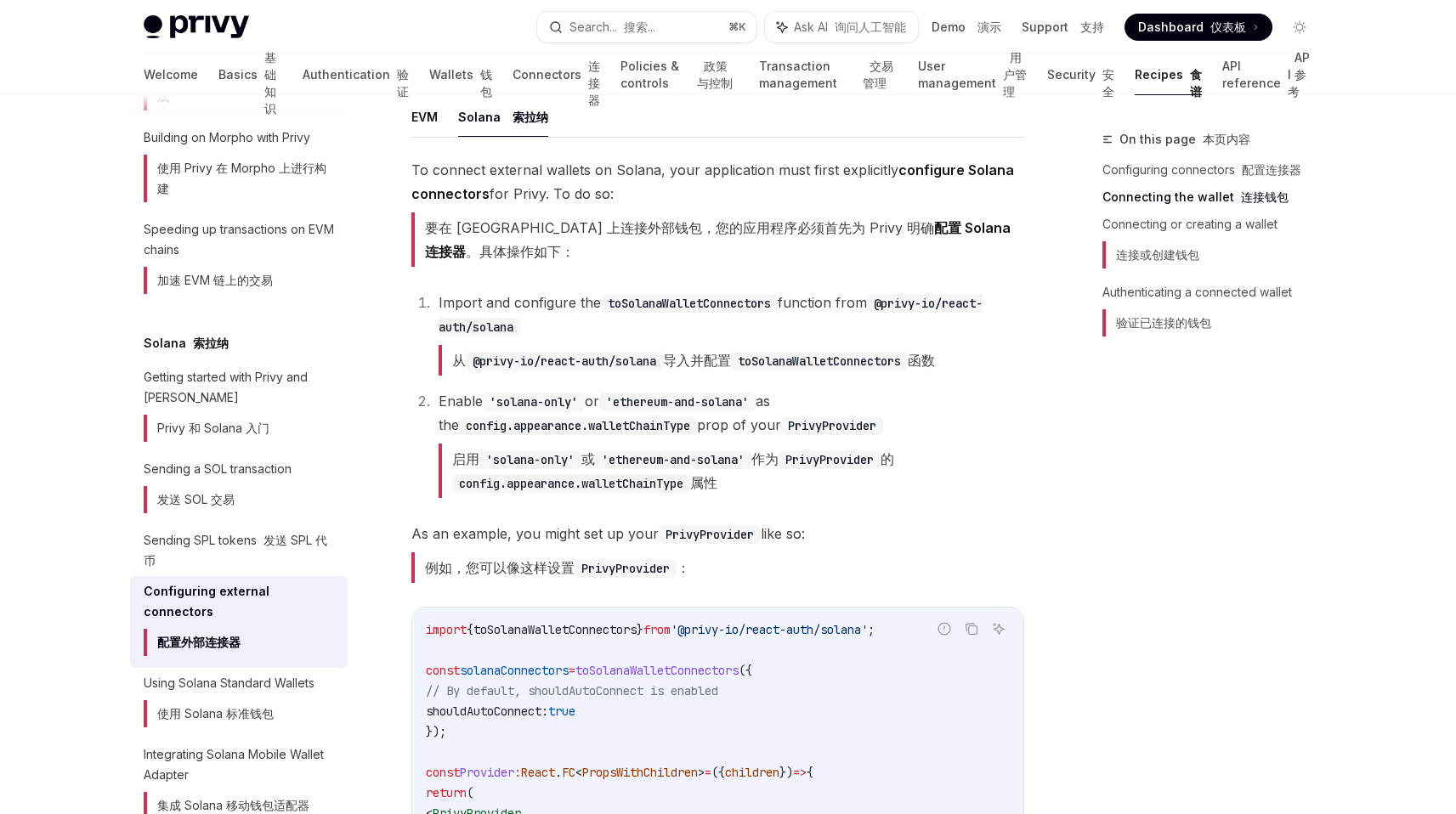
scroll to position [401, 0]
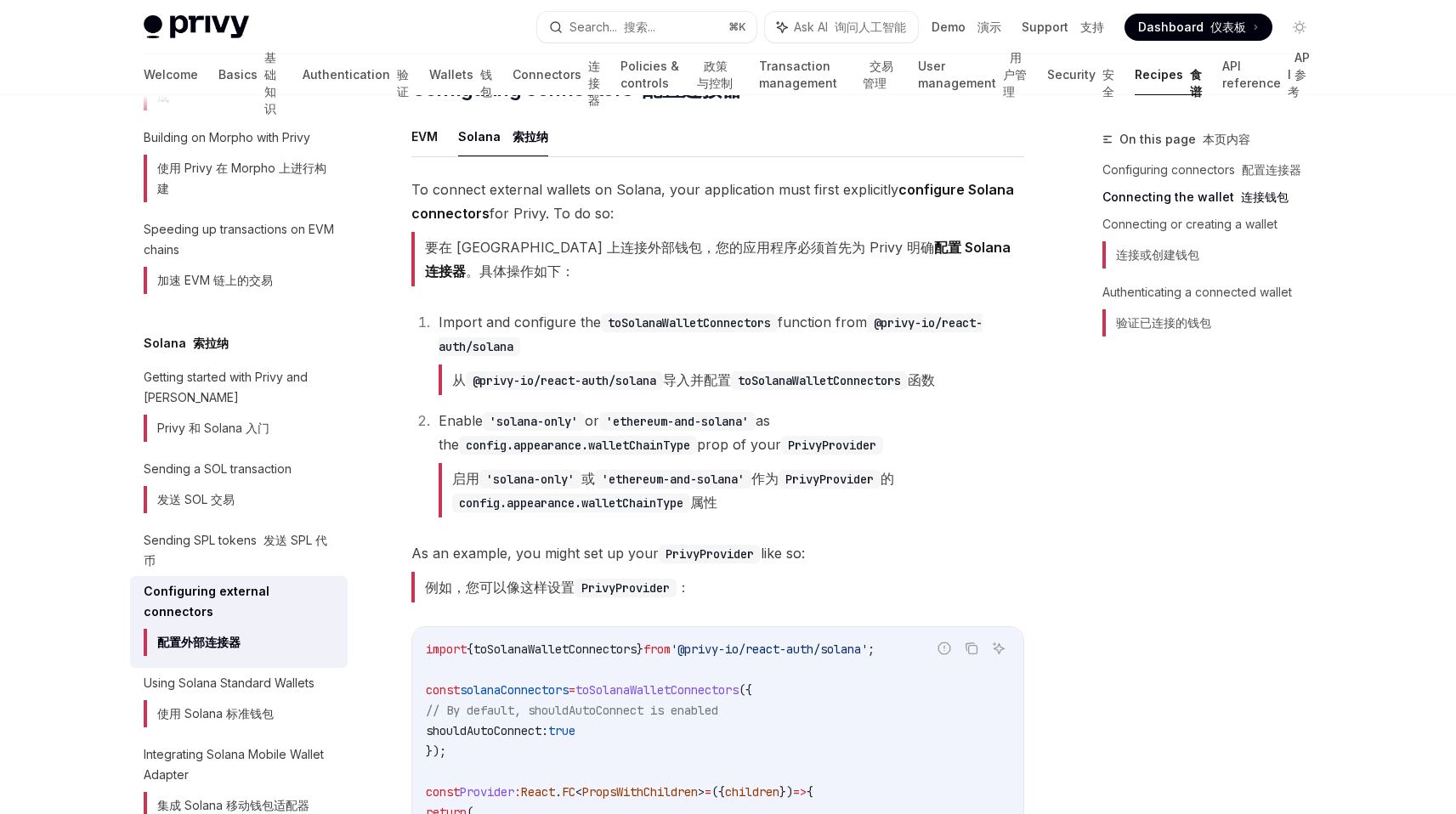
click at [584, 371] on code "@privy-io/react-auth/solana" at bounding box center [565, 380] width 197 height 19
drag, startPoint x: 584, startPoint y: 360, endPoint x: 659, endPoint y: 360, distance: 75.0
click at [659, 371] on code "@privy-io/react-auth/solana" at bounding box center [565, 380] width 197 height 19
click at [838, 371] on code "toSolanaWalletConnectors" at bounding box center [819, 380] width 177 height 19
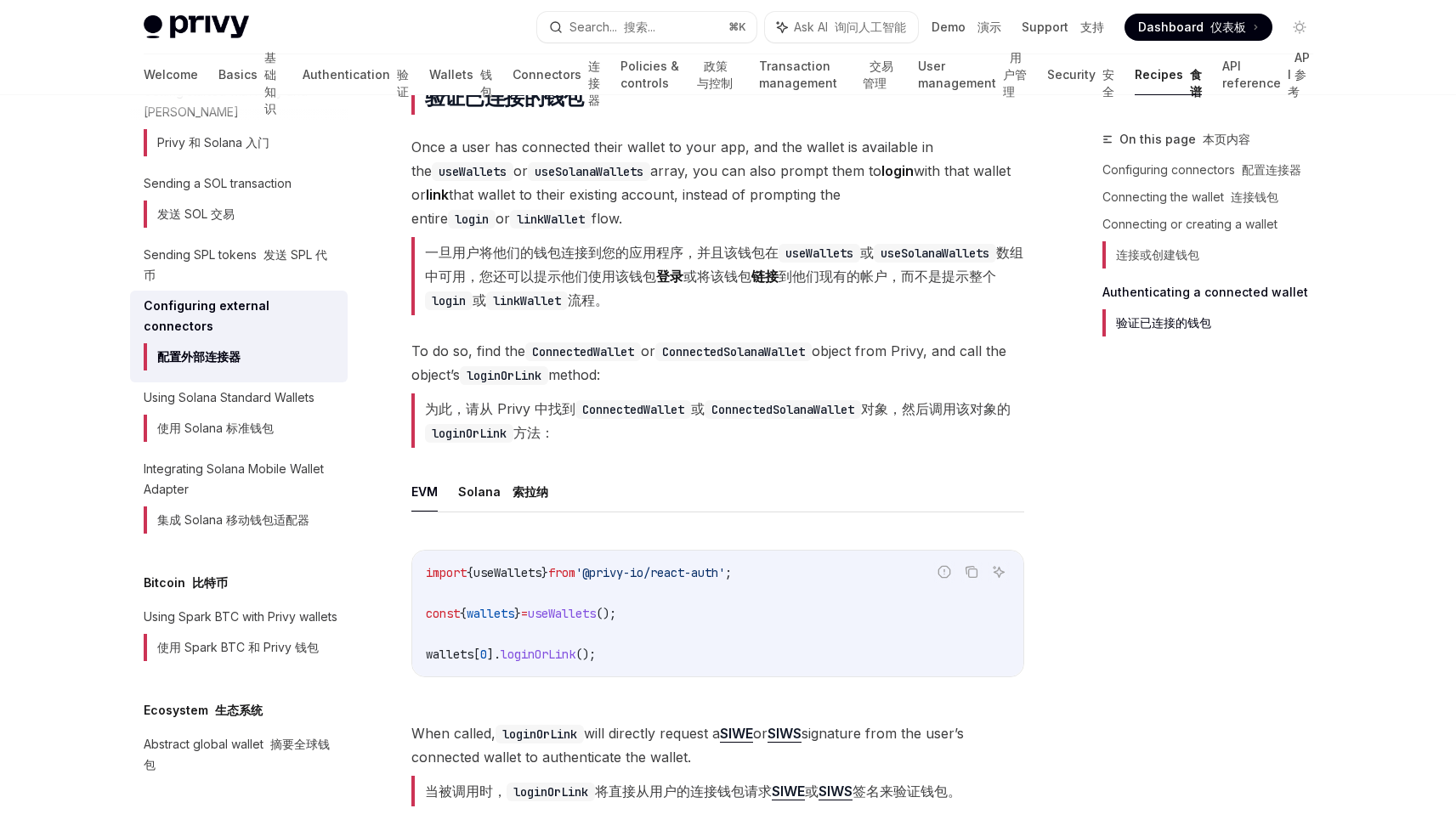
scroll to position [4360, 0]
click at [515, 491] on font "索拉纳" at bounding box center [531, 490] width 36 height 15
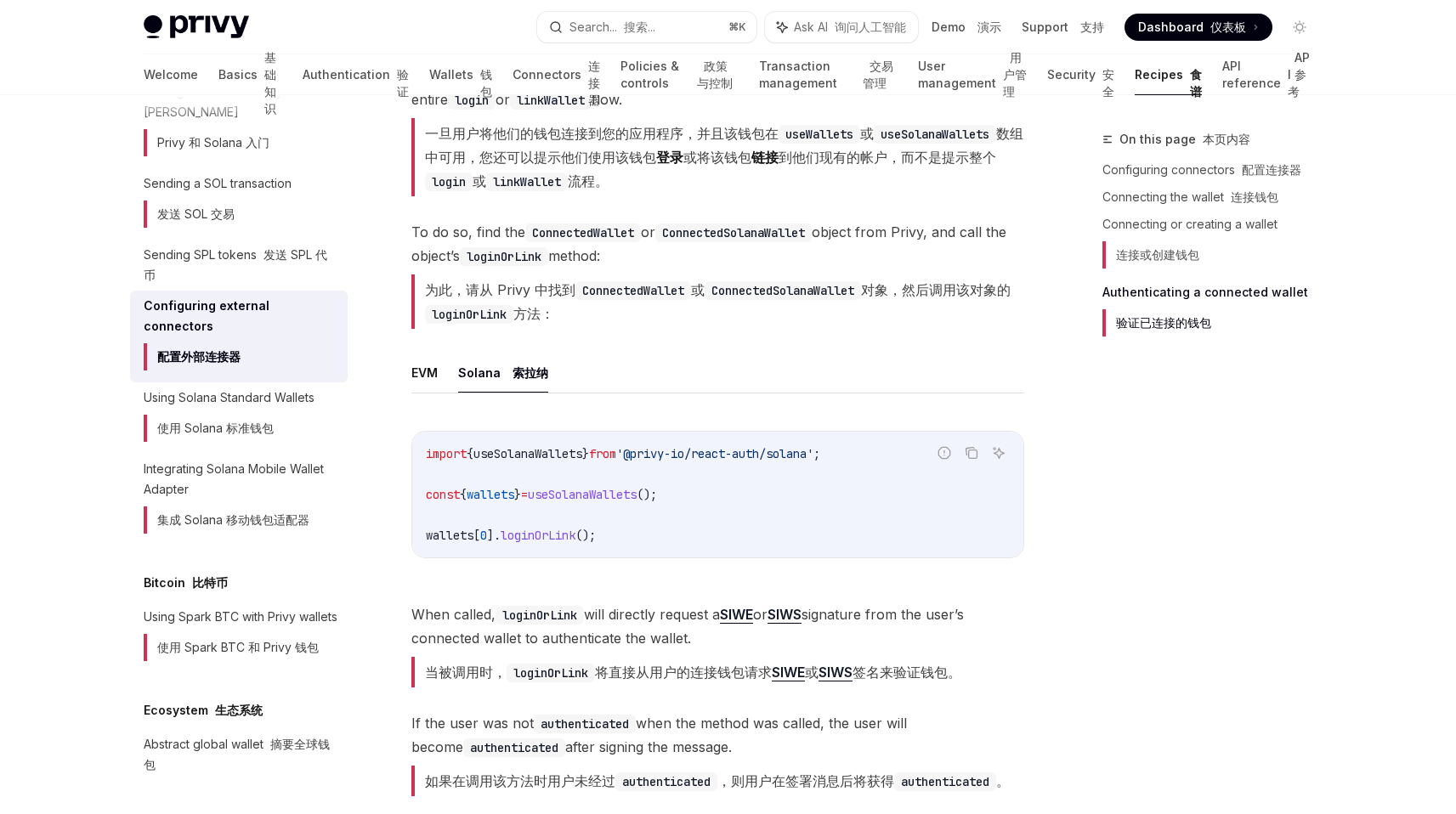
scroll to position [4480, 0]
click at [618, 492] on span "useSolanaWallets" at bounding box center [581, 493] width 108 height 16
click at [775, 488] on code "import { useSolanaWallets } from '@privy-io/react-auth/solana' ; const { wallet…" at bounding box center [718, 492] width 584 height 102
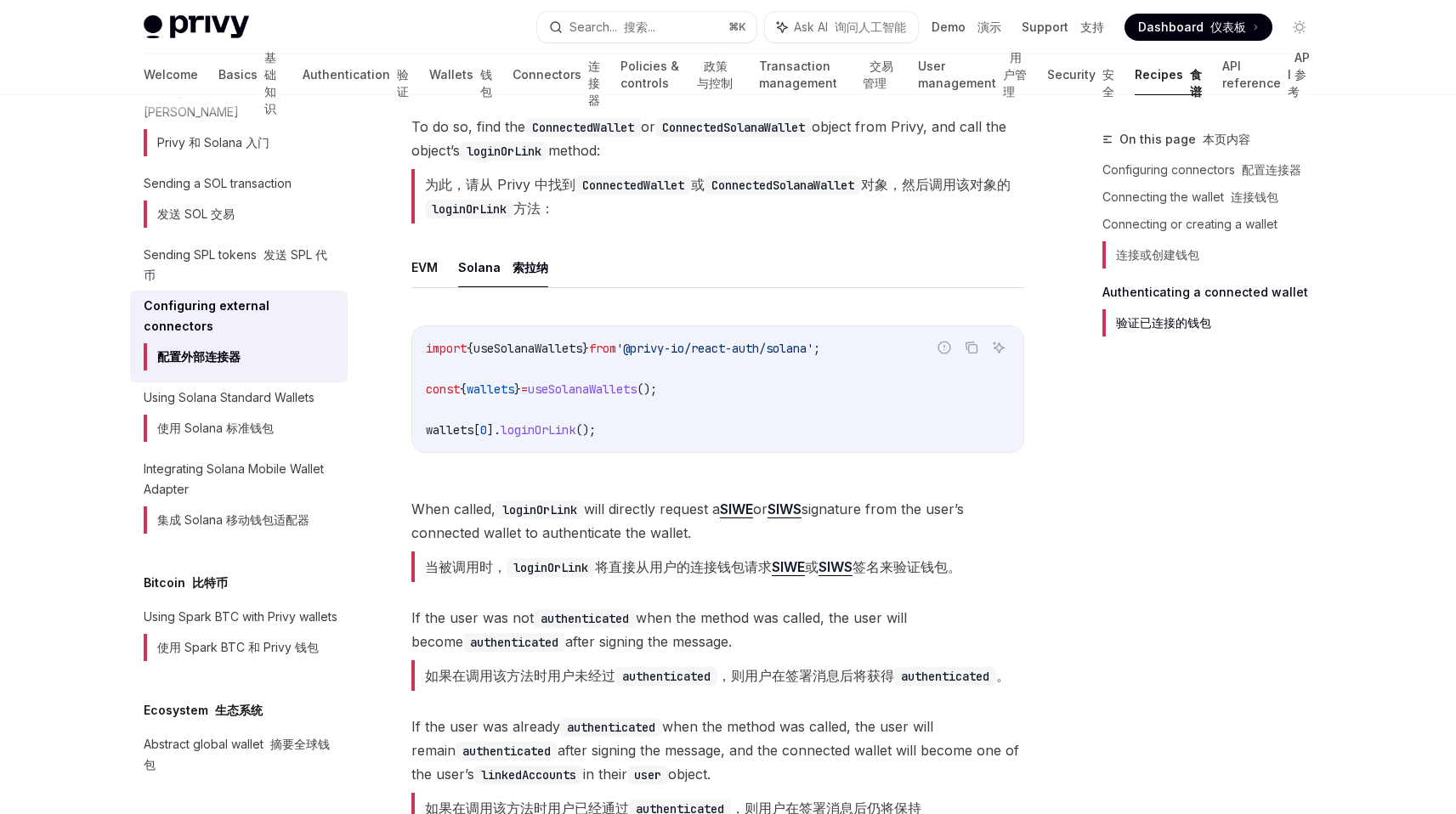
scroll to position [4582, 0]
click at [632, 578] on font "当被调用时， loginOrLink 将直接从用户的连接钱包请求 SIWE 或 SIWS 签名来验证钱包。" at bounding box center [693, 568] width 536 height 18
click at [628, 648] on span "If the user was not authenticated when the method was called, the user will bec…" at bounding box center [717, 653] width 613 height 92
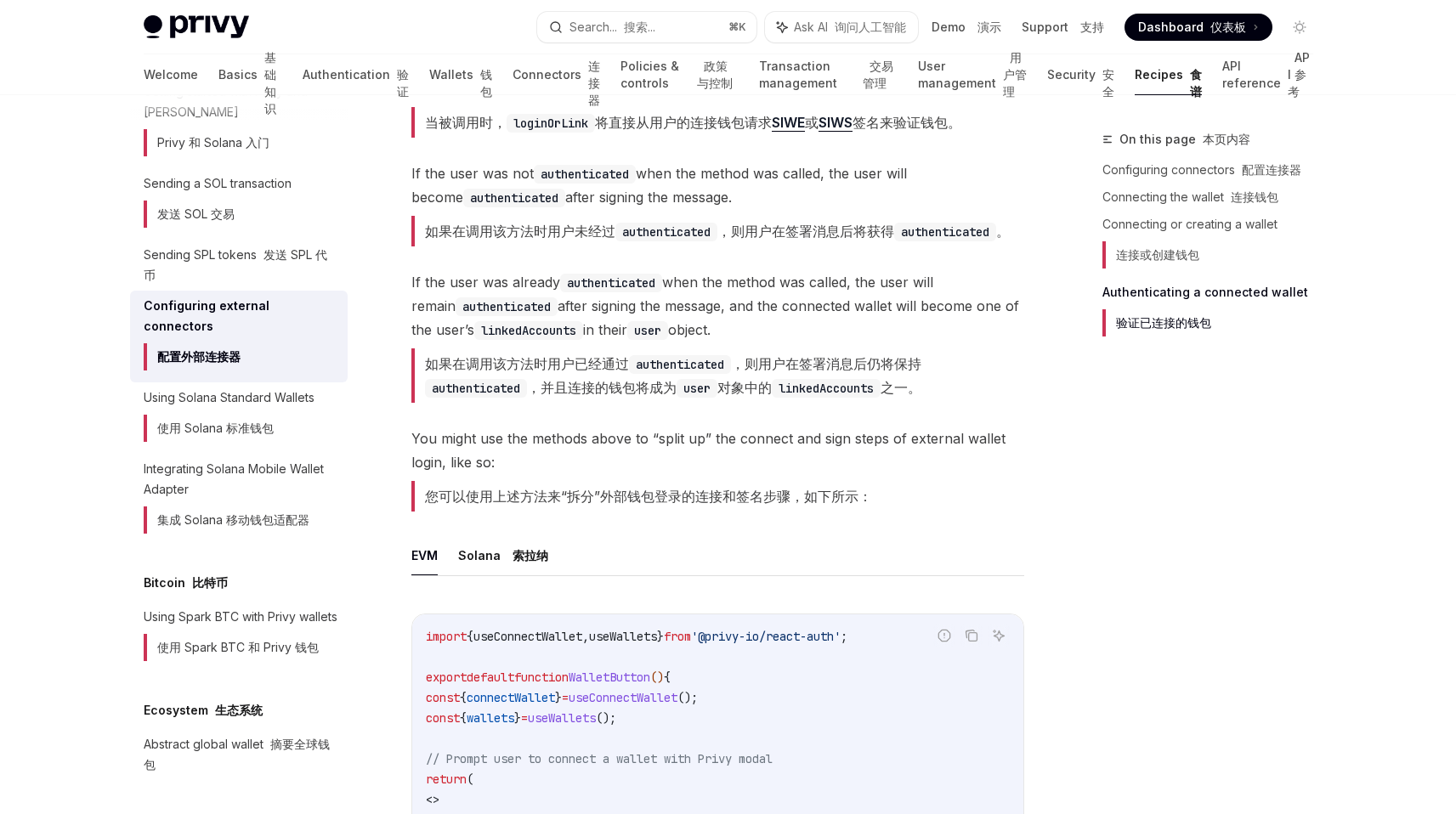
scroll to position [5030, 0]
click at [531, 561] on font "索拉纳" at bounding box center [531, 553] width 36 height 15
type textarea "*"
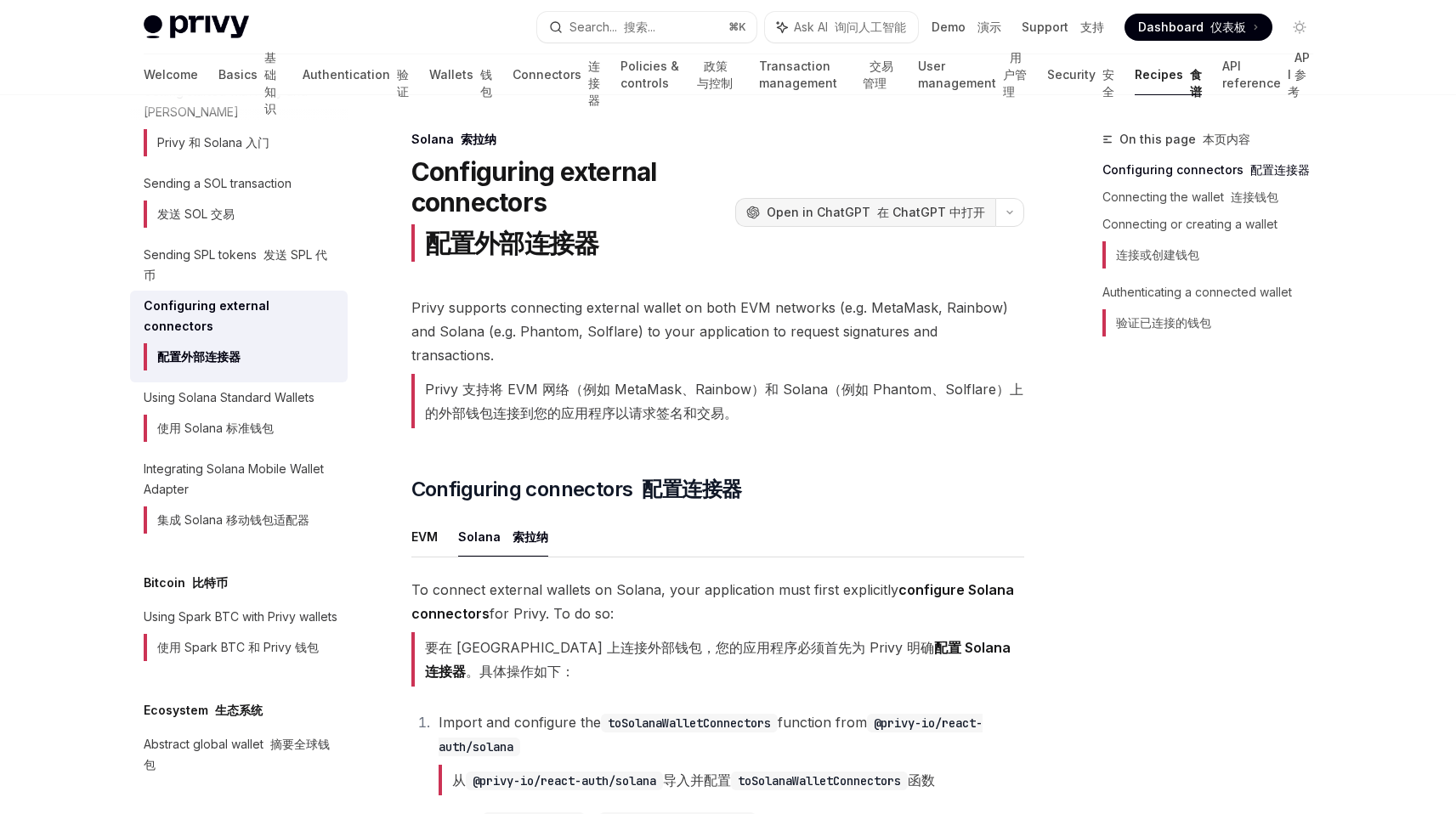
click at [839, 213] on span "Open in ChatGPT 在 ChatGPT 中打开" at bounding box center [877, 212] width 219 height 17
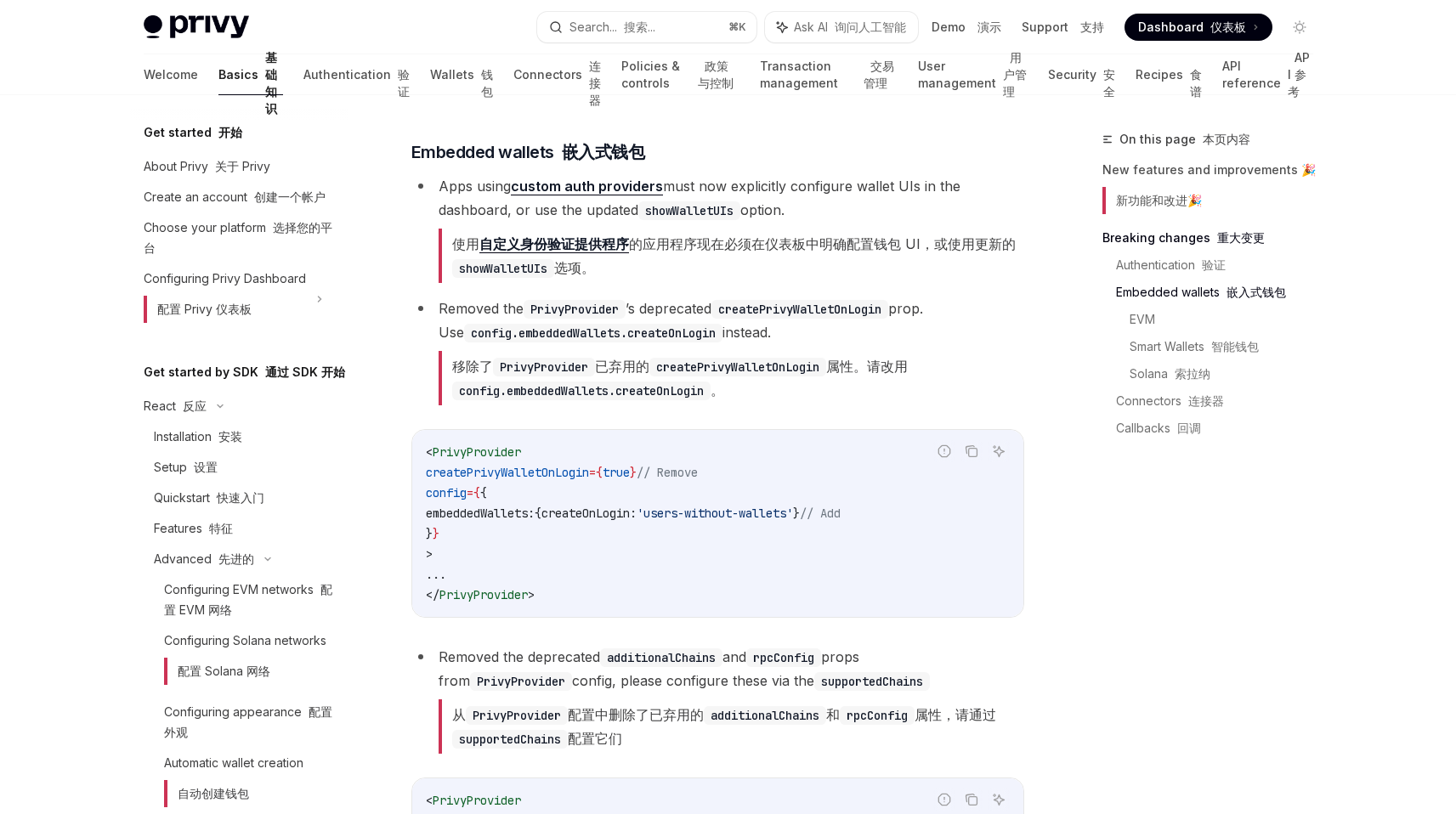
scroll to position [1135, 0]
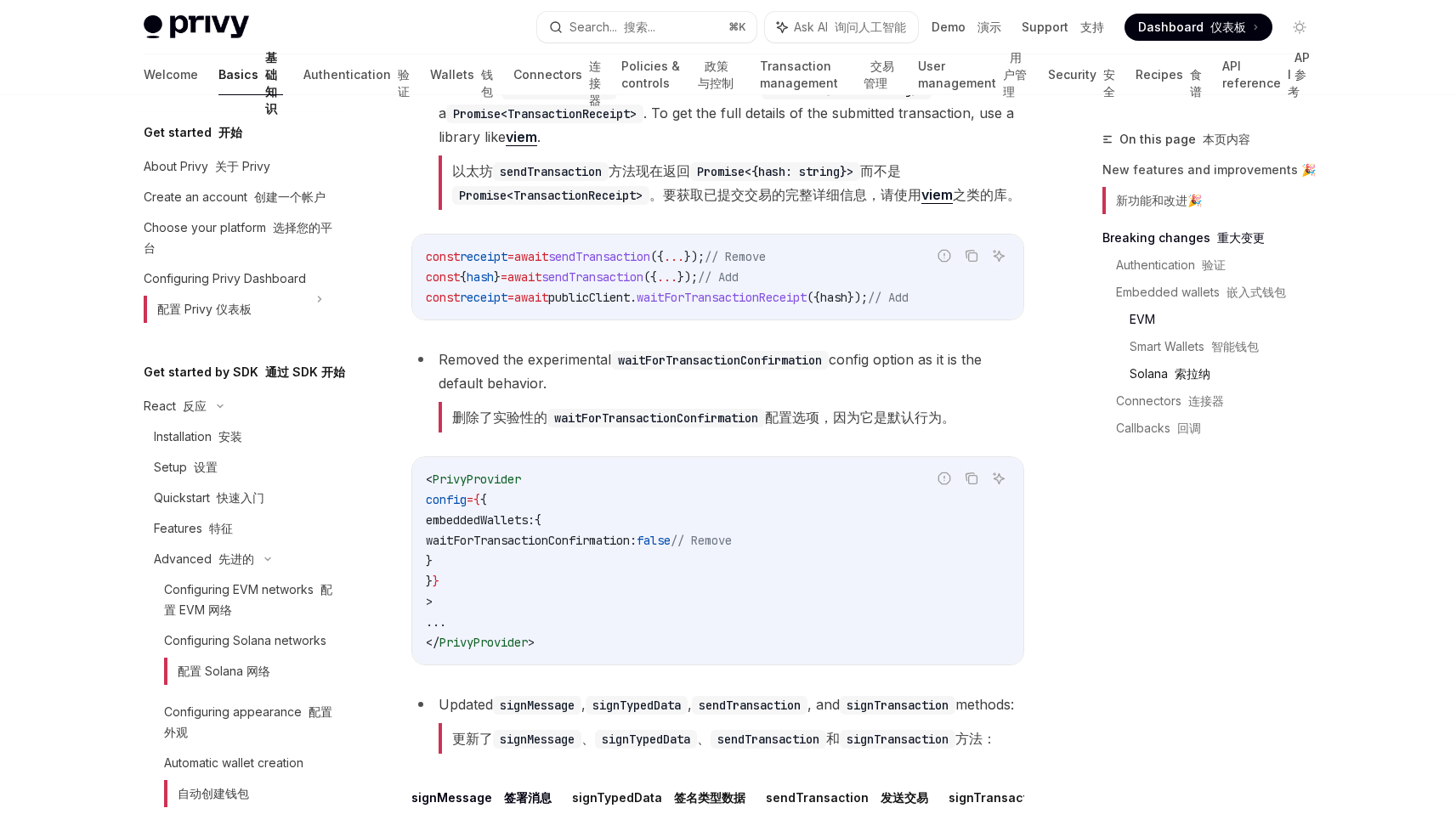
click at [1170, 369] on font at bounding box center [1171, 373] width 7 height 15
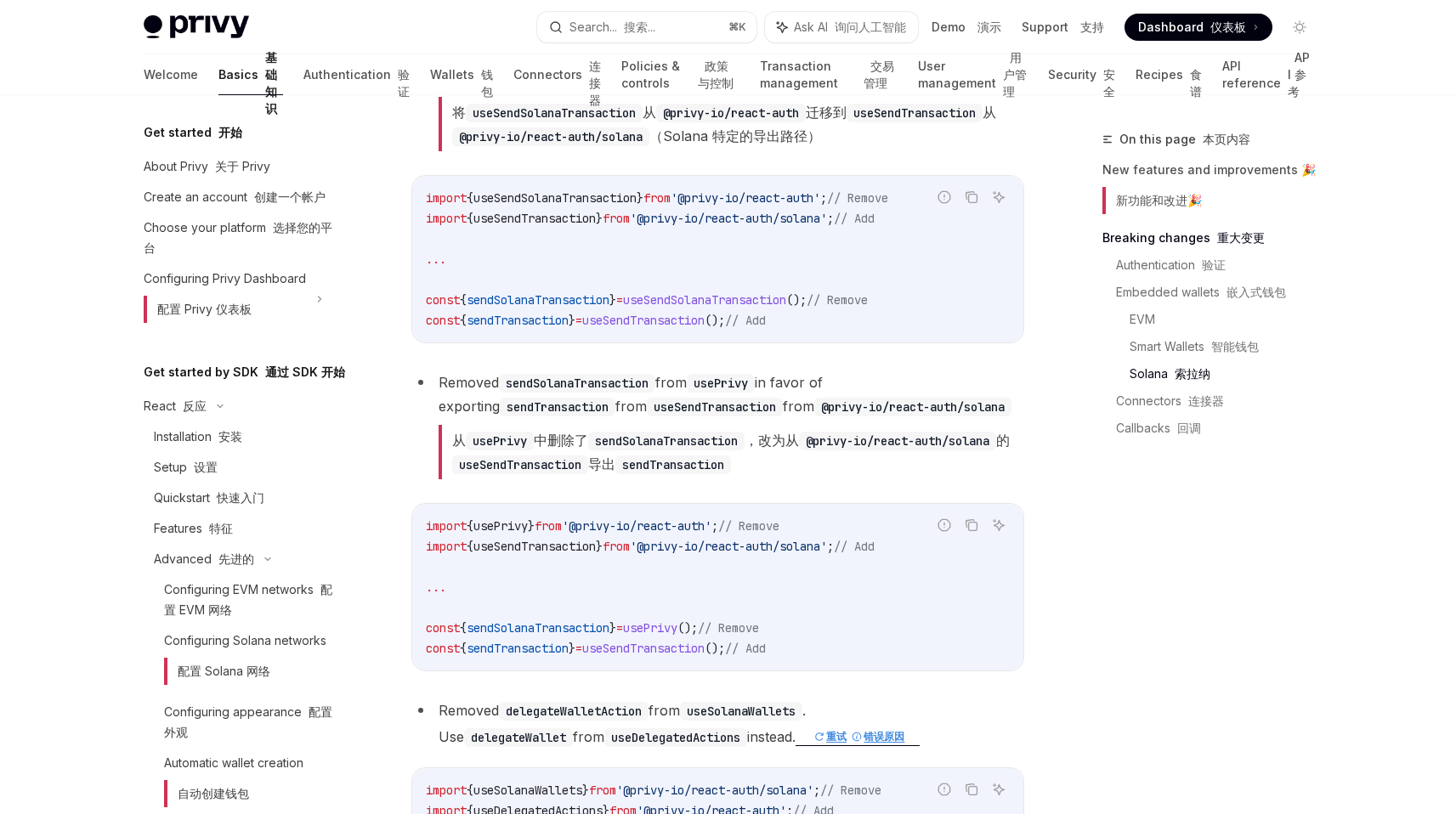
scroll to position [4273, 0]
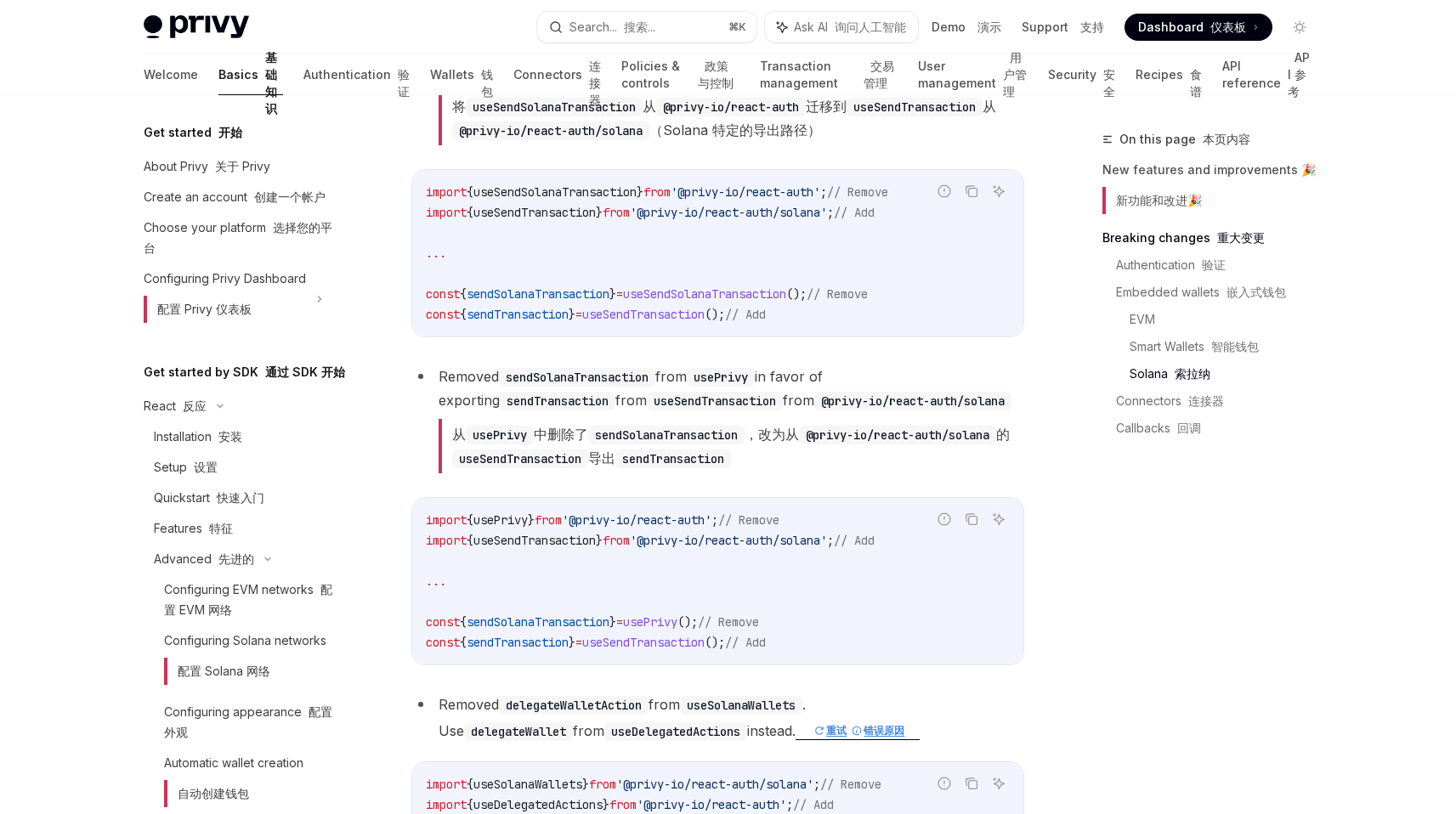
click at [577, 116] on code "useSendSolanaTransaction" at bounding box center [554, 107] width 177 height 19
click at [650, 141] on code "@privy-io/react-auth/solana" at bounding box center [551, 130] width 197 height 19
click at [481, 116] on code "useSendSolanaTransaction" at bounding box center [554, 107] width 177 height 19
drag, startPoint x: 481, startPoint y: 232, endPoint x: 828, endPoint y: 232, distance: 347.0
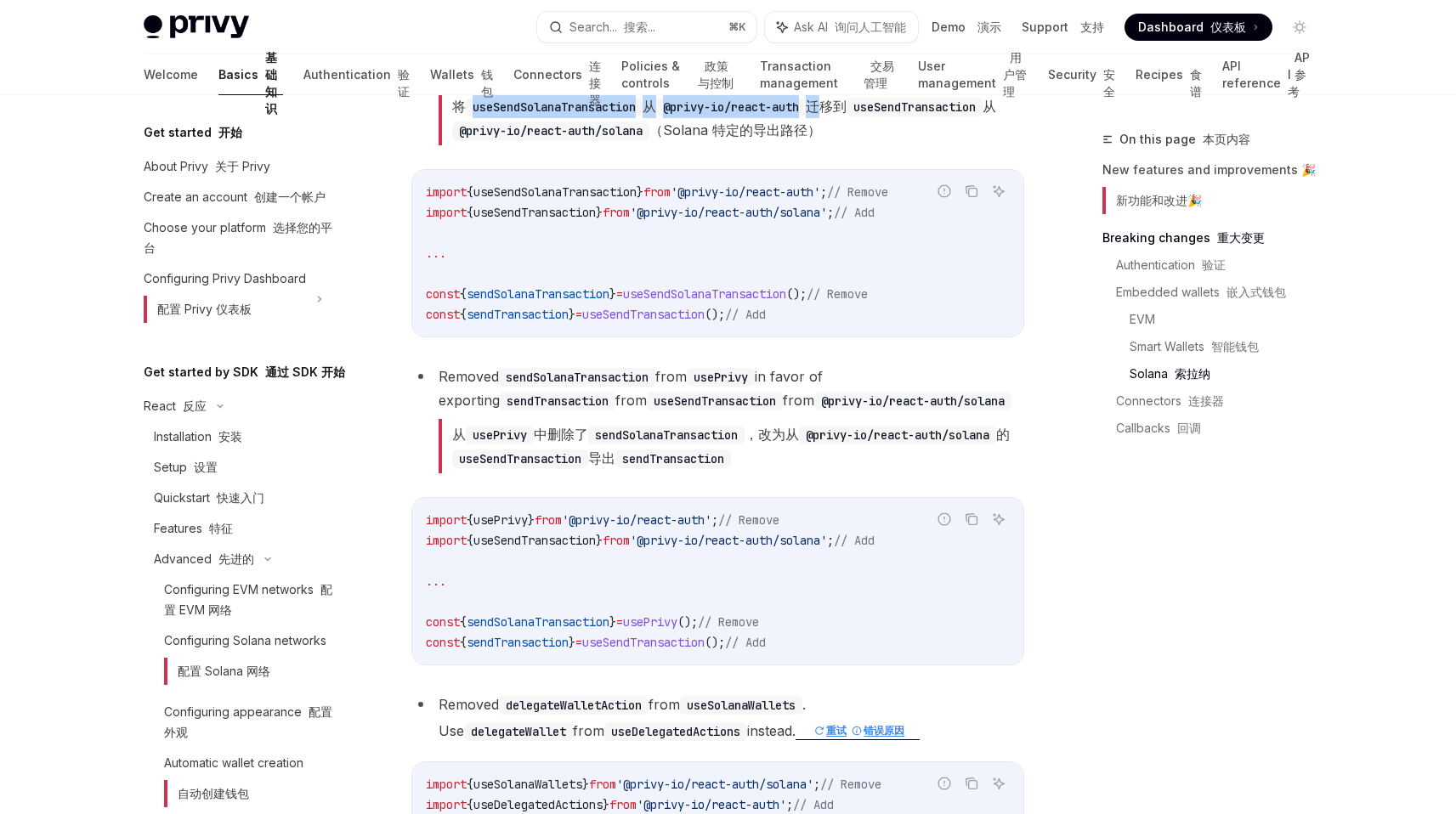
click at [828, 139] on font "将 useSendSolanaTransaction 从 @privy-io/react-auth 迁移到 useSendTransaction 从 @pri…" at bounding box center [724, 118] width 544 height 41
click at [806, 116] on code "@privy-io/react-auth" at bounding box center [731, 107] width 150 height 19
drag, startPoint x: 859, startPoint y: 232, endPoint x: 664, endPoint y: 232, distance: 195.0
click at [664, 139] on font "将 useSendSolanaTransaction 从 @privy-io/react-auth 迁移到 useSendTransaction 从 @pri…" at bounding box center [724, 118] width 544 height 41
click at [761, 116] on code "@privy-io/react-auth" at bounding box center [731, 107] width 150 height 19
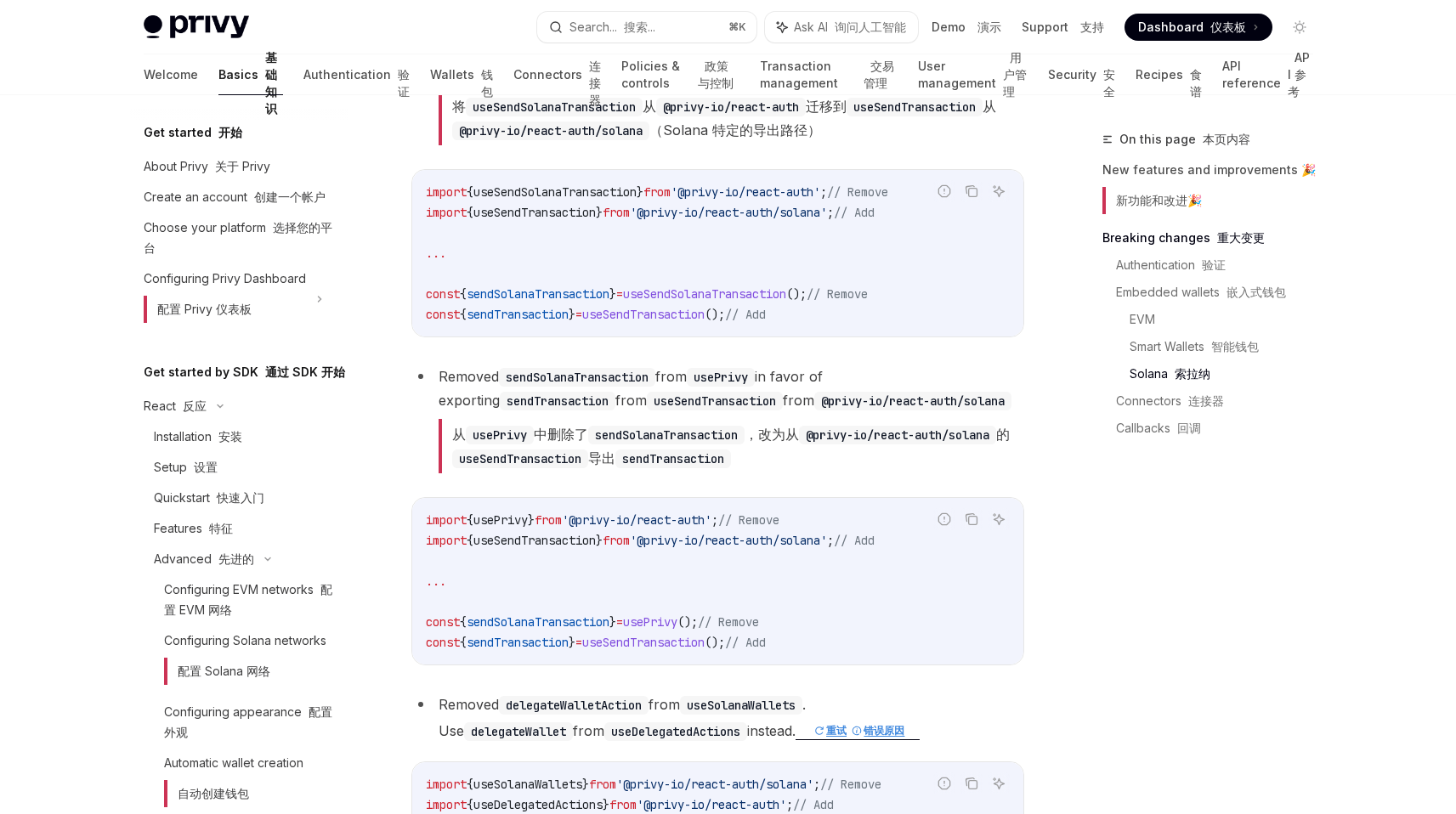
click at [574, 146] on font "将 useSendSolanaTransaction 从 @privy-io/react-auth 迁移到 useSendTransaction 从 @pri…" at bounding box center [731, 118] width 585 height 55
click at [574, 116] on code "useSendSolanaTransaction" at bounding box center [554, 107] width 177 height 19
copy code "useSendSolanaTransaction"
click at [578, 116] on code "useSendSolanaTransaction" at bounding box center [554, 107] width 177 height 19
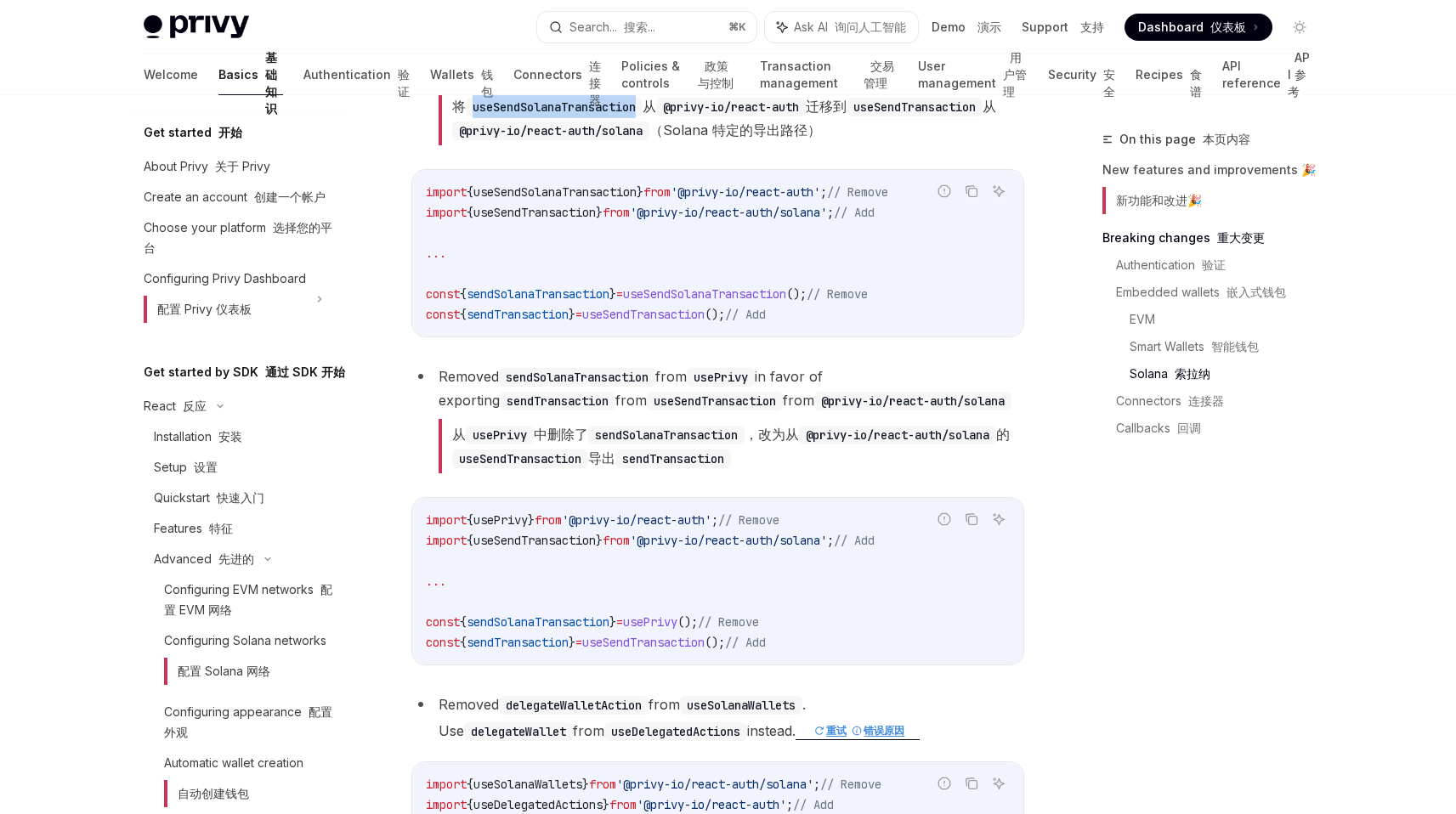
click at [578, 116] on code "useSendSolanaTransaction" at bounding box center [554, 107] width 177 height 19
copy code "useSendSolanaTransaction"
click at [888, 116] on code "useSendTransaction" at bounding box center [914, 107] width 136 height 19
drag, startPoint x: 888, startPoint y: 231, endPoint x: 1003, endPoint y: 231, distance: 115.0
click at [983, 116] on code "useSendTransaction" at bounding box center [914, 107] width 136 height 19
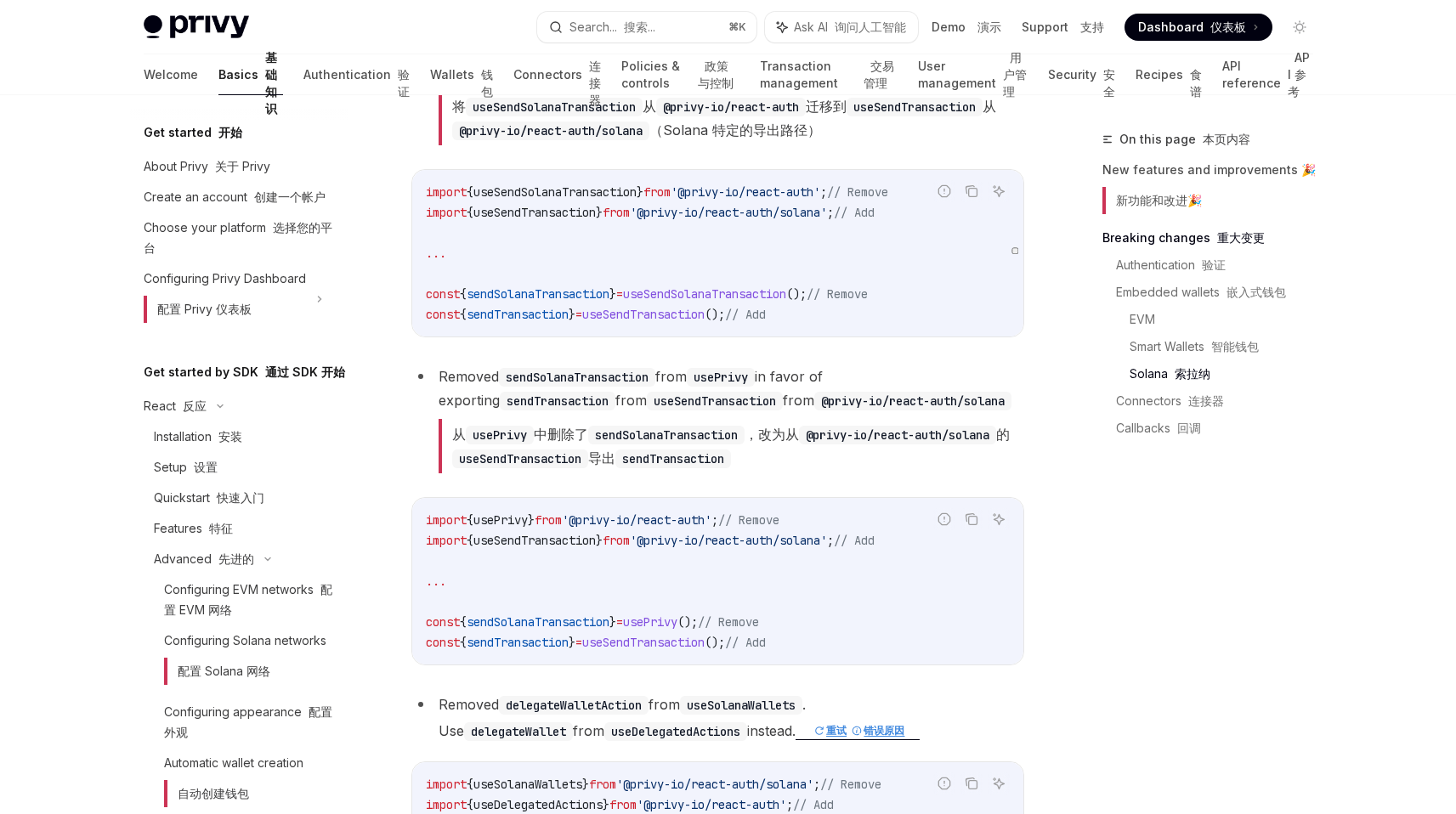
click at [474, 141] on code "@privy-io/react-auth/solana" at bounding box center [551, 130] width 197 height 19
drag, startPoint x: 474, startPoint y: 258, endPoint x: 742, endPoint y: 258, distance: 268.0
click at [742, 139] on font "将 useSendSolanaTransaction 从 @privy-io/react-auth 迁移到 useSendTransaction 从 @pri…" at bounding box center [724, 118] width 544 height 41
click at [579, 480] on li "Removed sendSolanaTransaction from usePrivy in favor of exporting sendTransacti…" at bounding box center [717, 422] width 613 height 115
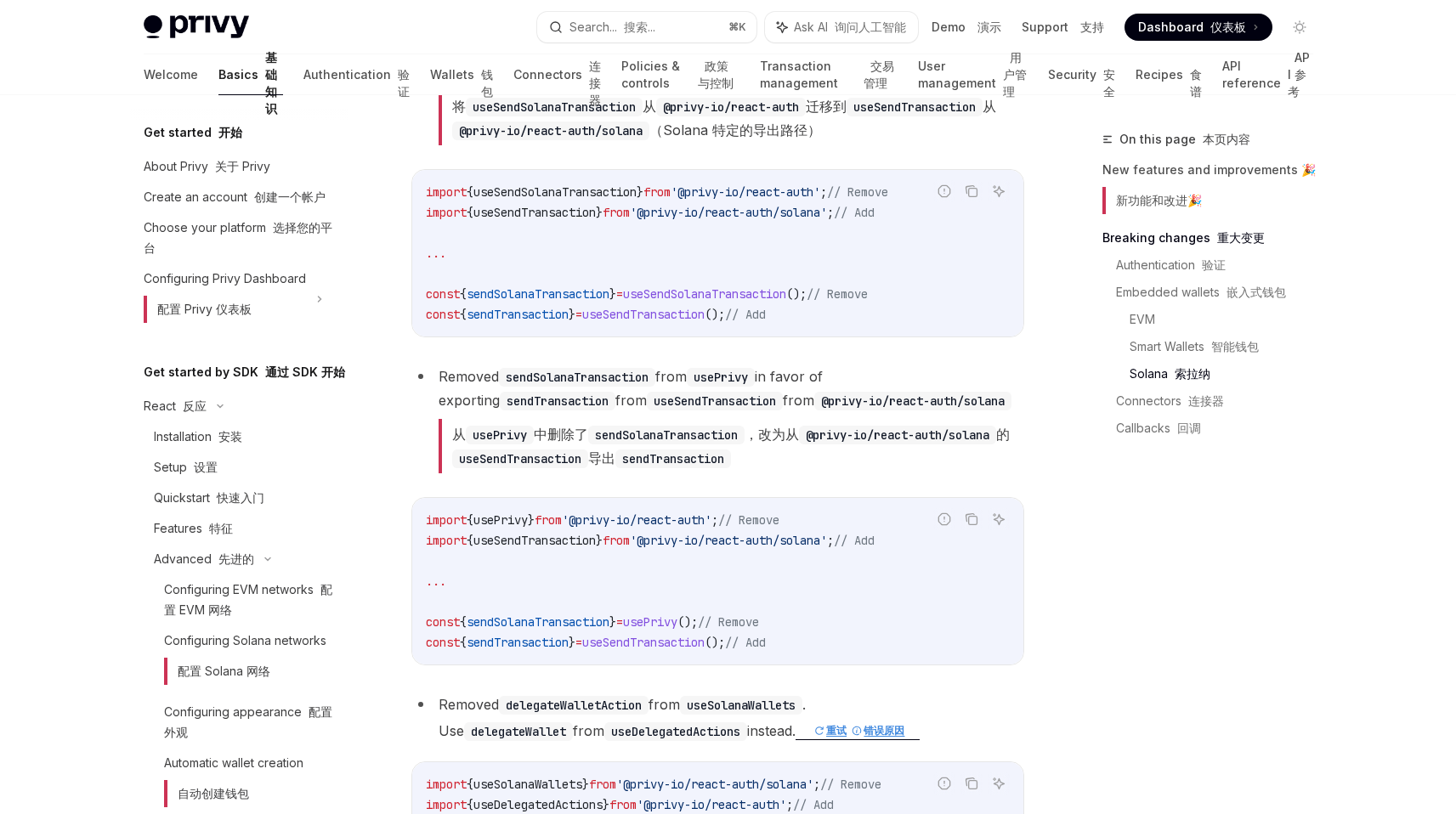
click at [506, 445] on code "usePrivy" at bounding box center [500, 435] width 68 height 19
click at [676, 445] on code "sendSolanaTransaction" at bounding box center [666, 435] width 156 height 19
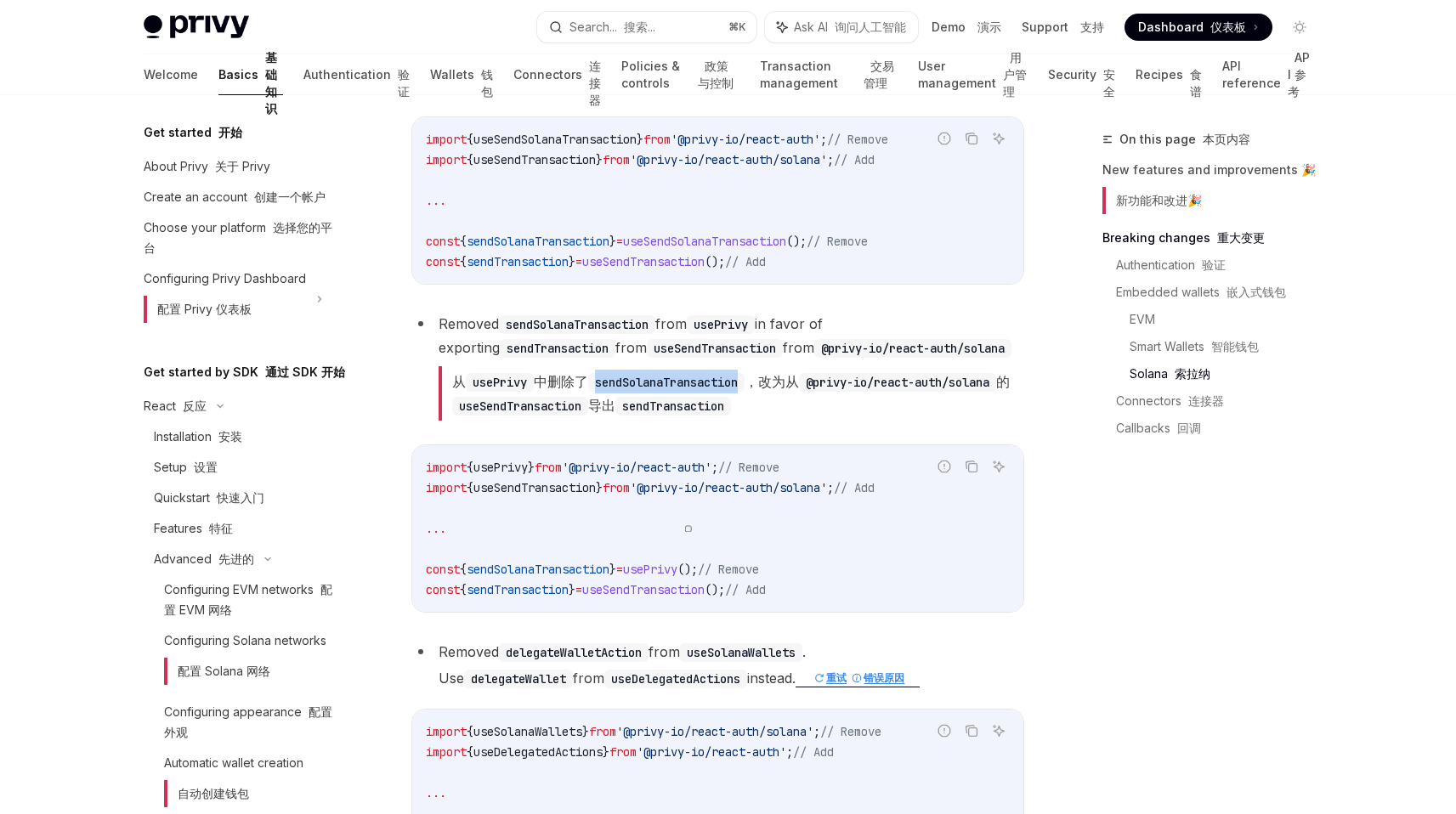
scroll to position [4338, 0]
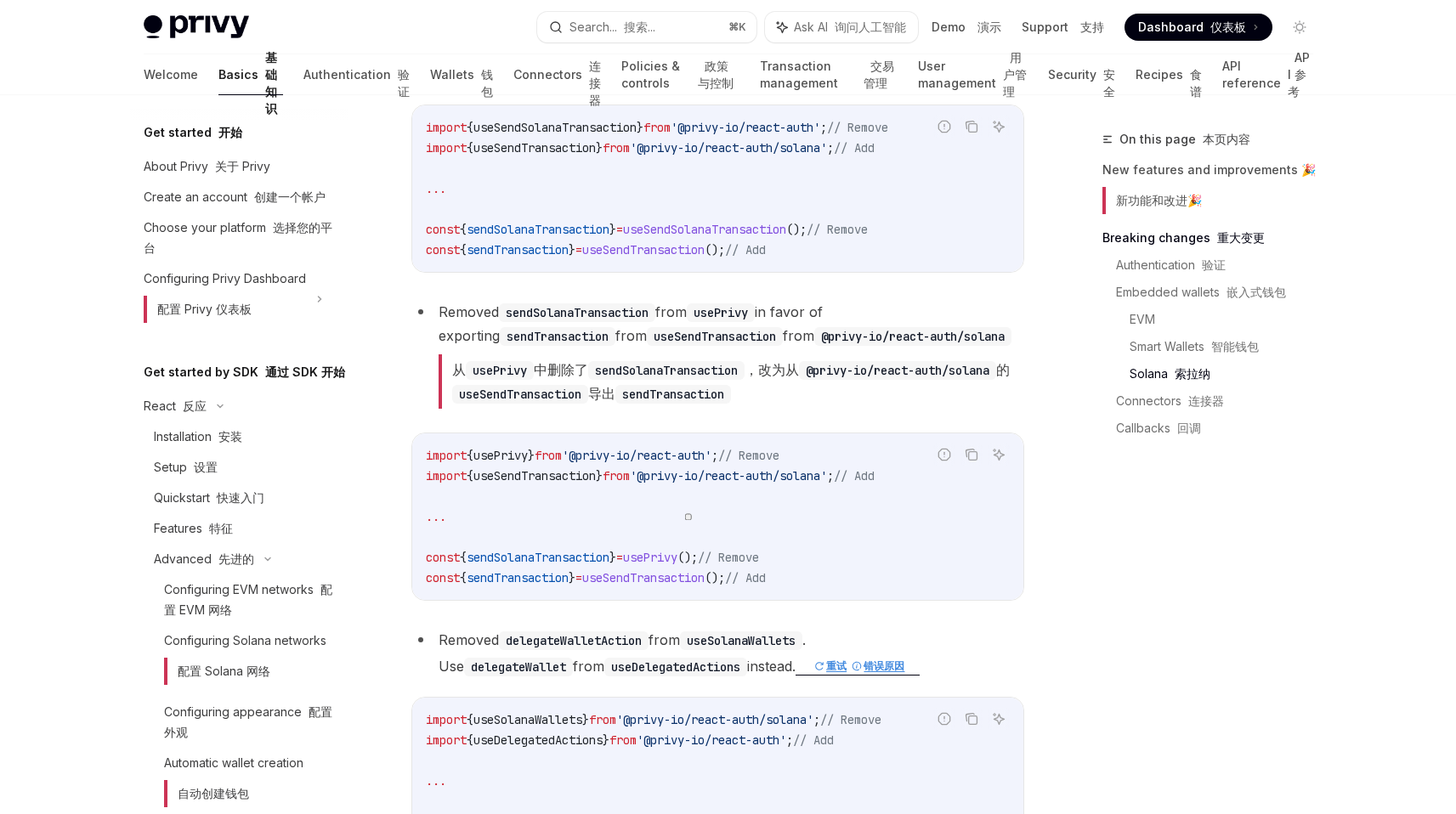
click at [763, 408] on font "从 usePrivy 中删除了 sendSolanaTransaction ，改为从 @privy-io/react-auth/solana 的 useSen…" at bounding box center [731, 382] width 585 height 55
click at [731, 404] on code "sendTransaction" at bounding box center [673, 394] width 115 height 19
click at [621, 559] on div "import { usePrivy } from '@privy-io/react-auth' ; // Remove import { useSendTra…" at bounding box center [717, 517] width 611 height 166
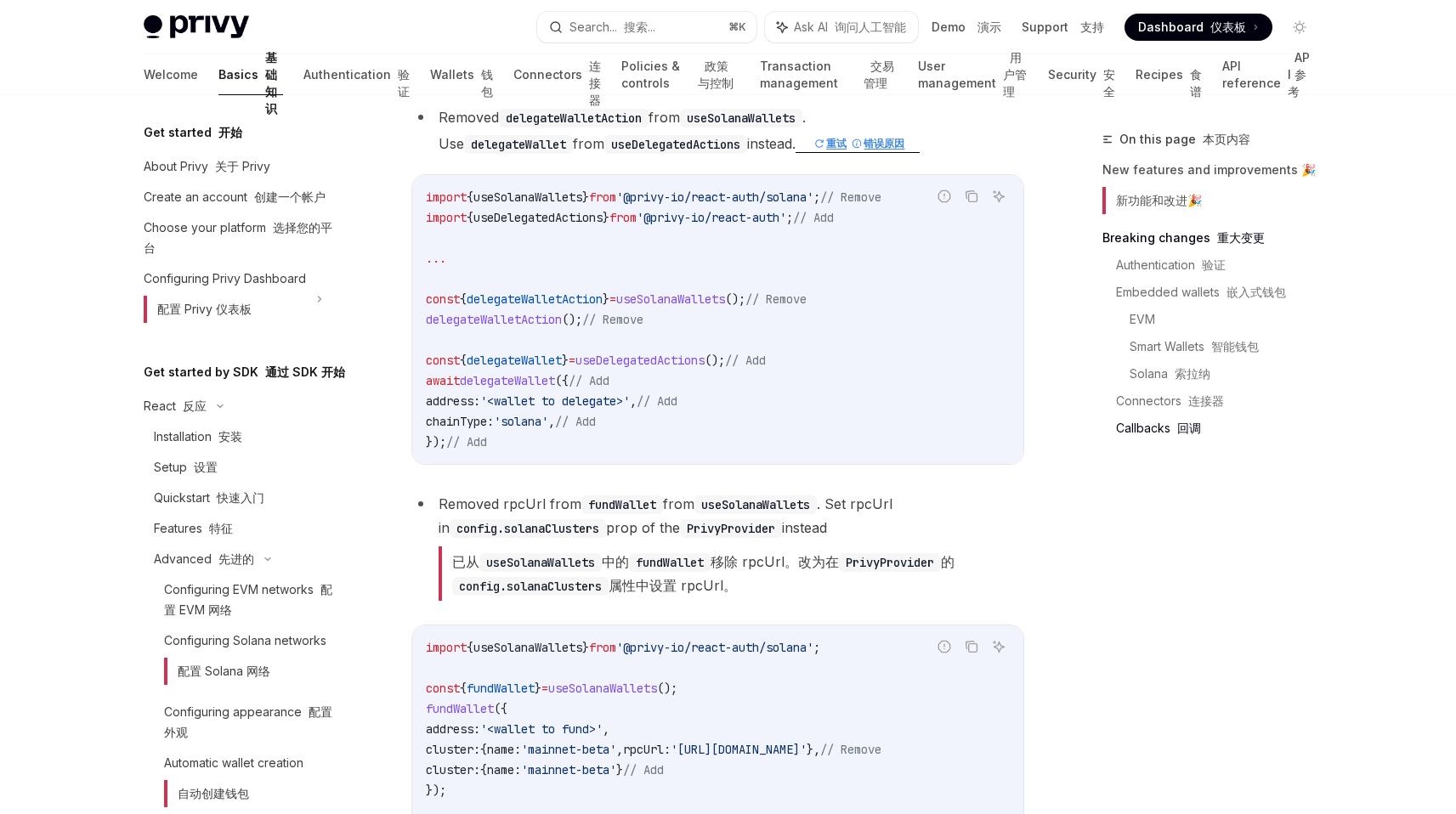
scroll to position [4877, 0]
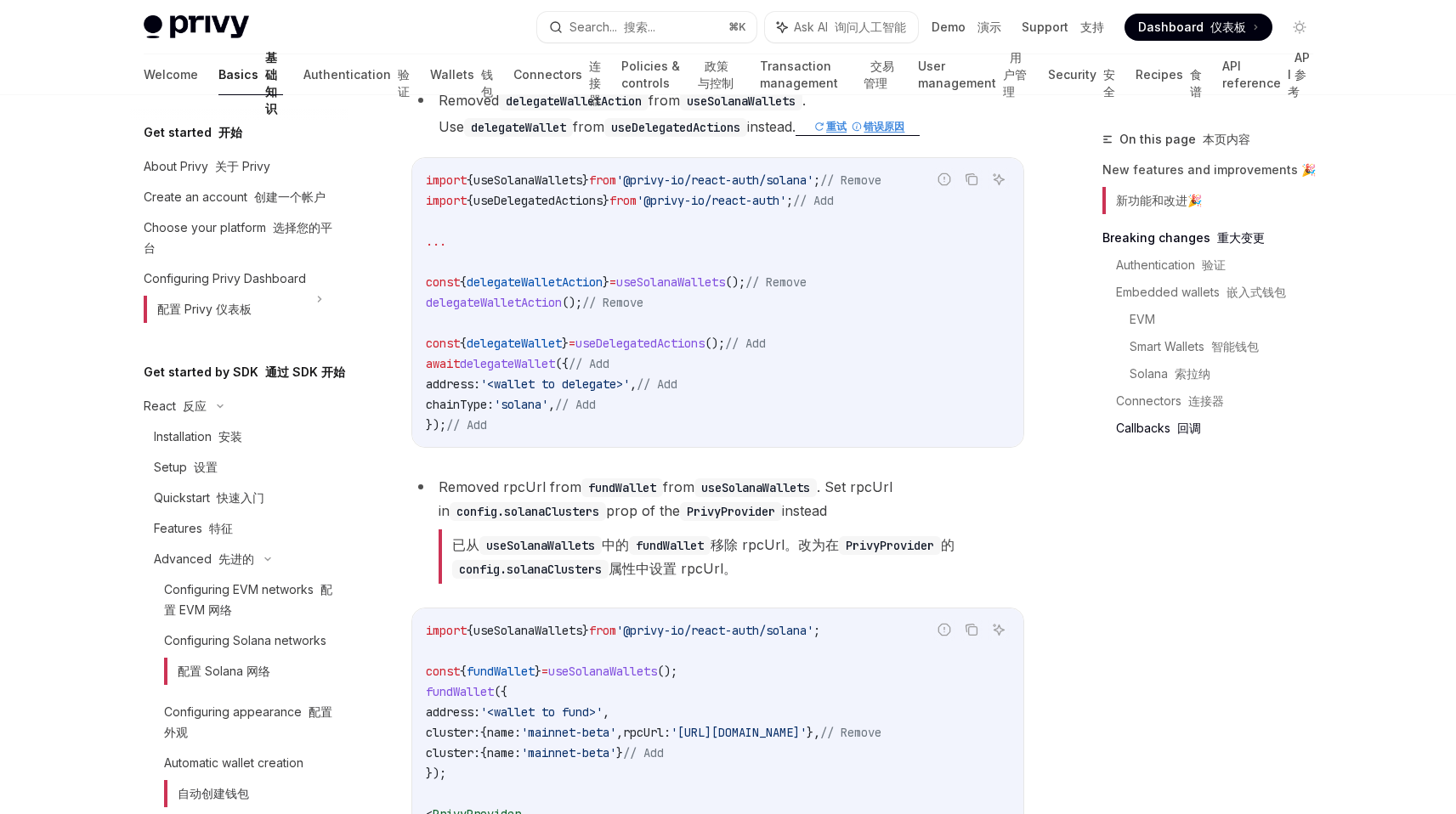
click at [814, 135] on font "重试" at bounding box center [830, 126] width 32 height 18
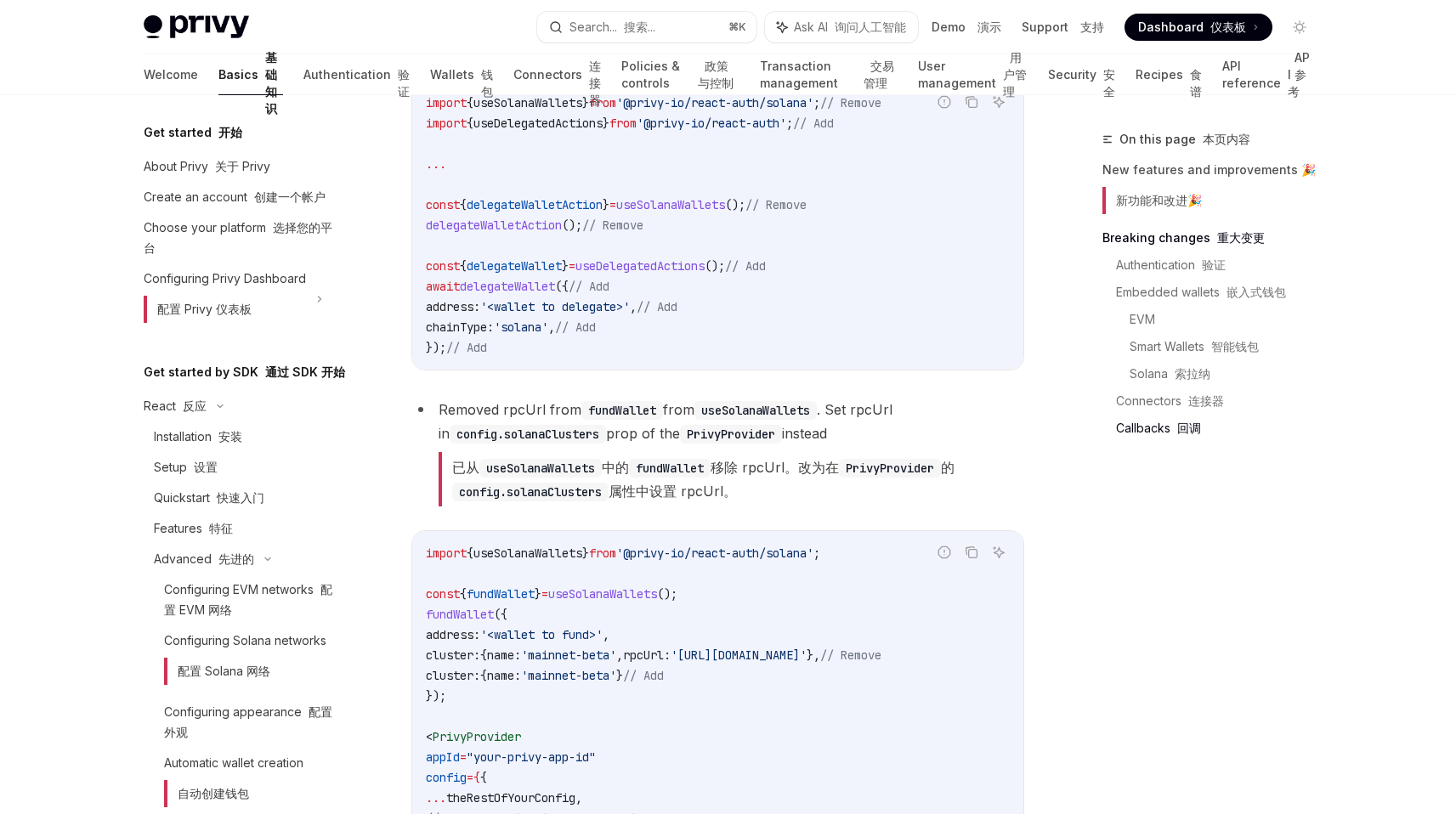
scroll to position [5112, 0]
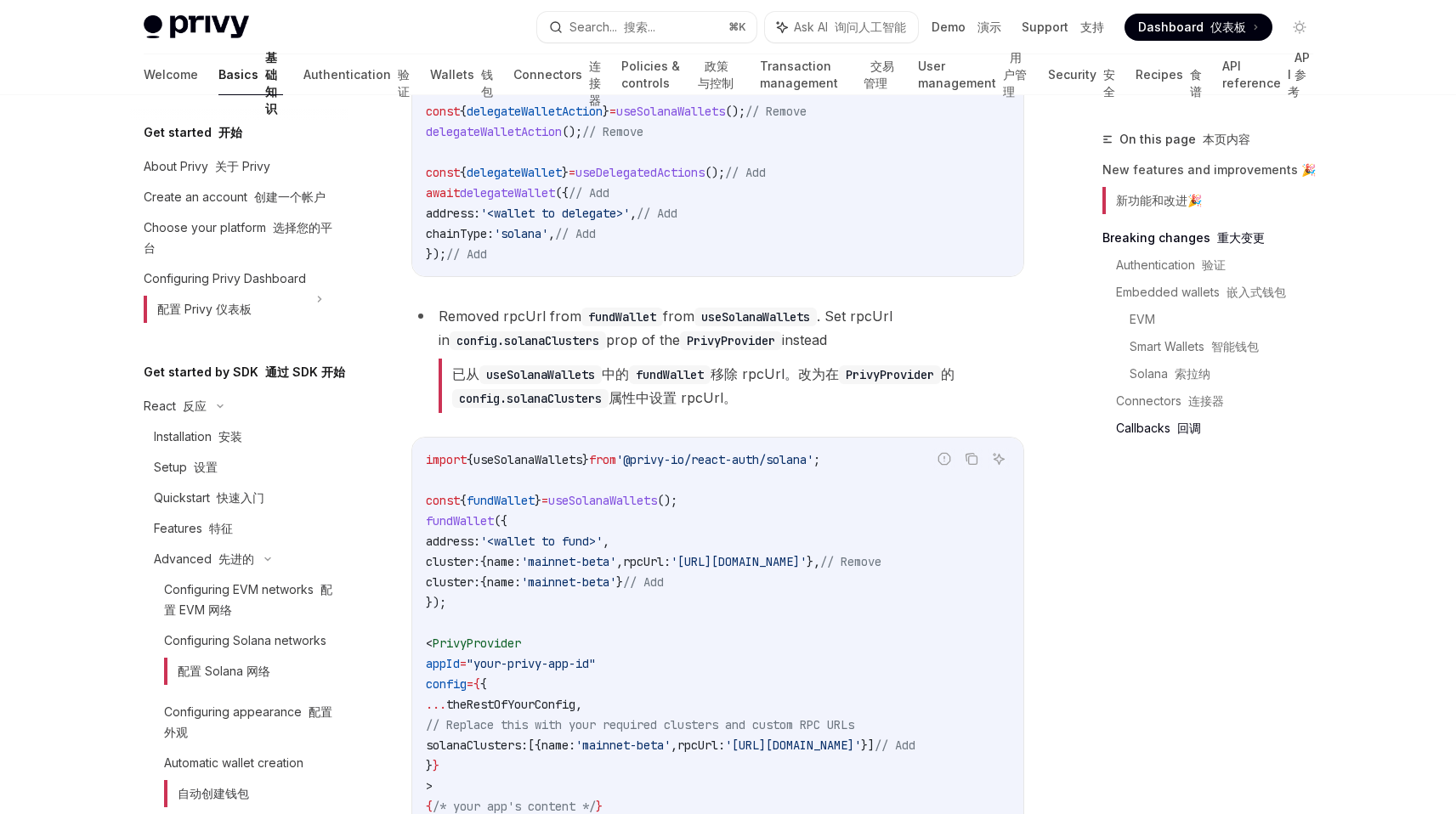
click at [663, 413] on font "已从 useSolanaWallets 中的 fundWallet 移除 rpcUrl。改为在 PrivyProvider 的 config.solanaCl…" at bounding box center [731, 386] width 585 height 55
click at [628, 407] on font "已从 useSolanaWallets 中的 fundWallet 移除 rpcUrl。改为在 PrivyProvider 的 config.solanaCl…" at bounding box center [704, 386] width 502 height 41
click at [545, 384] on code "useSolanaWallets" at bounding box center [540, 374] width 122 height 19
drag, startPoint x: 545, startPoint y: 505, endPoint x: 809, endPoint y: 507, distance: 264.0
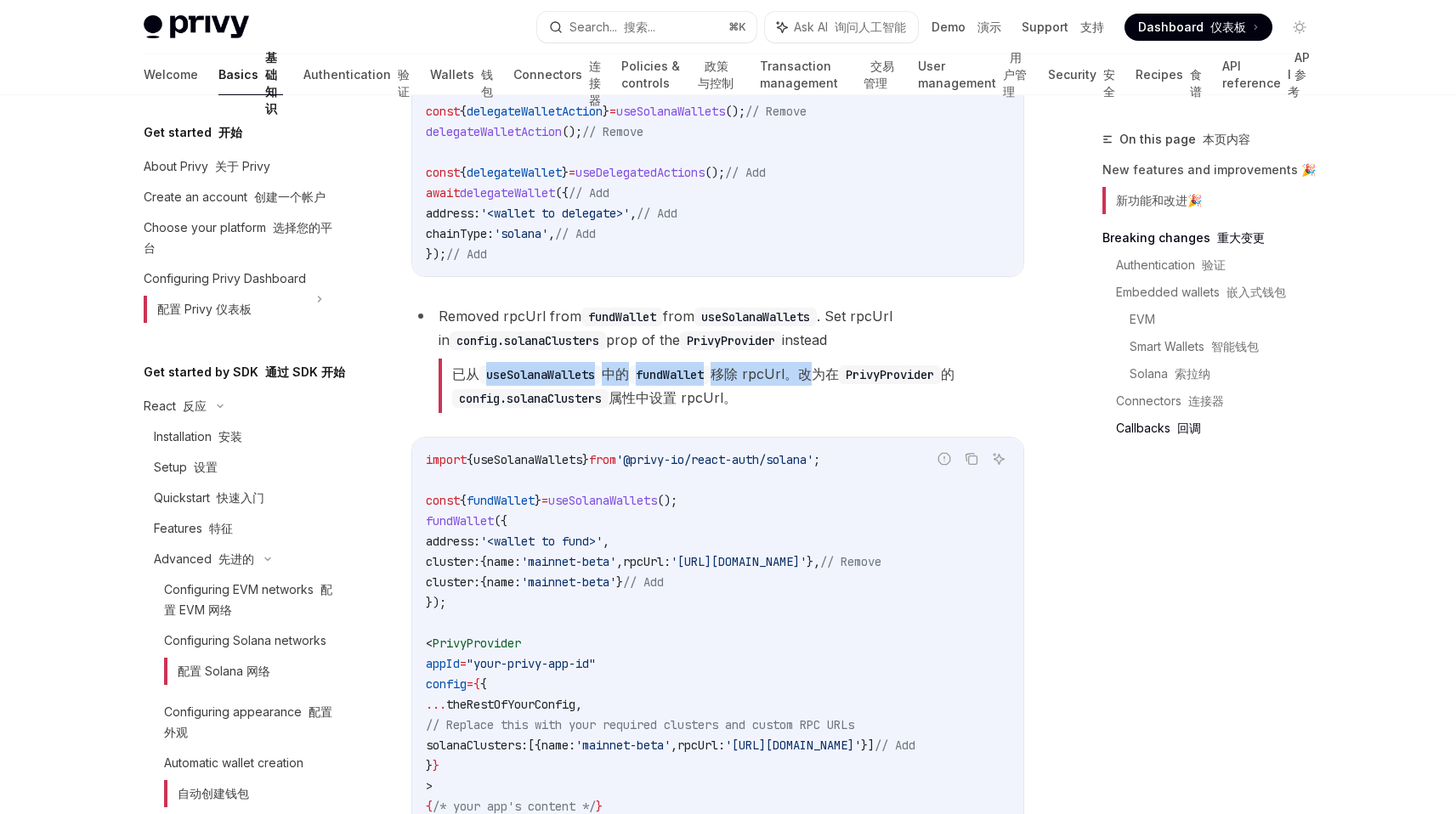
click at [811, 413] on font "已从 useSolanaWallets 中的 fundWallet 移除 rpcUrl。改为在 PrivyProvider 的 config.solanaCl…" at bounding box center [731, 386] width 585 height 55
click at [764, 413] on font "已从 useSolanaWallets 中的 fundWallet 移除 rpcUrl。改为在 PrivyProvider 的 config.solanaCl…" at bounding box center [731, 386] width 585 height 55
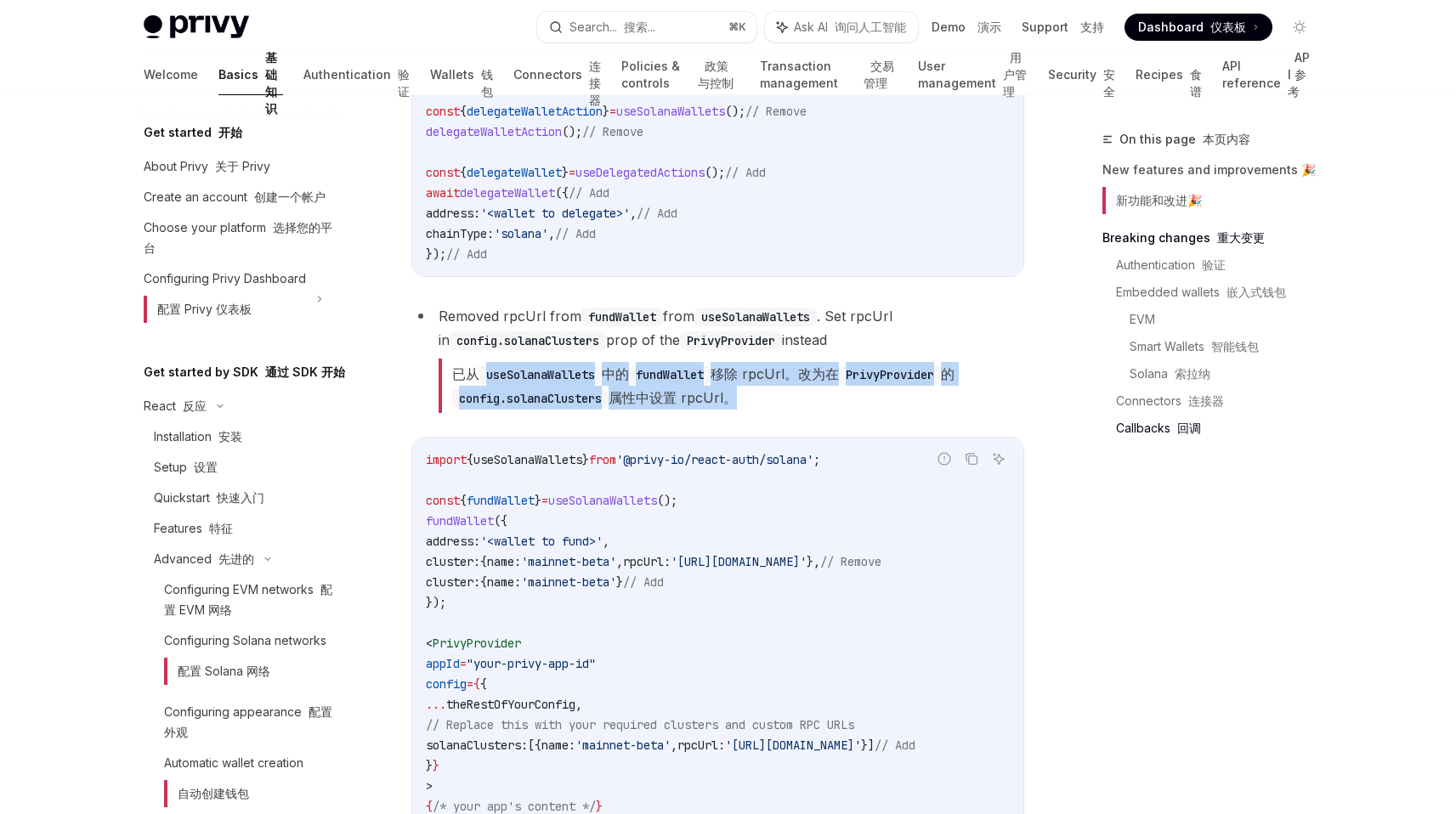
drag, startPoint x: 764, startPoint y: 512, endPoint x: 546, endPoint y: 493, distance: 218.8
click at [546, 413] on font "已从 useSolanaWallets 中的 fundWallet 移除 rpcUrl。改为在 PrivyProvider 的 config.solanaCl…" at bounding box center [731, 386] width 585 height 55
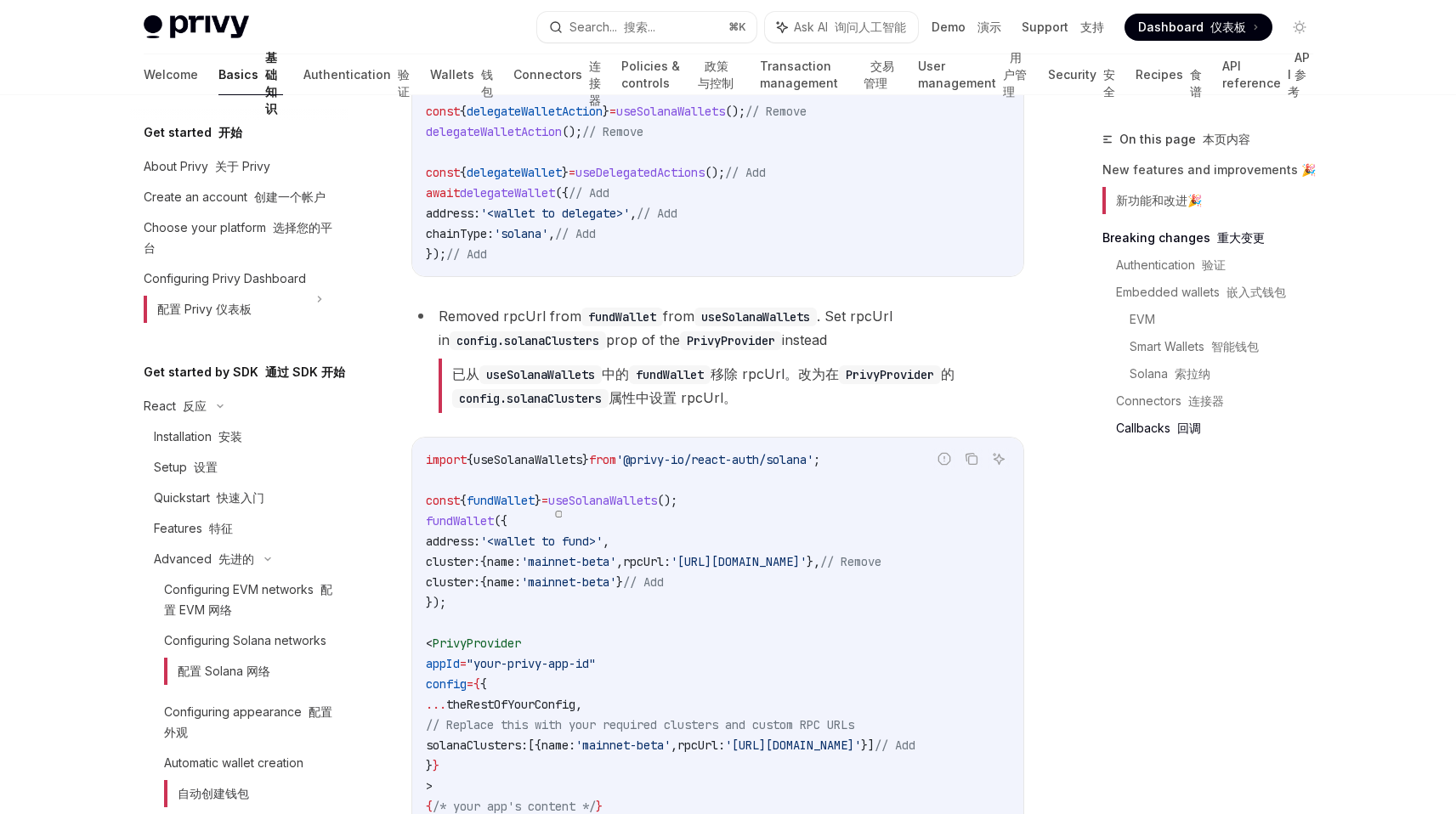
click at [785, 413] on font "已从 useSolanaWallets 中的 fundWallet 移除 rpcUrl。改为在 PrivyProvider 的 config.solanaCl…" at bounding box center [731, 386] width 585 height 55
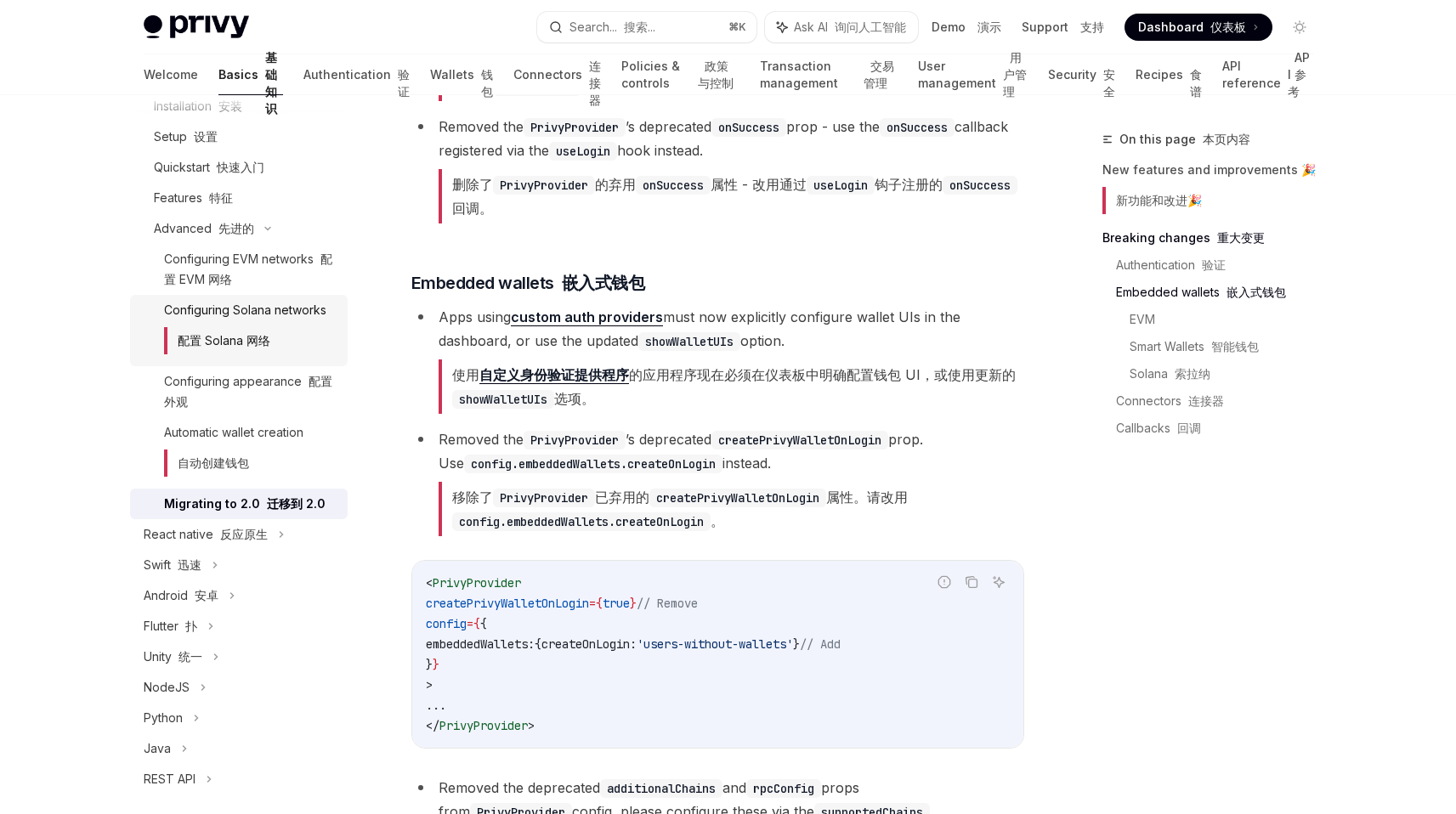
scroll to position [356, 0]
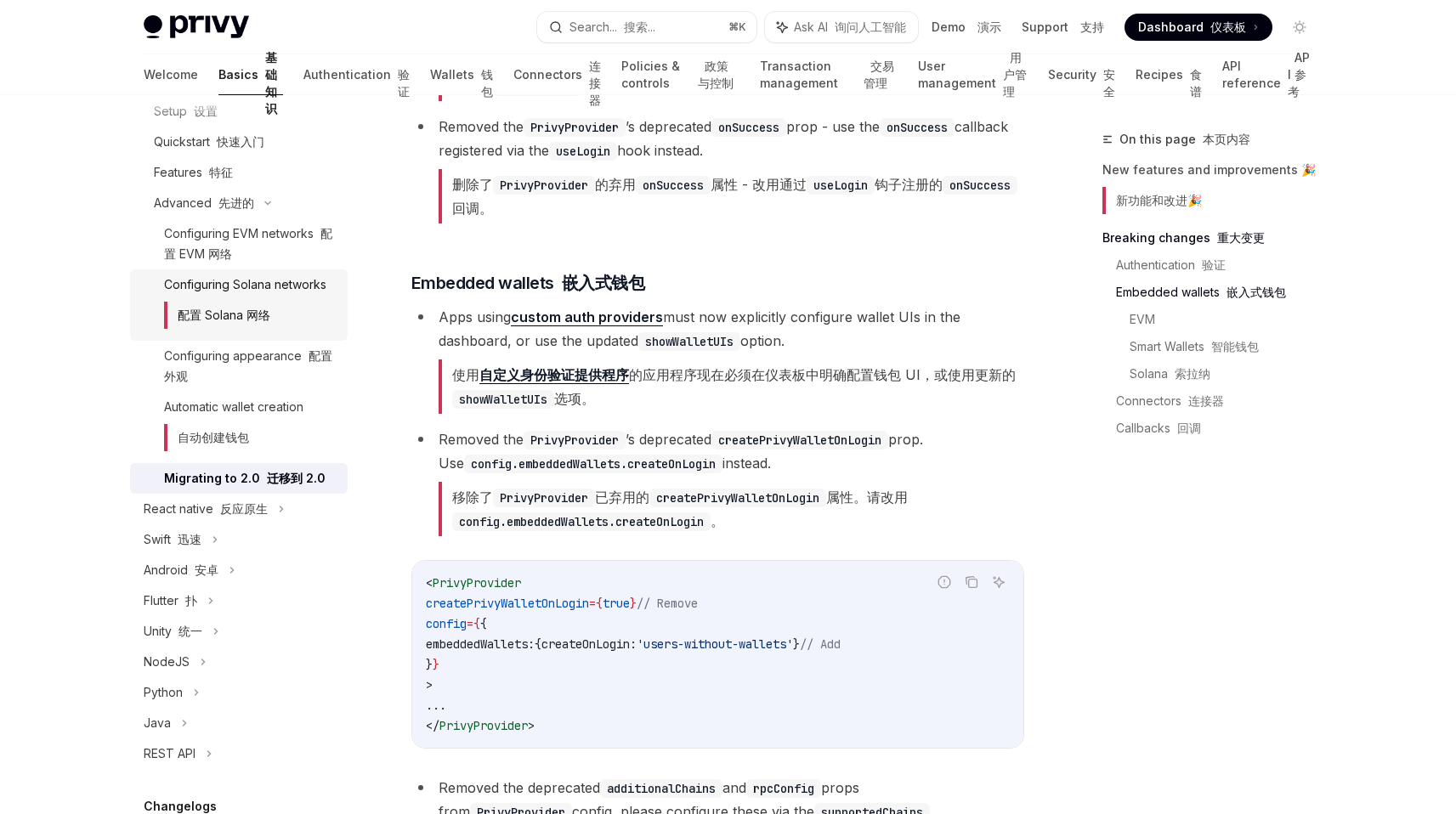
click at [236, 336] on div "Configuring Solana networks 配置 Solana 网络" at bounding box center [245, 305] width 162 height 62
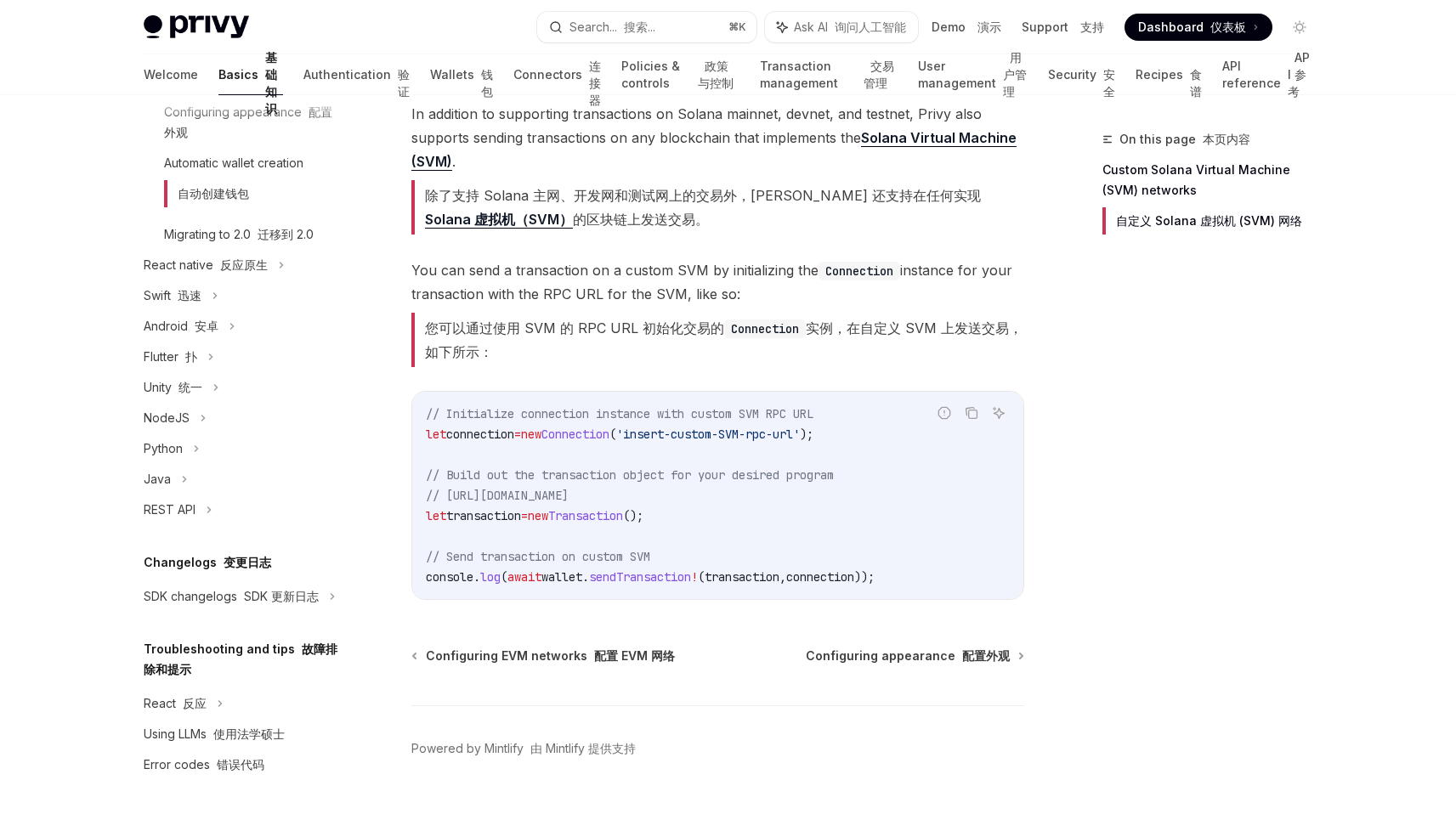
scroll to position [1166, 0]
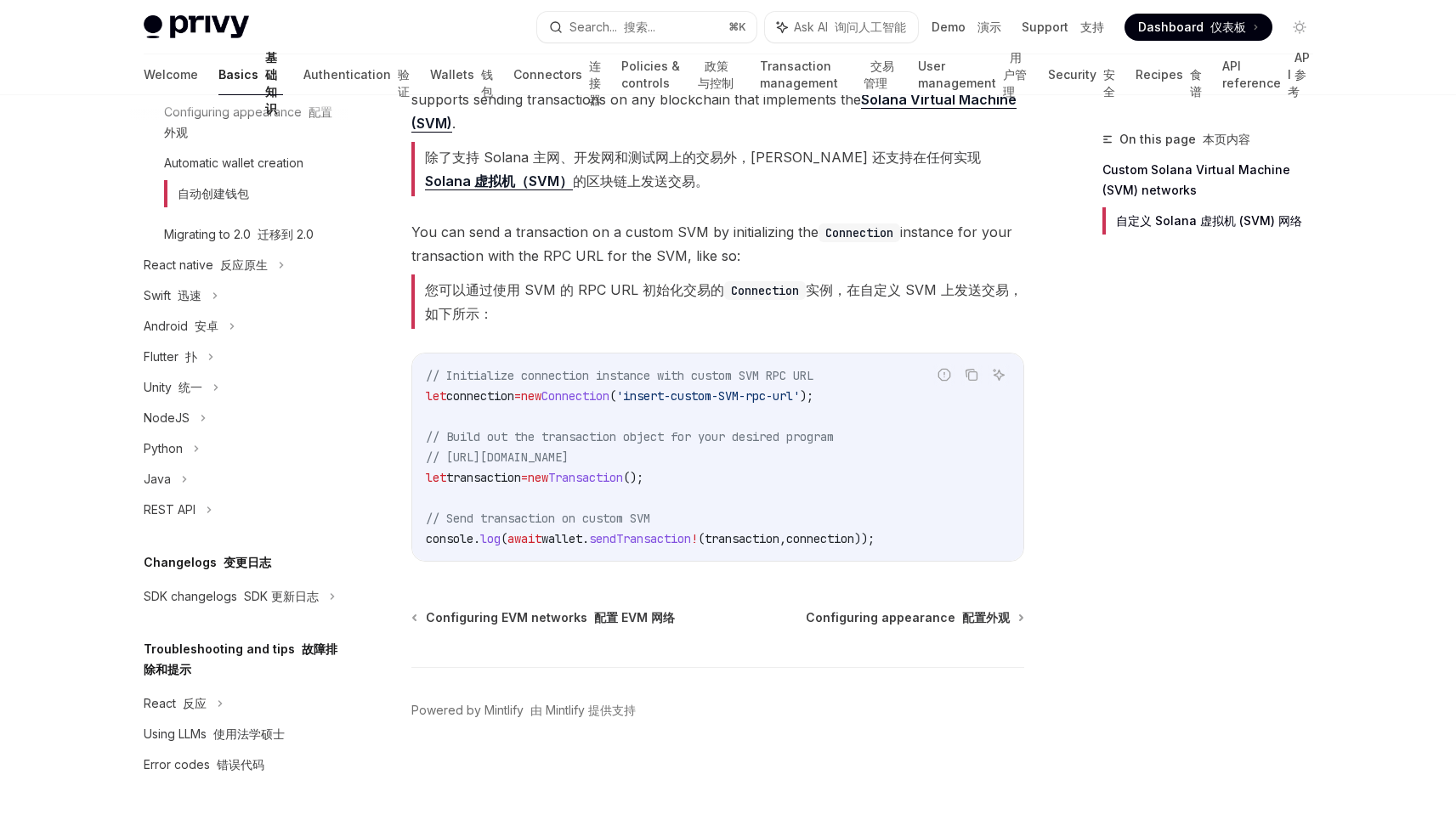
click at [618, 467] on code "// Initialize connection instance with custom SVM RPC URL let connection = new …" at bounding box center [718, 457] width 584 height 184
click at [618, 477] on span "Transaction" at bounding box center [585, 478] width 75 height 16
click at [582, 539] on span "wallet" at bounding box center [562, 539] width 41 height 16
drag, startPoint x: 582, startPoint y: 539, endPoint x: 664, endPoint y: 539, distance: 82.0
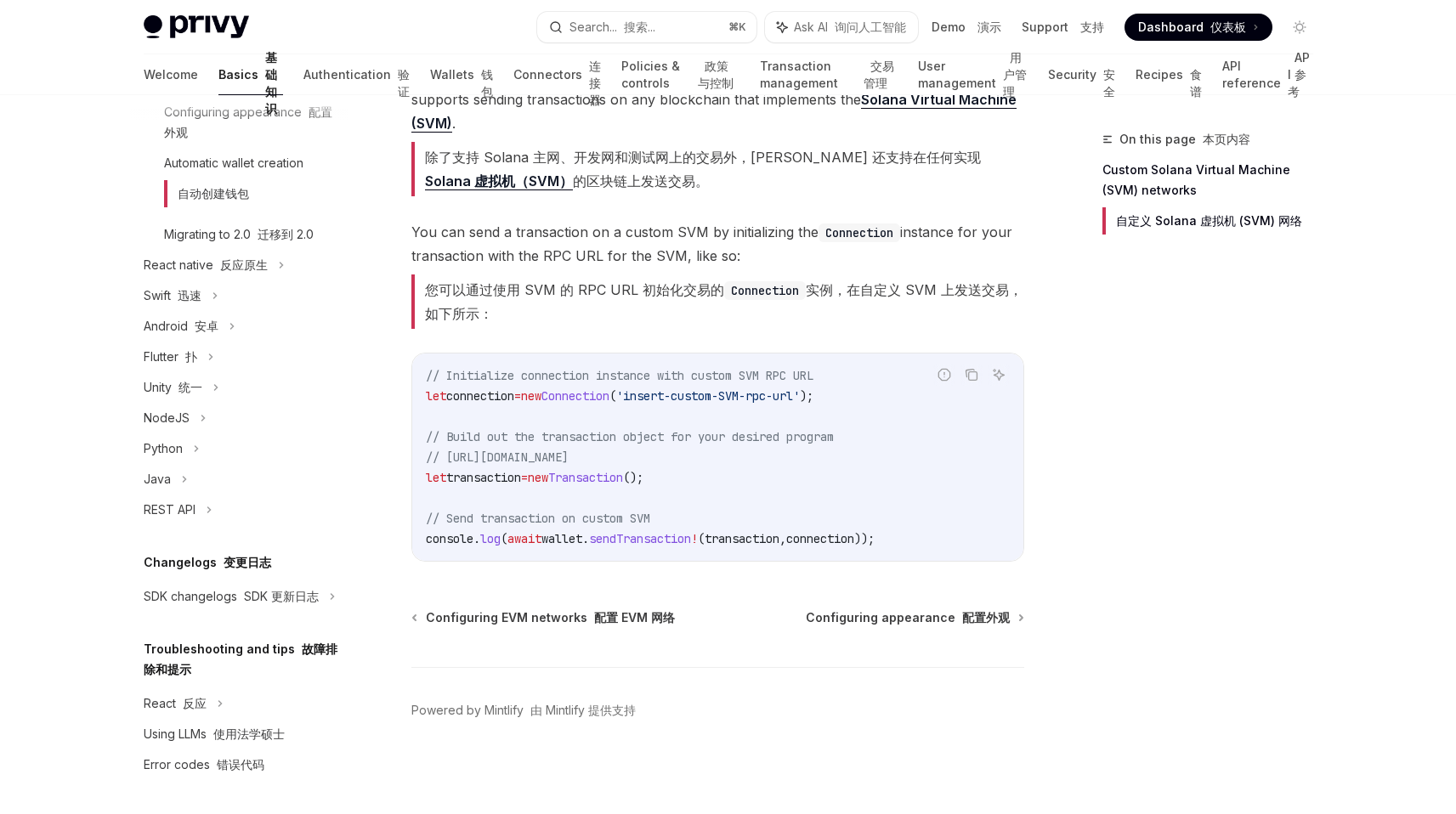
click at [582, 539] on span "wallet" at bounding box center [562, 539] width 41 height 16
click at [664, 539] on span "sendTransaction" at bounding box center [640, 539] width 102 height 16
click at [582, 538] on span "wallet" at bounding box center [562, 539] width 41 height 16
drag, startPoint x: 585, startPoint y: 538, endPoint x: 680, endPoint y: 538, distance: 95.0
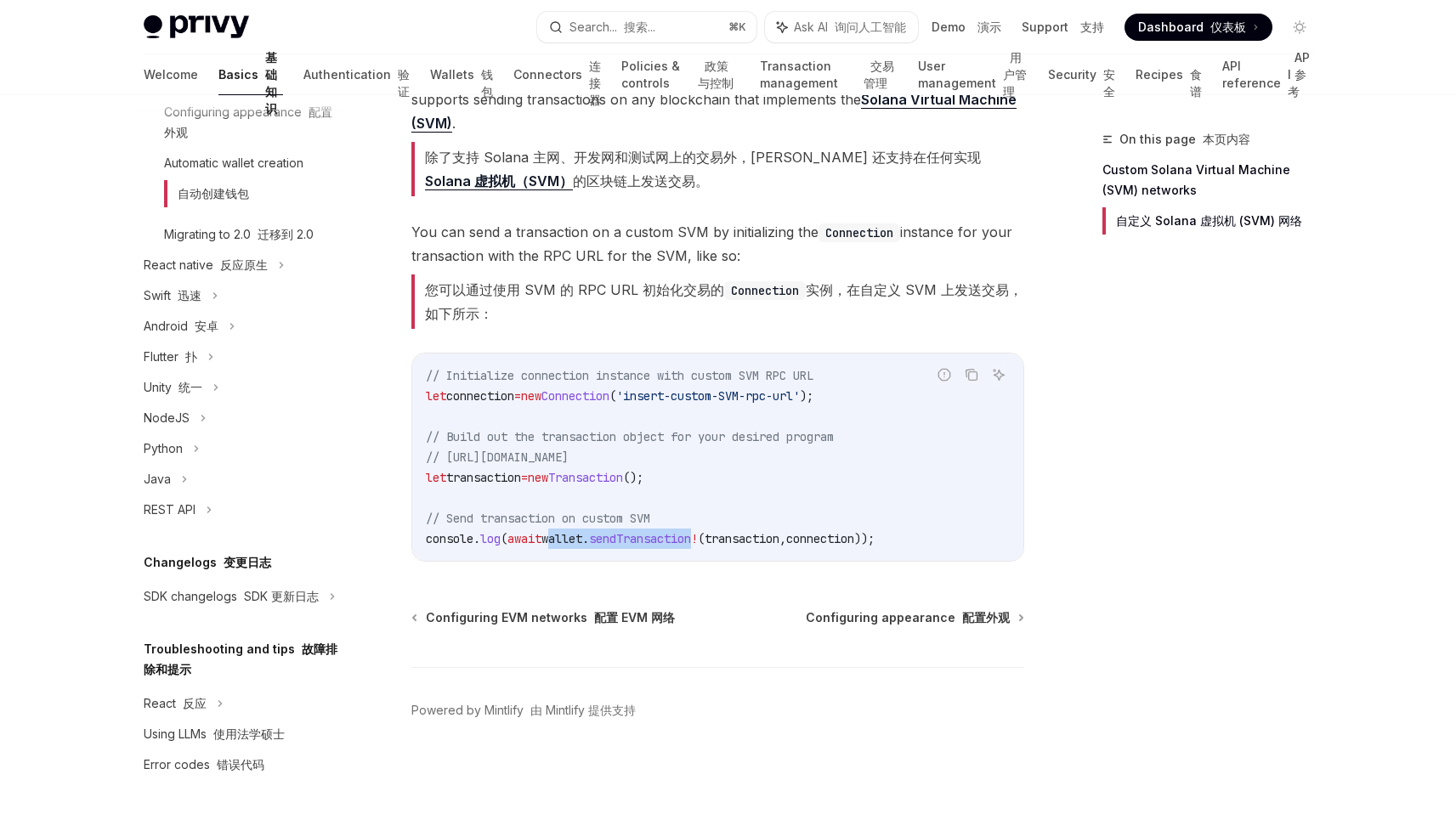
click at [676, 538] on span "console . log ( await wallet . sendTransaction ! ( transaction , connection ));" at bounding box center [650, 539] width 449 height 16
click at [680, 538] on span "sendTransaction" at bounding box center [640, 539] width 102 height 16
click at [792, 395] on span "'insert-custom-SVM-rpc-url'" at bounding box center [708, 397] width 184 height 16
click at [843, 29] on font "询问人工智能" at bounding box center [870, 26] width 71 height 15
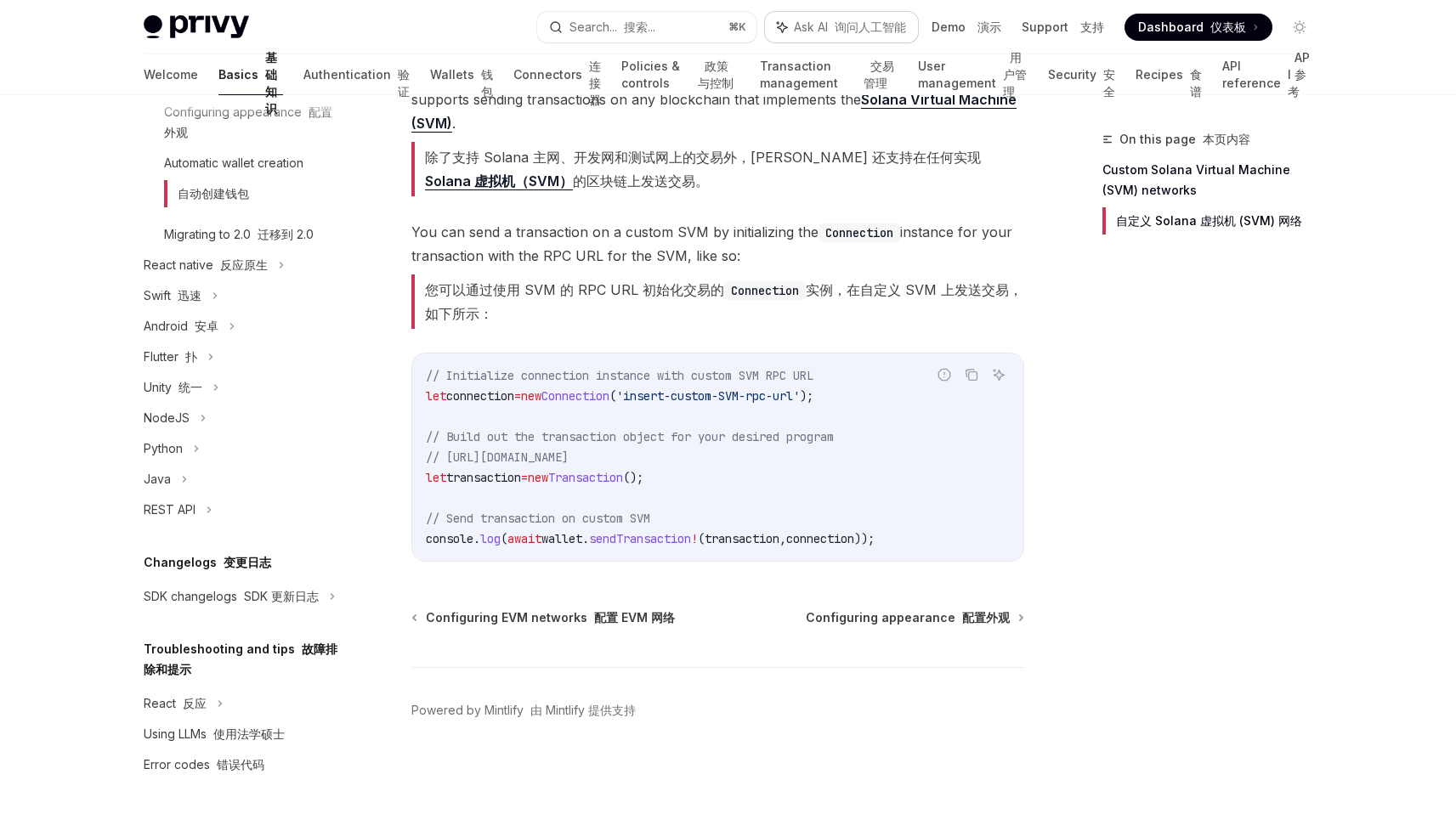
type textarea "*"
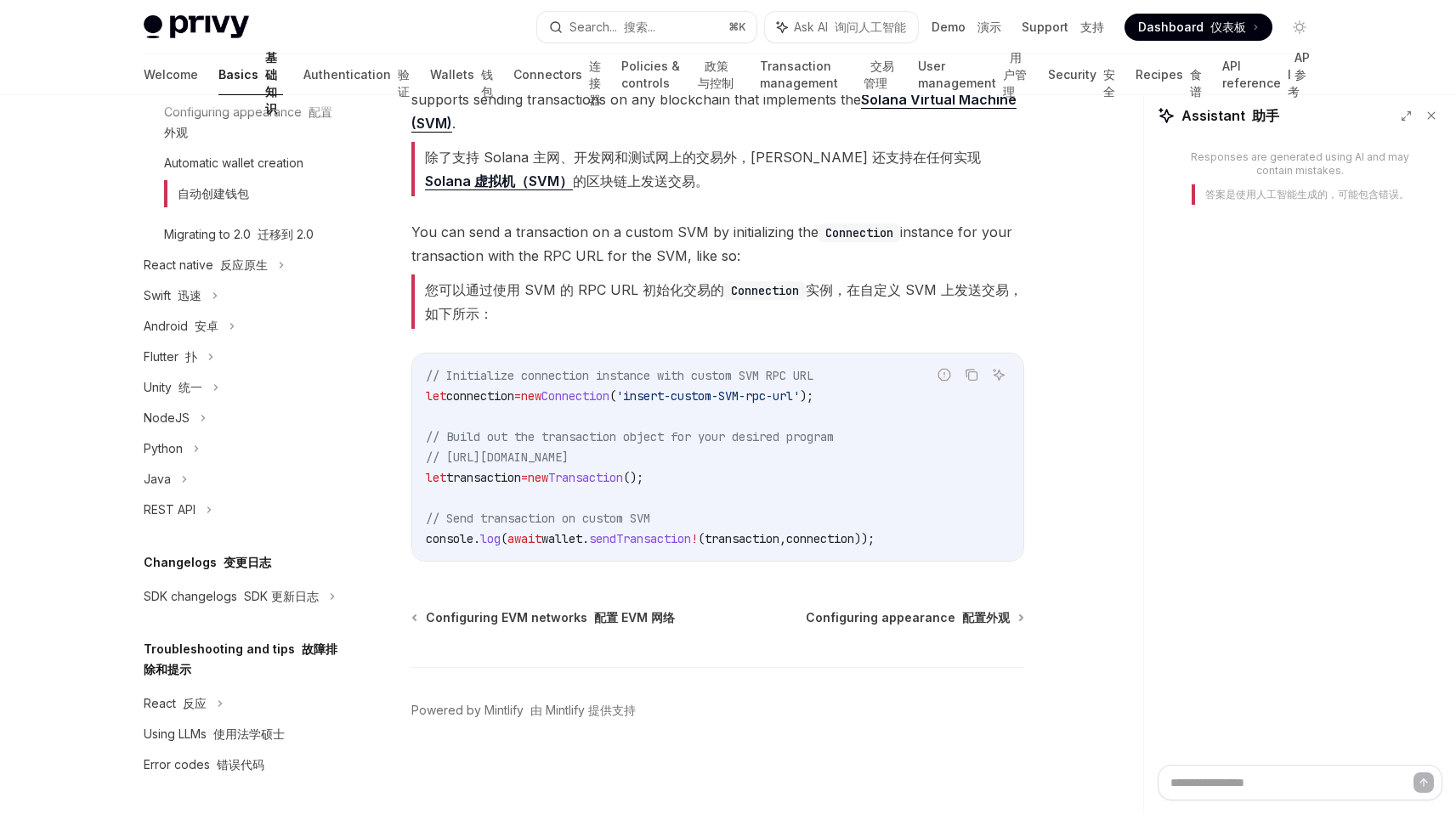
click at [1287, 188] on font "答案是使用人工智能生成的，可能包含错误。" at bounding box center [1306, 193] width 204 height 13
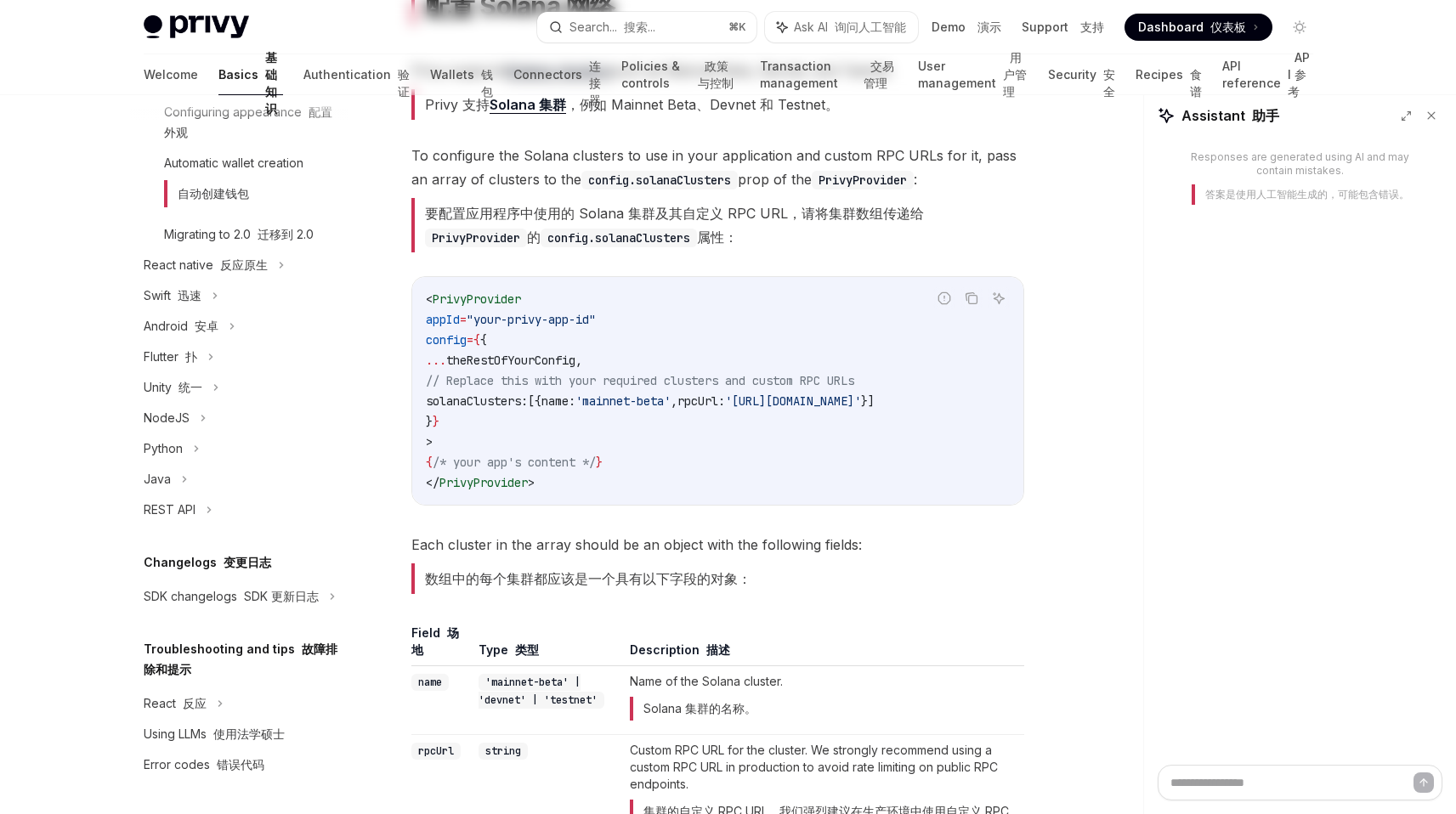
scroll to position [0, 0]
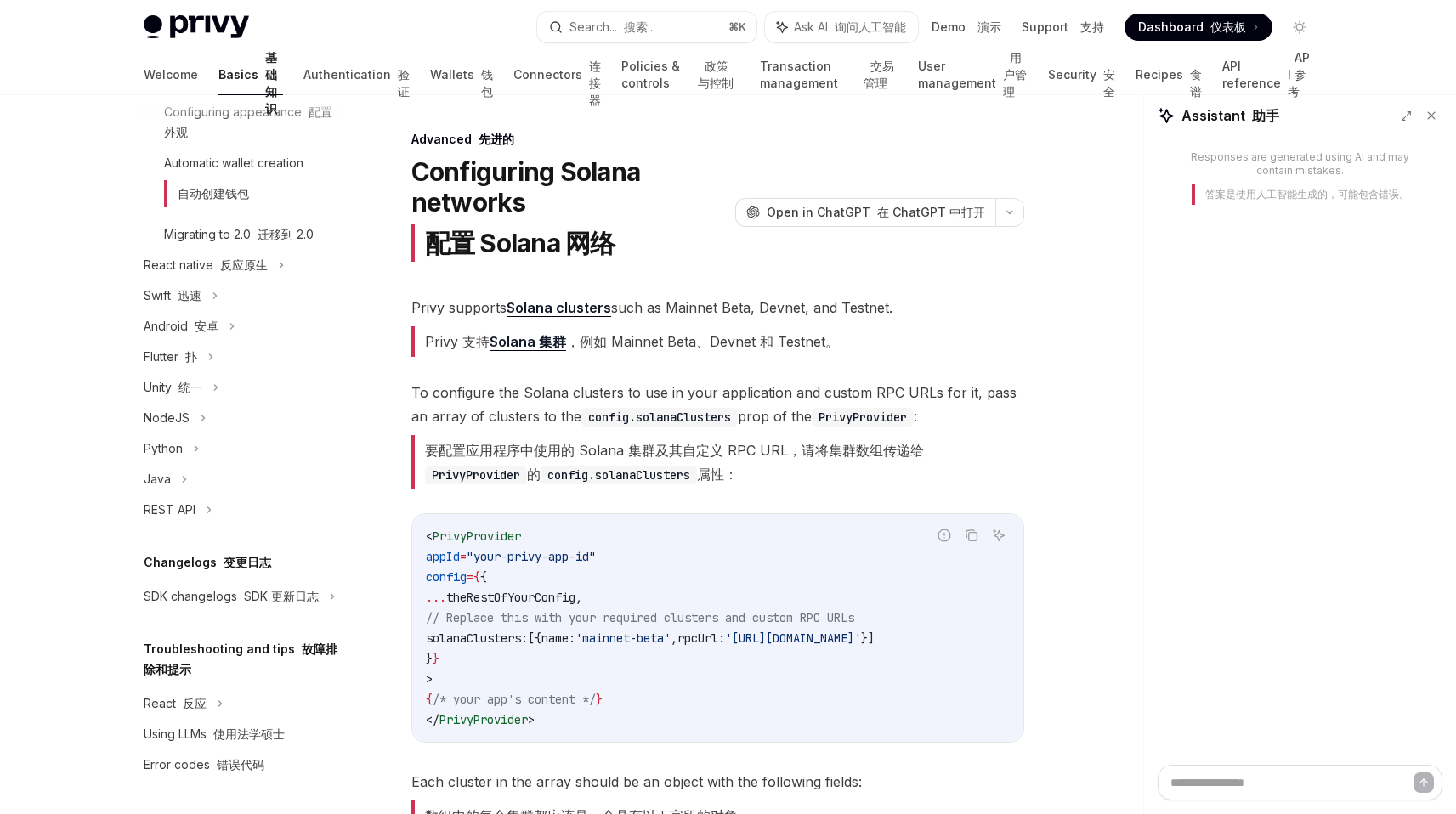
click at [1220, 464] on div "Responses are generated using AI and may contain mistakes. 答案是使用人工智能生成的，可能包含错误。" at bounding box center [1300, 450] width 312 height 628
click at [1244, 777] on textarea at bounding box center [1300, 783] width 284 height 36
type textarea "*"
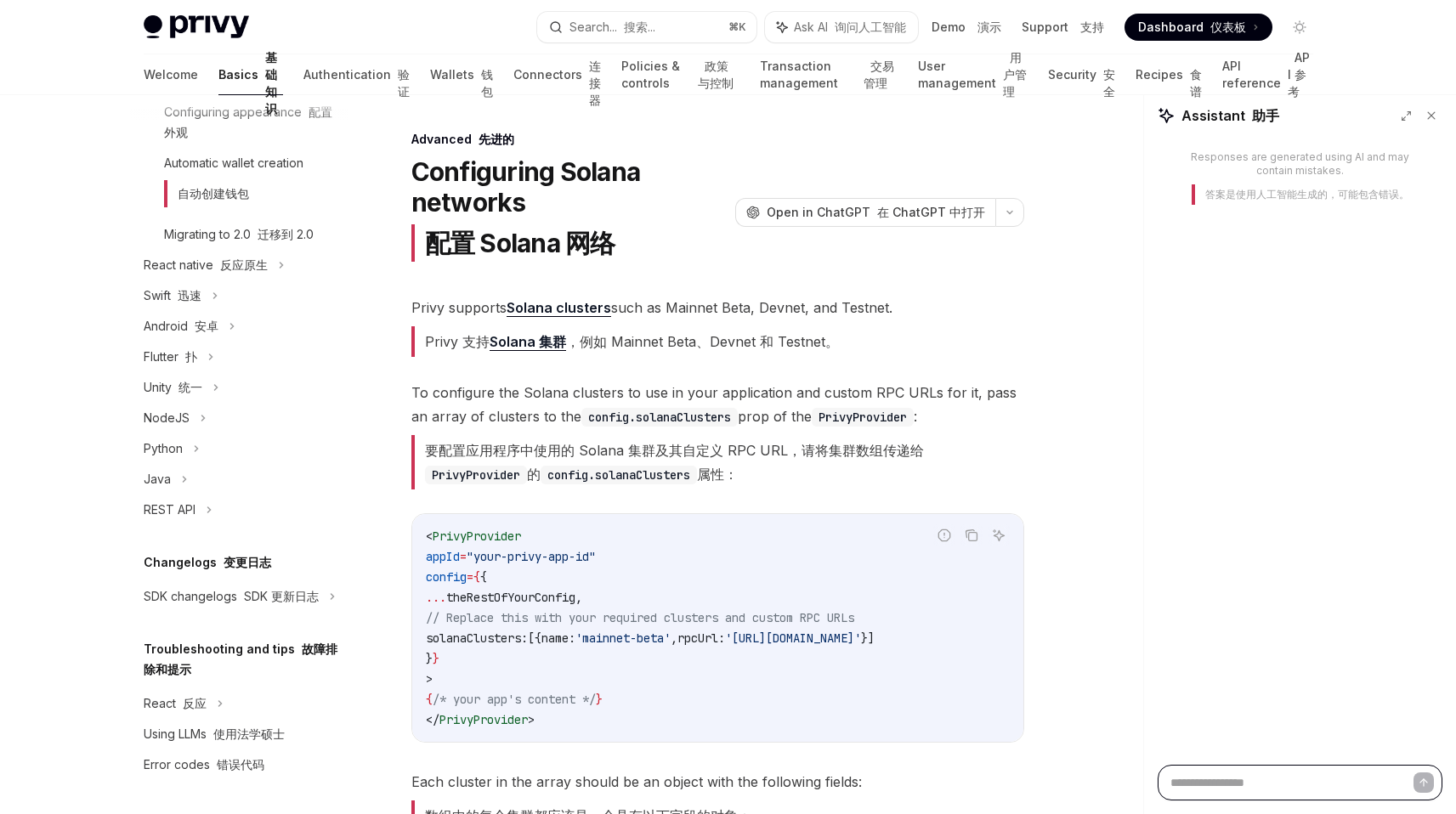
type textarea "*"
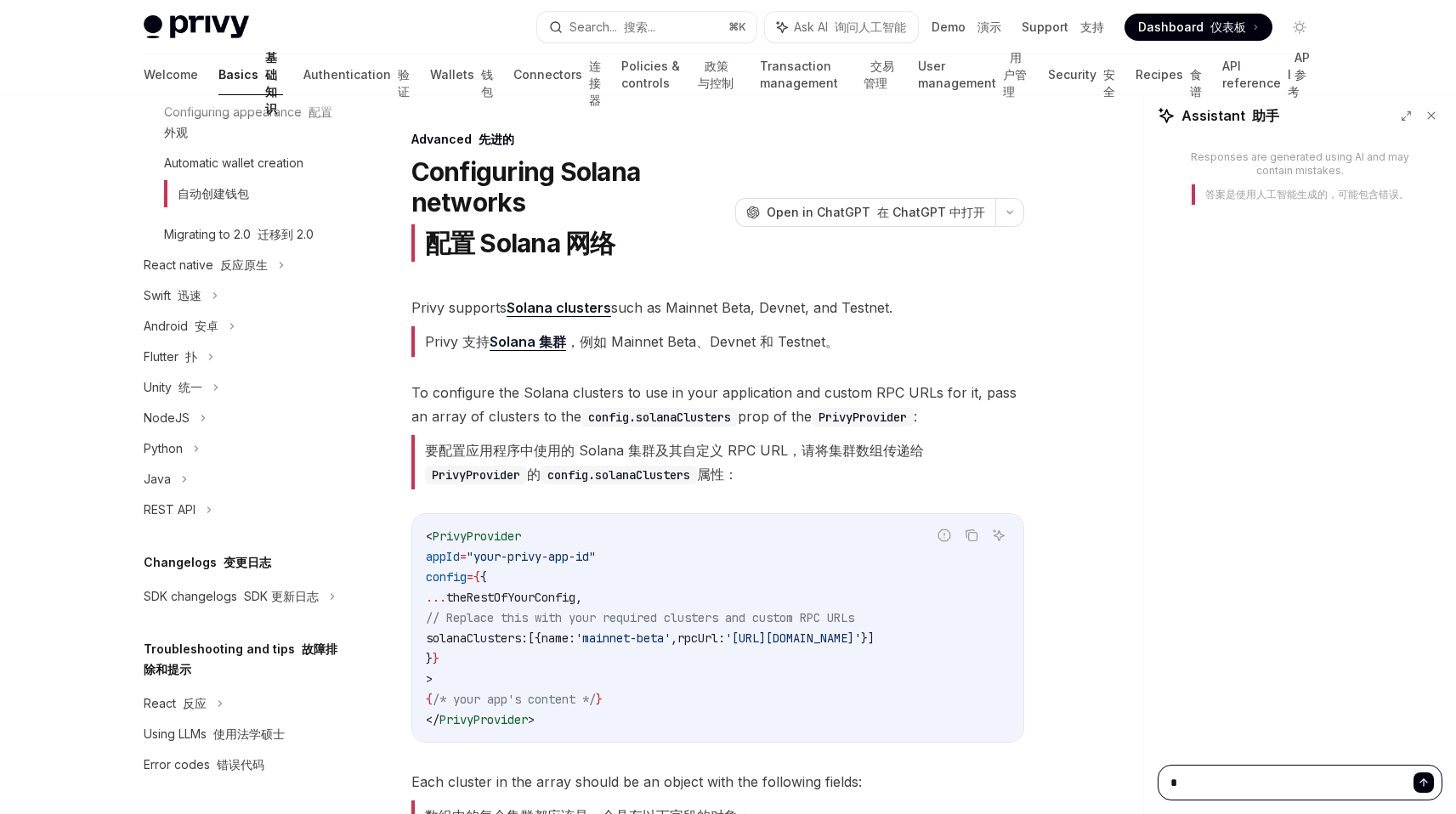
type textarea "**"
type textarea "*"
type textarea "****"
type textarea "*"
type textarea "*****"
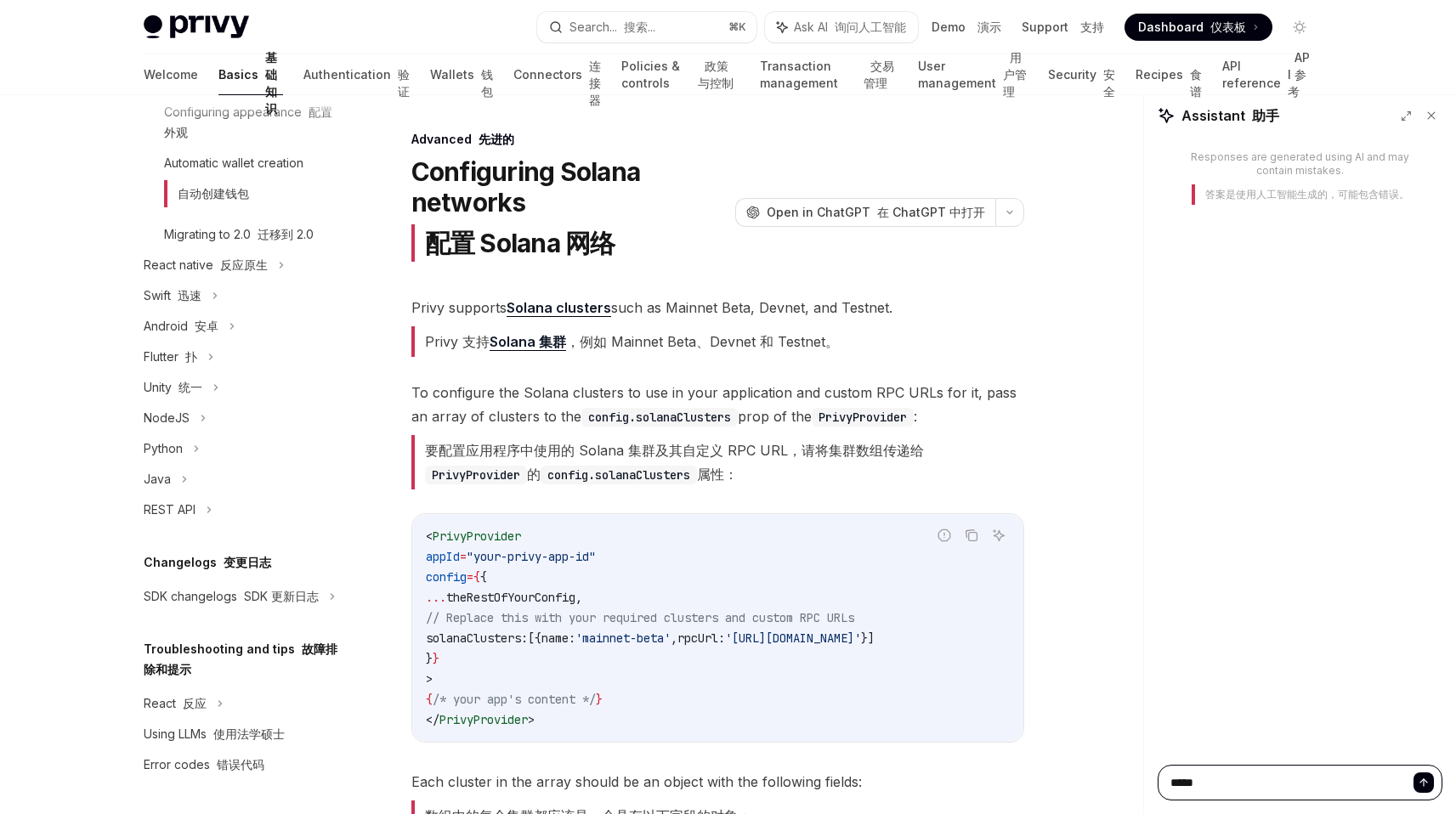
type textarea "*"
type textarea "*******"
type textarea "*"
type textarea "********"
type textarea "*"
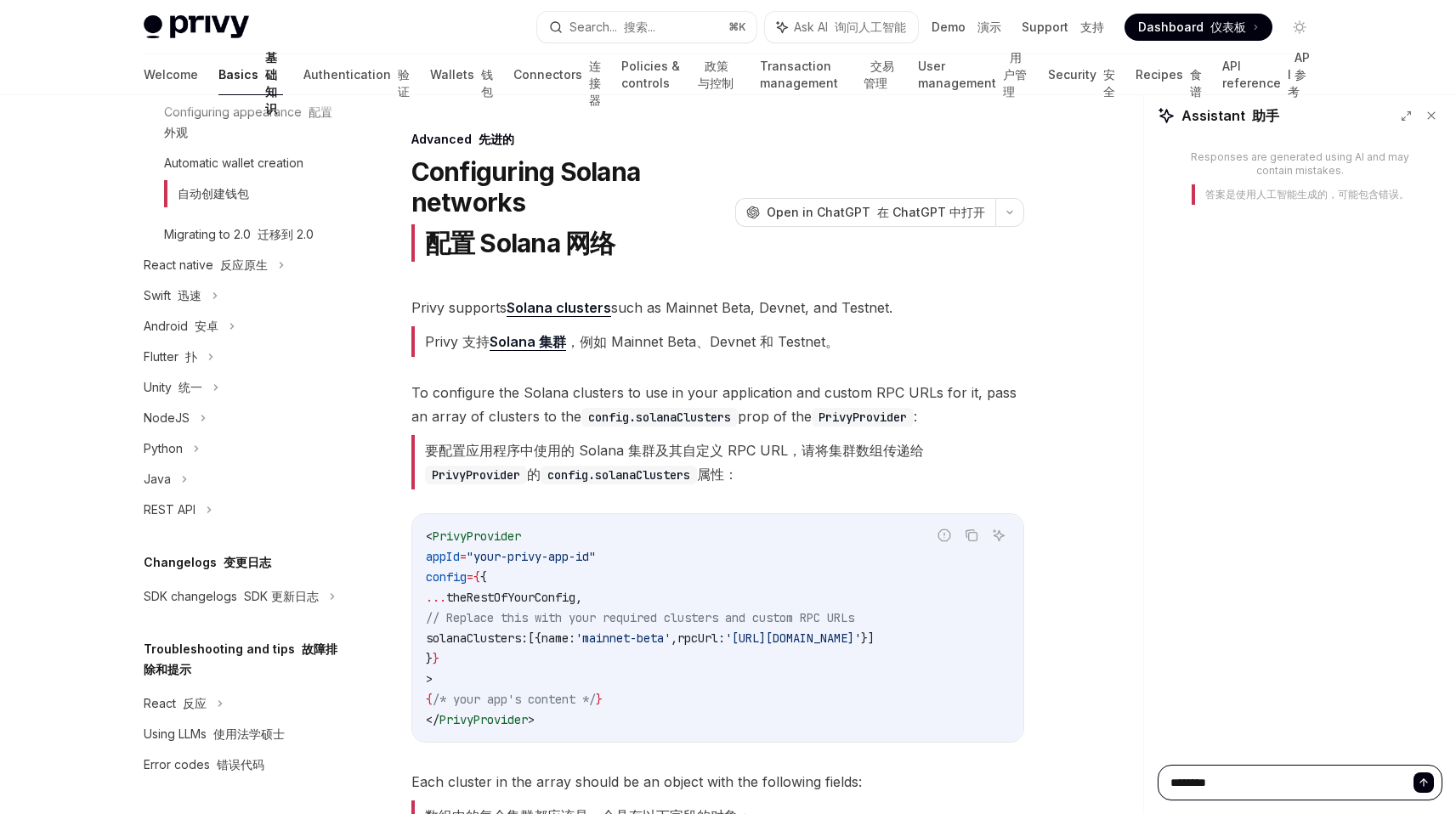
type textarea "***"
type textarea "*"
type textarea "****"
type textarea "*"
type textarea "*****"
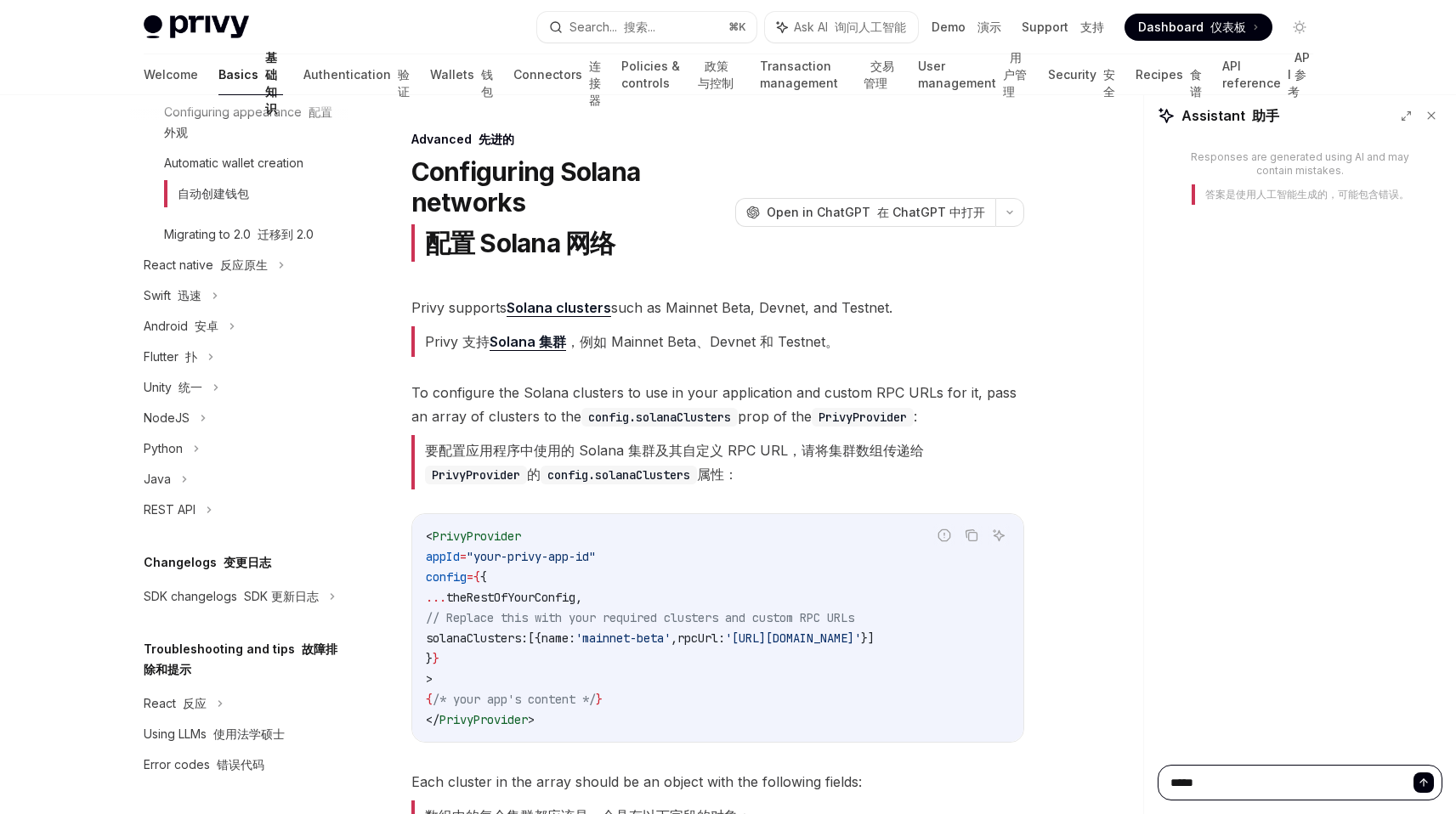
type textarea "*"
type textarea "****"
type textarea "*"
type textarea "*****"
type textarea "*"
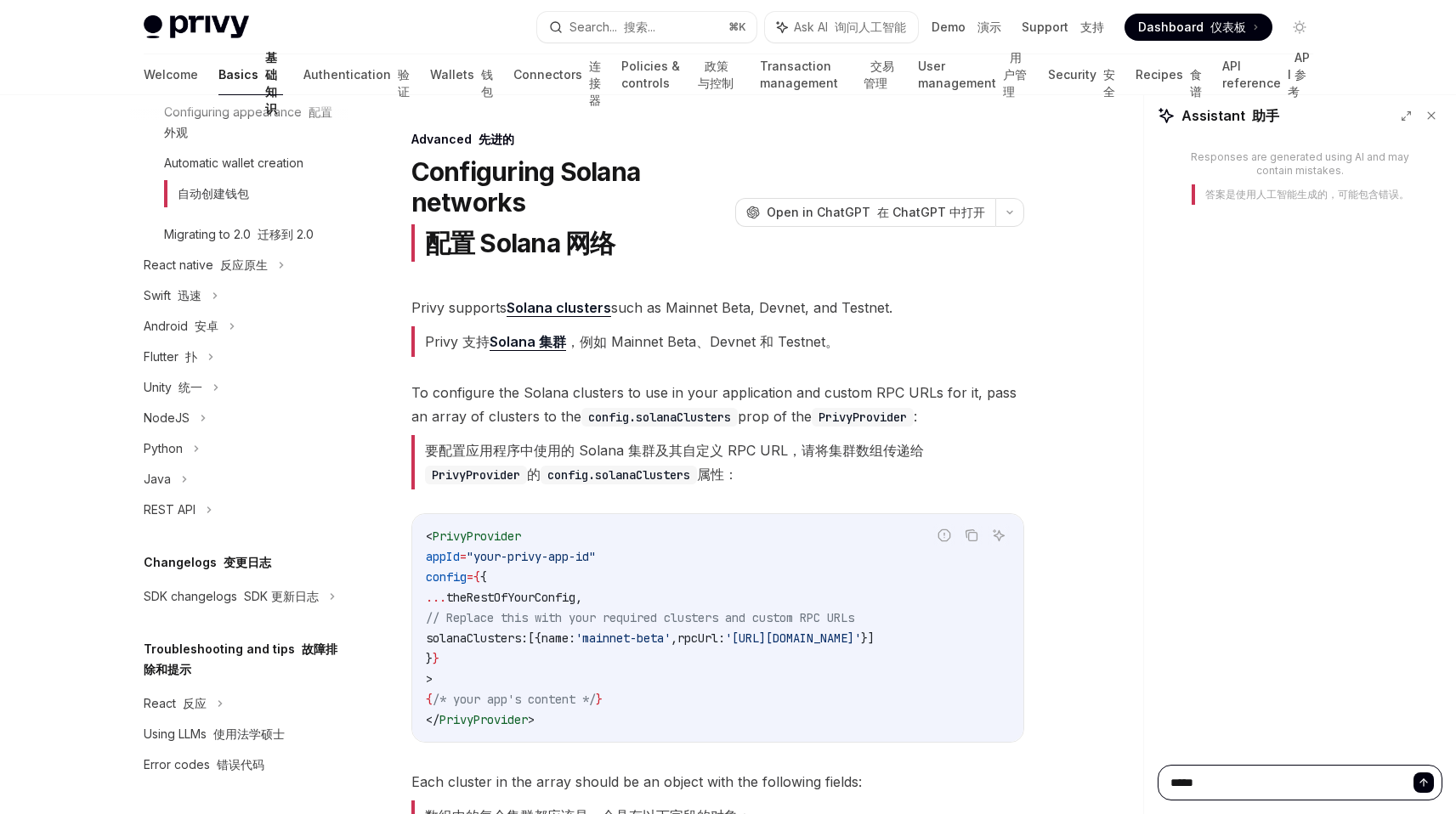
type textarea "******"
type textarea "*"
type textarea "********"
type textarea "*"
type textarea "*********"
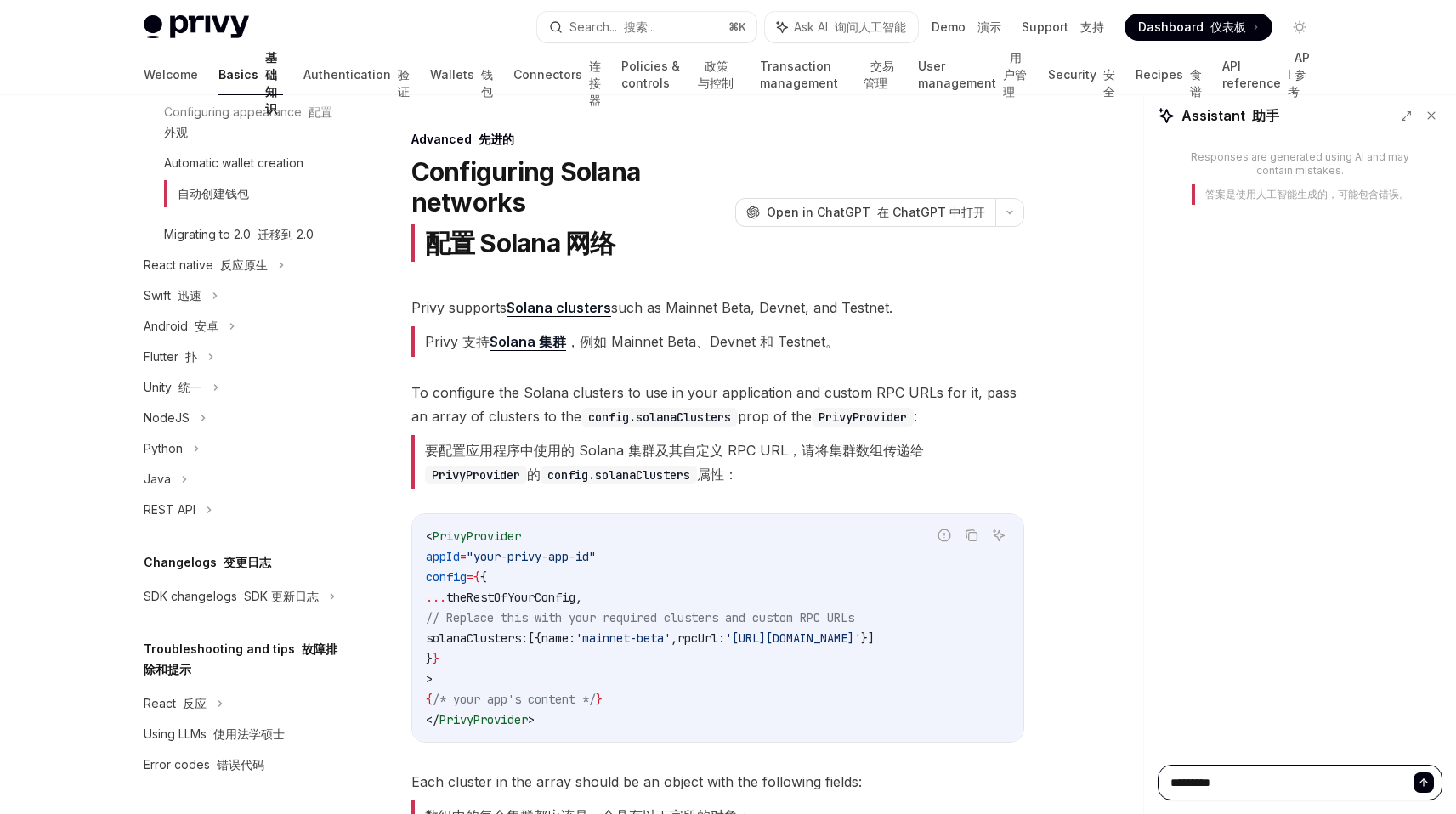
type textarea "*"
type textarea "******"
type textarea "*"
type textarea "******"
type textarea "*"
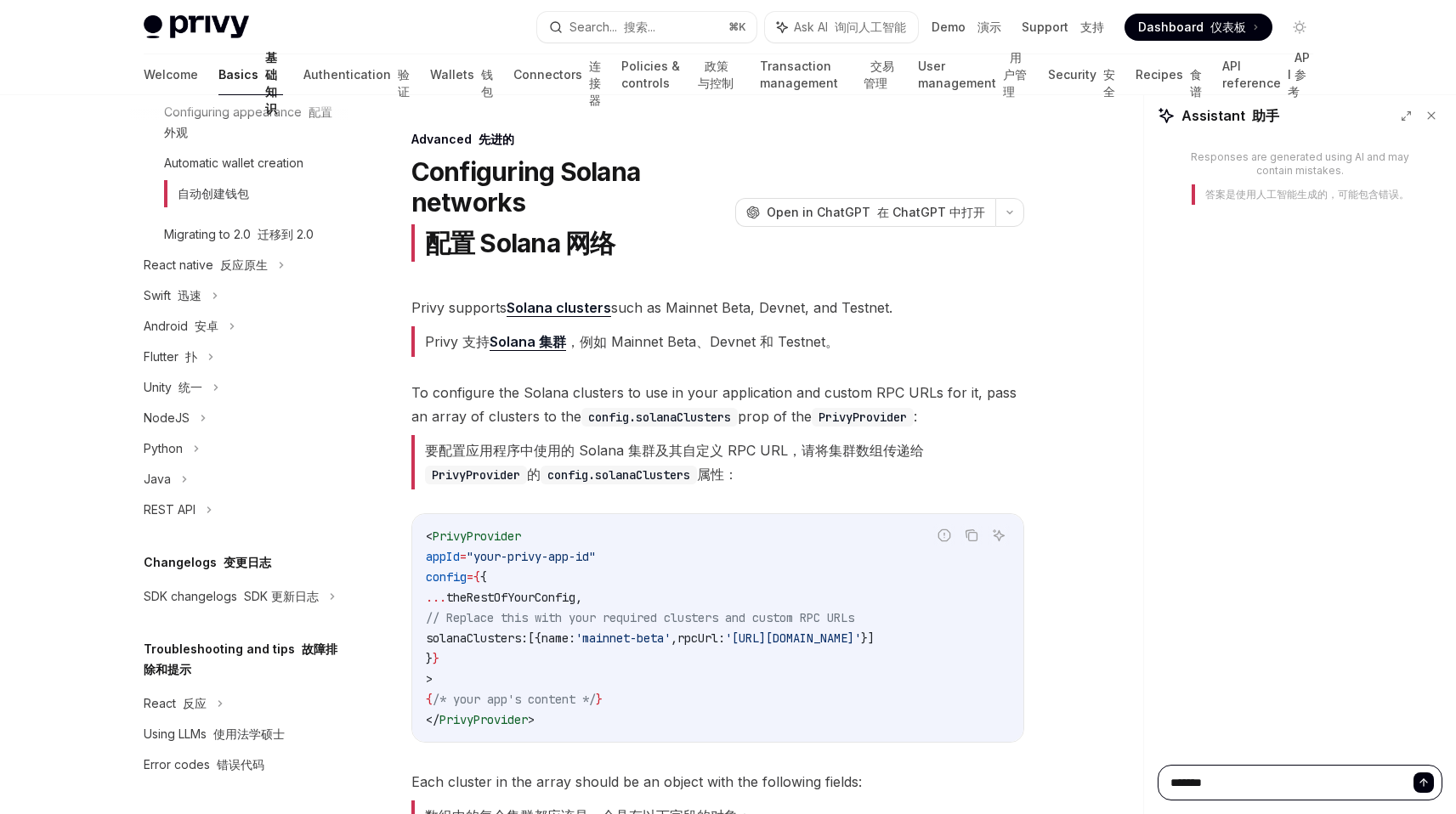
paste textarea "**********"
type textarea "**********"
type textarea "*"
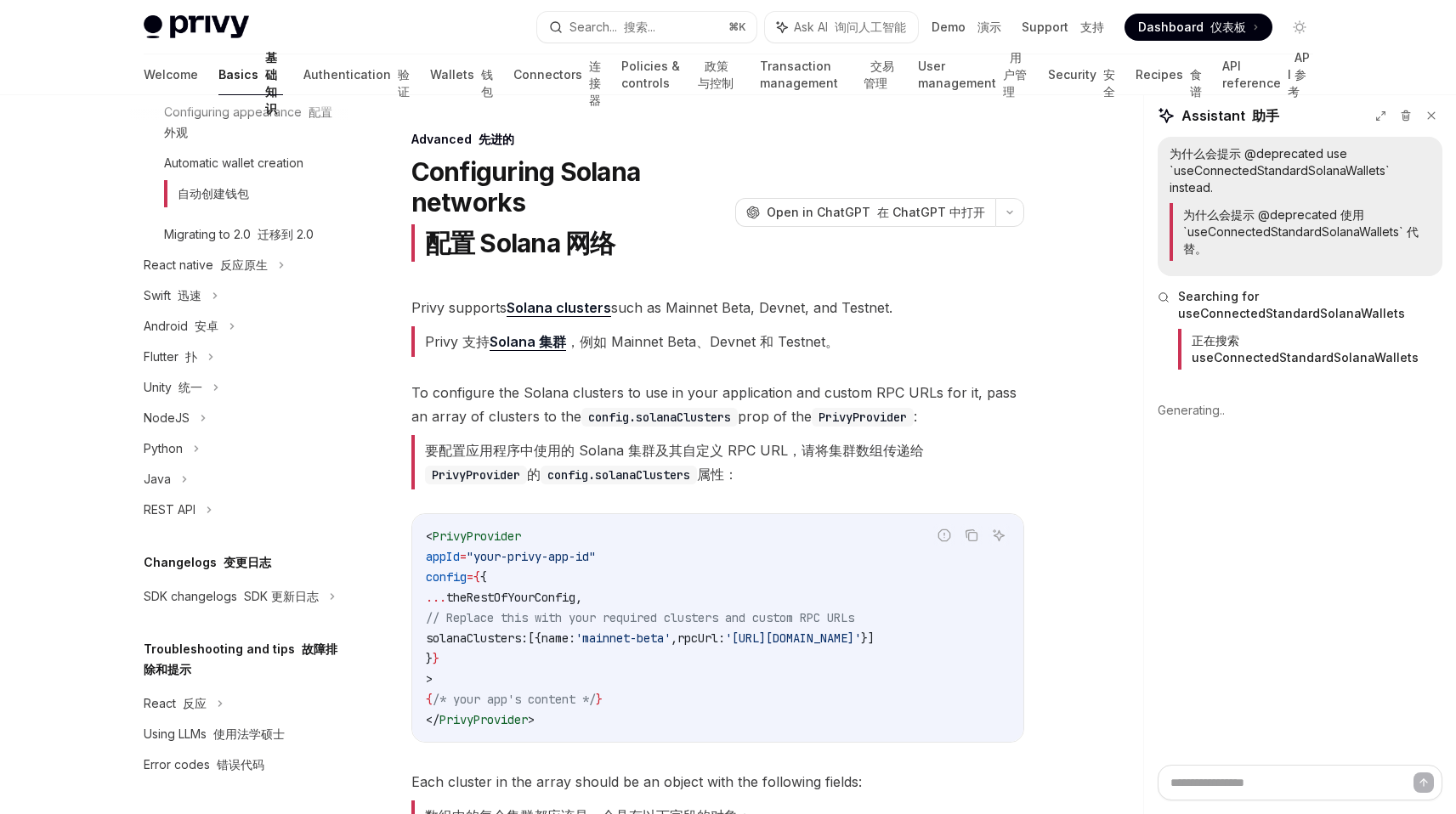
click at [1255, 515] on div "为什么会提示 @deprecated use `useConnectedStandardSolanaWallets` instead. 为什么会提示 @dep…" at bounding box center [1300, 450] width 312 height 628
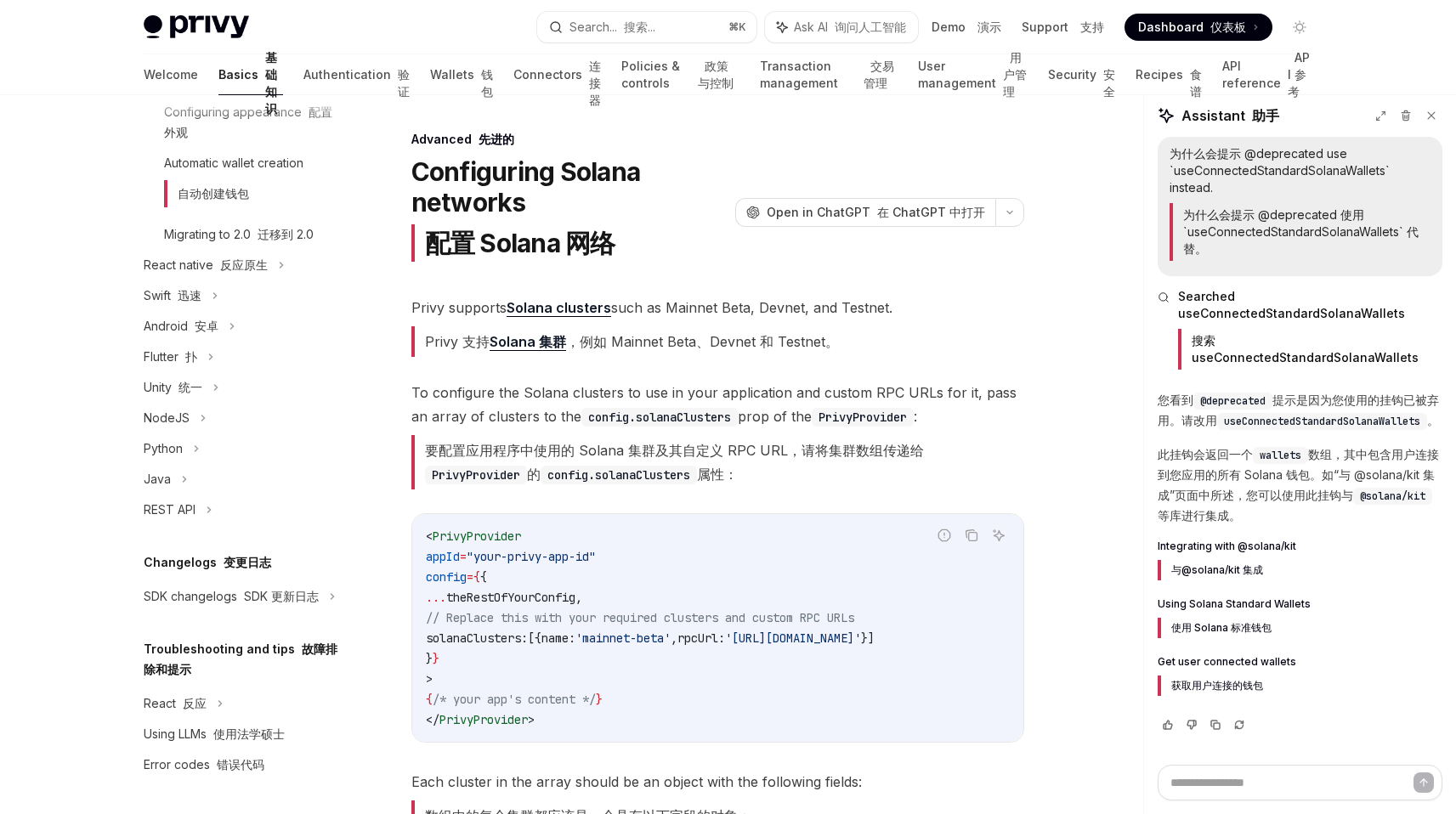
click at [745, 428] on span "To configure the Solana clusters to use in your application and custom RPC URLs…" at bounding box center [717, 439] width 613 height 115
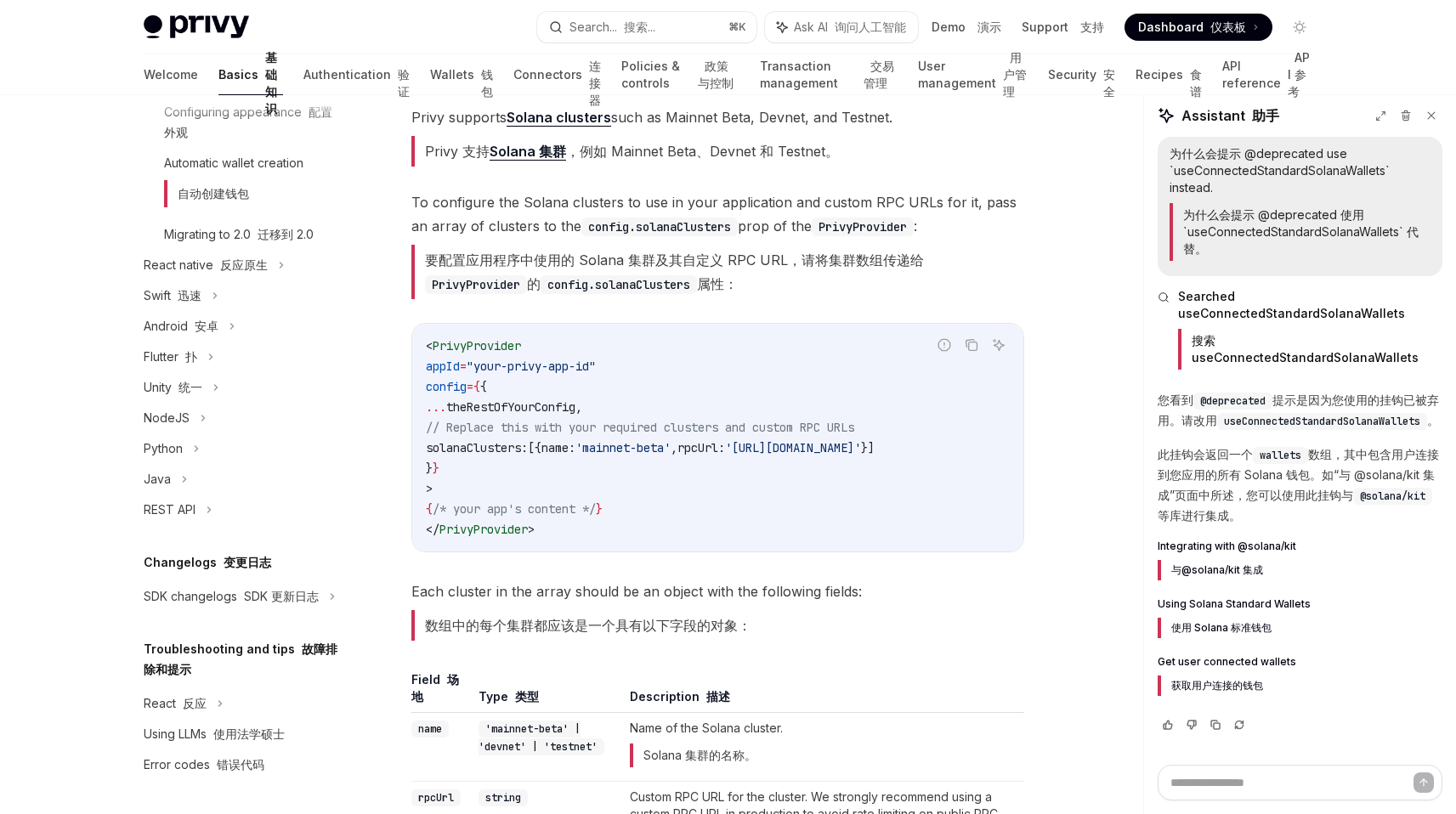
scroll to position [197, 0]
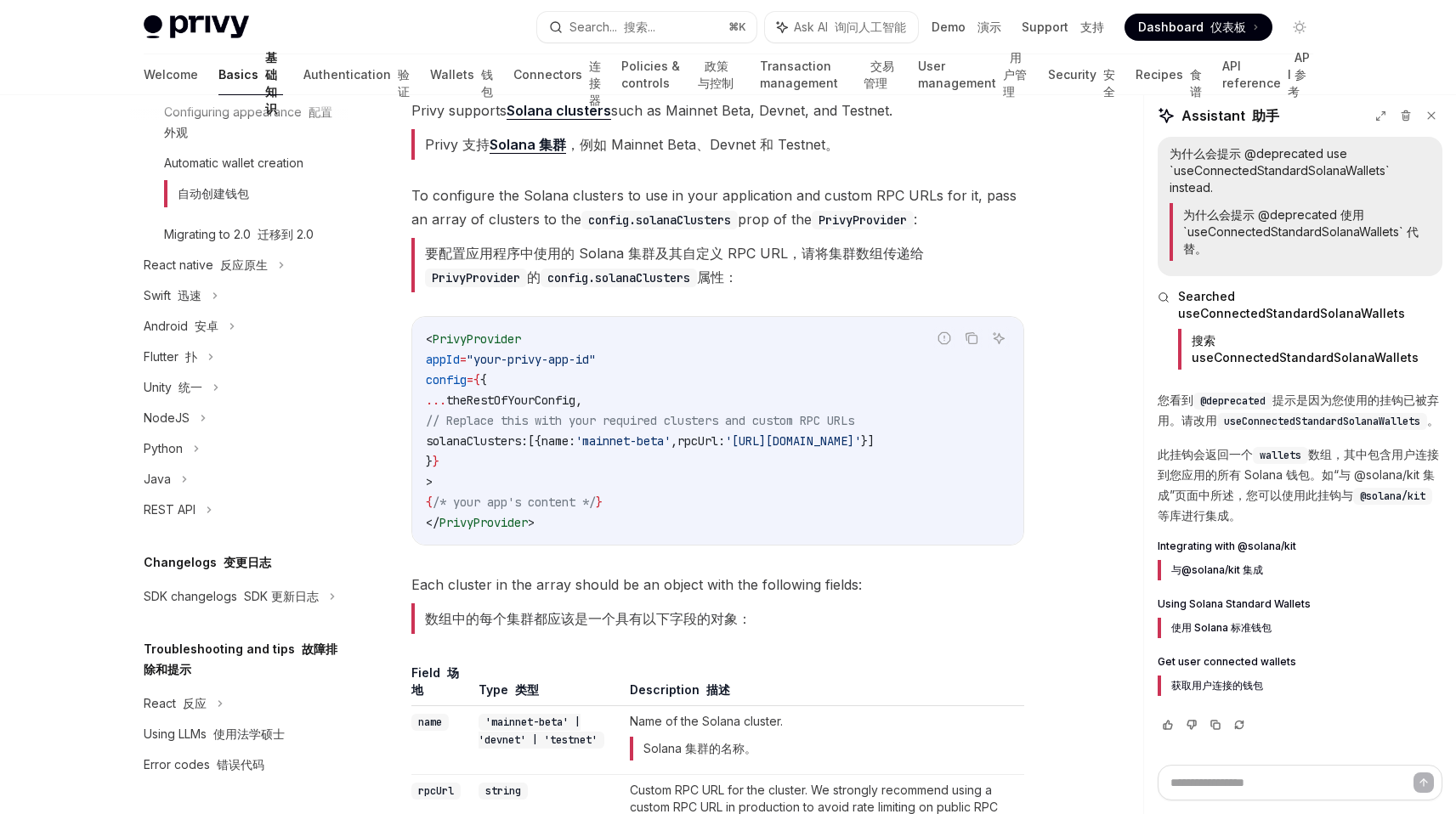
drag, startPoint x: 1295, startPoint y: 380, endPoint x: 1242, endPoint y: 412, distance: 61.9
click at [1243, 411] on p "您看到 @deprecated 提示是因为您使用的挂钩已被弃用。请改用 useConnectedStandardSolanaWallets 。" at bounding box center [1300, 410] width 284 height 41
click at [1174, 460] on p "此挂钩会返回一个 wallets 数组，其中包含用户连接到您应用的所有 Solana 钱包。如“与 @solana/kit 集成”页面中所述，您可以使用此挂钩…" at bounding box center [1300, 486] width 284 height 82
drag, startPoint x: 1174, startPoint y: 460, endPoint x: 1351, endPoint y: 480, distance: 178.1
click at [1352, 480] on p "此挂钩会返回一个 wallets 数组，其中包含用户连接到您应用的所有 Solana 钱包。如“与 @solana/kit 集成”页面中所述，您可以使用此挂钩…" at bounding box center [1300, 486] width 284 height 82
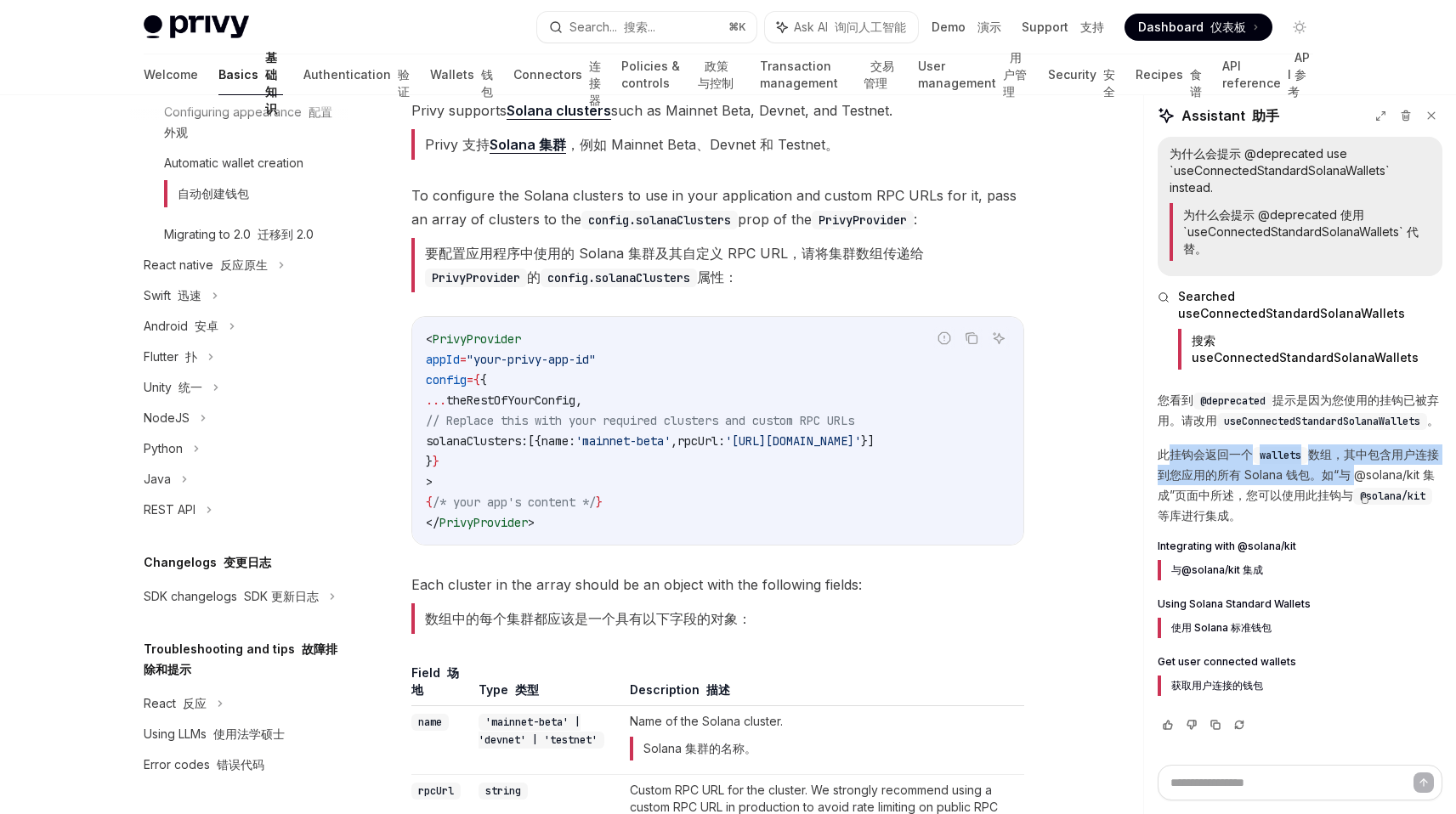
click at [1351, 480] on p "此挂钩会返回一个 wallets 数组，其中包含用户连接到您应用的所有 Solana 钱包。如“与 @solana/kit 集成”页面中所述，您可以使用此挂钩…" at bounding box center [1300, 486] width 284 height 82
click at [1182, 495] on p "此挂钩会返回一个 wallets 数组，其中包含用户连接到您应用的所有 Solana 钱包。如“与 @solana/kit 集成”页面中所述，您可以使用此挂钩…" at bounding box center [1300, 486] width 284 height 82
drag, startPoint x: 1182, startPoint y: 495, endPoint x: 1357, endPoint y: 495, distance: 175.0
click at [1357, 495] on p "此挂钩会返回一个 wallets 数组，其中包含用户连接到您应用的所有 Solana 钱包。如“与 @solana/kit 集成”页面中所述，您可以使用此挂钩…" at bounding box center [1300, 486] width 284 height 82
click at [1232, 547] on span "Integrating with @solana/kit 与@solana/kit 集成" at bounding box center [1227, 563] width 139 height 48
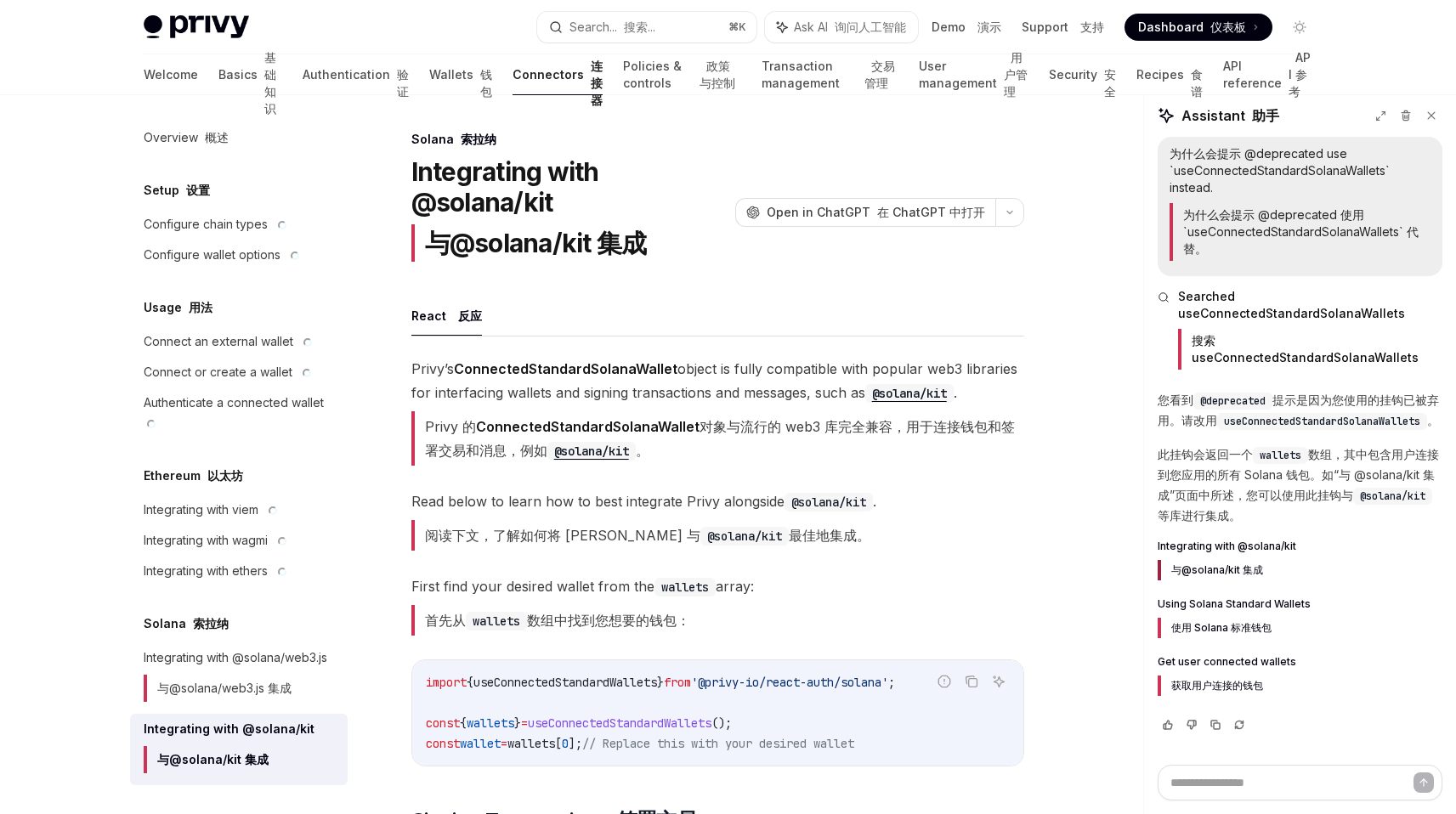
click at [1241, 545] on span "Integrating with @solana/kit 与@solana/kit 集成" at bounding box center [1227, 563] width 139 height 48
type textarea "*"
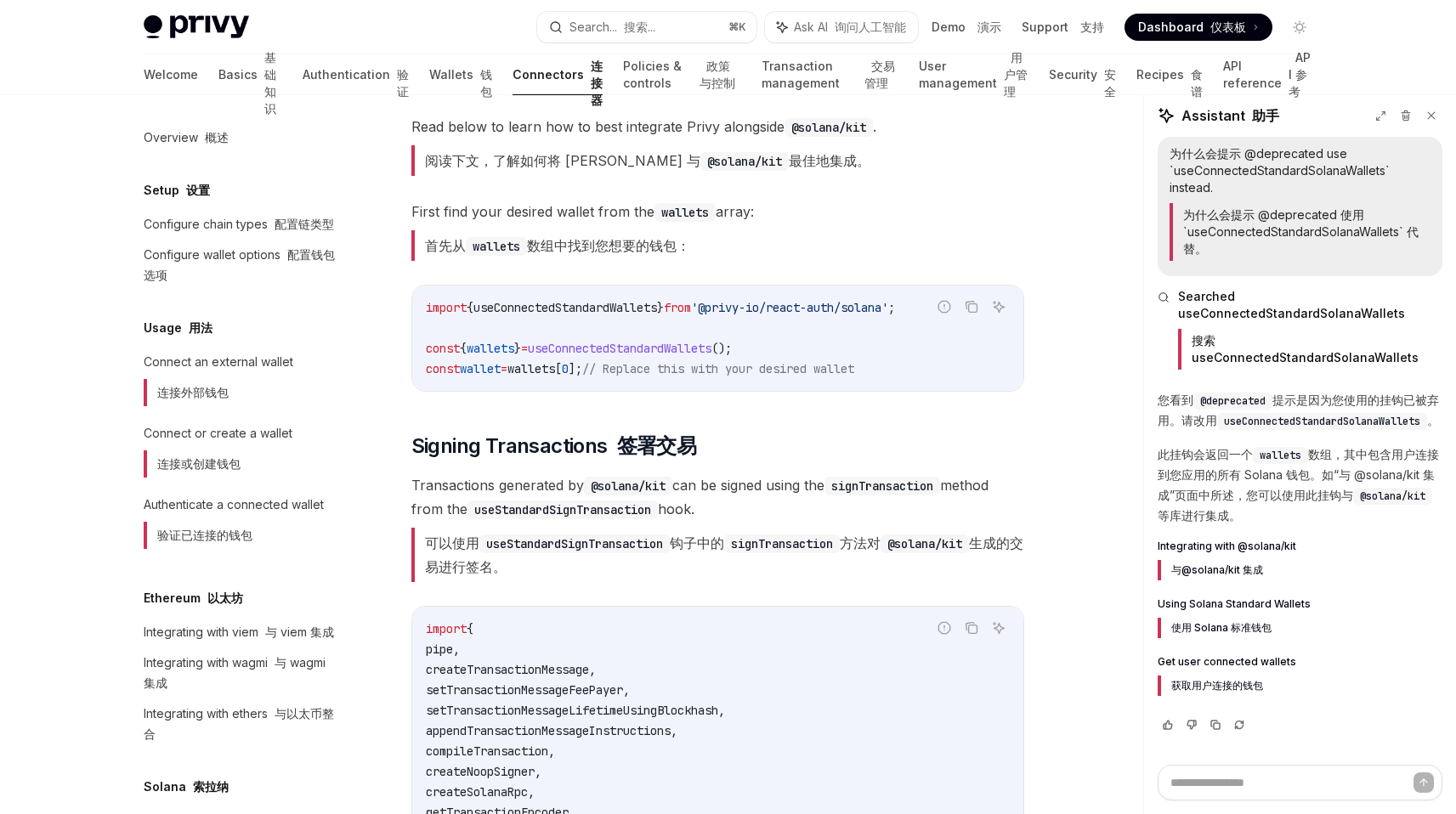
scroll to position [393, 0]
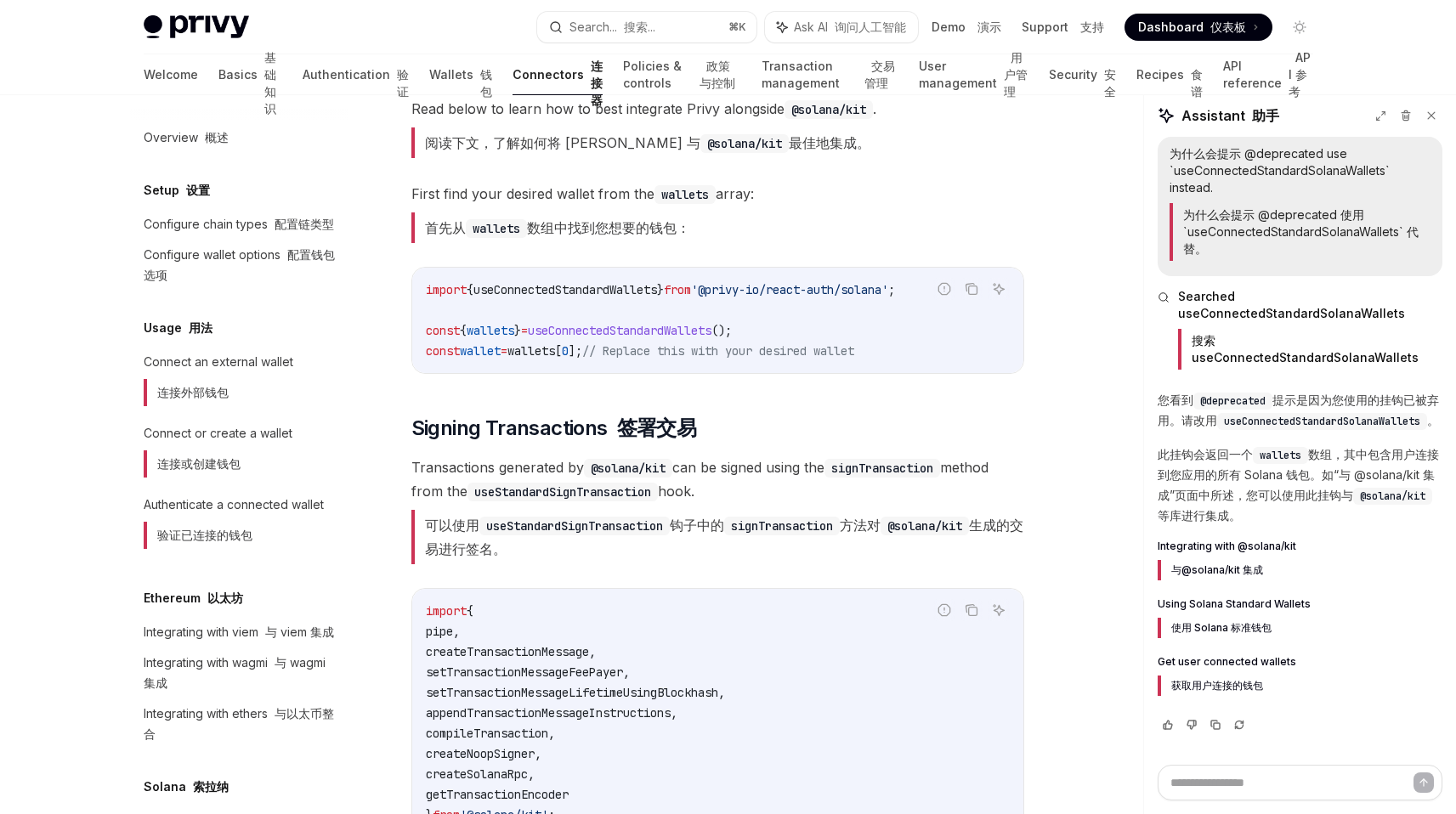
click at [663, 325] on span "useConnectedStandardWallets" at bounding box center [620, 331] width 184 height 16
click at [621, 290] on span "useConnectedStandardWallets" at bounding box center [566, 290] width 184 height 16
copy span "useConnectedStandardWallets"
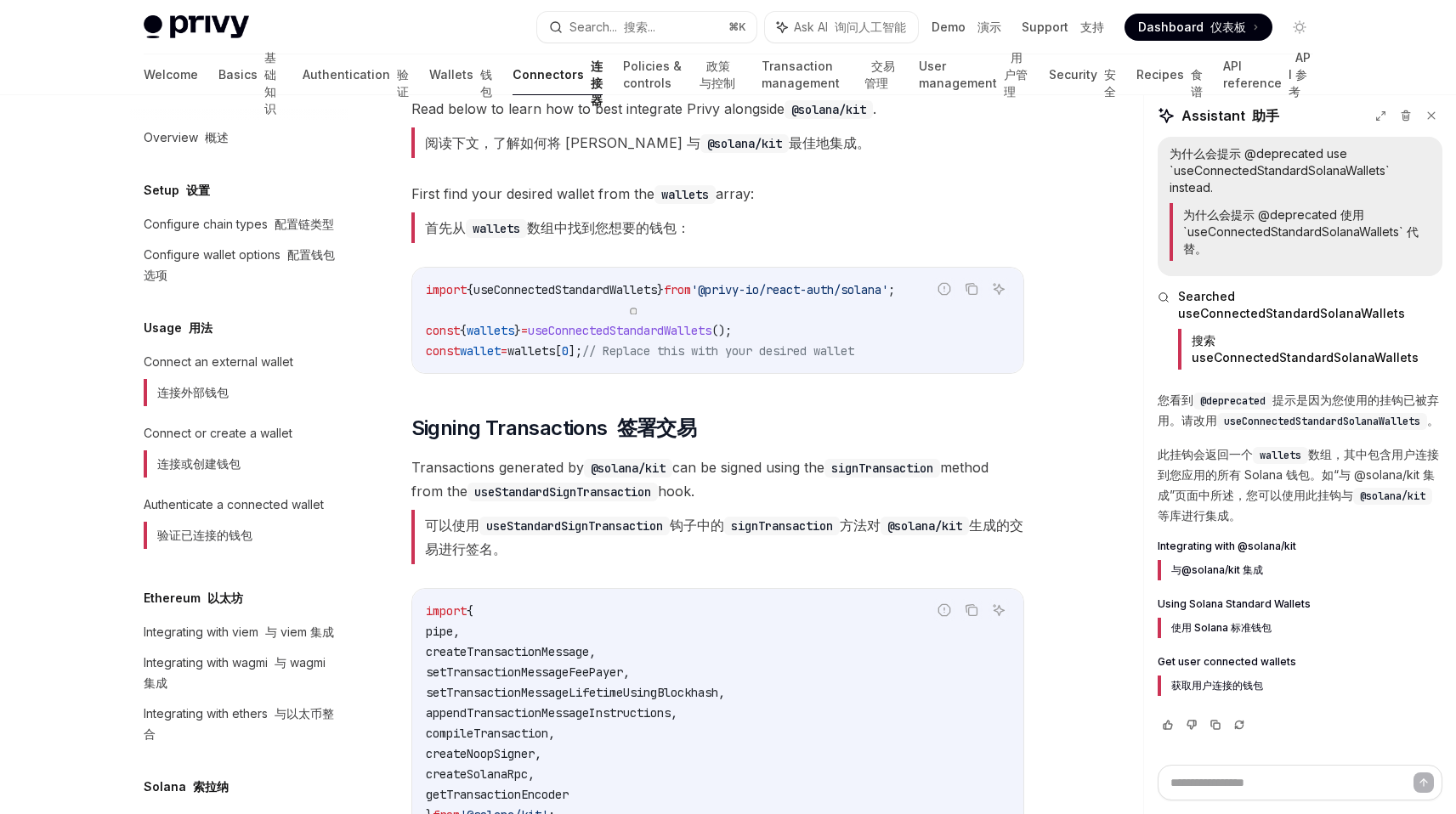
click at [605, 330] on span "useConnectedStandardWallets" at bounding box center [620, 331] width 184 height 16
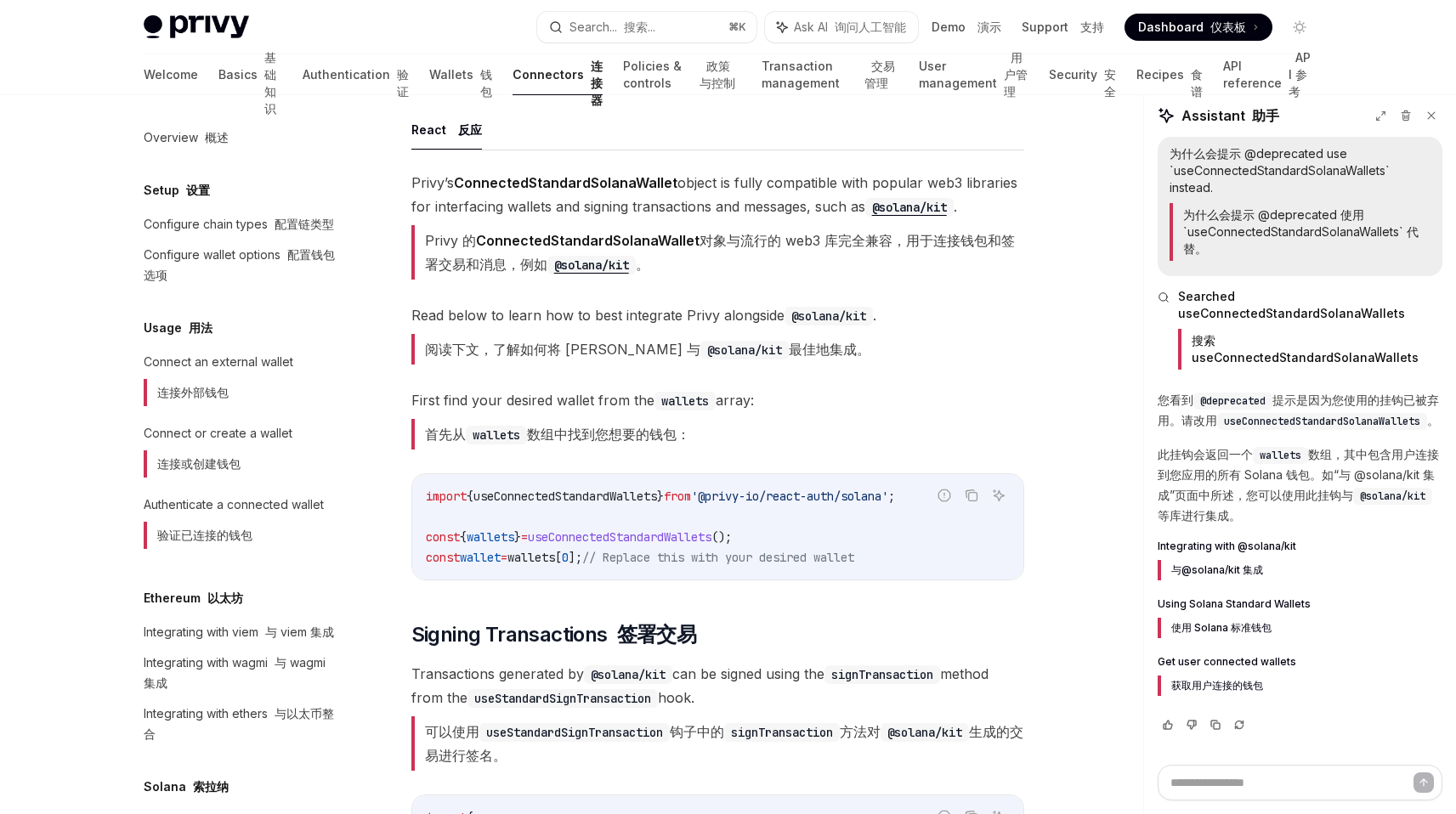
scroll to position [137, 0]
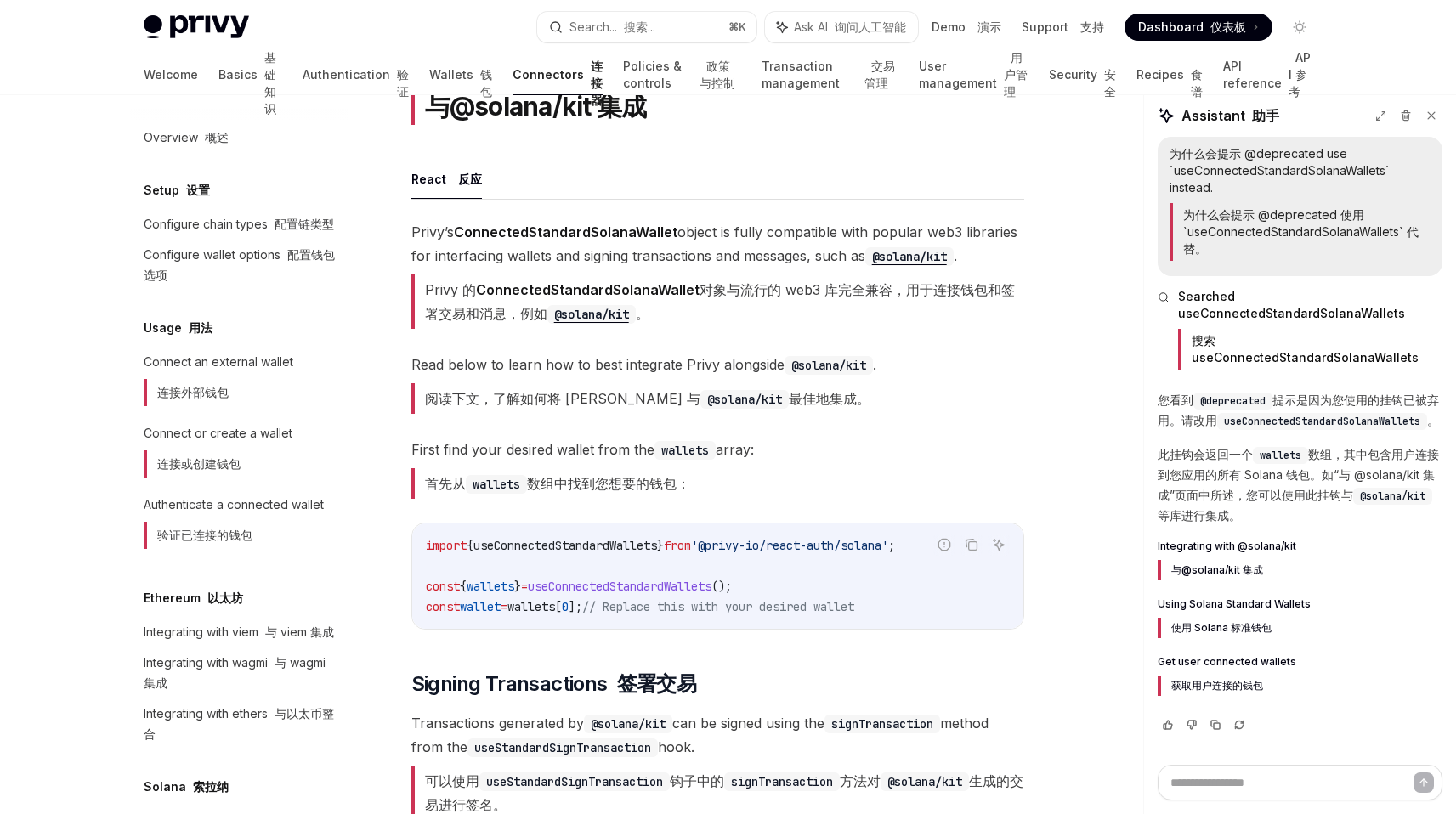
click at [614, 552] on span "useConnectedStandardWallets" at bounding box center [566, 546] width 184 height 16
copy span "useConnectedStandardWallets"
click at [607, 548] on span "useConnectedStandardWallets" at bounding box center [566, 546] width 184 height 16
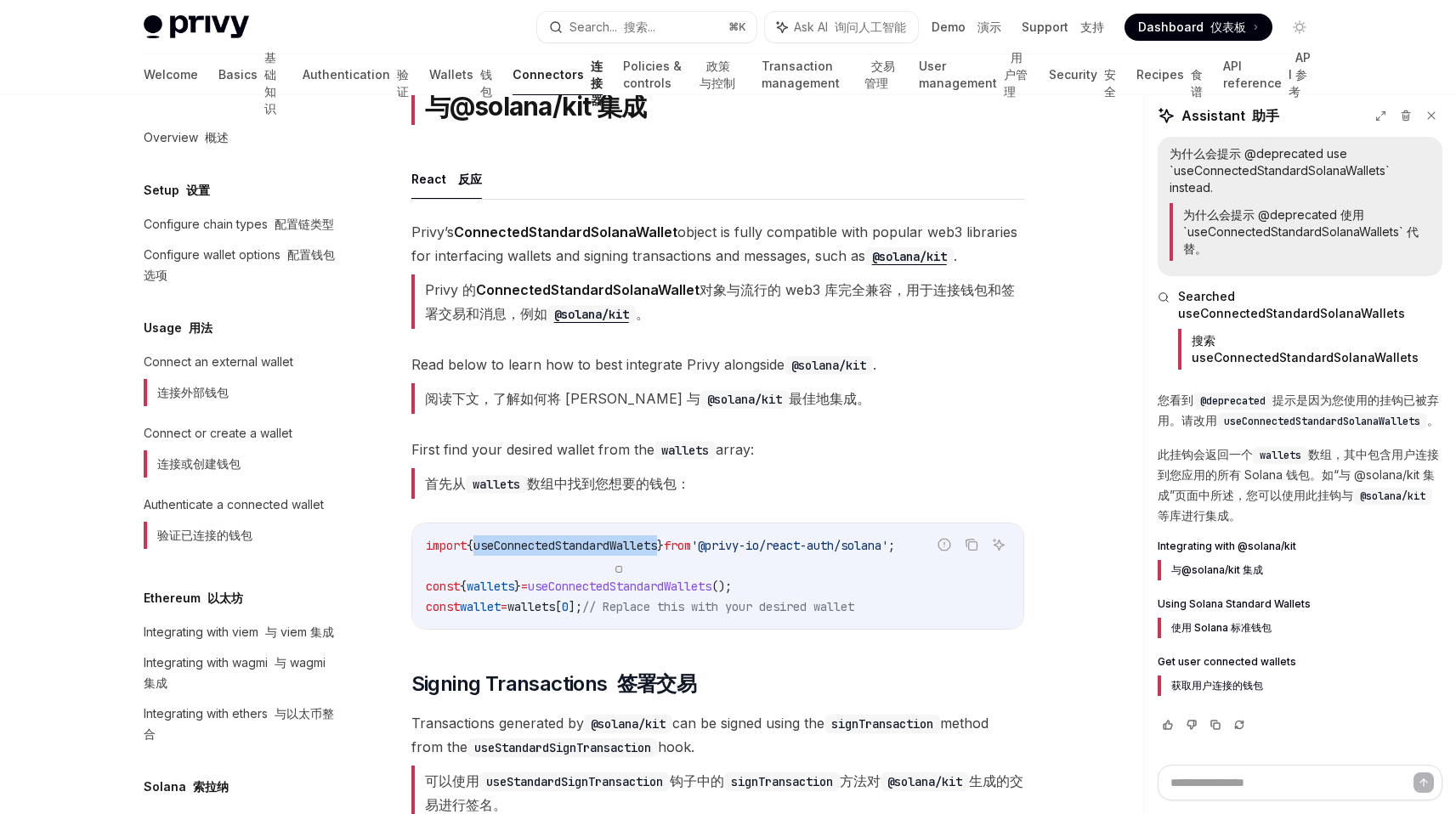
click at [571, 545] on span "useConnectedStandardWallets" at bounding box center [566, 546] width 184 height 16
click at [759, 554] on code "import { useConnectedStandardWallets } from '@privy-io/react-auth/solana' ; con…" at bounding box center [718, 577] width 584 height 82
click at [611, 526] on div "import { useConnectedStandardWallets } from '@privy-io/react-auth/solana' ; con…" at bounding box center [717, 577] width 611 height 106
click at [605, 538] on span "useConnectedStandardWallets" at bounding box center [566, 546] width 184 height 16
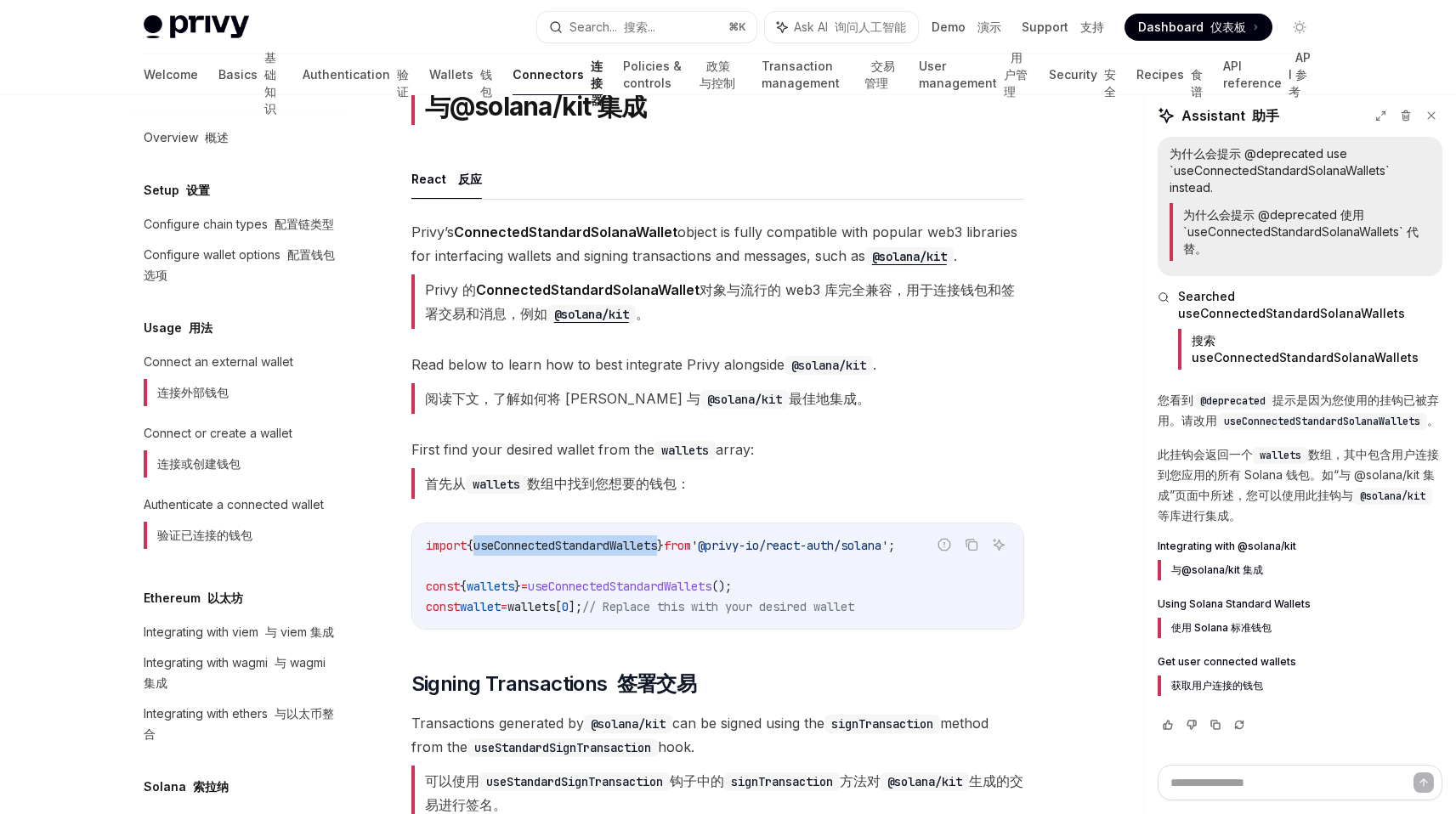
click at [605, 538] on span "useConnectedStandardWallets" at bounding box center [566, 546] width 184 height 16
copy span "useConnectedStandardWallets"
click at [607, 579] on span "useConnectedStandardWallets" at bounding box center [620, 586] width 184 height 16
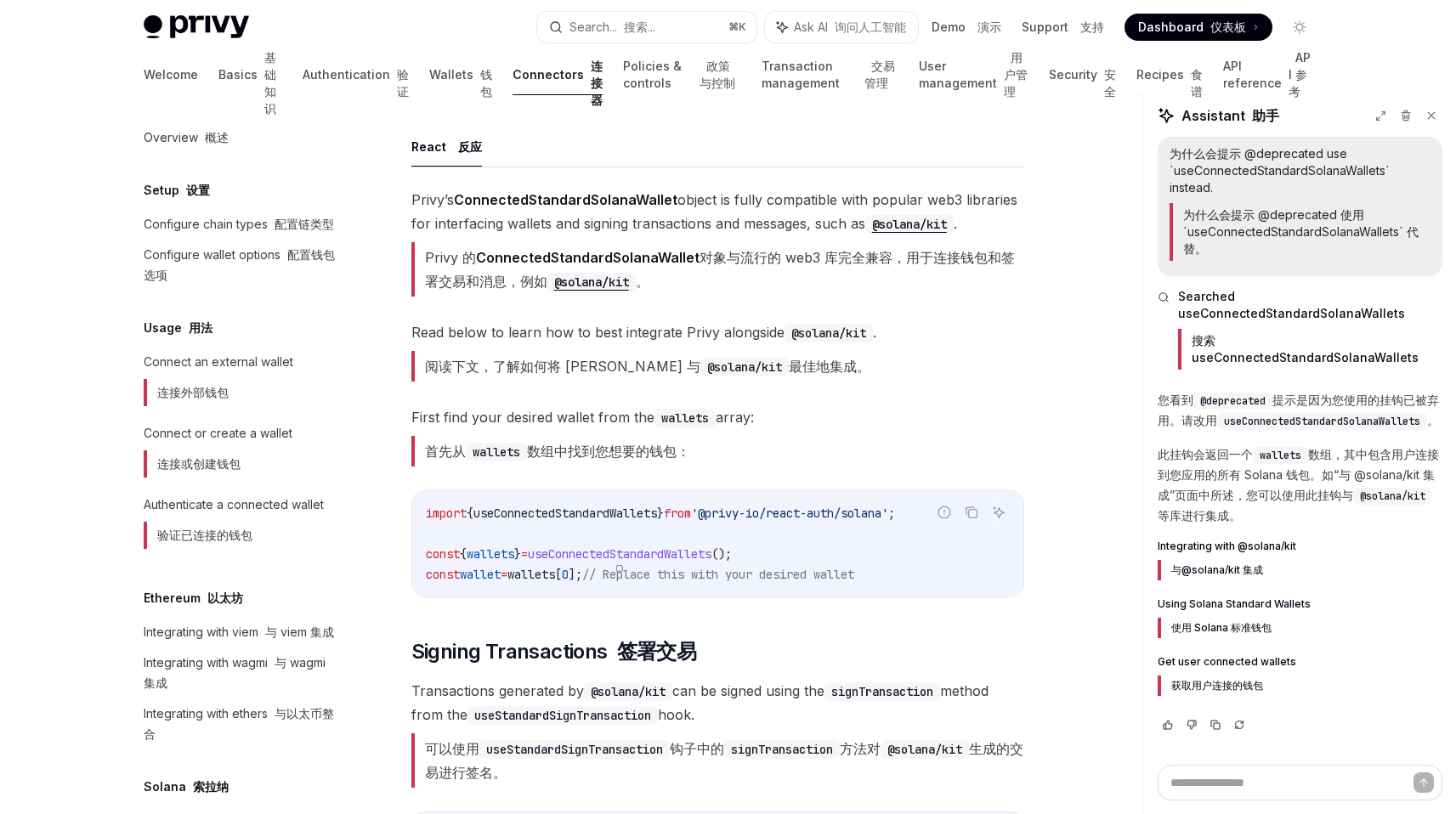
scroll to position [171, 0]
click at [605, 524] on code "import { useConnectedStandardWallets } from '@privy-io/react-auth/solana' ; con…" at bounding box center [718, 542] width 584 height 82
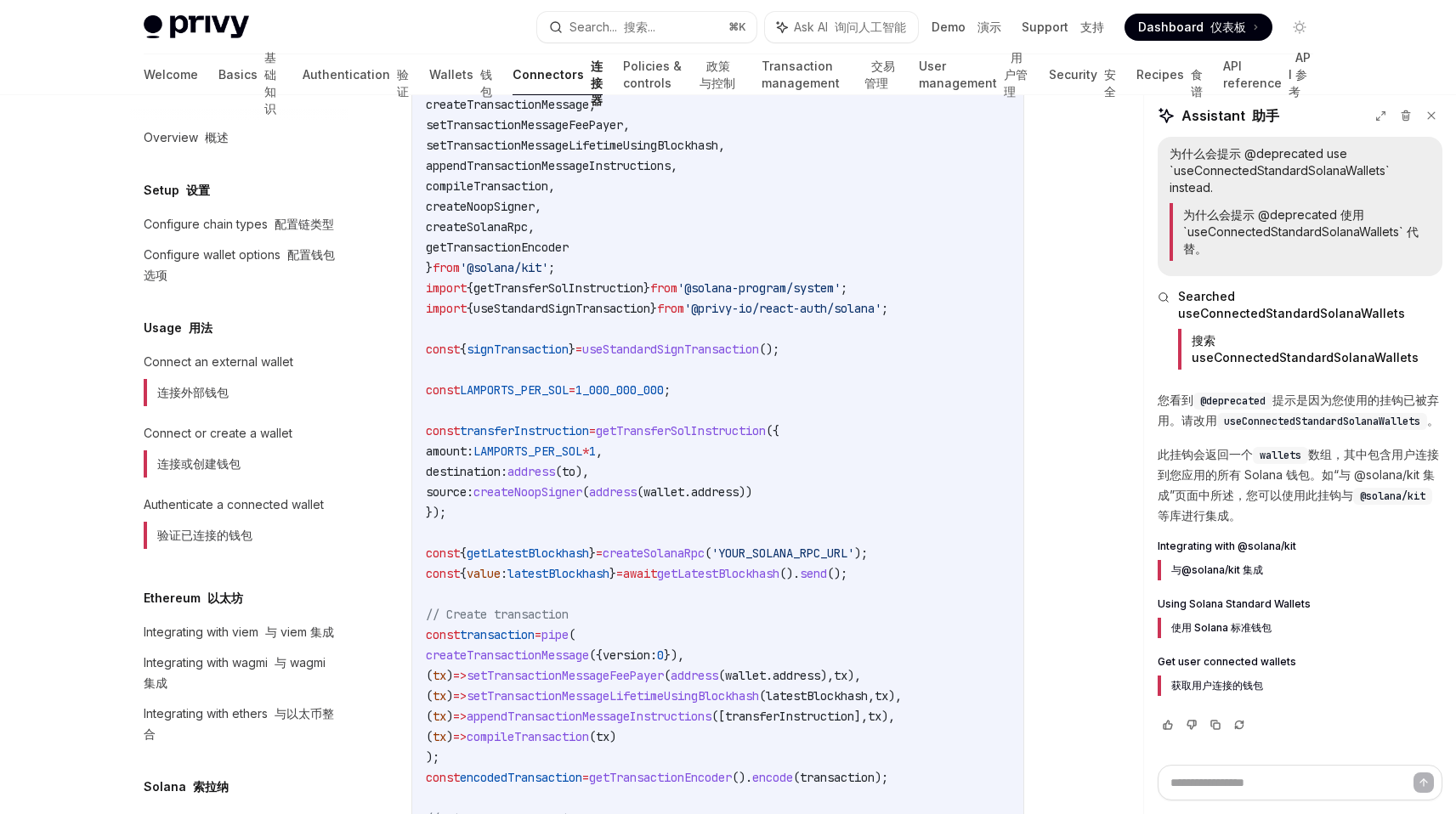
scroll to position [928, 0]
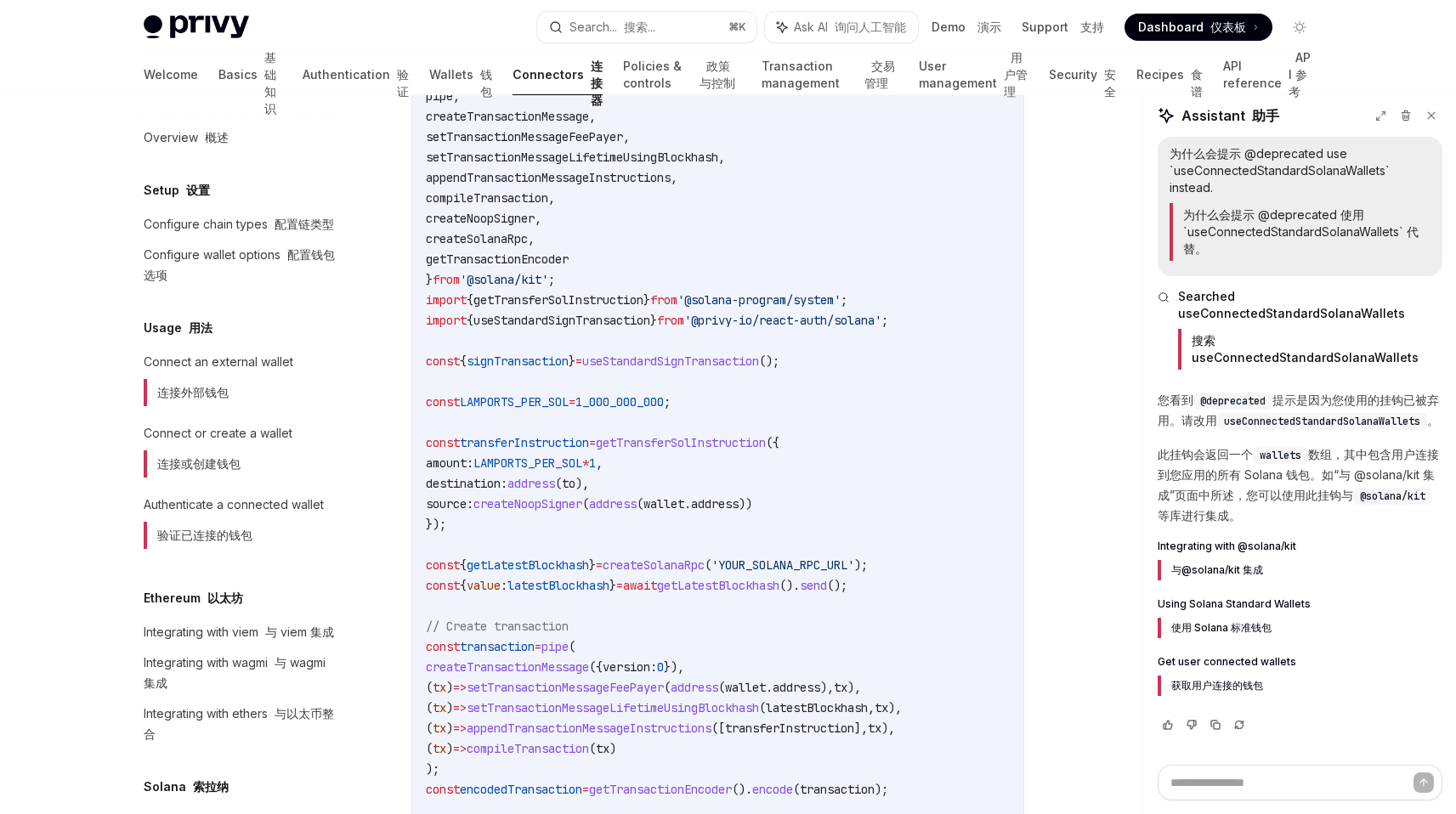
click at [663, 369] on code "import { pipe , createTransactionMessage , setTransactionMessageFeePayer , setT…" at bounding box center [718, 493] width 584 height 857
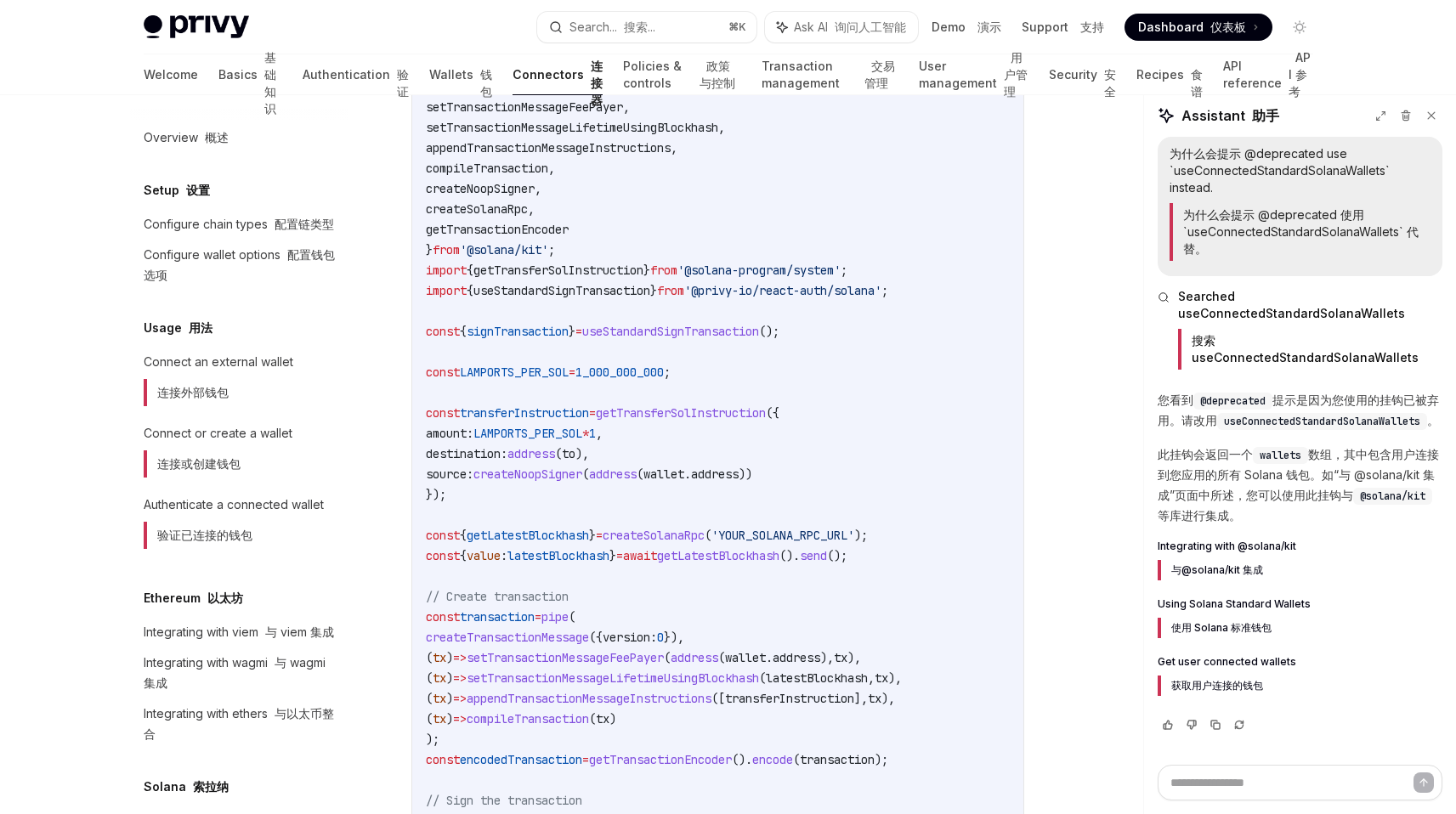
click at [634, 421] on code "import { pipe , createTransactionMessage , setTransactionMessageFeePayer , setT…" at bounding box center [718, 464] width 584 height 857
click at [651, 342] on code "import { pipe , createTransactionMessage , setTransactionMessageFeePayer , setT…" at bounding box center [718, 464] width 584 height 857
click at [651, 332] on span "useStandardSignTransaction" at bounding box center [670, 331] width 177 height 16
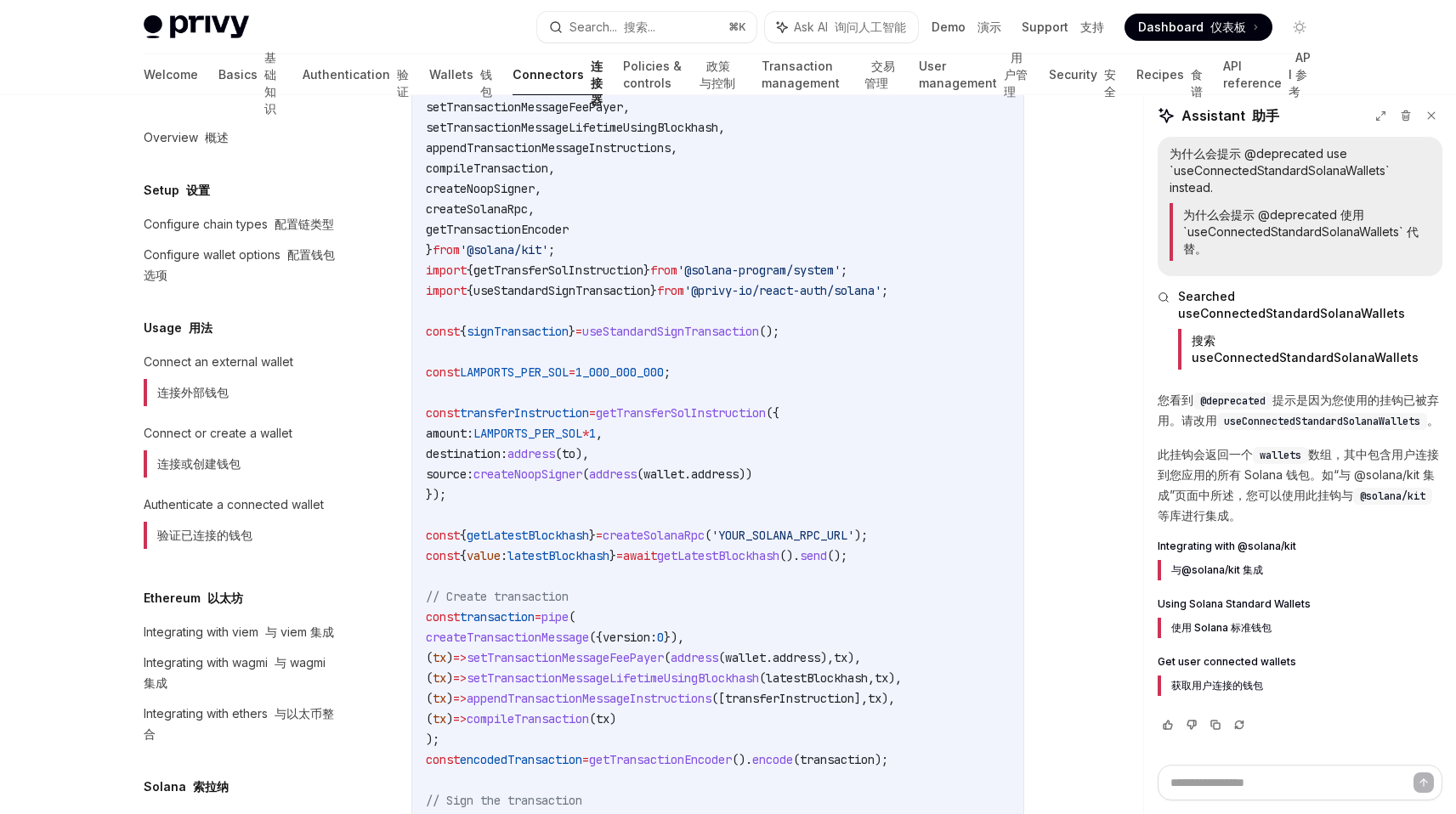
click at [534, 326] on span "signTransaction" at bounding box center [518, 331] width 102 height 16
click at [722, 326] on span "useStandardSignTransaction" at bounding box center [670, 331] width 177 height 16
click at [685, 330] on span "useStandardSignTransaction" at bounding box center [670, 331] width 177 height 16
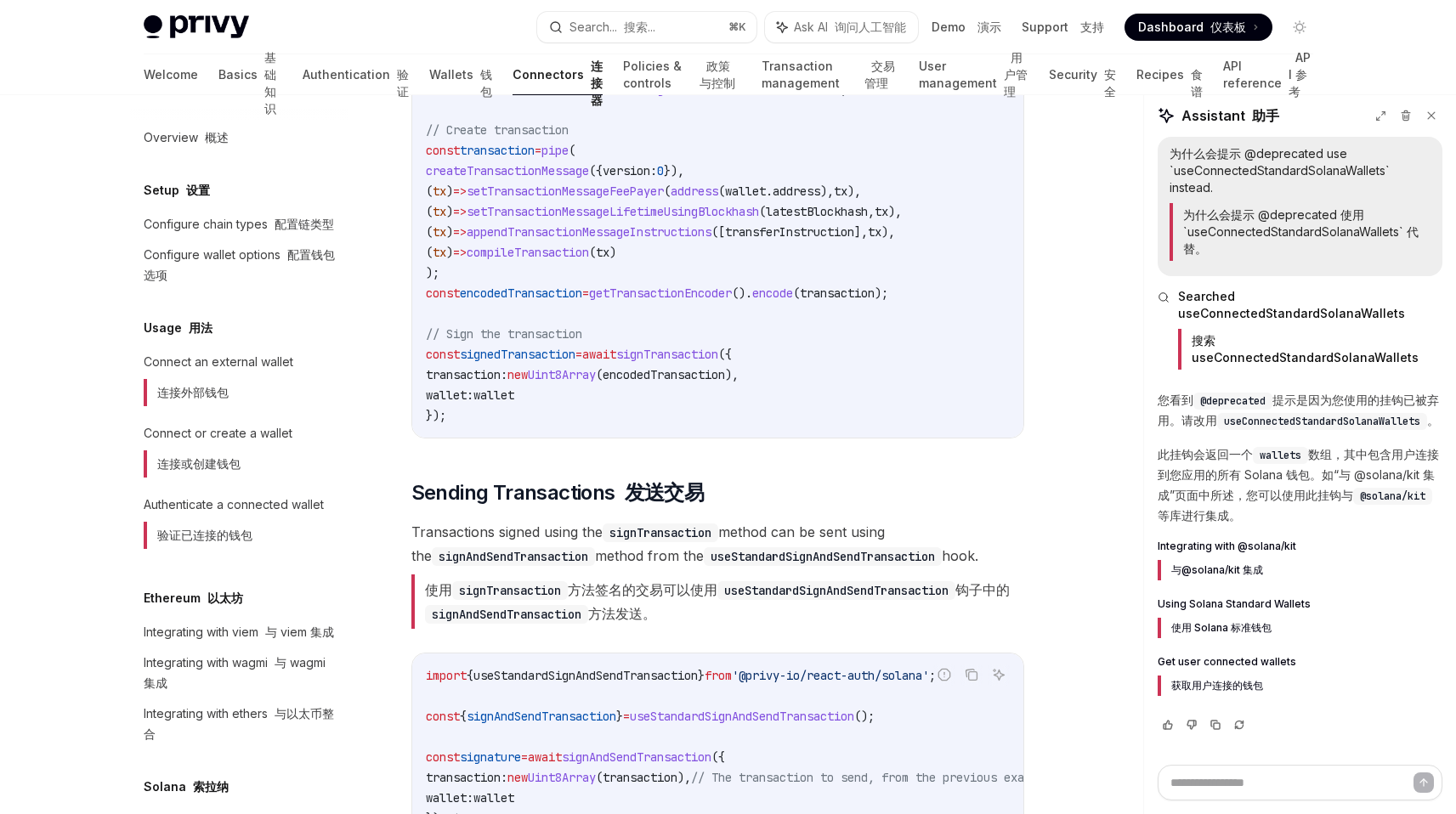
scroll to position [1788, 0]
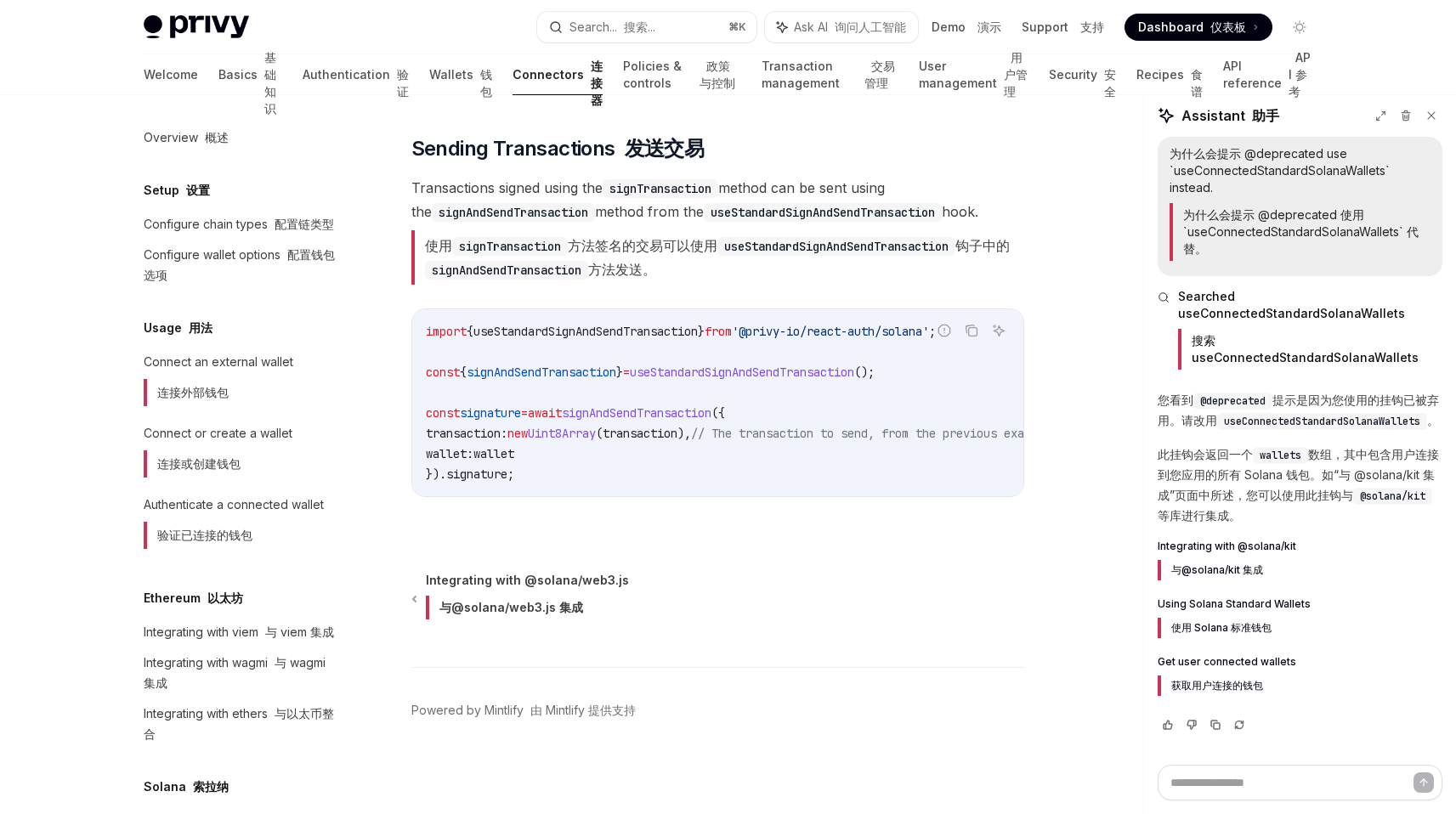
click at [528, 426] on span "new" at bounding box center [517, 434] width 21 height 16
drag, startPoint x: 534, startPoint y: 414, endPoint x: 590, endPoint y: 414, distance: 56.0
click at [590, 426] on span "transaction: new Uint8Array ( transaction ), // The transaction to send, from t…" at bounding box center [739, 434] width 625 height 16
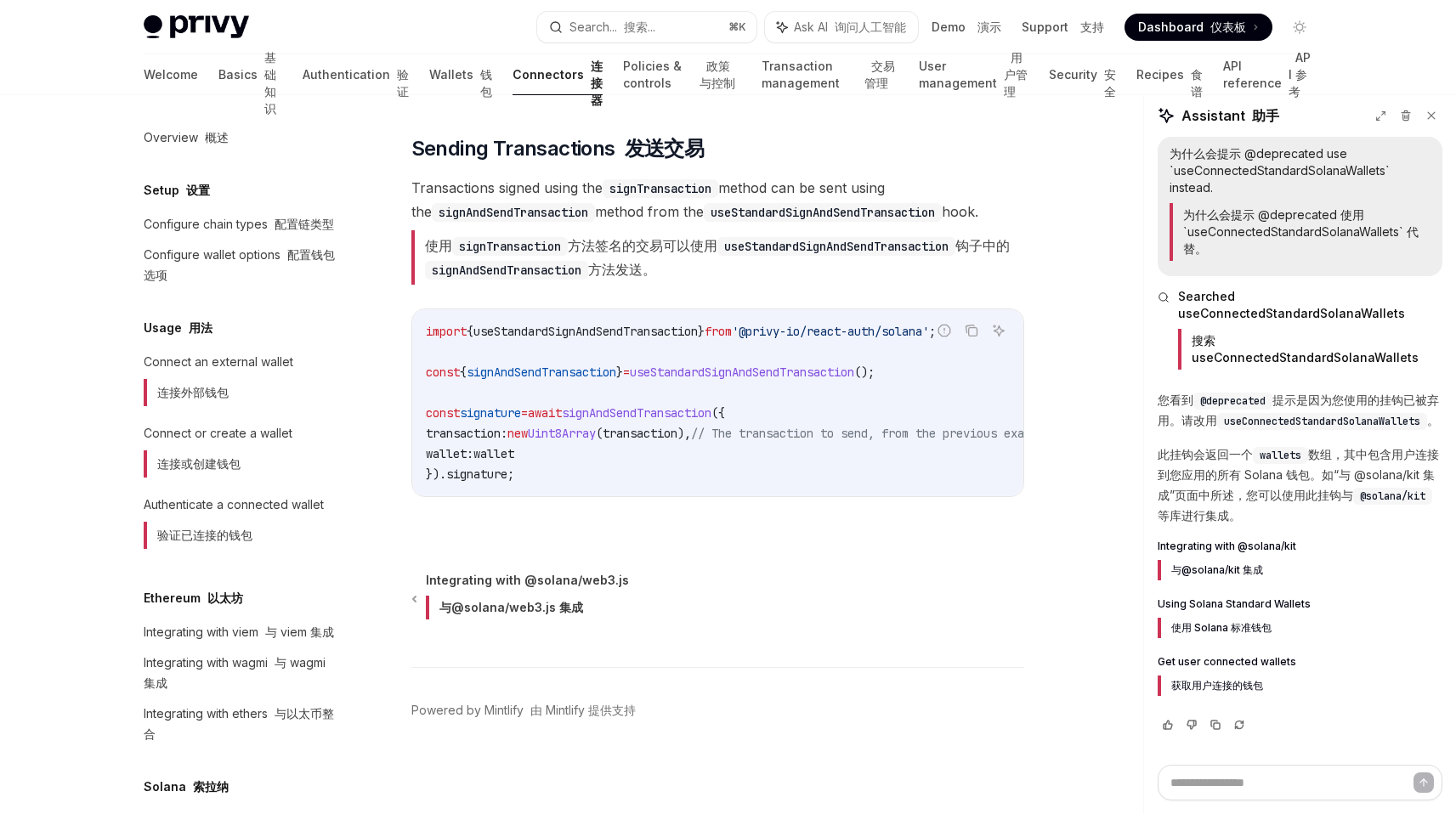
copy span "new Uint8Array"
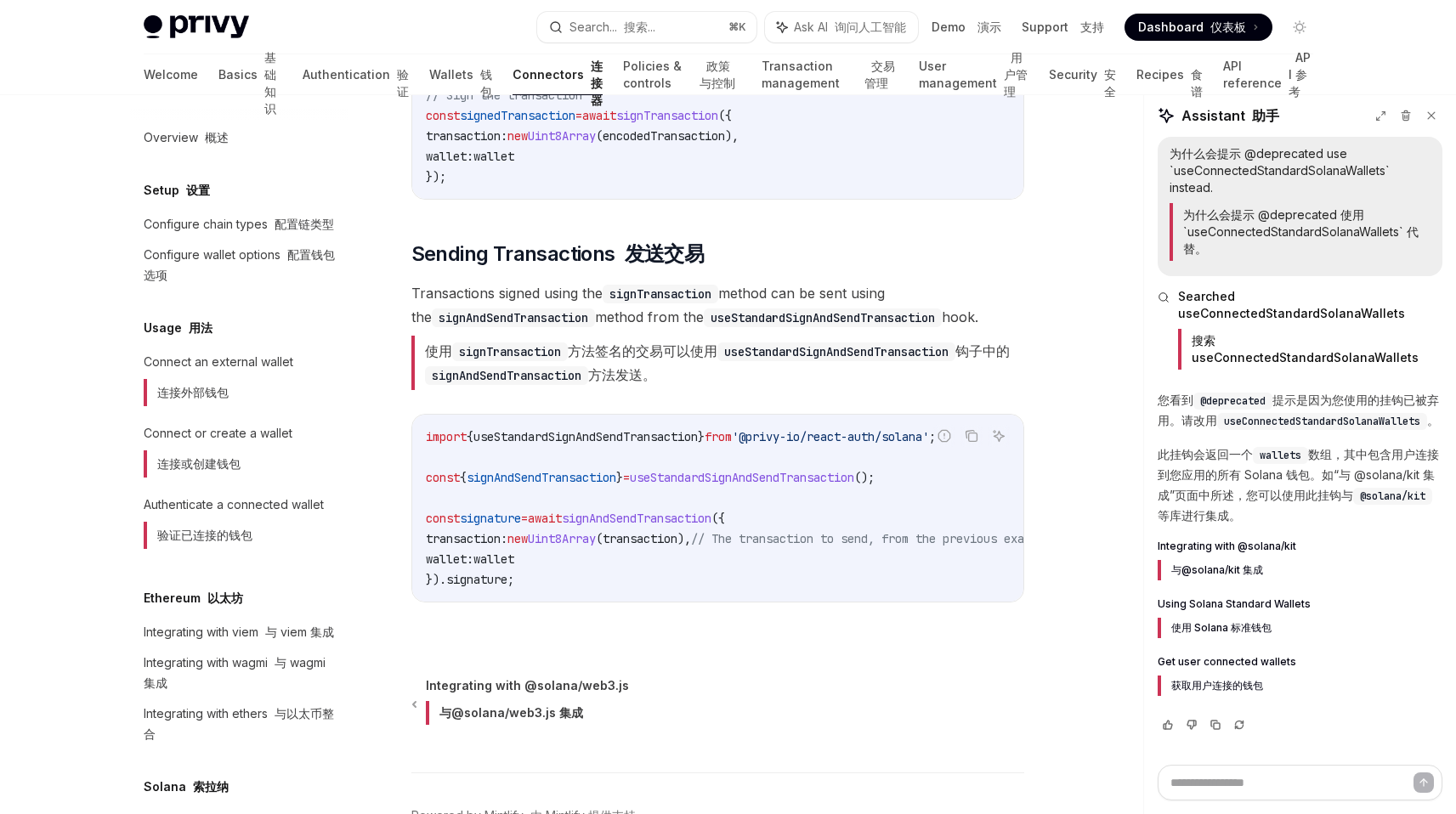
scroll to position [1642, 0]
